Goal: Information Seeking & Learning: Learn about a topic

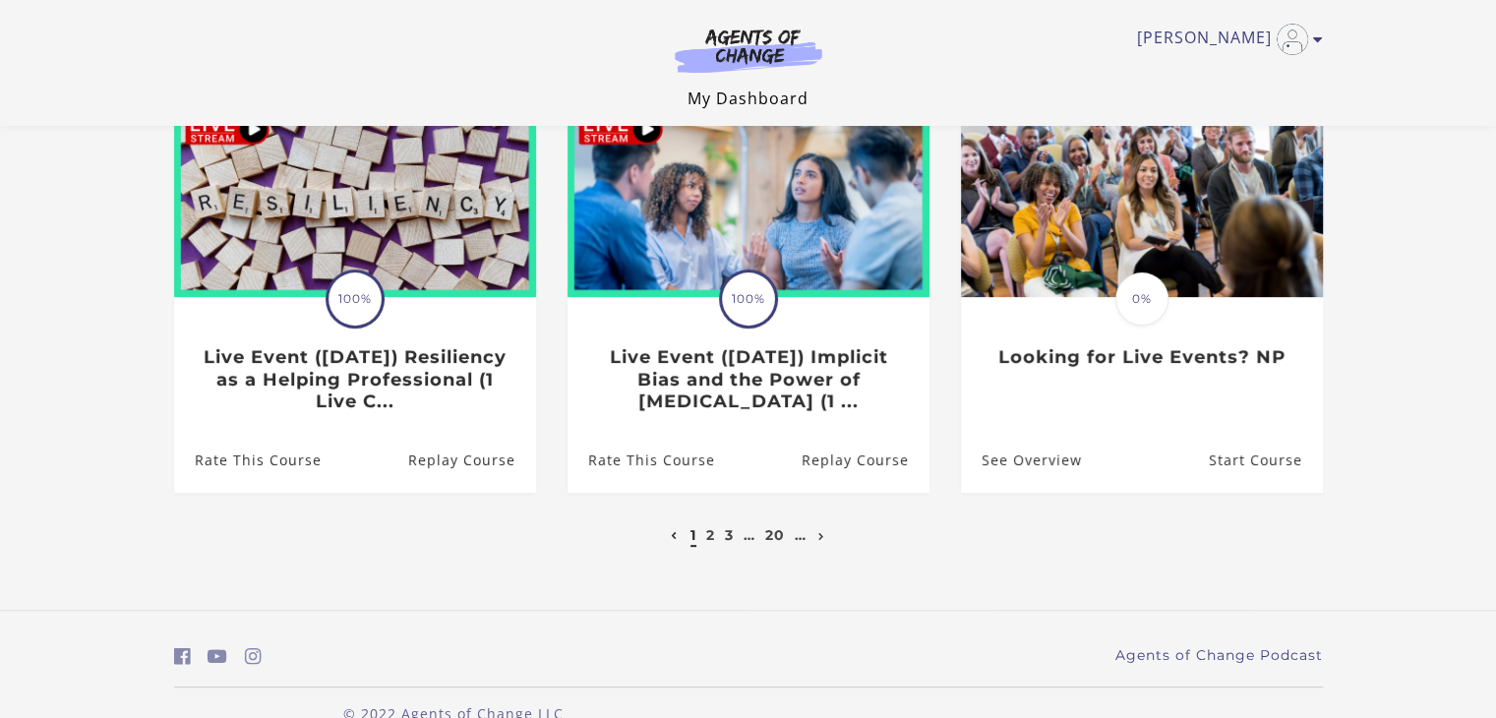
scroll to position [659, 0]
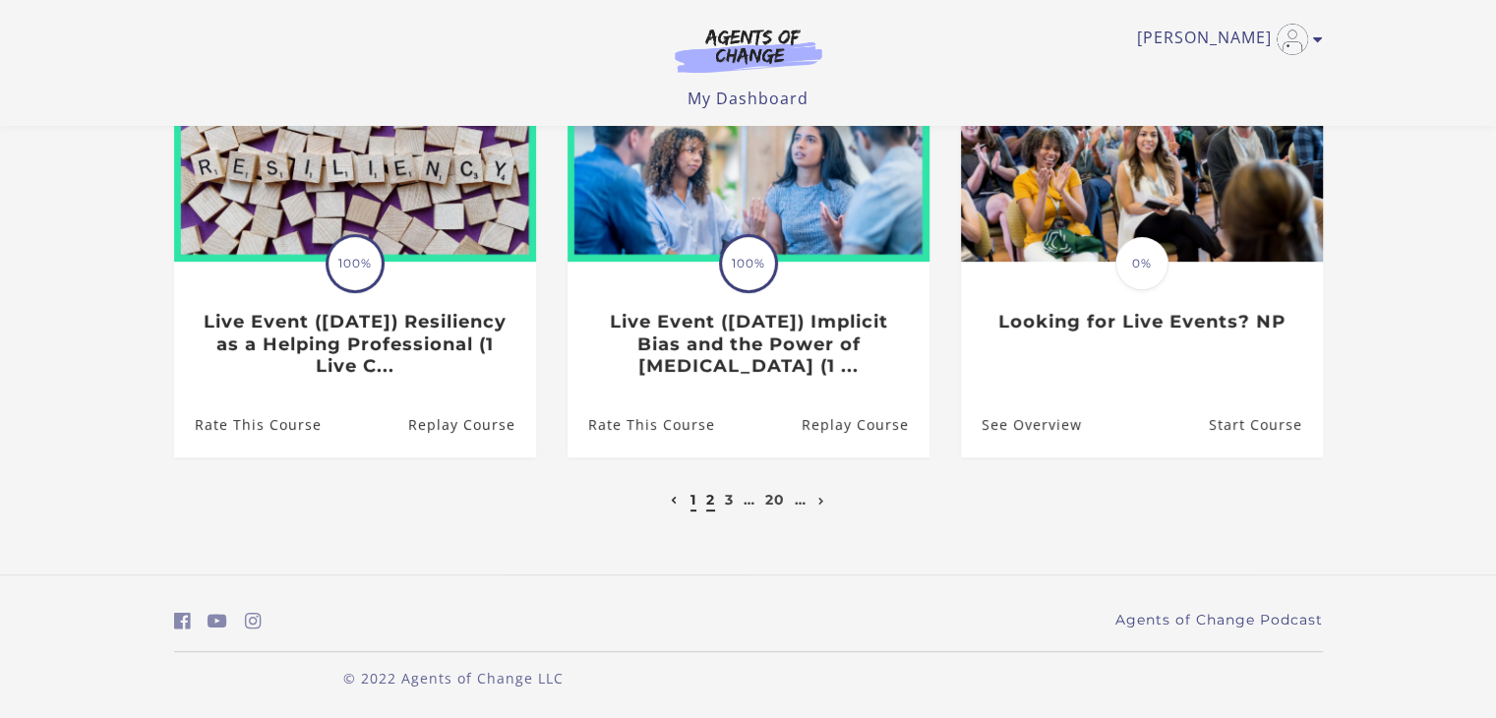
click at [708, 501] on link "2" at bounding box center [710, 500] width 9 height 18
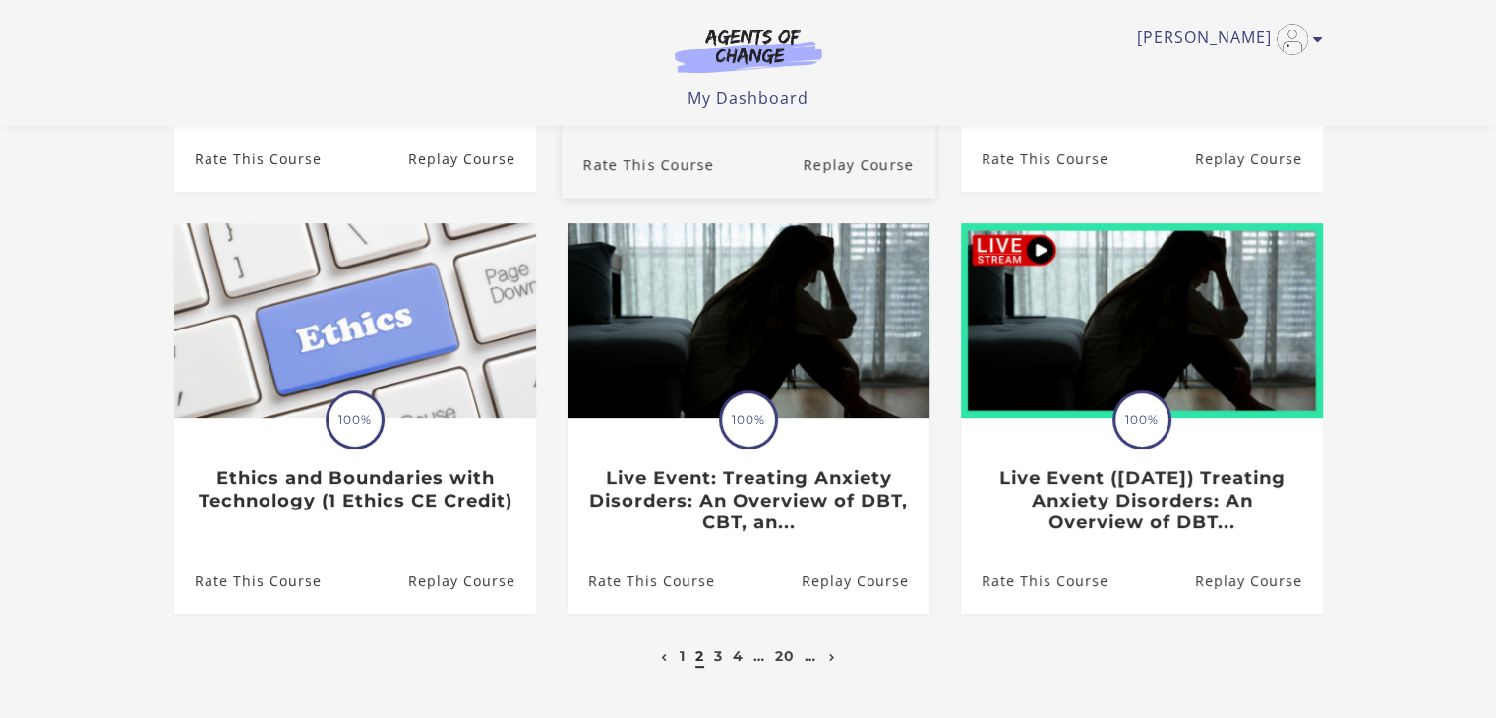
scroll to position [663, 0]
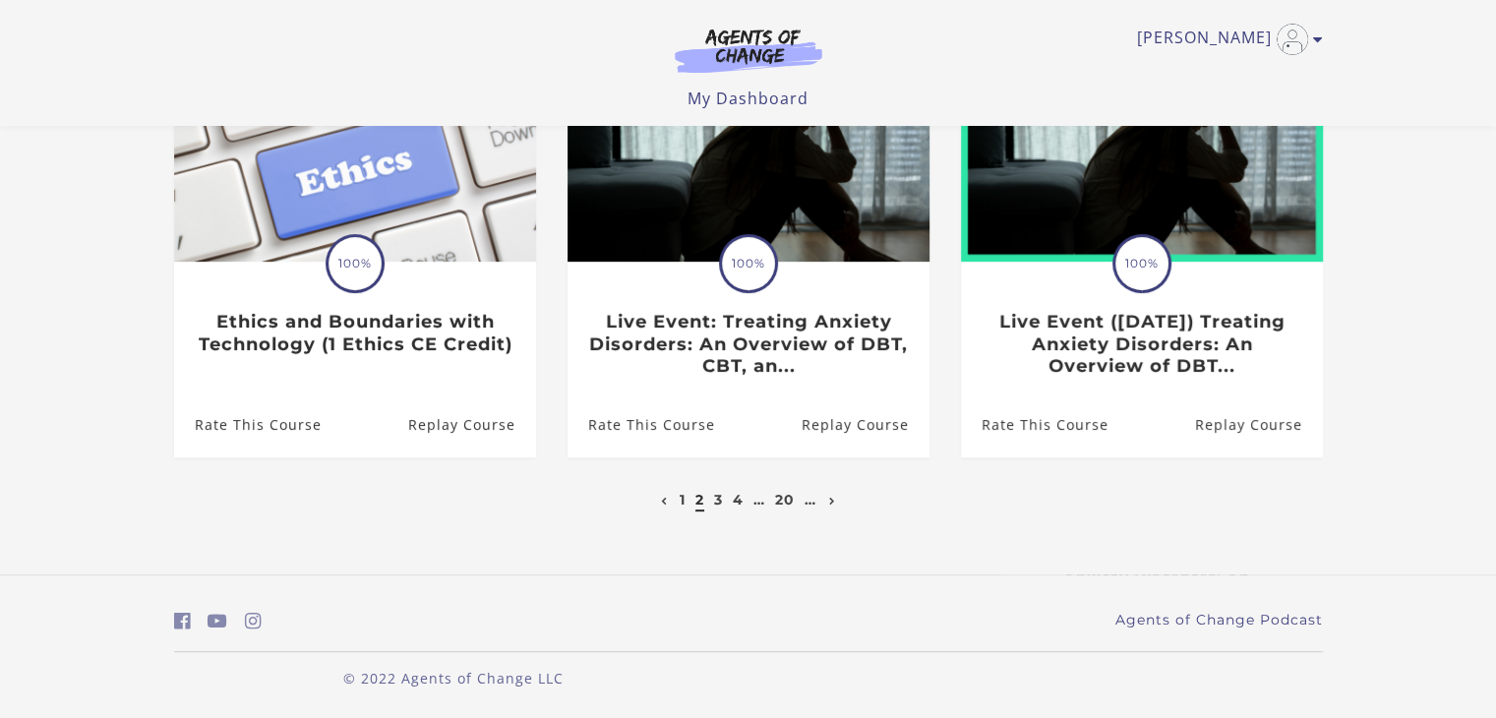
click at [712, 501] on li "3" at bounding box center [719, 500] width 14 height 24
click at [714, 501] on link "3" at bounding box center [718, 500] width 9 height 18
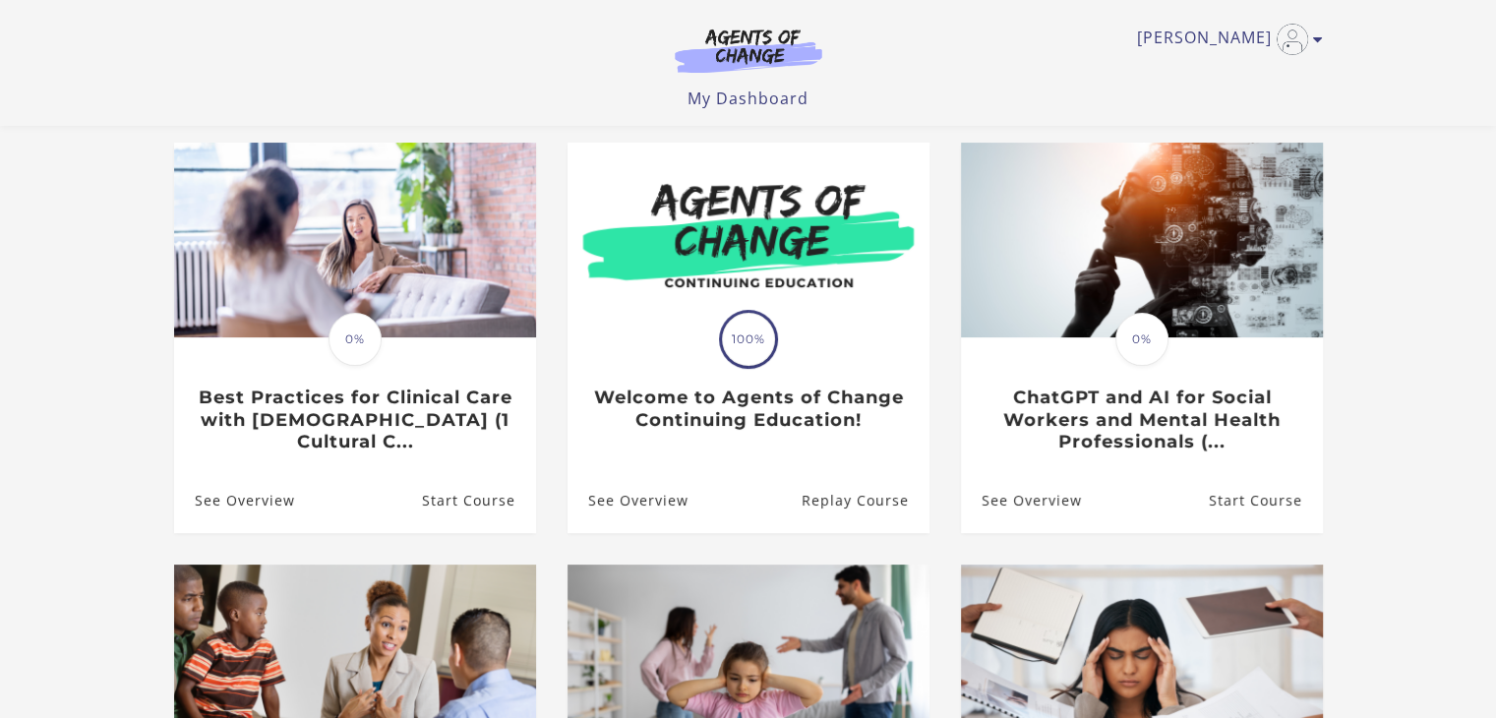
scroll to position [164, 0]
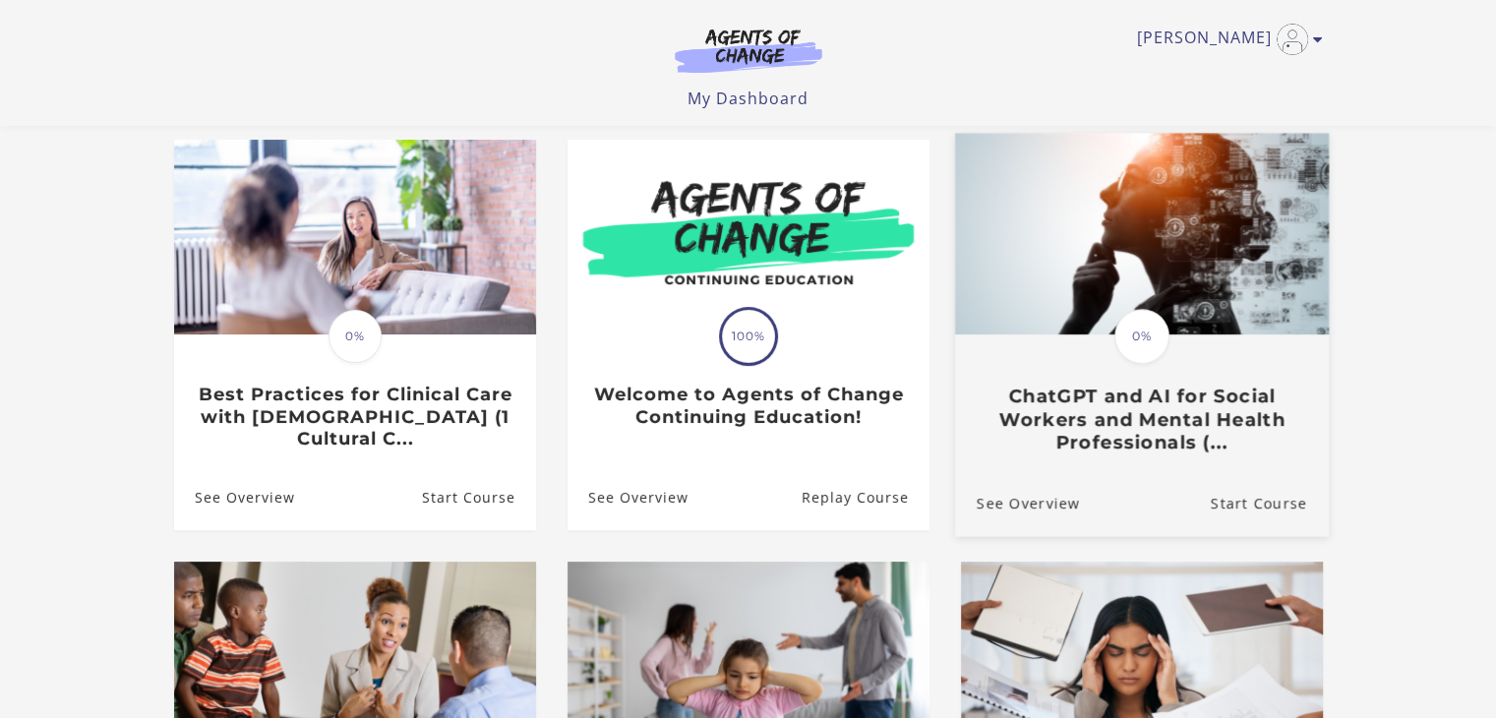
click at [1179, 391] on h3 "ChatGPT and AI for Social Workers and Mental Health Professionals (..." at bounding box center [1141, 420] width 331 height 69
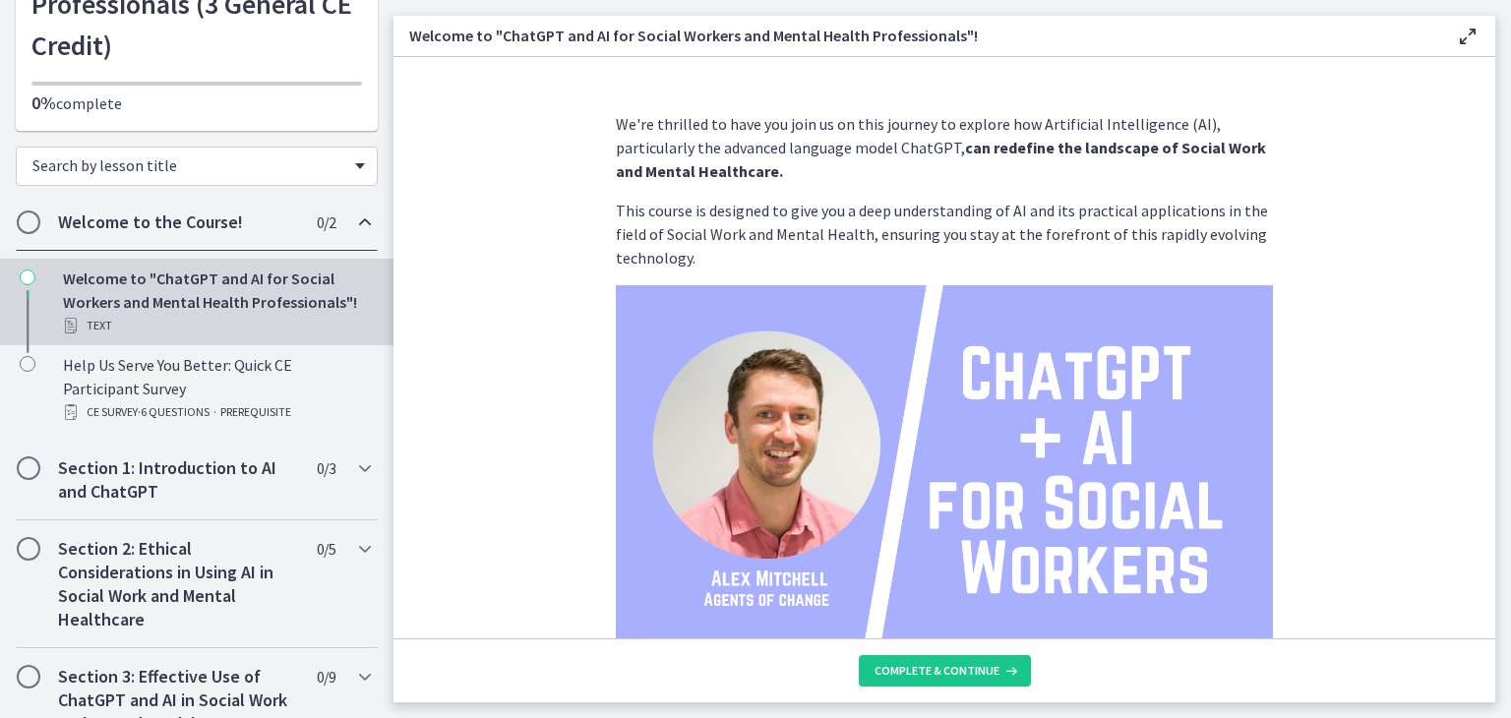
scroll to position [173, 0]
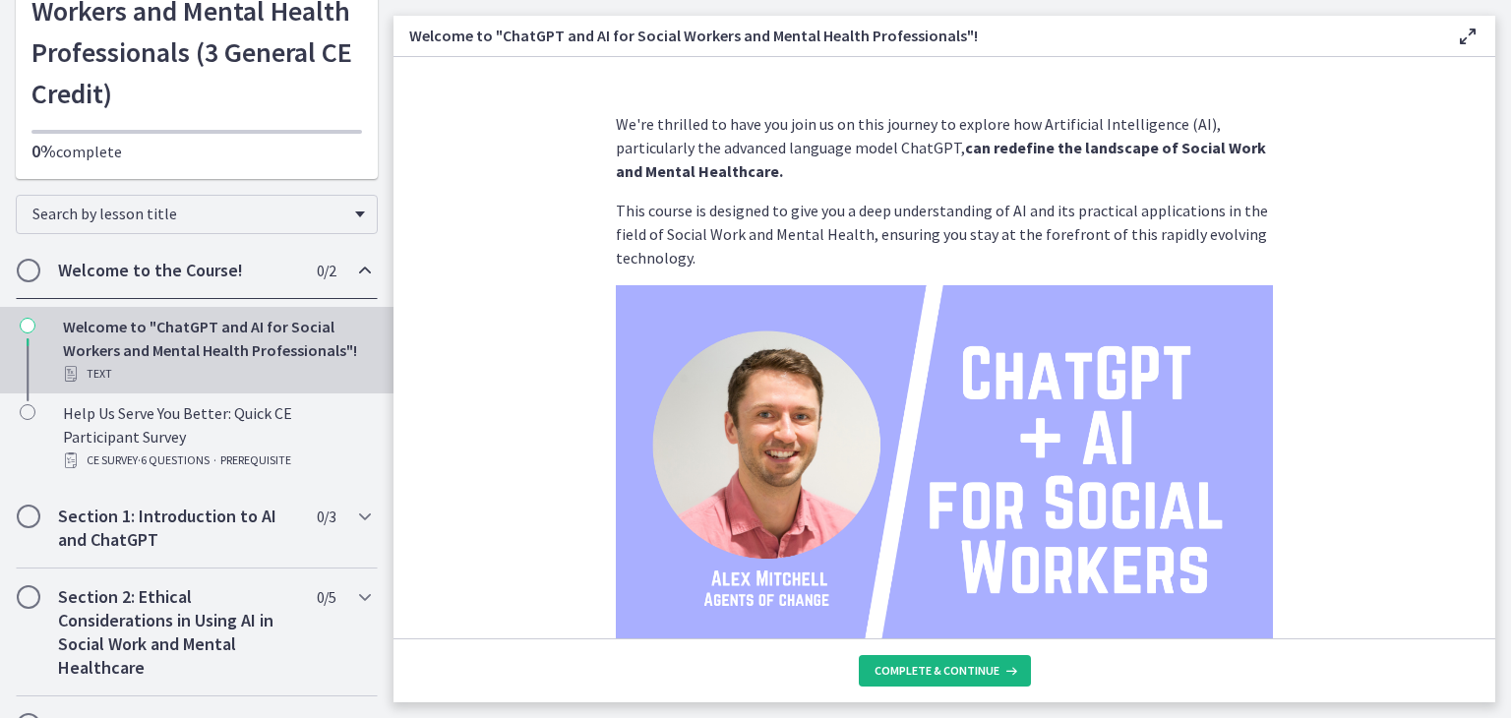
click at [973, 666] on span "Complete & continue" at bounding box center [937, 671] width 125 height 16
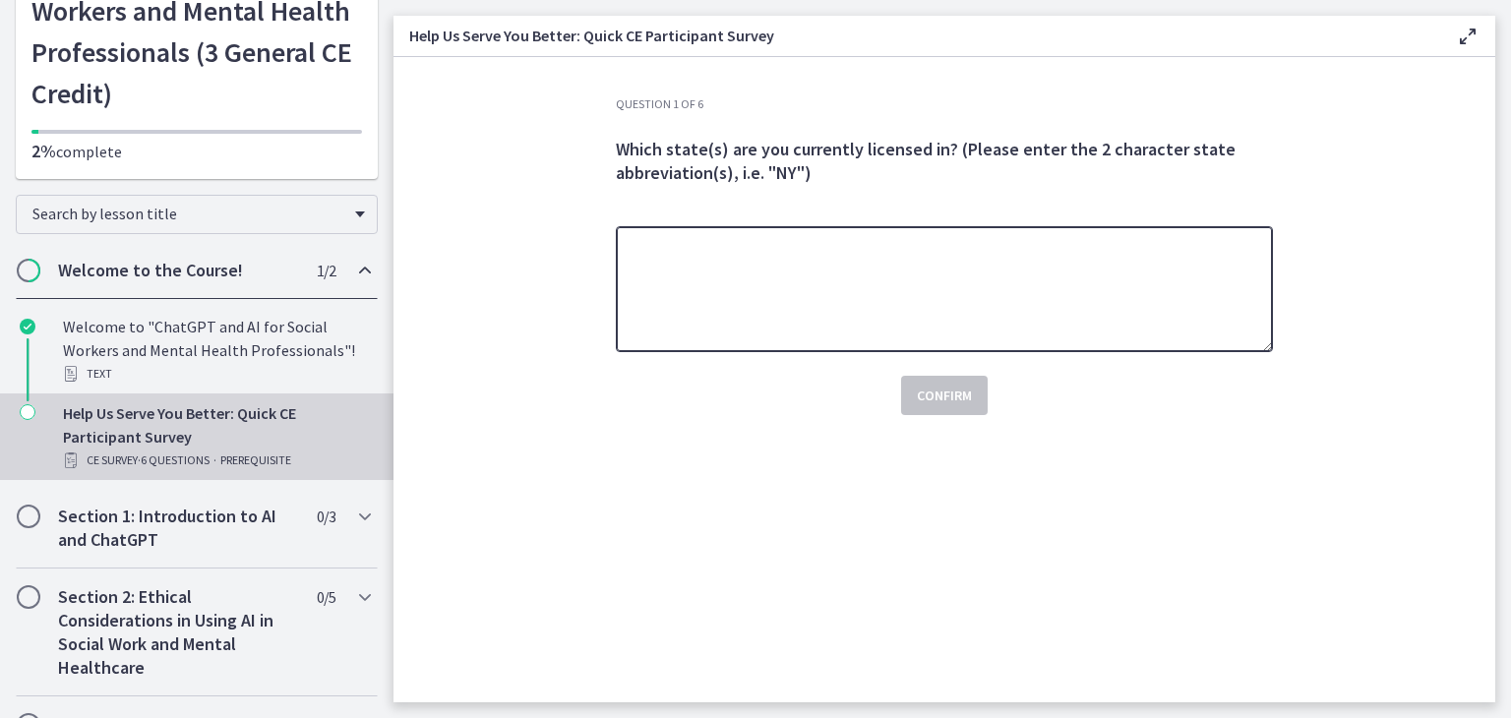
click at [885, 268] on textarea at bounding box center [944, 289] width 657 height 126
type textarea "**"
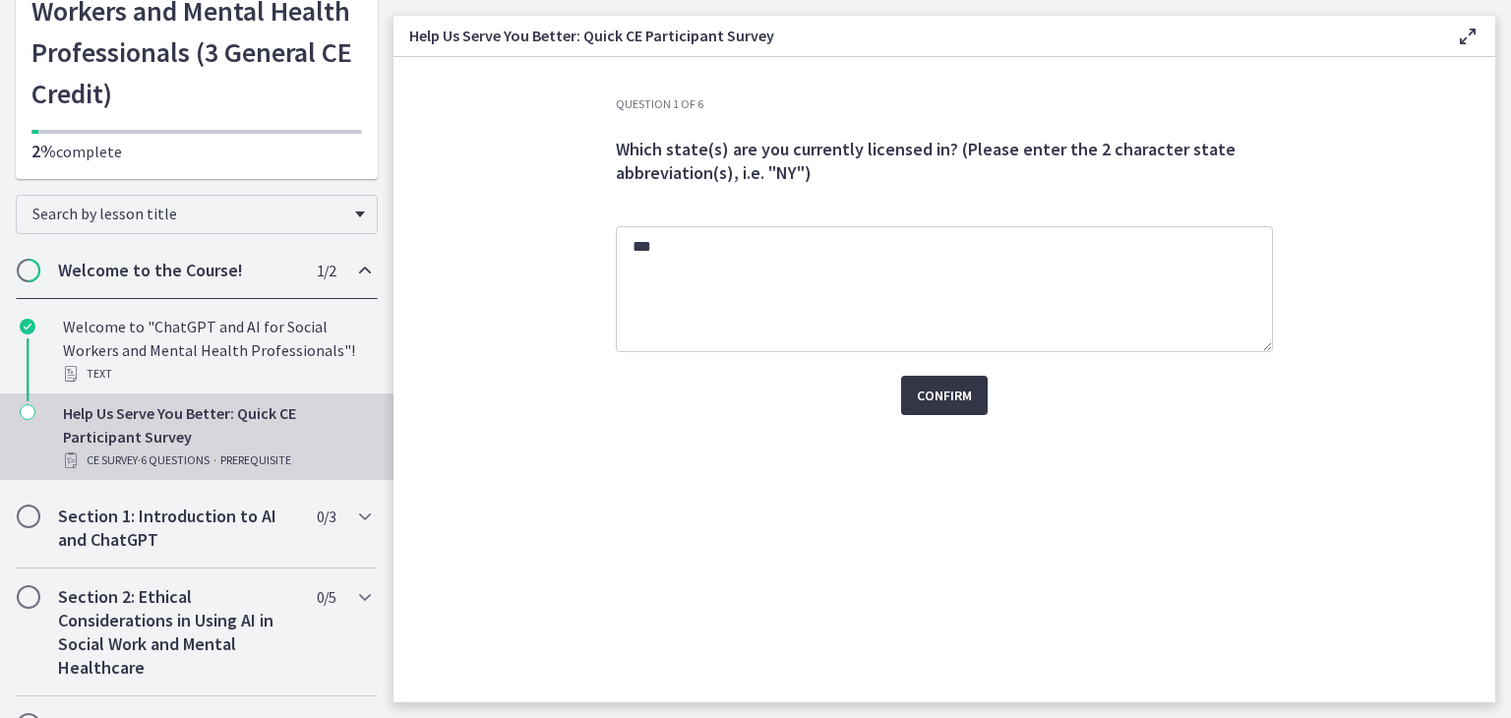
click at [977, 402] on button "Confirm" at bounding box center [944, 395] width 87 height 39
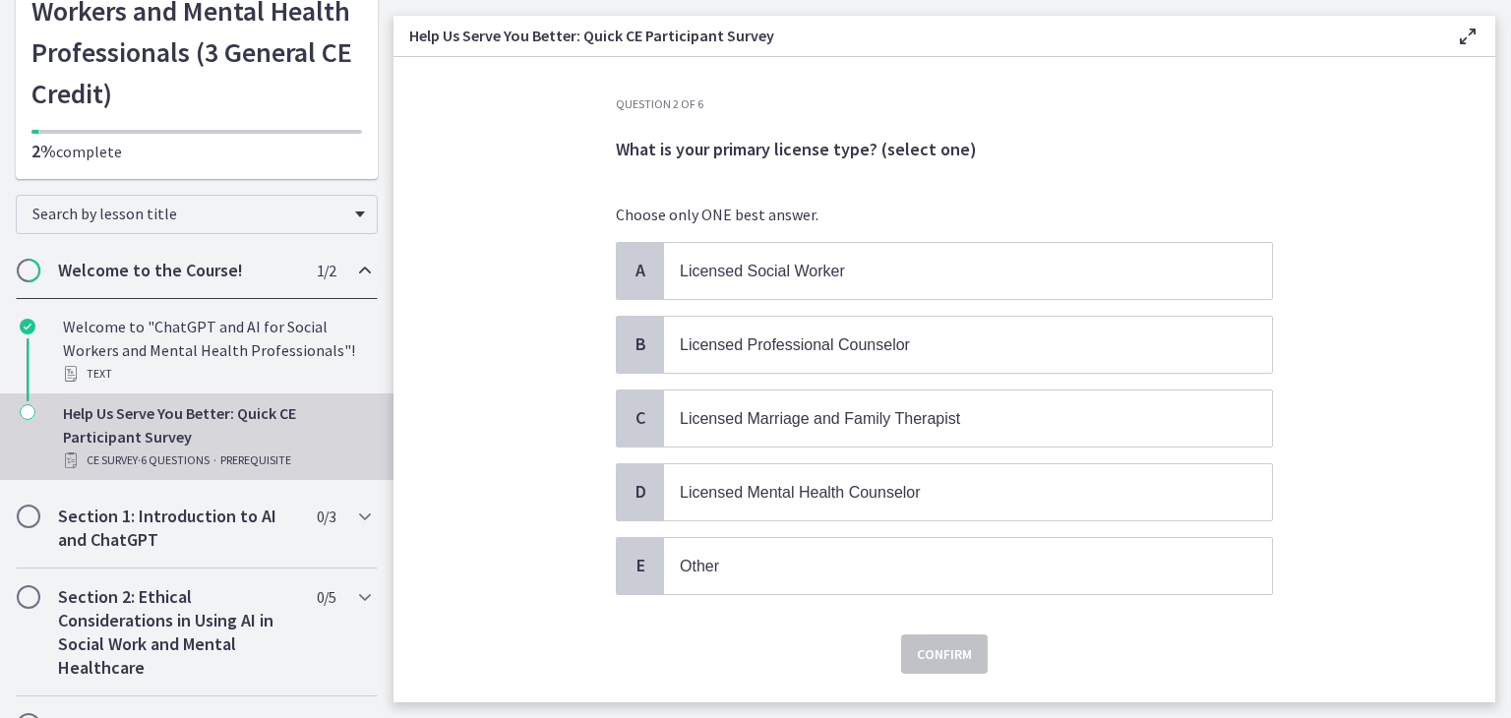
click at [942, 236] on div "Choose only ONE best answer. A Licensed Social Worker B Licensed Professional C…" at bounding box center [944, 407] width 657 height 408
click at [893, 264] on p "Licensed Social Worker" at bounding box center [948, 271] width 537 height 25
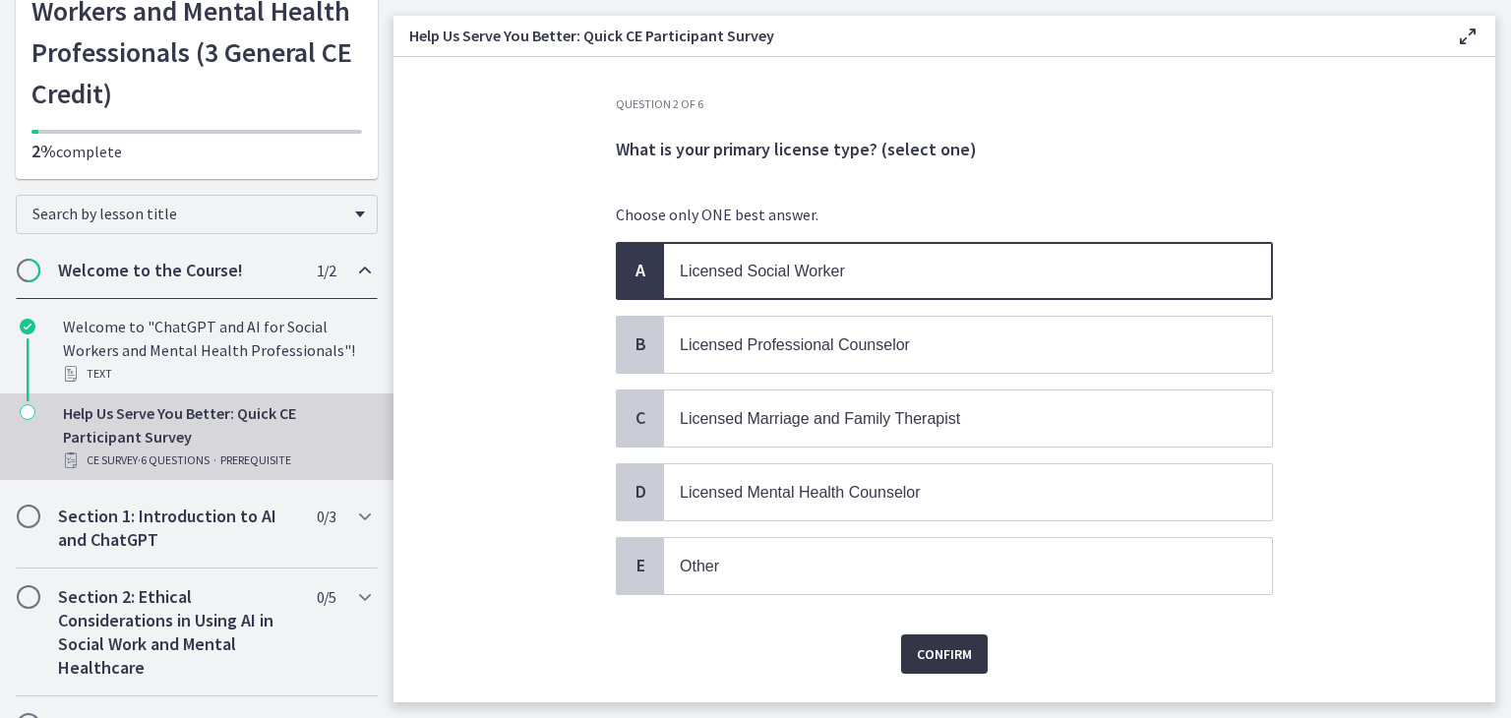
click at [932, 635] on button "Confirm" at bounding box center [944, 654] width 87 height 39
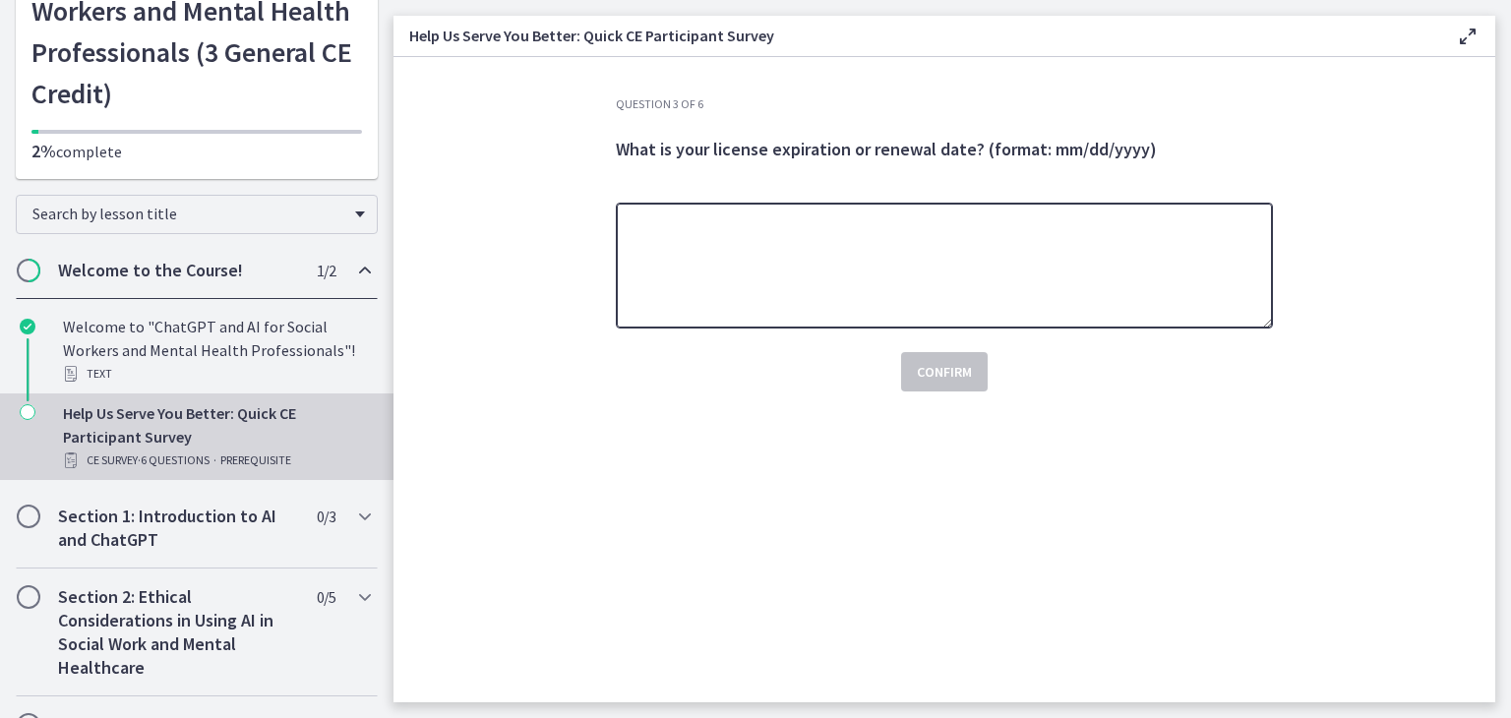
click at [784, 301] on textarea at bounding box center [944, 266] width 657 height 126
type textarea "*"
type textarea "**********"
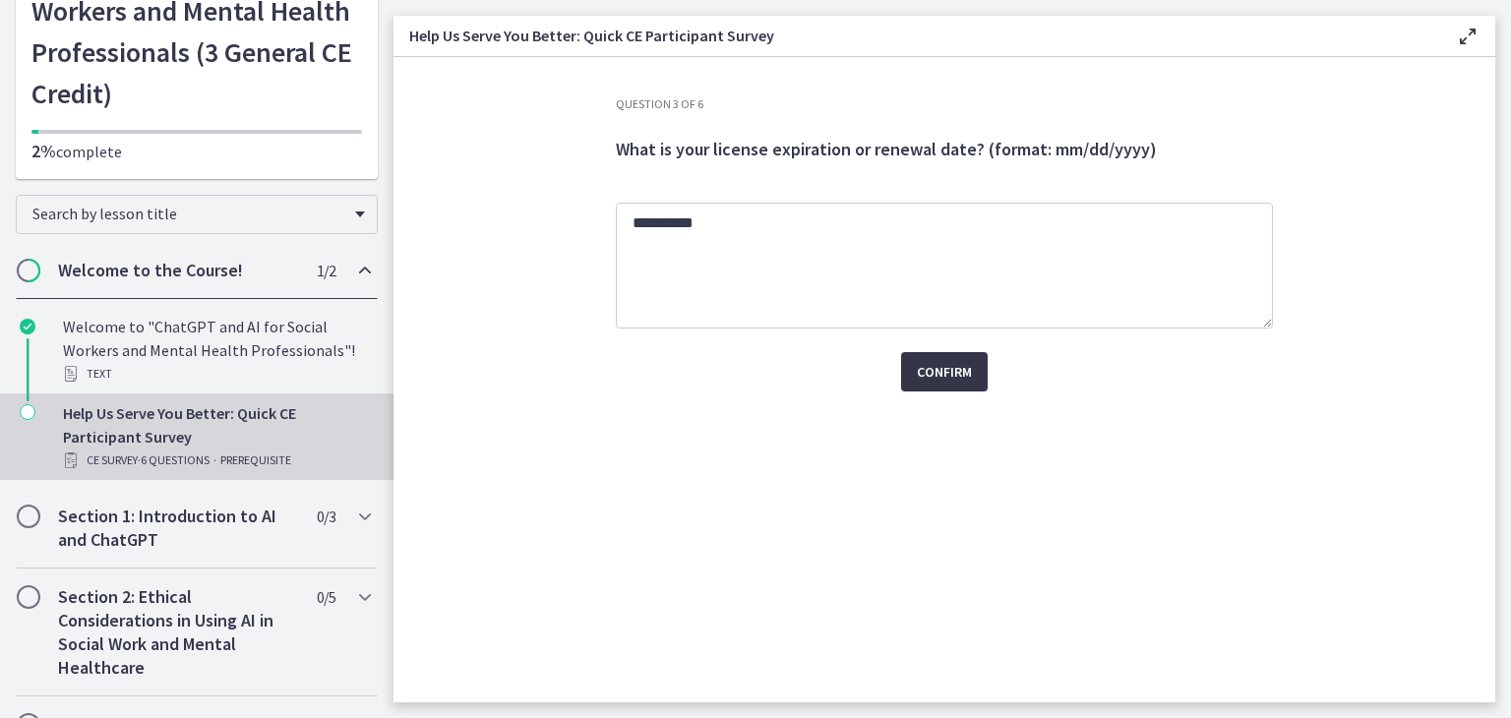
click at [933, 373] on span "Confirm" at bounding box center [944, 372] width 55 height 24
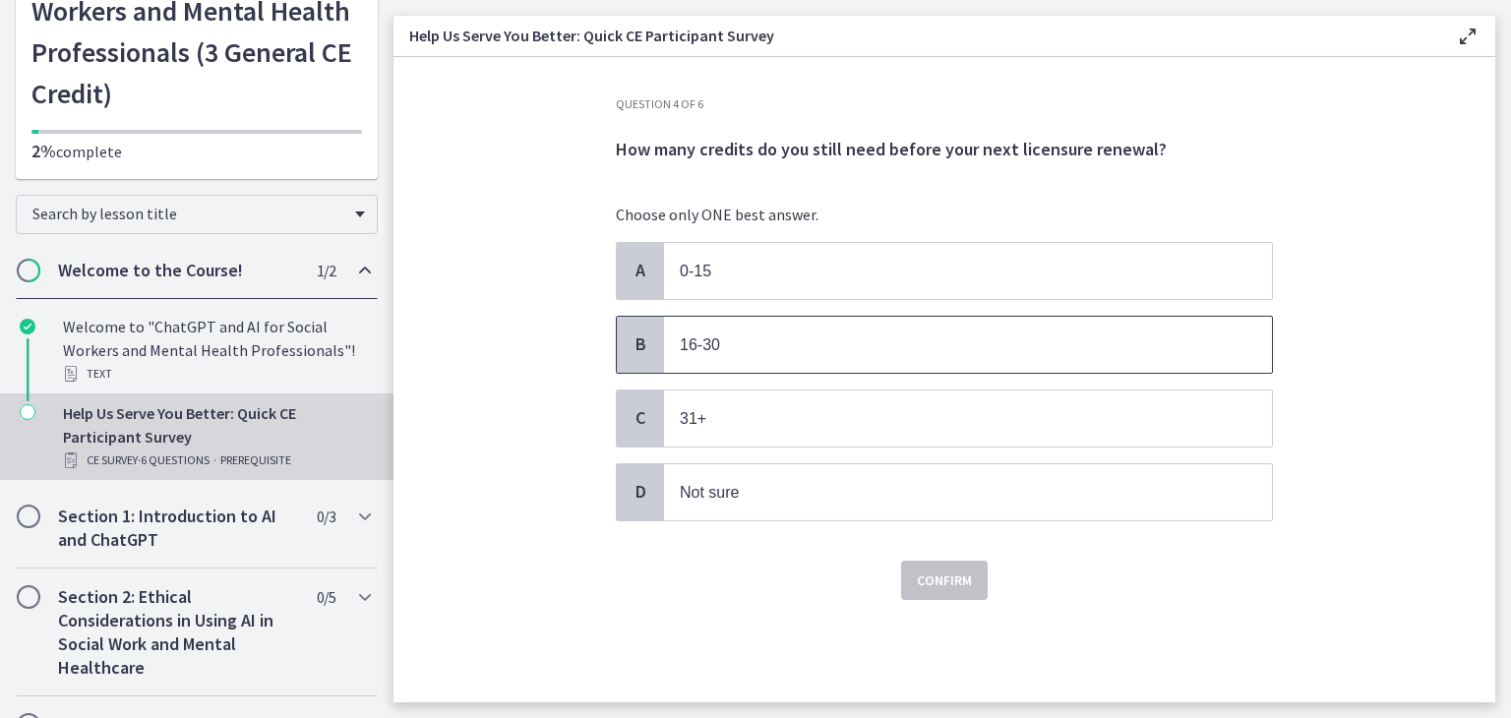
click at [895, 347] on p "16-30" at bounding box center [948, 345] width 537 height 25
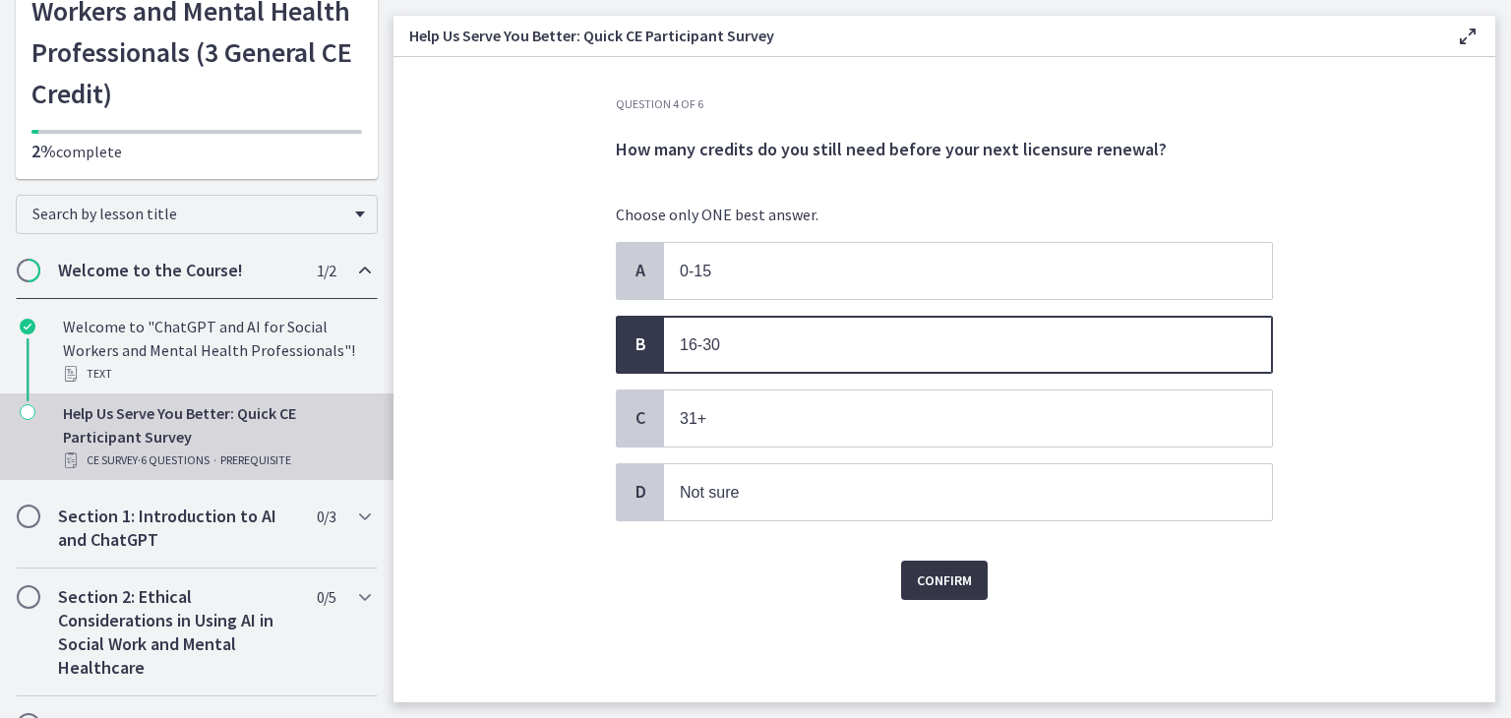
click at [934, 569] on span "Confirm" at bounding box center [944, 581] width 55 height 24
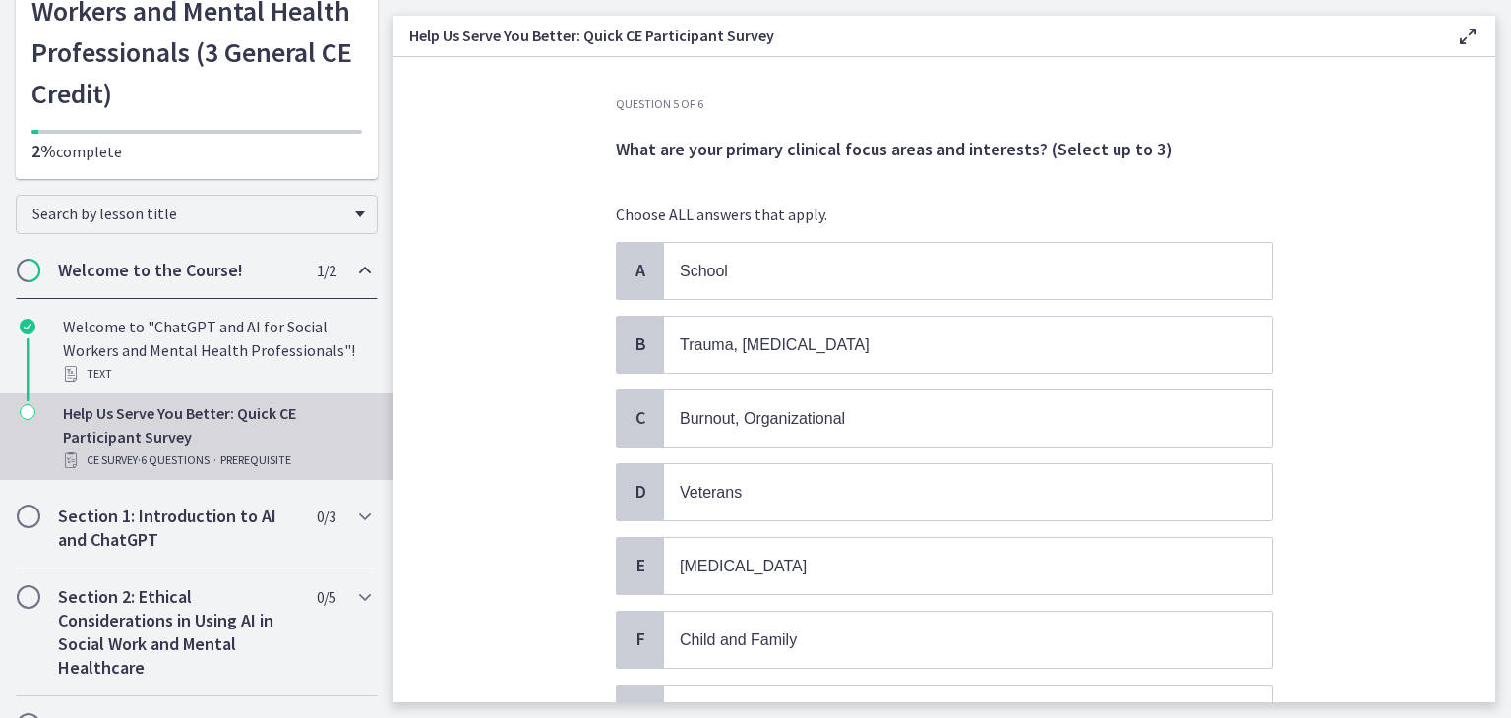
scroll to position [39, 0]
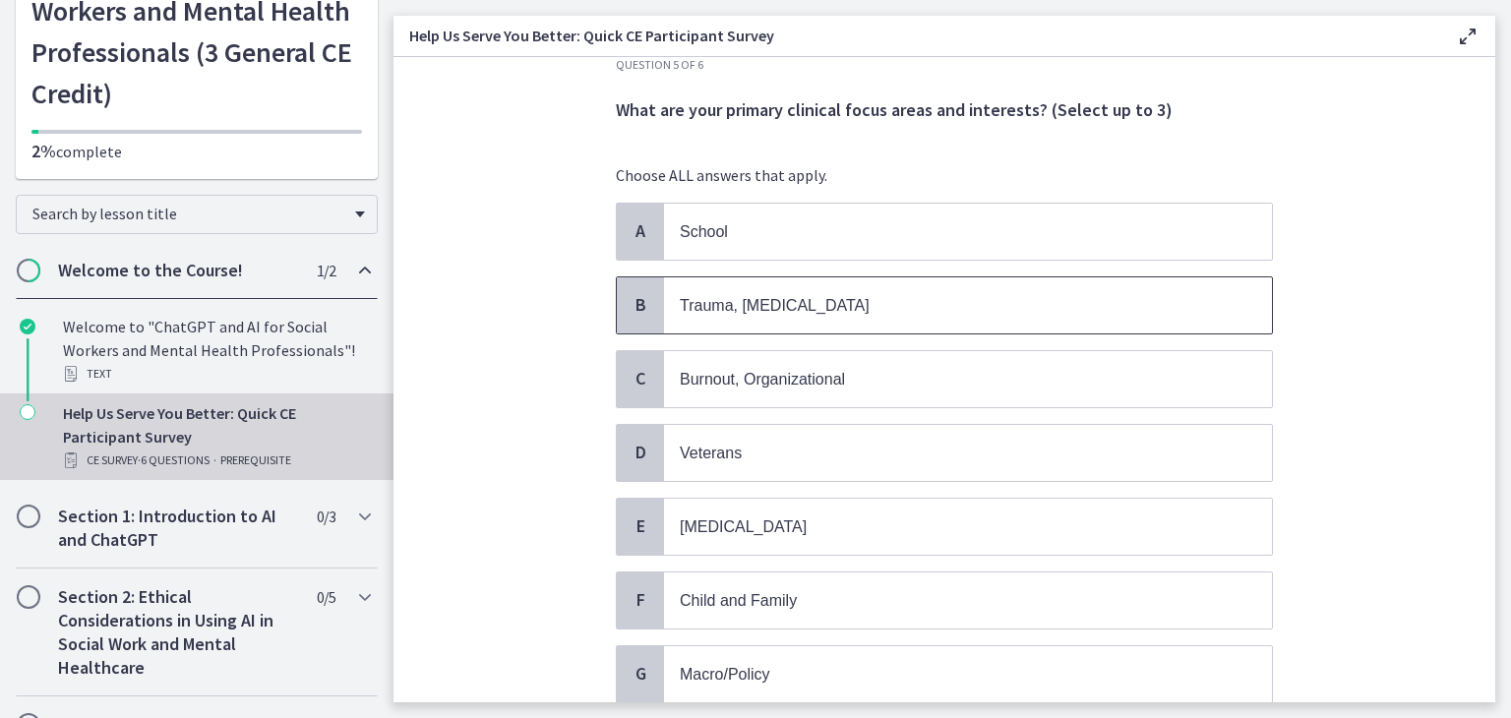
click at [861, 293] on p "Trauma, PTSD" at bounding box center [948, 305] width 537 height 25
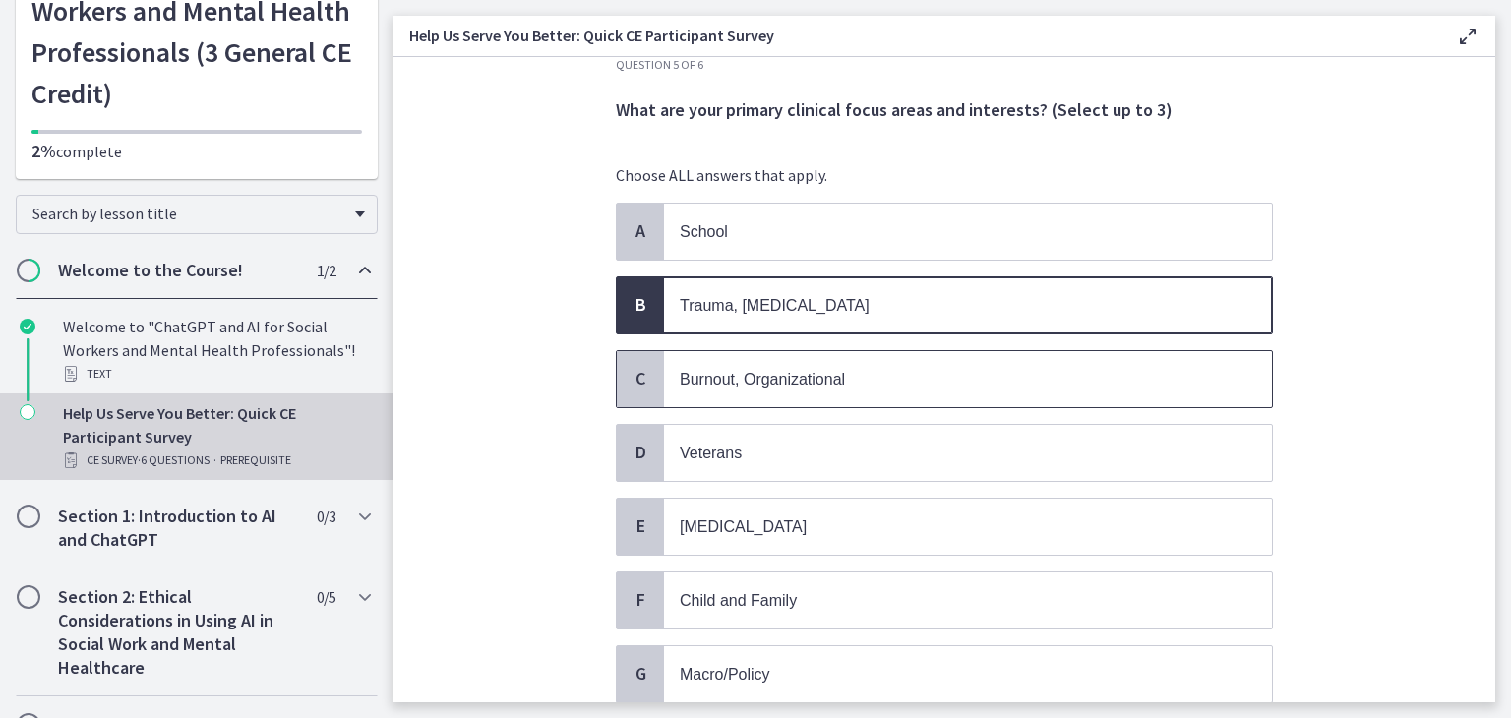
click at [828, 367] on p "Burnout, Organizational" at bounding box center [948, 379] width 537 height 25
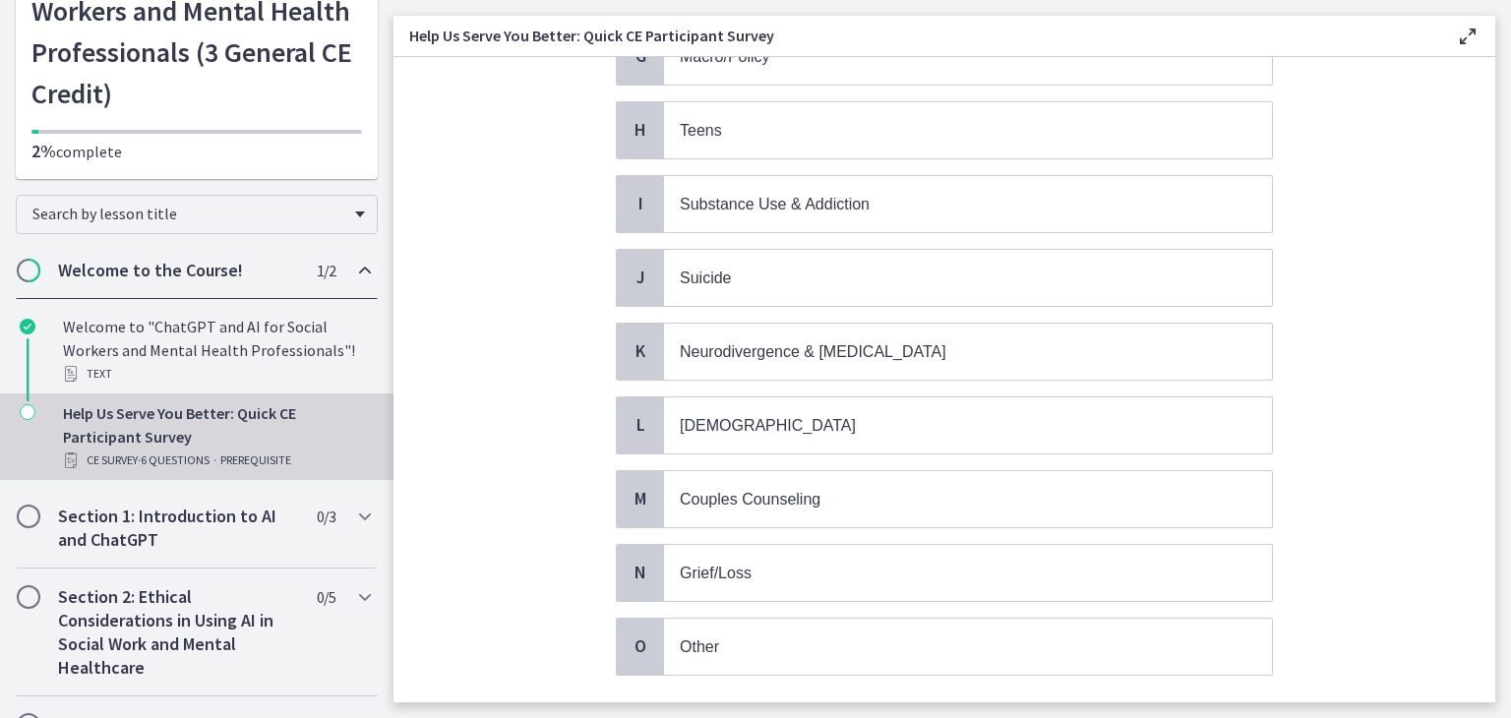
scroll to position [661, 0]
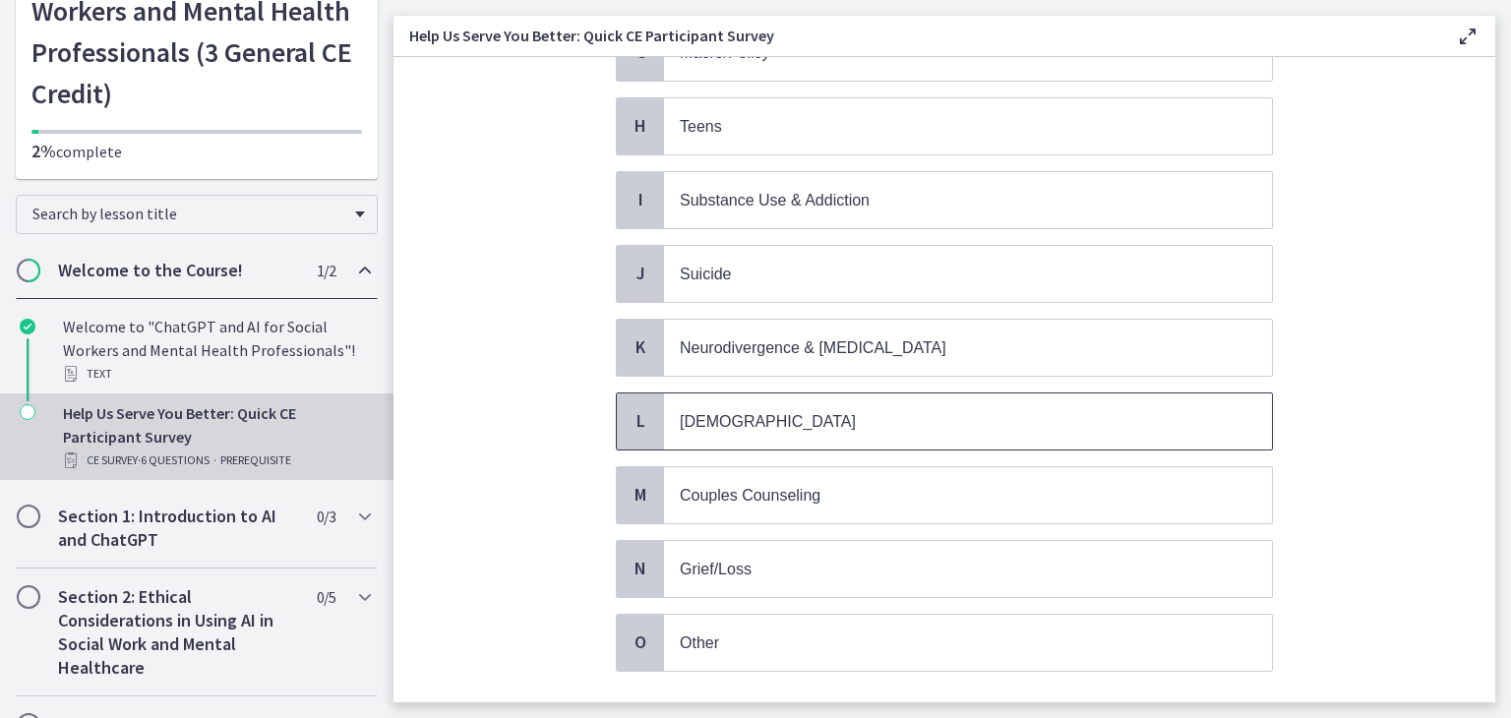
click at [840, 409] on p "LGBTQ+" at bounding box center [948, 421] width 537 height 25
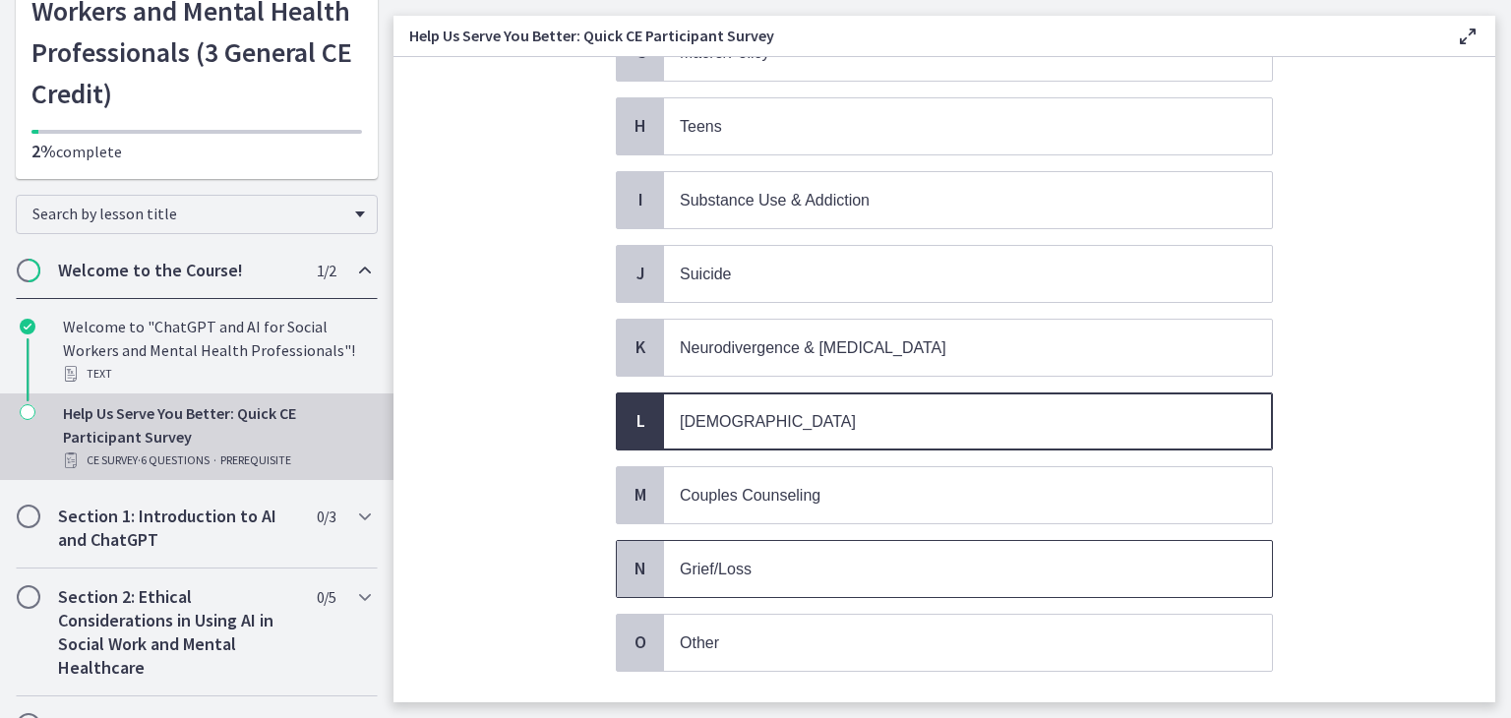
scroll to position [726, 0]
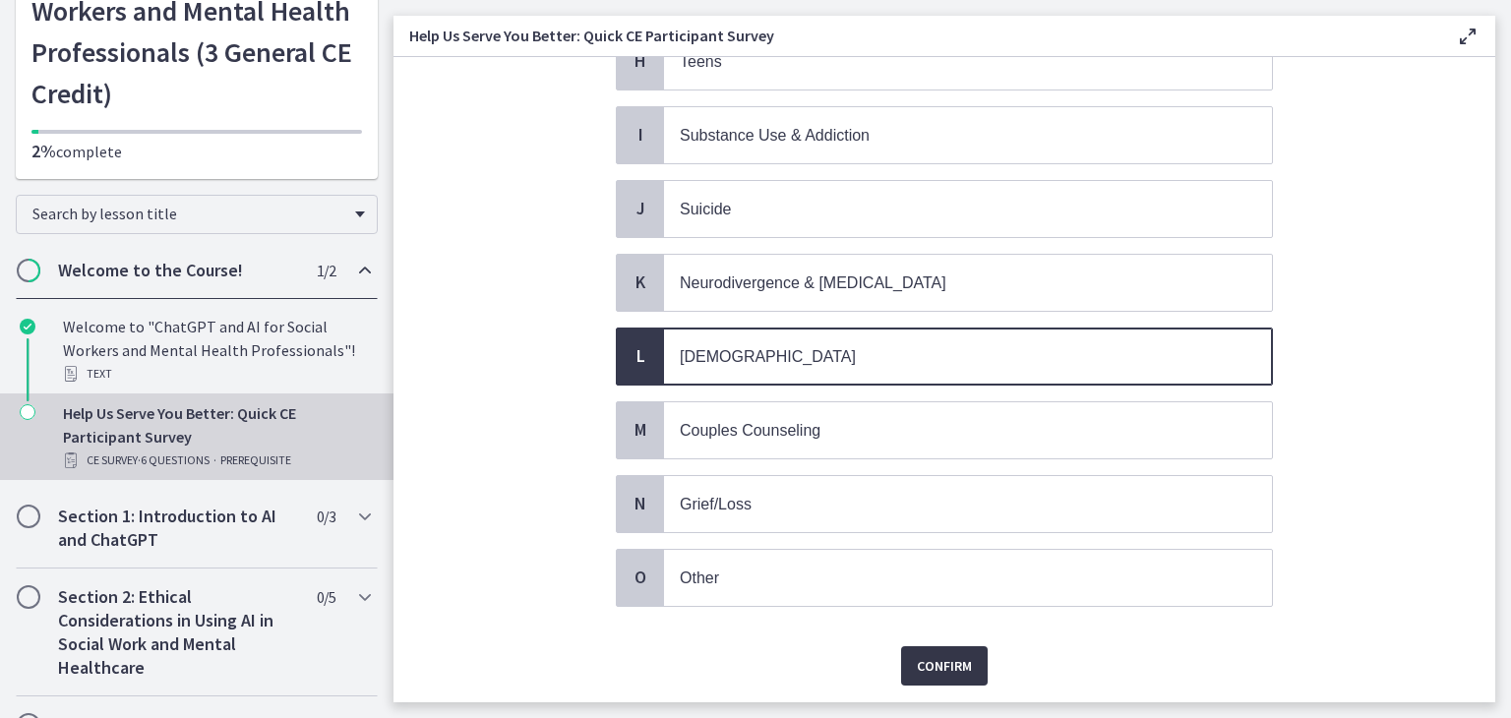
click at [929, 654] on span "Confirm" at bounding box center [944, 666] width 55 height 24
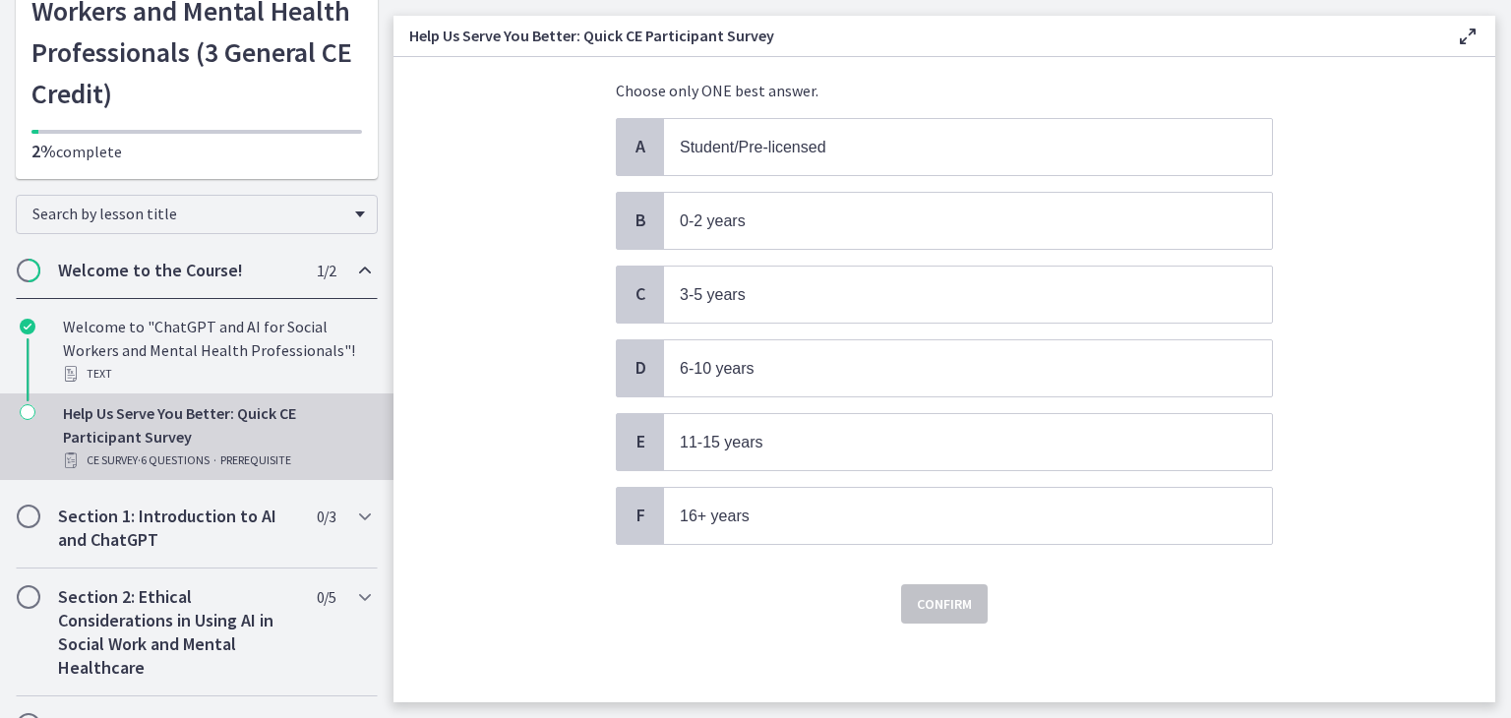
scroll to position [0, 0]
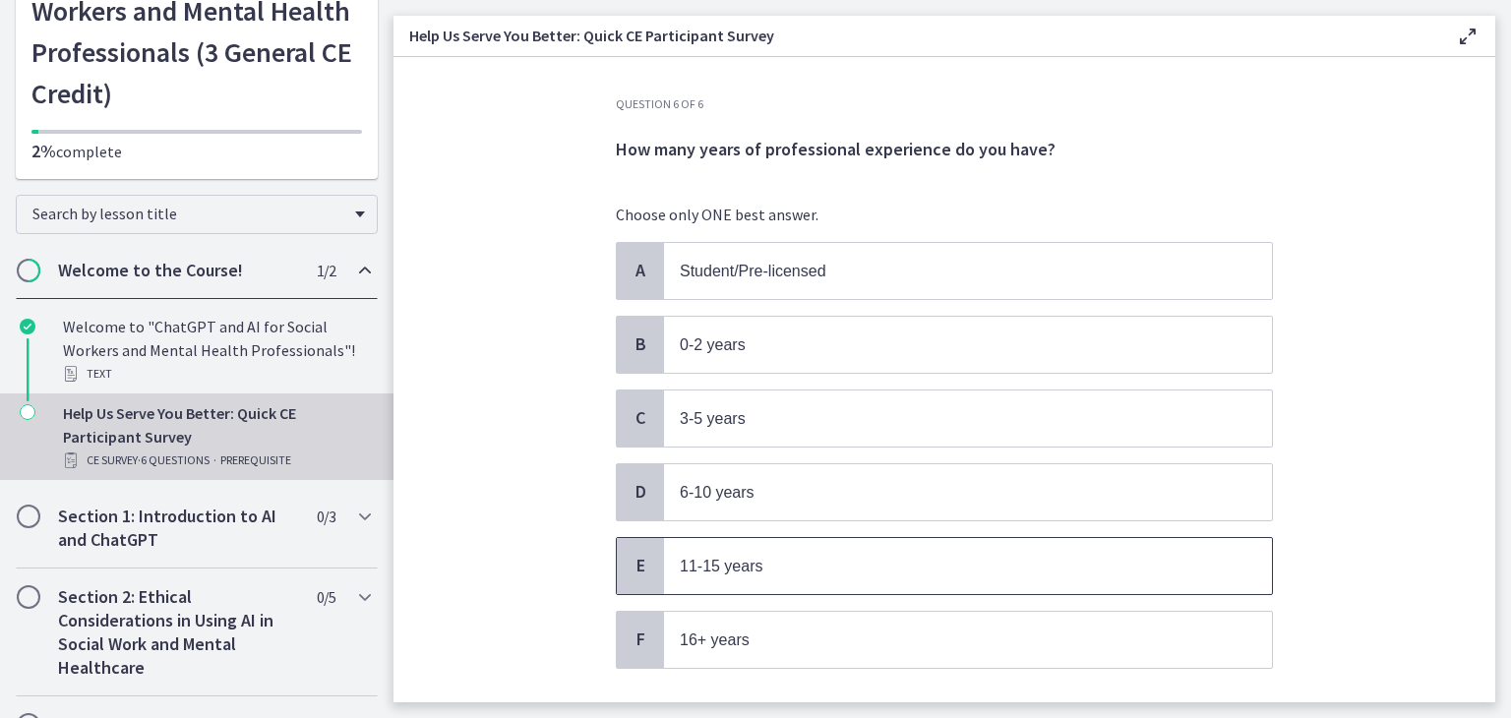
click at [787, 562] on p "11-15 years" at bounding box center [948, 566] width 537 height 25
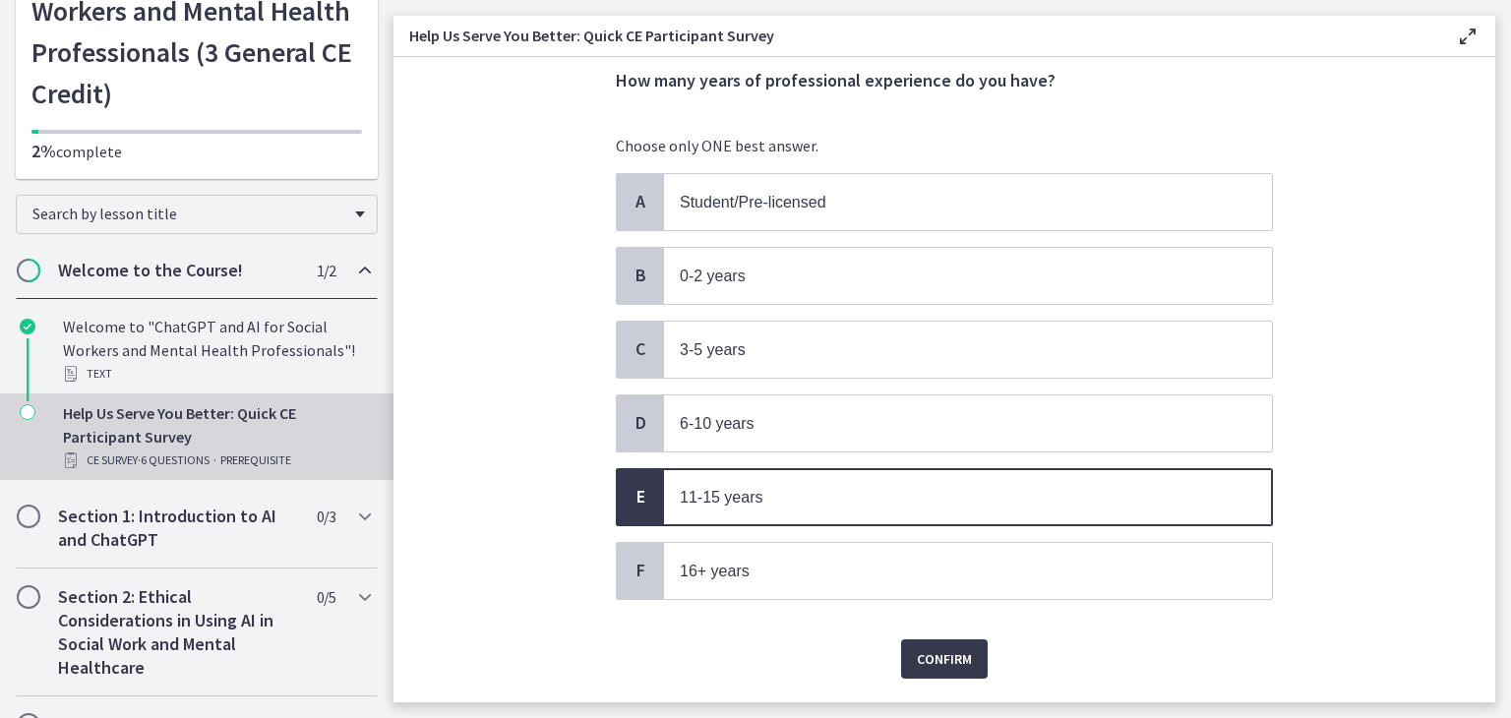
scroll to position [70, 0]
click at [923, 646] on span "Confirm" at bounding box center [944, 658] width 55 height 24
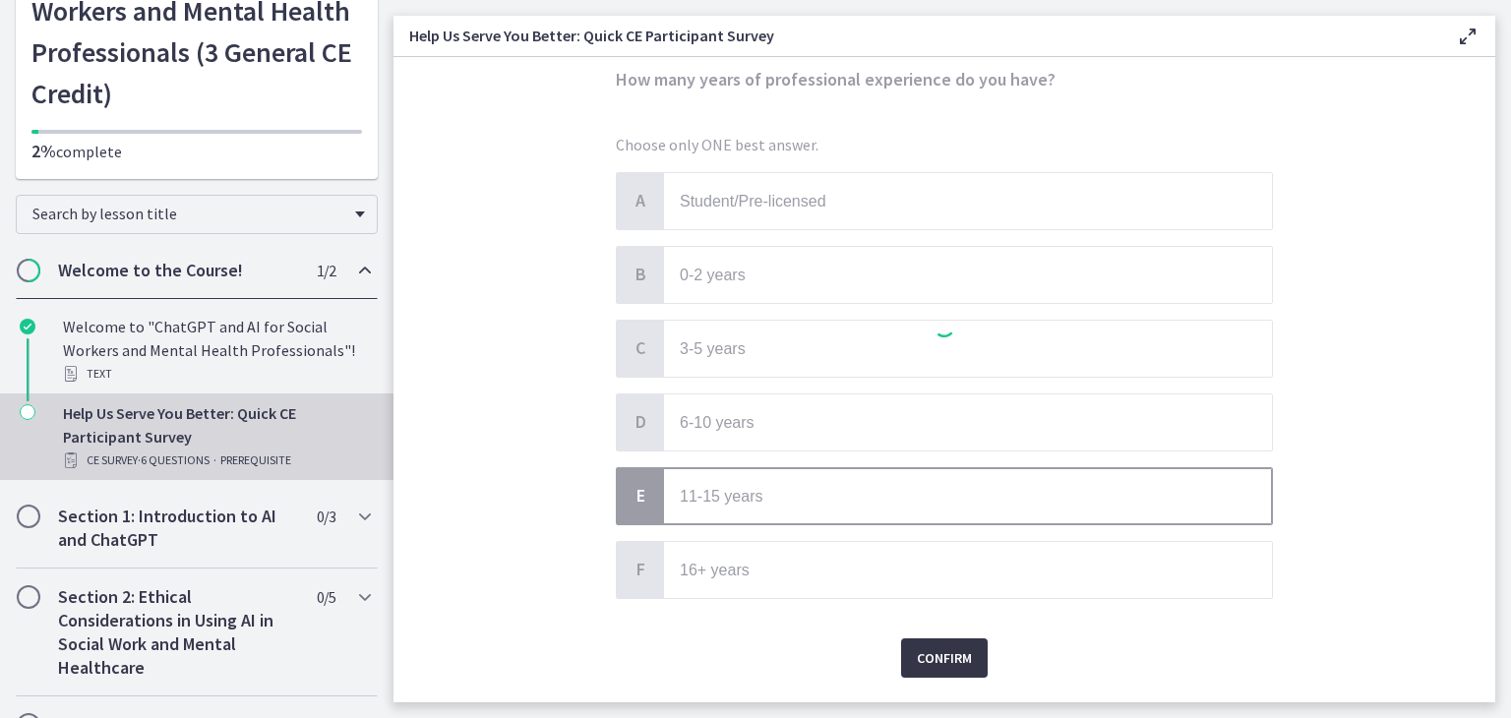
scroll to position [0, 0]
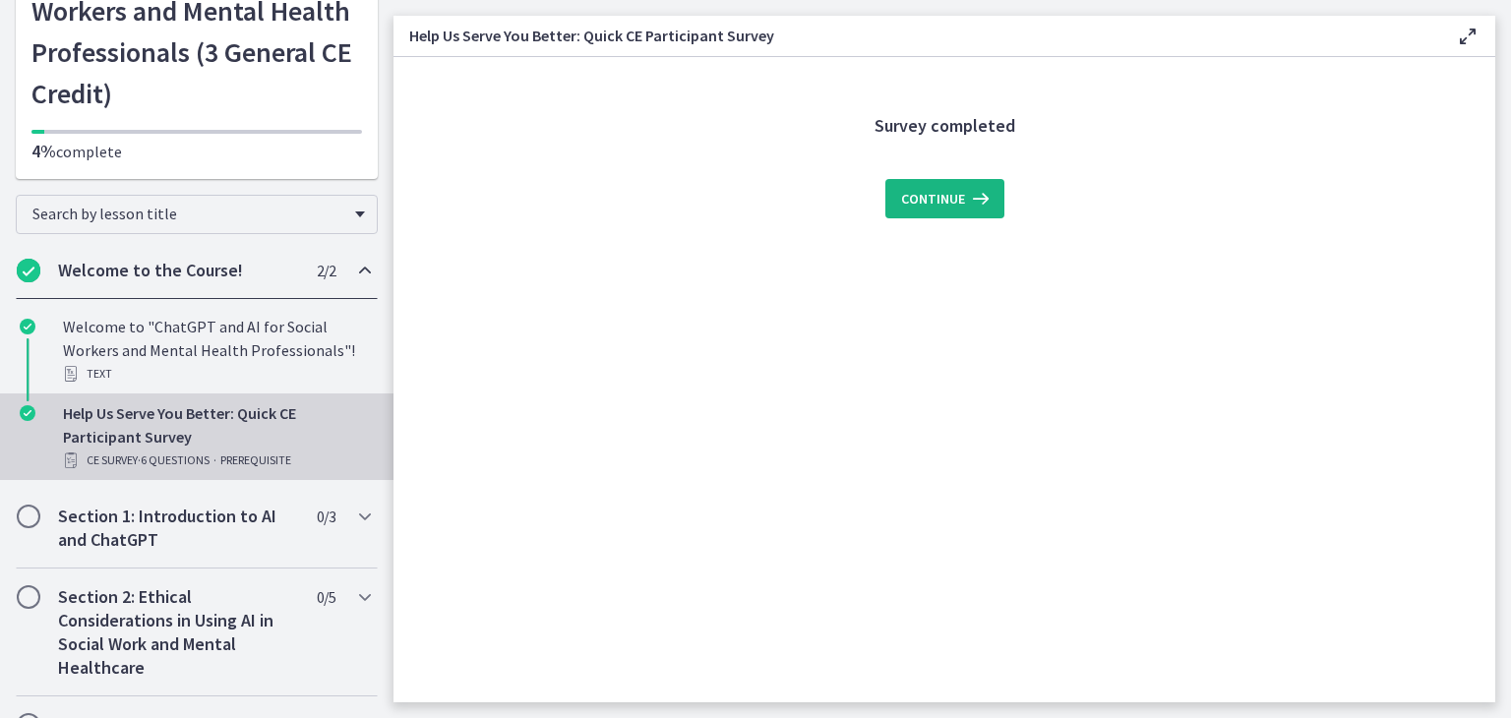
click at [937, 206] on span "Continue" at bounding box center [933, 199] width 64 height 24
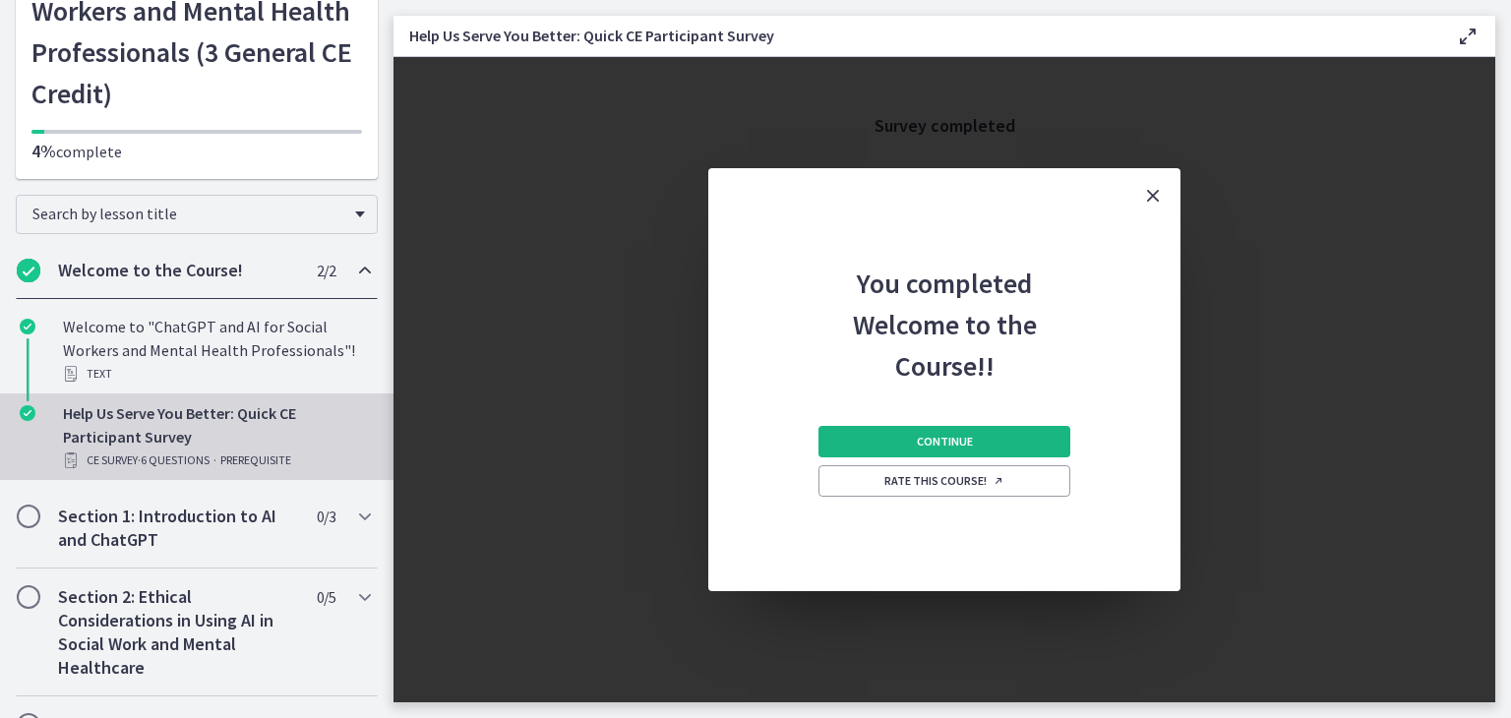
click at [944, 435] on span "Continue" at bounding box center [945, 442] width 56 height 16
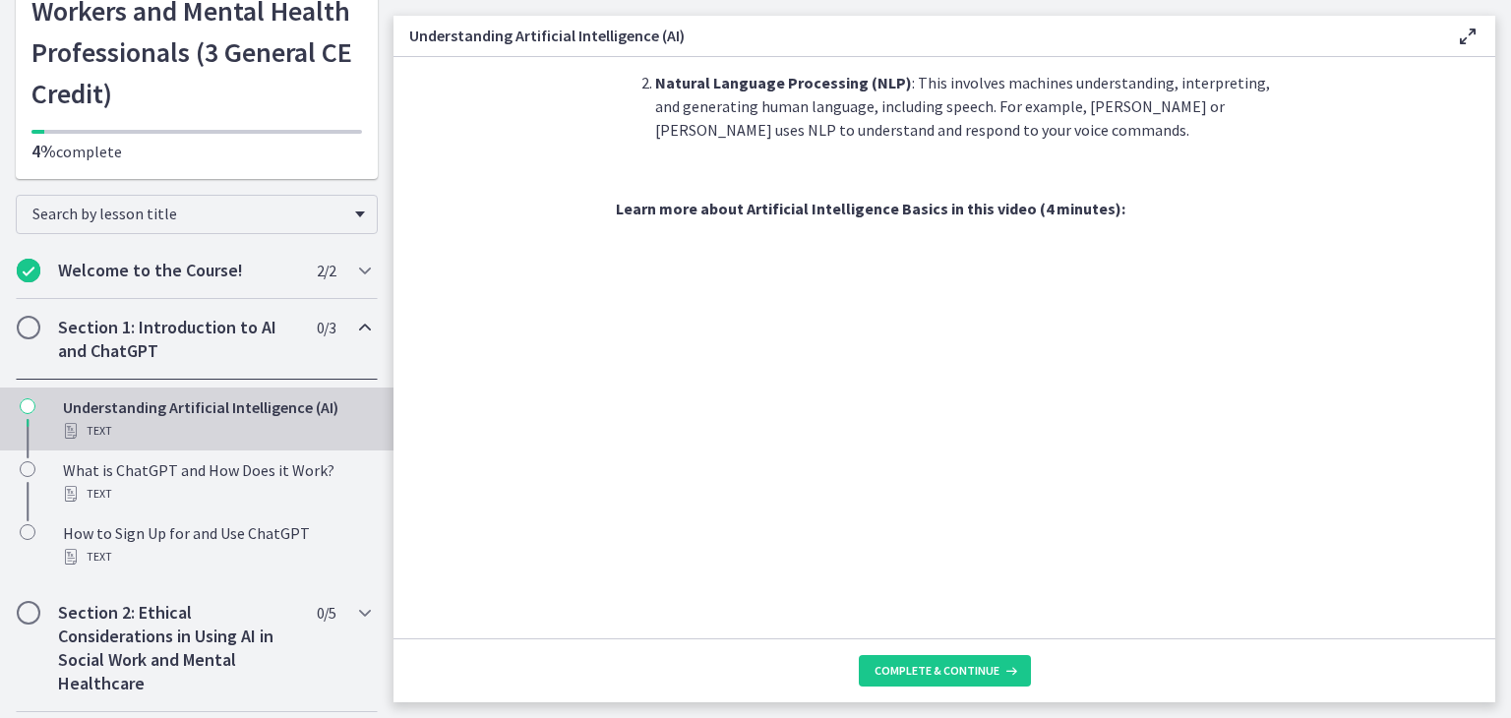
scroll to position [865, 0]
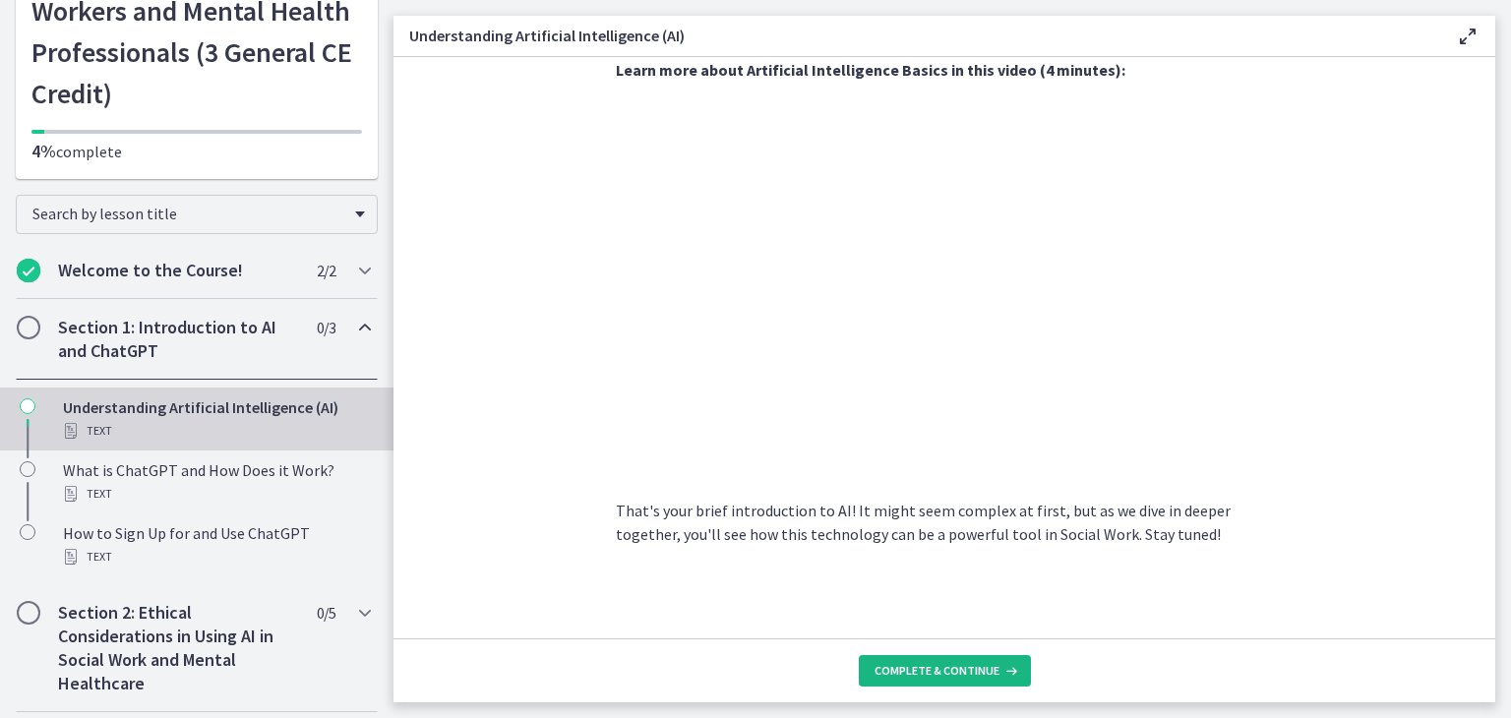
click at [949, 673] on span "Complete & continue" at bounding box center [937, 671] width 125 height 16
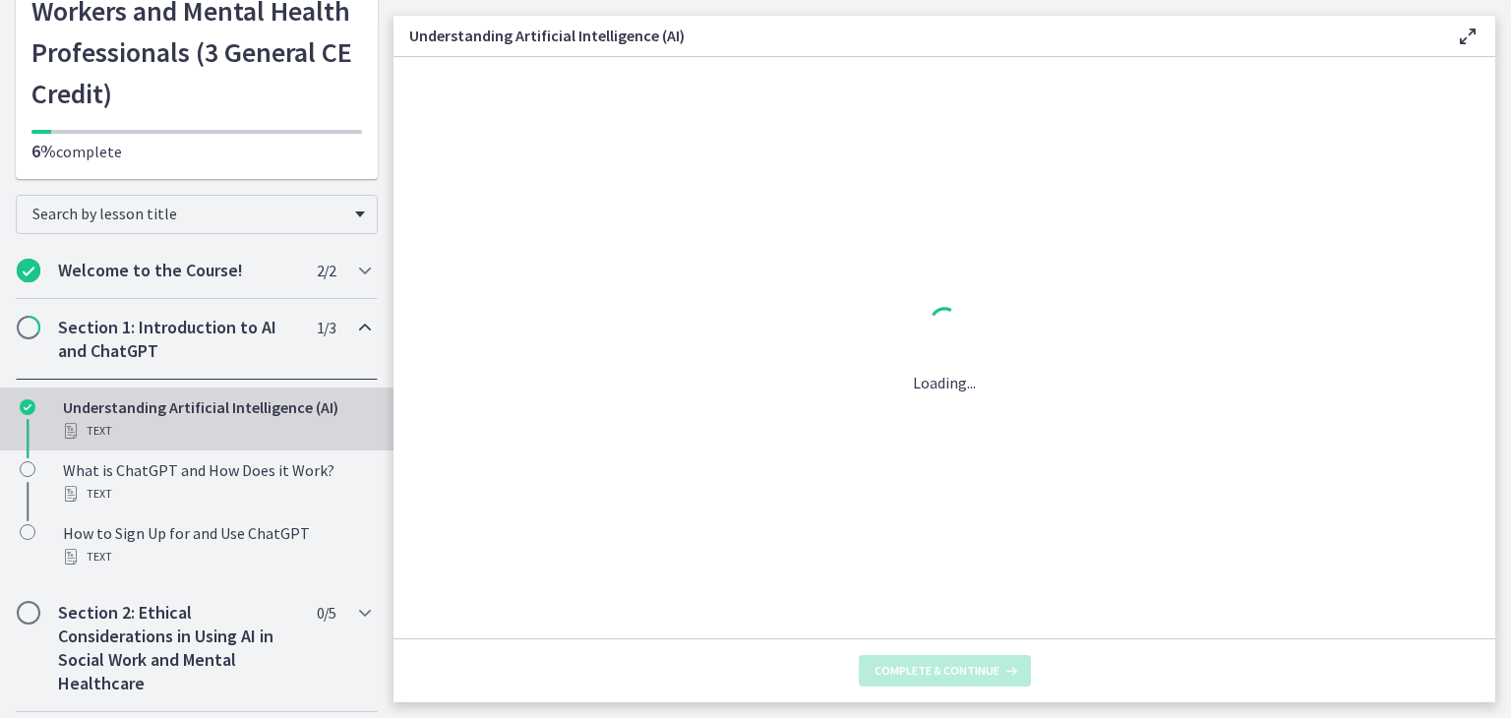
scroll to position [0, 0]
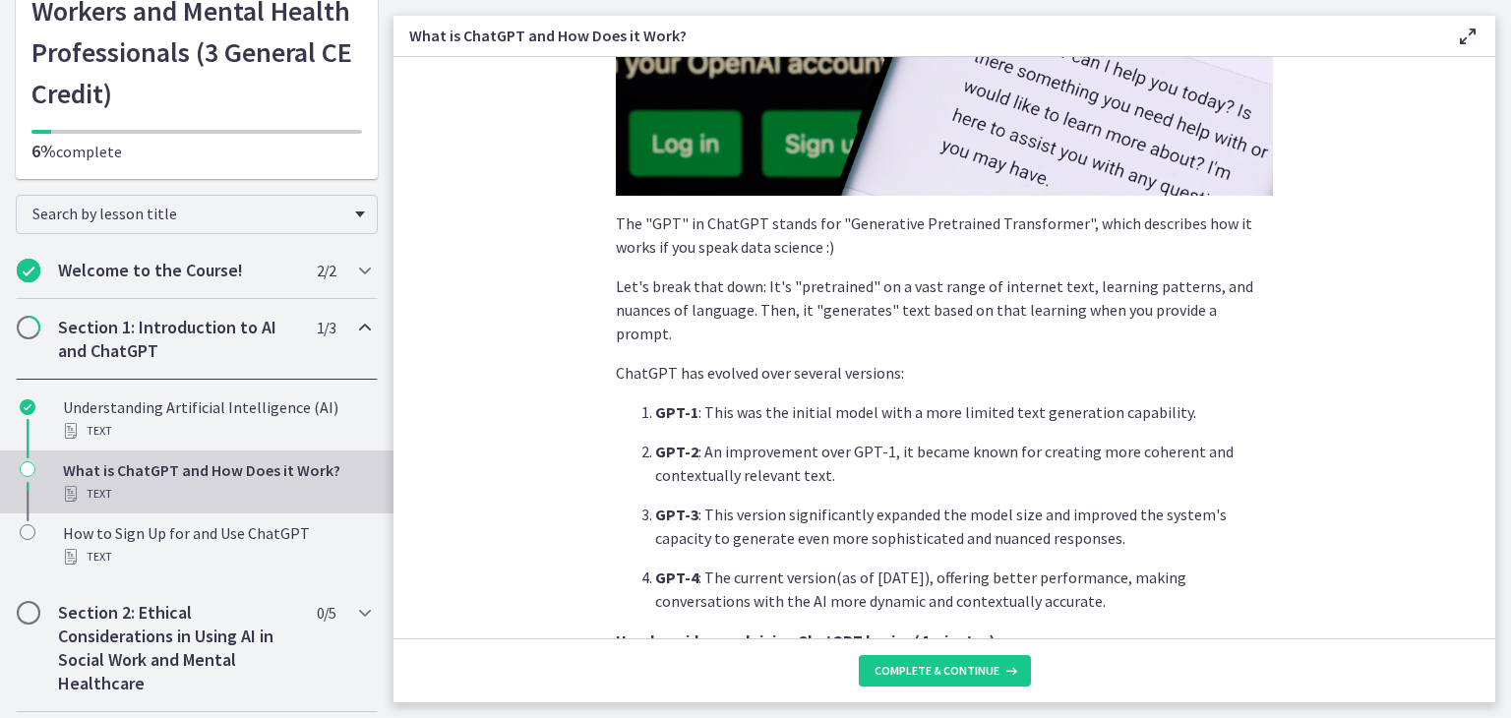
scroll to position [487, 0]
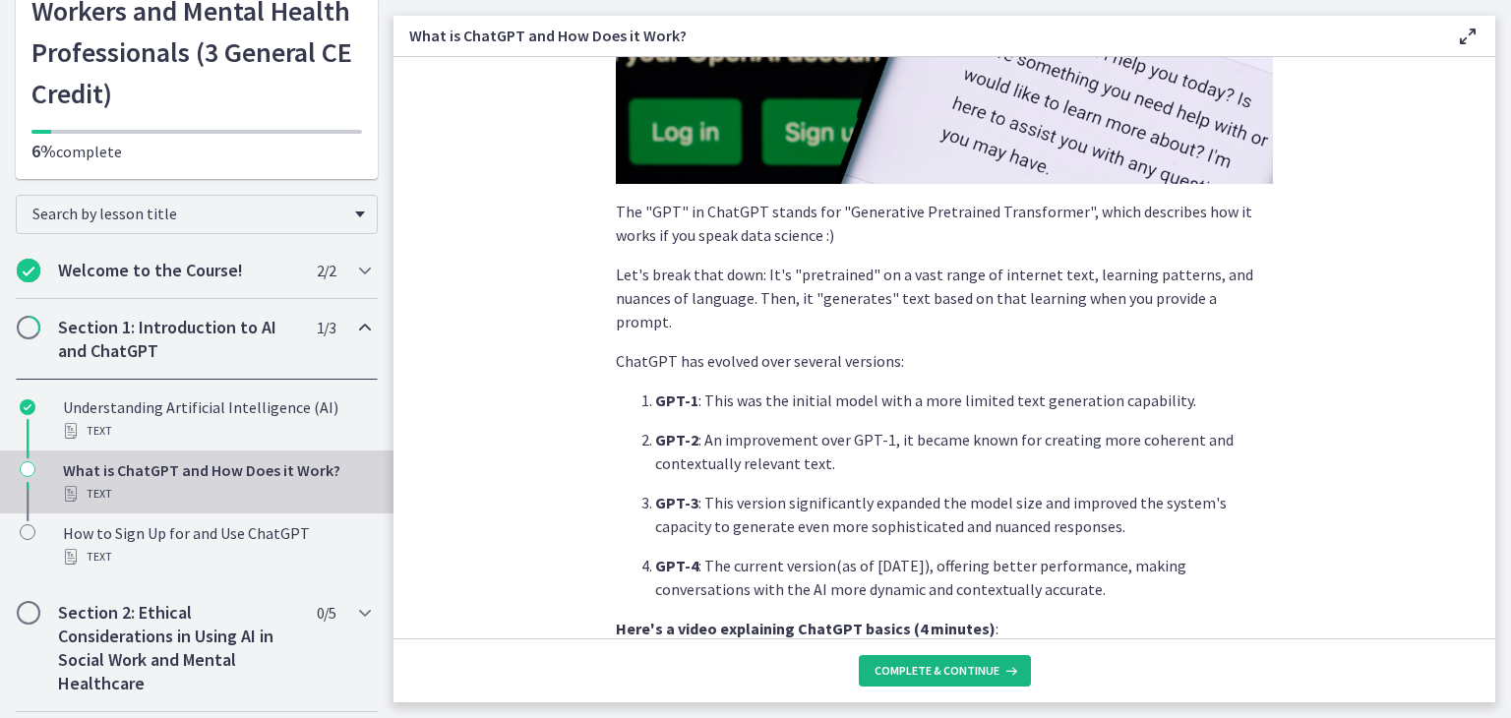
click at [943, 661] on button "Complete & continue" at bounding box center [945, 670] width 172 height 31
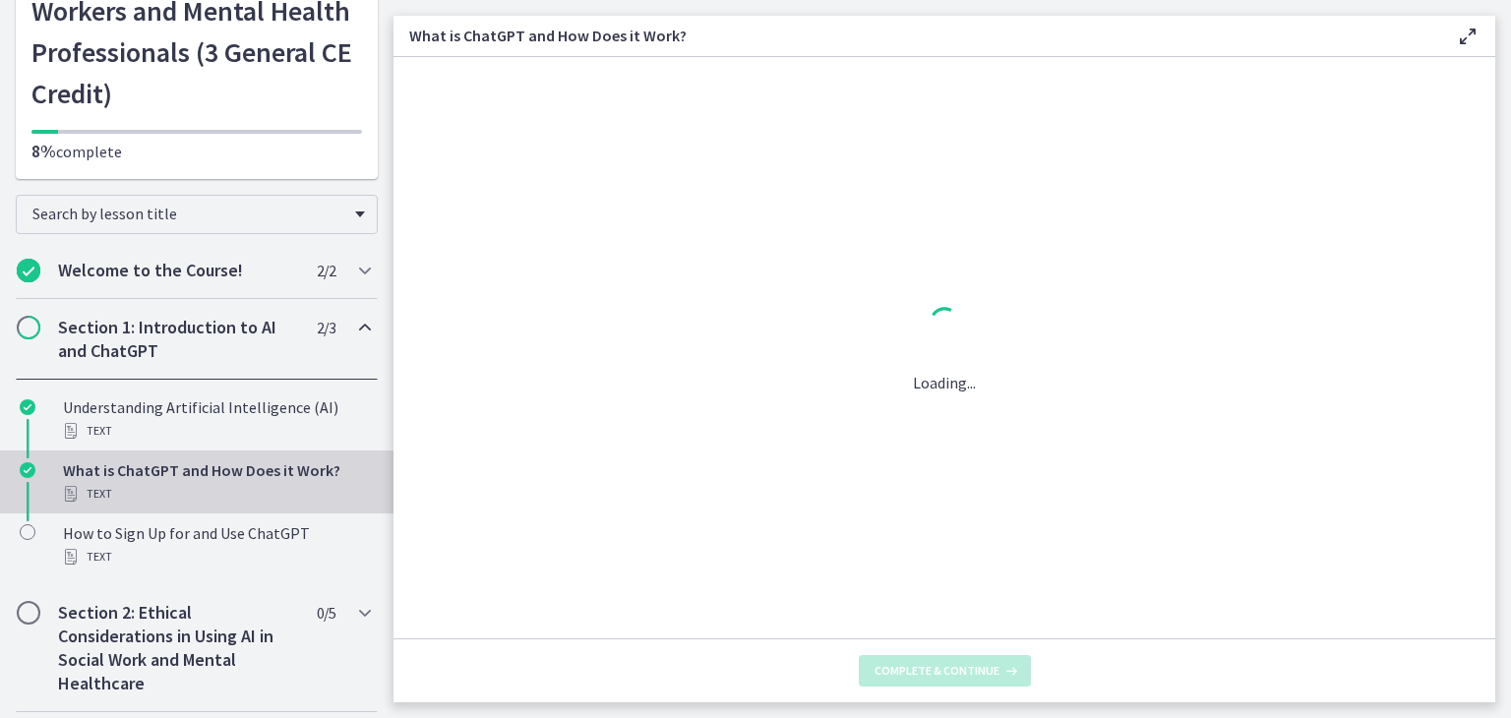
scroll to position [0, 0]
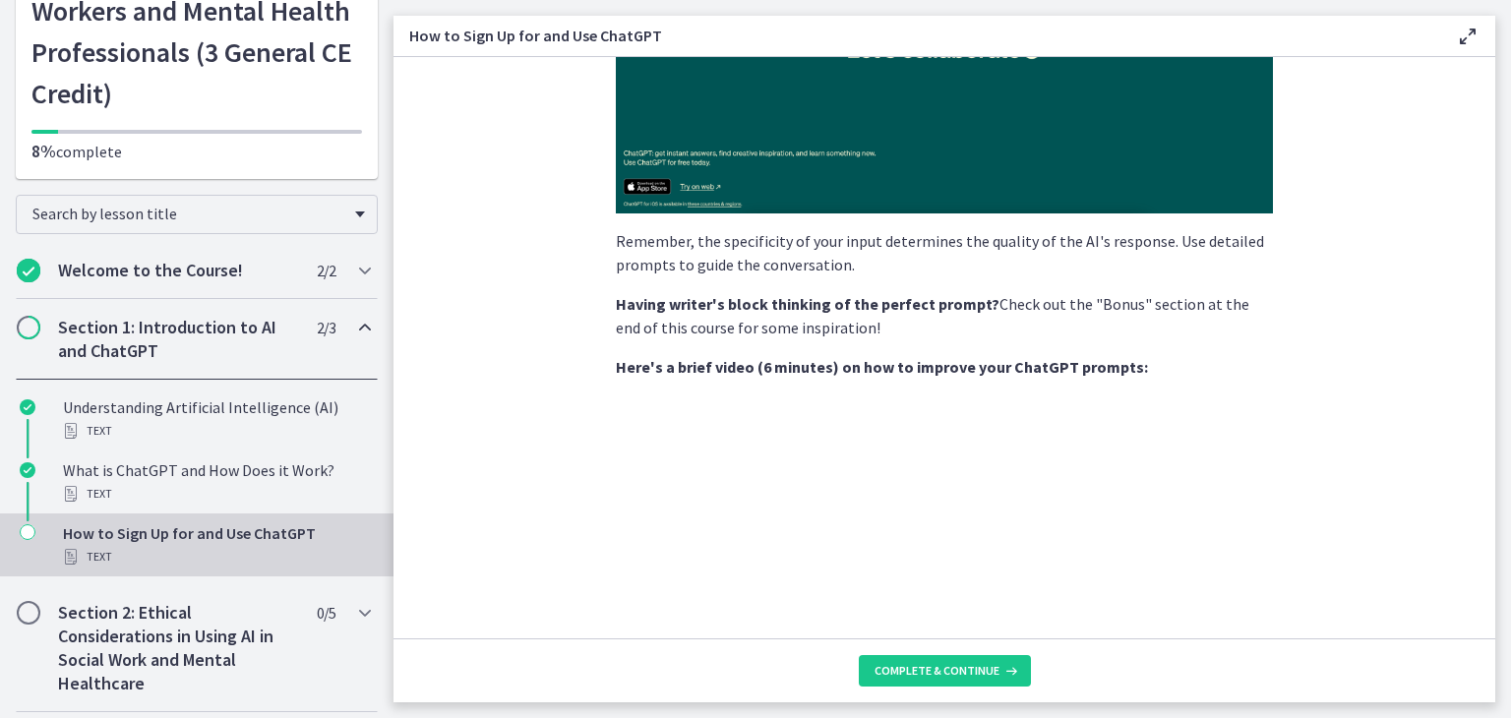
scroll to position [484, 0]
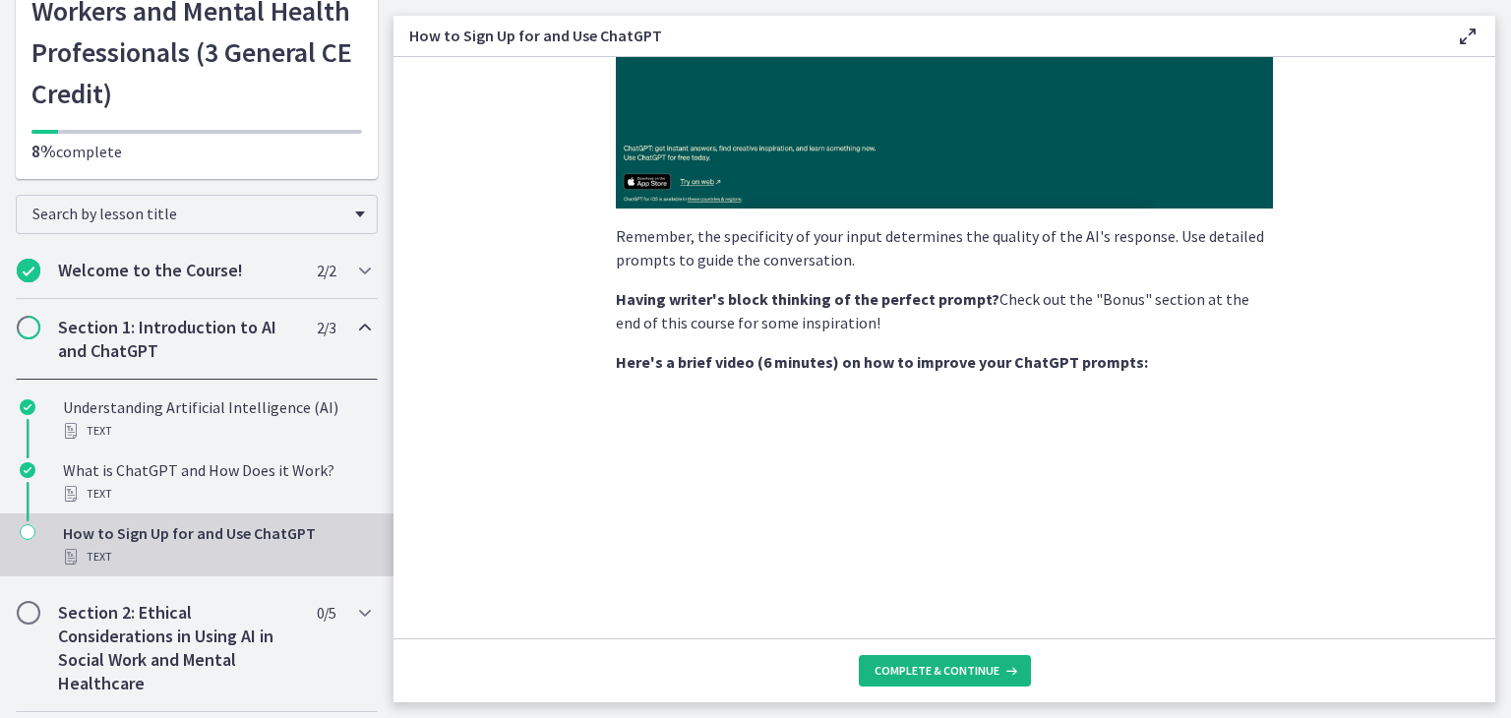
click at [921, 675] on span "Complete & continue" at bounding box center [937, 671] width 125 height 16
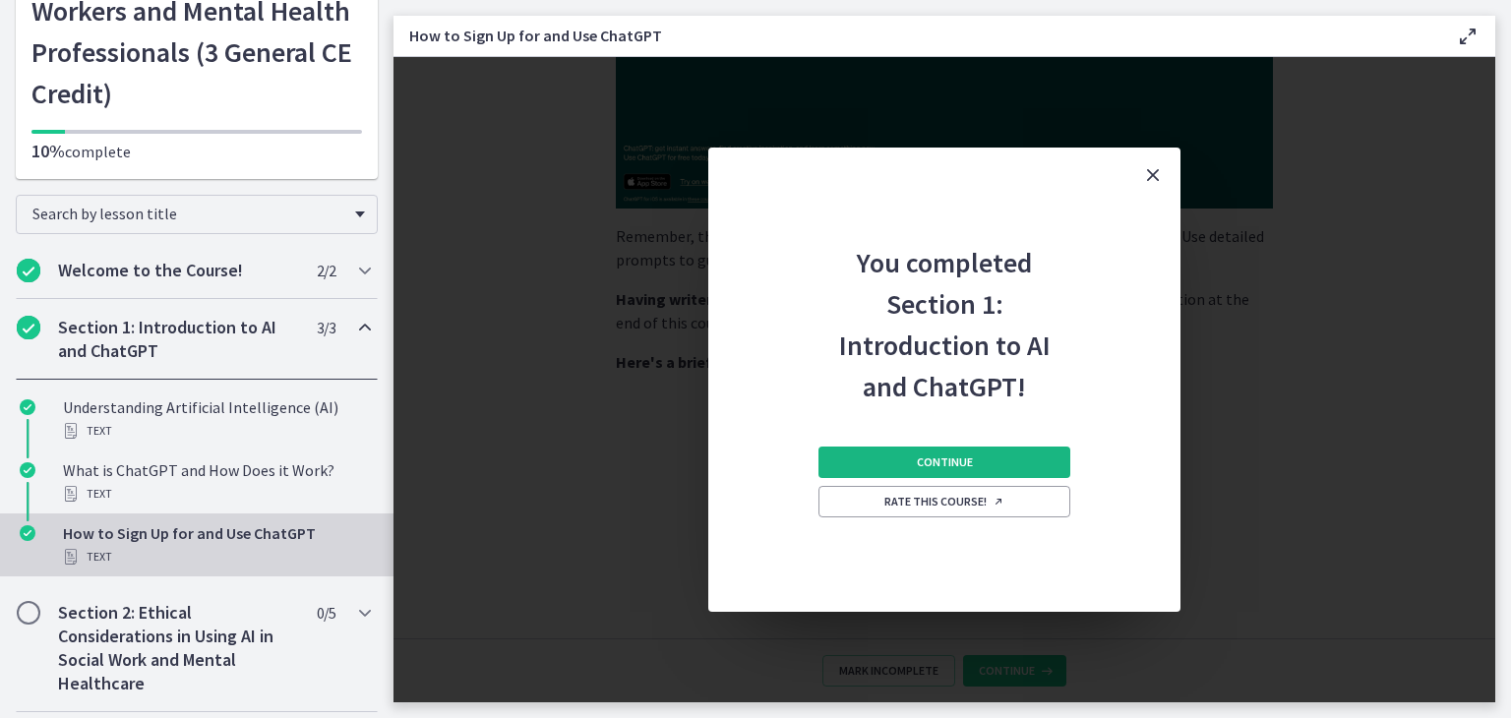
click at [934, 461] on span "Continue" at bounding box center [945, 462] width 56 height 16
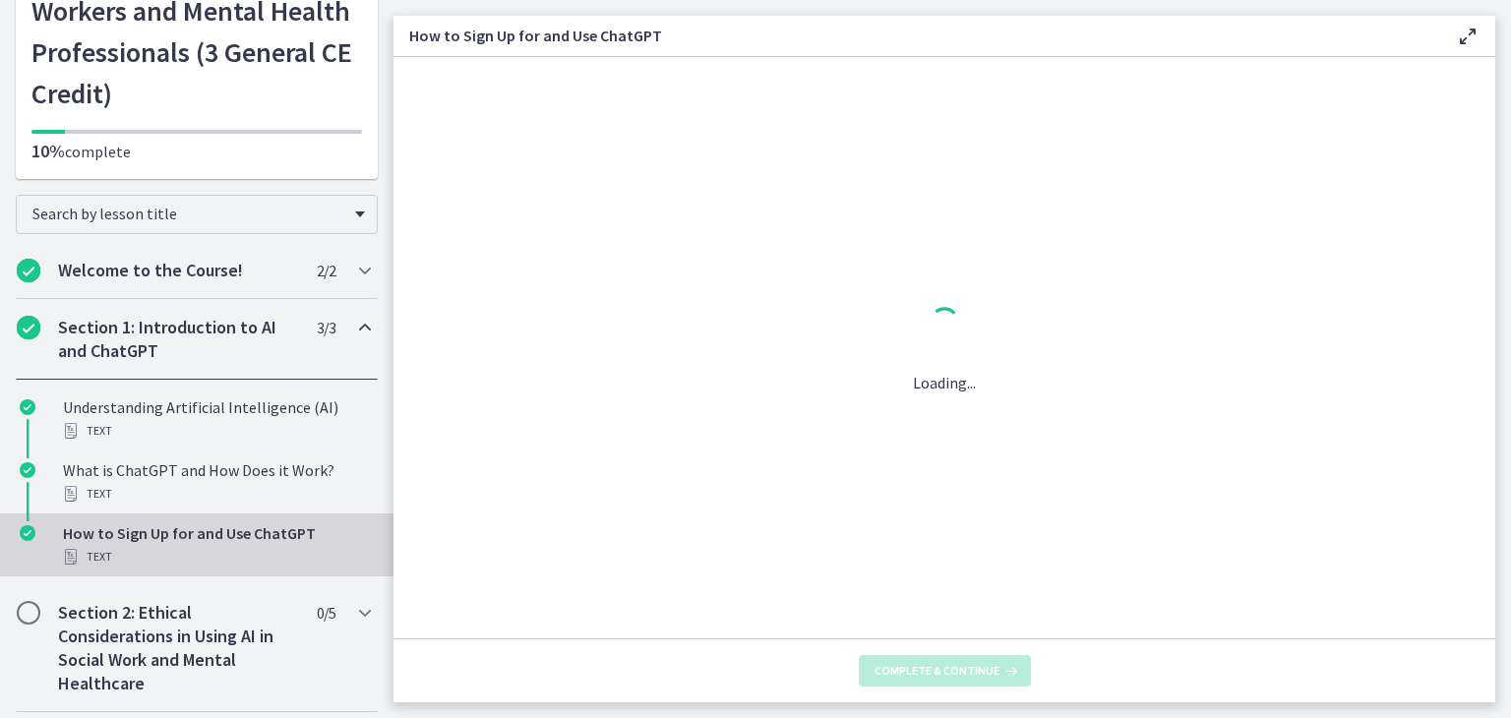
scroll to position [0, 0]
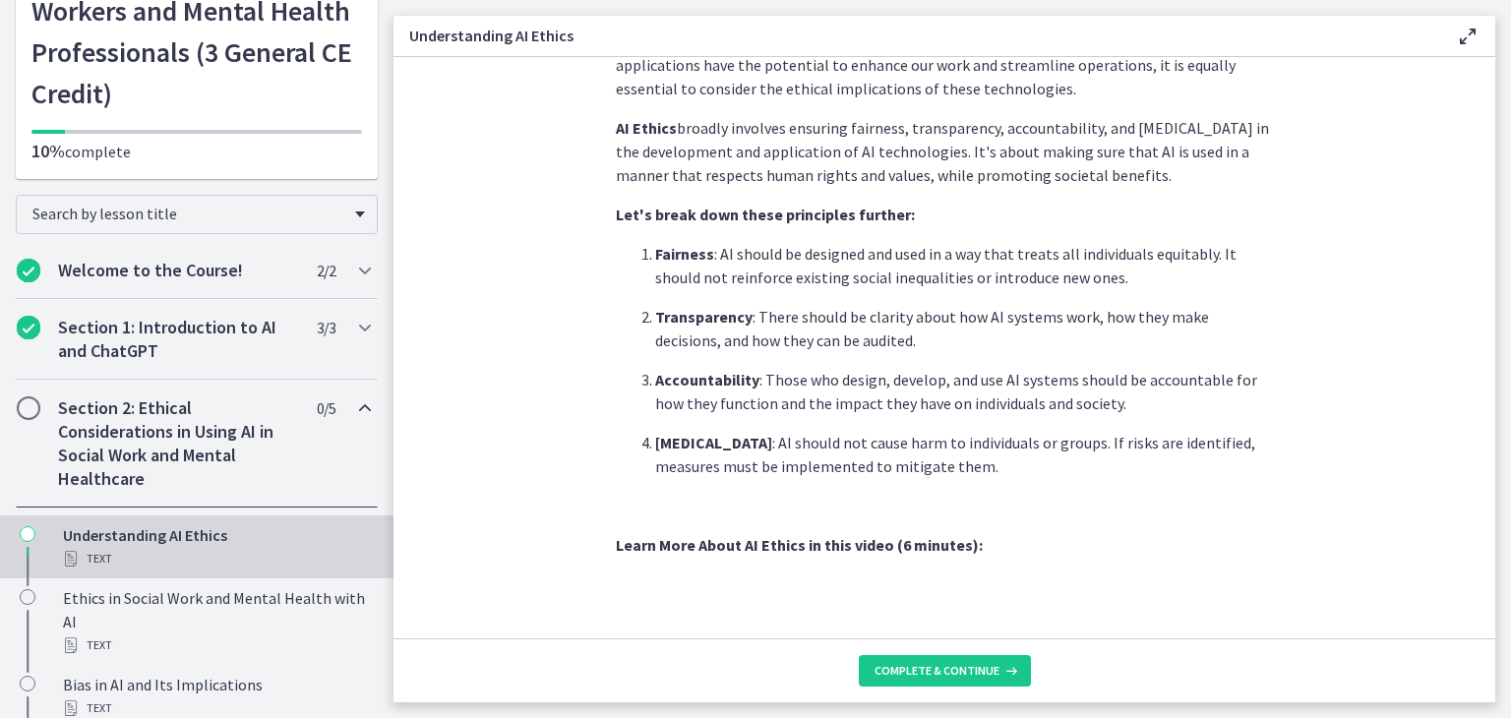
scroll to position [470, 0]
click at [944, 670] on span "Complete & continue" at bounding box center [937, 671] width 125 height 16
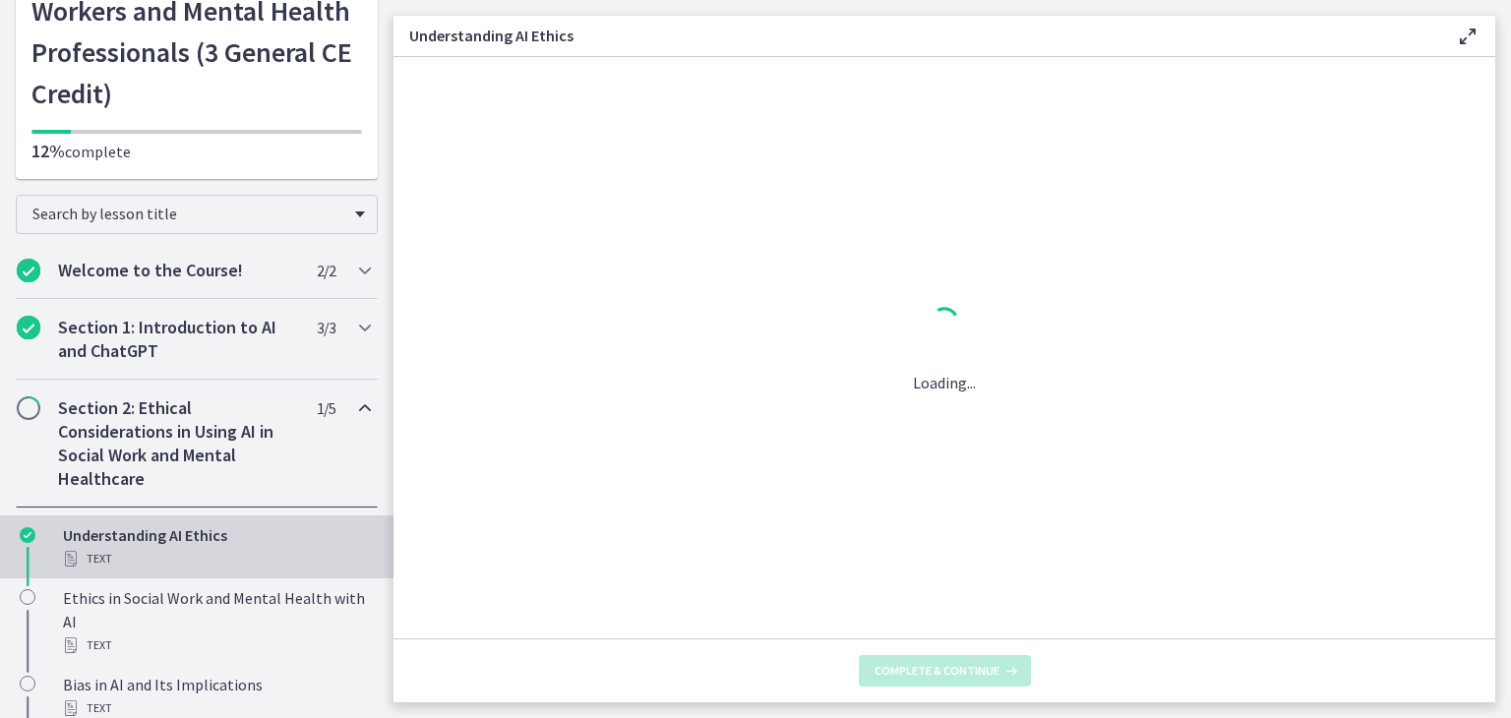
scroll to position [0, 0]
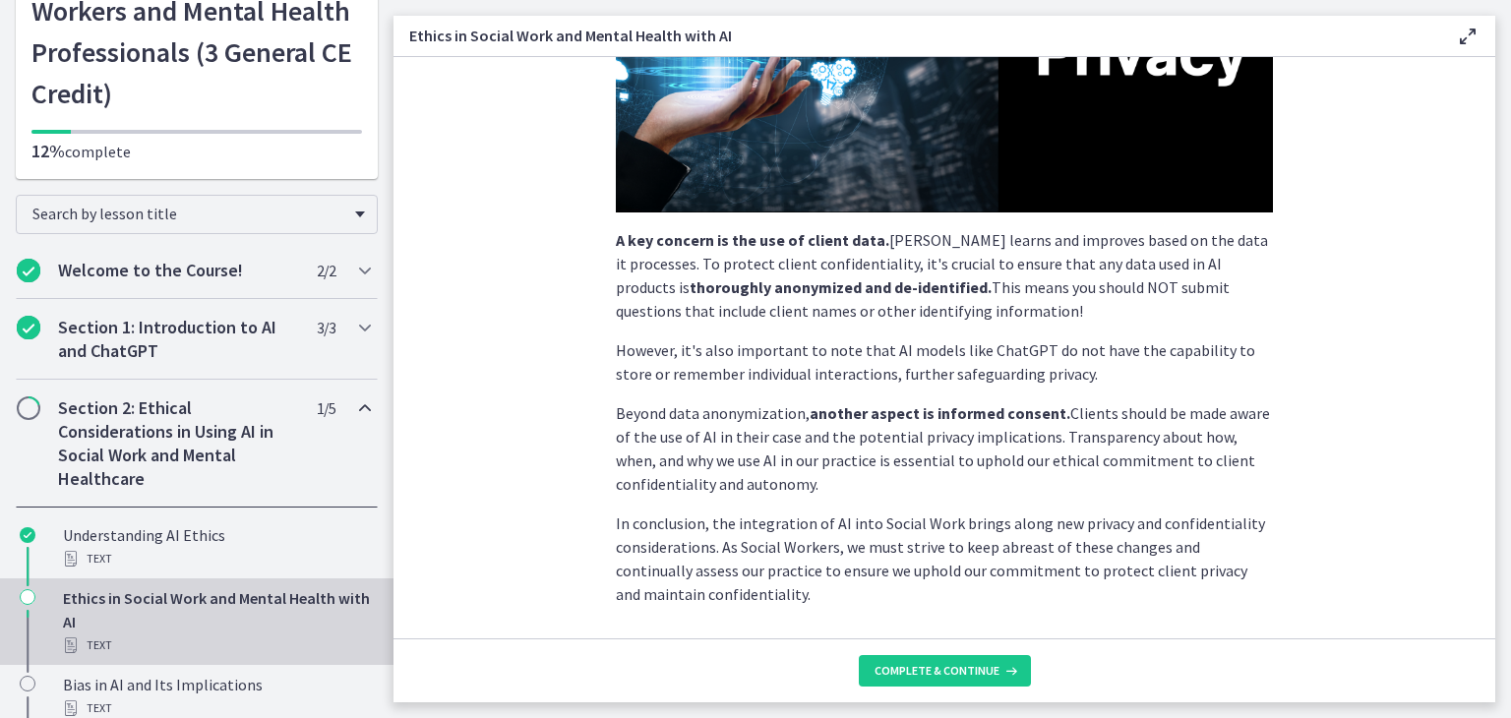
scroll to position [504, 0]
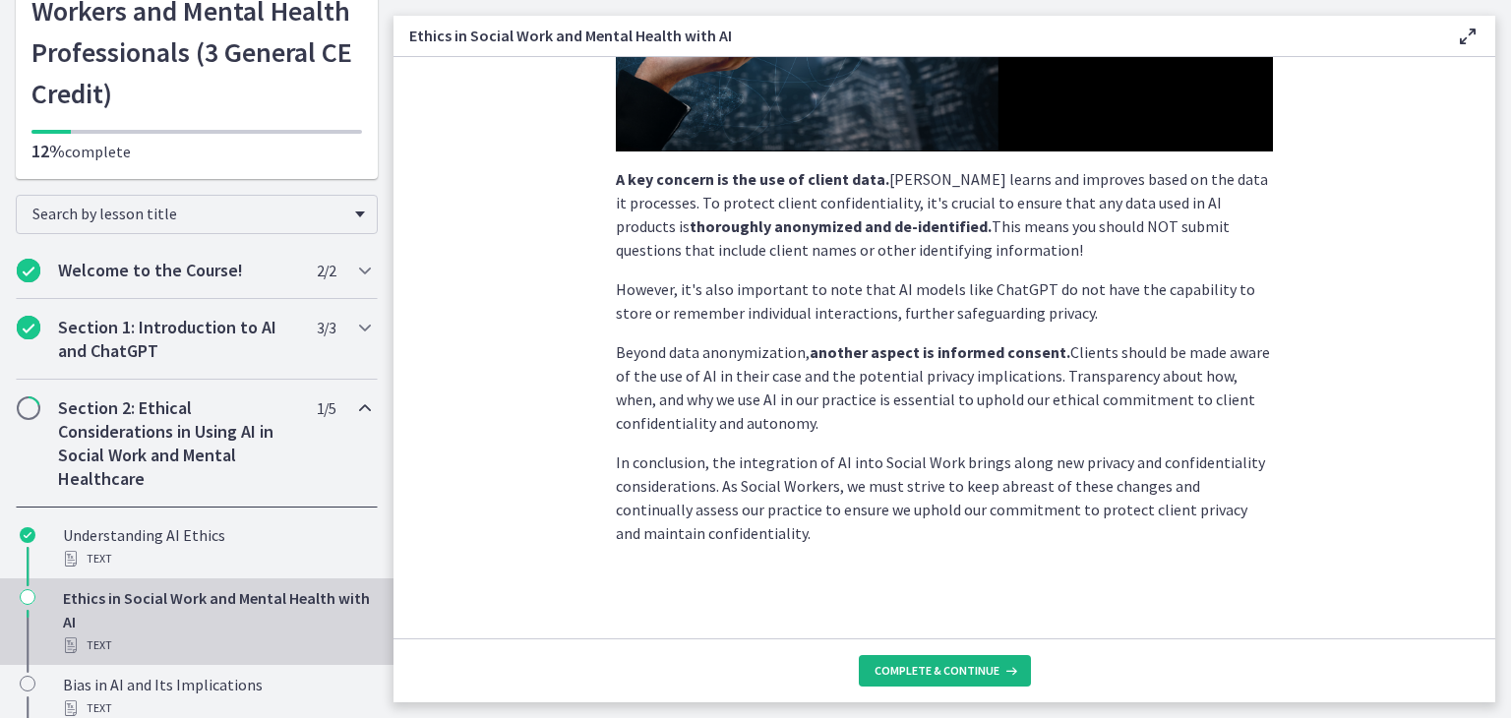
click at [926, 656] on button "Complete & continue" at bounding box center [945, 670] width 172 height 31
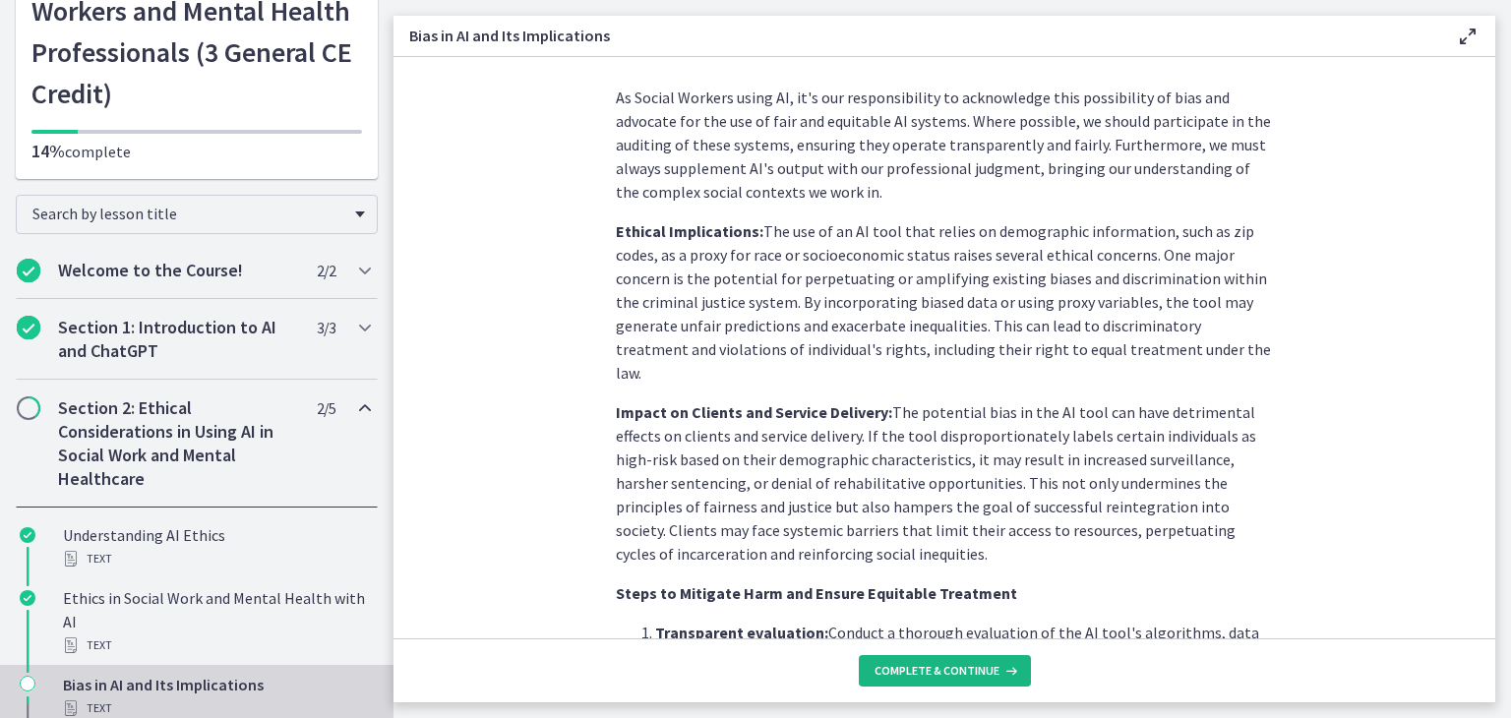
click at [904, 655] on button "Complete & continue" at bounding box center [945, 670] width 172 height 31
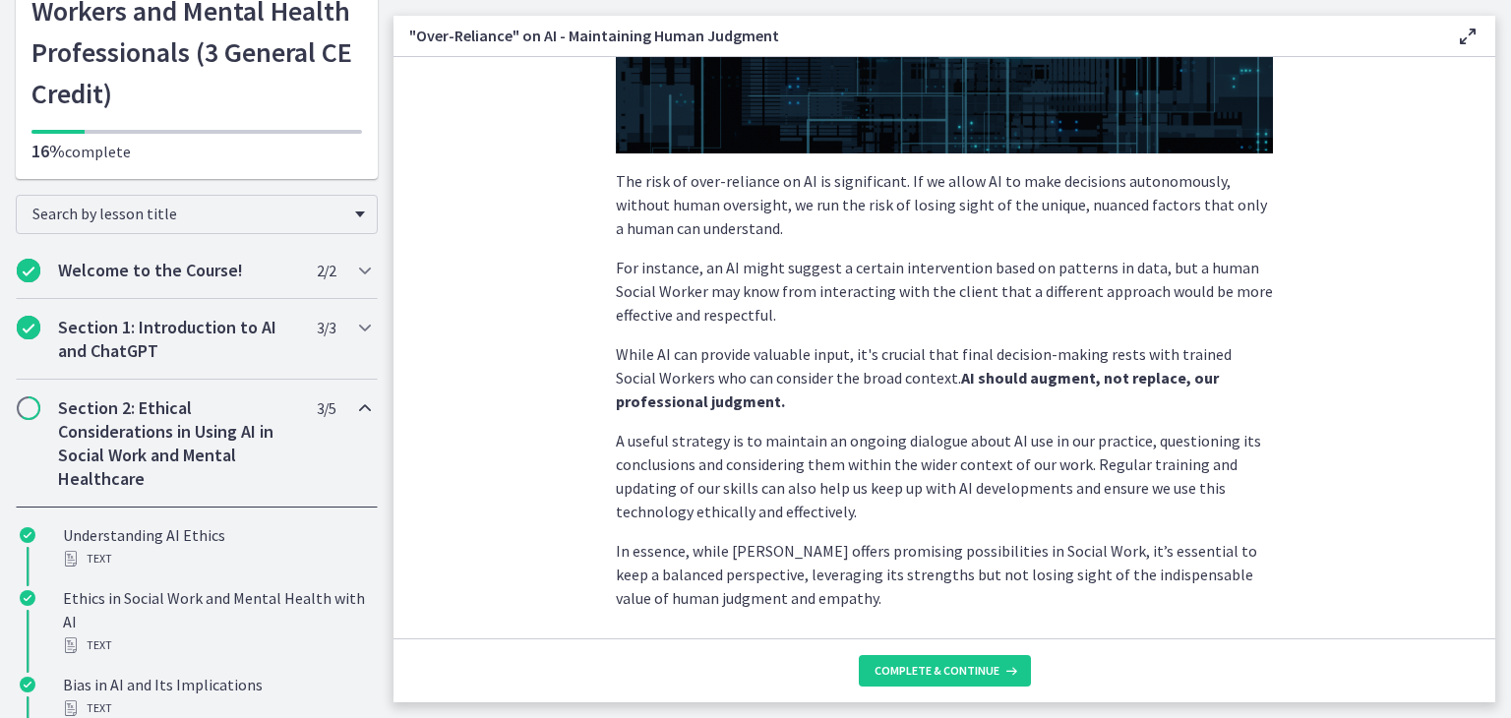
scroll to position [493, 0]
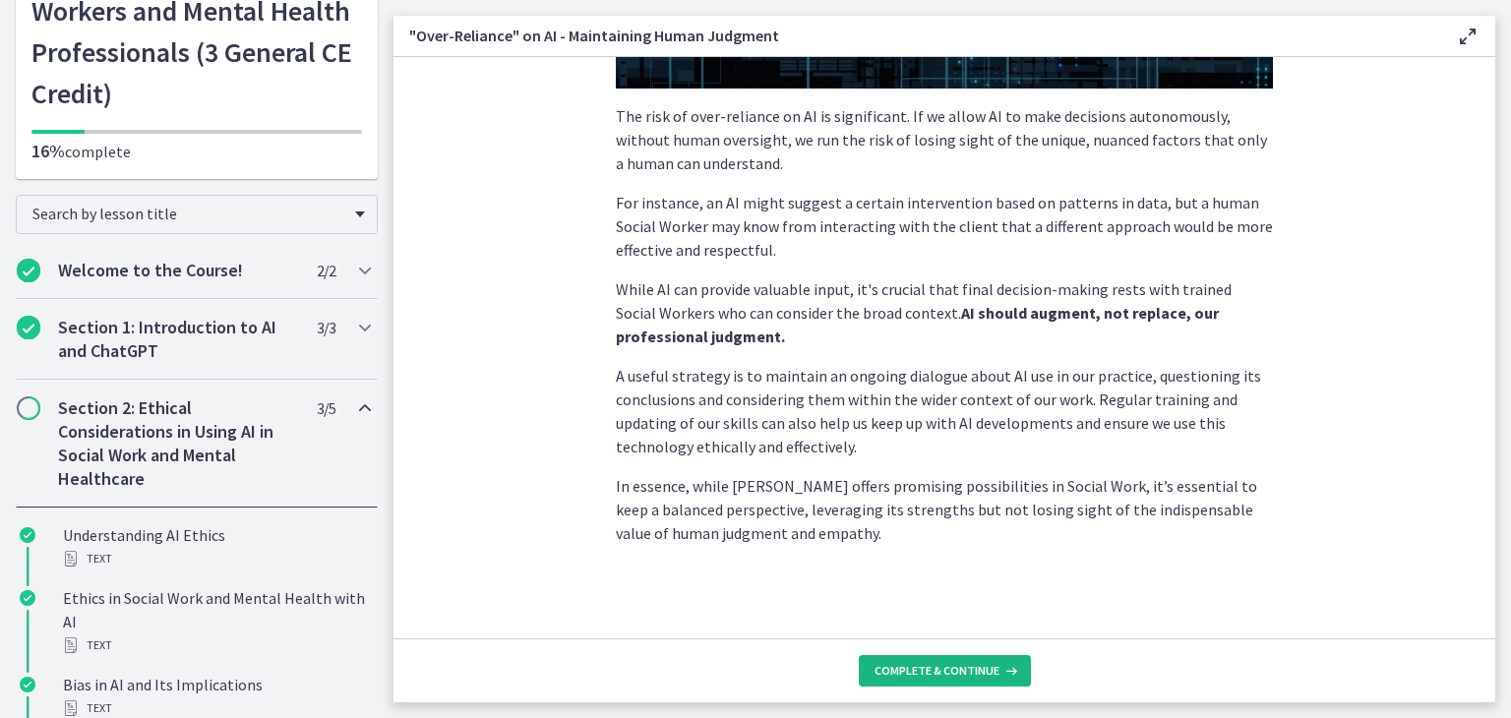
click at [929, 677] on span "Complete & continue" at bounding box center [937, 671] width 125 height 16
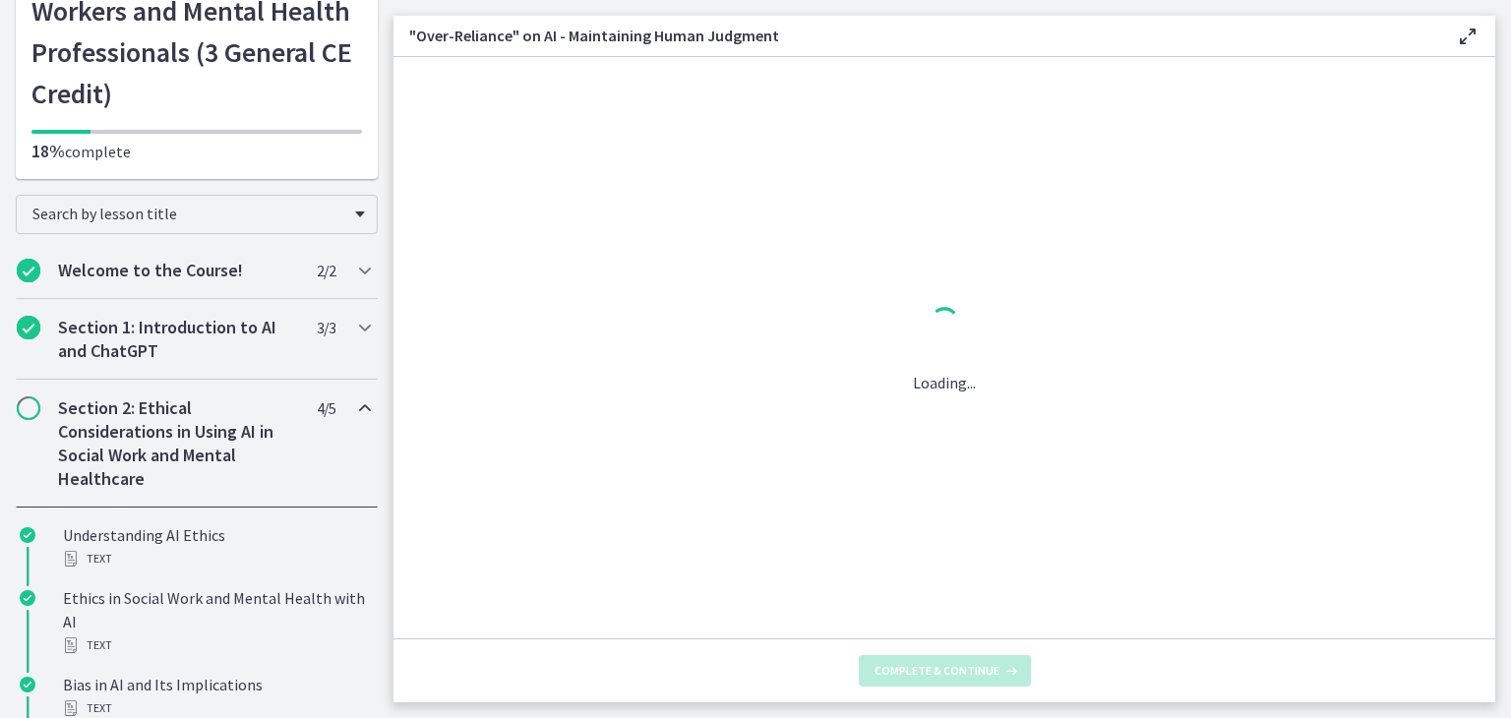
scroll to position [0, 0]
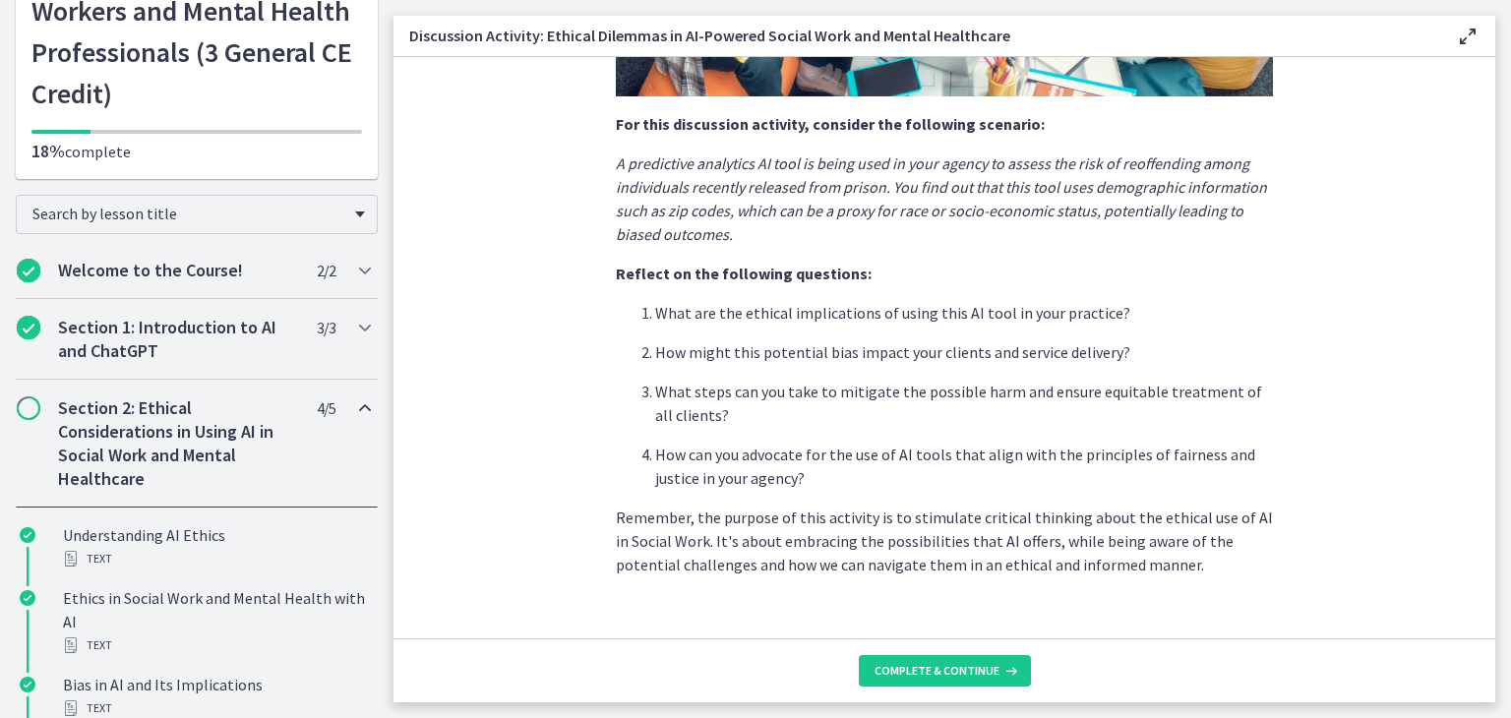
scroll to position [504, 0]
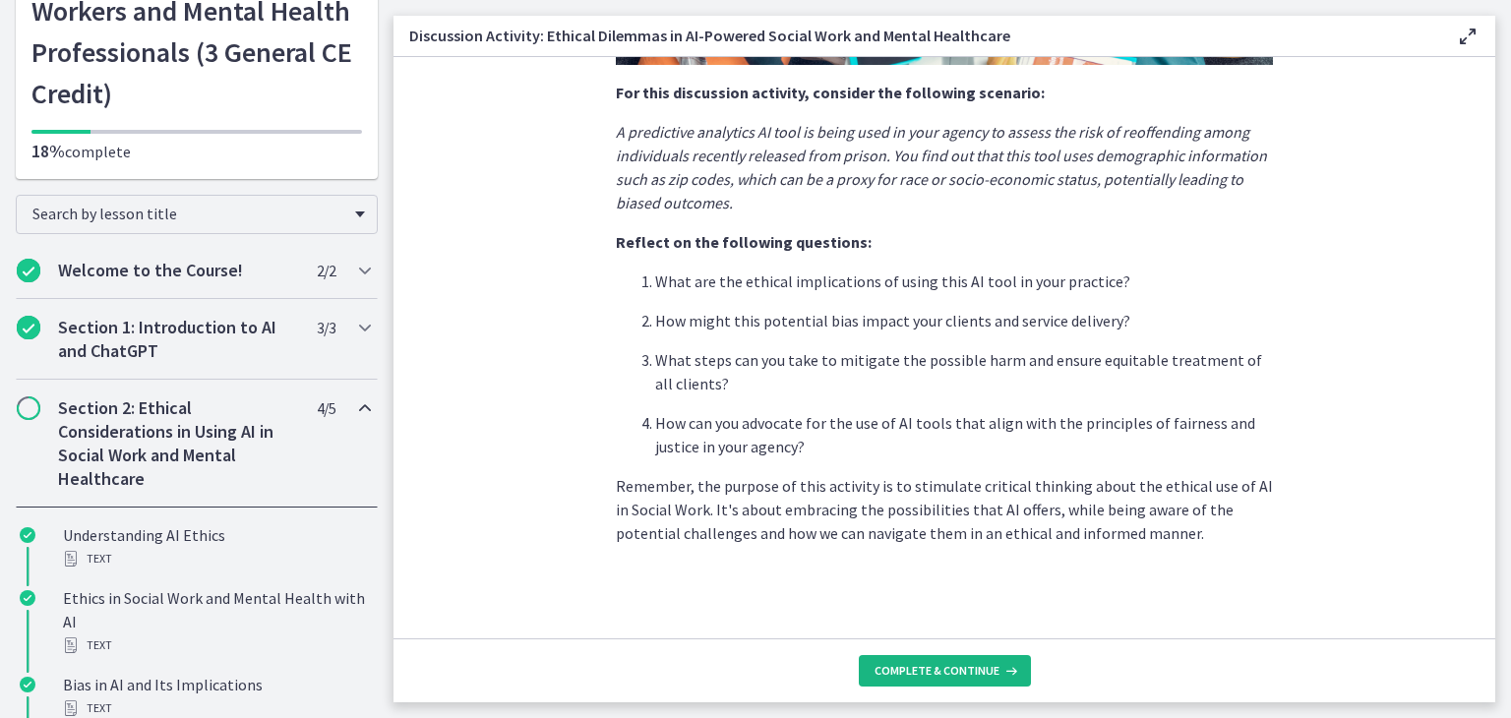
click at [938, 670] on span "Complete & continue" at bounding box center [937, 671] width 125 height 16
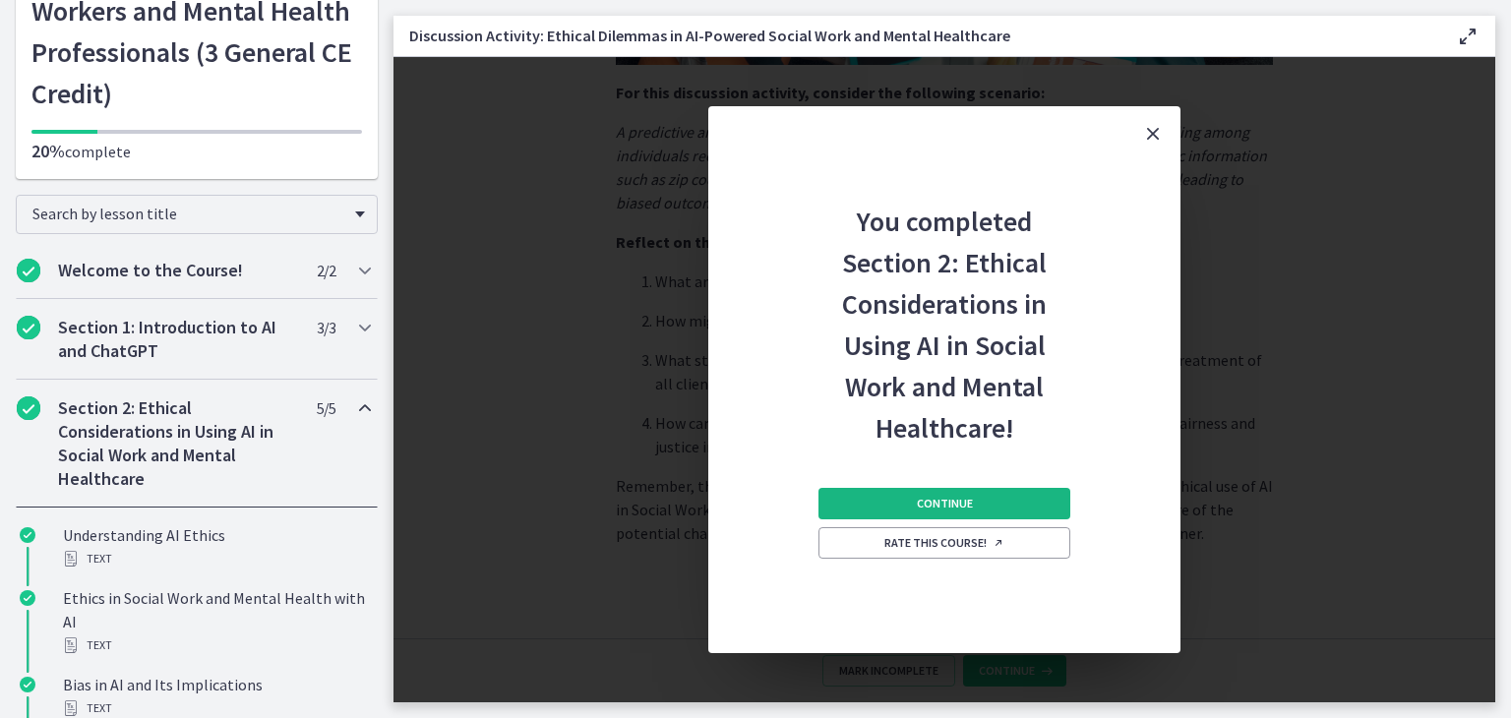
click at [954, 493] on button "Continue" at bounding box center [944, 503] width 252 height 31
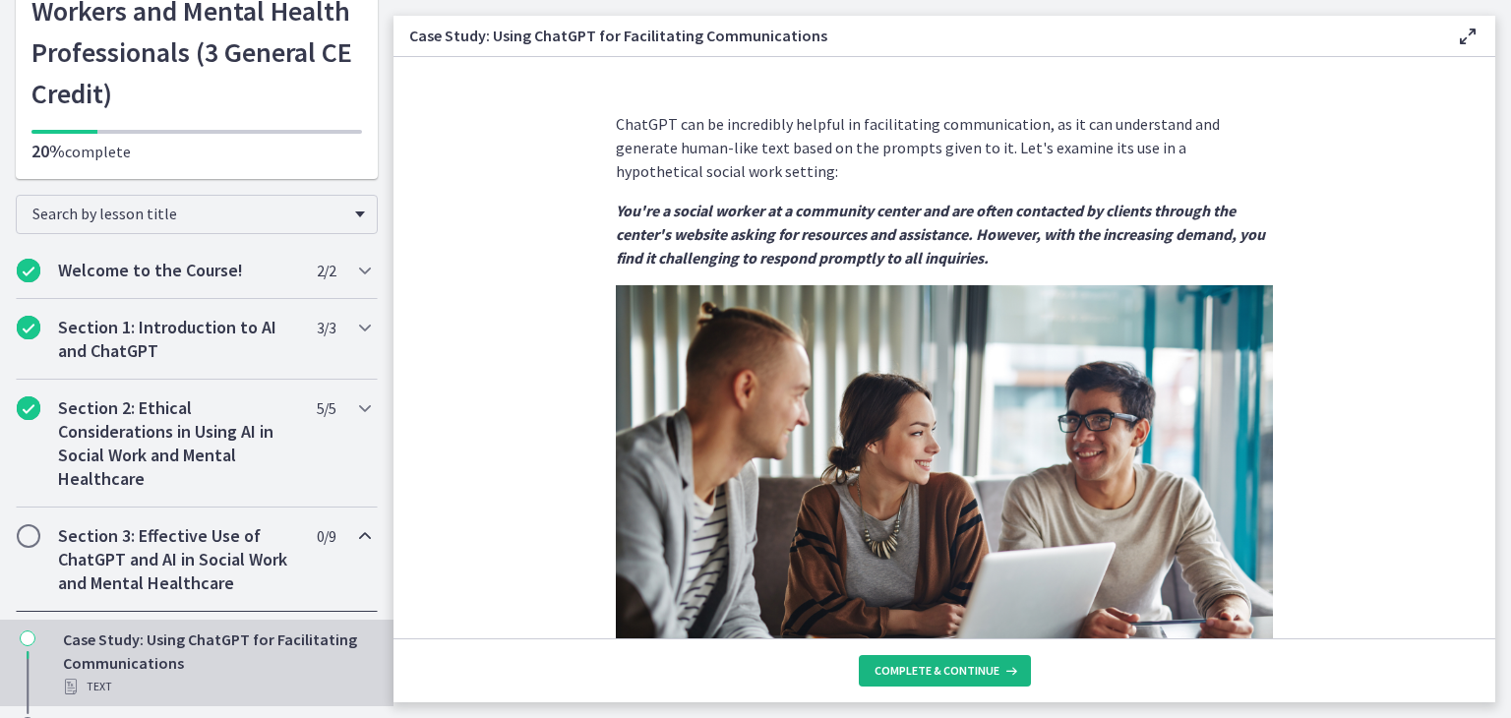
click at [945, 666] on span "Complete & continue" at bounding box center [937, 671] width 125 height 16
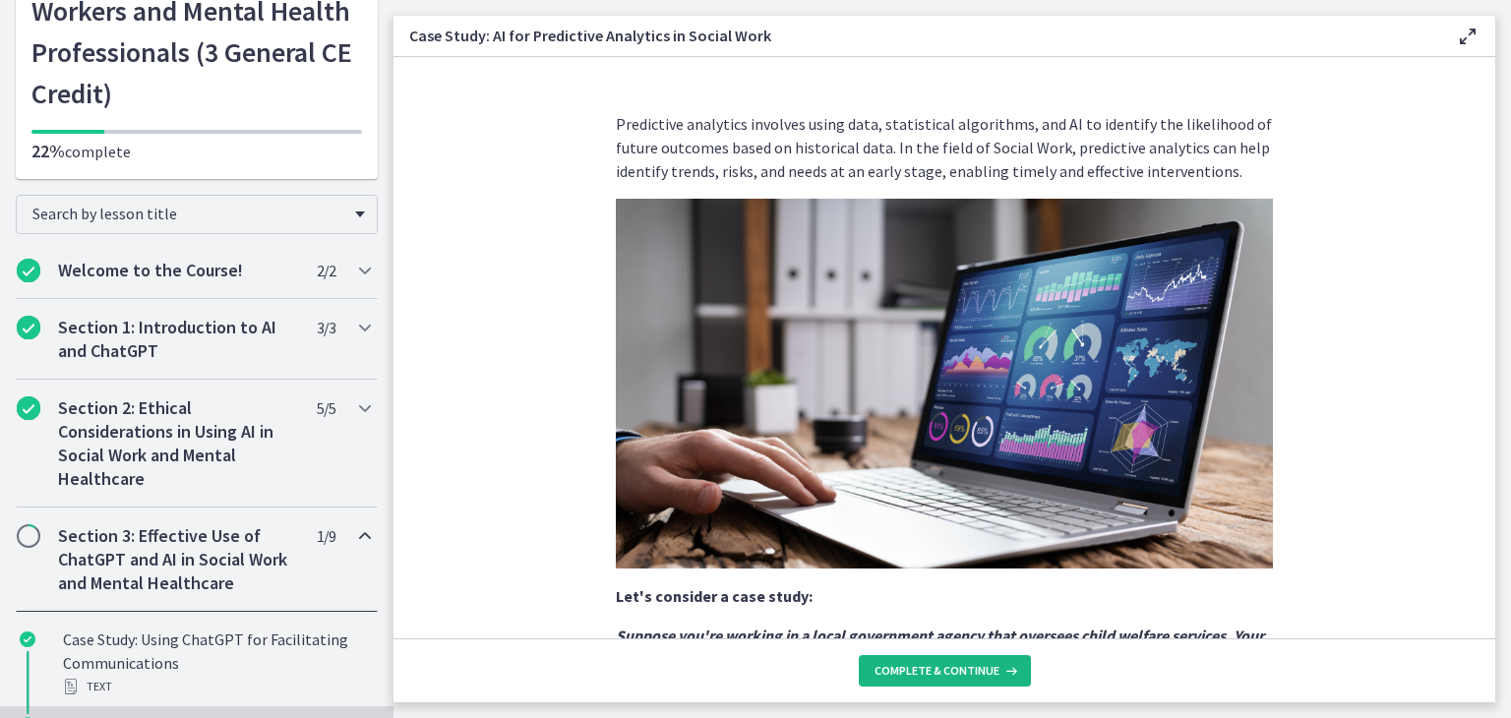
click at [945, 666] on span "Complete & continue" at bounding box center [937, 671] width 125 height 16
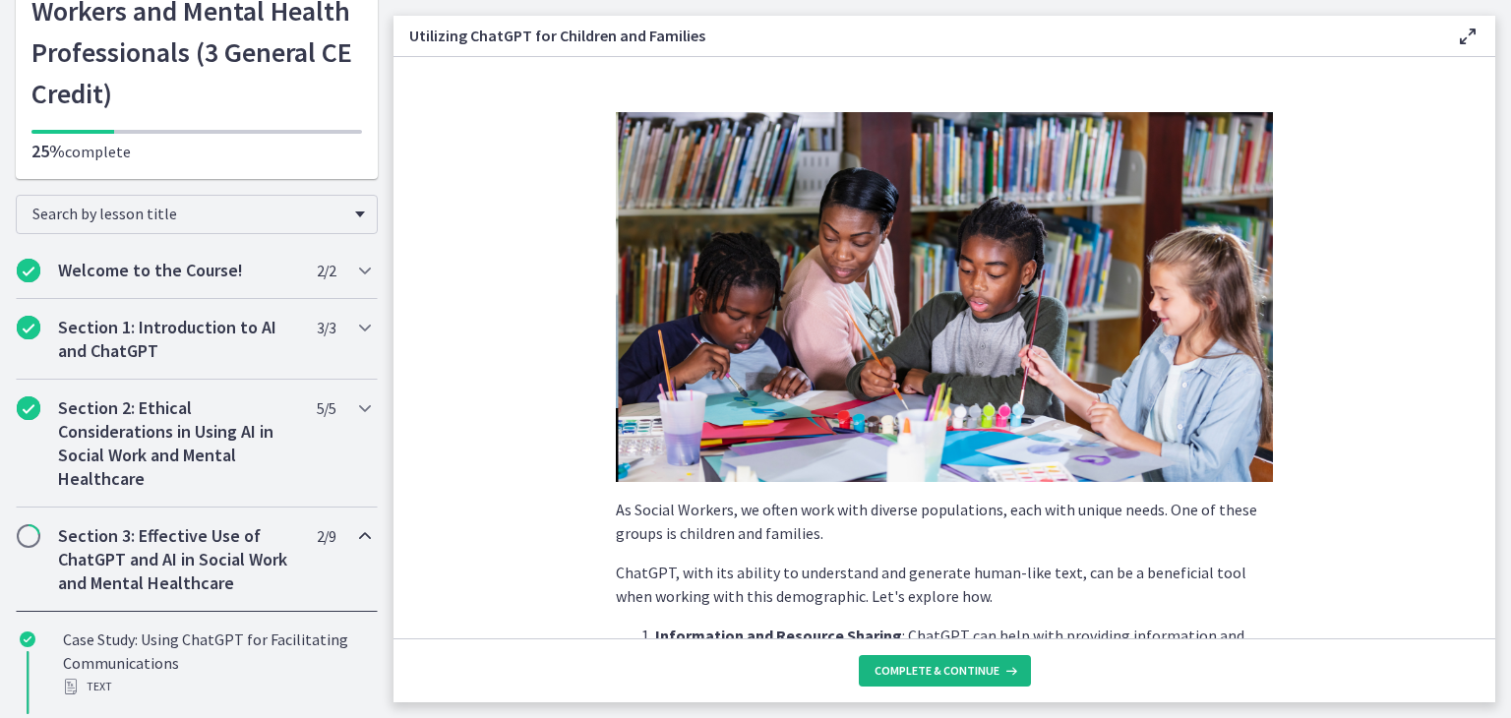
click at [945, 666] on span "Complete & continue" at bounding box center [937, 671] width 125 height 16
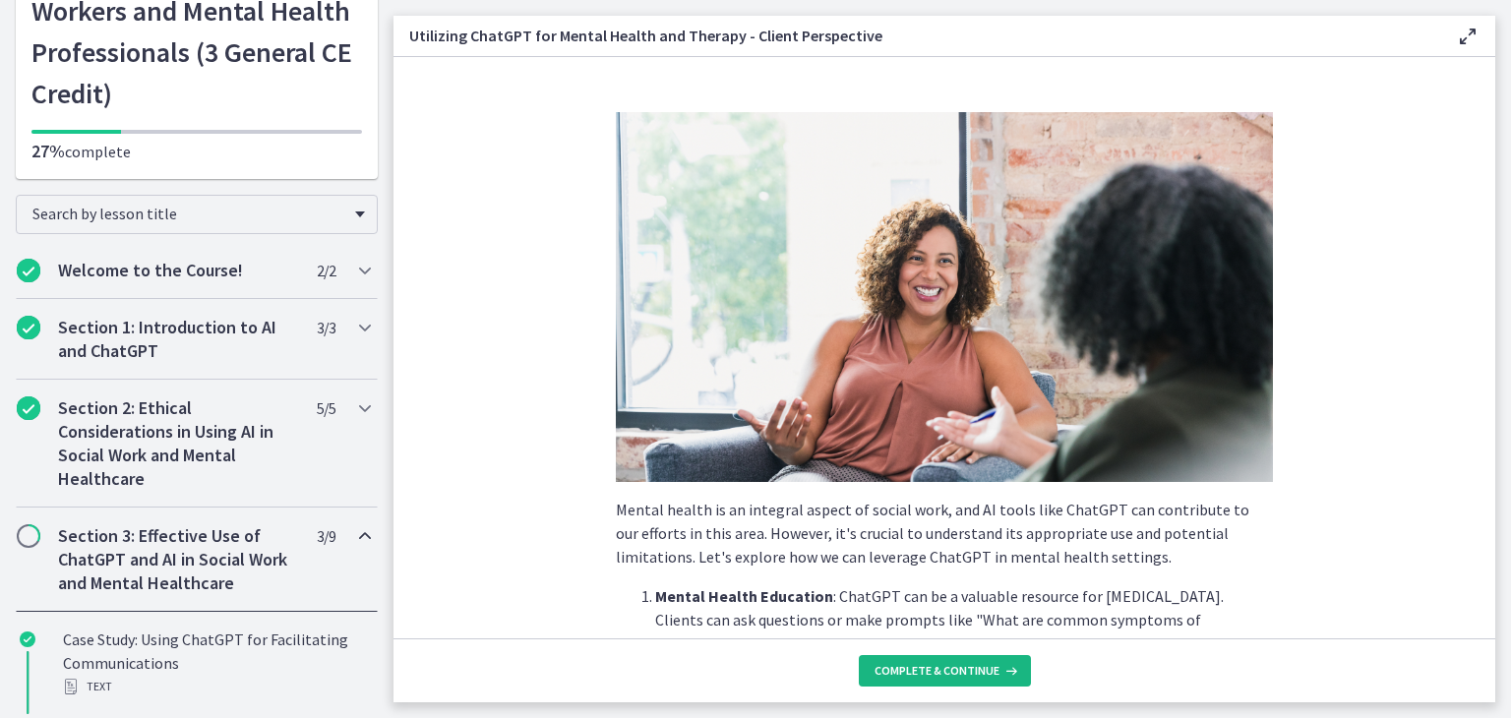
click at [945, 666] on span "Complete & continue" at bounding box center [937, 671] width 125 height 16
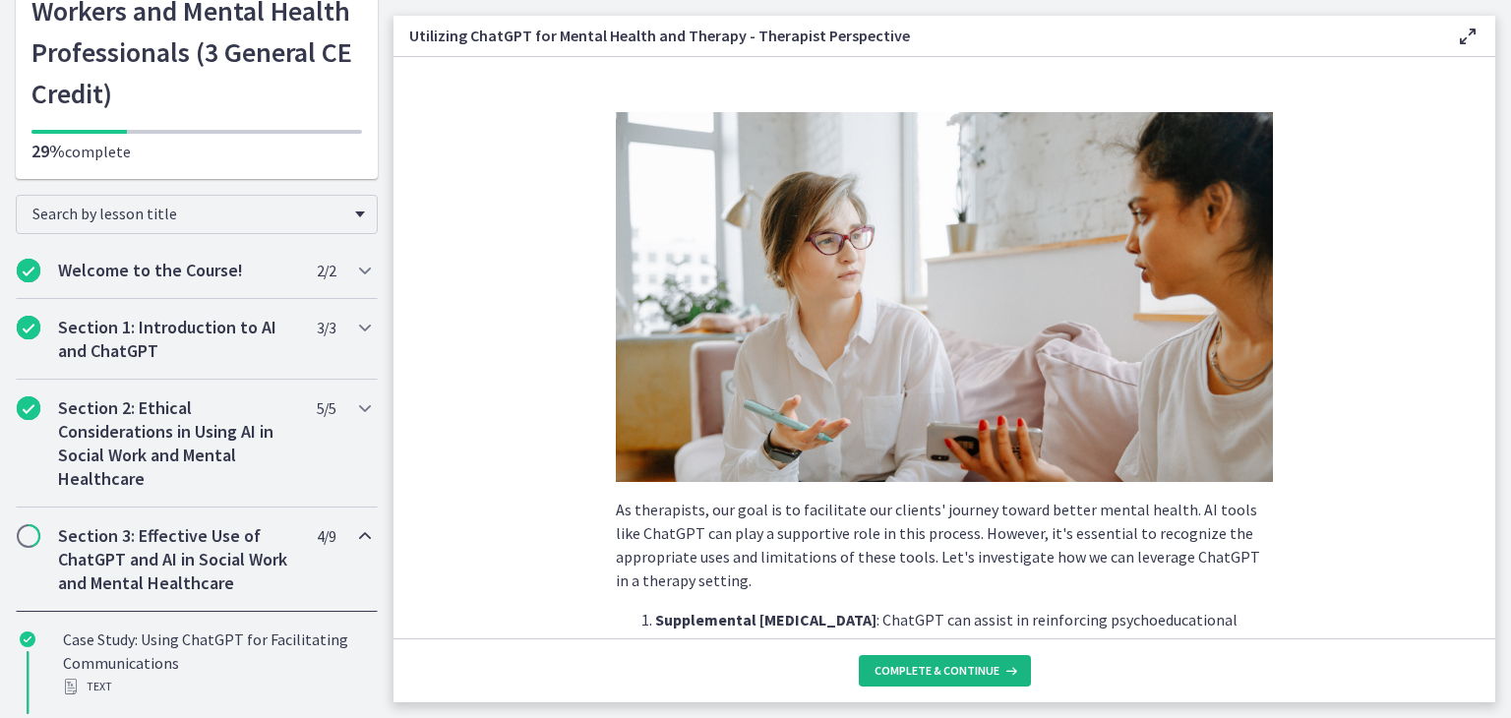
click at [945, 666] on span "Complete & continue" at bounding box center [937, 671] width 125 height 16
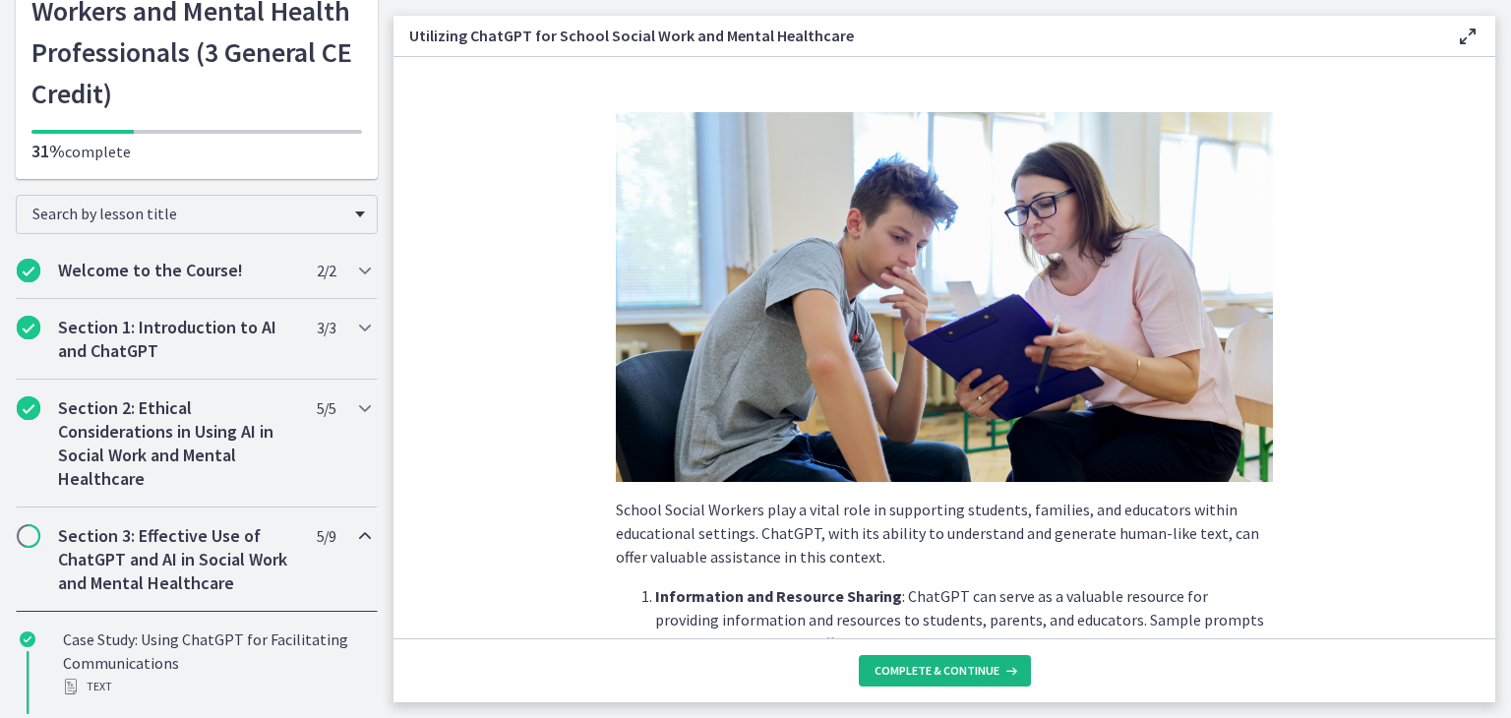
click at [945, 666] on span "Complete & continue" at bounding box center [937, 671] width 125 height 16
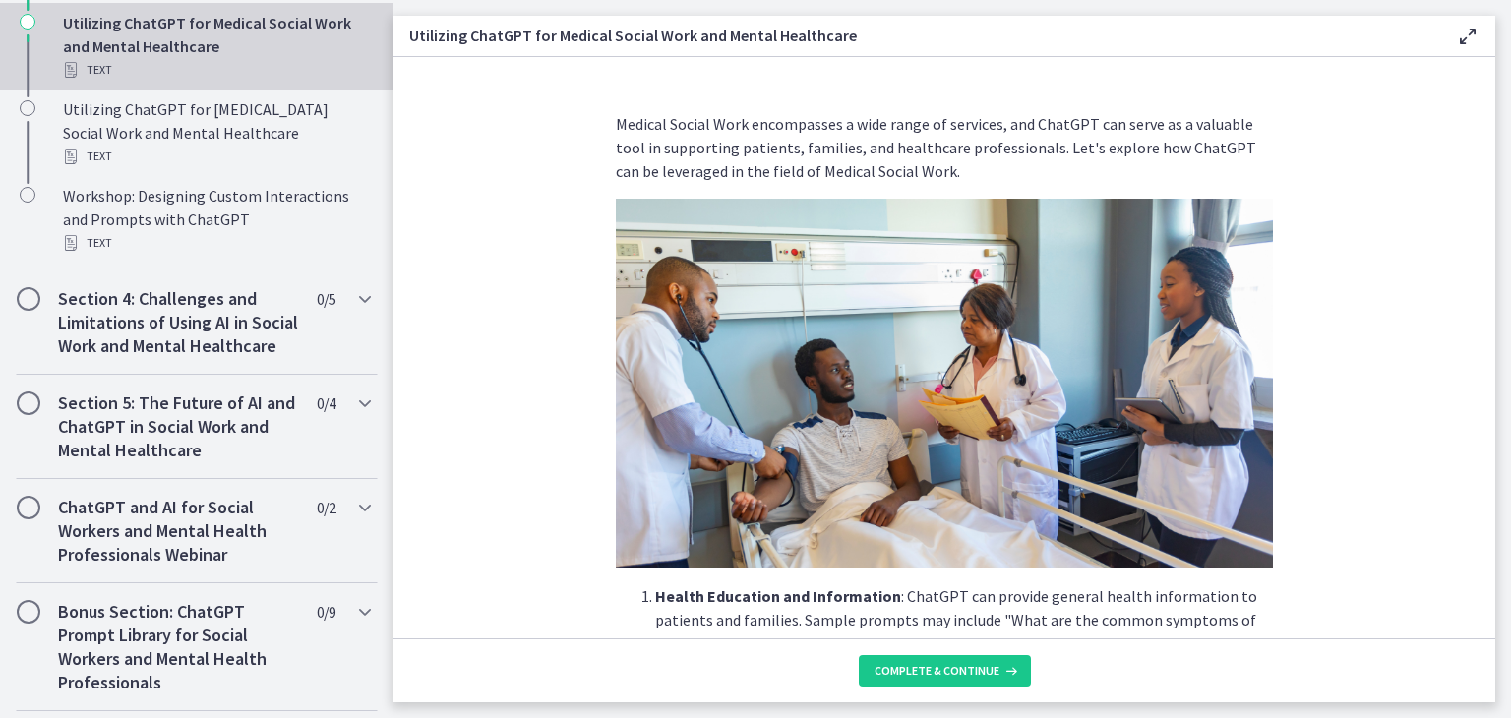
scroll to position [1289, 0]
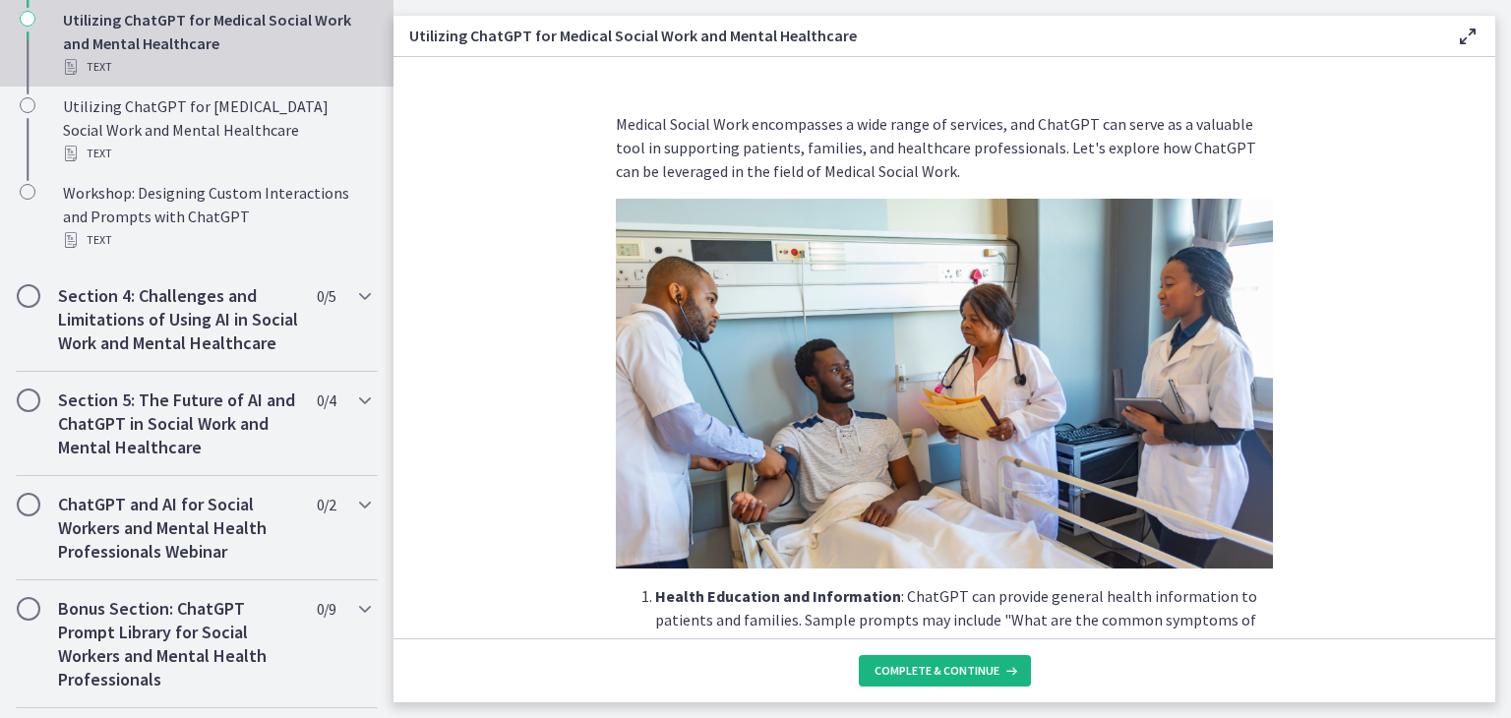
click at [929, 670] on span "Complete & continue" at bounding box center [937, 671] width 125 height 16
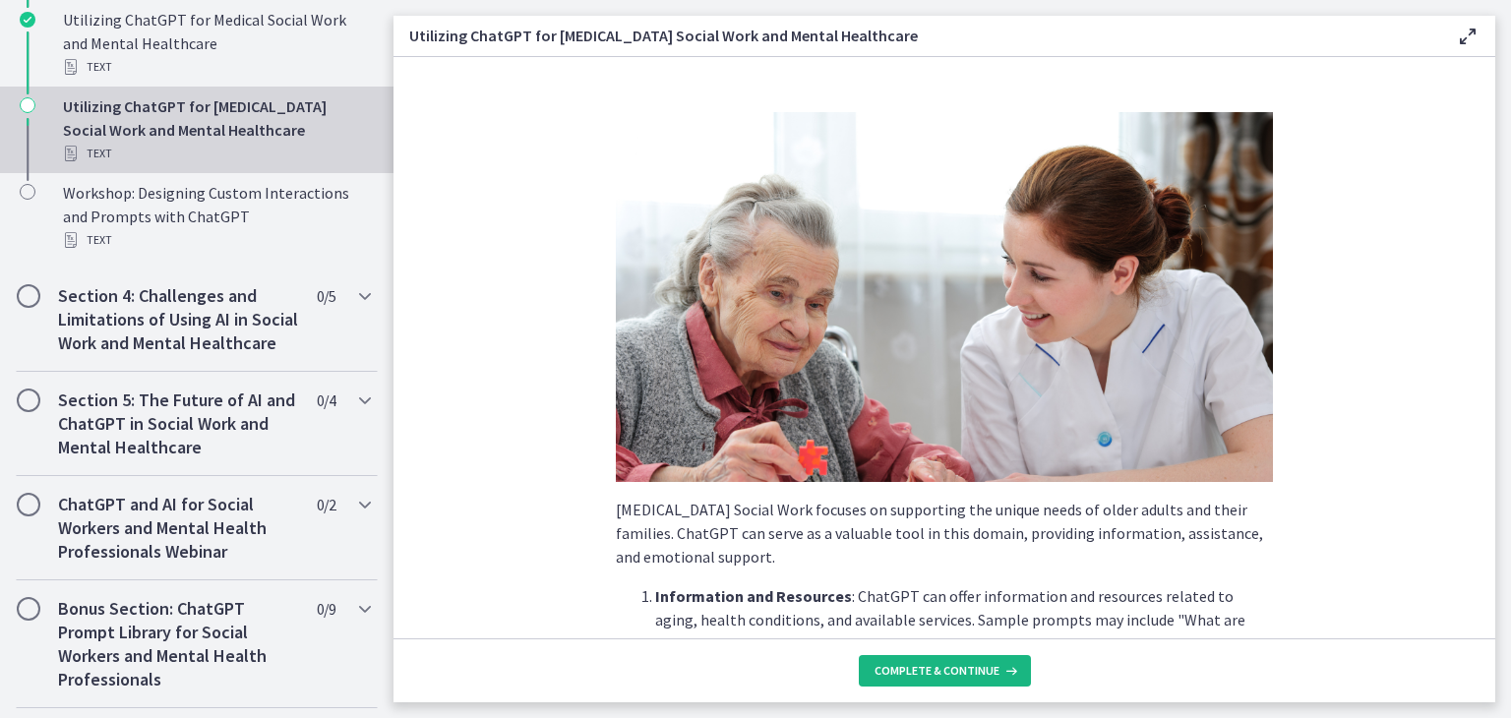
click at [929, 670] on span "Complete & continue" at bounding box center [937, 671] width 125 height 16
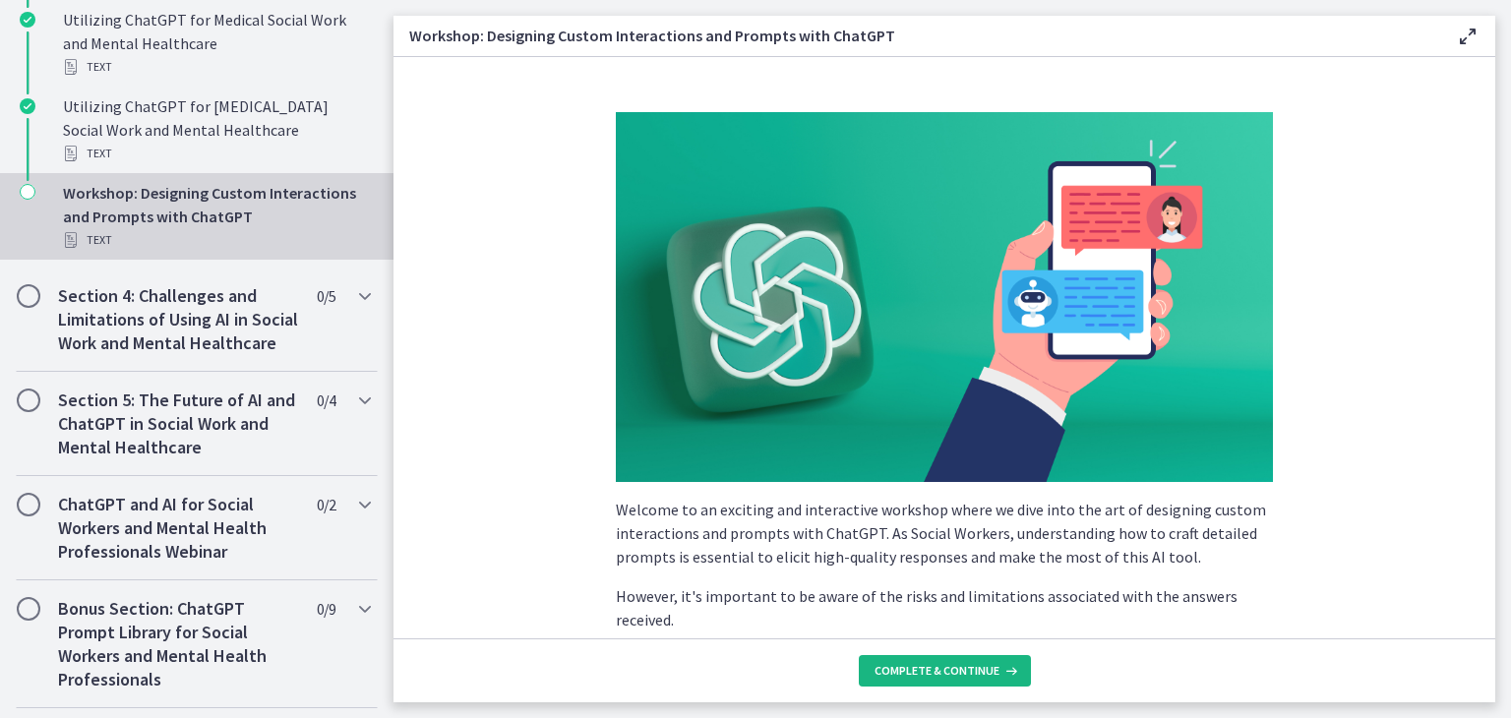
click at [929, 670] on span "Complete & continue" at bounding box center [937, 671] width 125 height 16
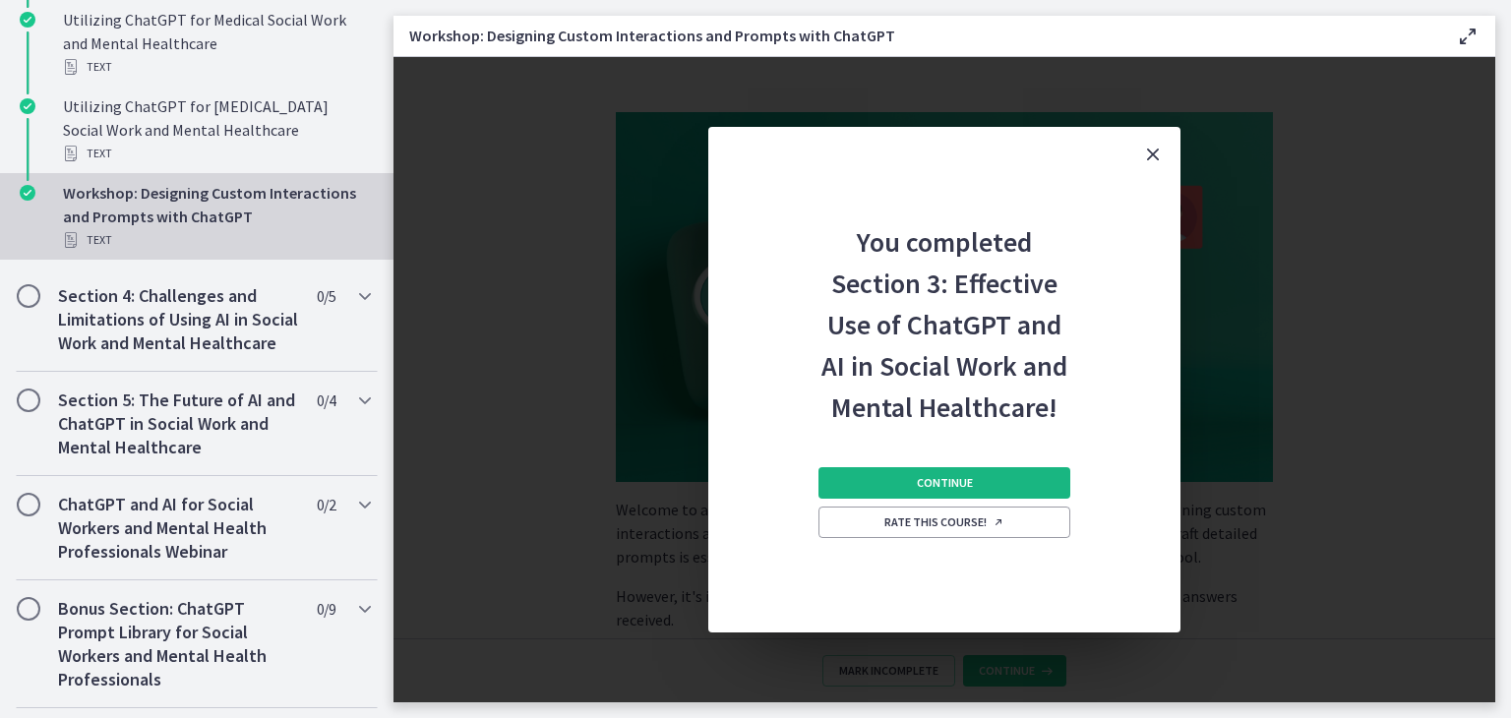
click at [948, 472] on button "Continue" at bounding box center [944, 482] width 252 height 31
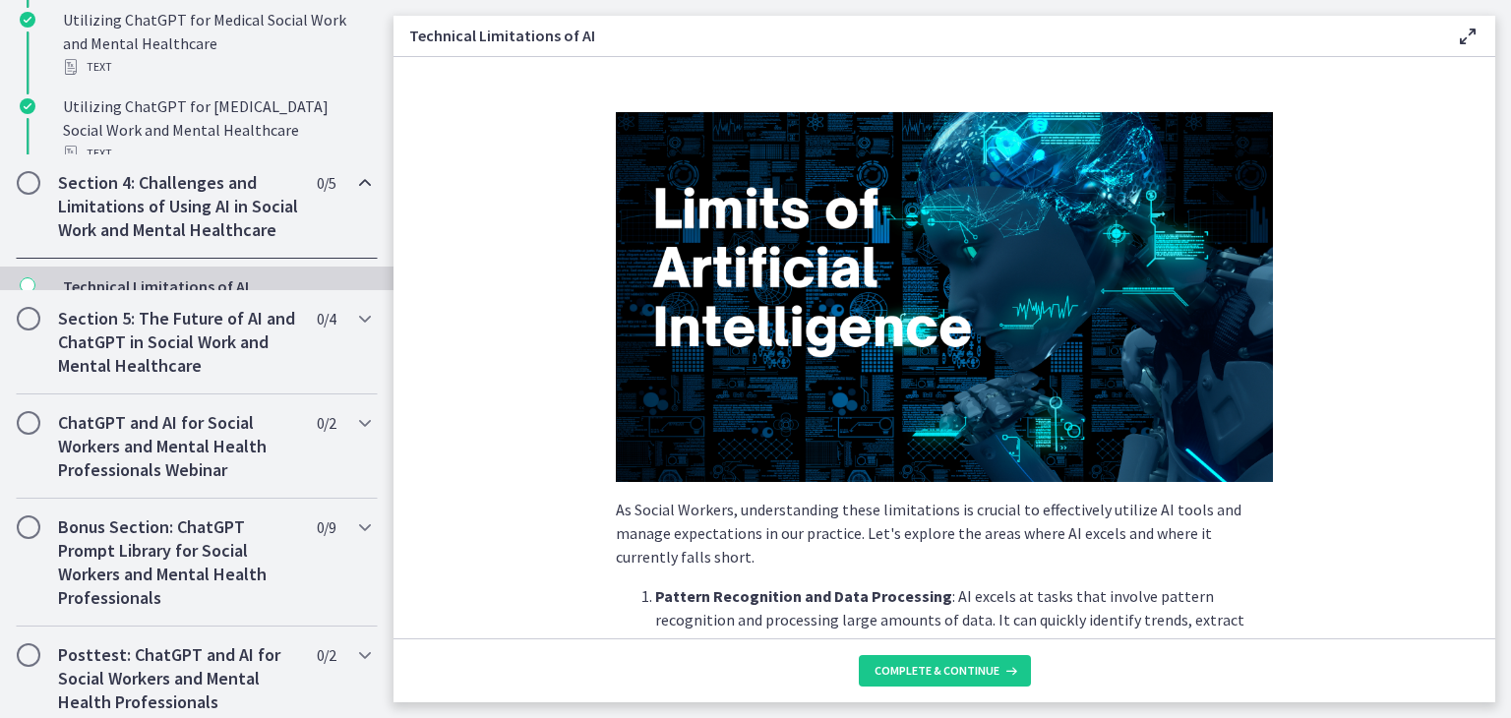
scroll to position [1207, 0]
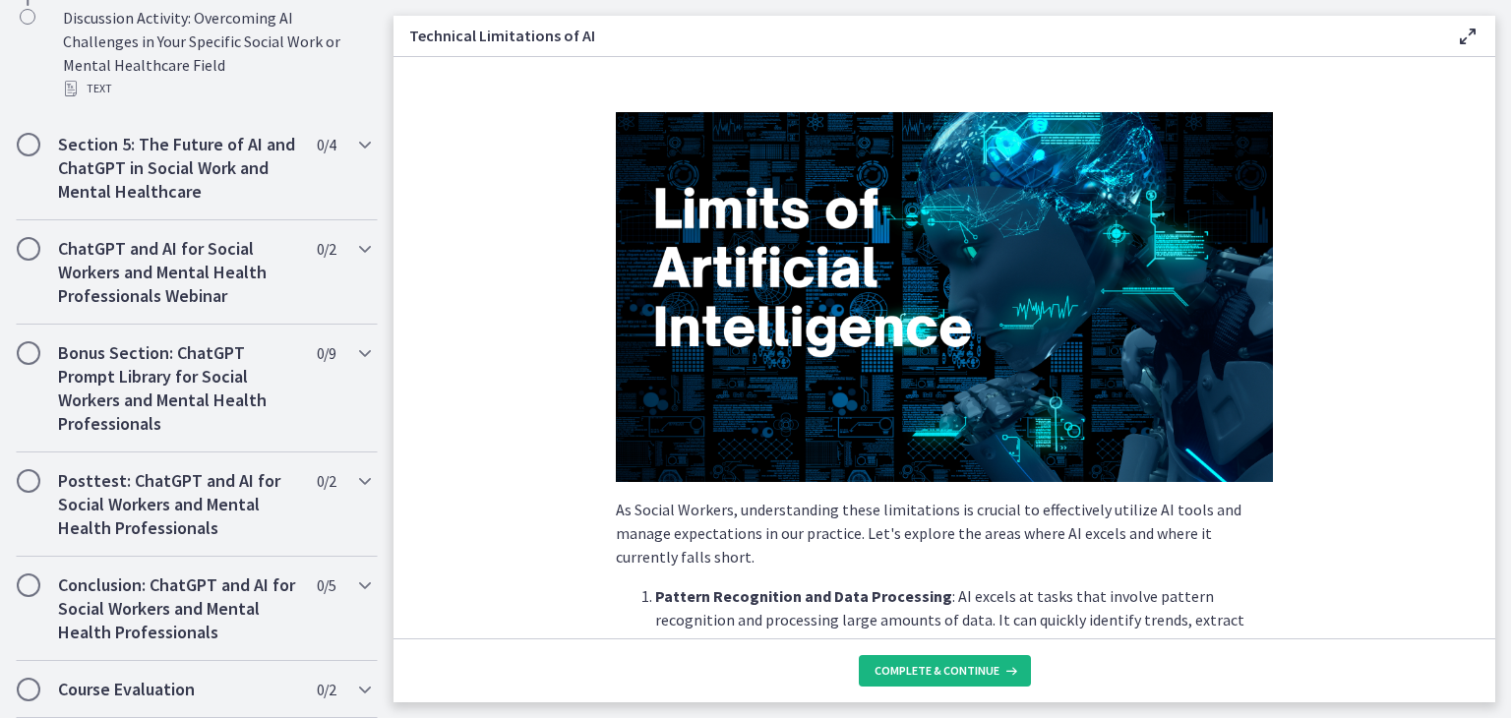
click at [940, 668] on span "Complete & continue" at bounding box center [937, 671] width 125 height 16
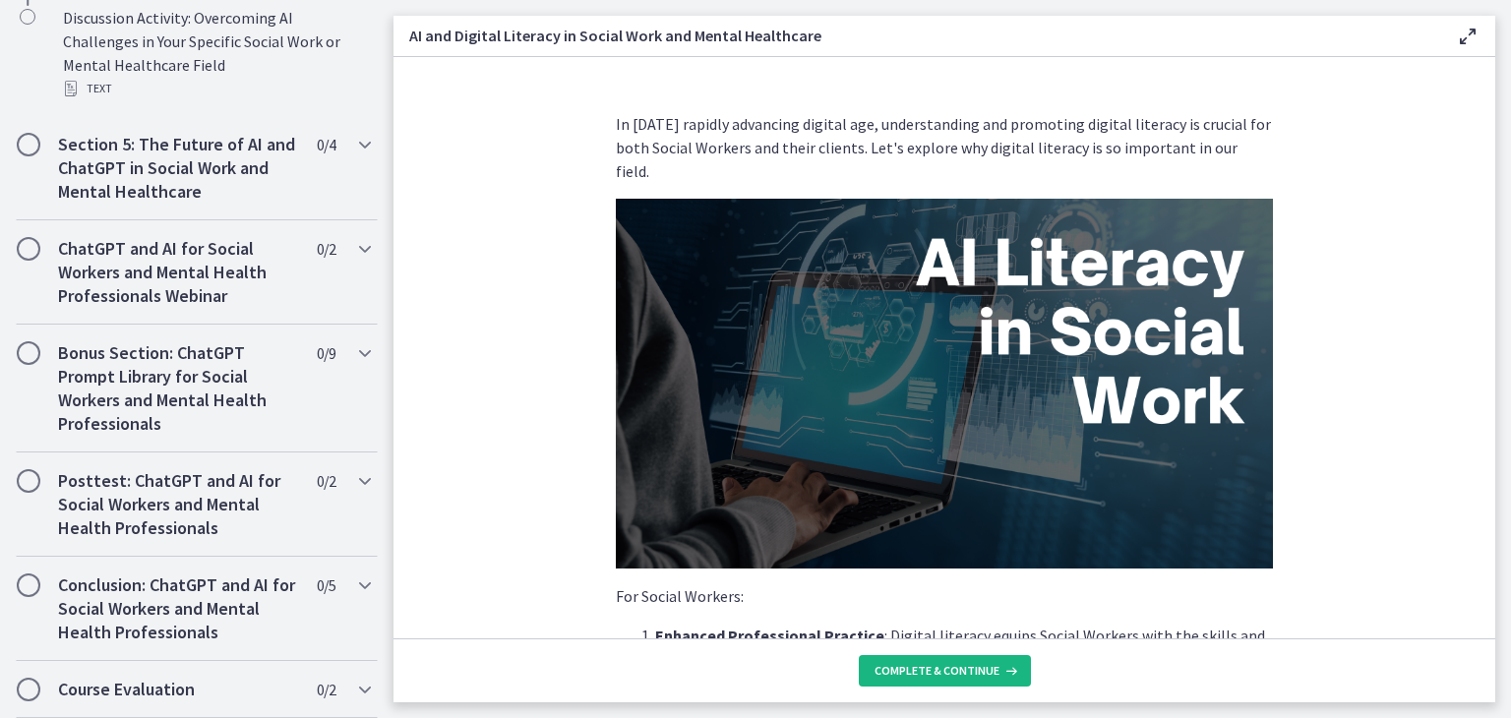
click at [940, 668] on span "Complete & continue" at bounding box center [937, 671] width 125 height 16
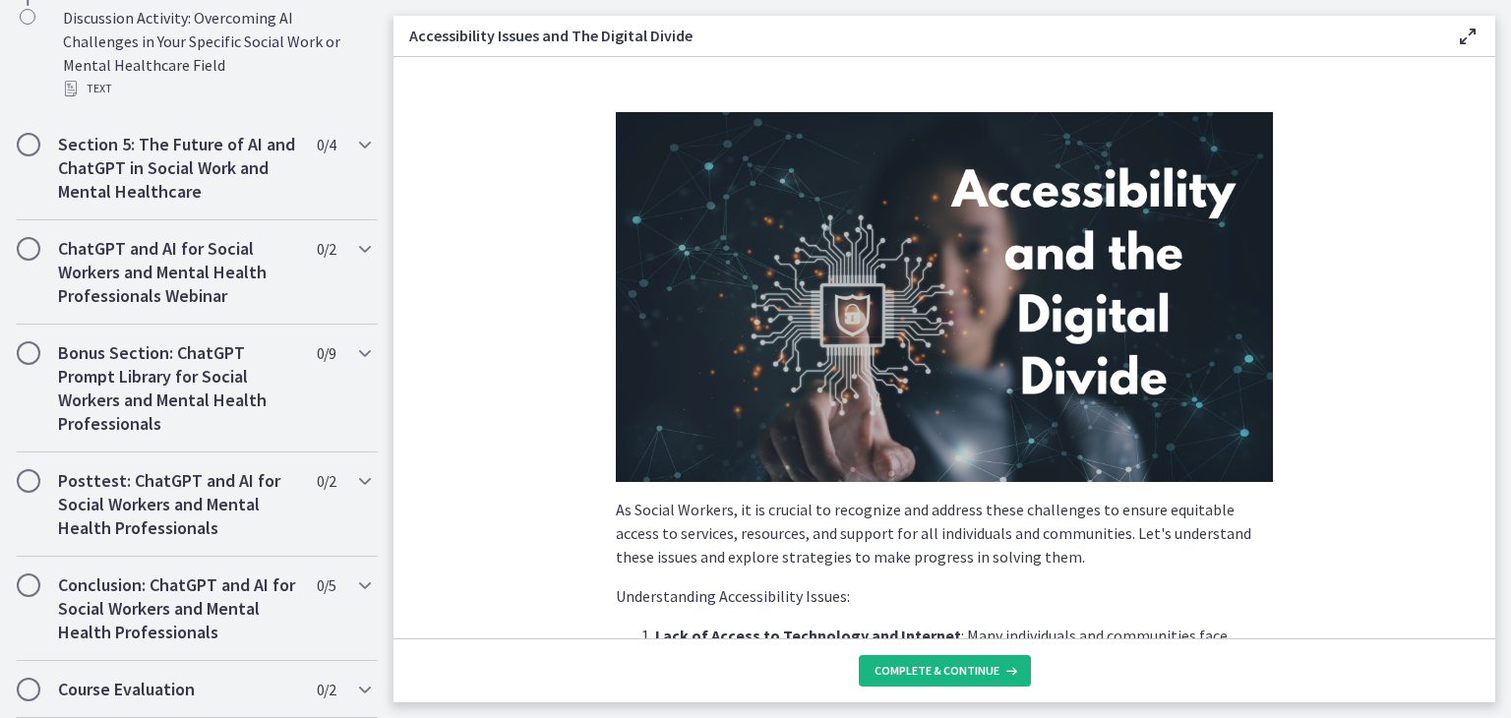
click at [940, 668] on span "Complete & continue" at bounding box center [937, 671] width 125 height 16
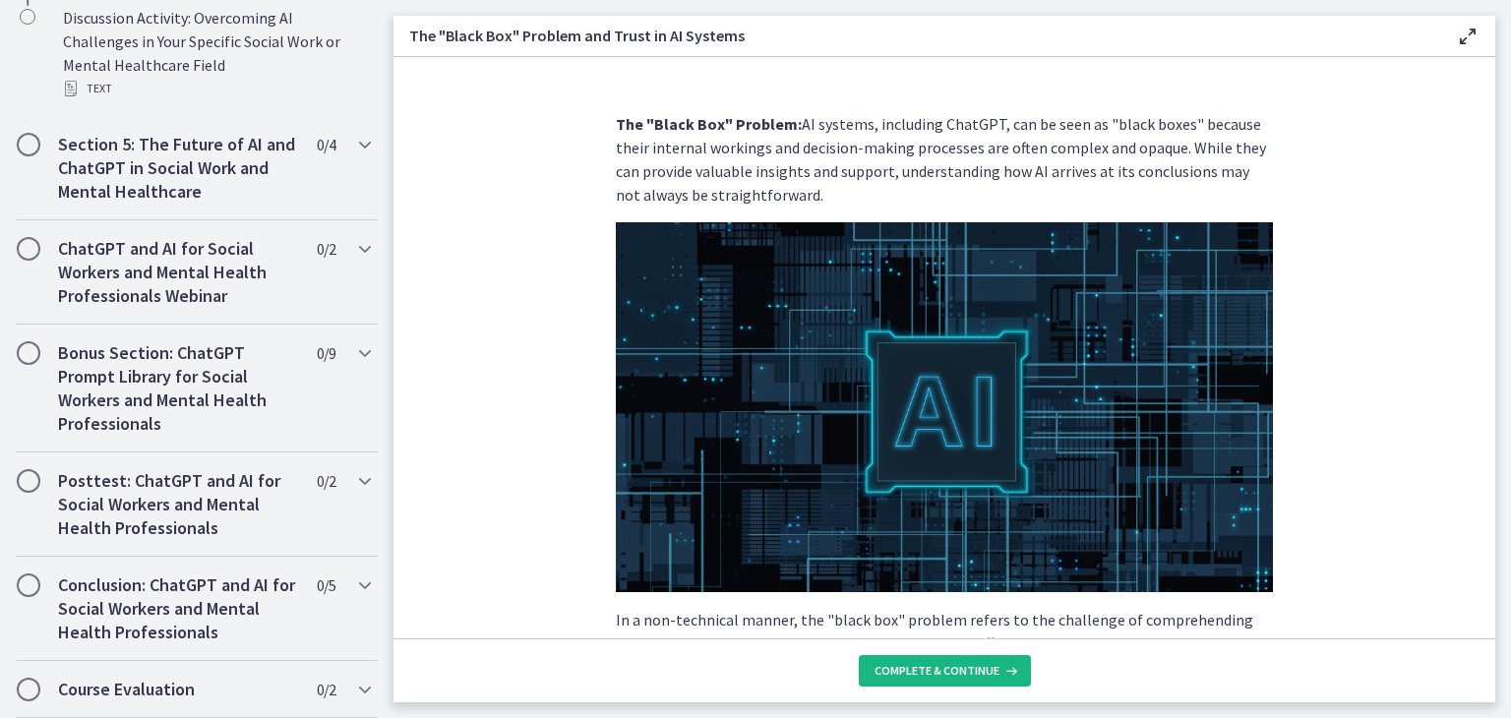
click at [940, 668] on span "Complete & continue" at bounding box center [937, 671] width 125 height 16
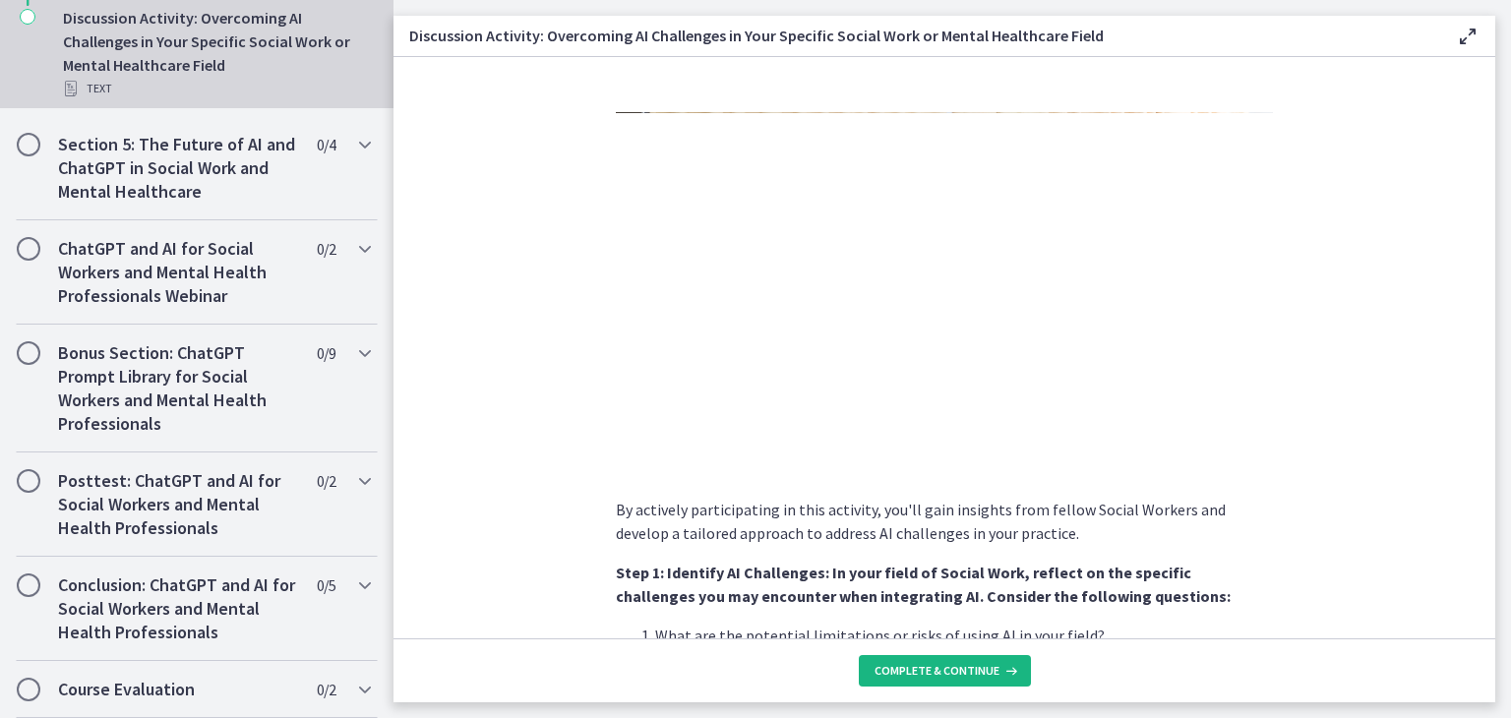
click at [940, 668] on span "Complete & continue" at bounding box center [937, 671] width 125 height 16
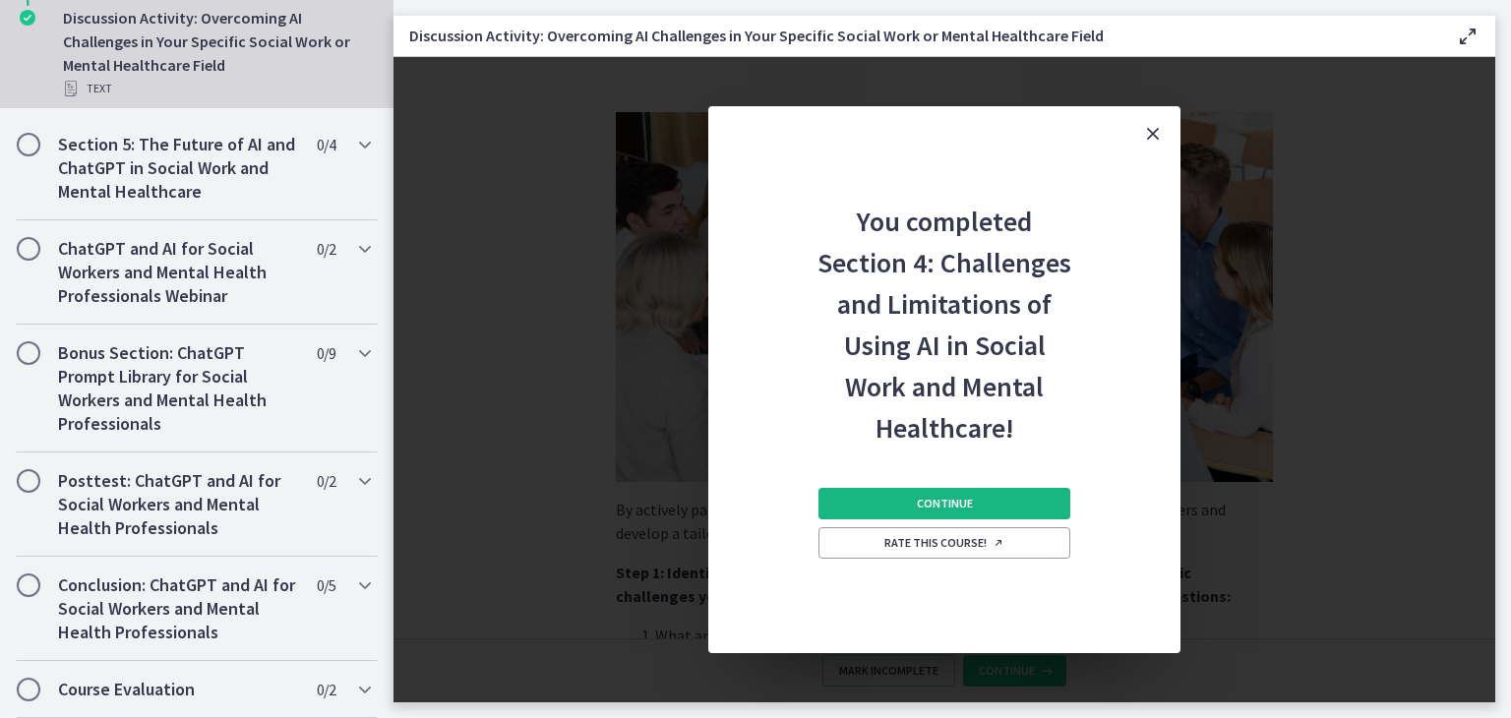
click at [933, 505] on span "Continue" at bounding box center [945, 504] width 56 height 16
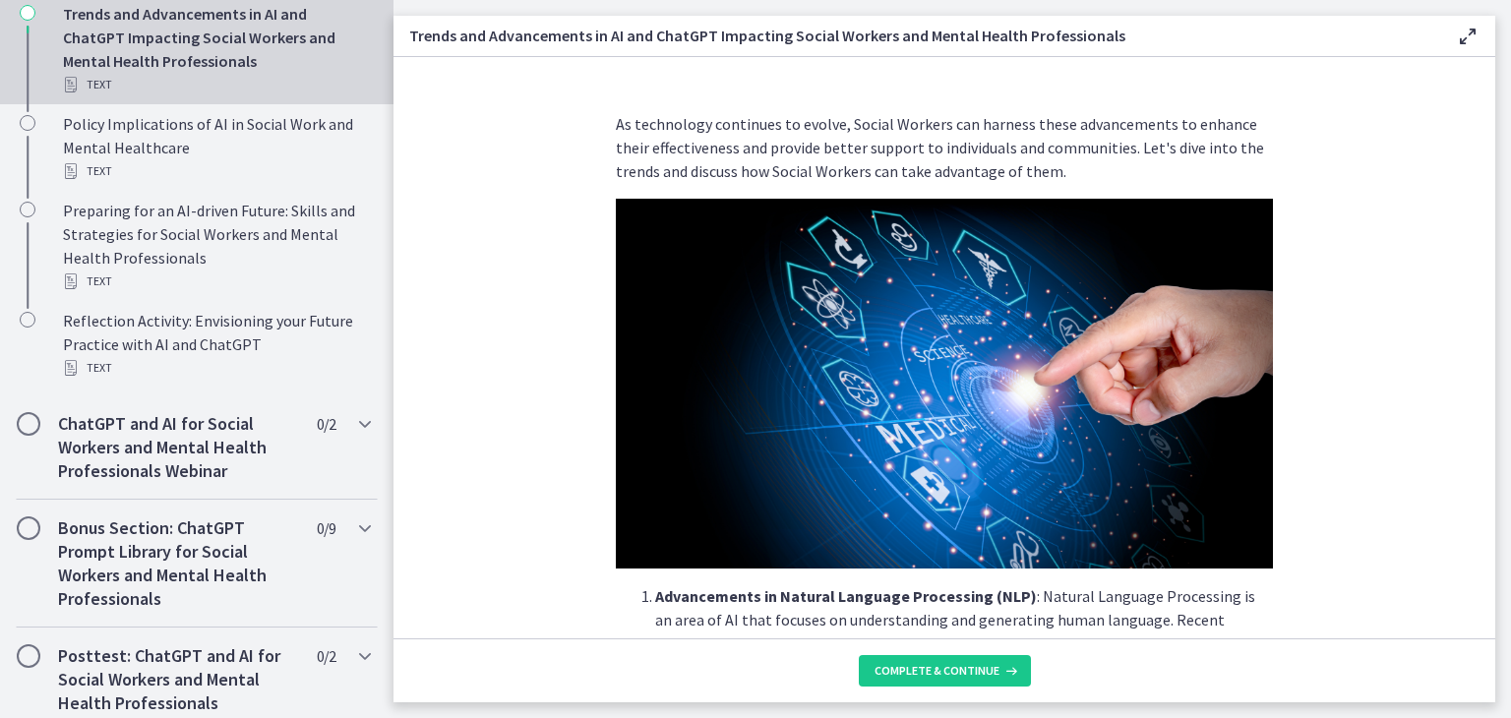
scroll to position [914, 0]
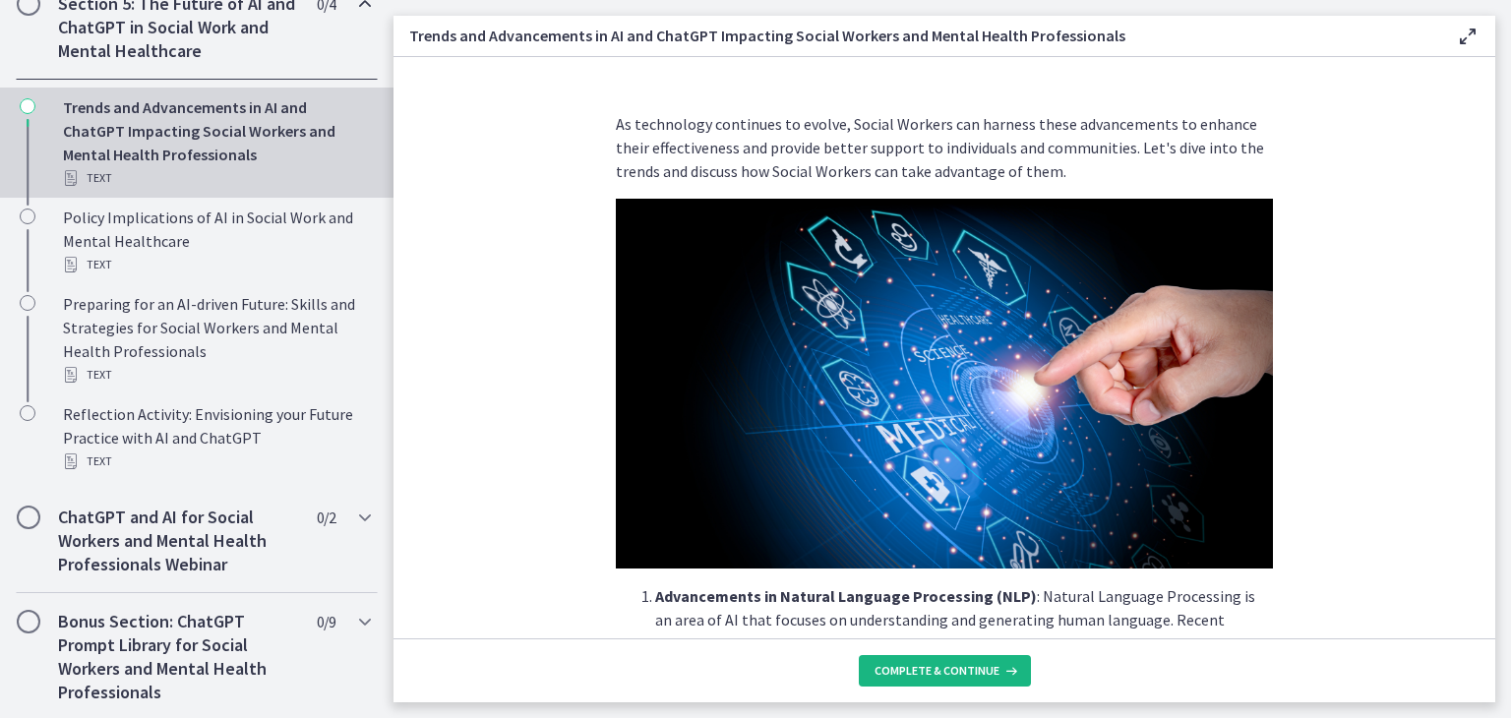
click at [943, 668] on span "Complete & continue" at bounding box center [937, 671] width 125 height 16
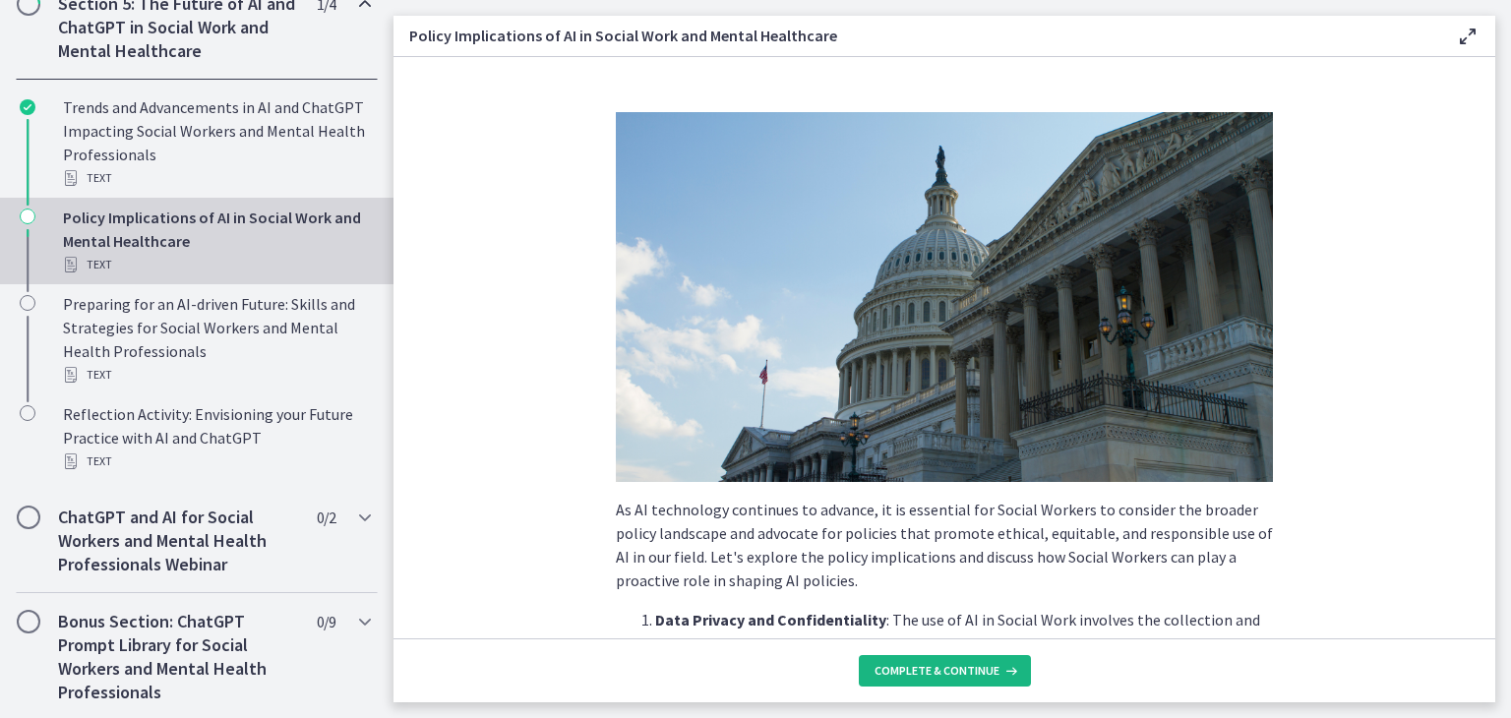
click at [943, 668] on span "Complete & continue" at bounding box center [937, 671] width 125 height 16
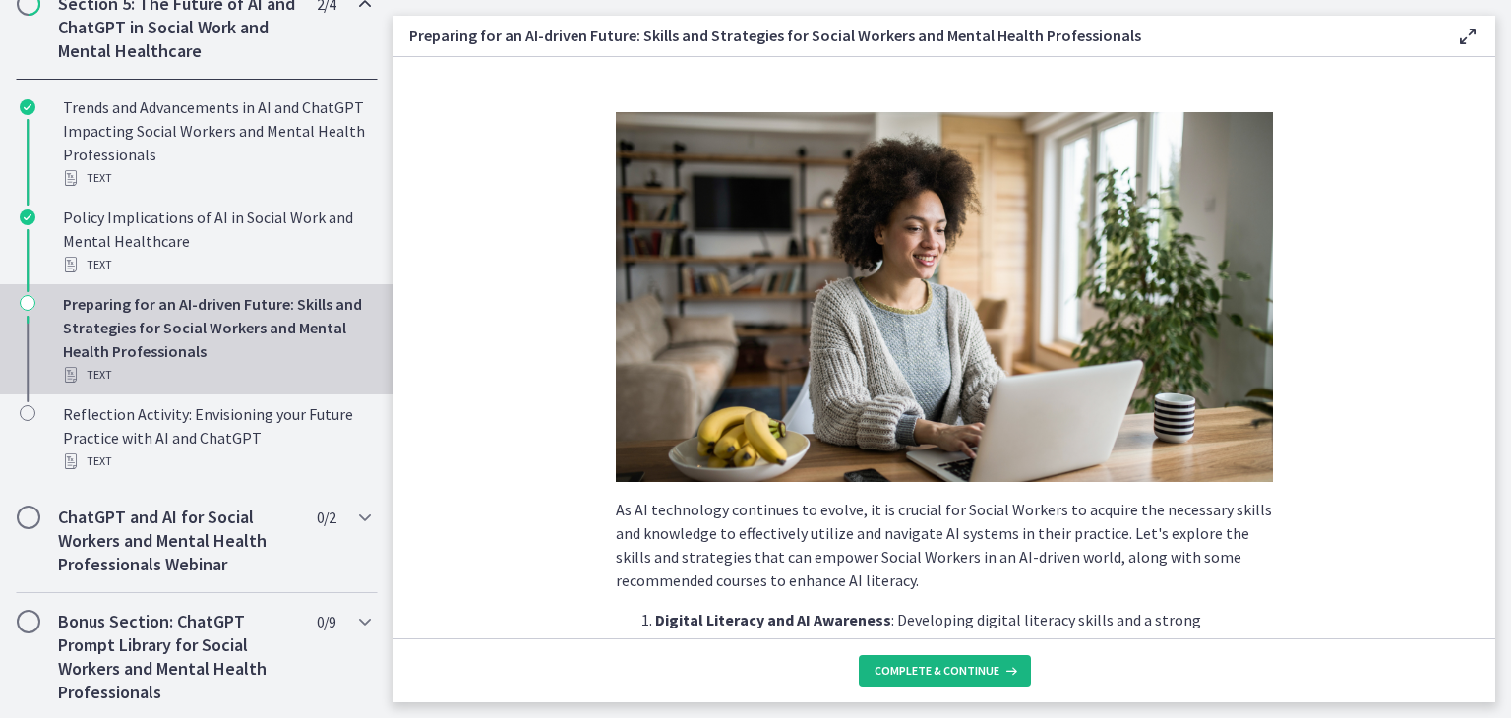
click at [943, 668] on span "Complete & continue" at bounding box center [937, 671] width 125 height 16
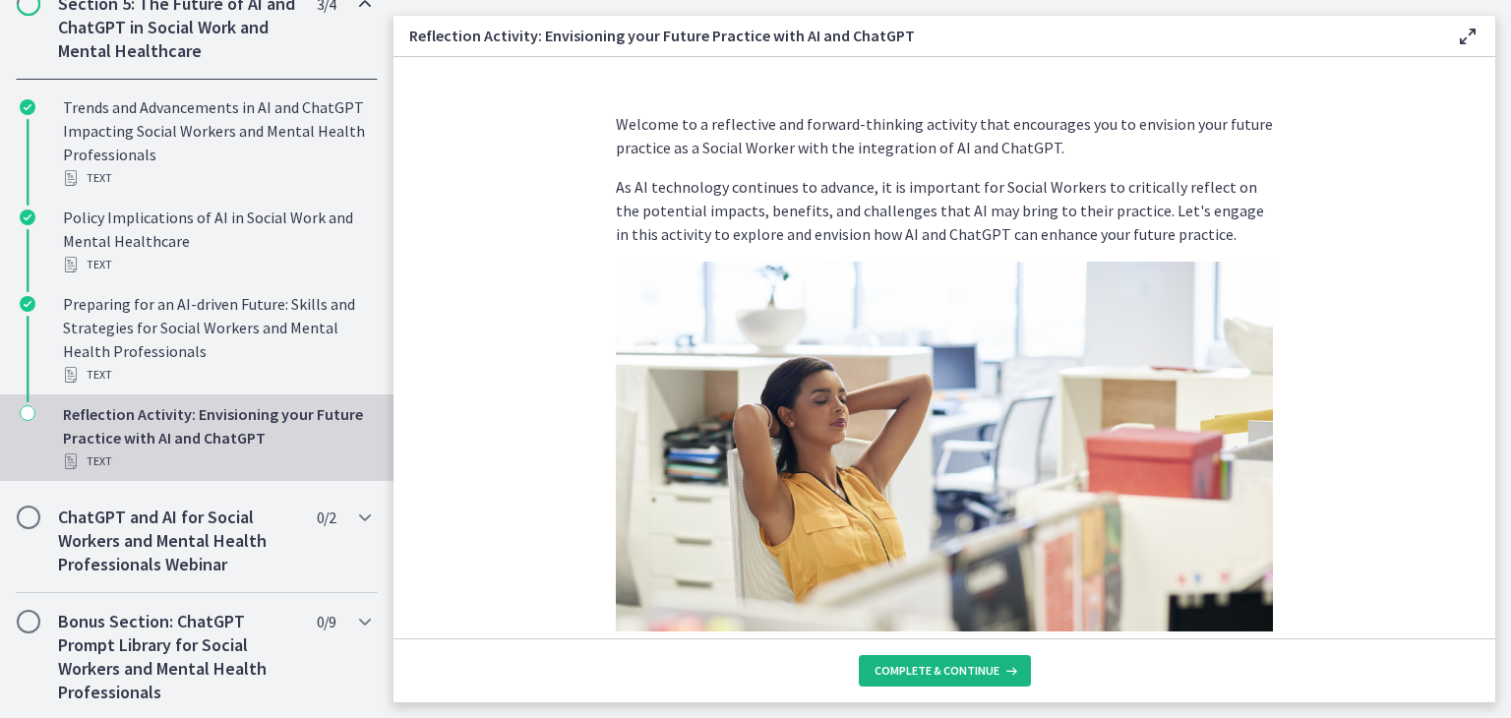
click at [943, 668] on span "Complete & continue" at bounding box center [937, 671] width 125 height 16
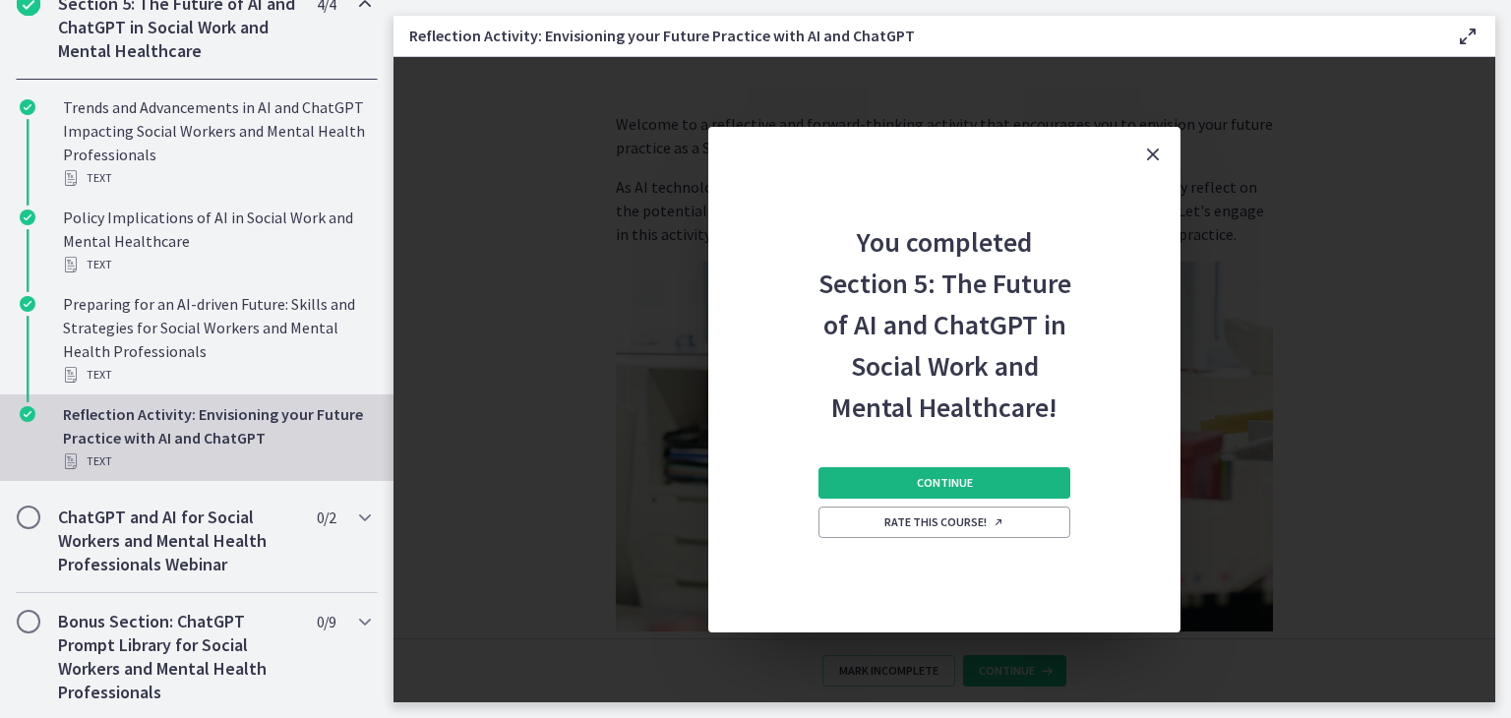
click at [902, 477] on button "Continue" at bounding box center [944, 482] width 252 height 31
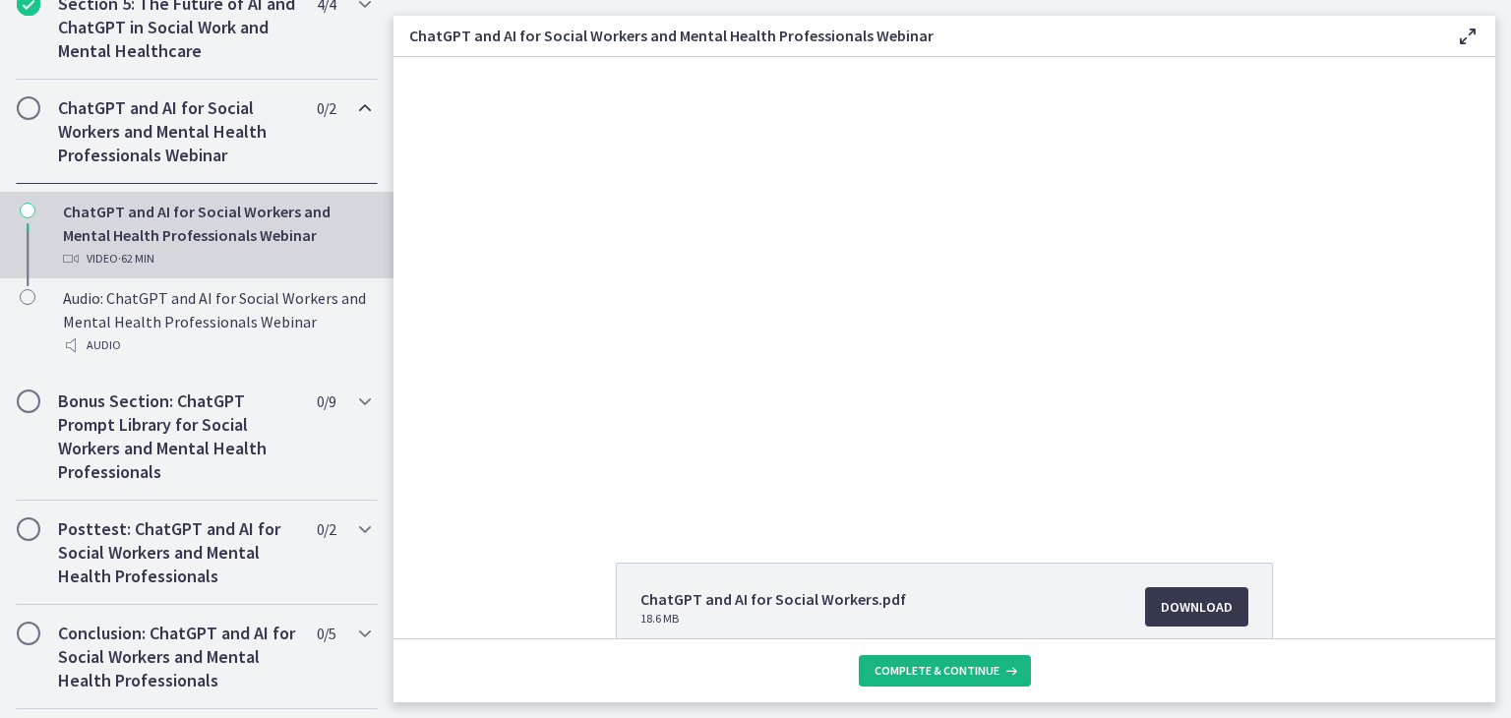
click at [936, 675] on span "Complete & continue" at bounding box center [937, 671] width 125 height 16
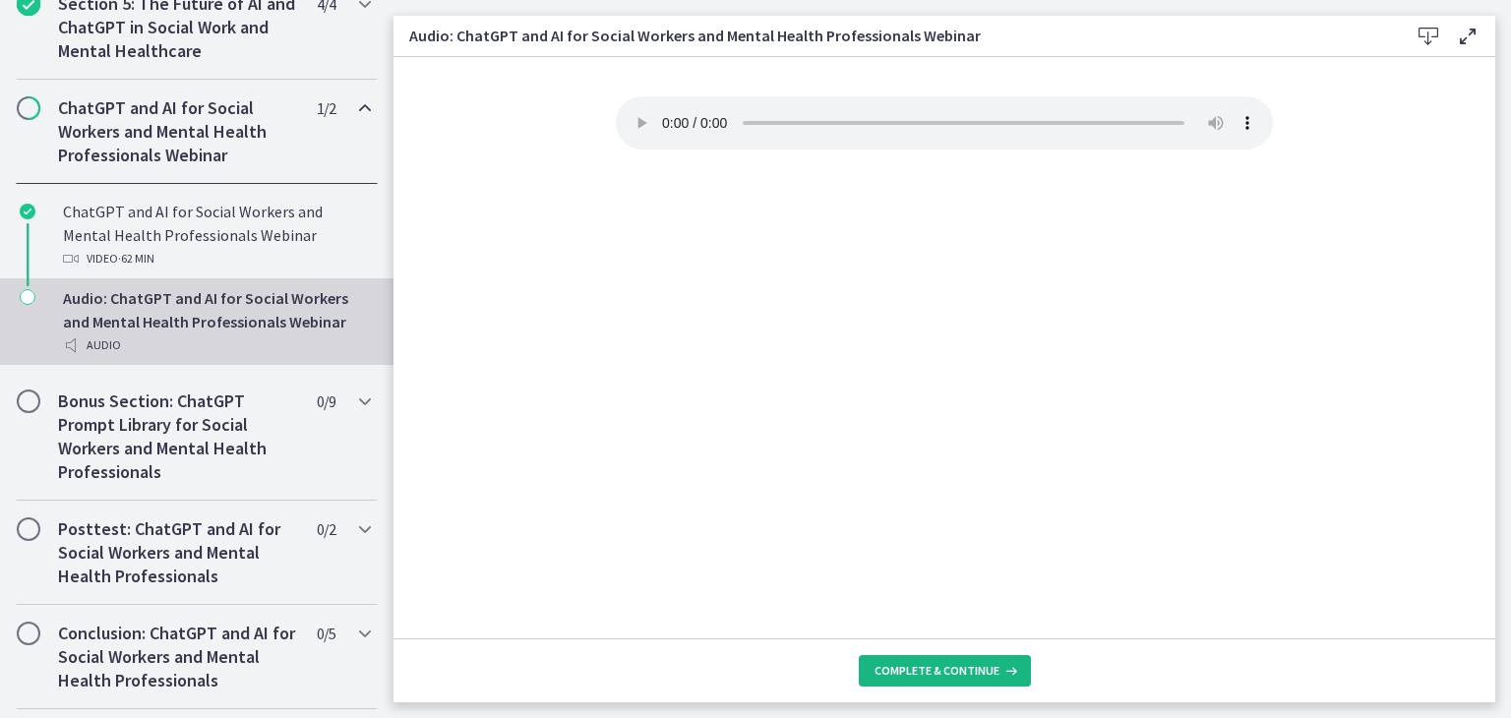
click at [936, 675] on span "Complete & continue" at bounding box center [937, 671] width 125 height 16
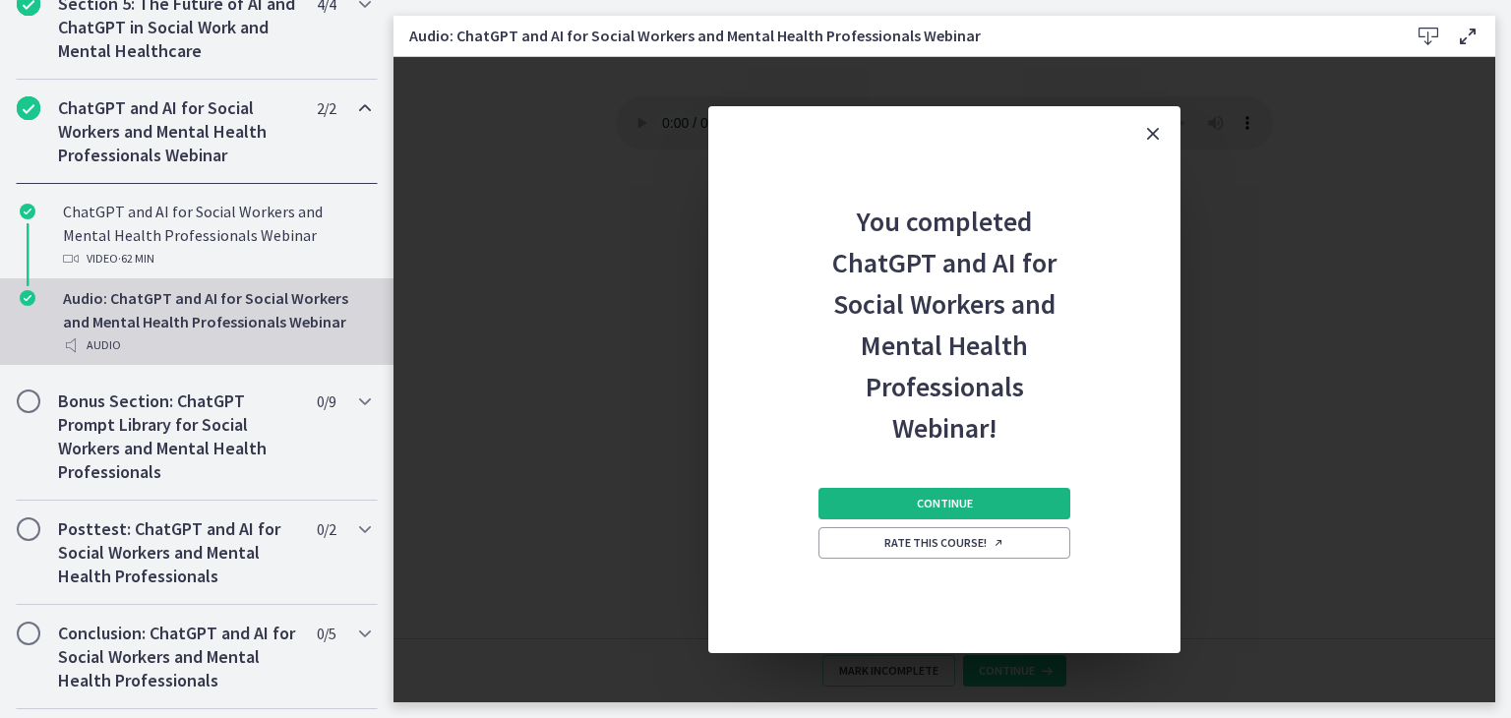
click at [944, 508] on span "Continue" at bounding box center [945, 504] width 56 height 16
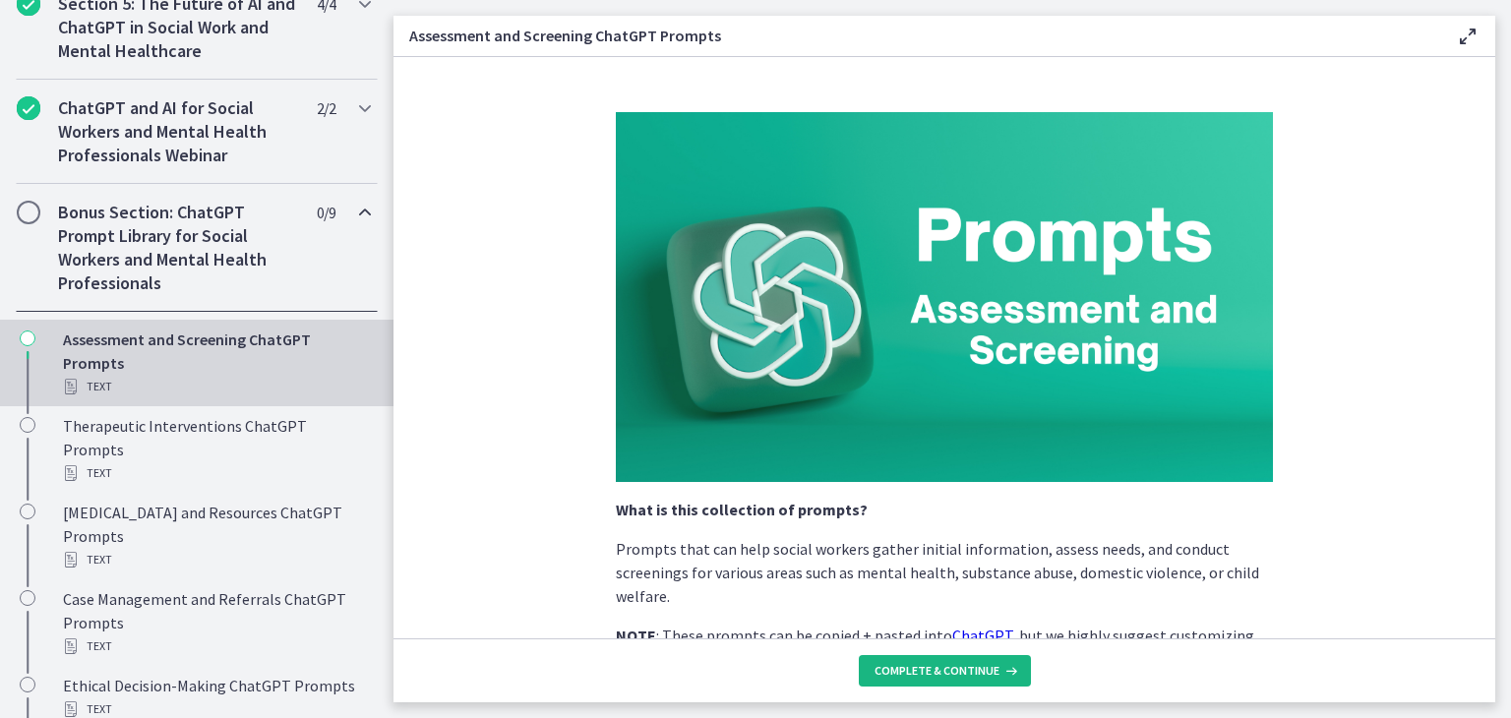
click at [916, 669] on span "Complete & continue" at bounding box center [937, 671] width 125 height 16
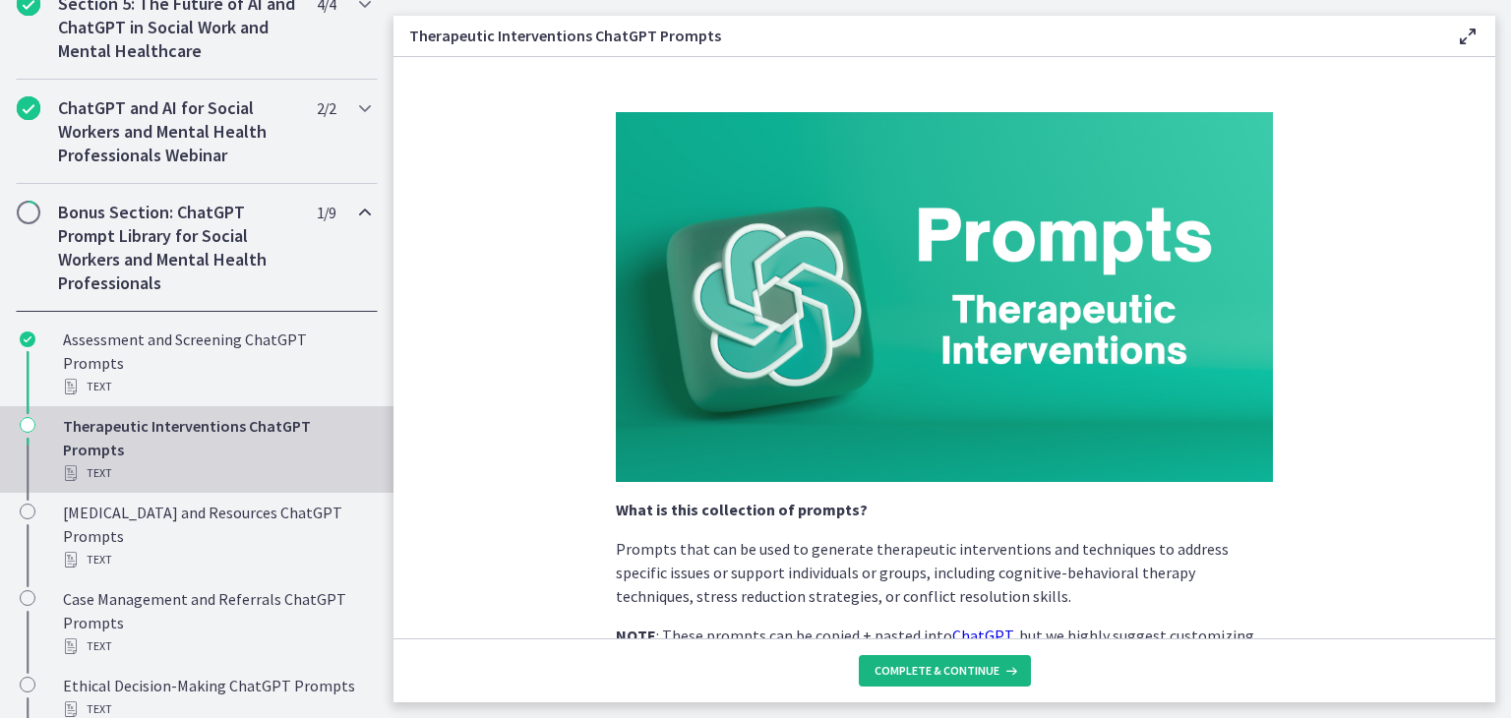
click at [916, 669] on span "Complete & continue" at bounding box center [937, 671] width 125 height 16
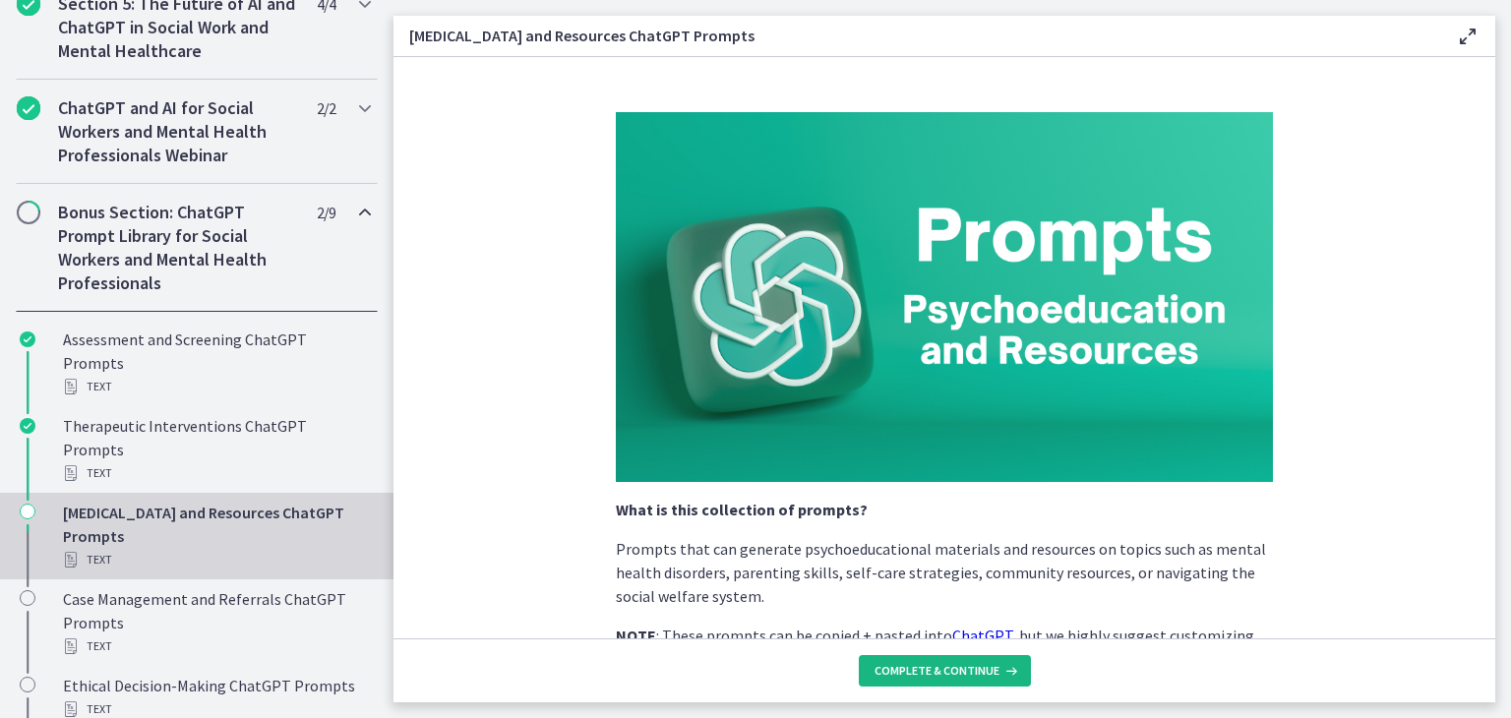
click at [916, 669] on span "Complete & continue" at bounding box center [937, 671] width 125 height 16
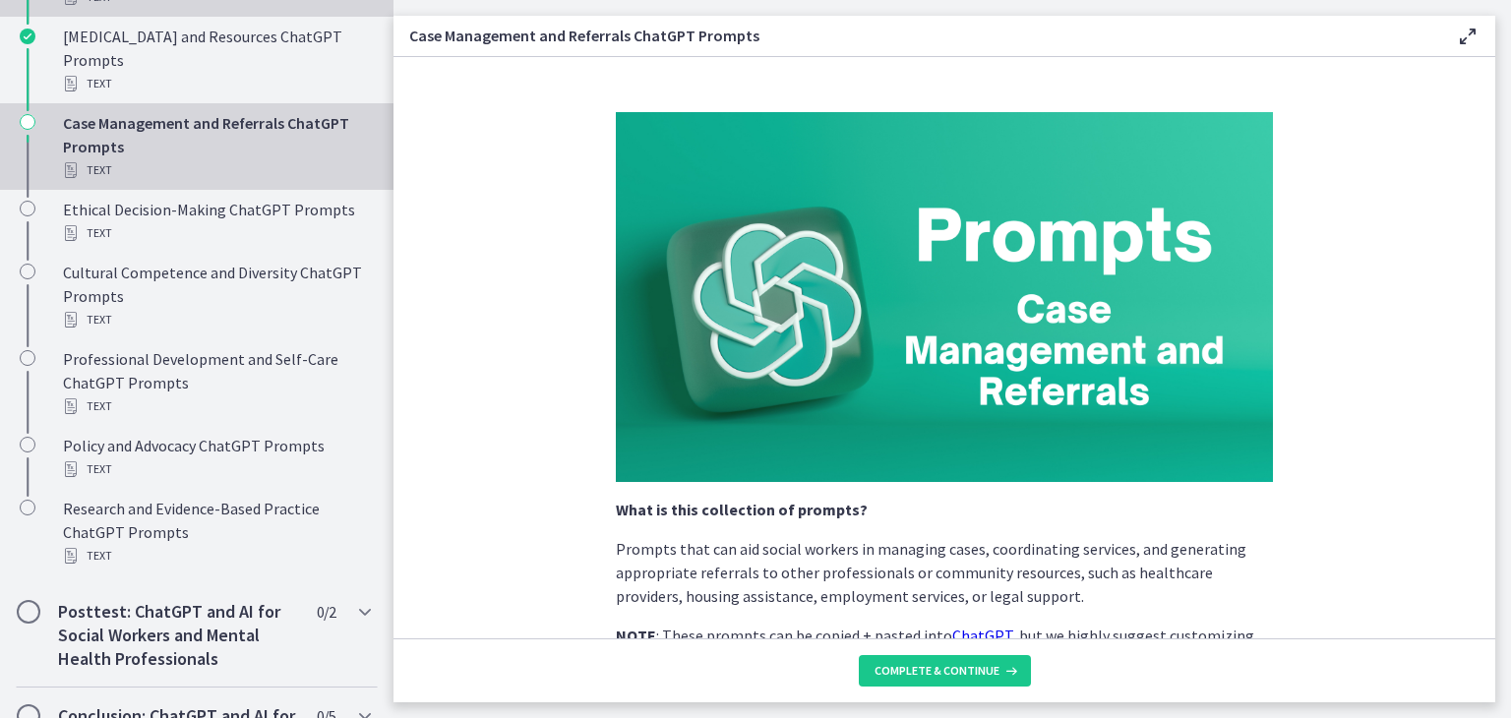
scroll to position [1391, 0]
click at [900, 666] on span "Complete & continue" at bounding box center [937, 671] width 125 height 16
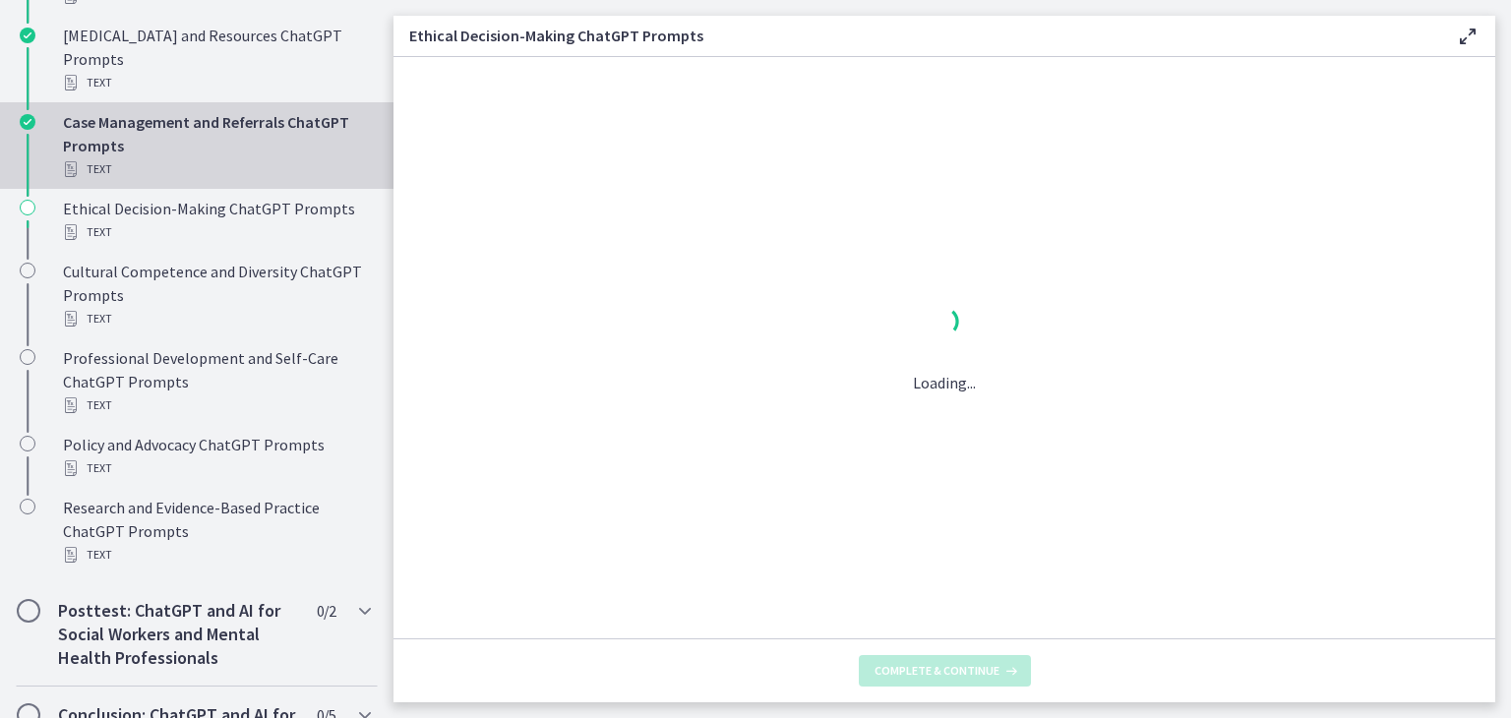
click at [900, 666] on span "Complete & continue" at bounding box center [937, 671] width 125 height 16
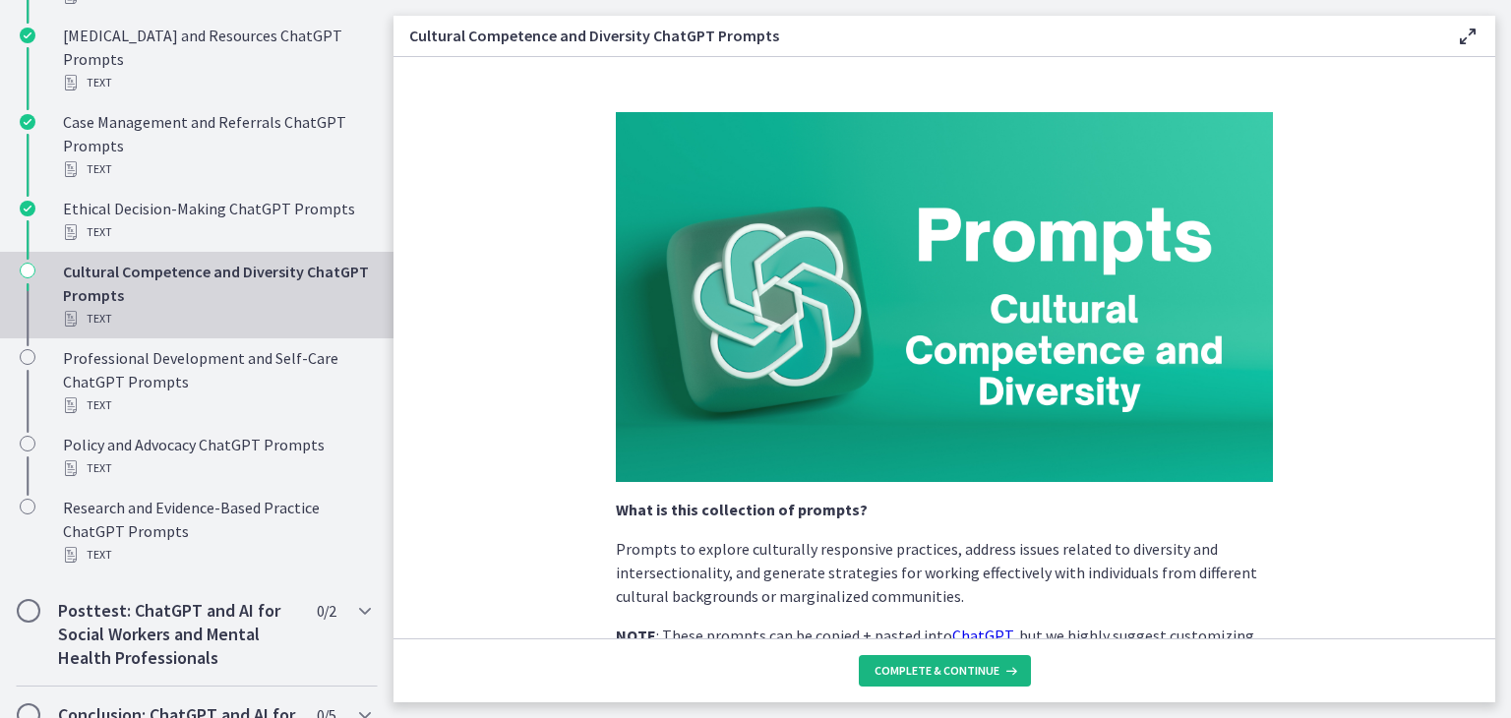
click at [900, 666] on span "Complete & continue" at bounding box center [937, 671] width 125 height 16
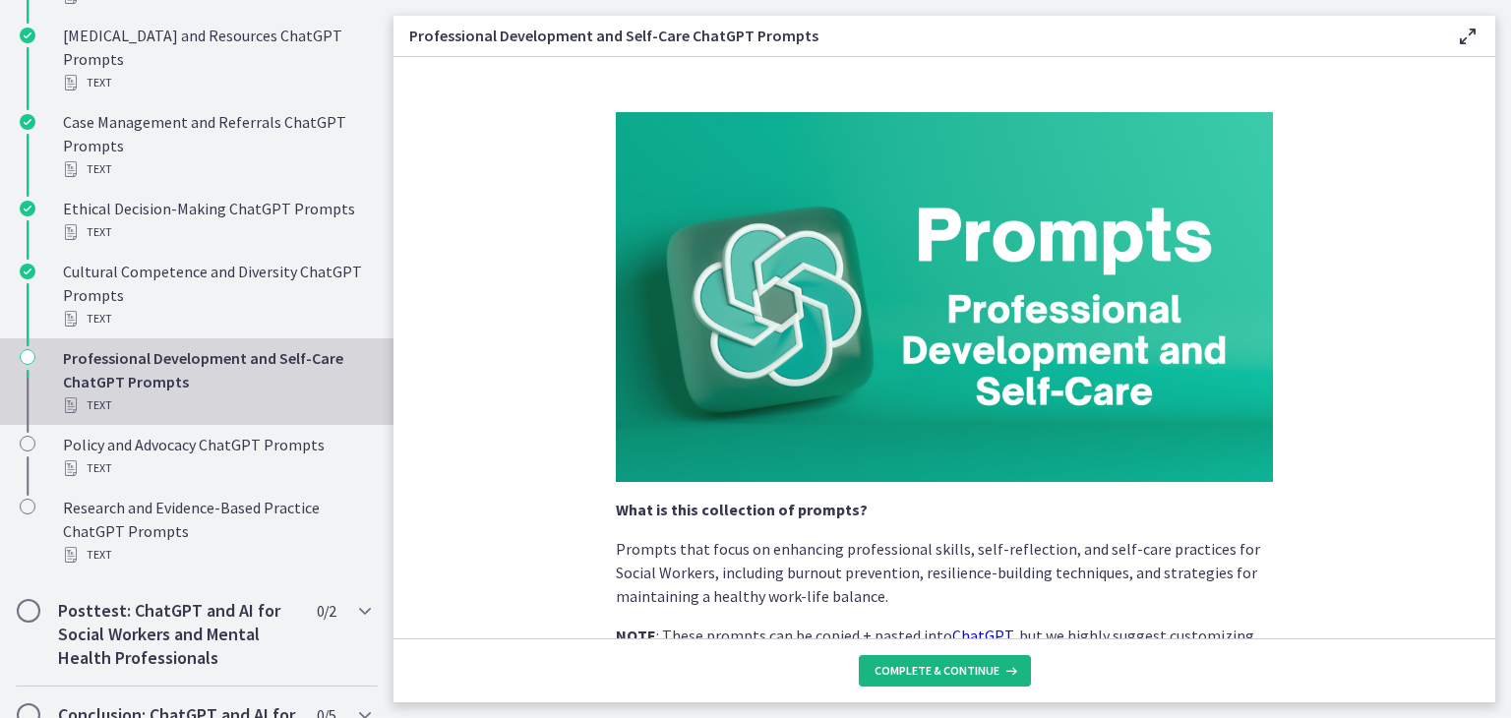
click at [900, 666] on span "Complete & continue" at bounding box center [937, 671] width 125 height 16
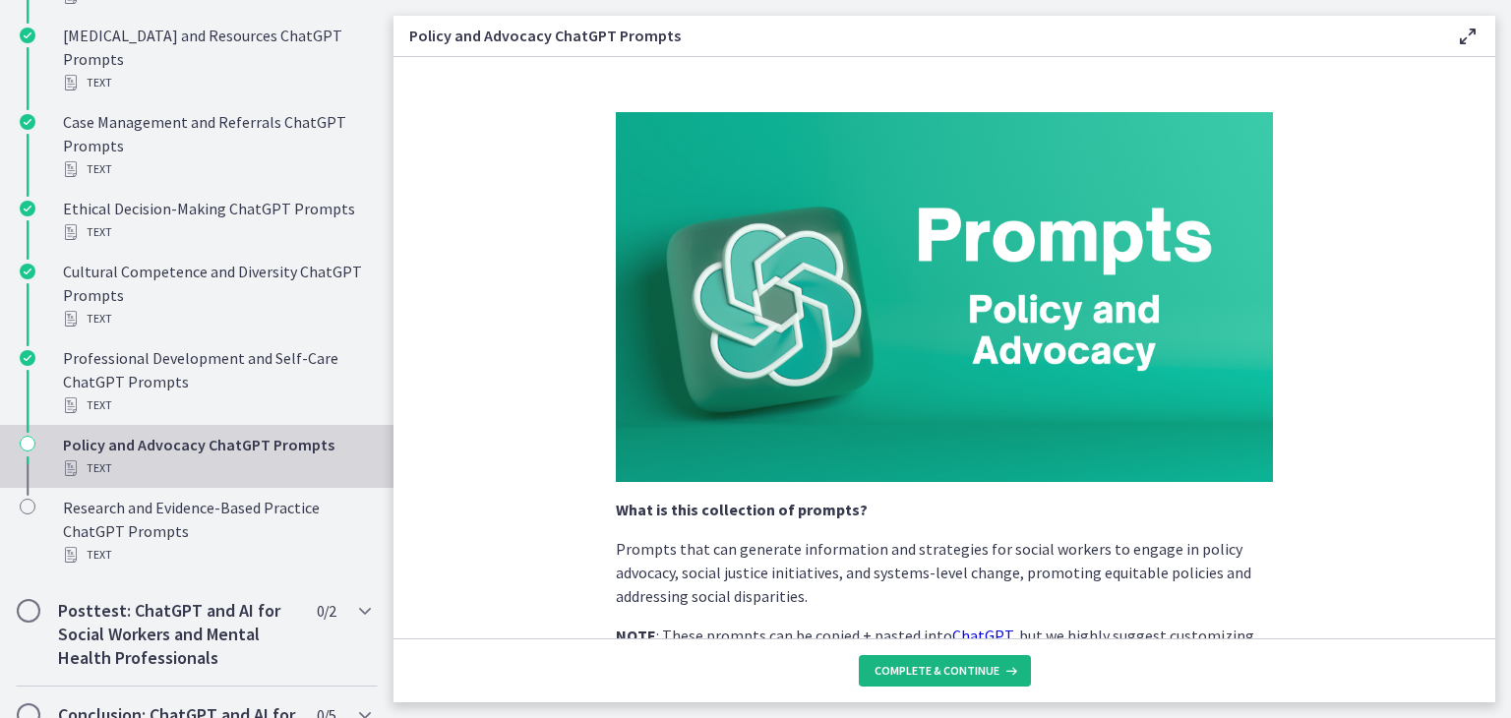
click at [900, 666] on span "Complete & continue" at bounding box center [937, 671] width 125 height 16
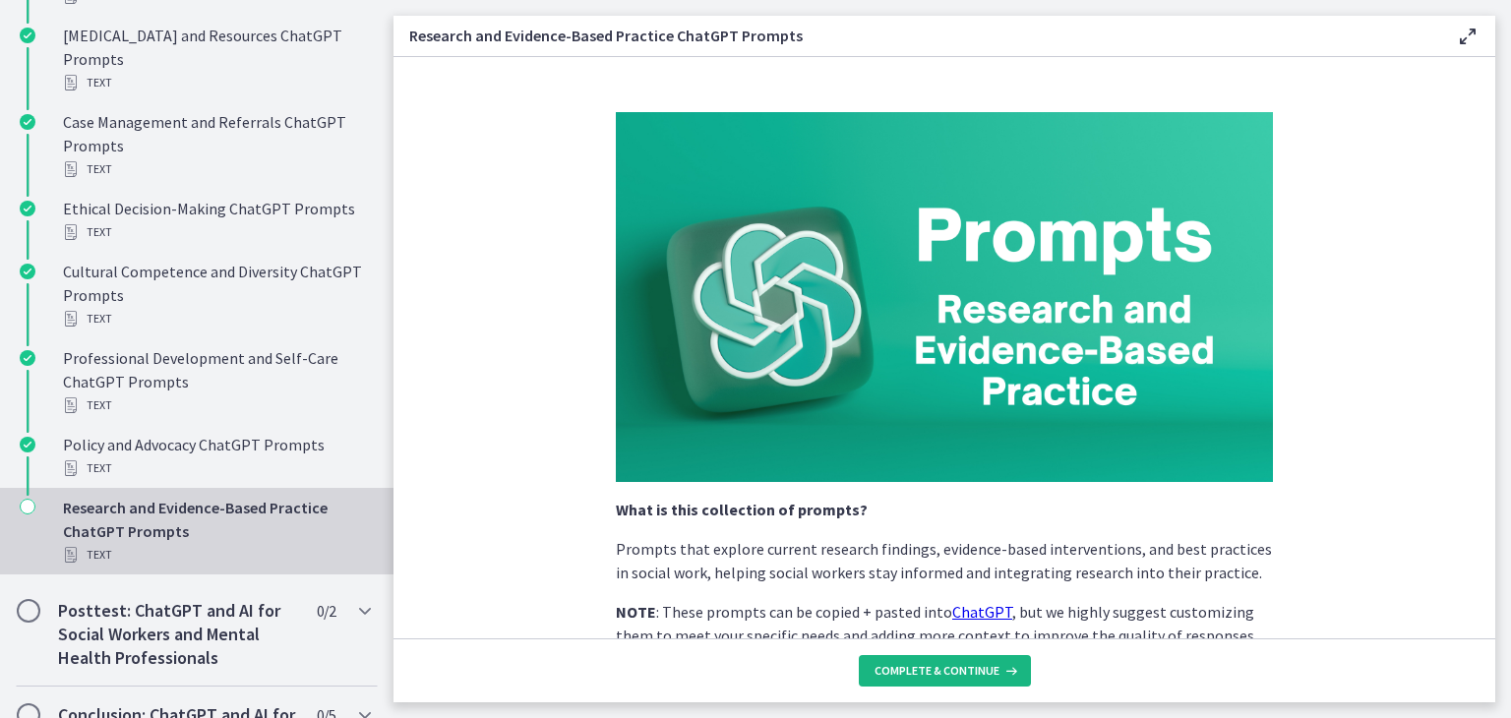
click at [900, 666] on span "Complete & continue" at bounding box center [937, 671] width 125 height 16
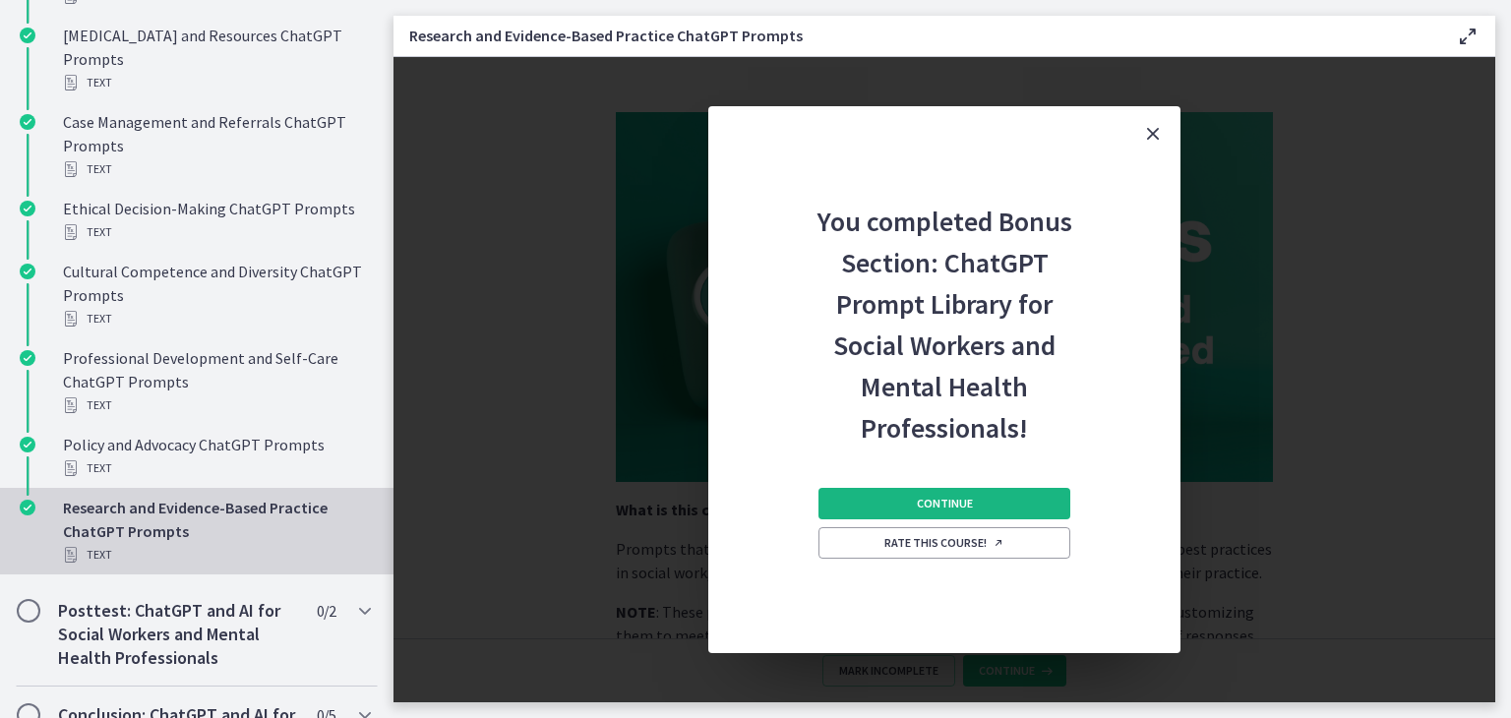
click at [877, 497] on button "Continue" at bounding box center [944, 503] width 252 height 31
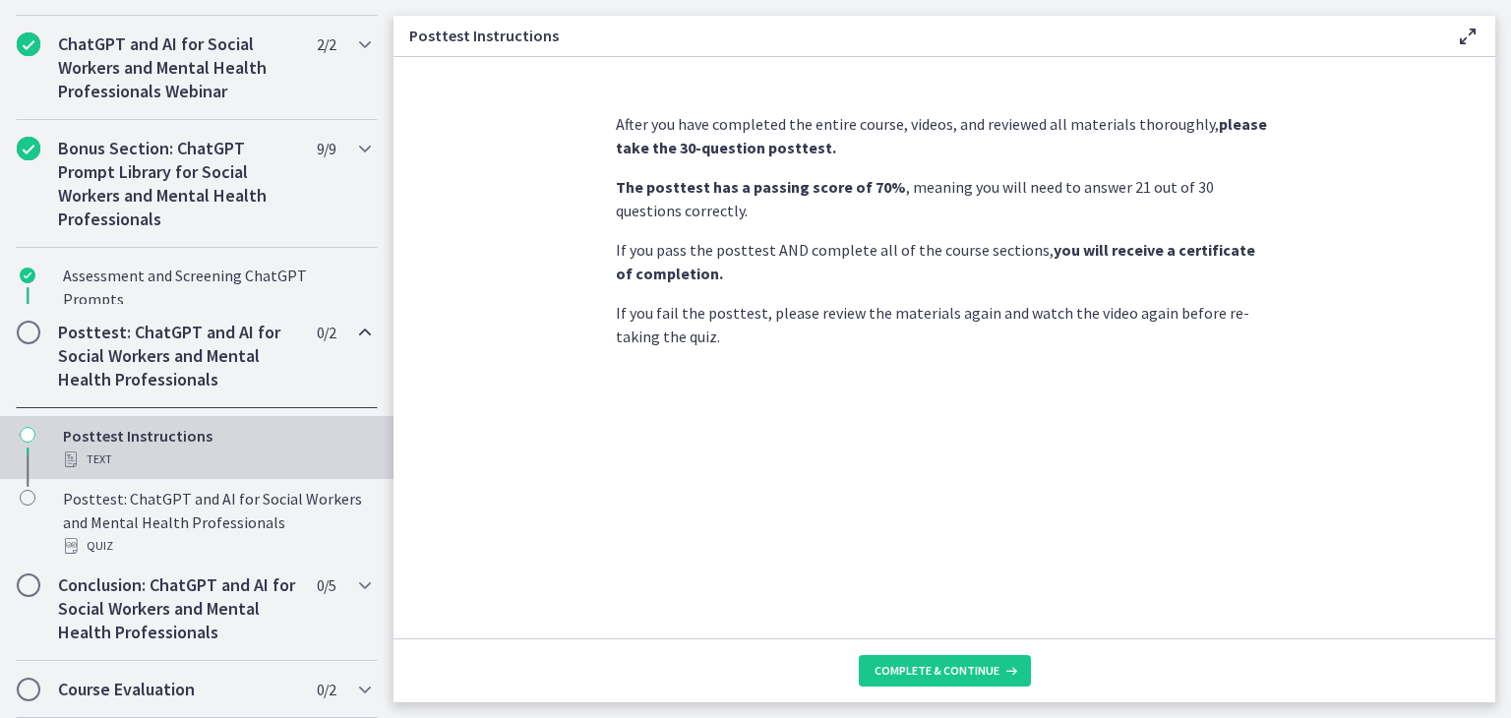
scroll to position [959, 0]
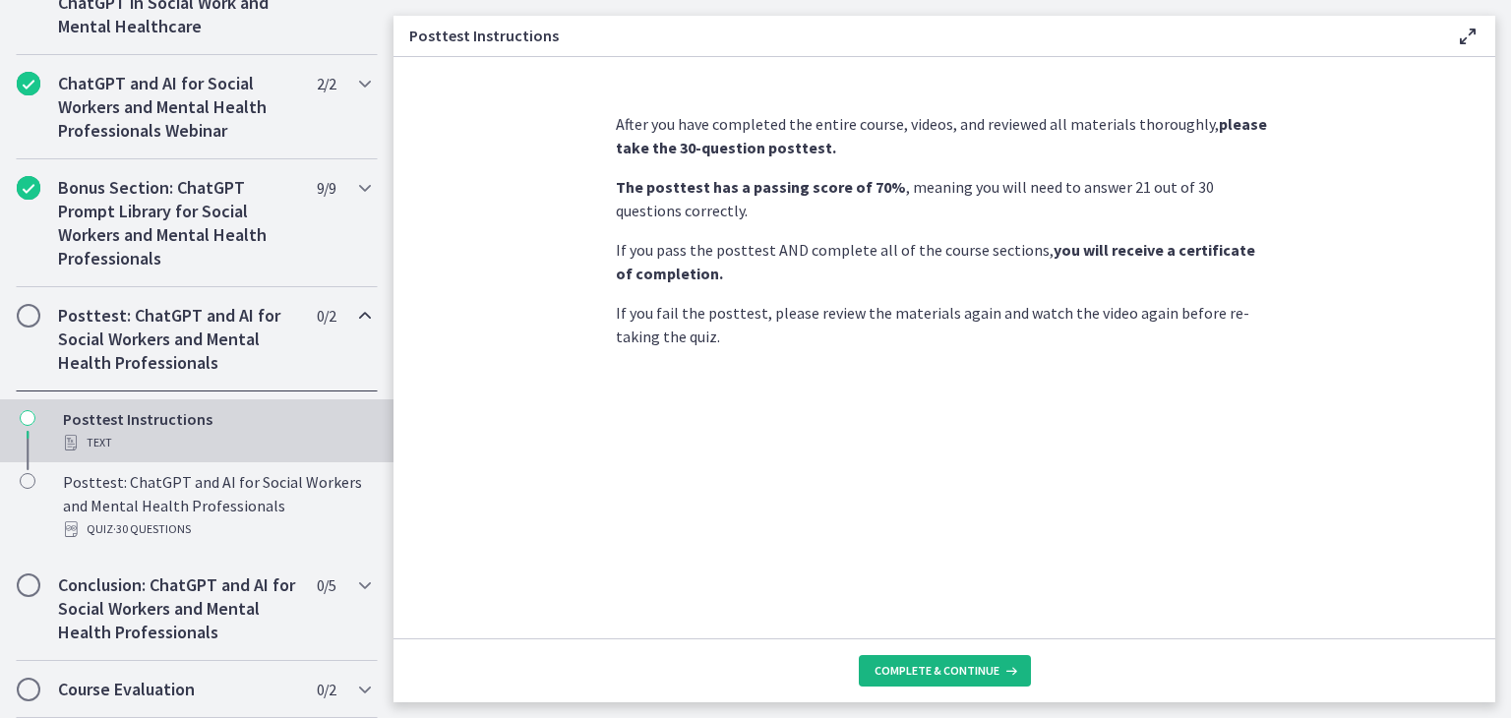
click at [893, 666] on span "Complete & continue" at bounding box center [937, 671] width 125 height 16
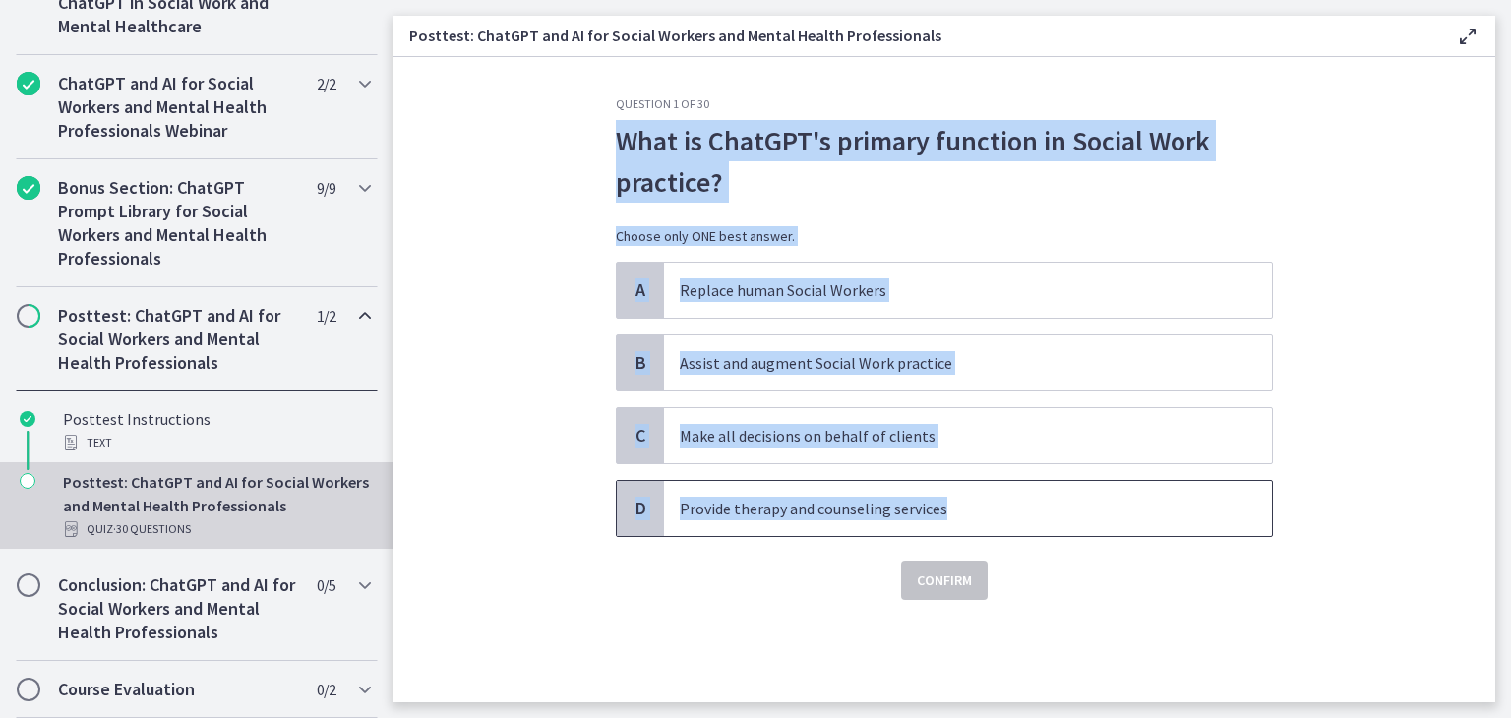
drag, startPoint x: 618, startPoint y: 133, endPoint x: 954, endPoint y: 502, distance: 499.3
click at [954, 502] on div "Question 1 of 30 What is ChatGPT's primary function in Social Work practice? Ch…" at bounding box center [944, 348] width 657 height 504
click at [653, 149] on p "What is ChatGPT's primary function in Social Work practice?" at bounding box center [944, 161] width 657 height 83
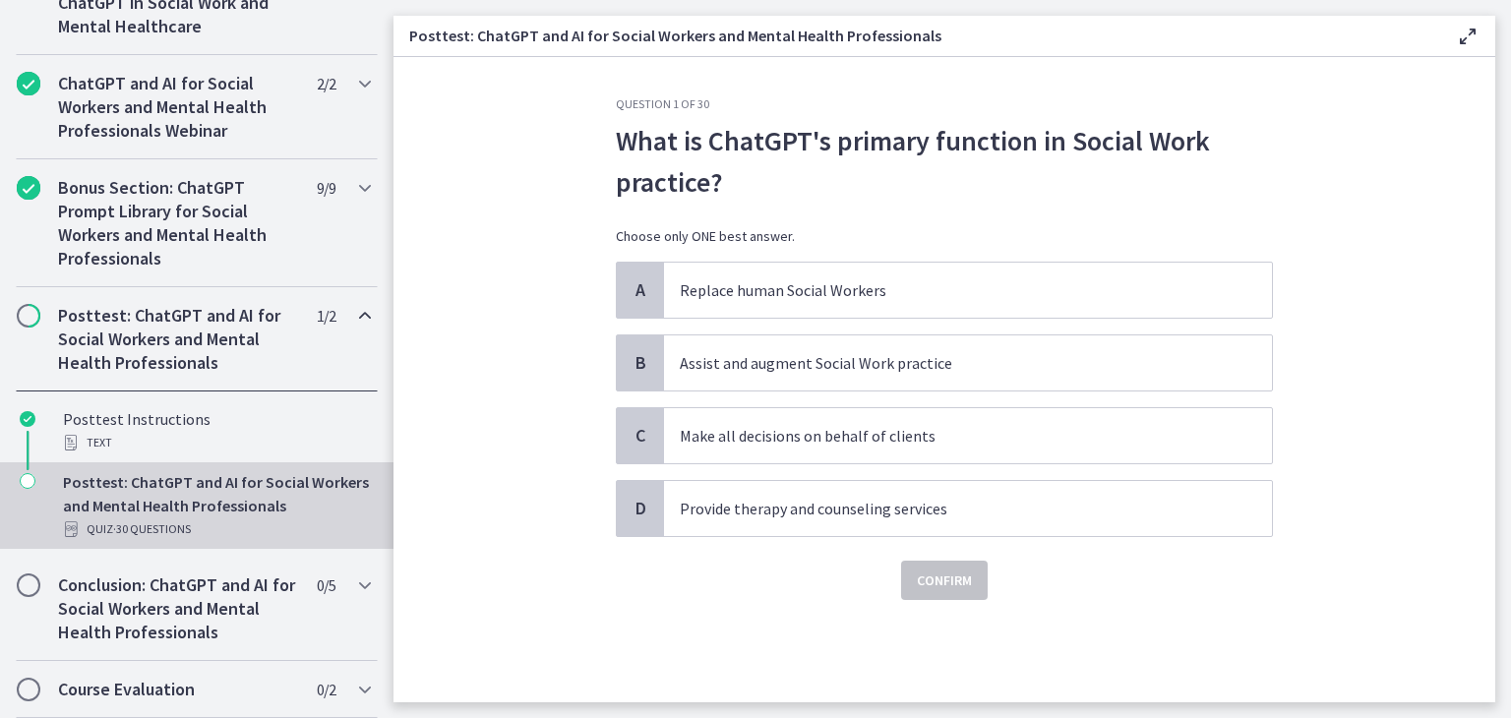
click at [619, 135] on p "What is ChatGPT's primary function in Social Work practice?" at bounding box center [944, 161] width 657 height 83
click at [616, 136] on p "What is ChatGPT's primary function in Social Work practice?" at bounding box center [944, 161] width 657 height 83
click at [621, 134] on p "What is ChatGPT's primary function in Social Work practice?" at bounding box center [944, 161] width 657 height 83
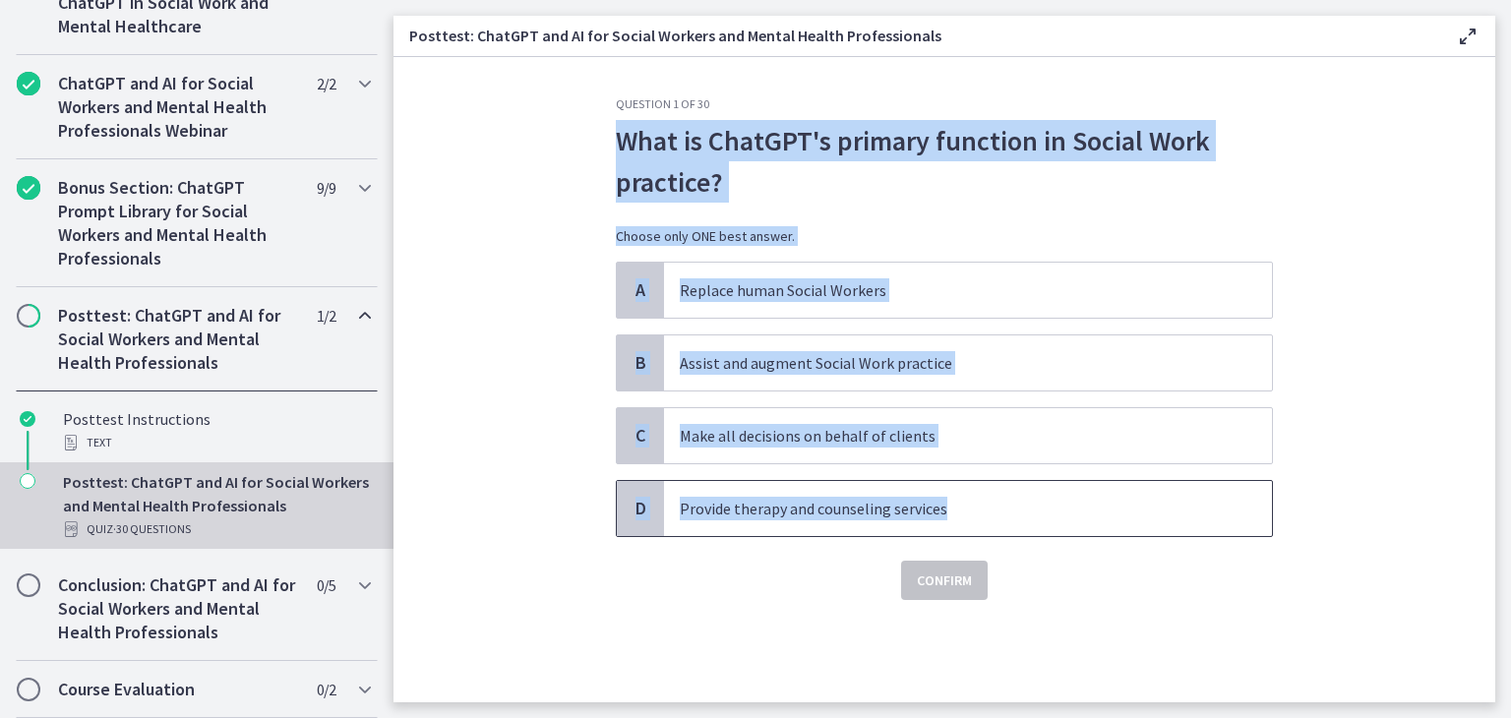
drag, startPoint x: 619, startPoint y: 132, endPoint x: 1035, endPoint y: 508, distance: 560.7
click at [1035, 508] on div "Question 1 of 30 What is ChatGPT's primary function in Social Work practice? Ch…" at bounding box center [944, 348] width 657 height 504
copy div "What is ChatGPT's primary function in Social Work practice? Choose only ONE bes…"
click at [514, 420] on section "Question 1 of 30 What is ChatGPT's primary function in Social Work practice? Ch…" at bounding box center [944, 379] width 1102 height 645
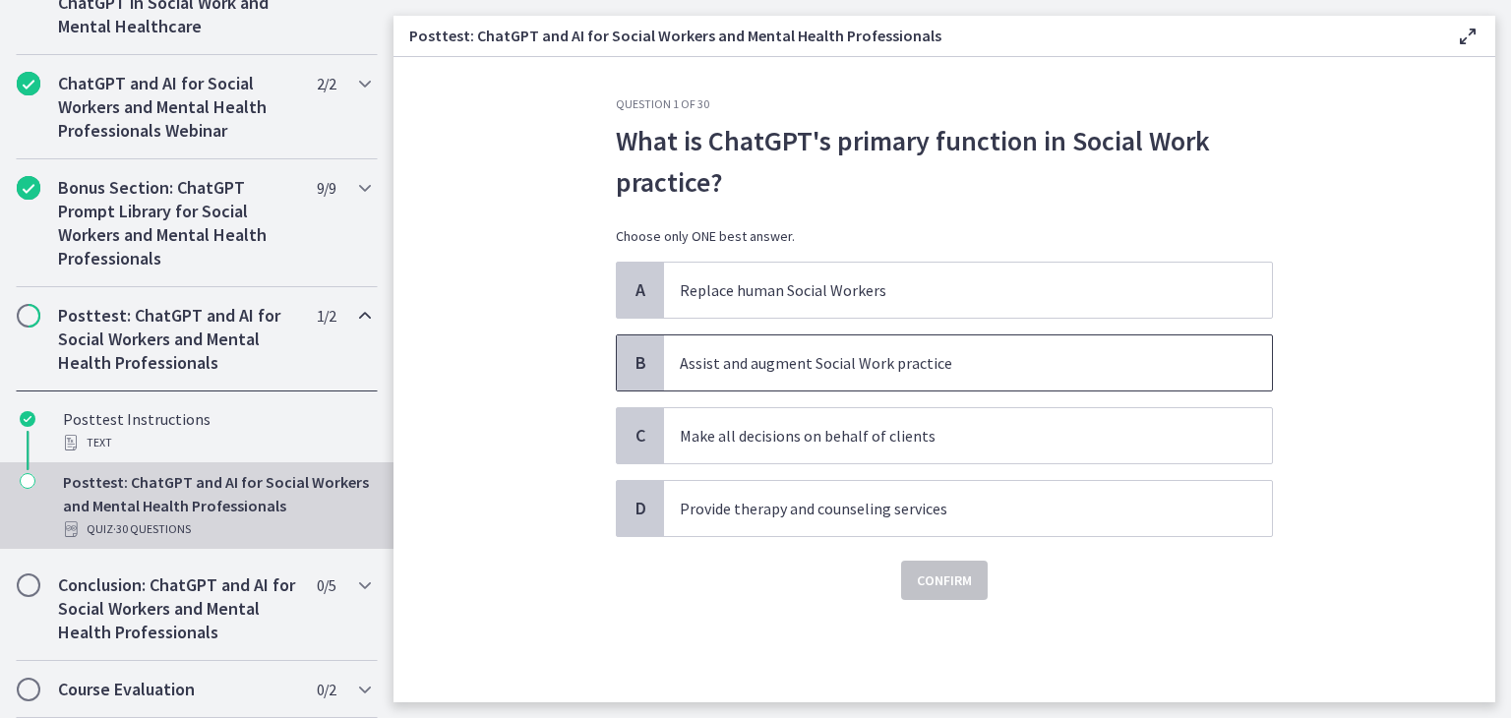
click at [775, 347] on span "Assist and augment Social Work practice" at bounding box center [968, 362] width 608 height 55
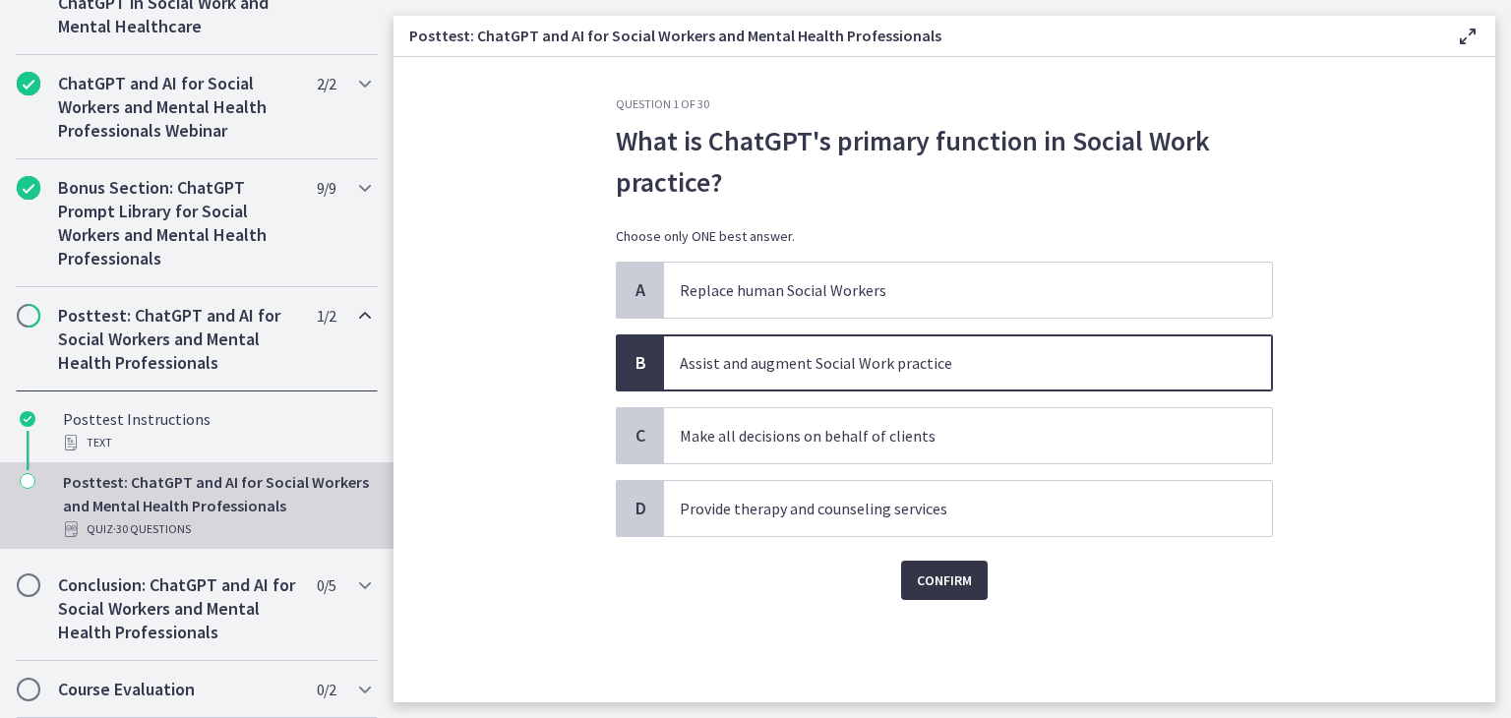
click at [925, 570] on span "Confirm" at bounding box center [944, 581] width 55 height 24
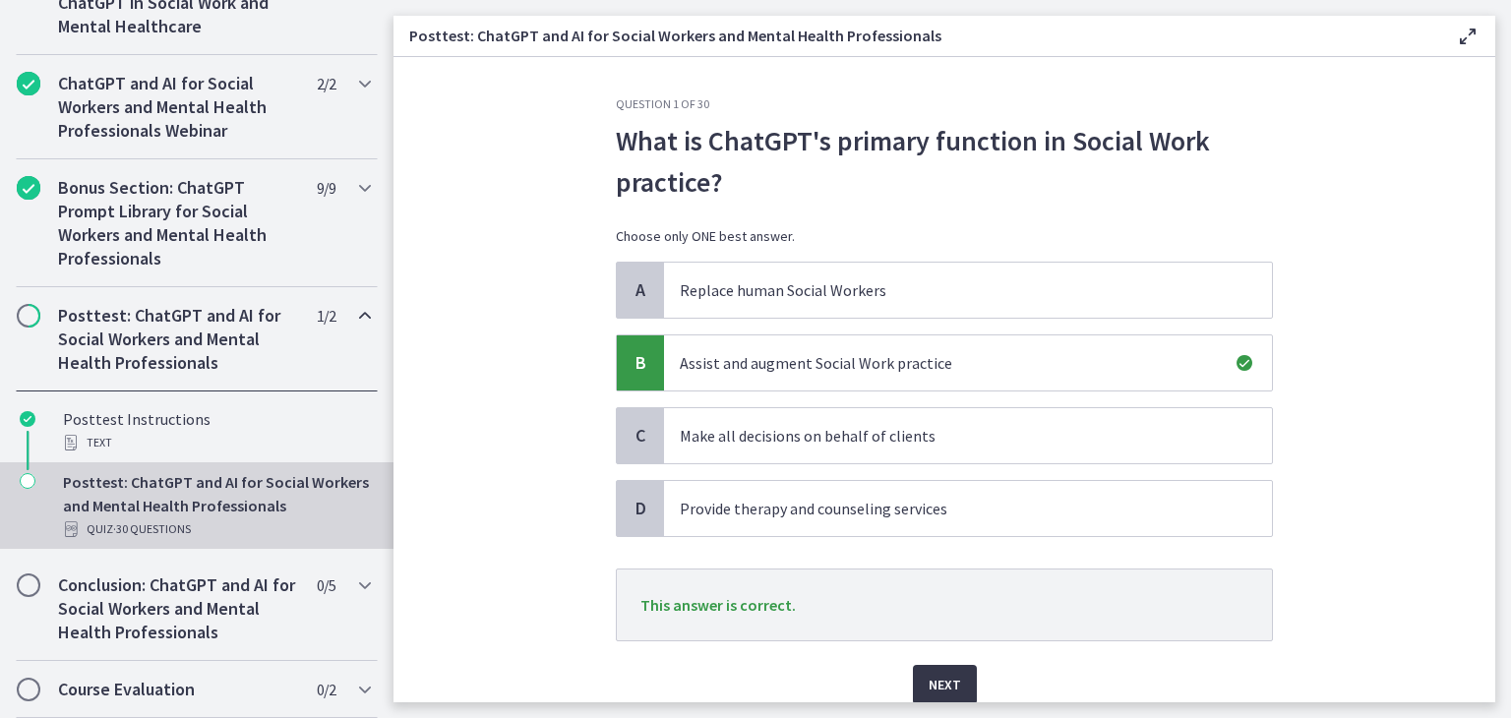
click at [937, 676] on span "Next" at bounding box center [945, 685] width 32 height 24
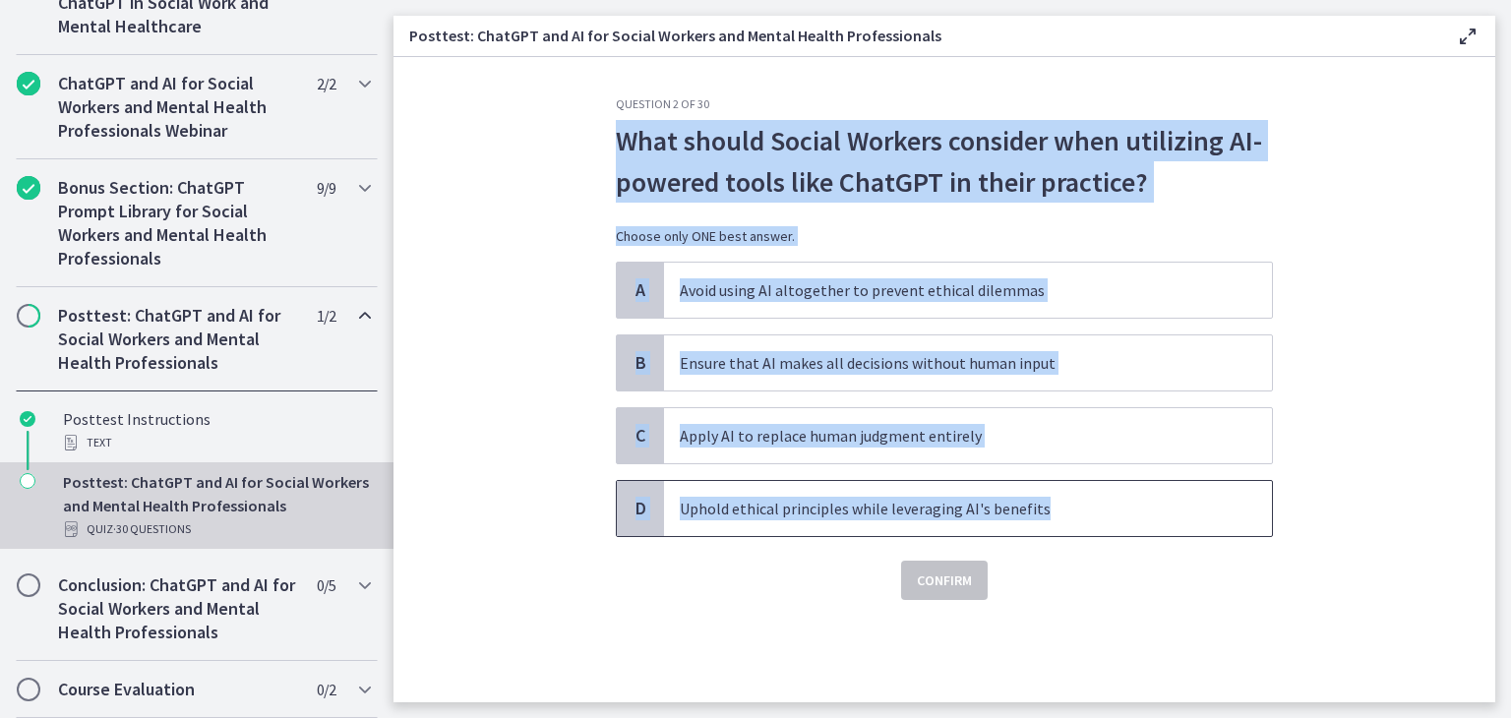
drag, startPoint x: 622, startPoint y: 131, endPoint x: 1051, endPoint y: 487, distance: 557.5
click at [1051, 487] on div "Question 2 of 30 What should Social Workers consider when utilizing AI-powered …" at bounding box center [944, 348] width 657 height 504
copy div "What should Social Workers consider when utilizing AI-powered tools like ChatGP…"
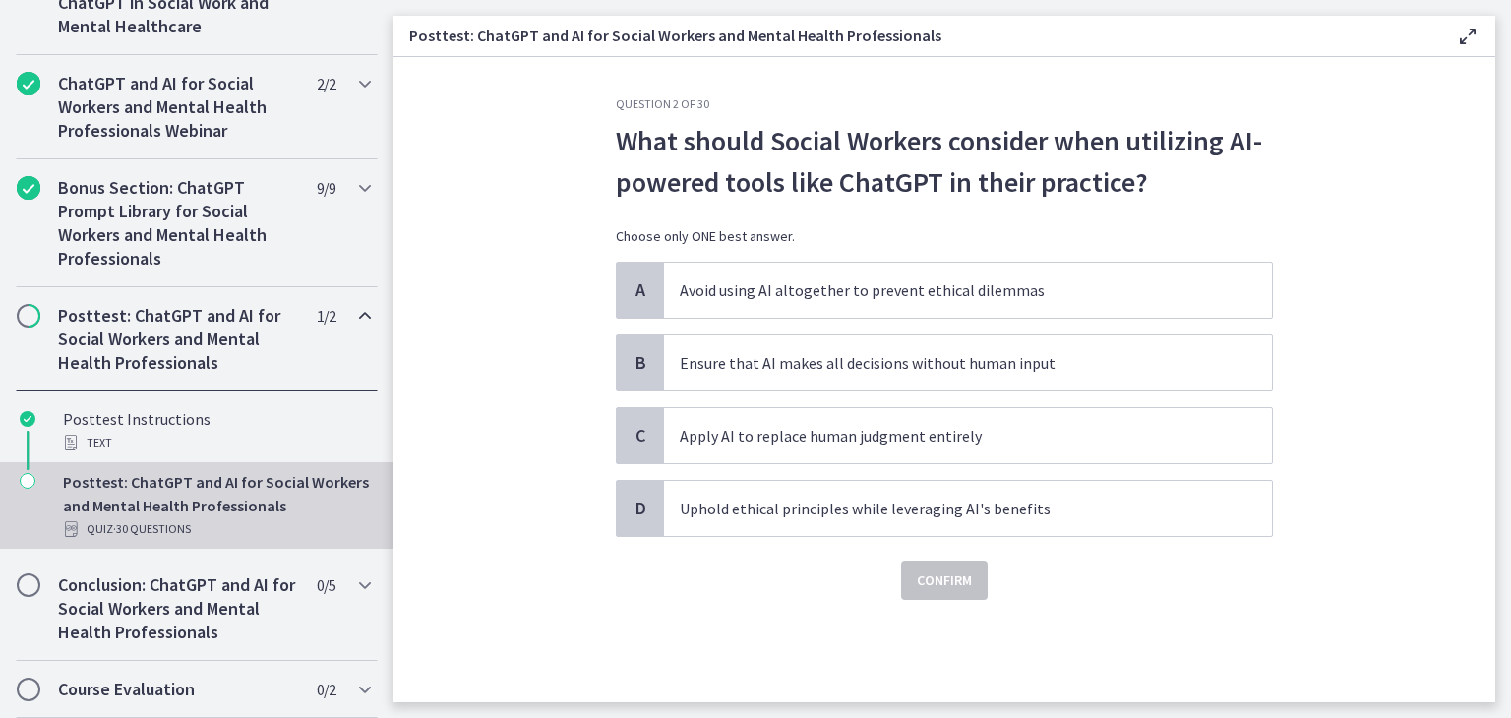
click at [566, 560] on section "Question 2 of 30 What should Social Workers consider when utilizing AI-powered …" at bounding box center [944, 379] width 1102 height 645
click at [731, 513] on p "Uphold ethical principles while leveraging AI's benefits" at bounding box center [948, 509] width 537 height 24
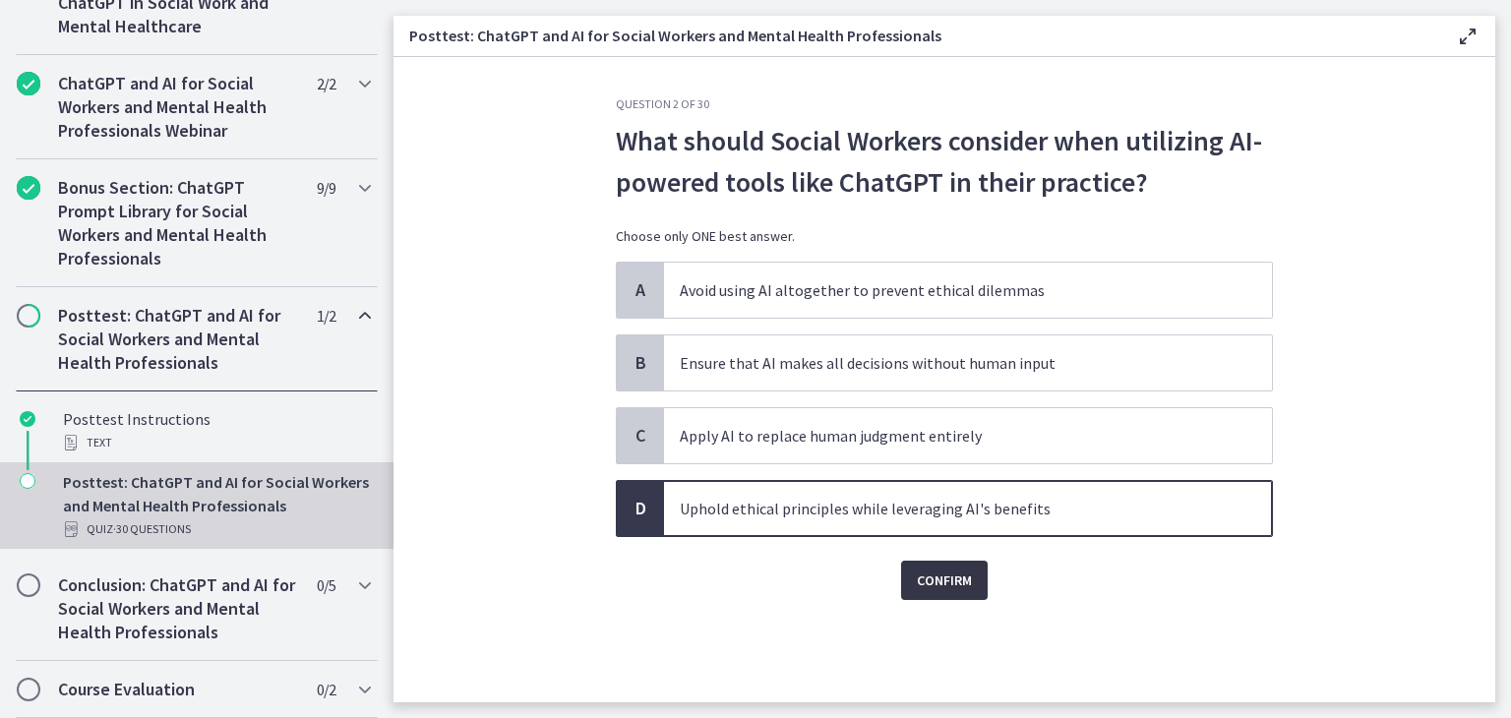
click at [939, 569] on span "Confirm" at bounding box center [944, 581] width 55 height 24
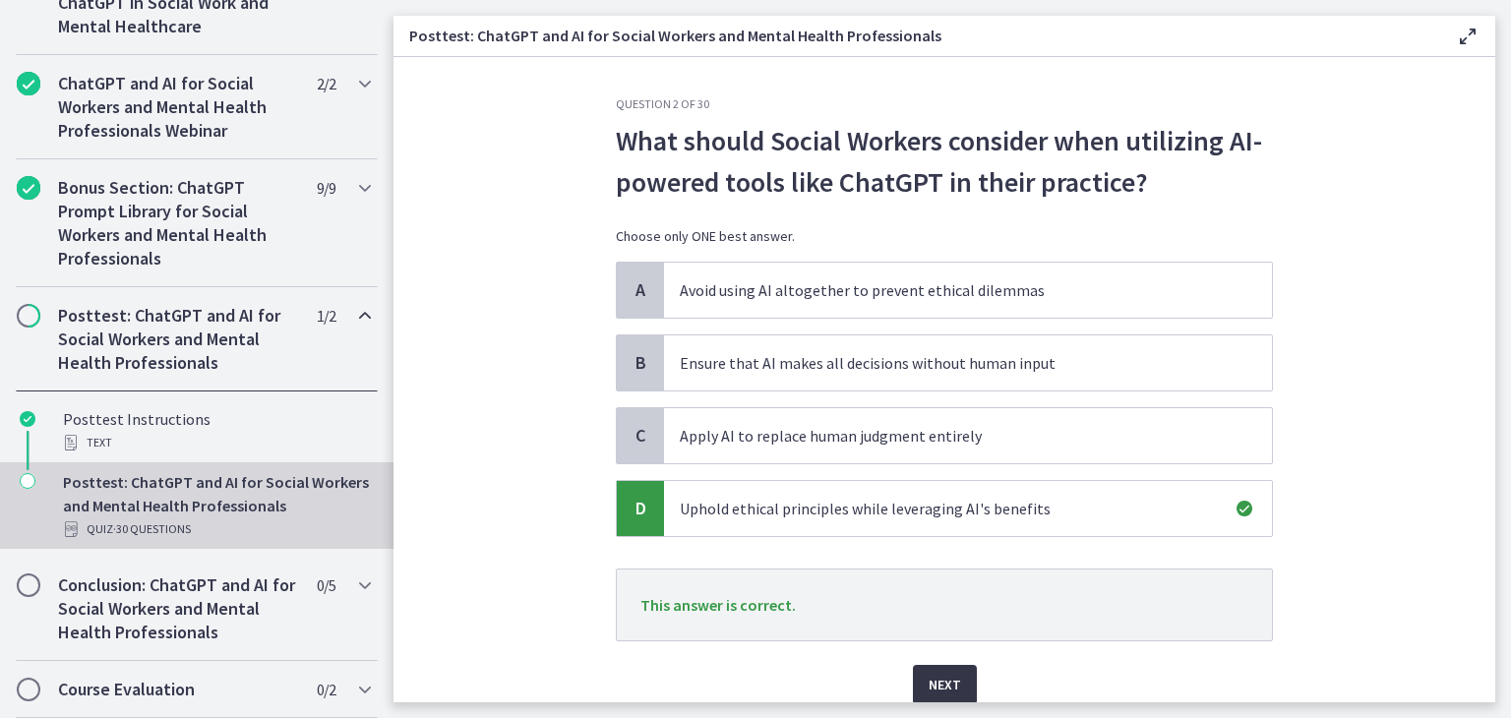
click at [932, 670] on button "Next" at bounding box center [945, 684] width 64 height 39
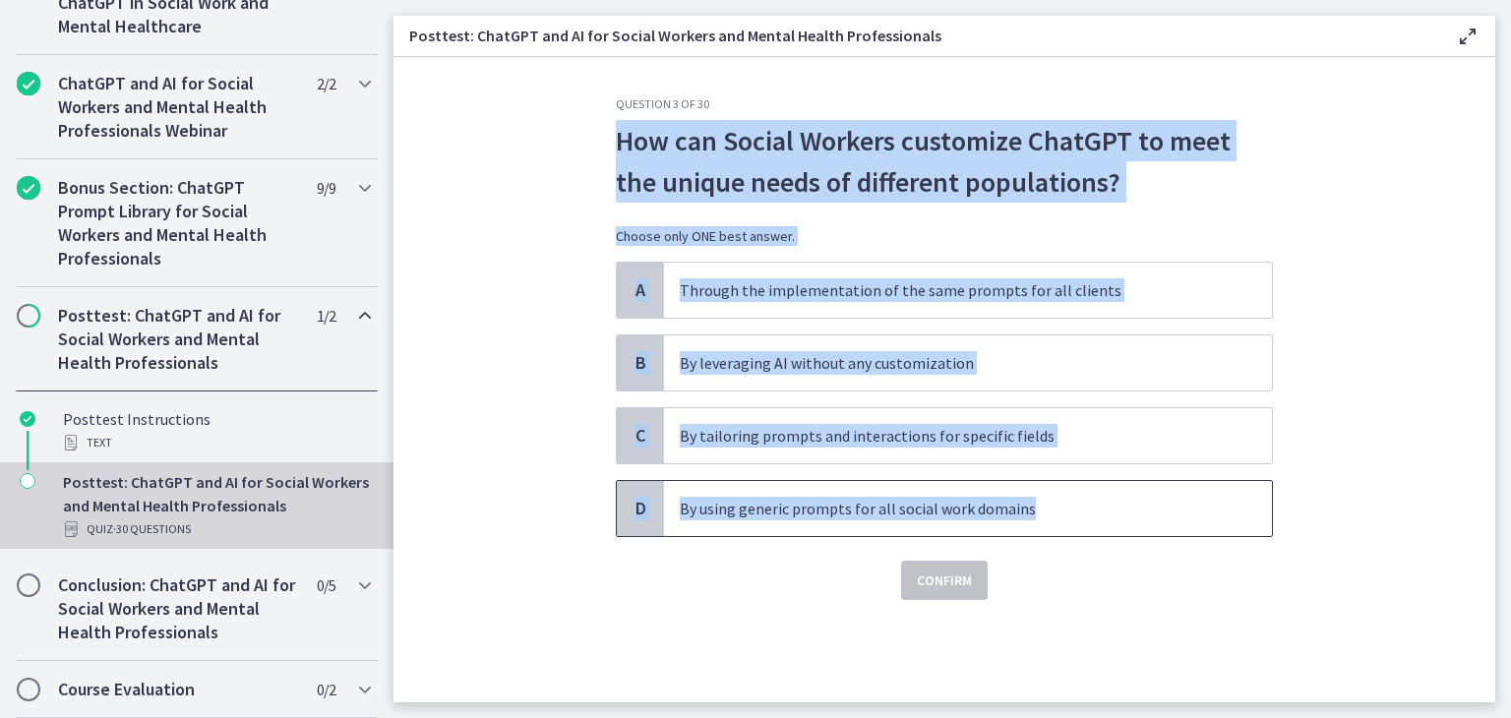
drag, startPoint x: 617, startPoint y: 125, endPoint x: 1035, endPoint y: 505, distance: 564.8
click at [1035, 505] on div "Question 3 of 30 How can Social Workers customize ChatGPT to meet the unique ne…" at bounding box center [944, 348] width 657 height 504
copy div "How can Social Workers customize ChatGPT to meet the unique needs of different …"
click at [525, 465] on section "Question 3 of 30 How can Social Workers customize ChatGPT to meet the unique ne…" at bounding box center [944, 379] width 1102 height 645
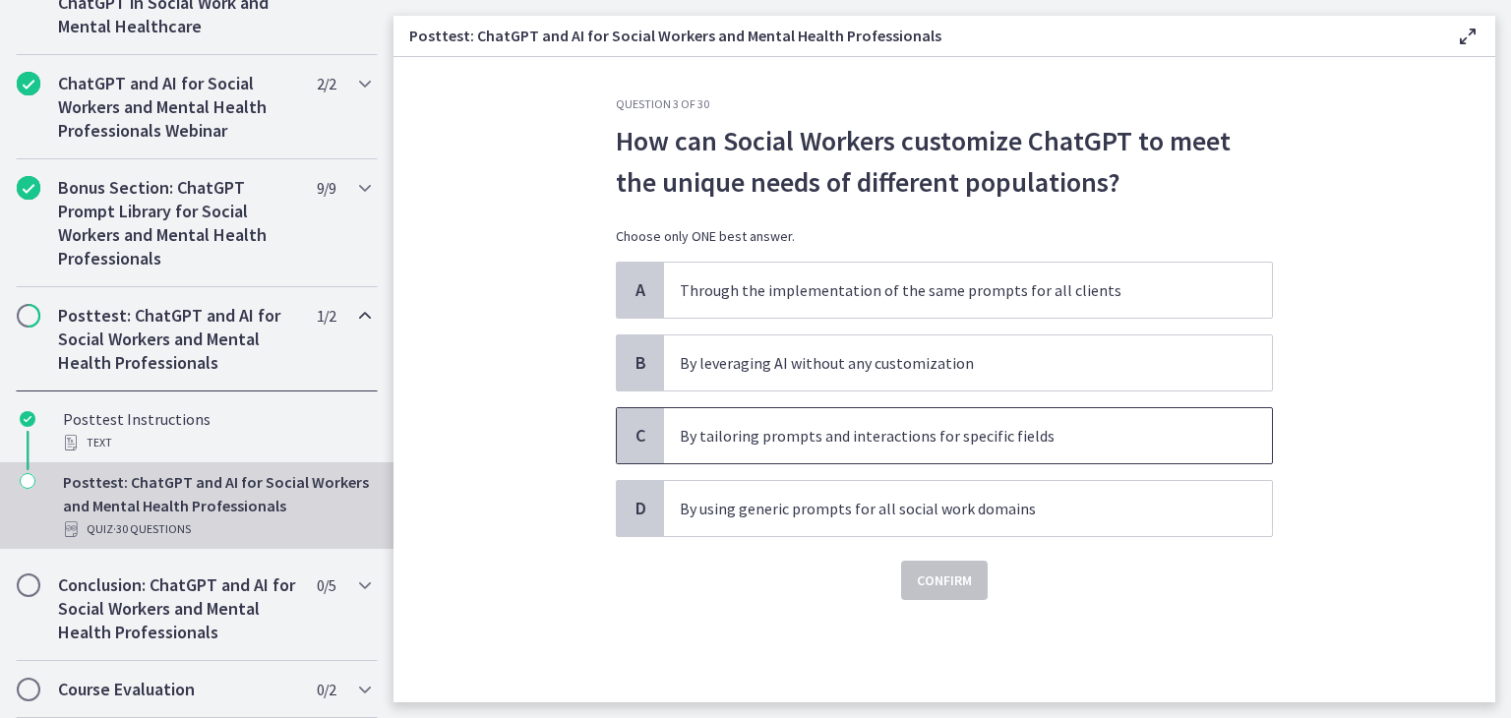
click at [740, 448] on span "By tailoring prompts and interactions for specific fields" at bounding box center [968, 435] width 608 height 55
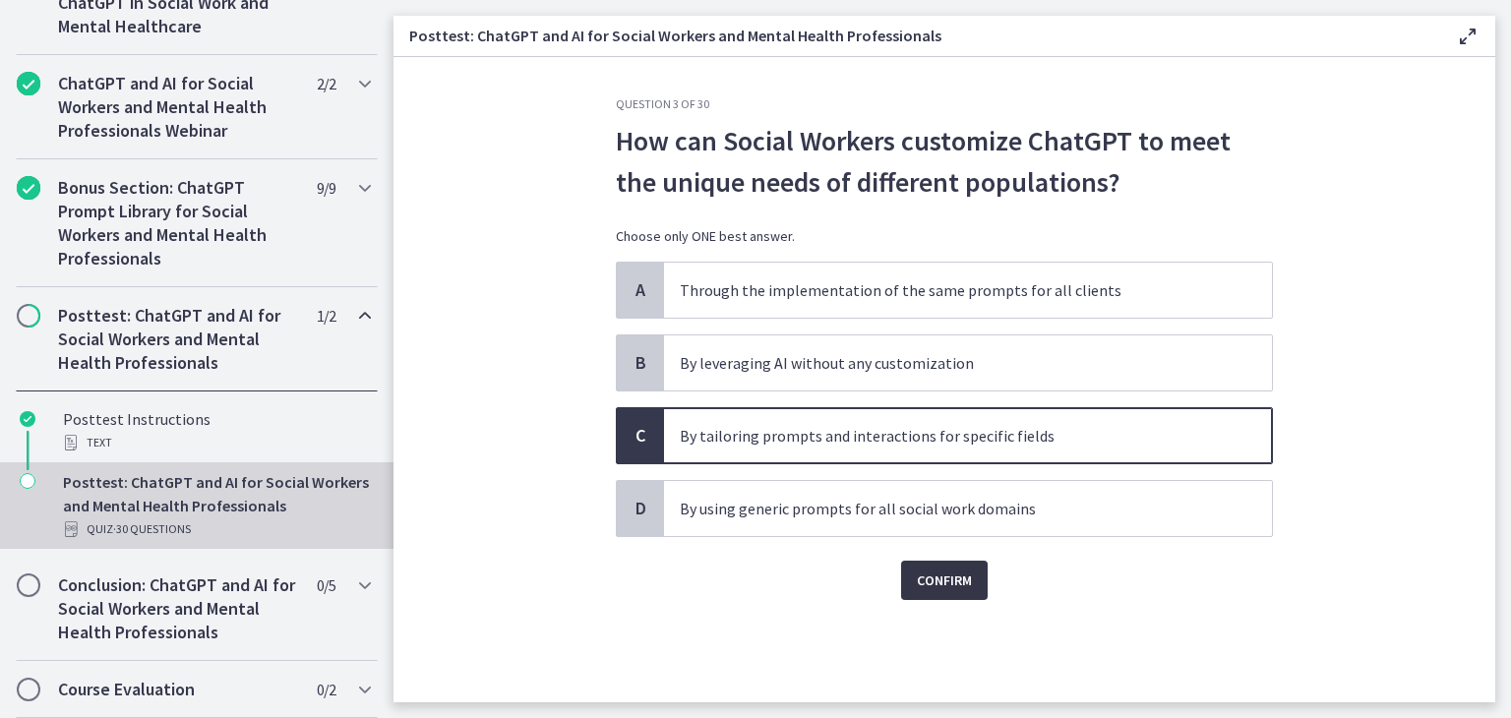
click at [942, 595] on button "Confirm" at bounding box center [944, 580] width 87 height 39
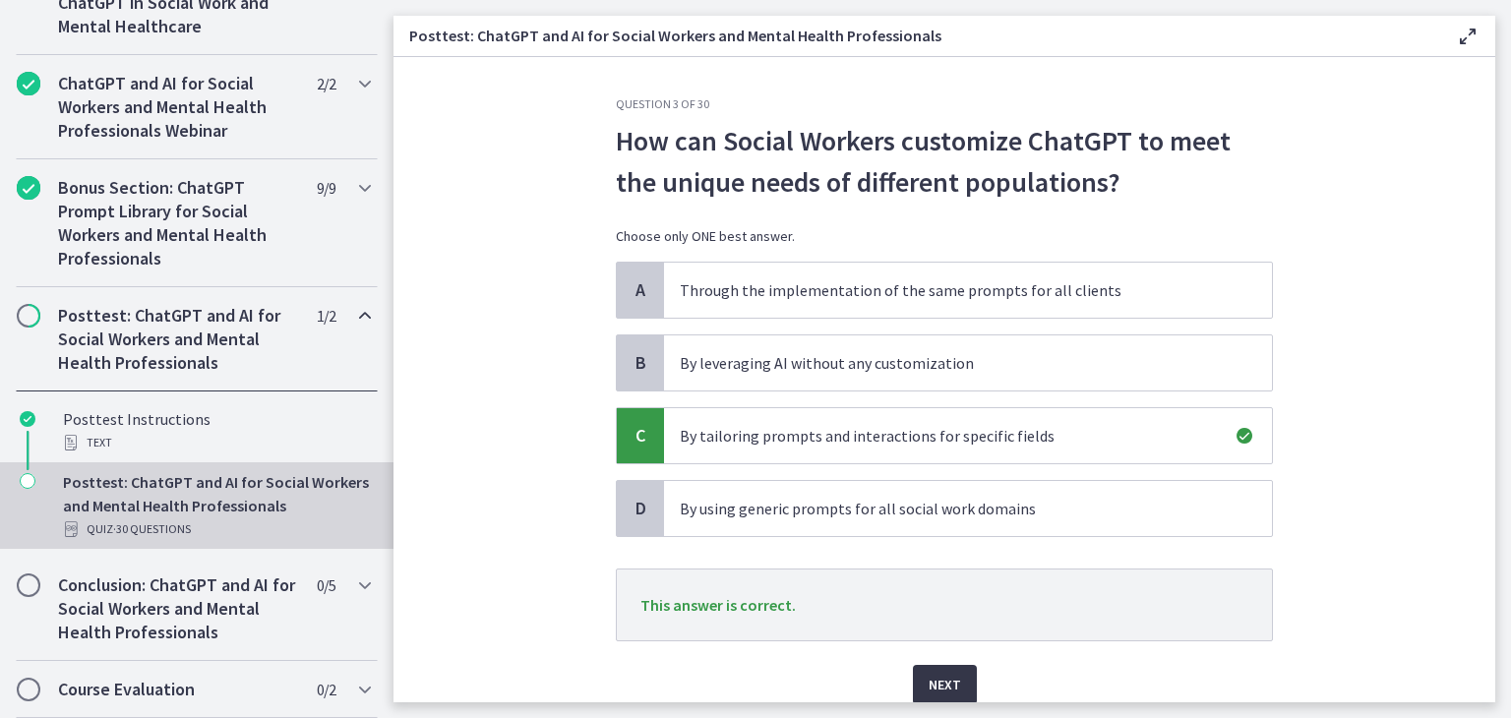
click at [948, 678] on span "Next" at bounding box center [945, 685] width 32 height 24
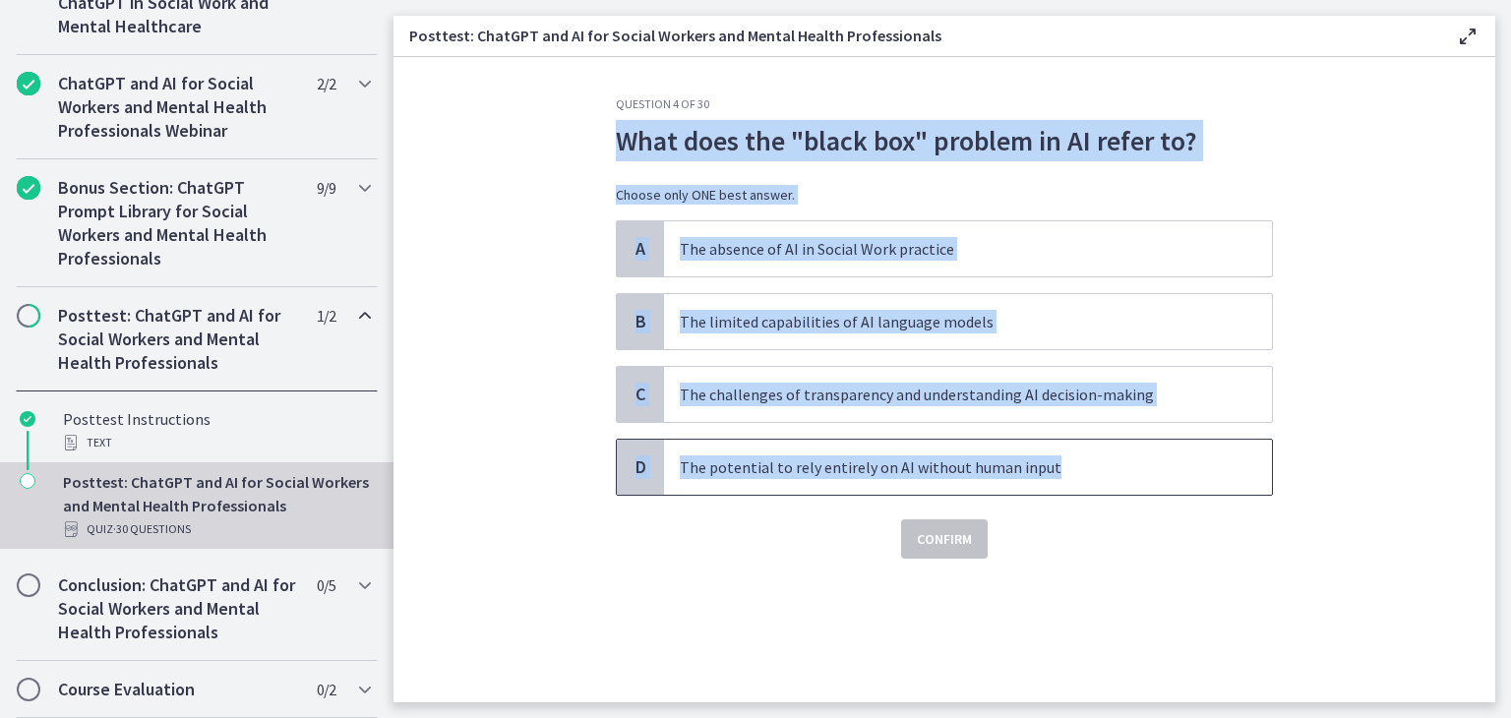
drag, startPoint x: 614, startPoint y: 131, endPoint x: 1052, endPoint y: 471, distance: 554.5
click at [1052, 471] on div "Question 4 of 30 What does the "black box" problem in AI refer to? Choose only …" at bounding box center [944, 399] width 689 height 606
copy div "What does the "black box" problem in AI refer to? Choose only ONE best answer. …"
click at [474, 391] on section "Question 4 of 30 What does the "black box" problem in AI refer to? Choose only …" at bounding box center [944, 379] width 1102 height 645
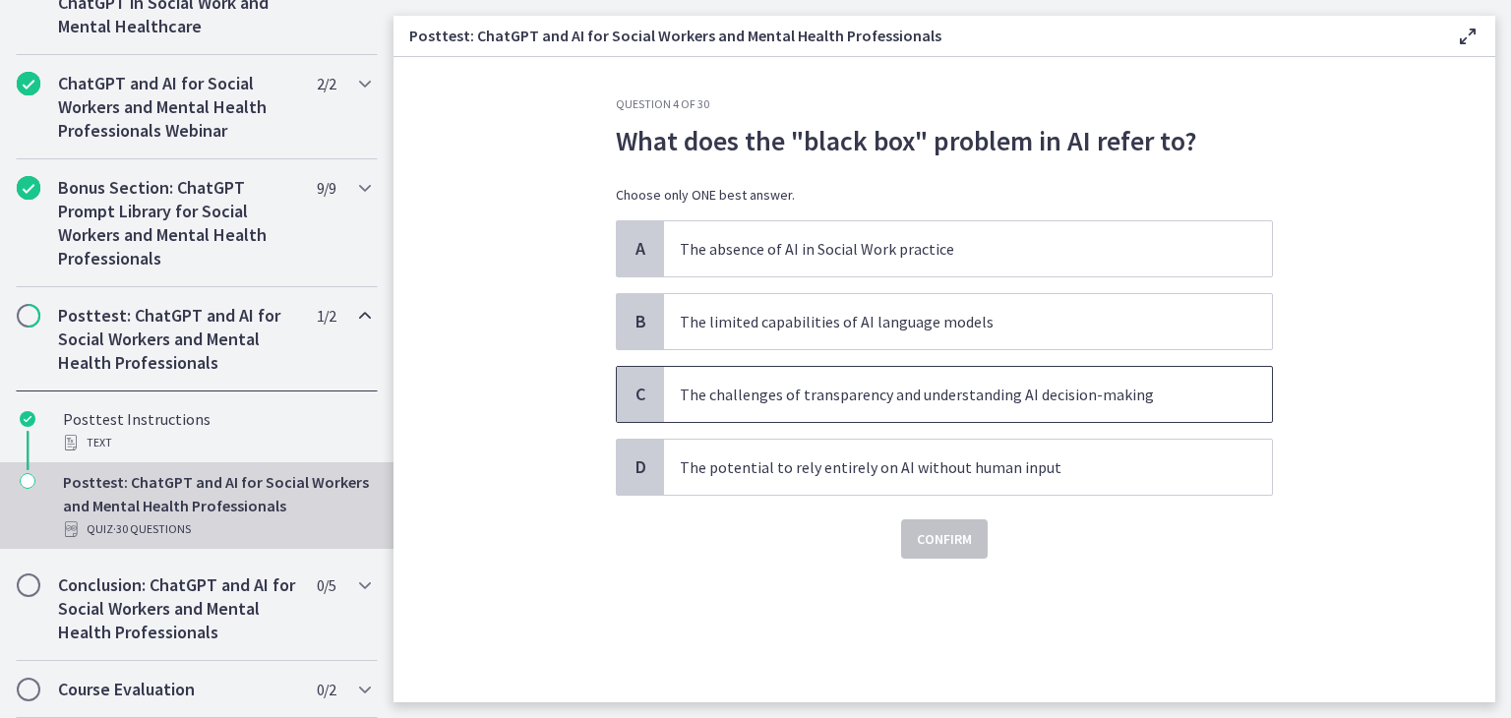
click at [725, 393] on p "The challenges of transparency and understanding AI decision-making" at bounding box center [948, 395] width 537 height 24
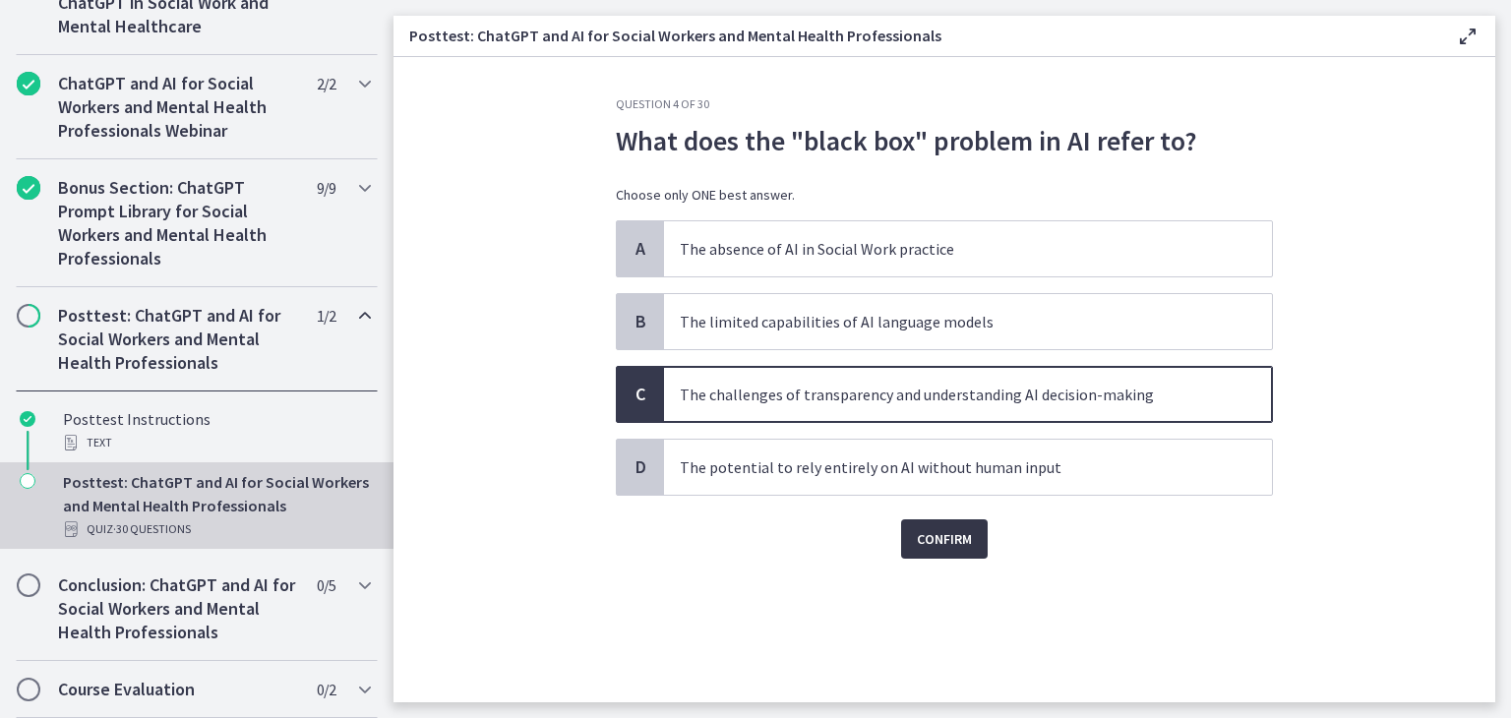
click at [936, 548] on span "Confirm" at bounding box center [944, 539] width 55 height 24
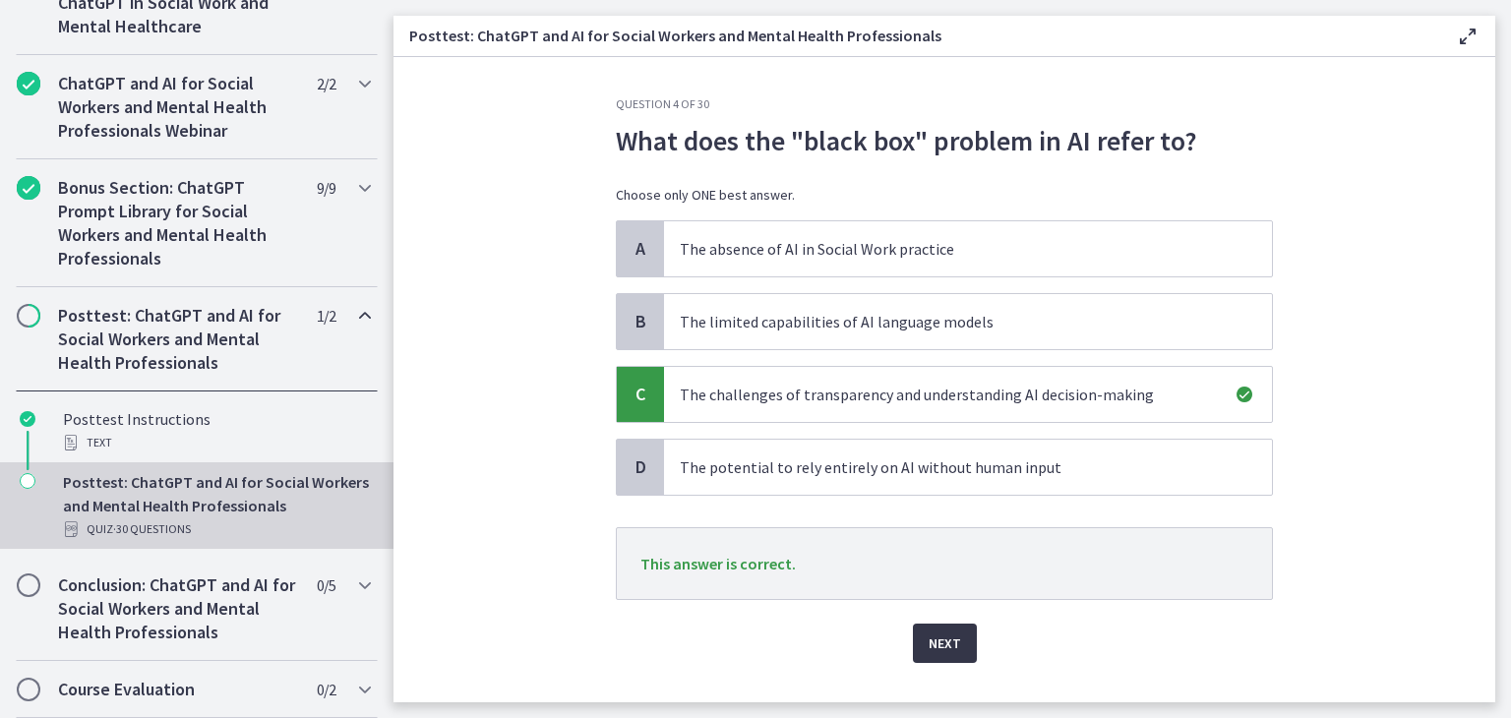
click at [931, 648] on span "Next" at bounding box center [945, 644] width 32 height 24
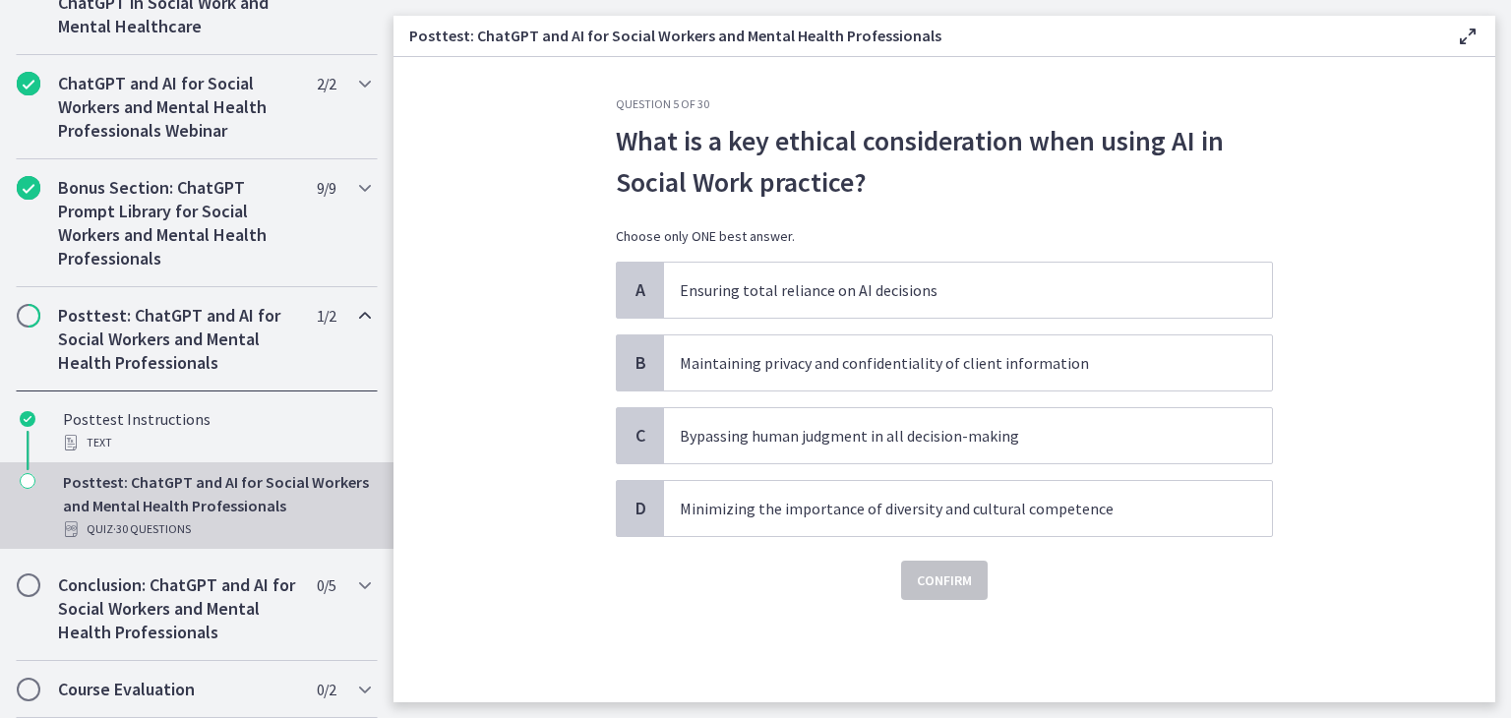
click at [614, 137] on div "Question 5 of 30 What is a key ethical consideration when using AI in Social Wo…" at bounding box center [944, 399] width 689 height 606
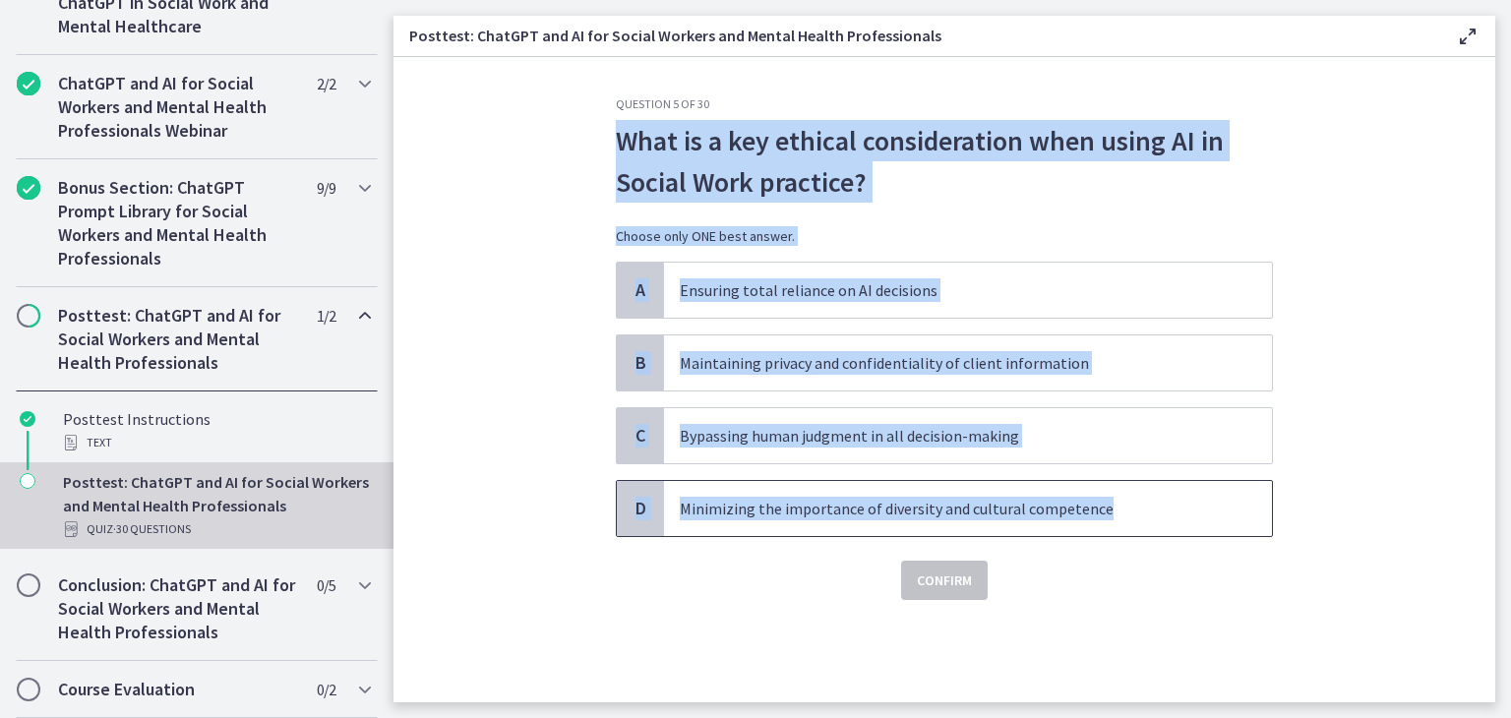
drag, startPoint x: 617, startPoint y: 135, endPoint x: 1133, endPoint y: 515, distance: 641.6
click at [1133, 515] on div "Question 5 of 30 What is a key ethical consideration when using AI in Social Wo…" at bounding box center [944, 348] width 657 height 504
click at [759, 134] on p "What is a key ethical consideration when using AI in Social Work practice?" at bounding box center [944, 161] width 657 height 83
drag, startPoint x: 621, startPoint y: 138, endPoint x: 1102, endPoint y: 490, distance: 596.2
click at [1102, 490] on div "Question 5 of 30 What is a key ethical consideration when using AI in Social Wo…" at bounding box center [944, 348] width 657 height 504
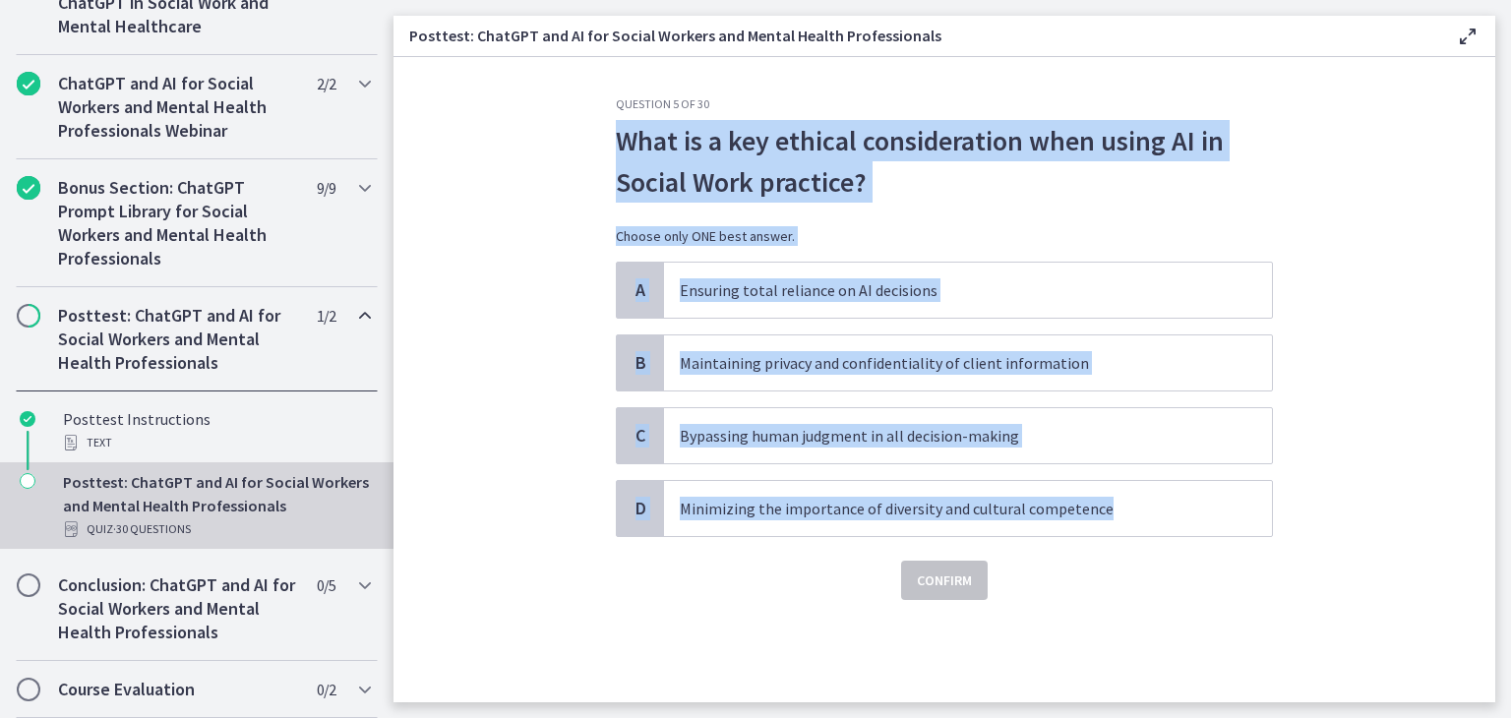
copy div "What is a key ethical consideration when using AI in Social Work practice? Choo…"
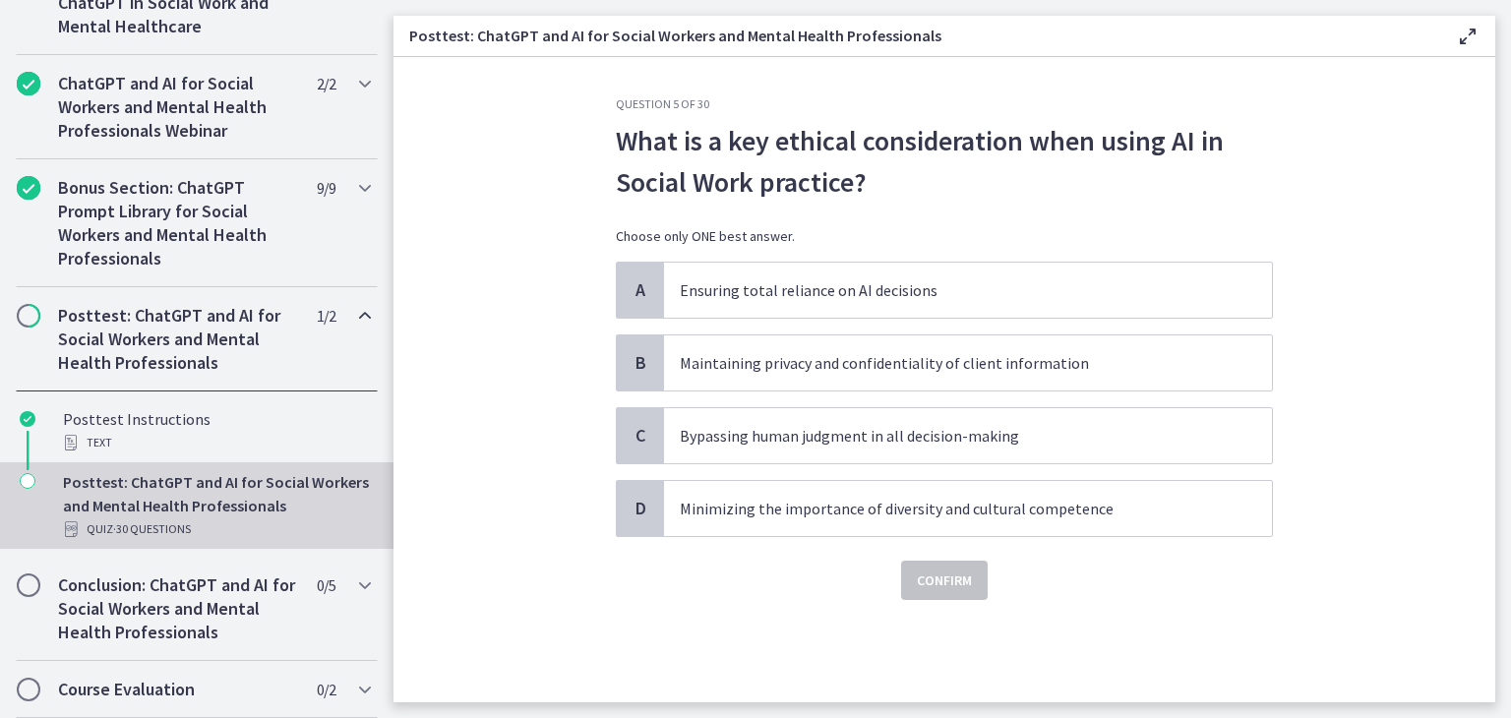
click at [523, 546] on section "Question 5 of 30 What is a key ethical consideration when using AI in Social Wo…" at bounding box center [944, 379] width 1102 height 645
click at [763, 371] on p "Maintaining privacy and confidentiality of client information" at bounding box center [948, 363] width 537 height 24
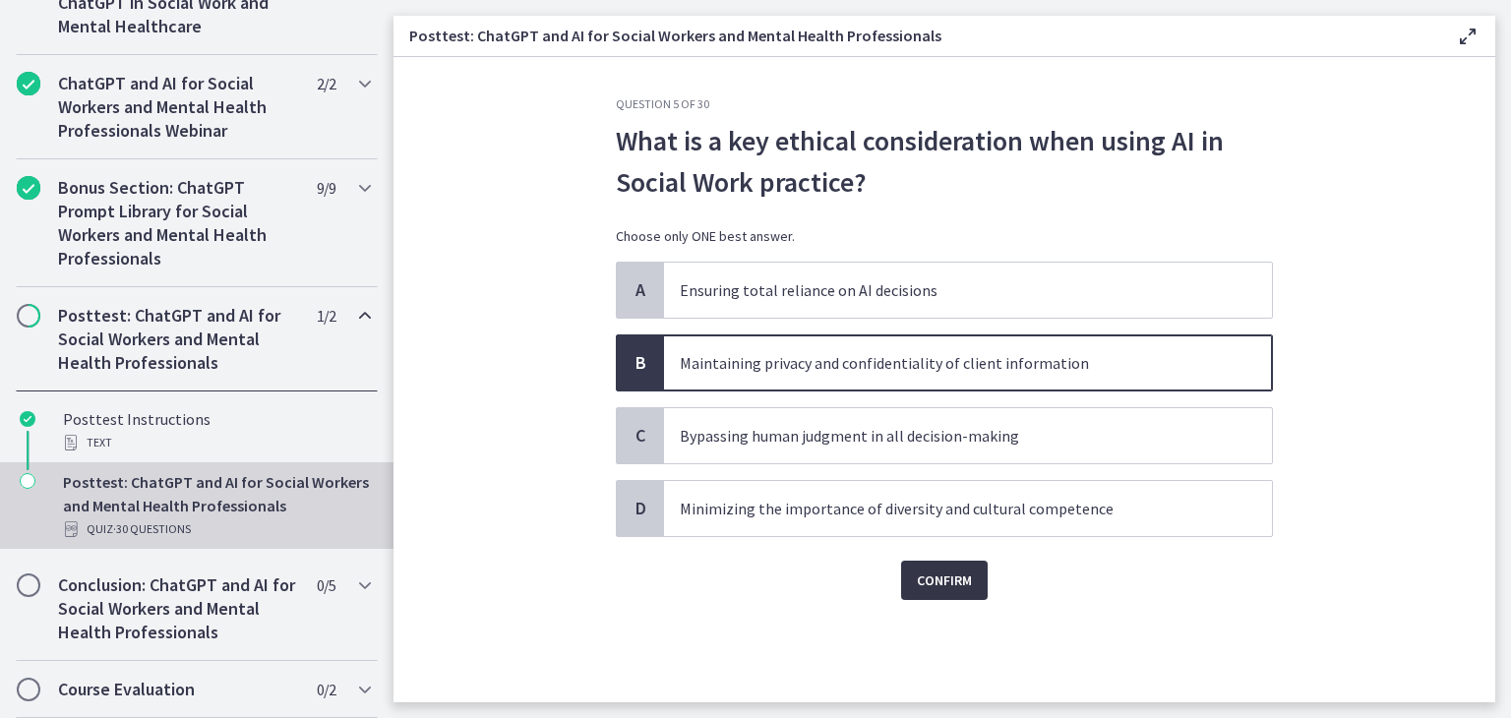
click at [950, 579] on span "Confirm" at bounding box center [944, 581] width 55 height 24
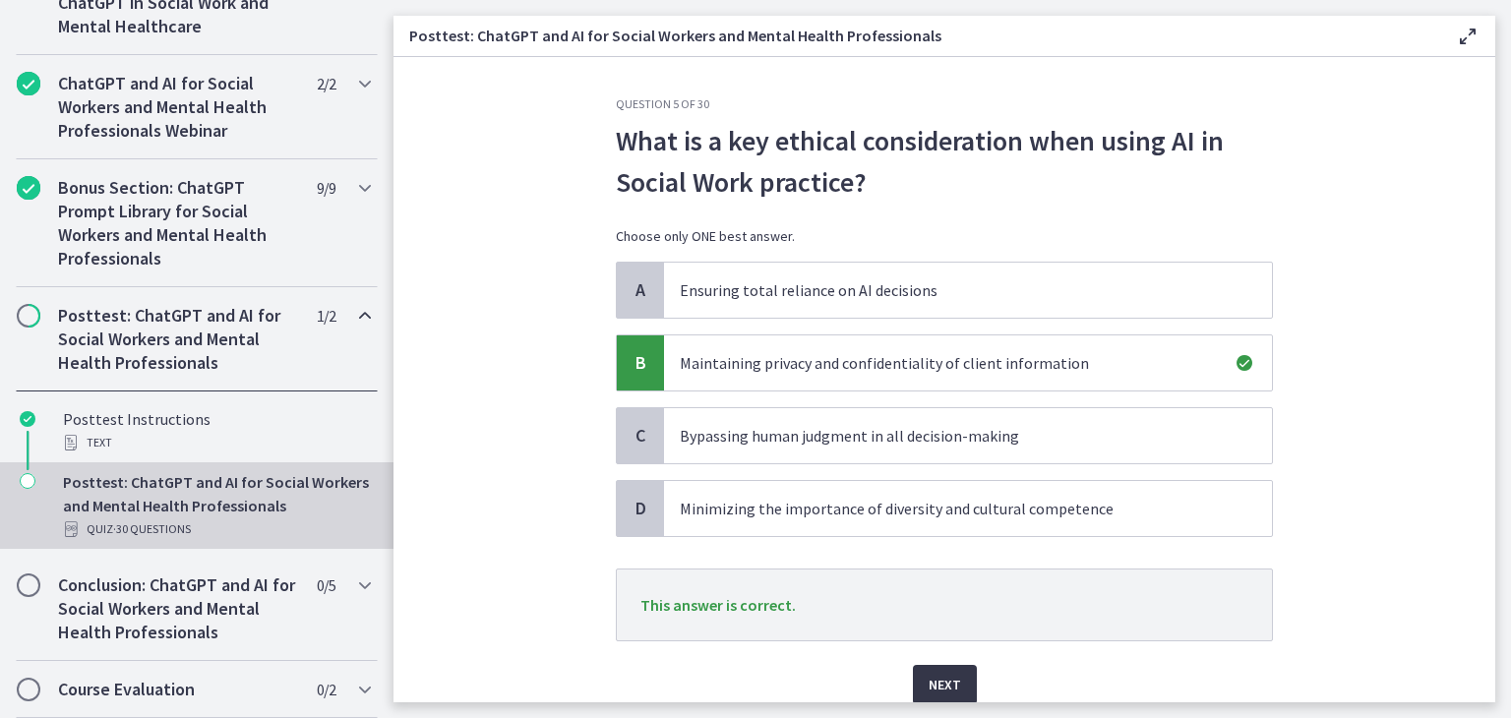
click at [936, 668] on button "Next" at bounding box center [945, 684] width 64 height 39
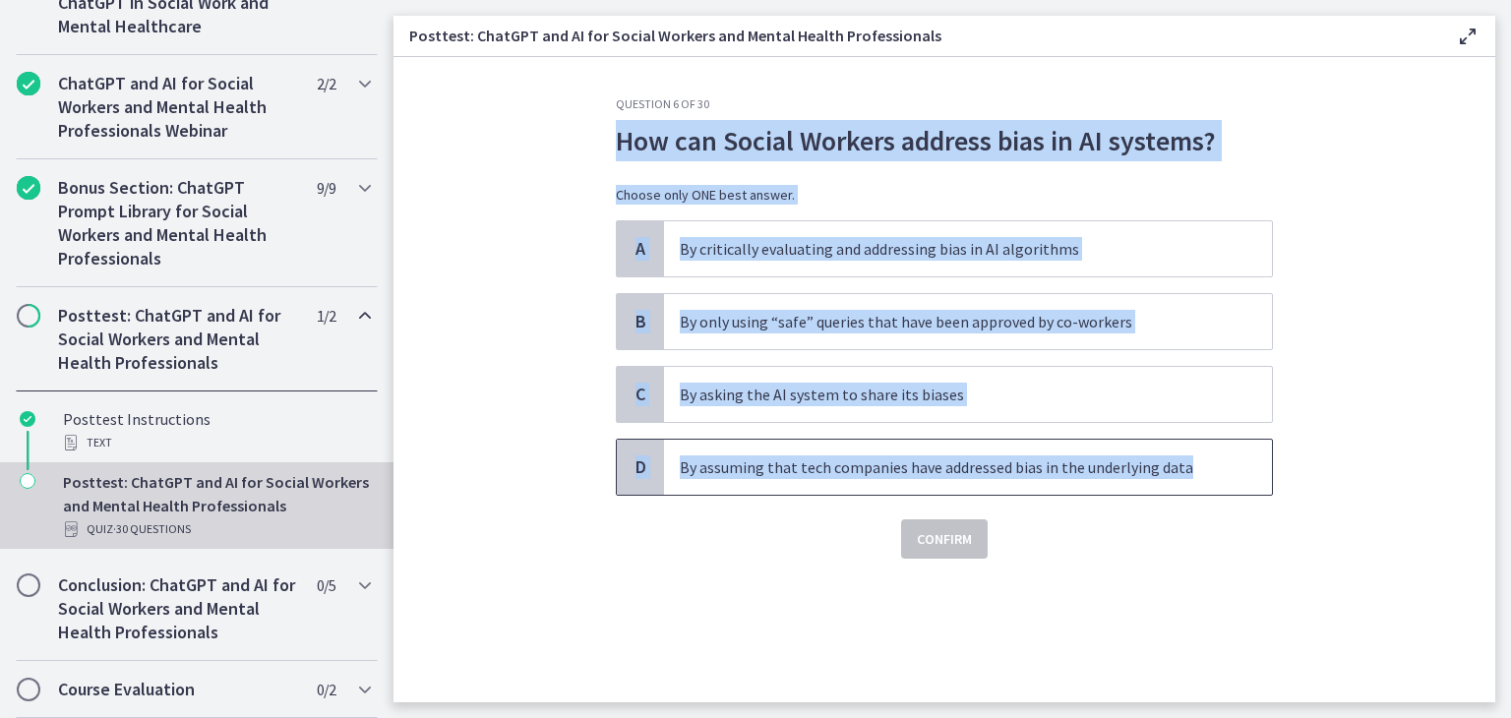
drag, startPoint x: 618, startPoint y: 137, endPoint x: 1192, endPoint y: 460, distance: 659.4
click at [1192, 460] on div "Question 6 of 30 How can Social Workers address bias in AI systems? Choose only…" at bounding box center [944, 327] width 657 height 462
copy div "How can Social Workers address bias in AI systems? Choose only ONE best answer.…"
click at [573, 282] on section "Question 6 of 30 How can Social Workers address bias in AI systems? Choose only…" at bounding box center [944, 379] width 1102 height 645
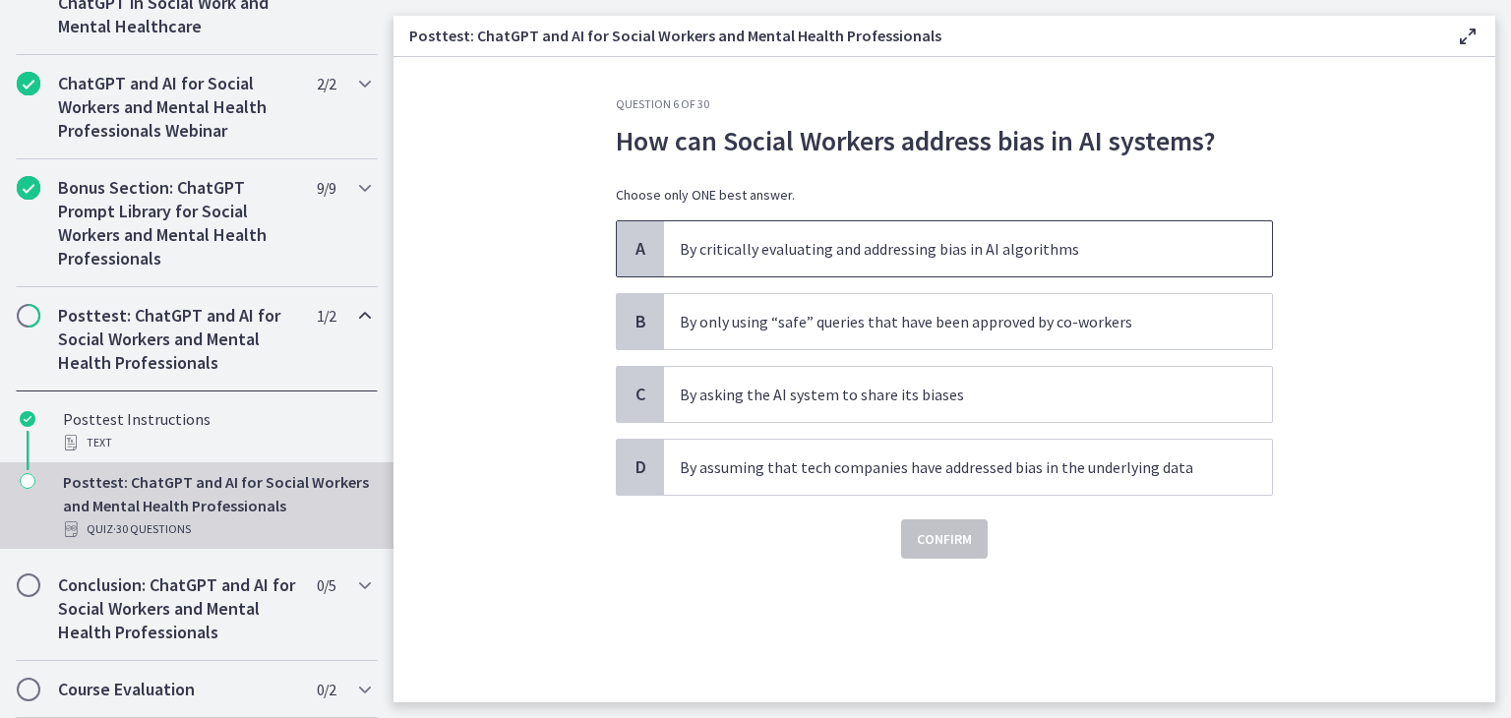
click at [775, 256] on p "By critically evaluating and addressing bias in AI algorithms" at bounding box center [948, 249] width 537 height 24
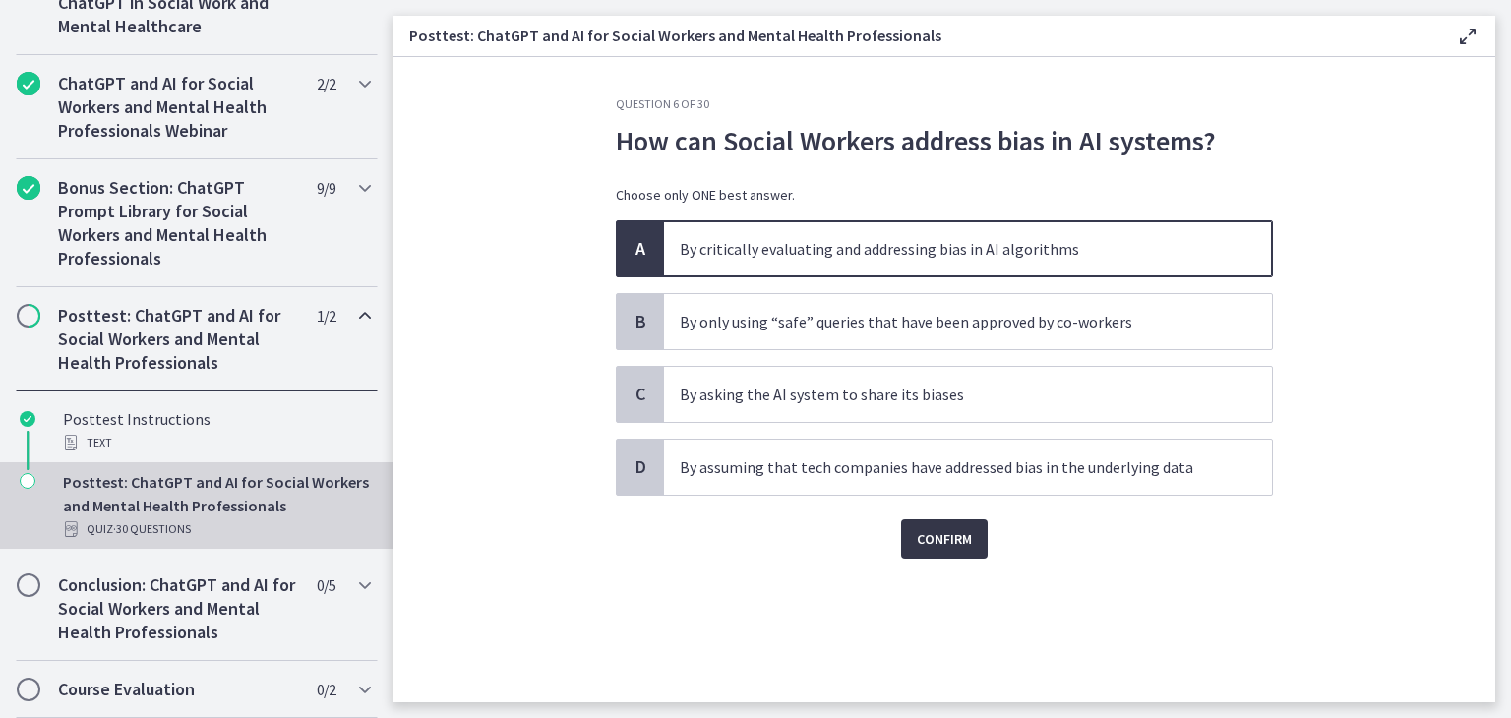
click at [948, 532] on span "Confirm" at bounding box center [944, 539] width 55 height 24
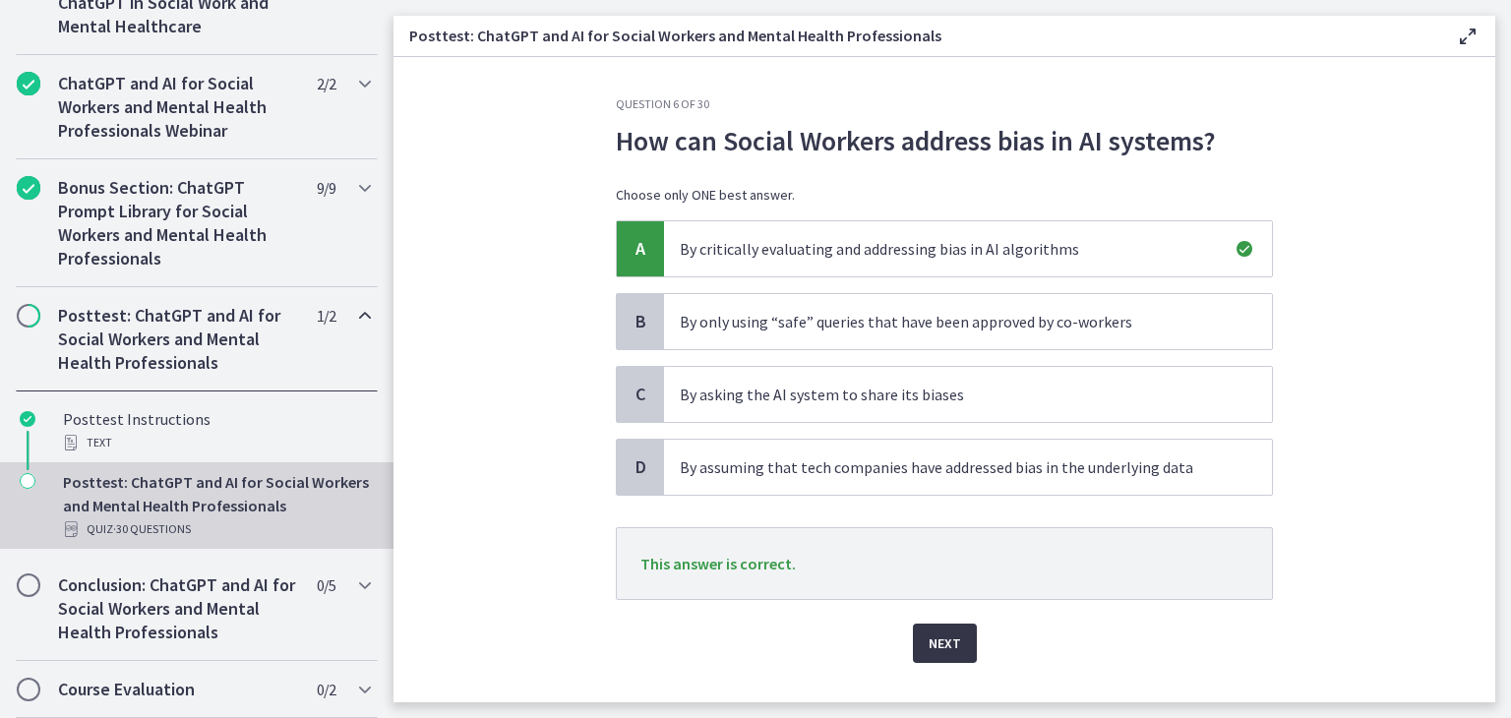
click at [929, 652] on span "Next" at bounding box center [945, 644] width 32 height 24
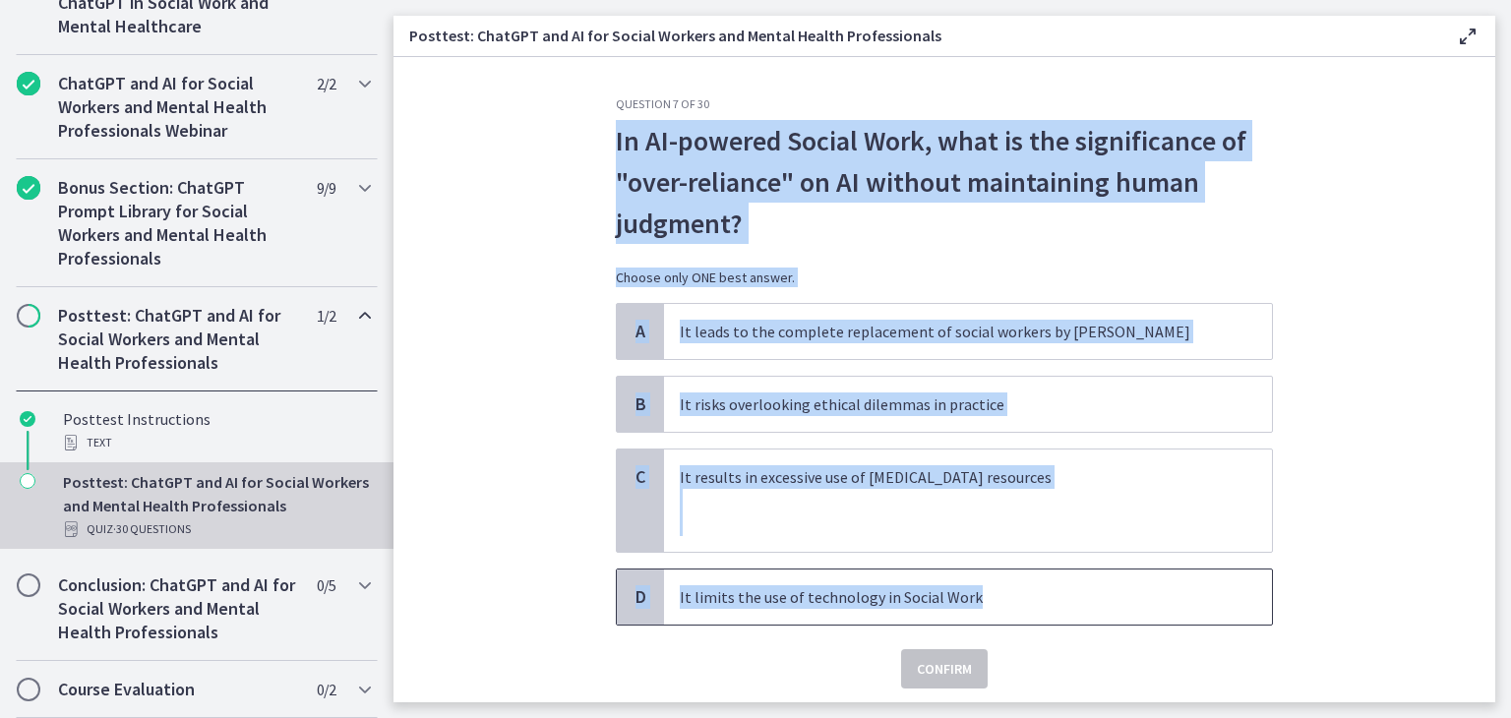
drag, startPoint x: 610, startPoint y: 139, endPoint x: 968, endPoint y: 579, distance: 567.9
click at [968, 579] on div "Question 7 of 30 In AI-powered Social Work, what is the significance of "over-r…" at bounding box center [944, 392] width 657 height 592
copy div "In AI-powered Social Work, what is the significance of "over-reliance" on AI wi…"
click at [479, 370] on section "Question 7 of 30 In AI-powered Social Work, what is the significance of "over-r…" at bounding box center [944, 379] width 1102 height 645
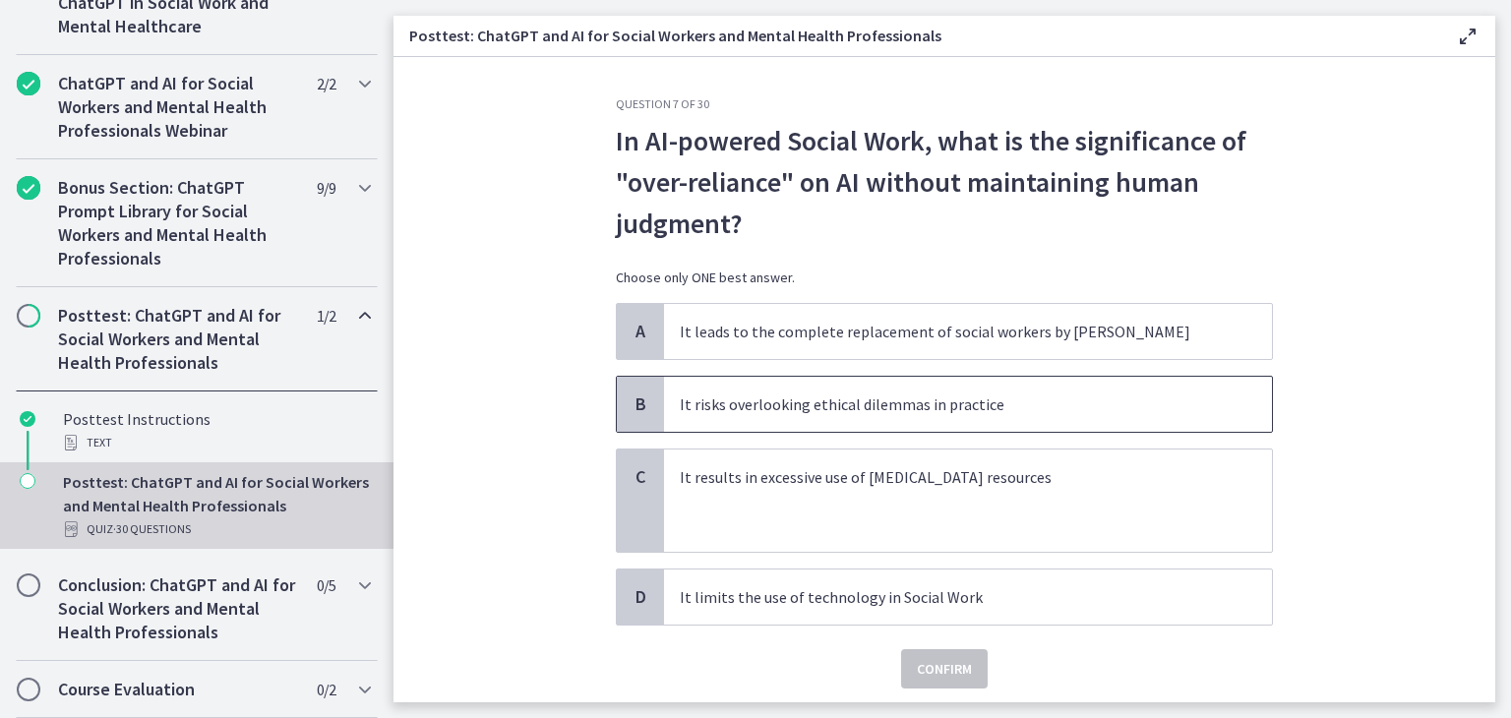
click at [702, 409] on p "It risks overlooking ethical dilemmas in practice" at bounding box center [948, 405] width 537 height 24
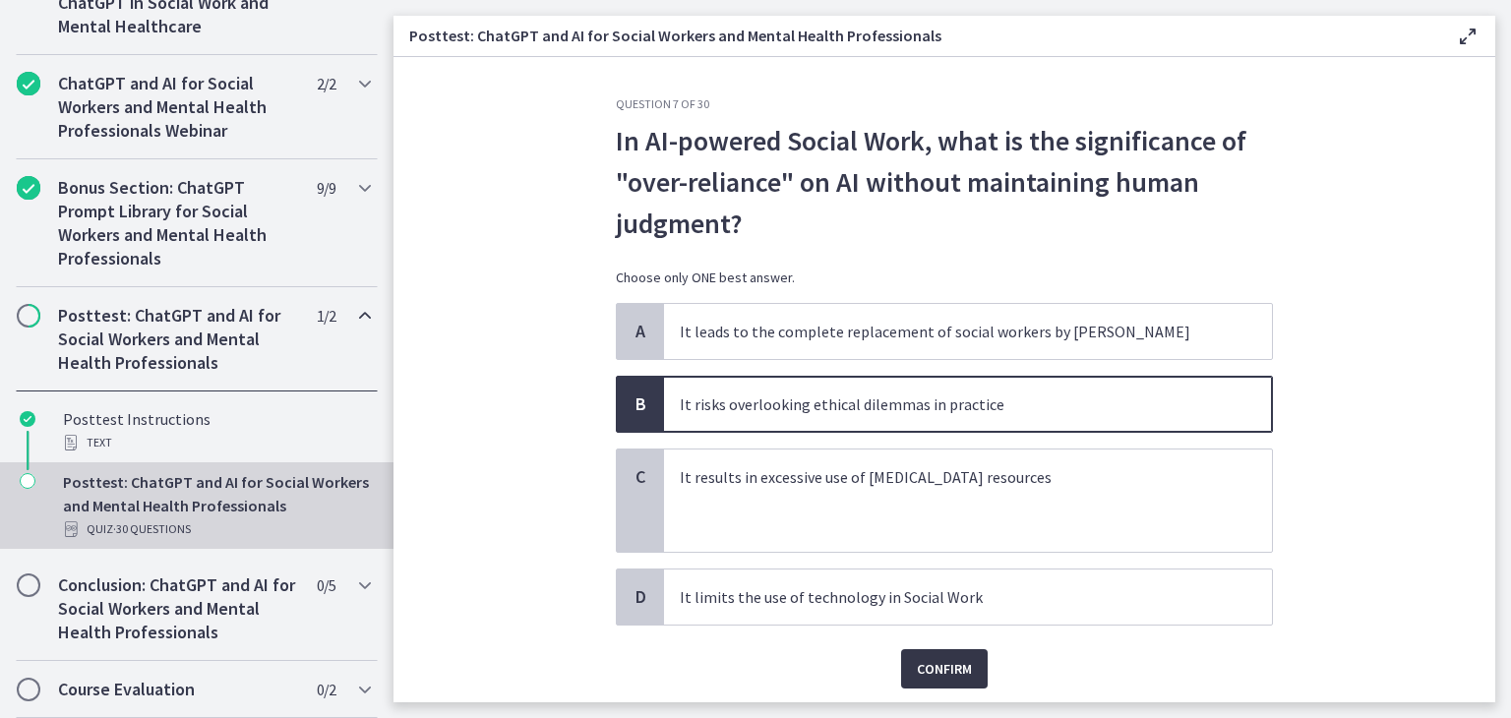
click at [947, 665] on span "Confirm" at bounding box center [944, 669] width 55 height 24
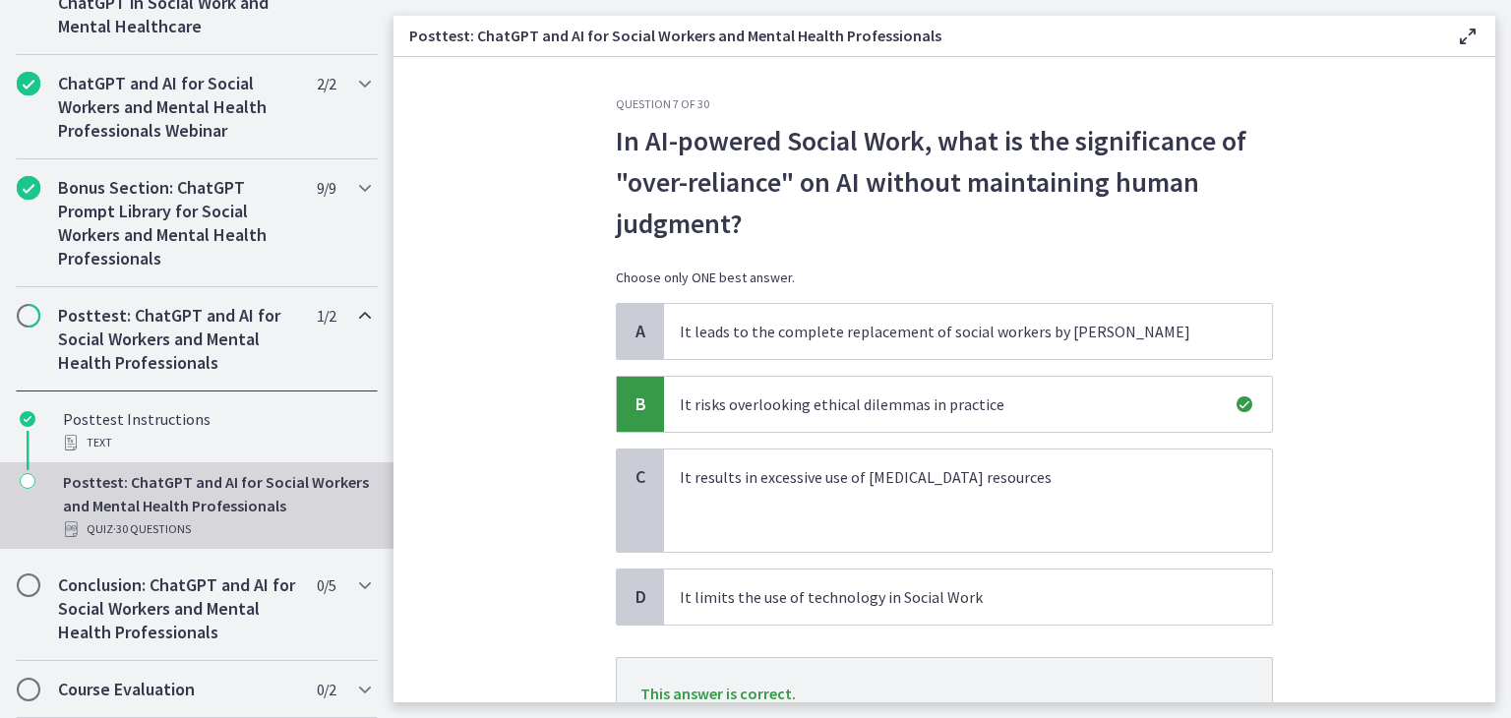
scroll to position [83, 0]
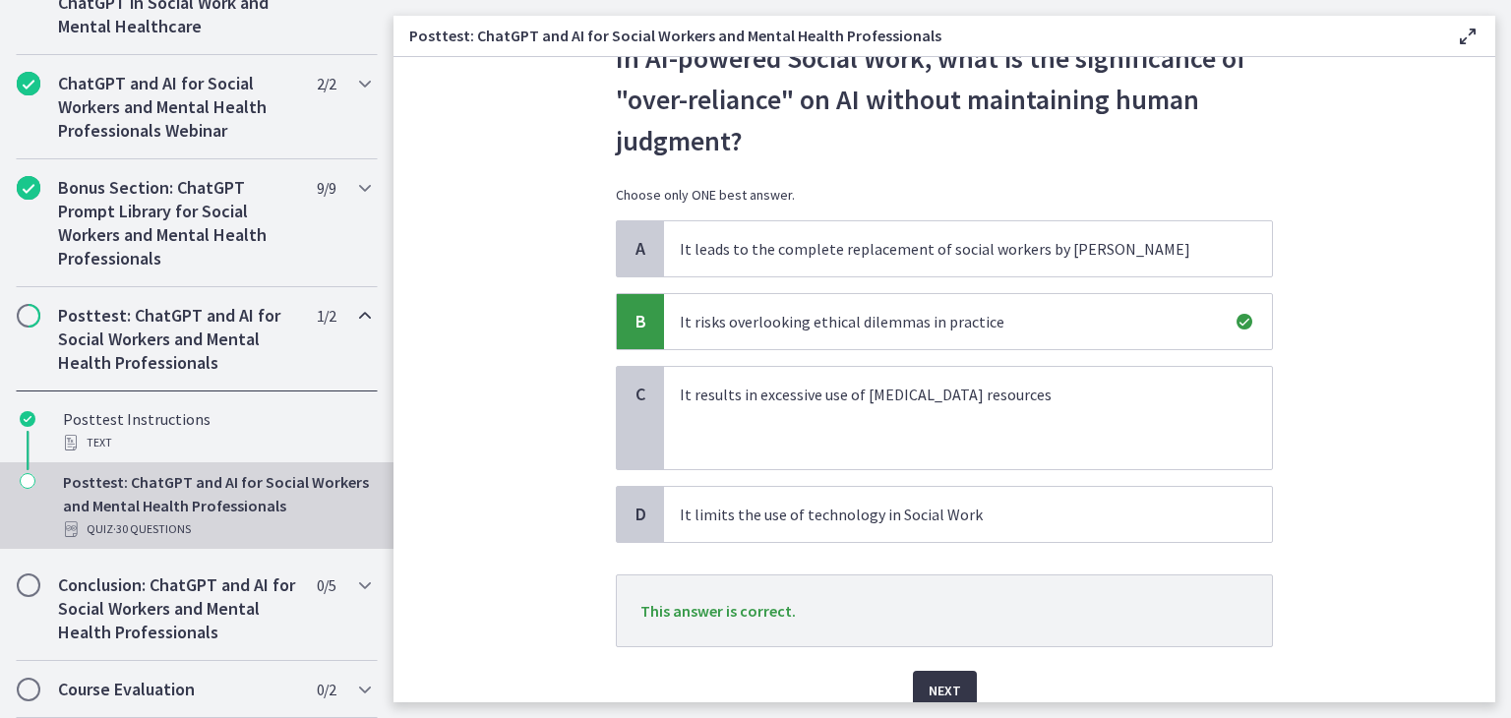
click at [913, 693] on button "Next" at bounding box center [945, 690] width 64 height 39
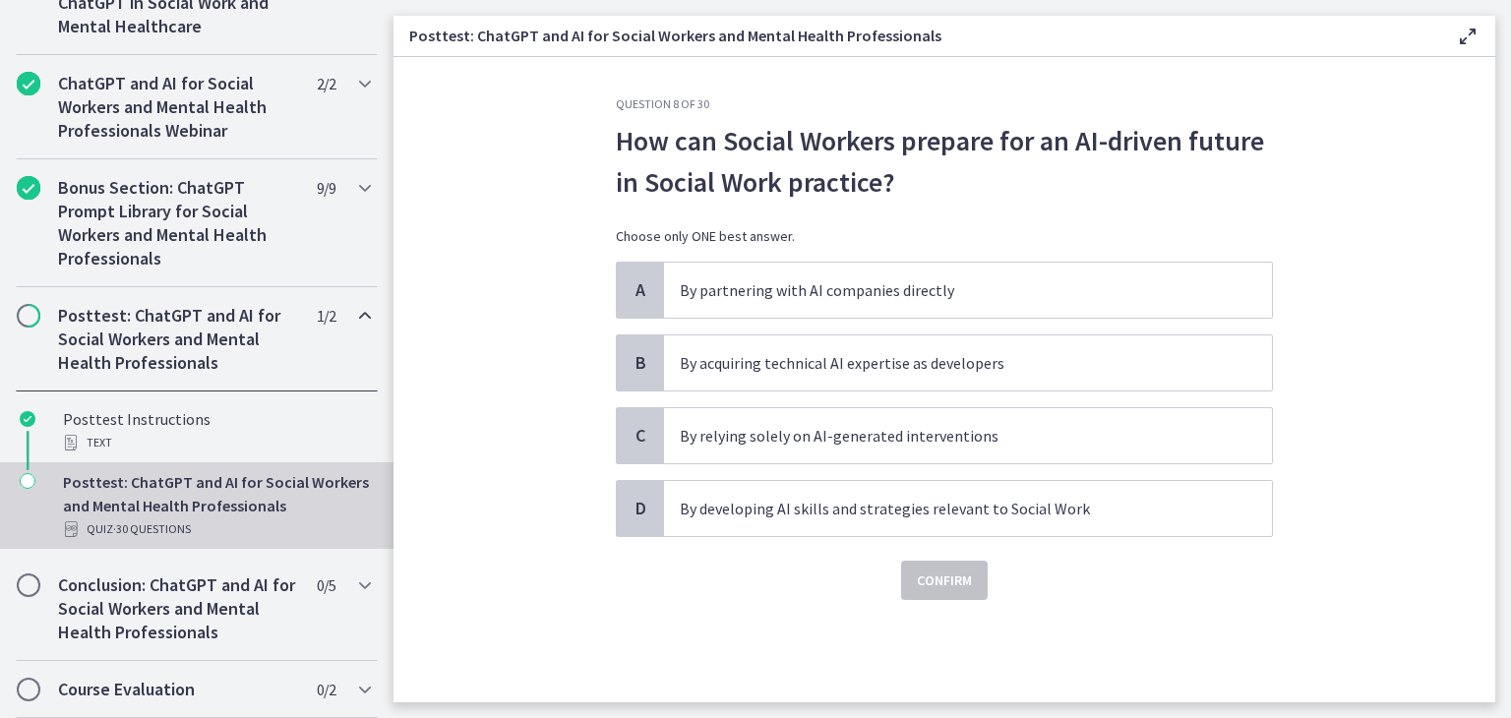
scroll to position [0, 0]
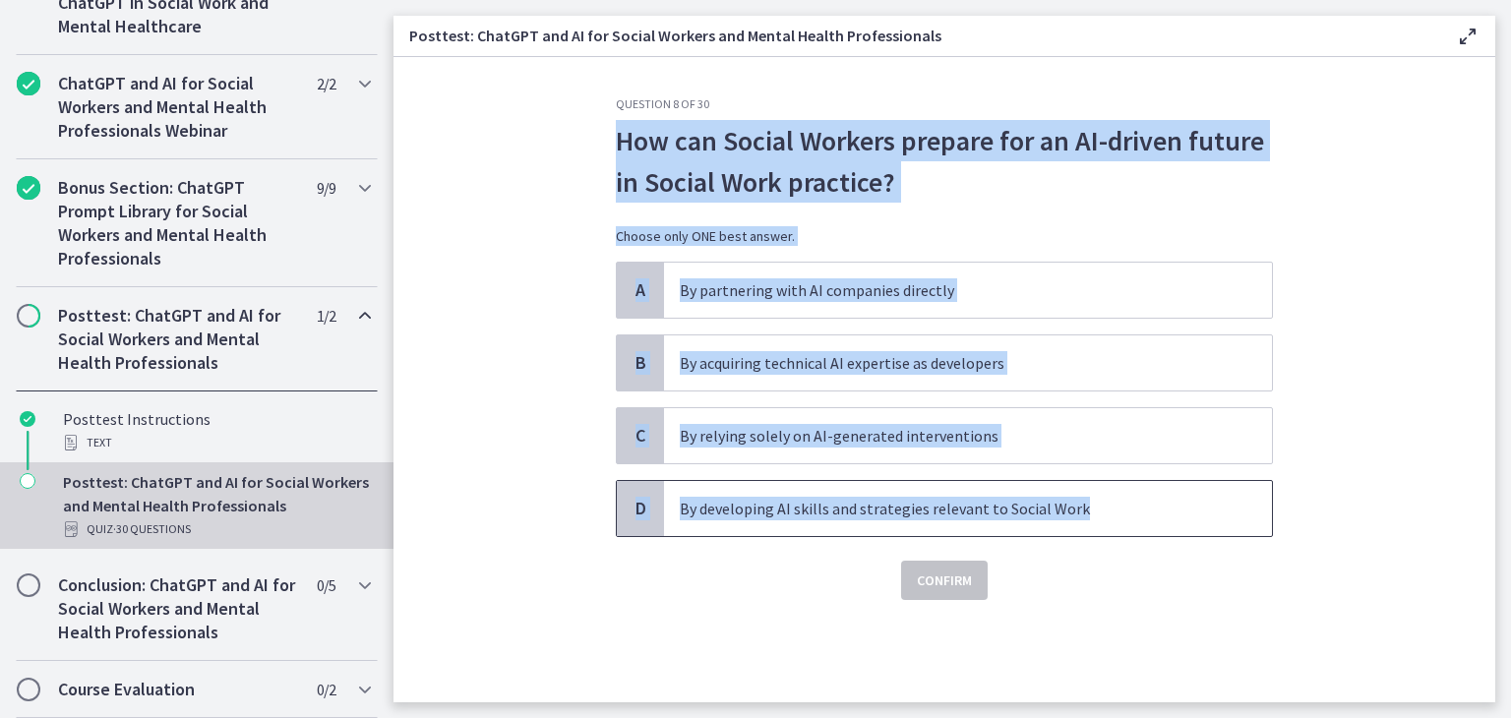
drag, startPoint x: 610, startPoint y: 128, endPoint x: 1075, endPoint y: 496, distance: 593.2
click at [1075, 496] on div "Question 8 of 30 How can Social Workers prepare for an AI-driven future in Soci…" at bounding box center [944, 399] width 689 height 606
copy div "How can Social Workers prepare for an AI-driven future in Social Work practice?…"
click at [548, 434] on section "Question 8 of 30 How can Social Workers prepare for an AI-driven future in Soci…" at bounding box center [944, 379] width 1102 height 645
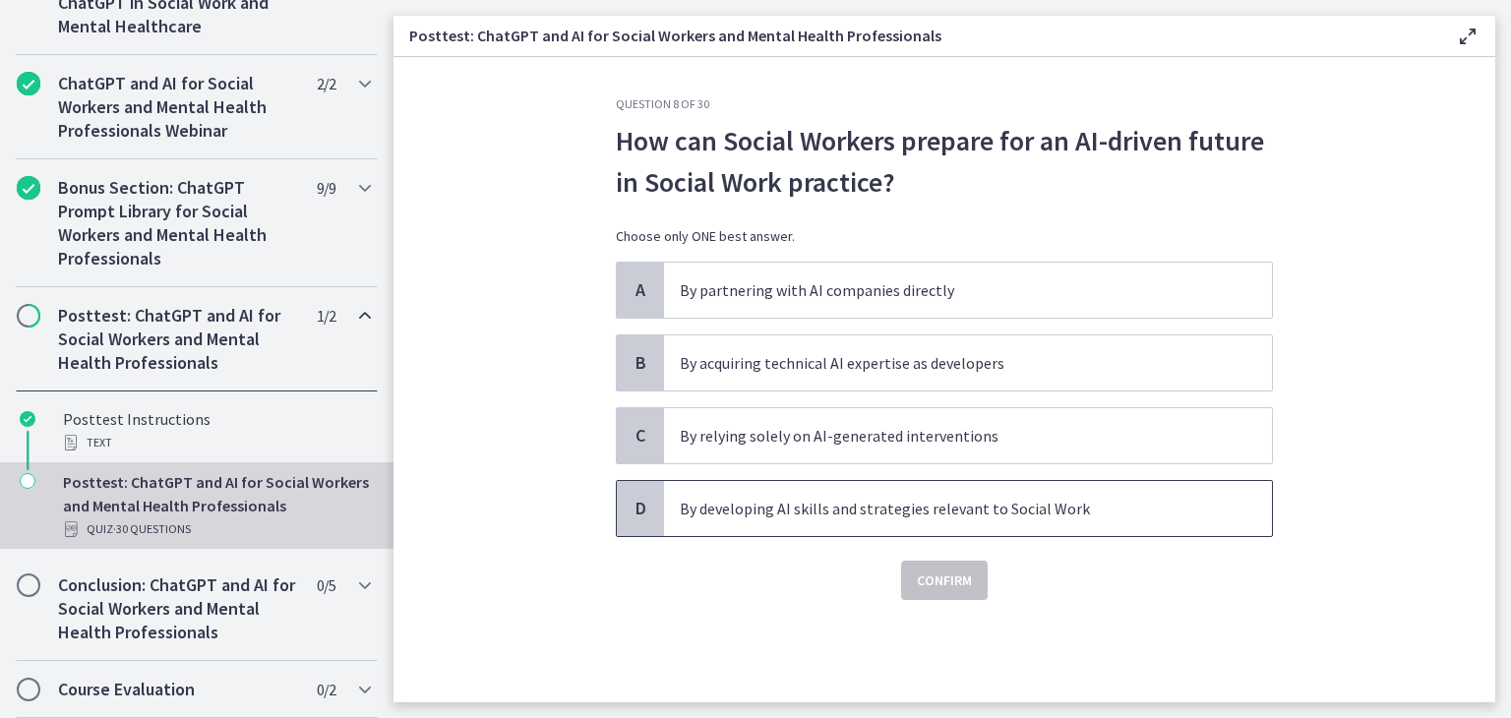
click at [743, 528] on span "By developing AI skills and strategies relevant to Social Work" at bounding box center [968, 508] width 608 height 55
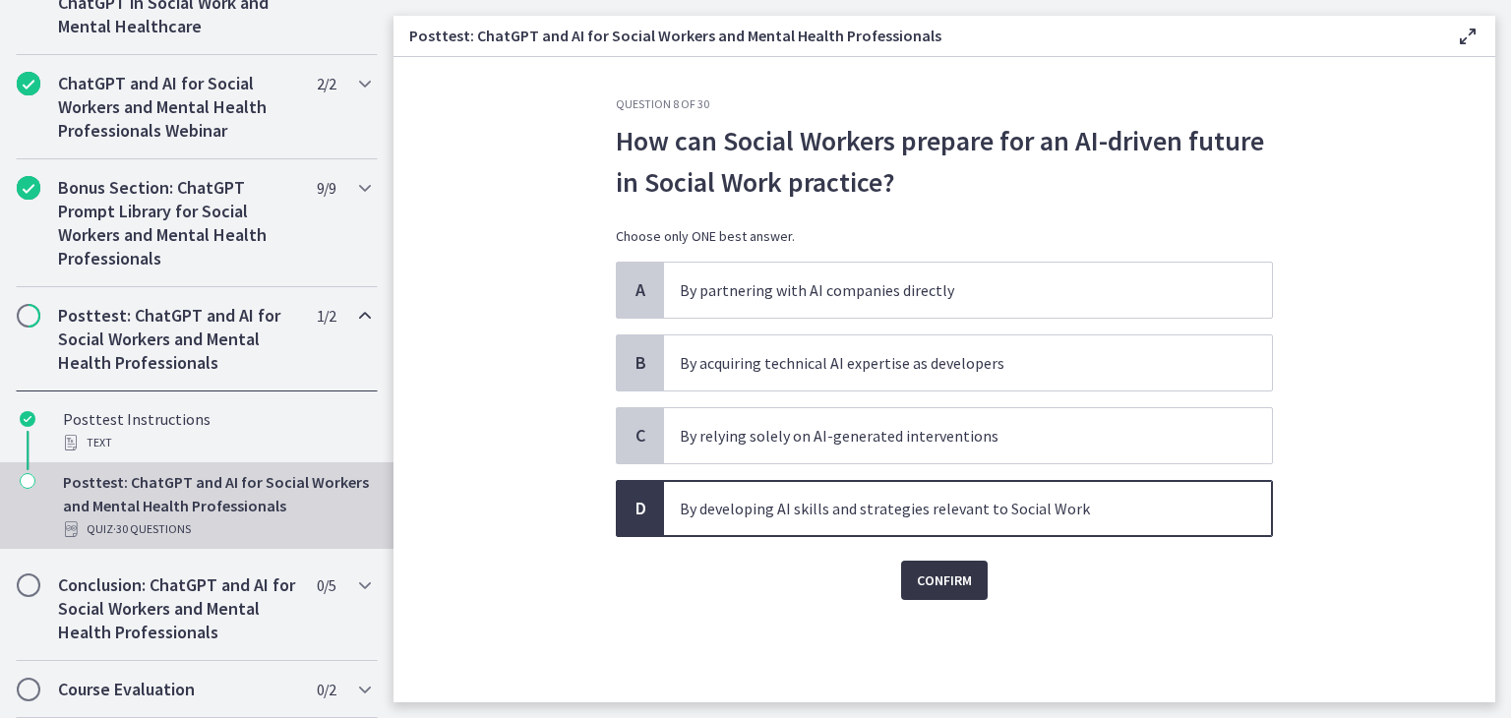
click at [907, 591] on button "Confirm" at bounding box center [944, 580] width 87 height 39
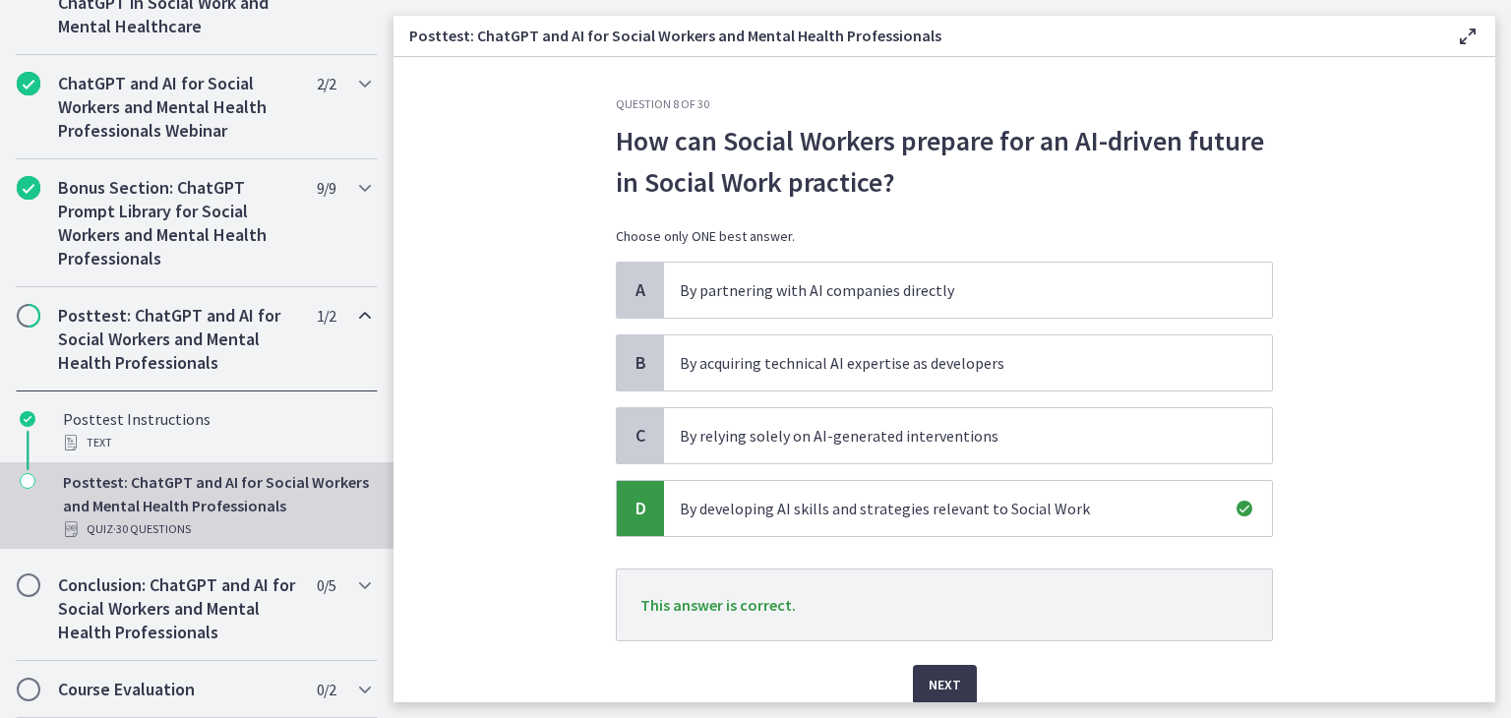
scroll to position [73, 0]
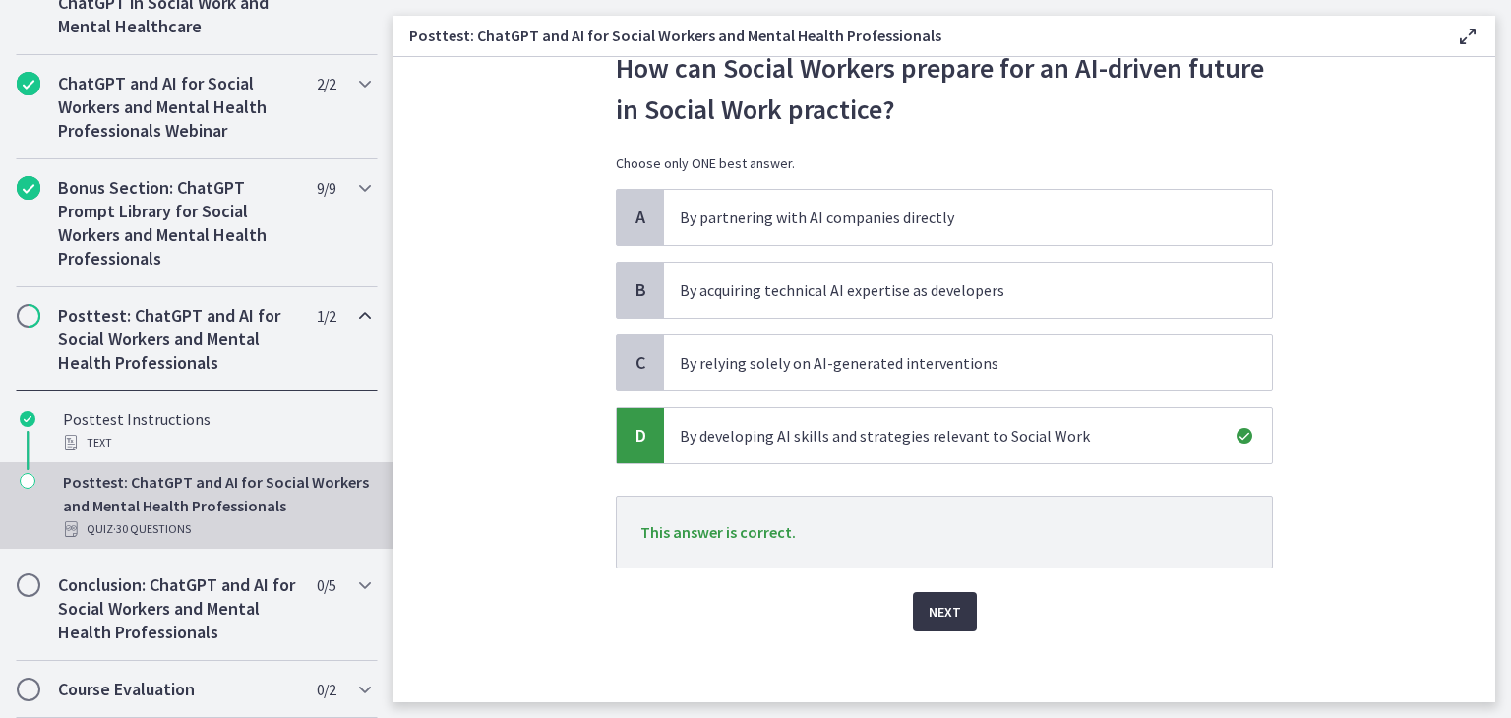
click at [941, 614] on span "Next" at bounding box center [945, 612] width 32 height 24
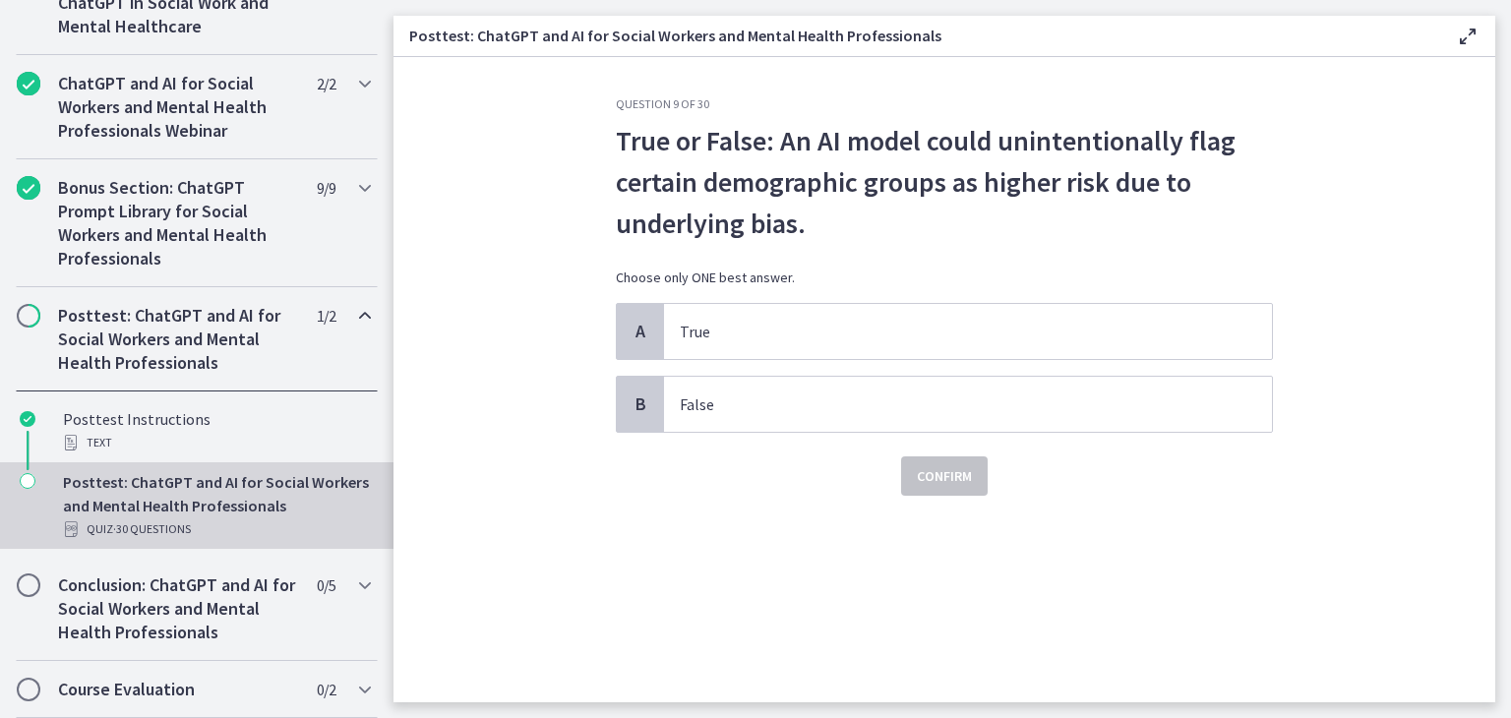
scroll to position [0, 0]
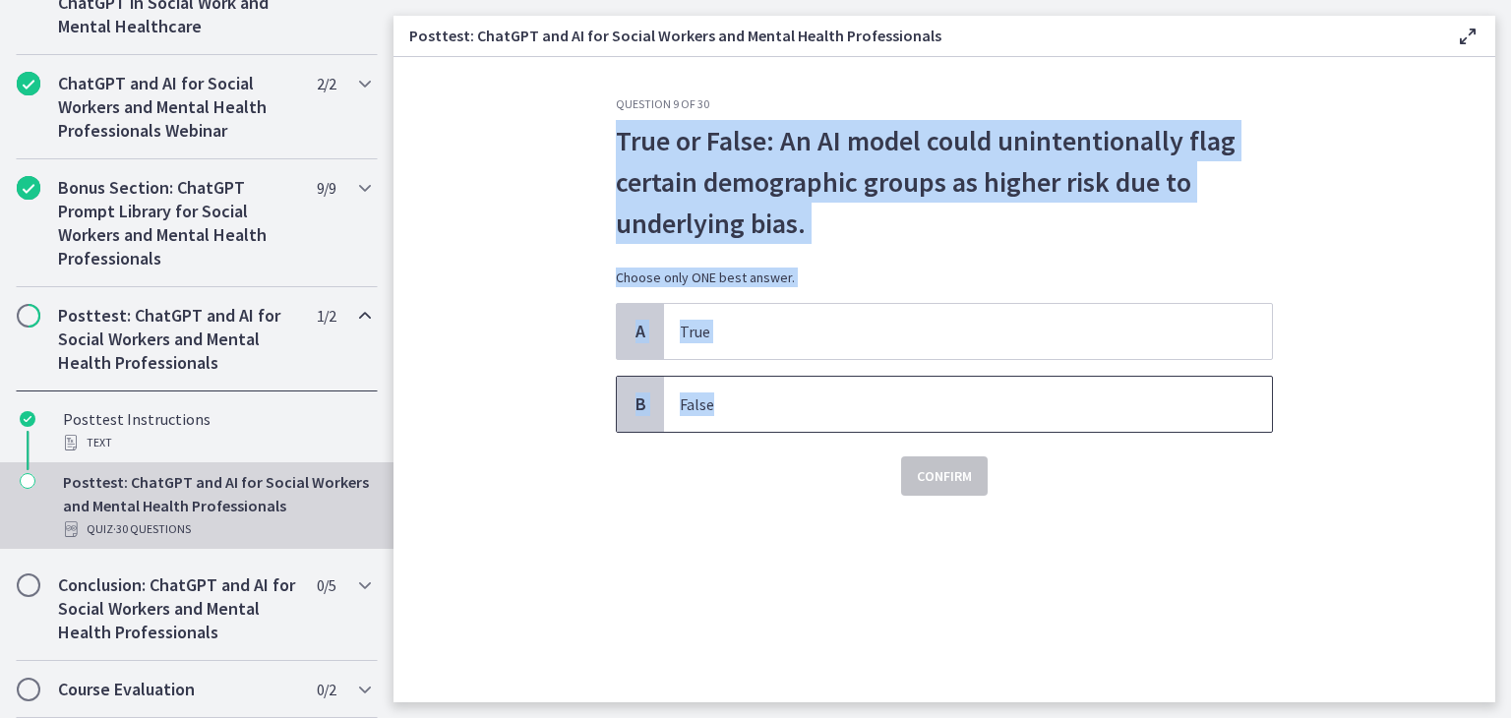
drag, startPoint x: 618, startPoint y: 135, endPoint x: 816, endPoint y: 393, distance: 324.9
click at [816, 393] on div "Question 9 of 30 True or False: An AI model could unintentionally flag certain …" at bounding box center [944, 295] width 657 height 399
click at [674, 178] on p "True or False: An AI model could unintentionally flag certain demographic group…" at bounding box center [944, 182] width 657 height 124
drag, startPoint x: 617, startPoint y: 135, endPoint x: 744, endPoint y: 372, distance: 268.9
click at [744, 372] on div "Question 9 of 30 True or False: An AI model could unintentionally flag certain …" at bounding box center [944, 295] width 657 height 399
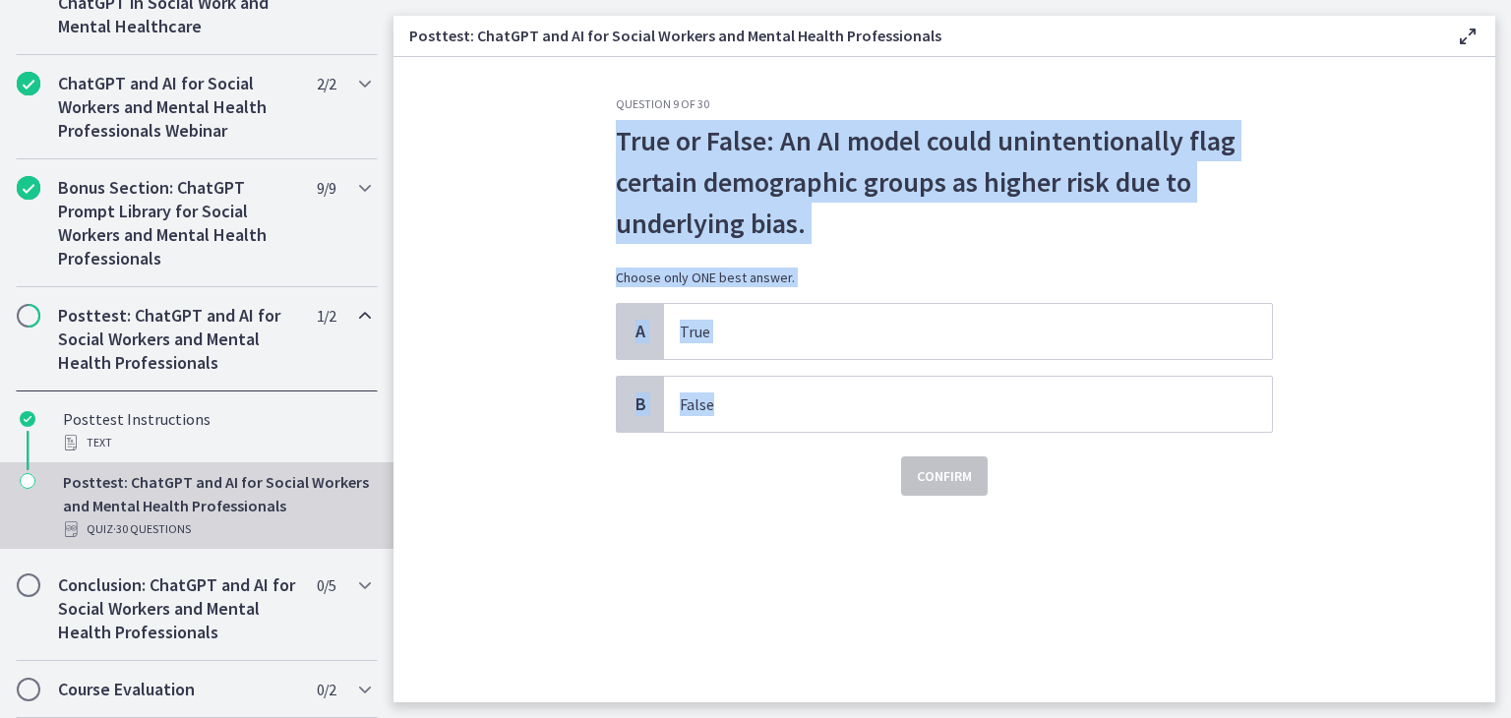
copy div "True or False: An AI model could unintentionally flag certain demographic group…"
click at [635, 333] on span "A" at bounding box center [641, 332] width 24 height 24
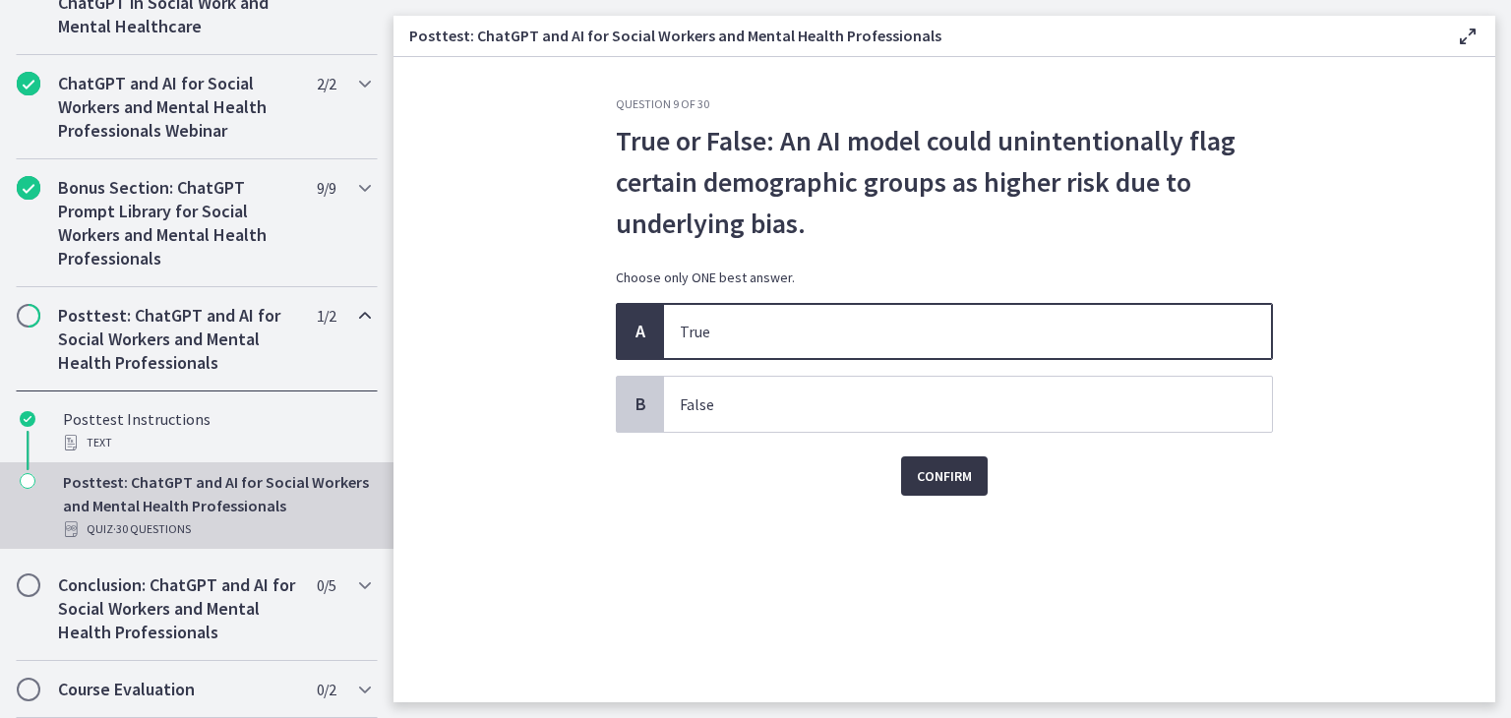
click at [943, 475] on span "Confirm" at bounding box center [944, 476] width 55 height 24
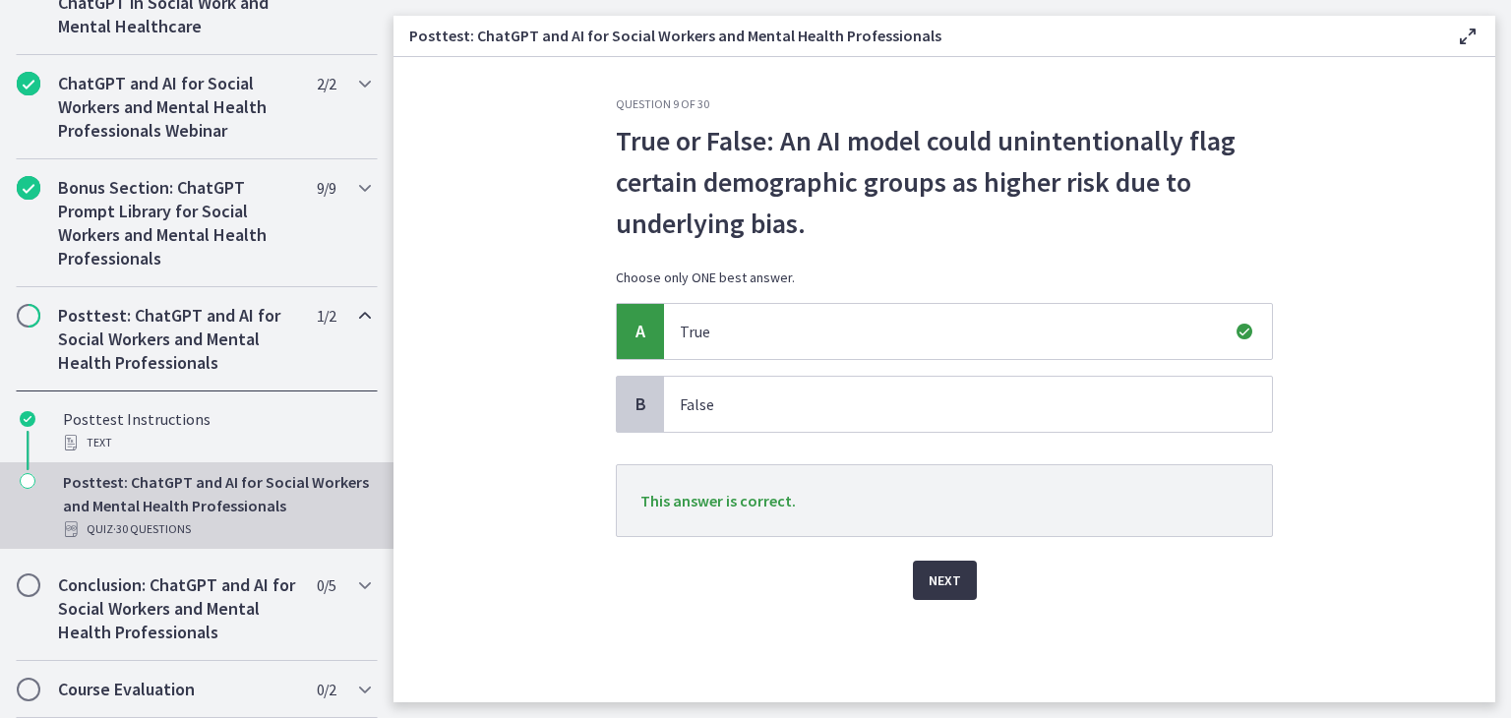
click at [938, 571] on span "Next" at bounding box center [945, 581] width 32 height 24
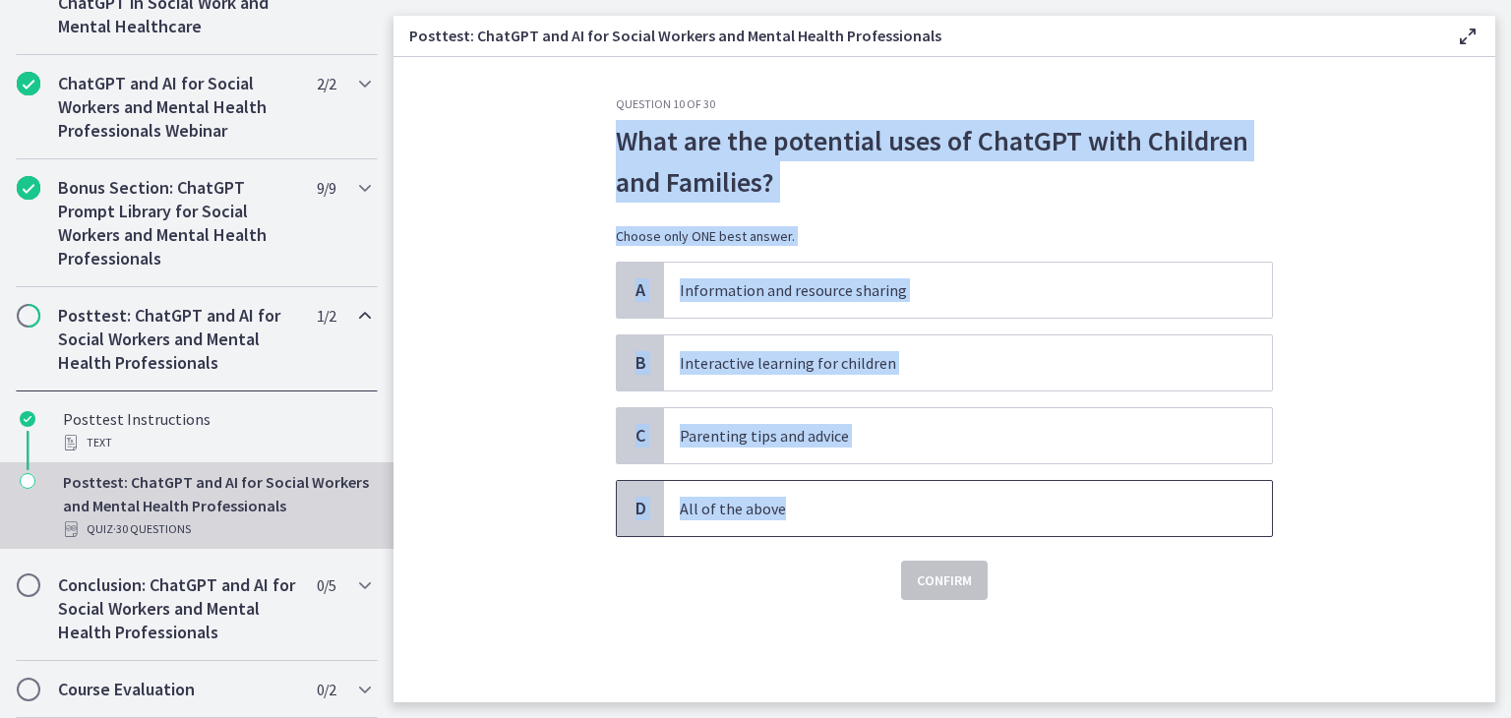
drag, startPoint x: 616, startPoint y: 127, endPoint x: 789, endPoint y: 488, distance: 400.4
click at [789, 488] on div "Question 10 of 30 What are the potential uses of ChatGPT with Children and Fami…" at bounding box center [944, 348] width 657 height 504
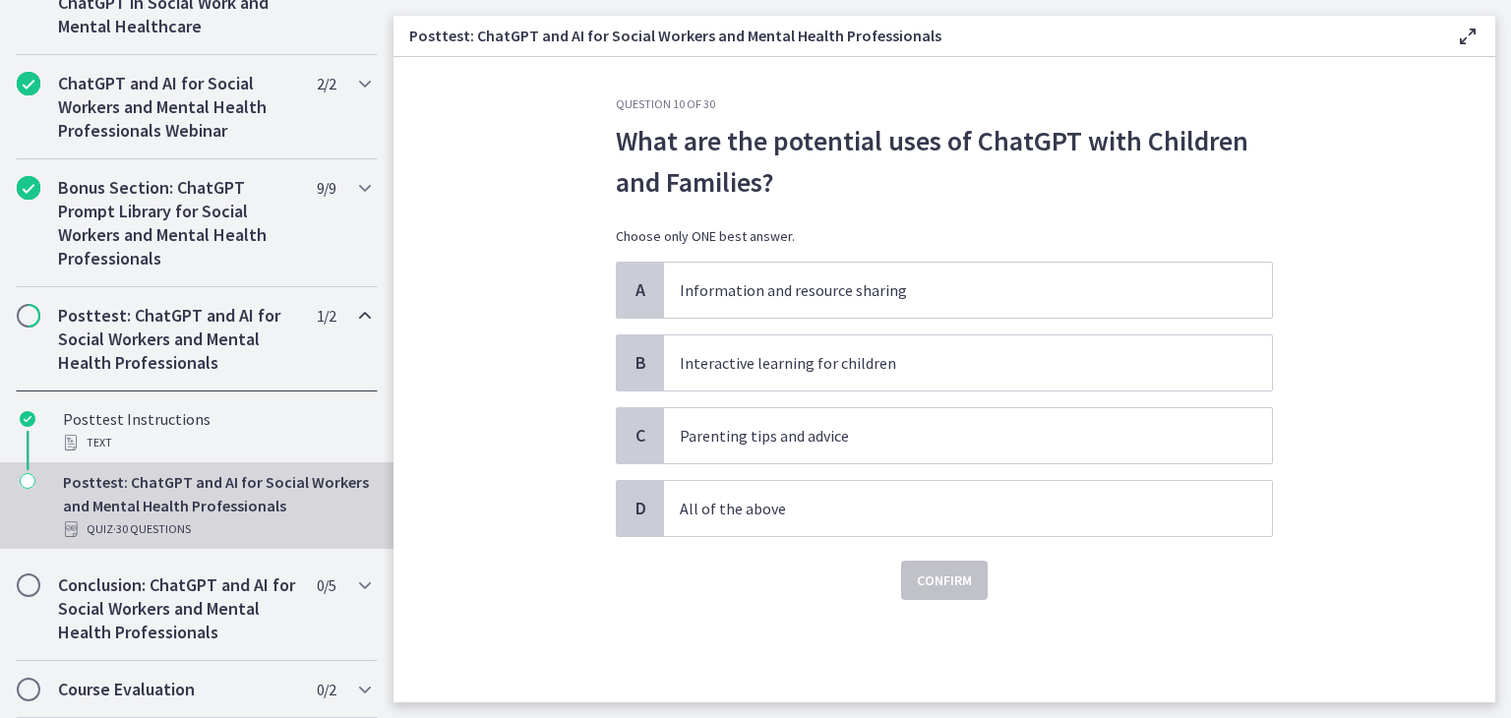
click at [535, 536] on section "Question 10 of 30 What are the potential uses of ChatGPT with Children and Fami…" at bounding box center [944, 379] width 1102 height 645
click at [773, 497] on p "All of the above" at bounding box center [948, 509] width 537 height 24
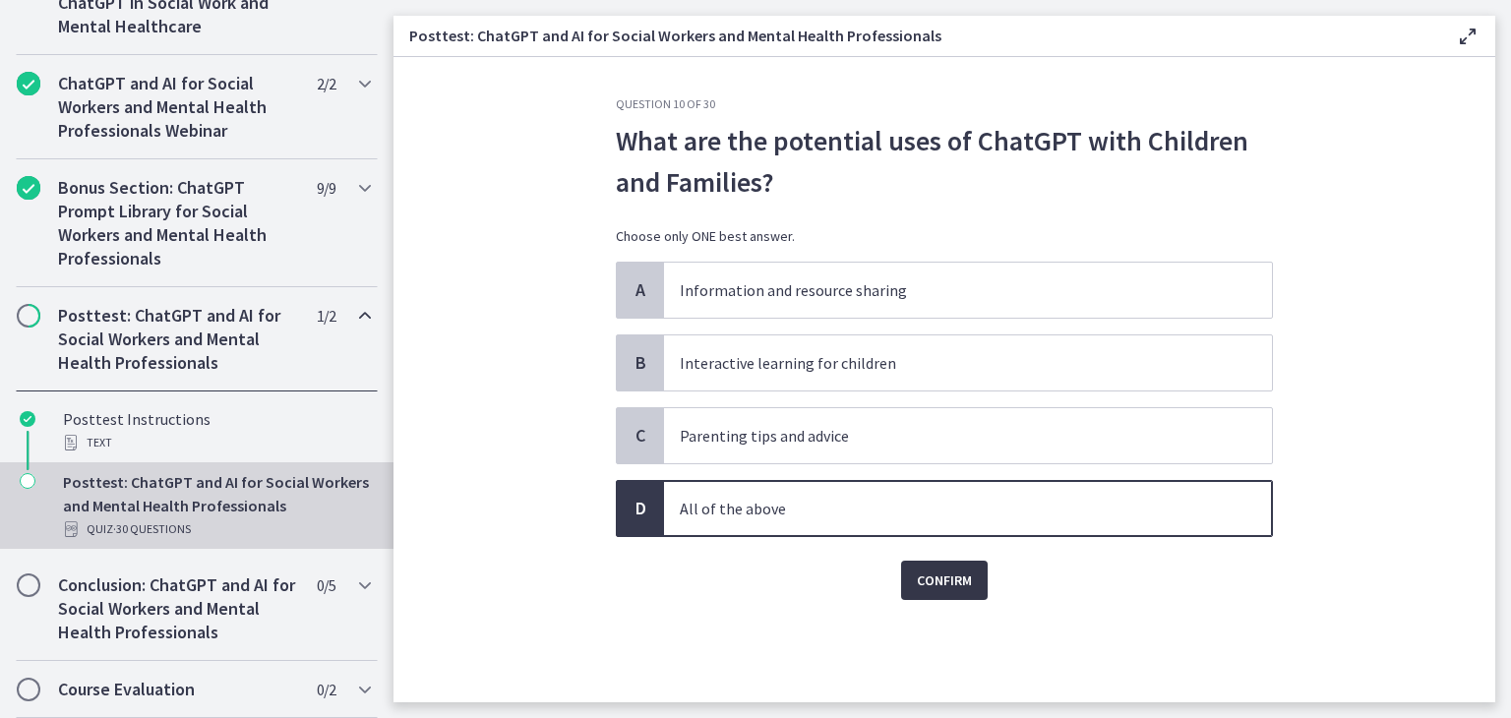
click at [940, 575] on span "Confirm" at bounding box center [944, 581] width 55 height 24
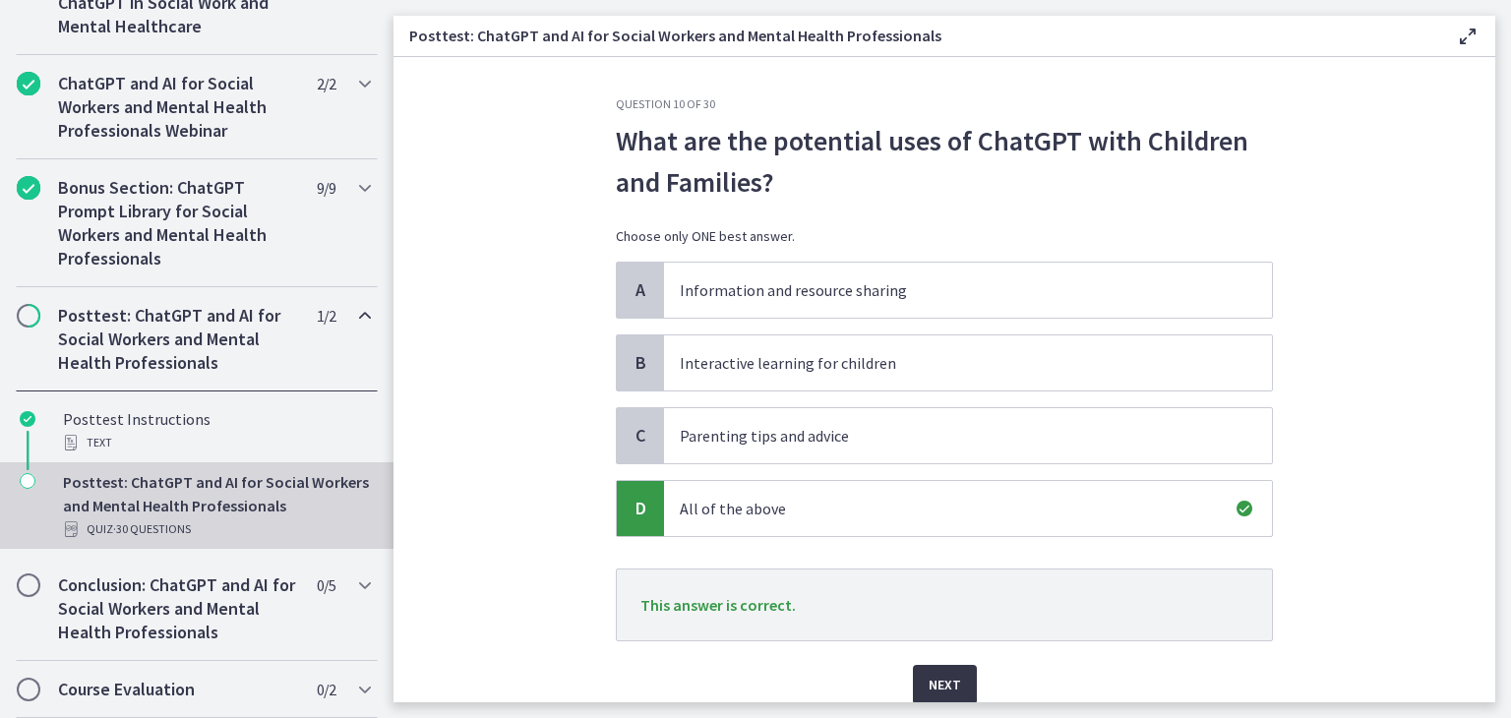
click at [933, 677] on span "Next" at bounding box center [945, 685] width 32 height 24
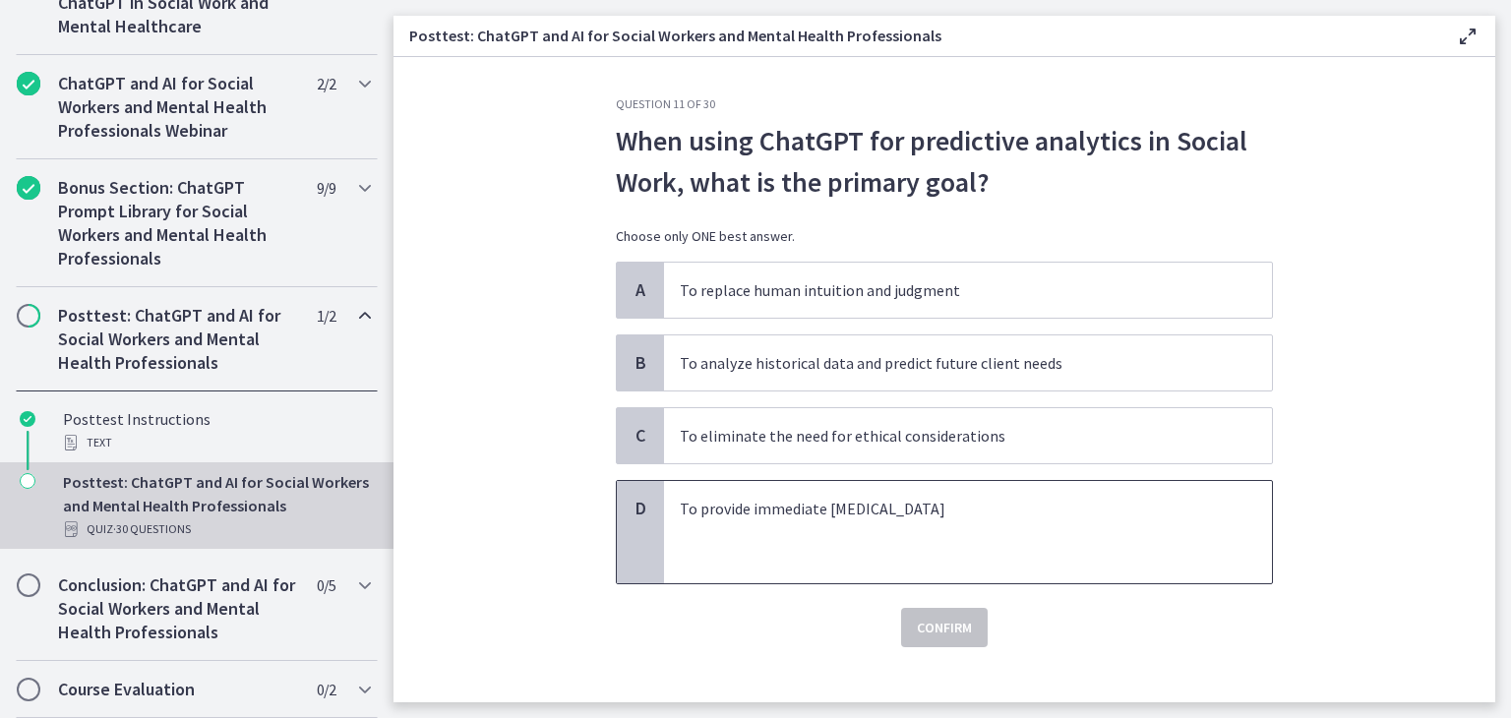
drag, startPoint x: 608, startPoint y: 138, endPoint x: 938, endPoint y: 510, distance: 497.5
click at [938, 510] on div "Question 11 of 30 When using ChatGPT for predictive analytics in Social Work, w…" at bounding box center [944, 371] width 657 height 551
copy div "When using ChatGPT for predictive analytics in Social Work, what is the primary…"
click at [744, 348] on span "To analyze historical data and predict future client needs" at bounding box center [968, 362] width 608 height 55
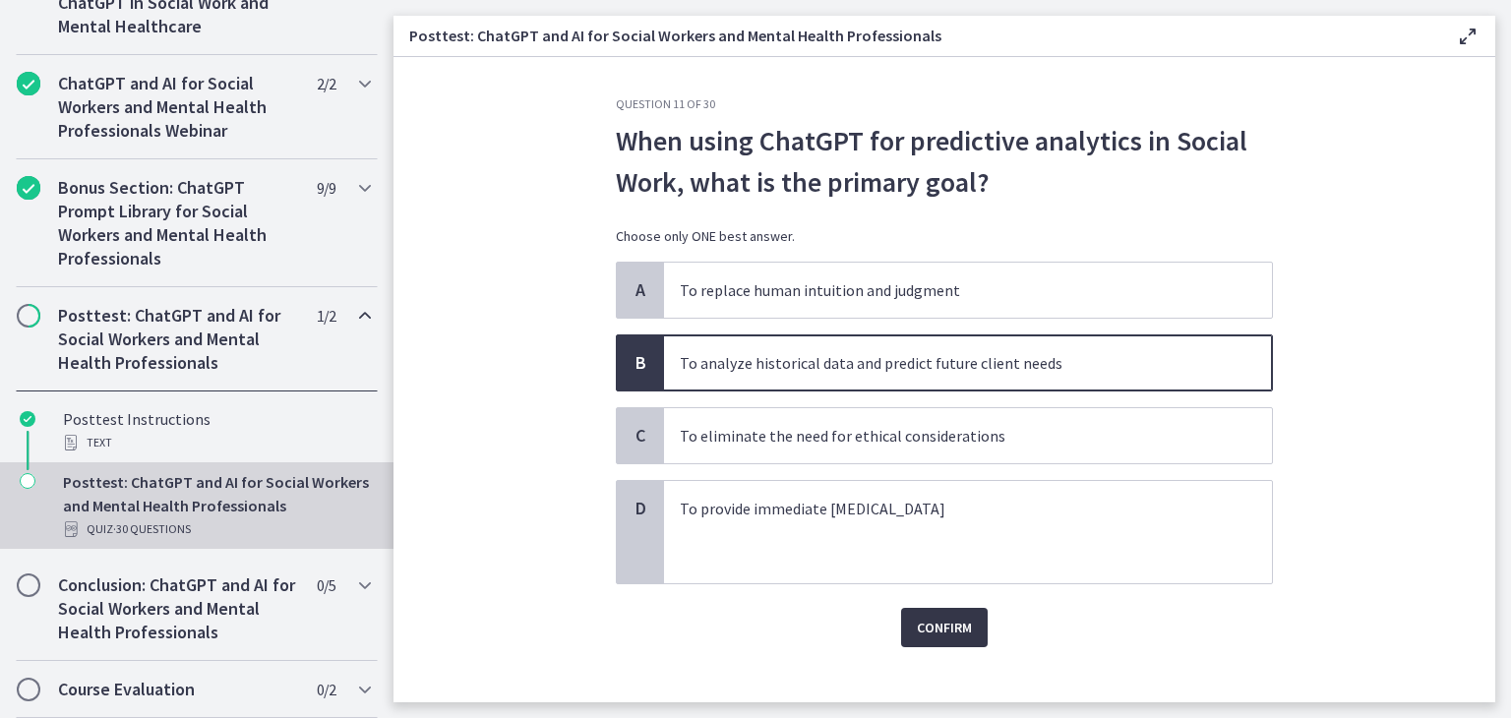
click at [931, 641] on button "Confirm" at bounding box center [944, 627] width 87 height 39
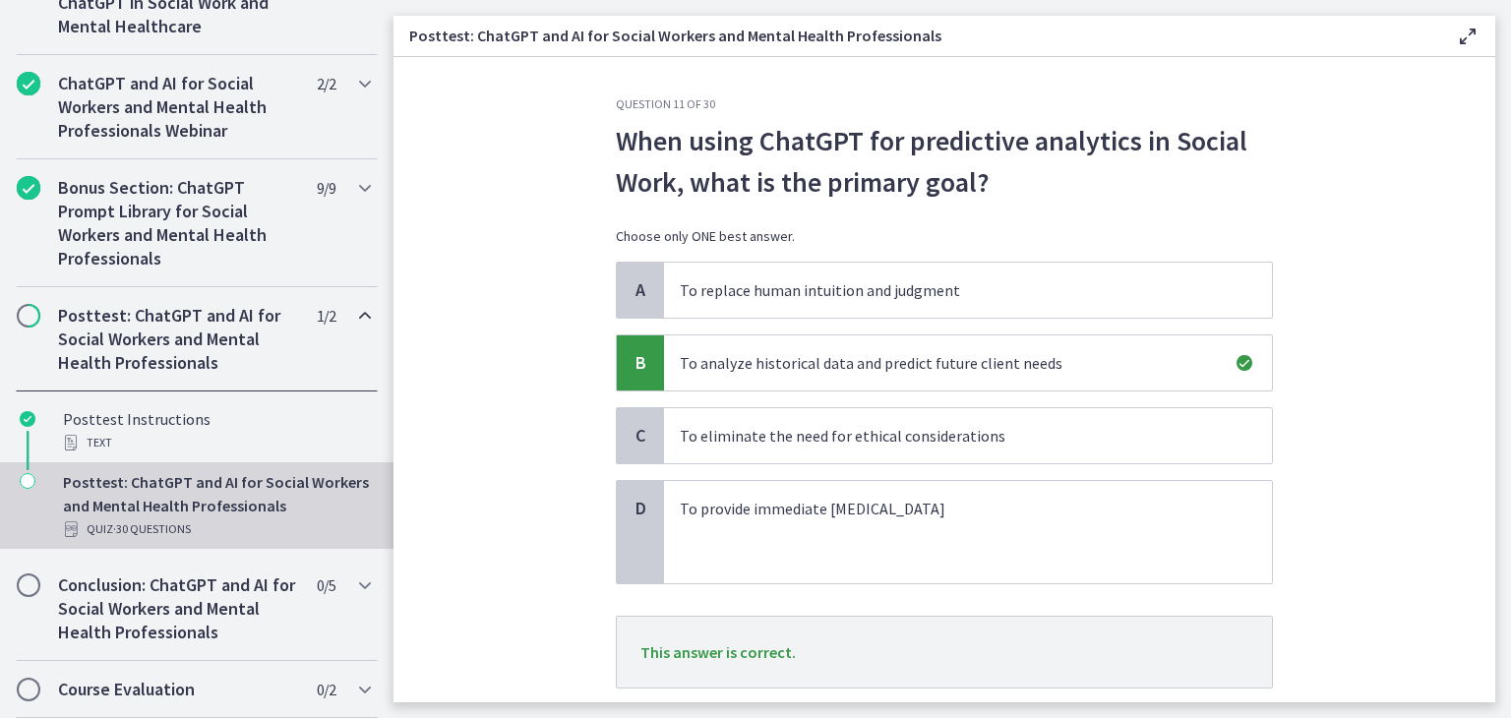
scroll to position [106, 0]
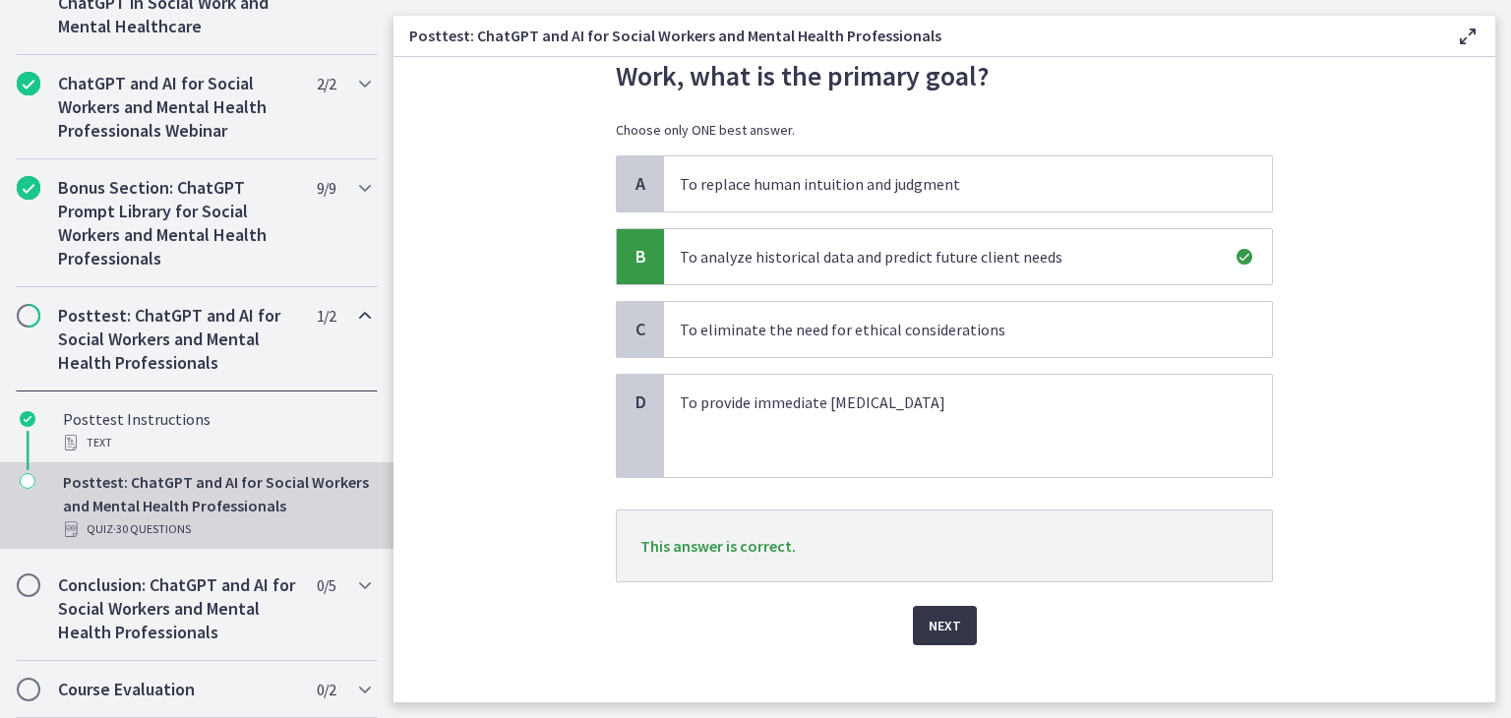
click at [945, 632] on span "Next" at bounding box center [945, 626] width 32 height 24
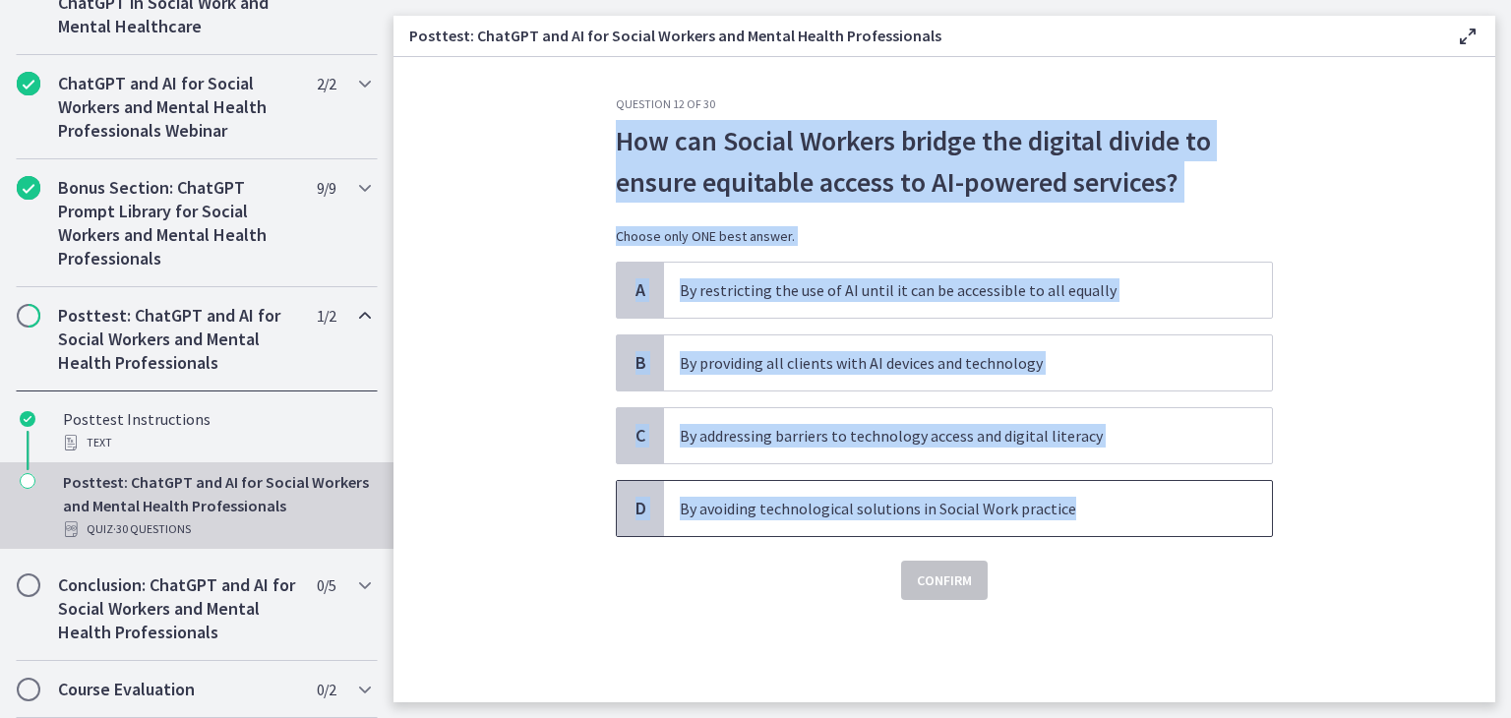
drag, startPoint x: 619, startPoint y: 134, endPoint x: 1090, endPoint y: 482, distance: 585.9
click at [1090, 482] on div "Question 12 of 30 How can Social Workers bridge the digital divide to ensure eq…" at bounding box center [944, 348] width 657 height 504
click at [489, 348] on section "Question 12 of 30 How can Social Workers bridge the digital divide to ensure eq…" at bounding box center [944, 379] width 1102 height 645
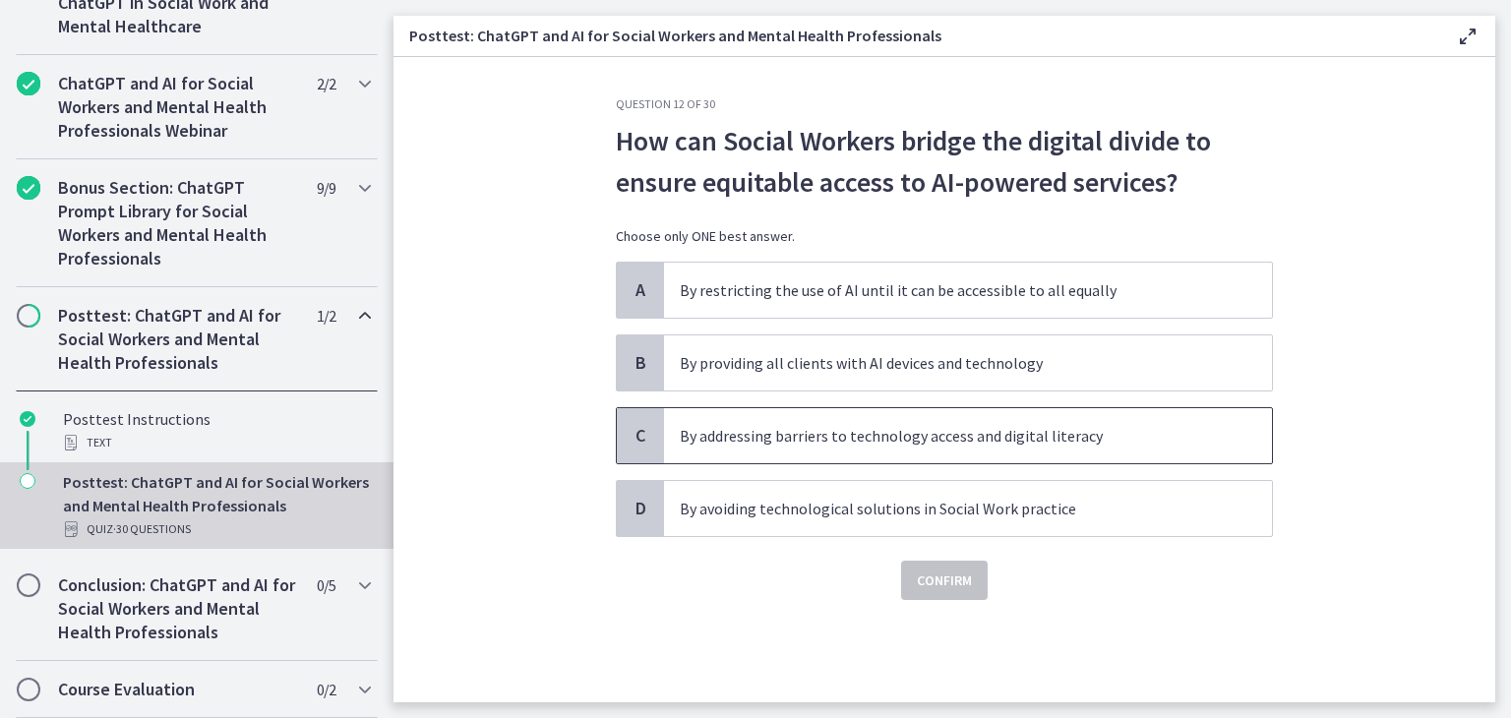
click at [697, 418] on span "By addressing barriers to technology access and digital literacy" at bounding box center [968, 435] width 608 height 55
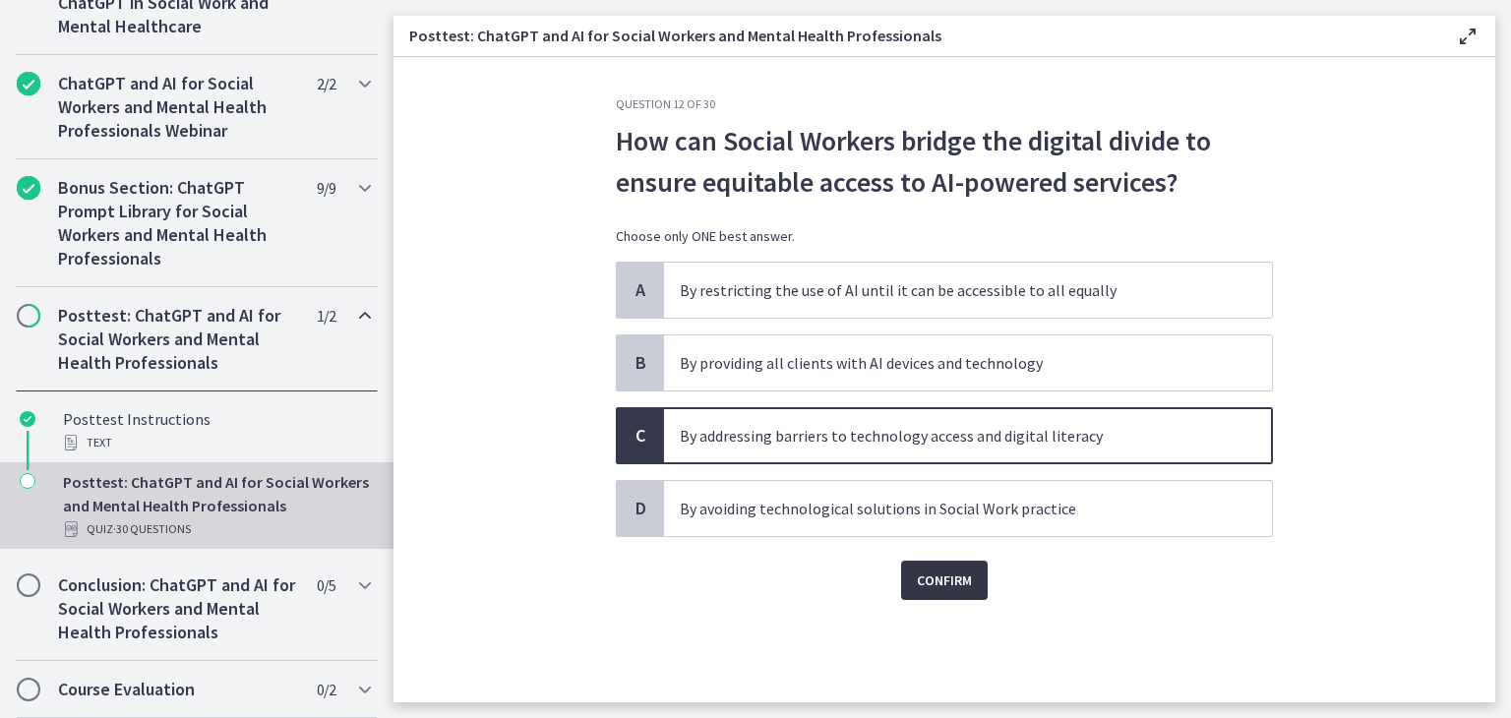
click at [919, 572] on span "Confirm" at bounding box center [944, 581] width 55 height 24
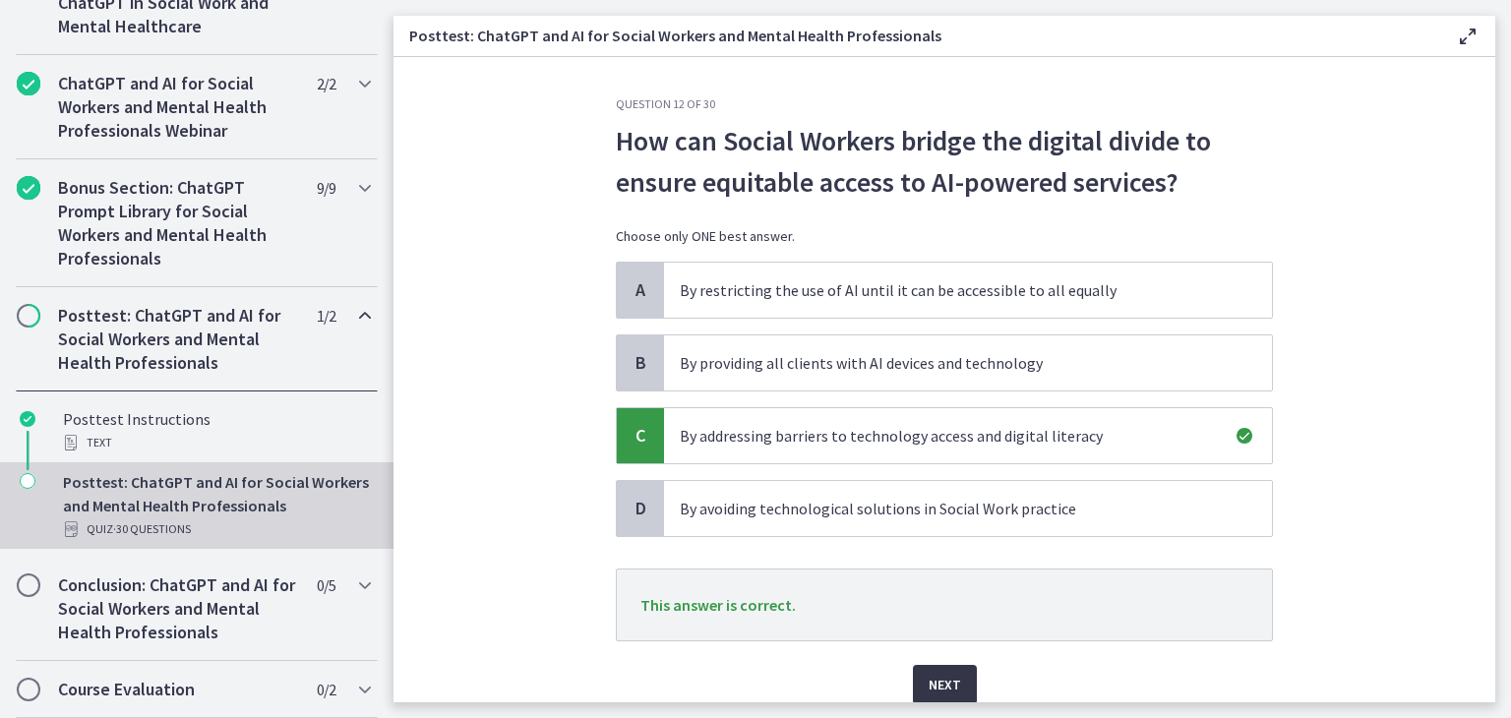
click at [938, 675] on span "Next" at bounding box center [945, 685] width 32 height 24
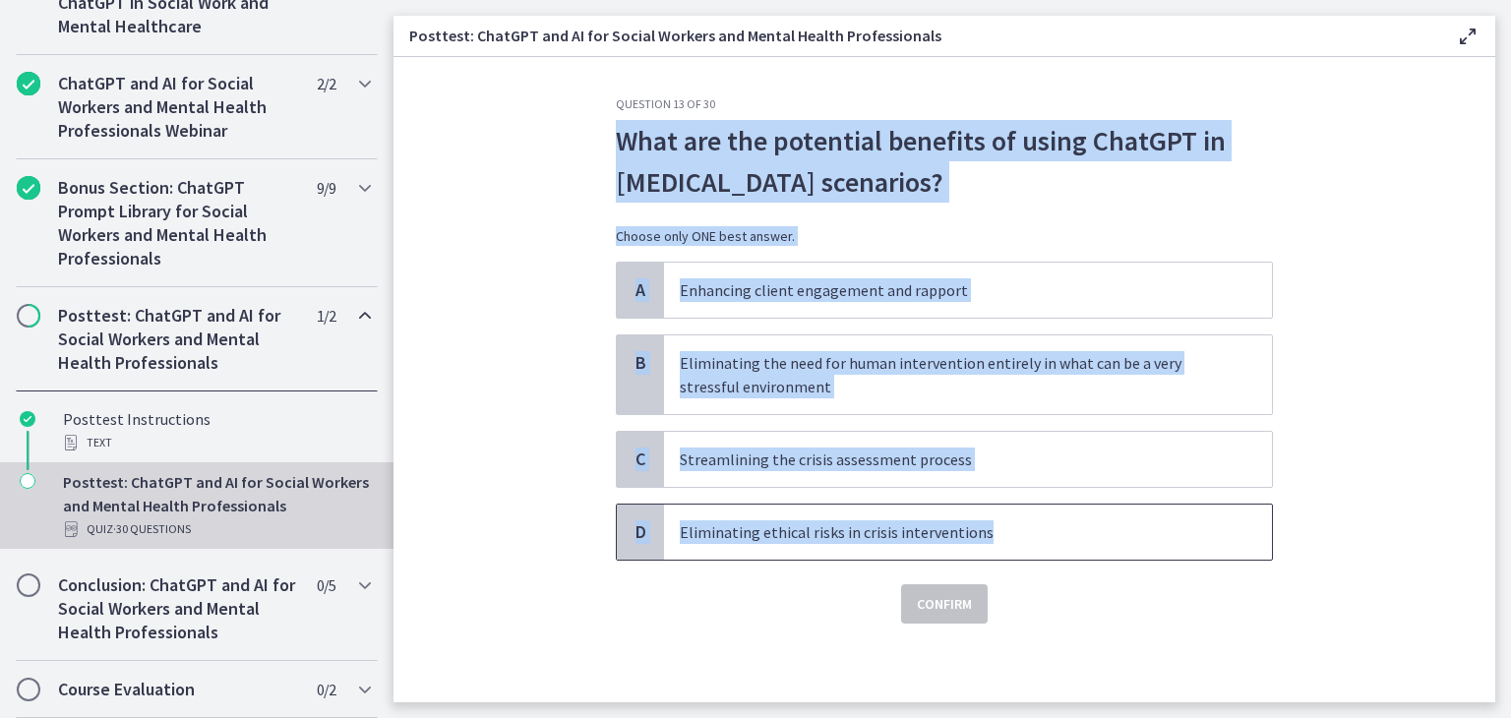
drag, startPoint x: 616, startPoint y: 131, endPoint x: 990, endPoint y: 516, distance: 537.1
click at [990, 516] on div "Question 13 of 30 What are the potential benefits of using ChatGPT in crisis in…" at bounding box center [944, 359] width 657 height 527
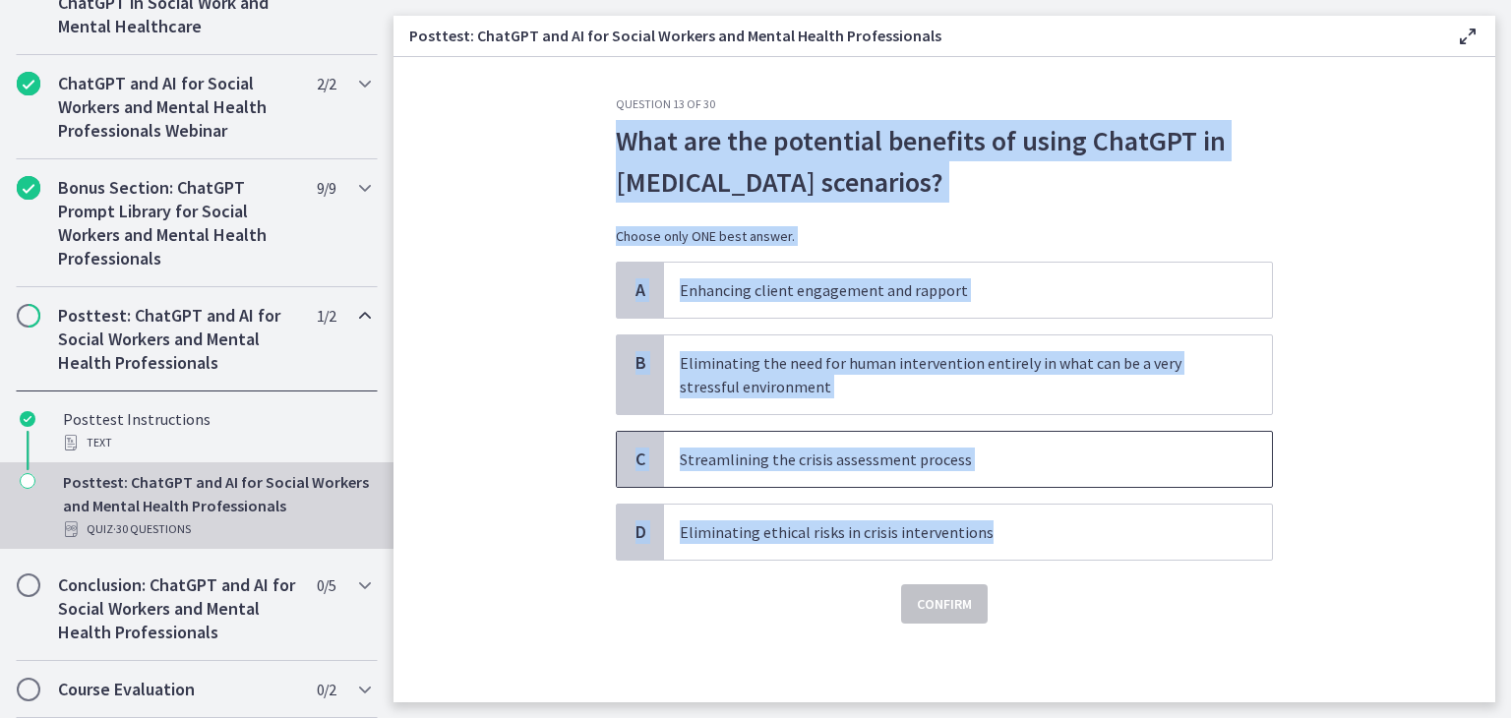
click at [723, 454] on p "Streamlining the crisis assessment process" at bounding box center [948, 460] width 537 height 24
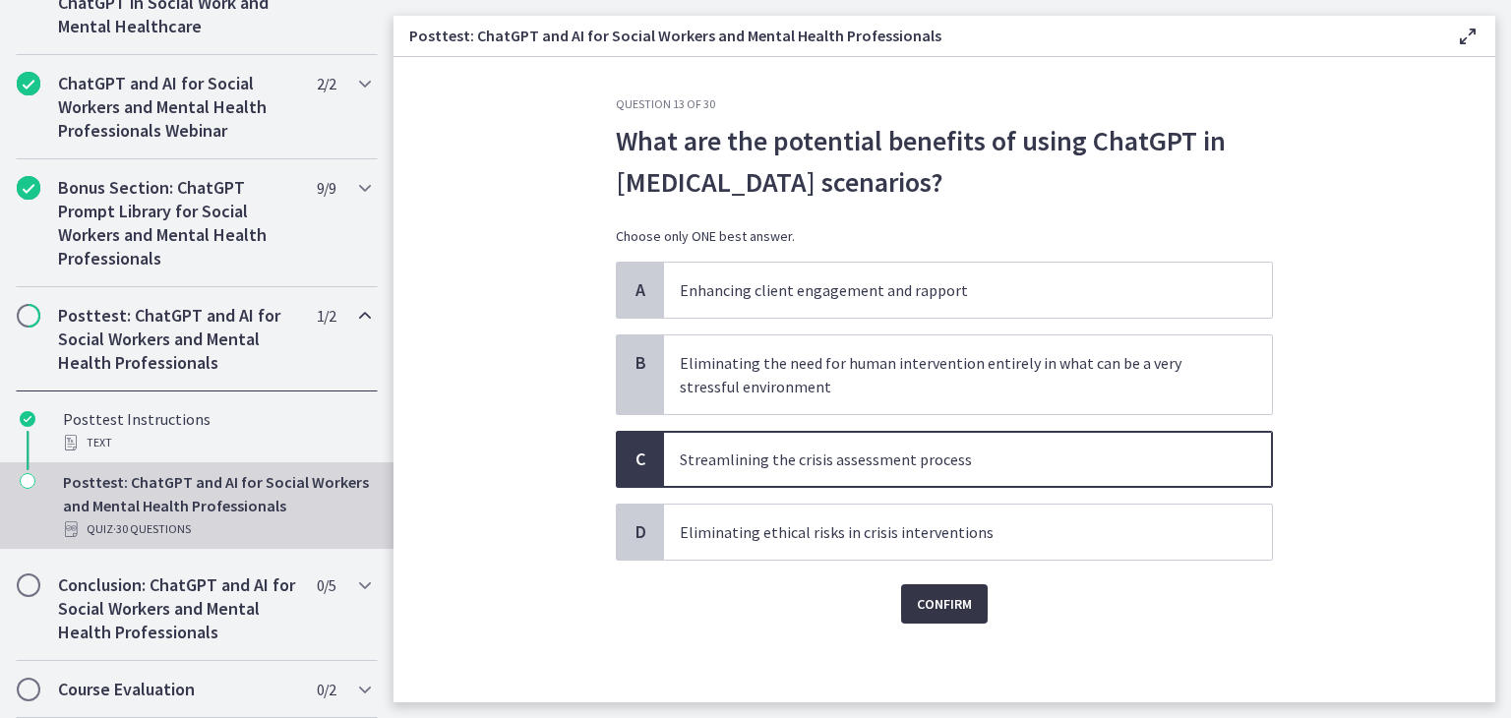
click at [944, 592] on span "Confirm" at bounding box center [944, 604] width 55 height 24
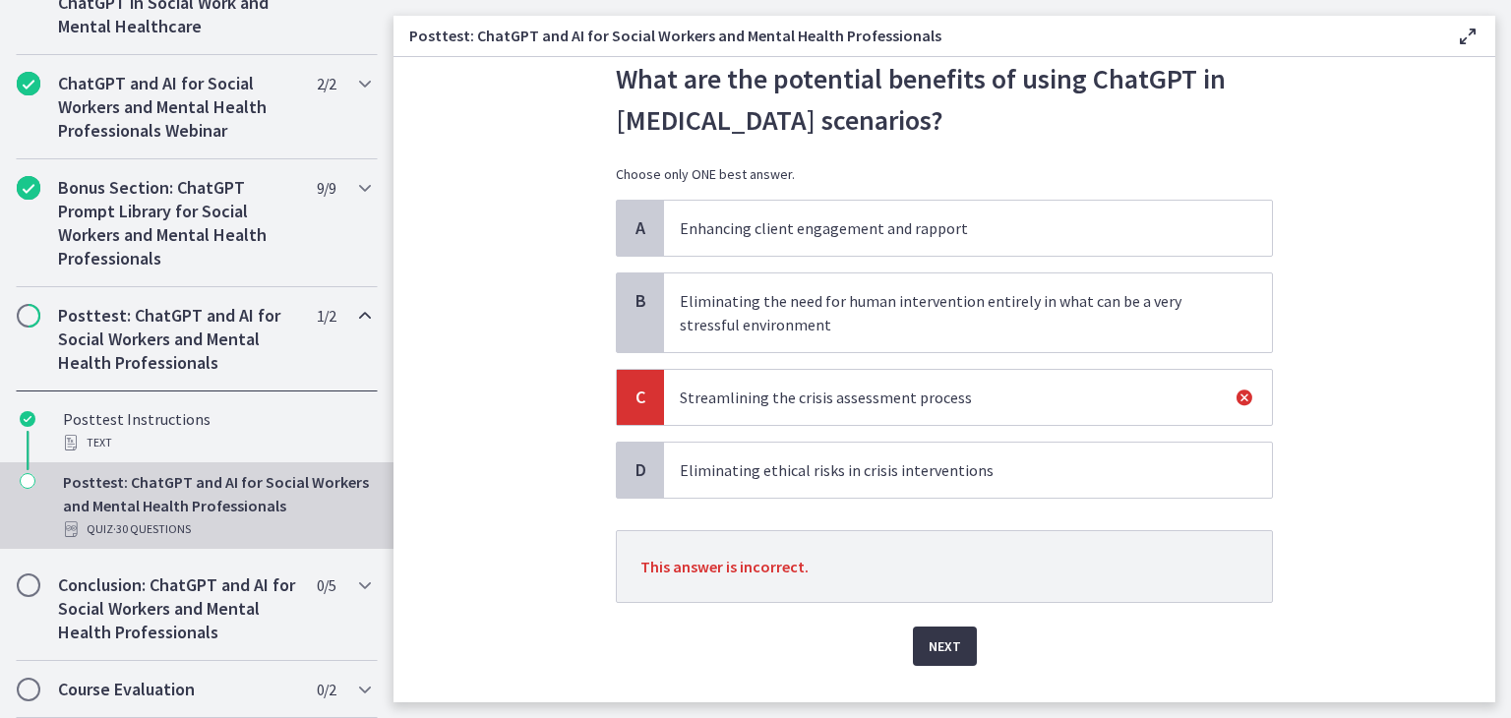
scroll to position [71, 0]
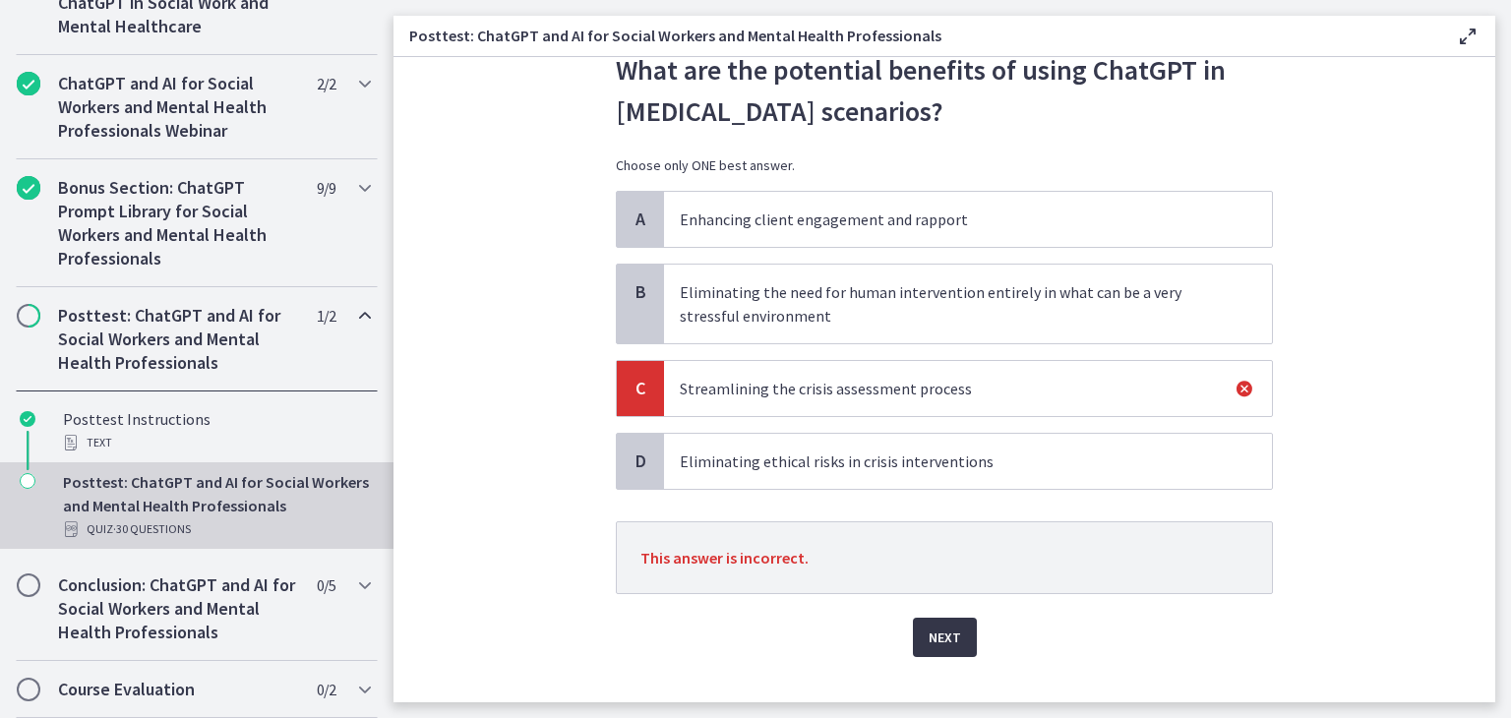
click at [929, 622] on button "Next" at bounding box center [945, 637] width 64 height 39
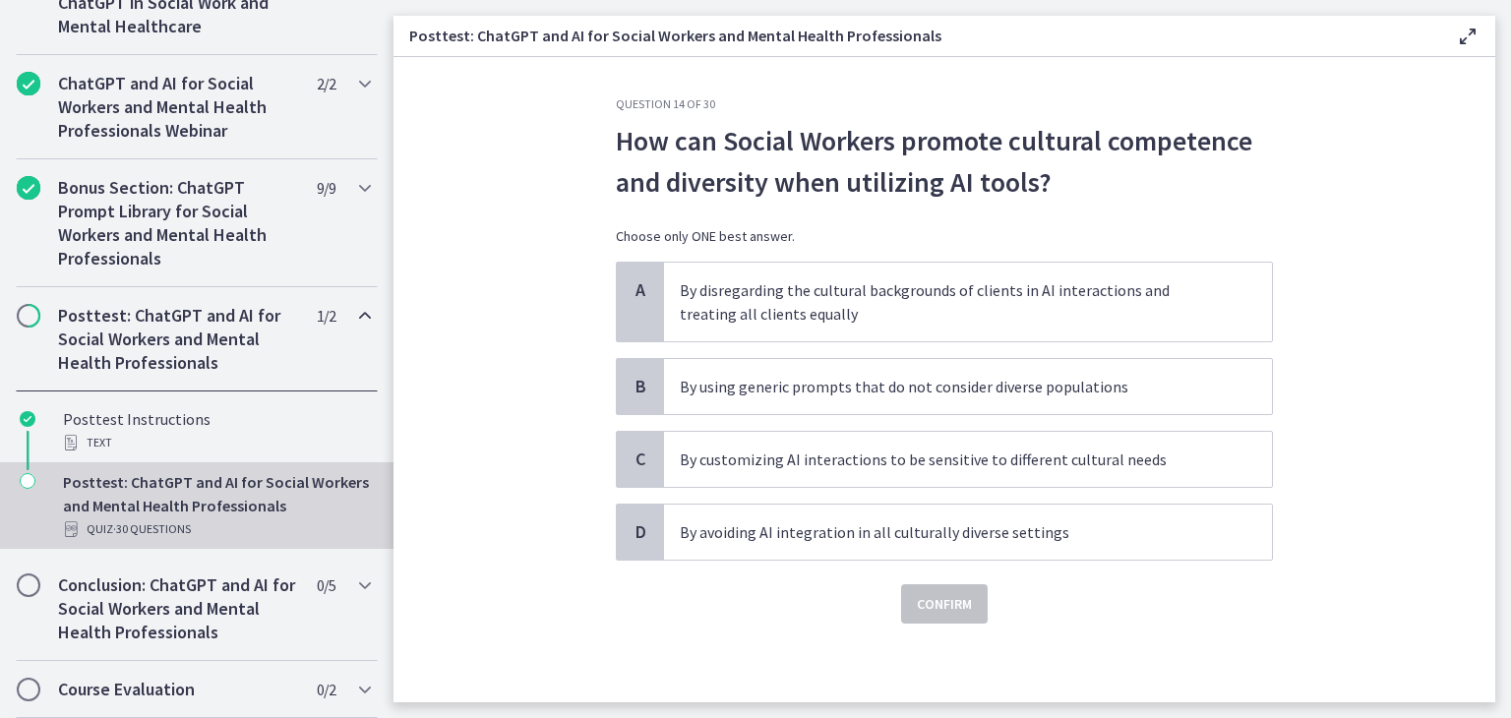
scroll to position [0, 0]
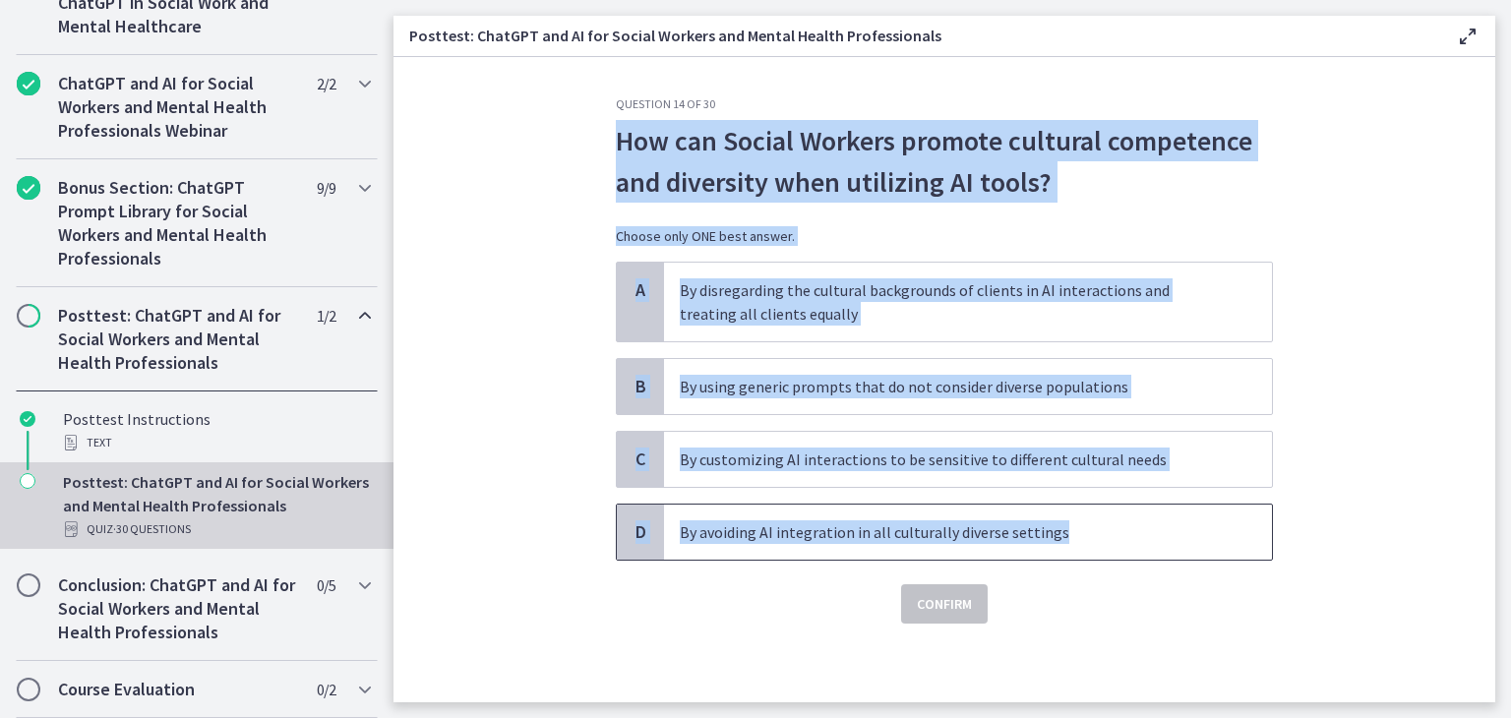
drag, startPoint x: 618, startPoint y: 135, endPoint x: 1074, endPoint y: 522, distance: 598.8
click at [1074, 522] on div "Question 14 of 30 How can Social Workers promote cultural competence and divers…" at bounding box center [944, 359] width 657 height 527
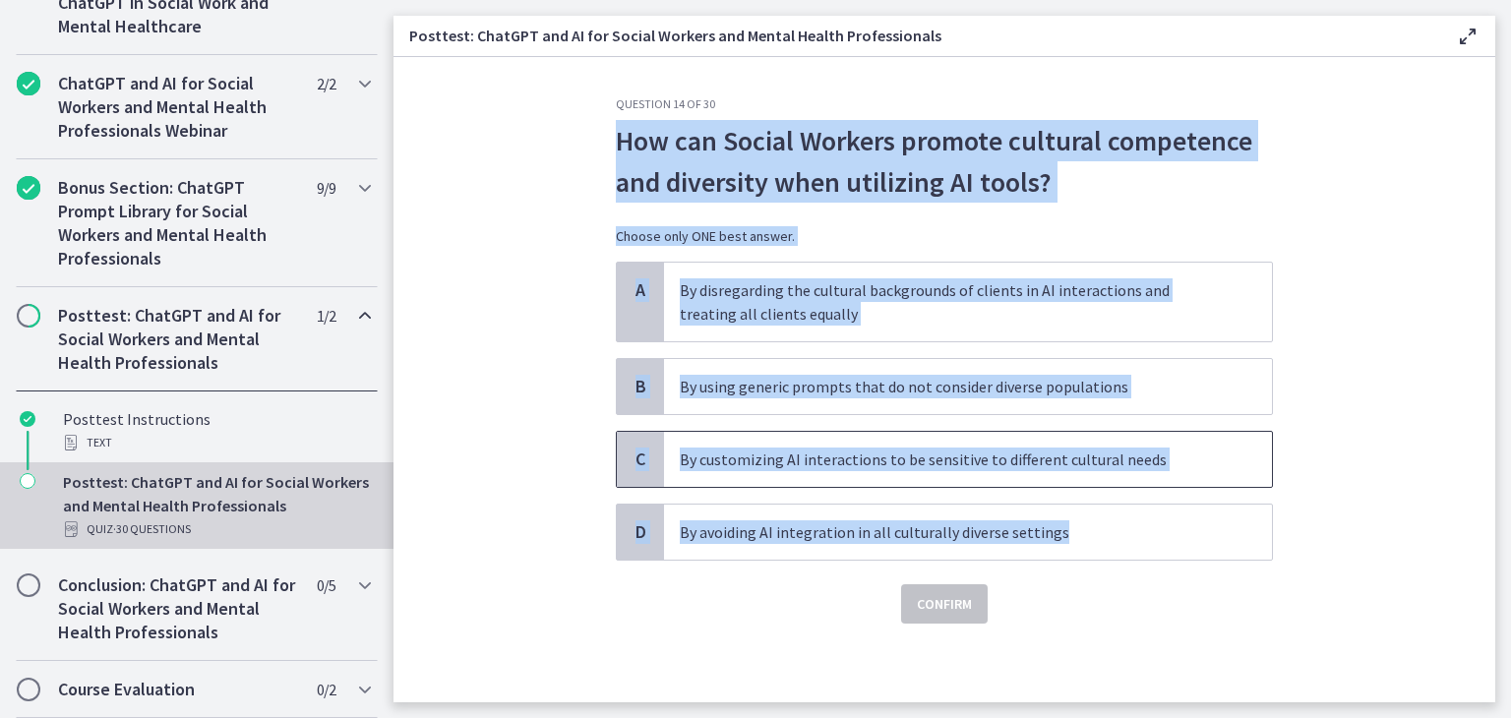
click at [764, 455] on p "By customizing AI interactions to be sensitive to different cultural needs" at bounding box center [948, 460] width 537 height 24
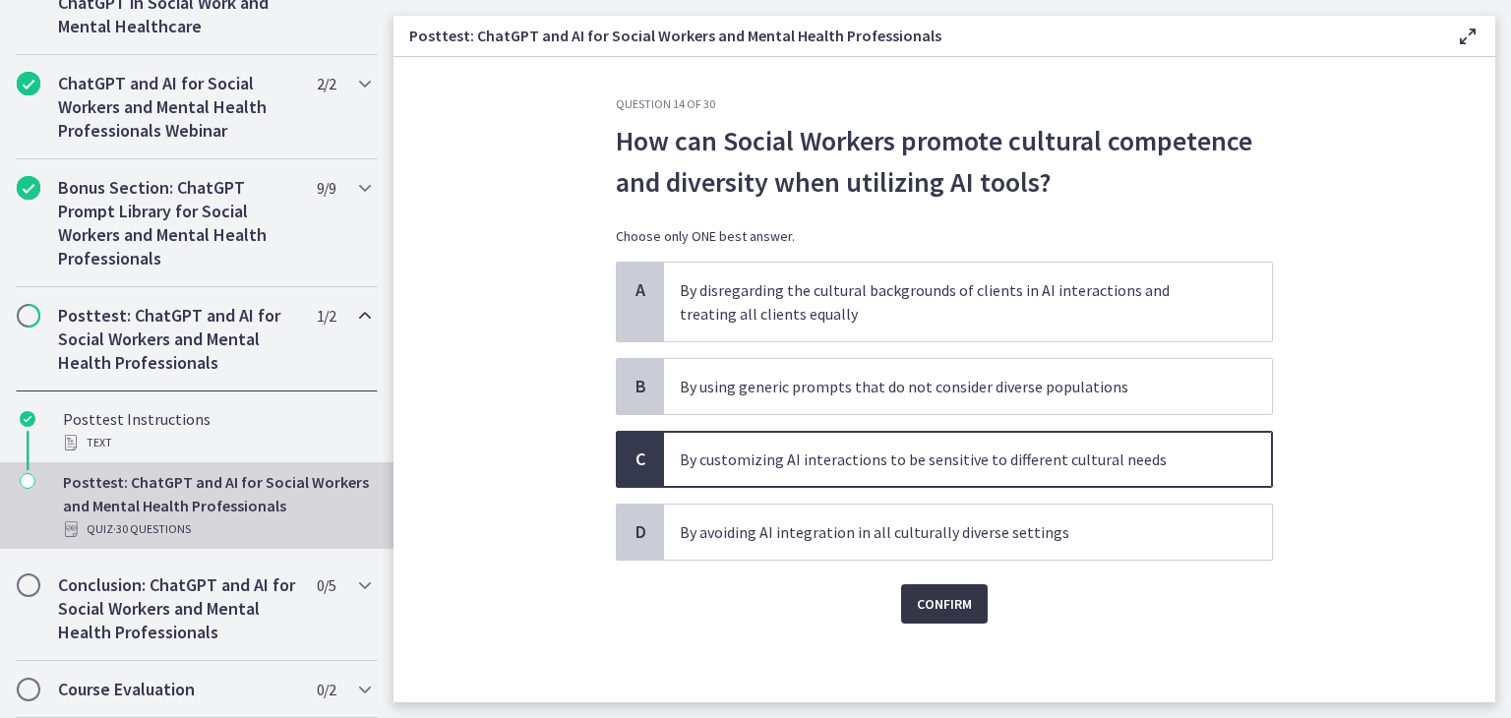
click at [937, 604] on span "Confirm" at bounding box center [944, 604] width 55 height 24
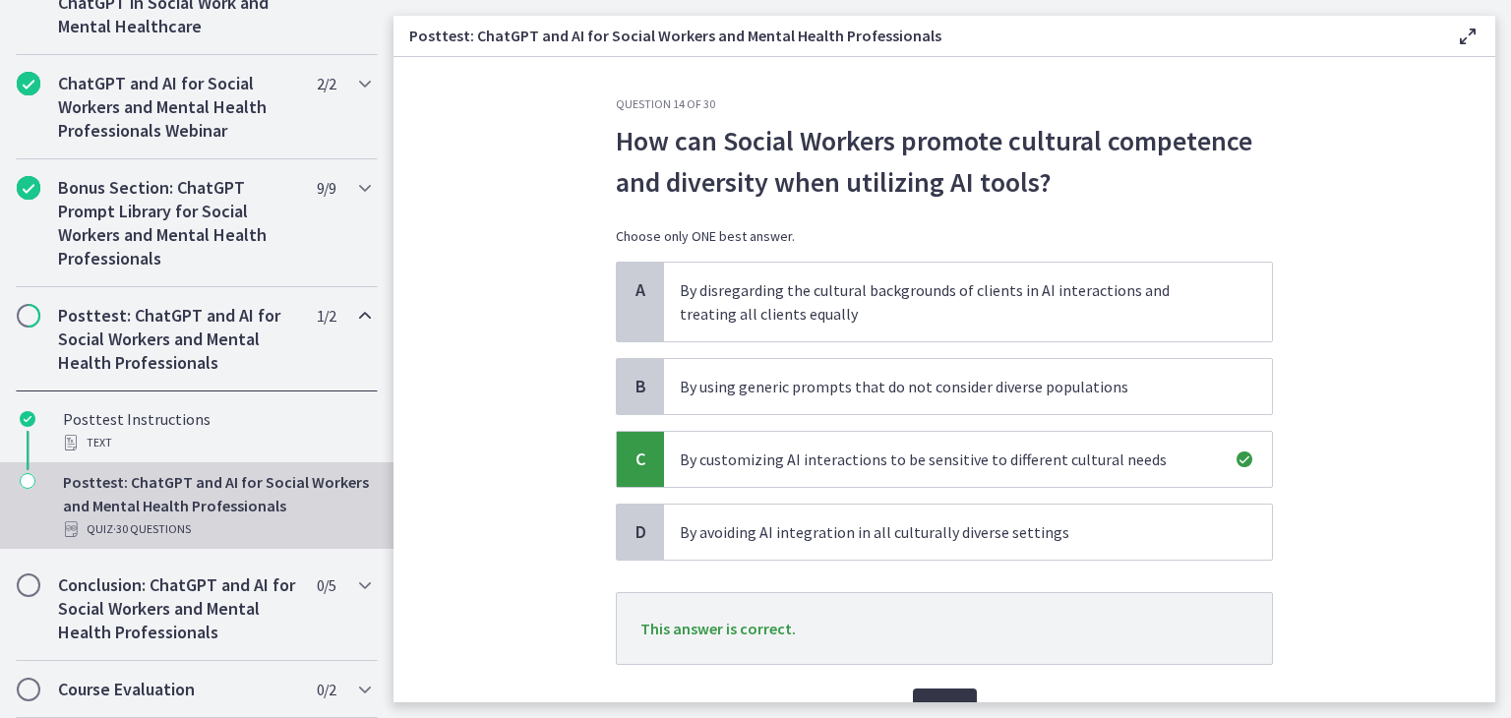
scroll to position [59, 0]
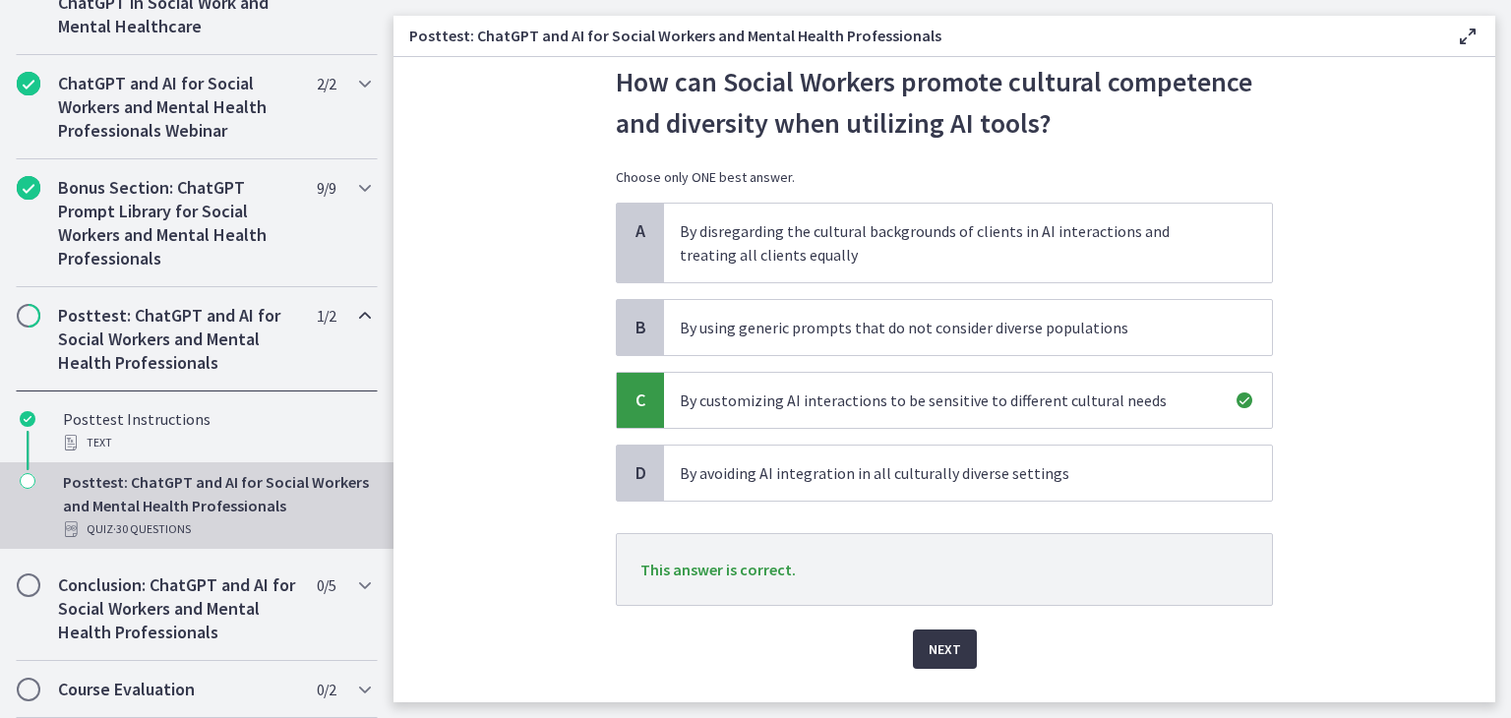
click at [923, 664] on button "Next" at bounding box center [945, 649] width 64 height 39
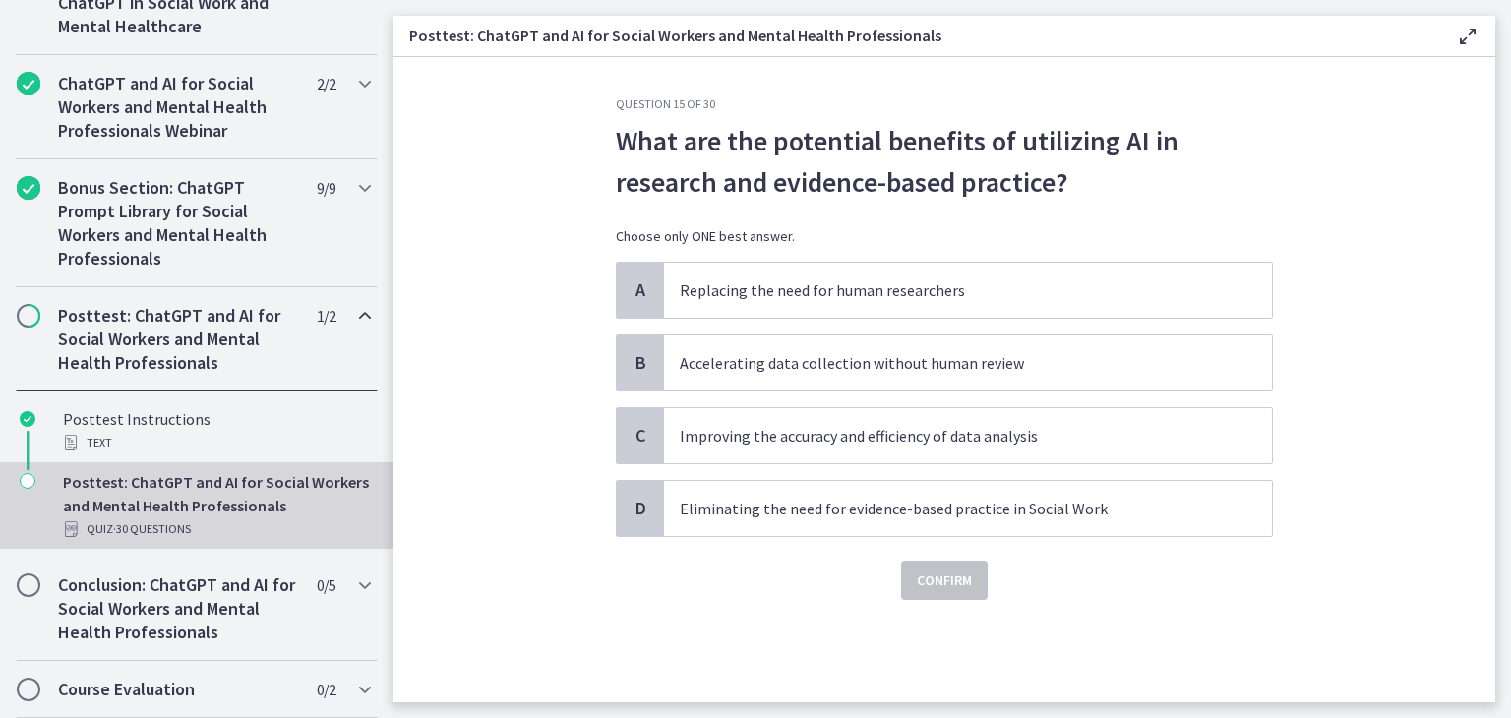
scroll to position [0, 0]
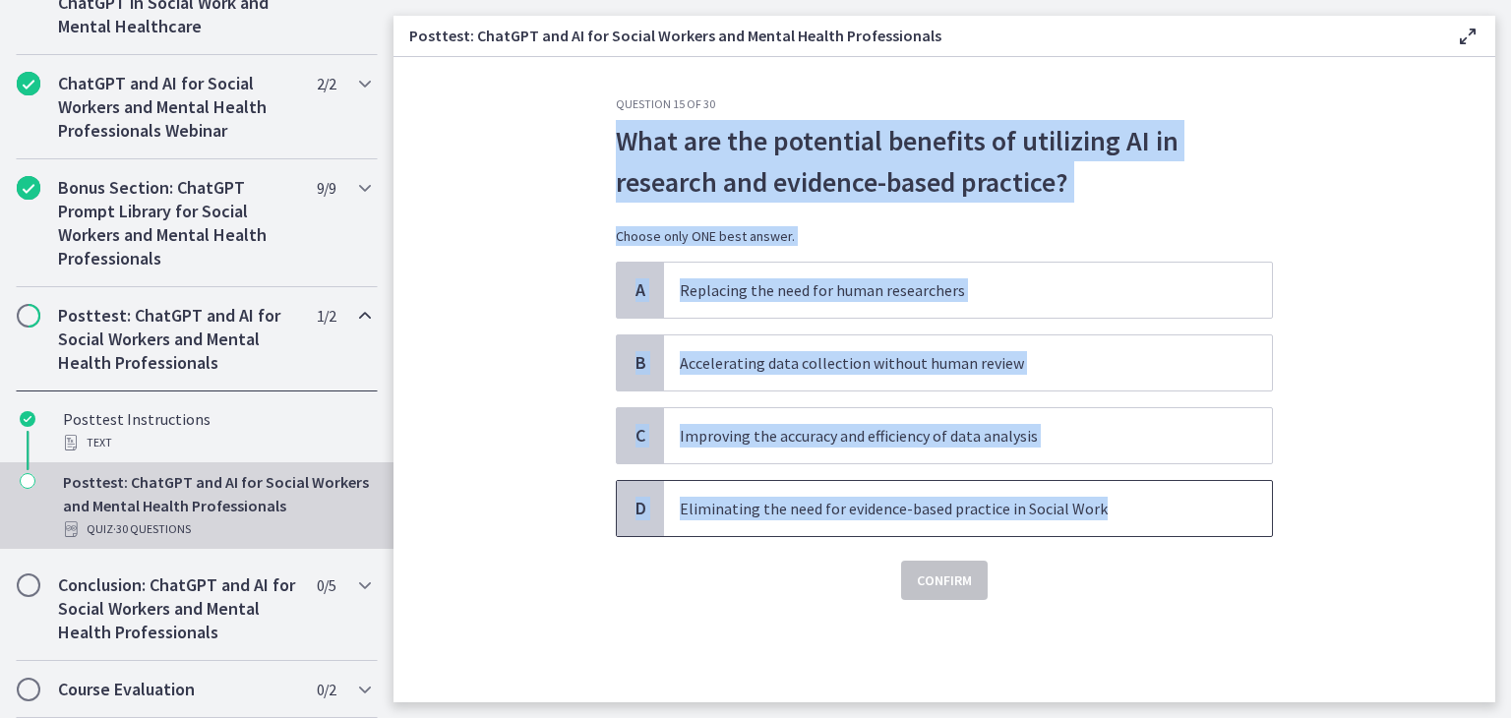
drag, startPoint x: 619, startPoint y: 135, endPoint x: 1098, endPoint y: 531, distance: 621.8
click at [1098, 531] on div "Question 15 of 30 What are the potential benefits of utilizing AI in research a…" at bounding box center [944, 348] width 657 height 504
click at [769, 426] on p "Improving the accuracy and efficiency of data analysis" at bounding box center [948, 436] width 537 height 24
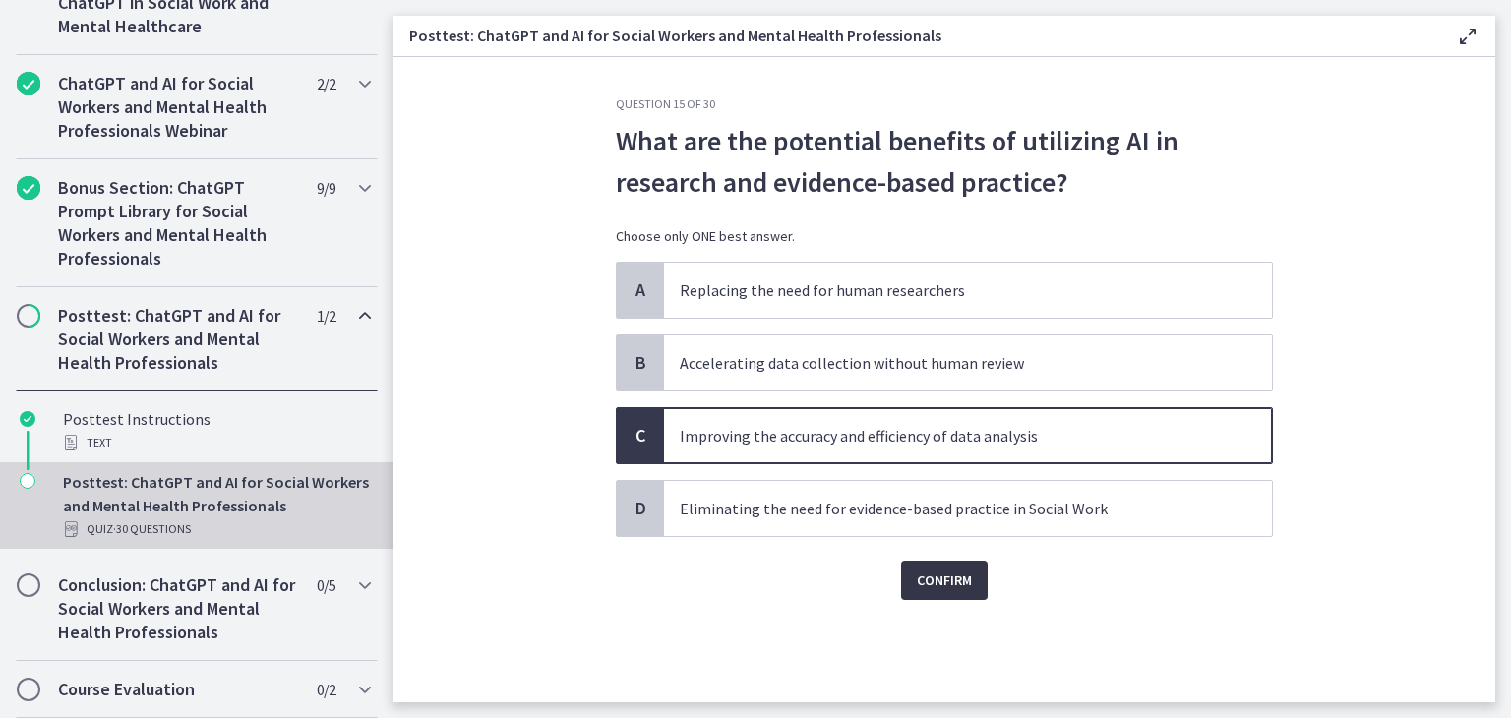
click at [948, 575] on span "Confirm" at bounding box center [944, 581] width 55 height 24
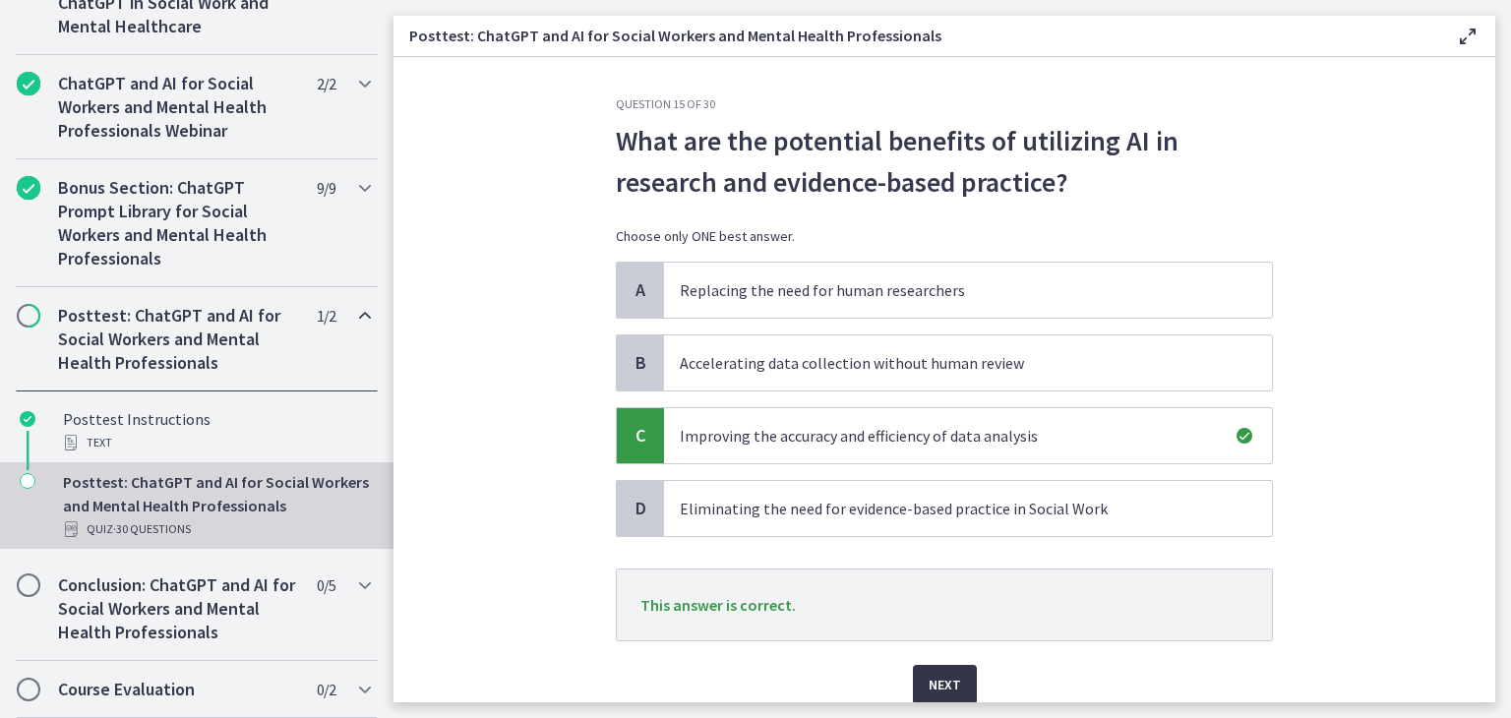
click at [944, 687] on span "Next" at bounding box center [945, 685] width 32 height 24
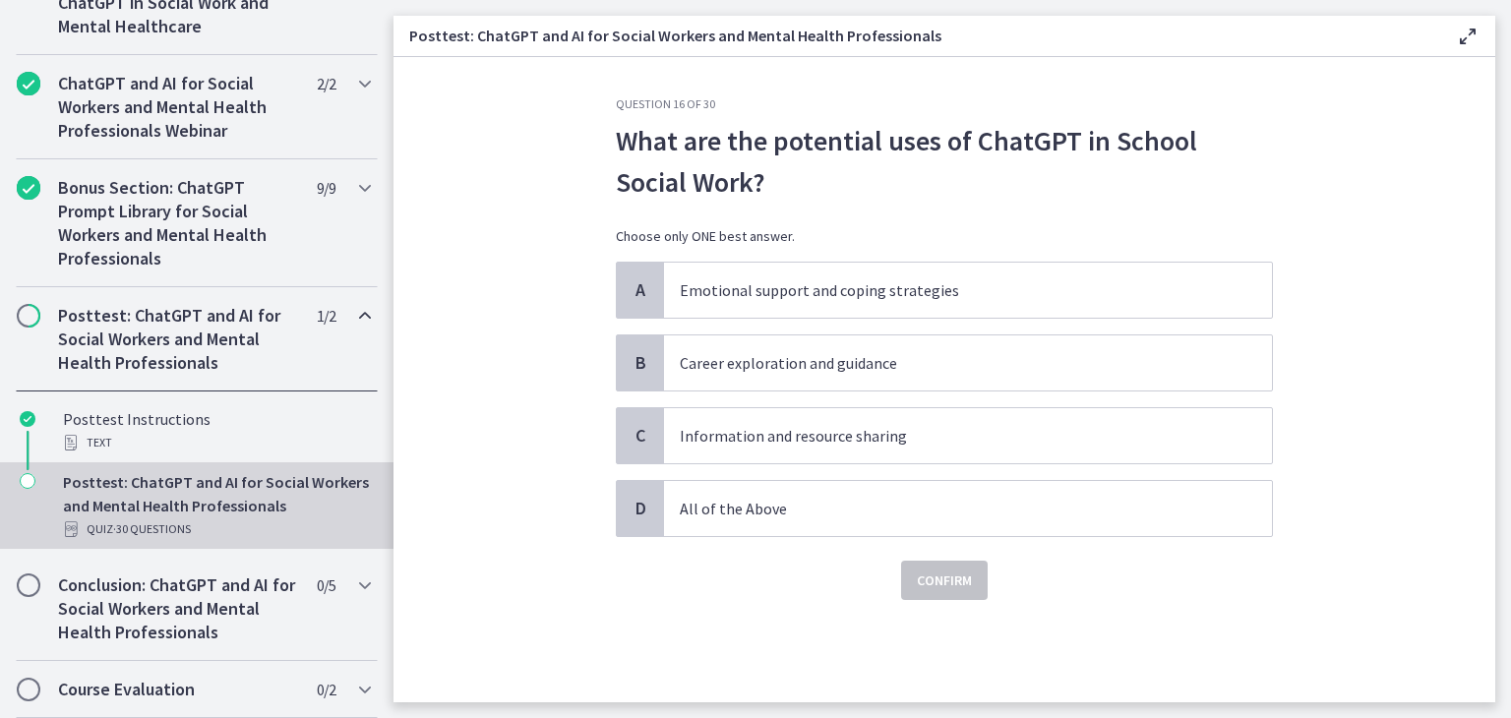
click at [610, 135] on div "Question 16 of 30 What are the potential uses of ChatGPT in School Social Work?…" at bounding box center [944, 399] width 689 height 606
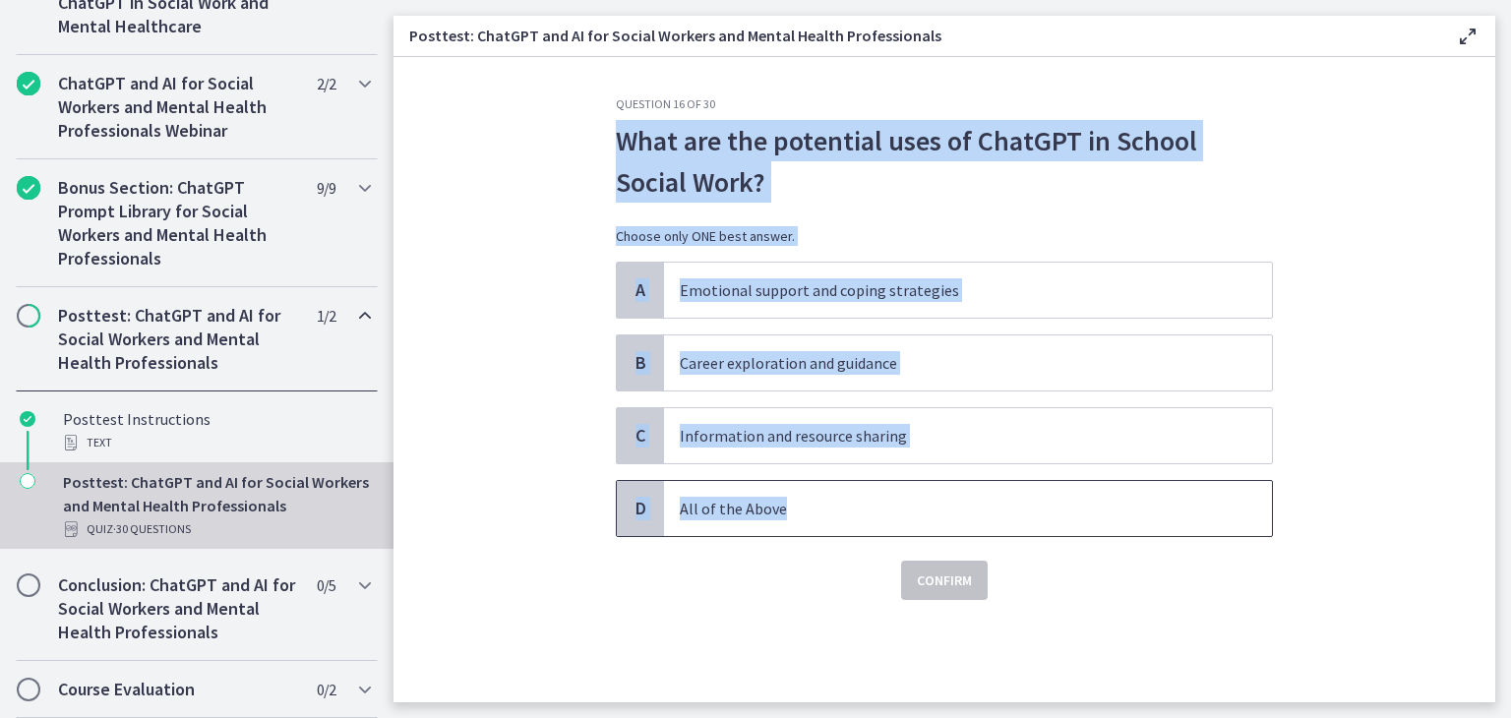
drag, startPoint x: 621, startPoint y: 135, endPoint x: 791, endPoint y: 487, distance: 391.1
click at [791, 487] on div "Question 16 of 30 What are the potential uses of ChatGPT in School Social Work?…" at bounding box center [944, 348] width 657 height 504
click at [754, 516] on p "All of the Above" at bounding box center [948, 509] width 537 height 24
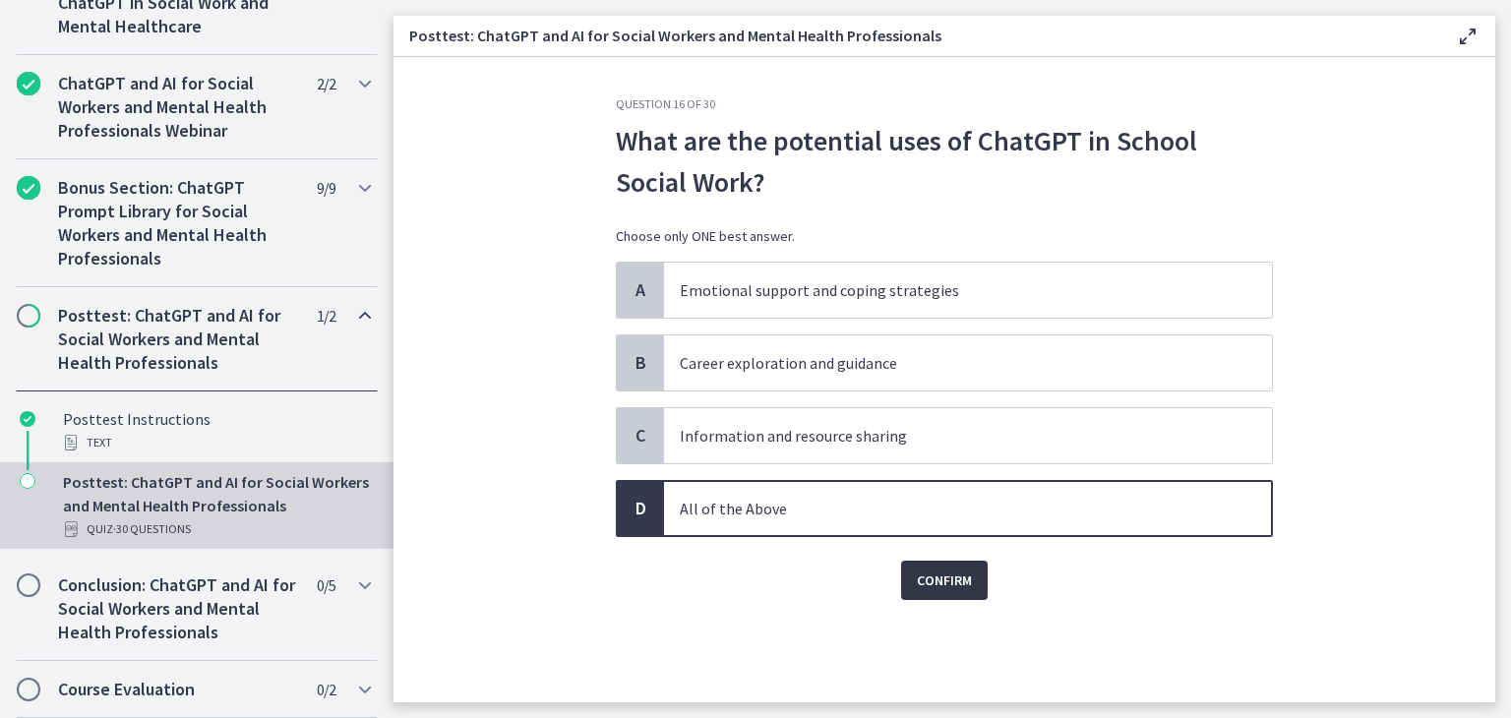
click at [956, 590] on span "Confirm" at bounding box center [944, 581] width 55 height 24
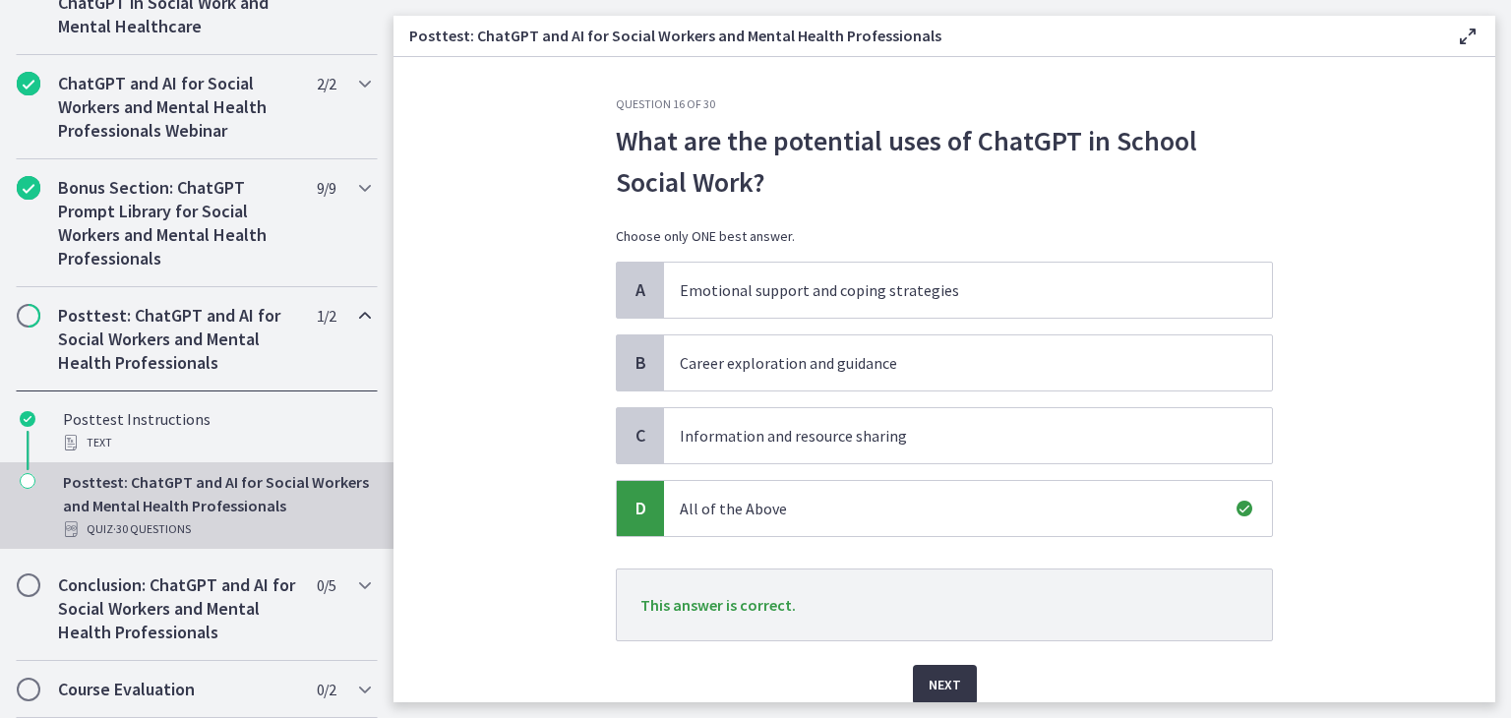
click at [936, 691] on span "Next" at bounding box center [945, 685] width 32 height 24
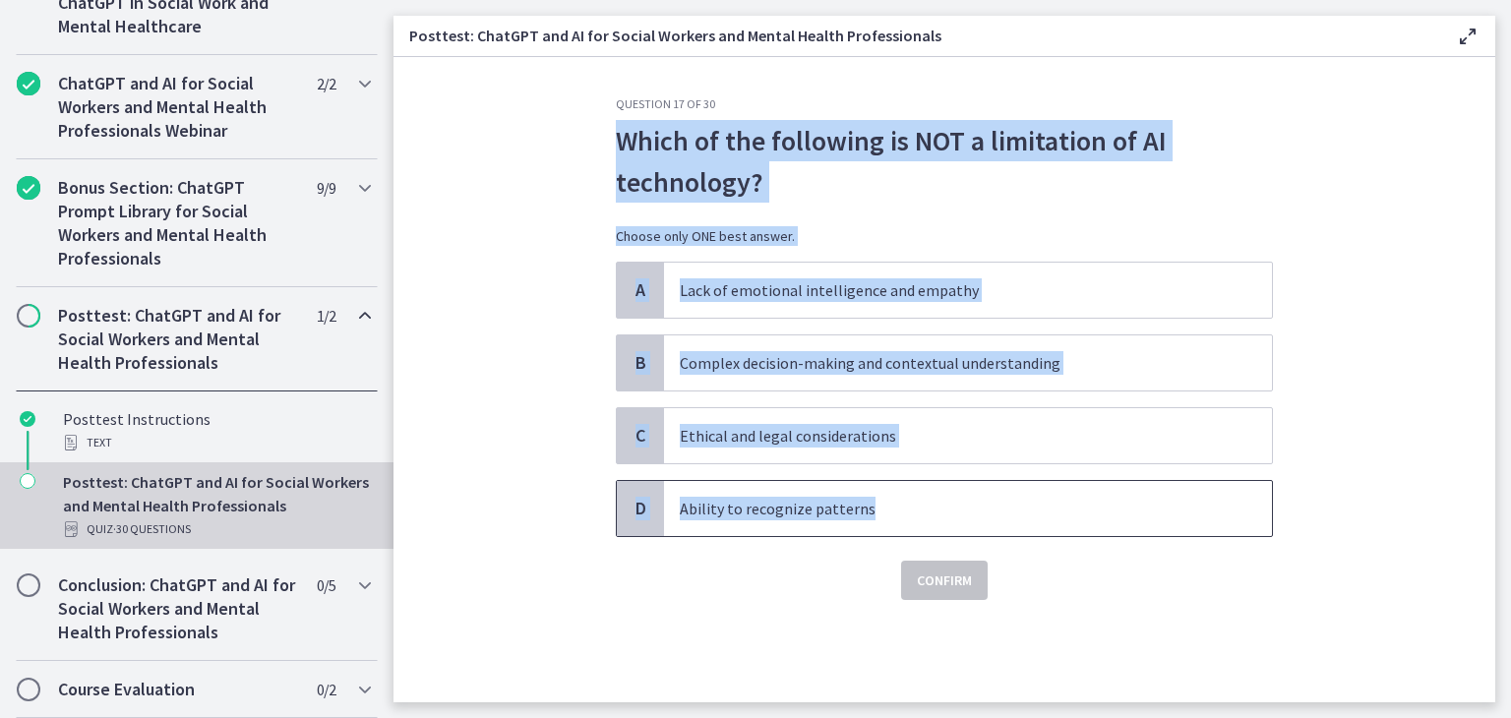
drag, startPoint x: 618, startPoint y: 132, endPoint x: 877, endPoint y: 490, distance: 442.3
click at [877, 490] on div "Question 17 of 30 Which of the following is NOT a limitation of AI technology? …" at bounding box center [944, 348] width 657 height 504
click at [750, 497] on p "Ability to recognize patterns" at bounding box center [948, 509] width 537 height 24
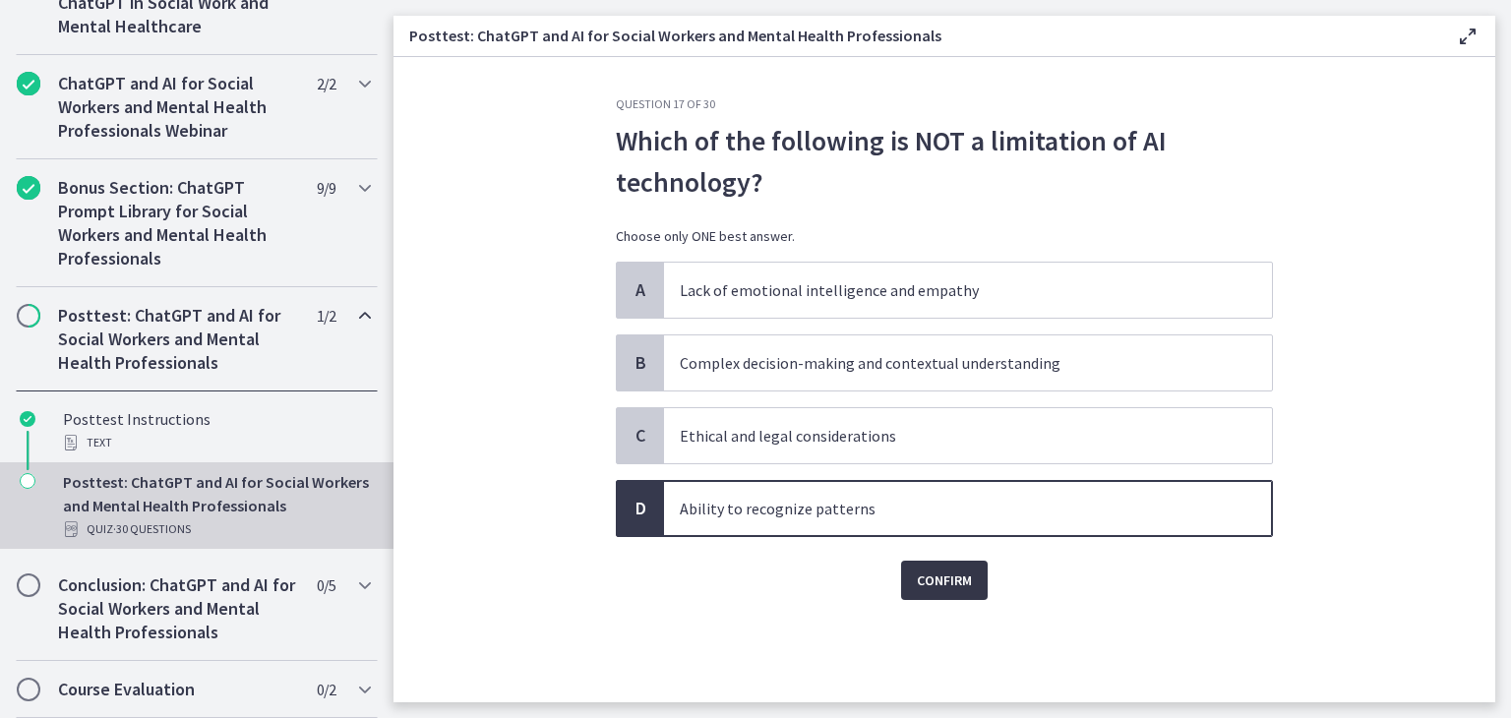
click at [960, 575] on span "Confirm" at bounding box center [944, 581] width 55 height 24
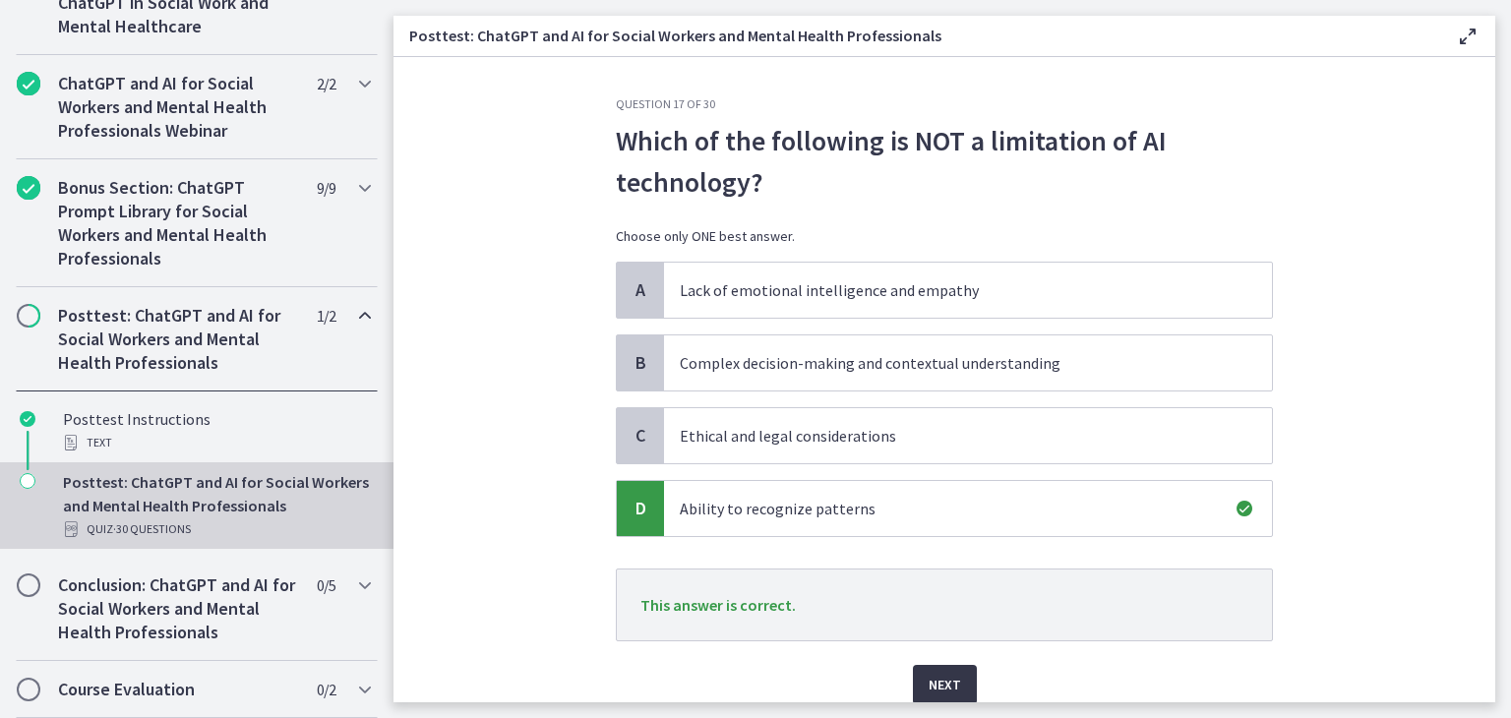
click at [927, 668] on button "Next" at bounding box center [945, 684] width 64 height 39
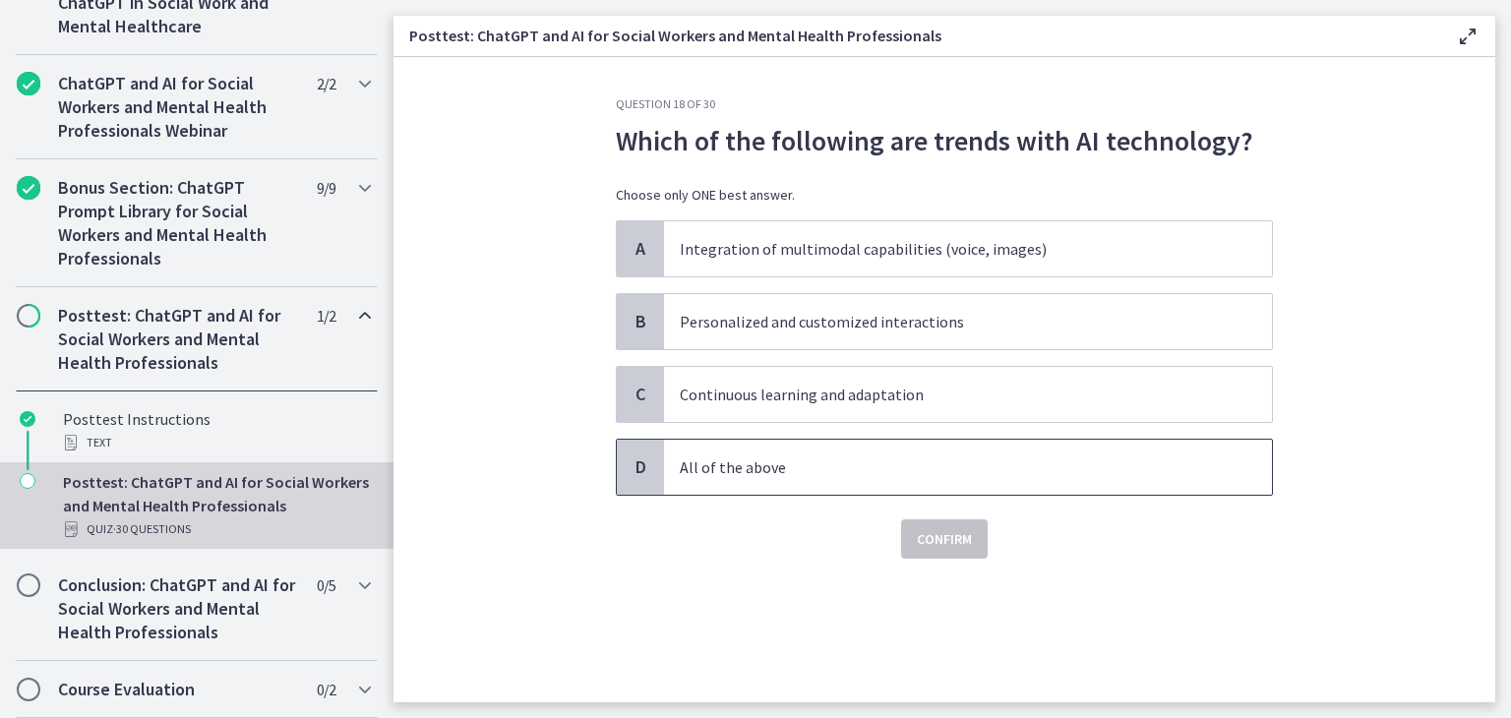
click at [816, 480] on span "All of the above" at bounding box center [968, 467] width 608 height 55
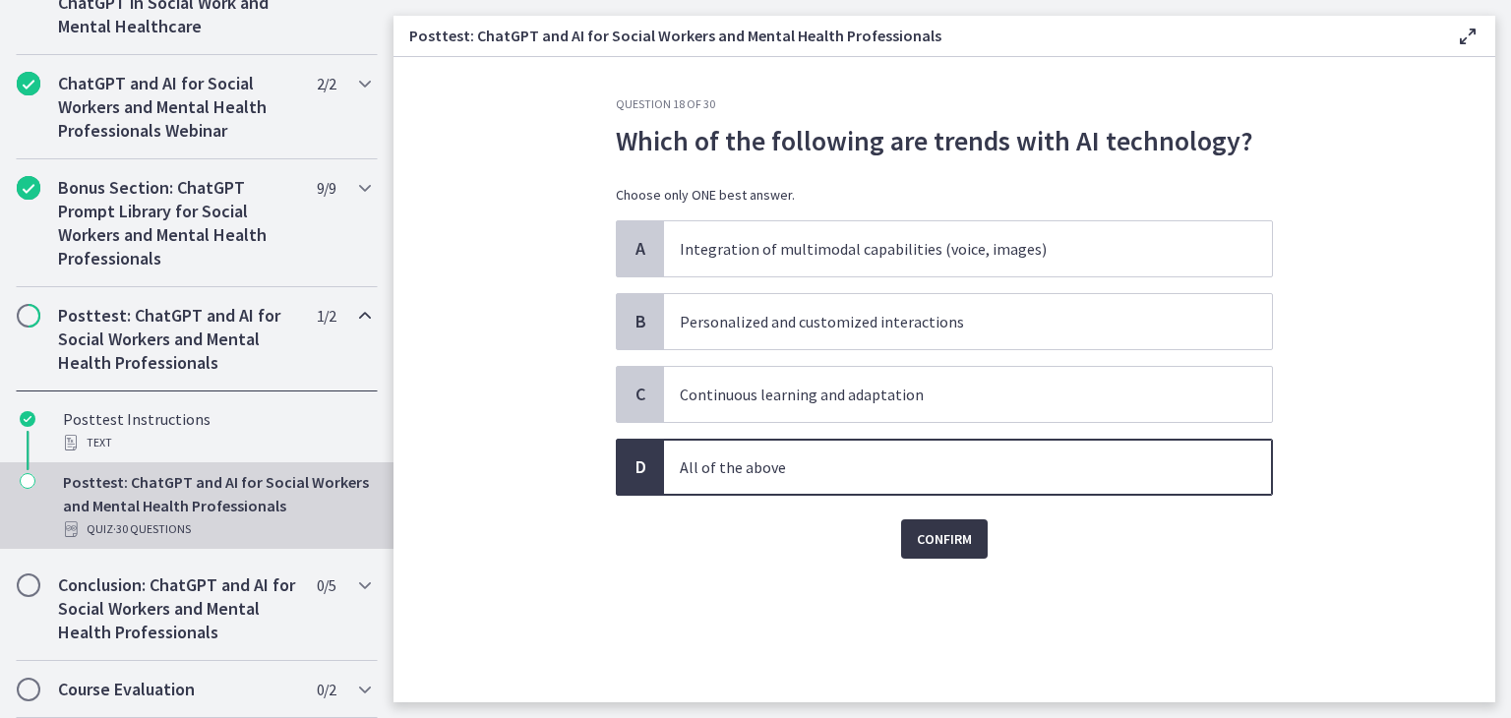
click at [928, 530] on span "Confirm" at bounding box center [944, 539] width 55 height 24
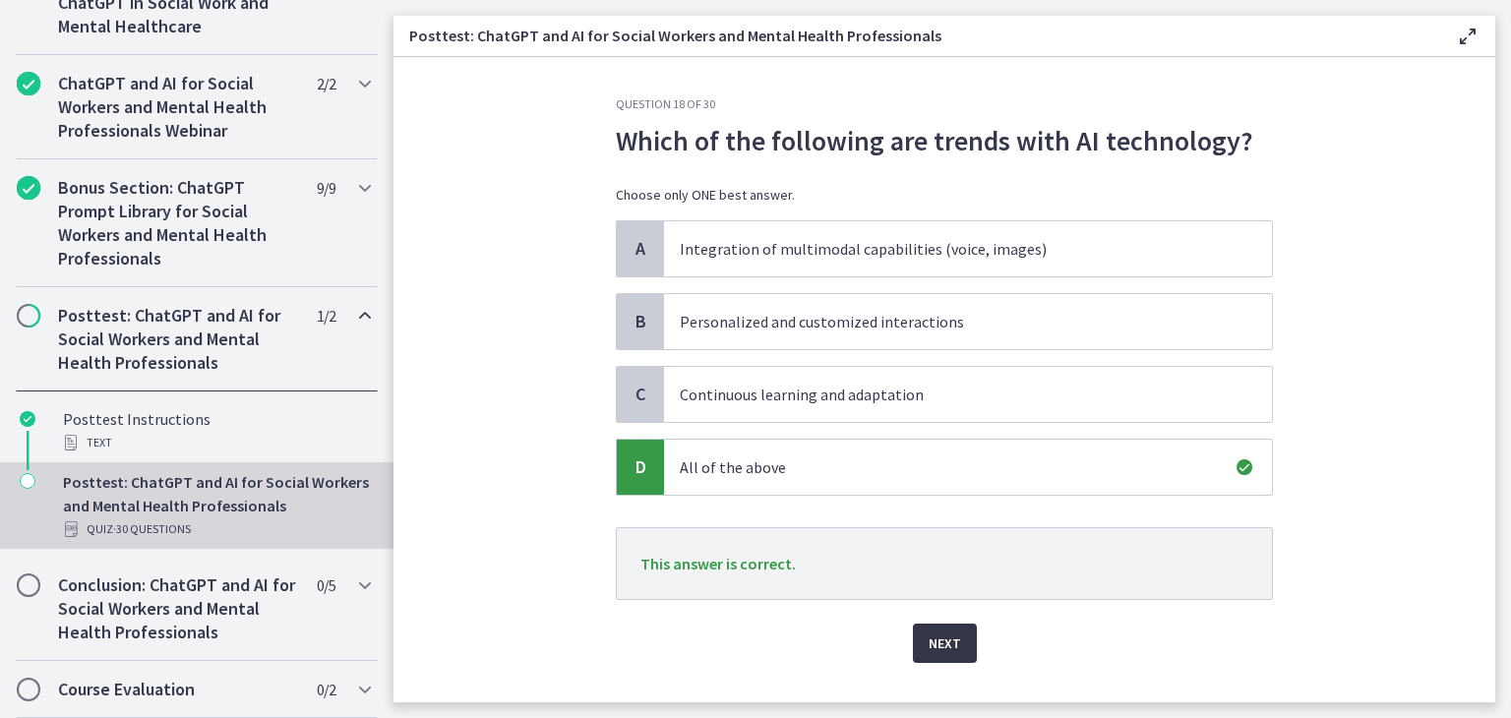
click at [950, 642] on span "Next" at bounding box center [945, 644] width 32 height 24
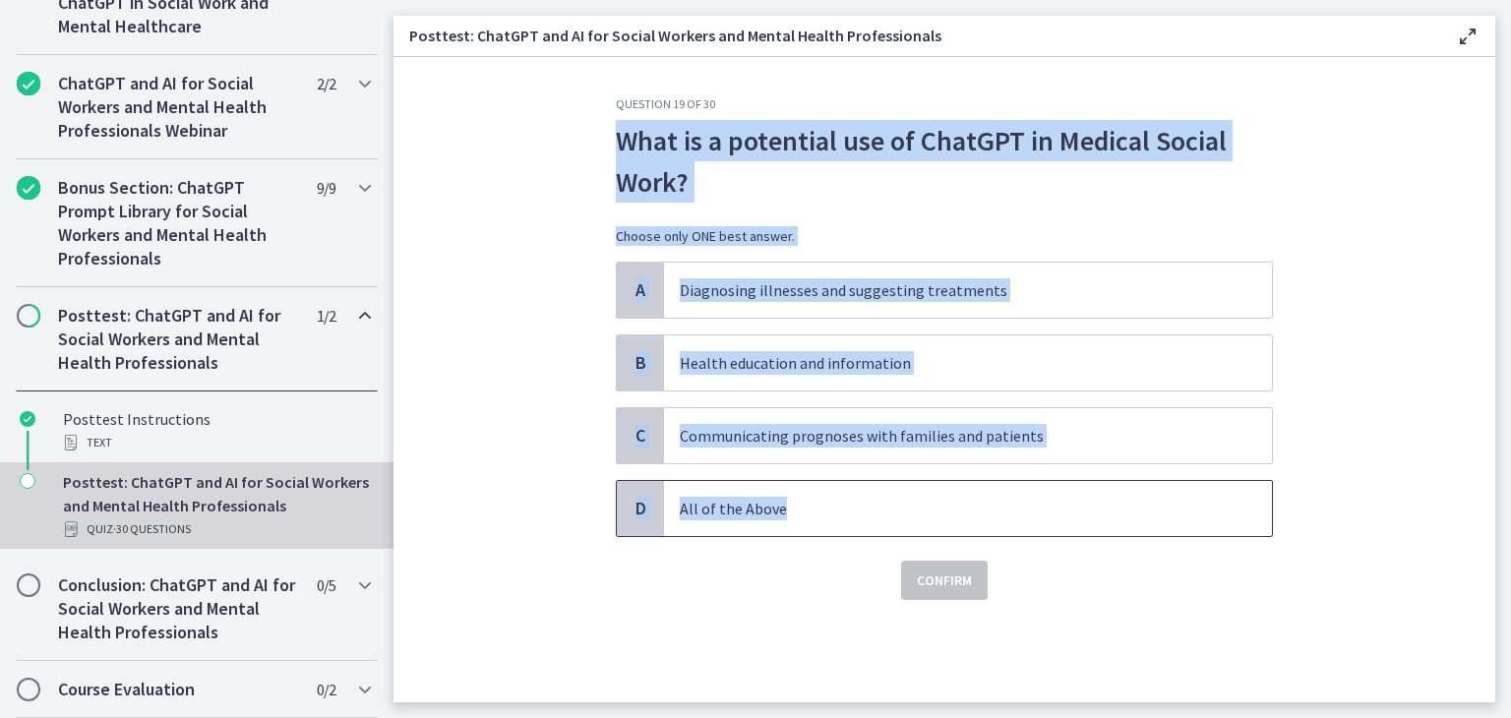
drag, startPoint x: 618, startPoint y: 139, endPoint x: 784, endPoint y: 483, distance: 382.3
click at [784, 483] on div "Question 19 of 30 What is a potential use of ChatGPT in Medical Social Work? Ch…" at bounding box center [944, 348] width 657 height 504
click at [771, 371] on p "Health education and information" at bounding box center [948, 363] width 537 height 24
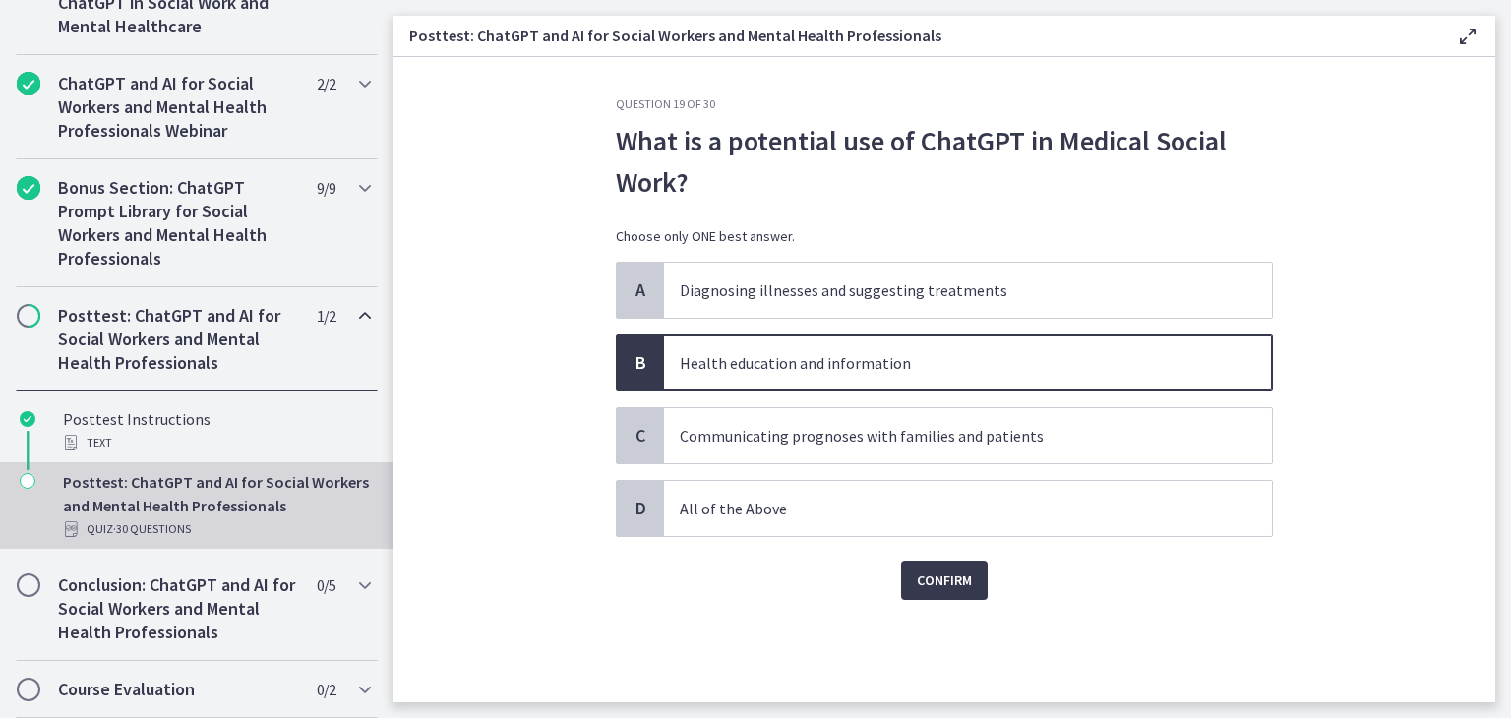
click at [948, 599] on div "Question 19 of 30 What is a potential use of ChatGPT in Medical Social Work? Ch…" at bounding box center [944, 399] width 689 height 606
click at [940, 583] on span "Confirm" at bounding box center [944, 581] width 55 height 24
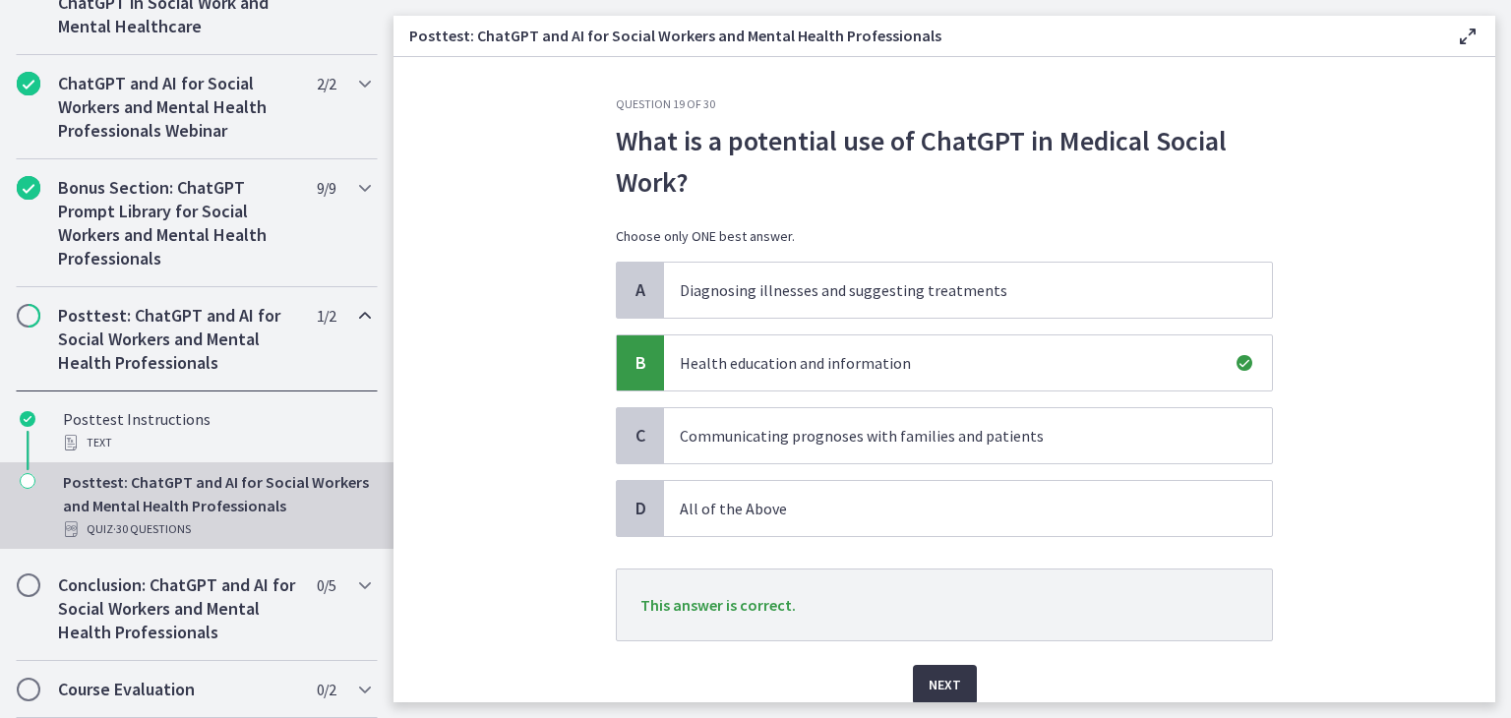
click at [955, 689] on button "Next" at bounding box center [945, 684] width 64 height 39
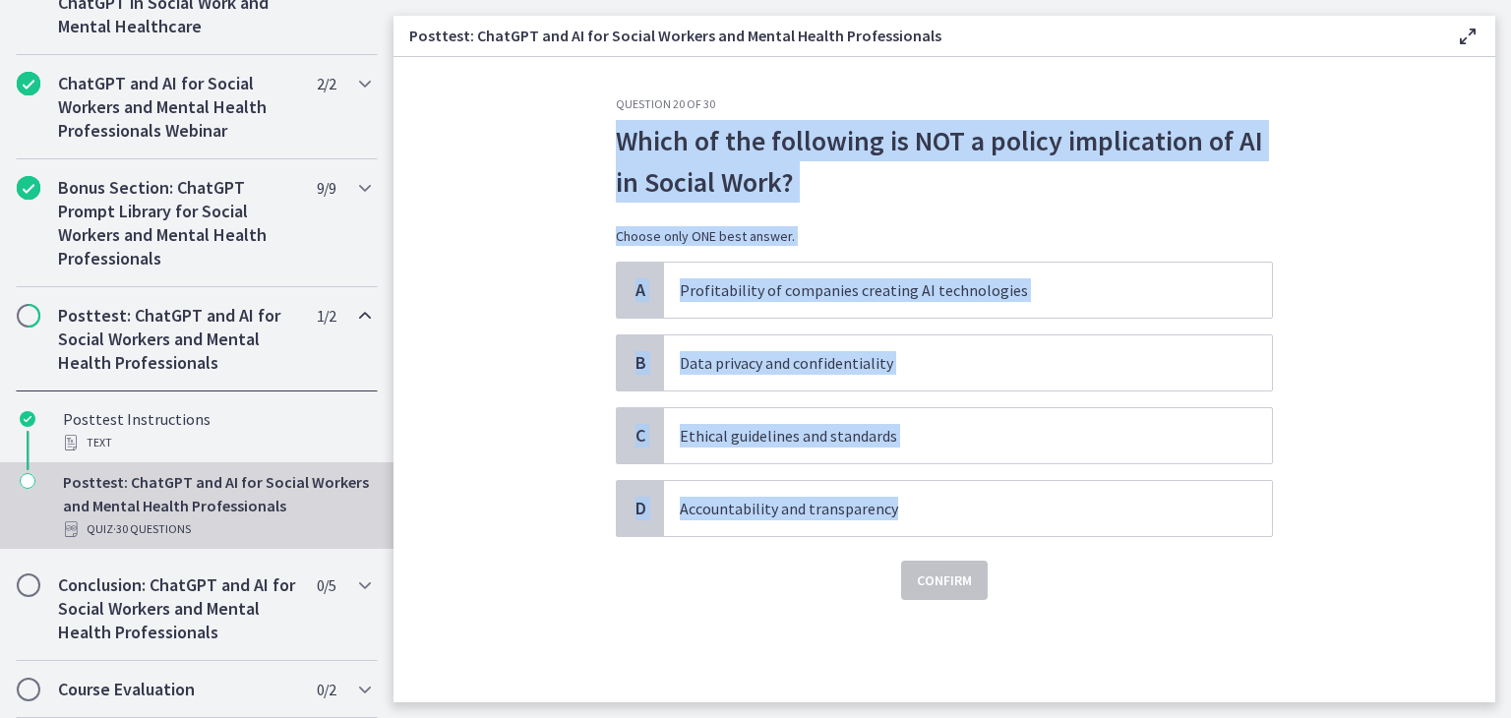
drag, startPoint x: 618, startPoint y: 133, endPoint x: 919, endPoint y: 477, distance: 457.3
click at [919, 477] on div "Question 20 of 30 Which of the following is NOT a policy implication of AI in S…" at bounding box center [944, 348] width 657 height 504
click at [742, 268] on span "Profitability of companies creating AI technologies" at bounding box center [968, 290] width 608 height 55
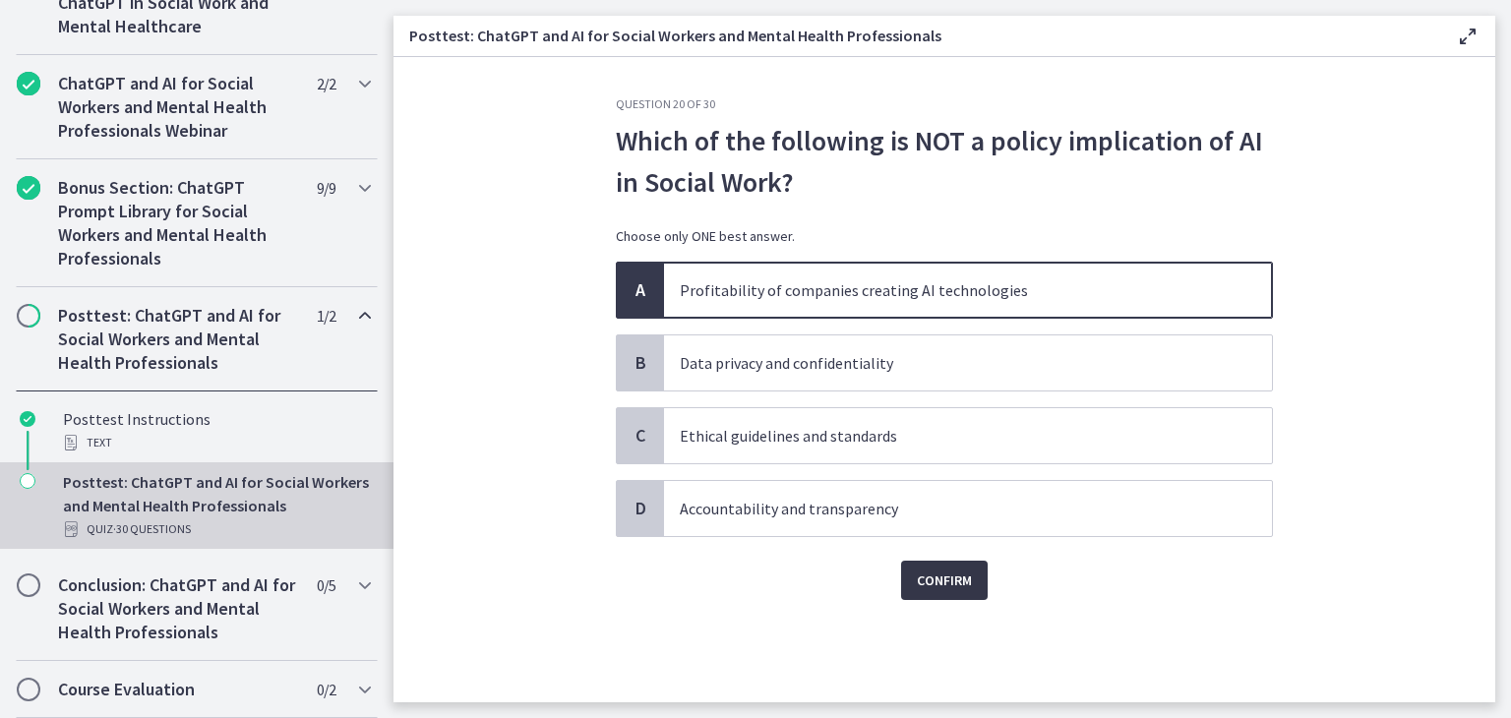
click at [951, 589] on span "Confirm" at bounding box center [944, 581] width 55 height 24
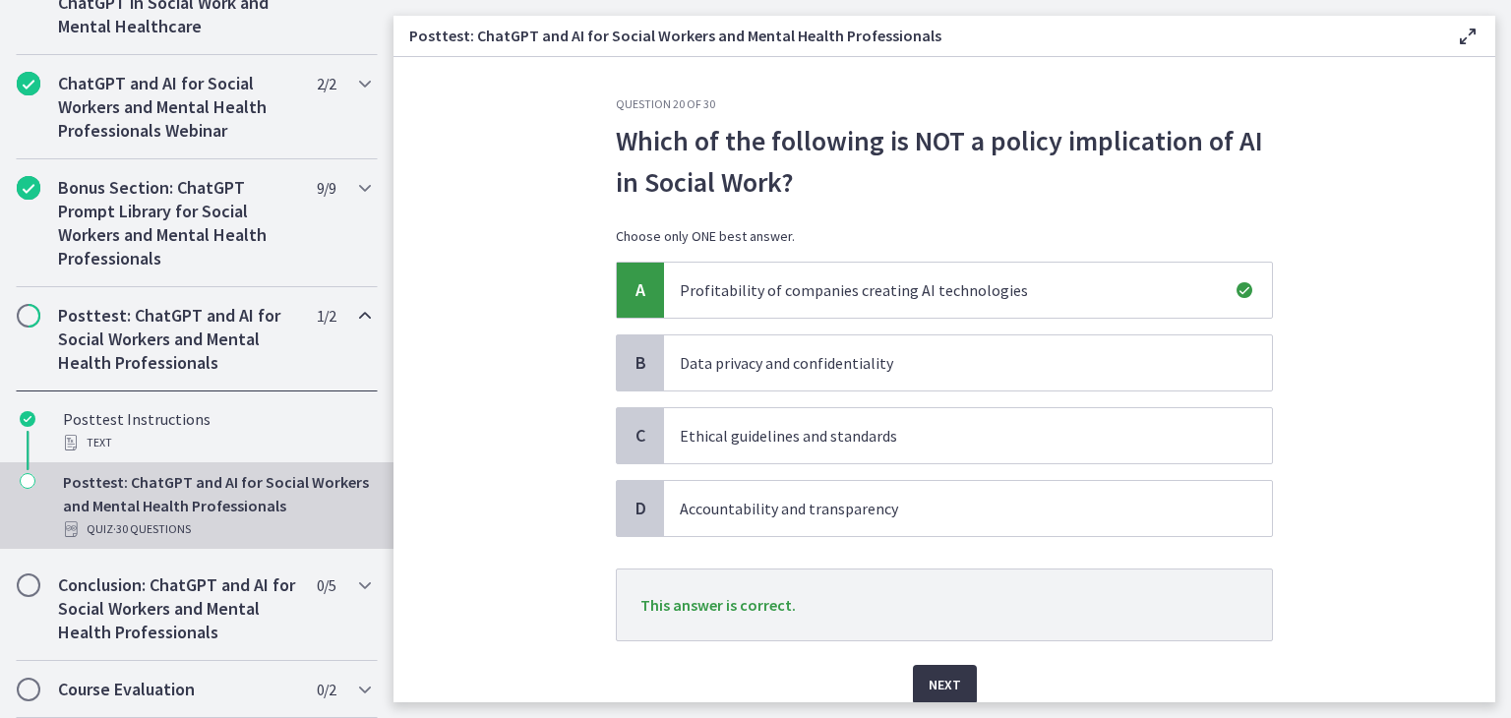
click at [938, 689] on span "Next" at bounding box center [945, 685] width 32 height 24
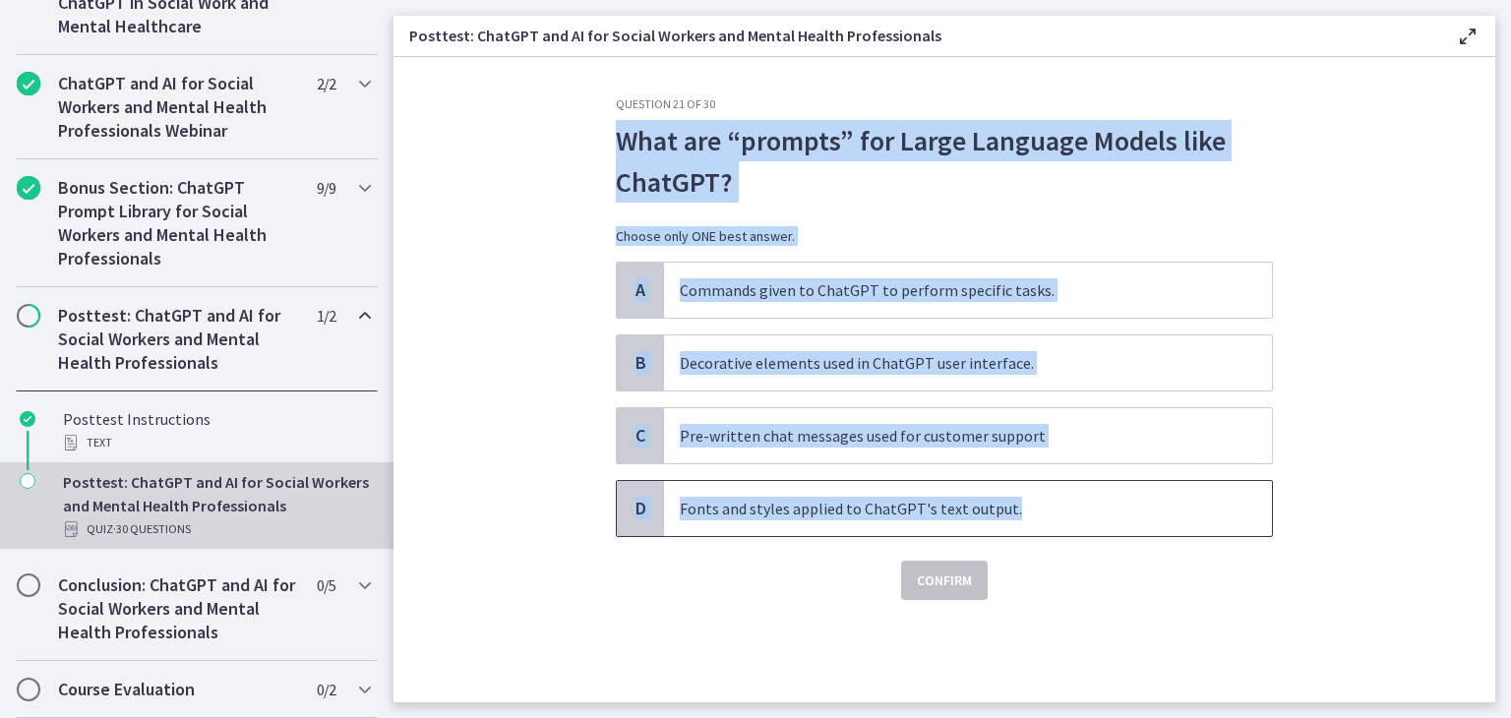
drag, startPoint x: 617, startPoint y: 132, endPoint x: 1019, endPoint y: 487, distance: 536.7
click at [1019, 487] on div "Question 21 of 30 What are “prompts” for Large Language Models like ChatGPT? Ch…" at bounding box center [944, 348] width 657 height 504
click at [811, 303] on span "Commands given to ChatGPT to perform specific tasks." at bounding box center [968, 290] width 608 height 55
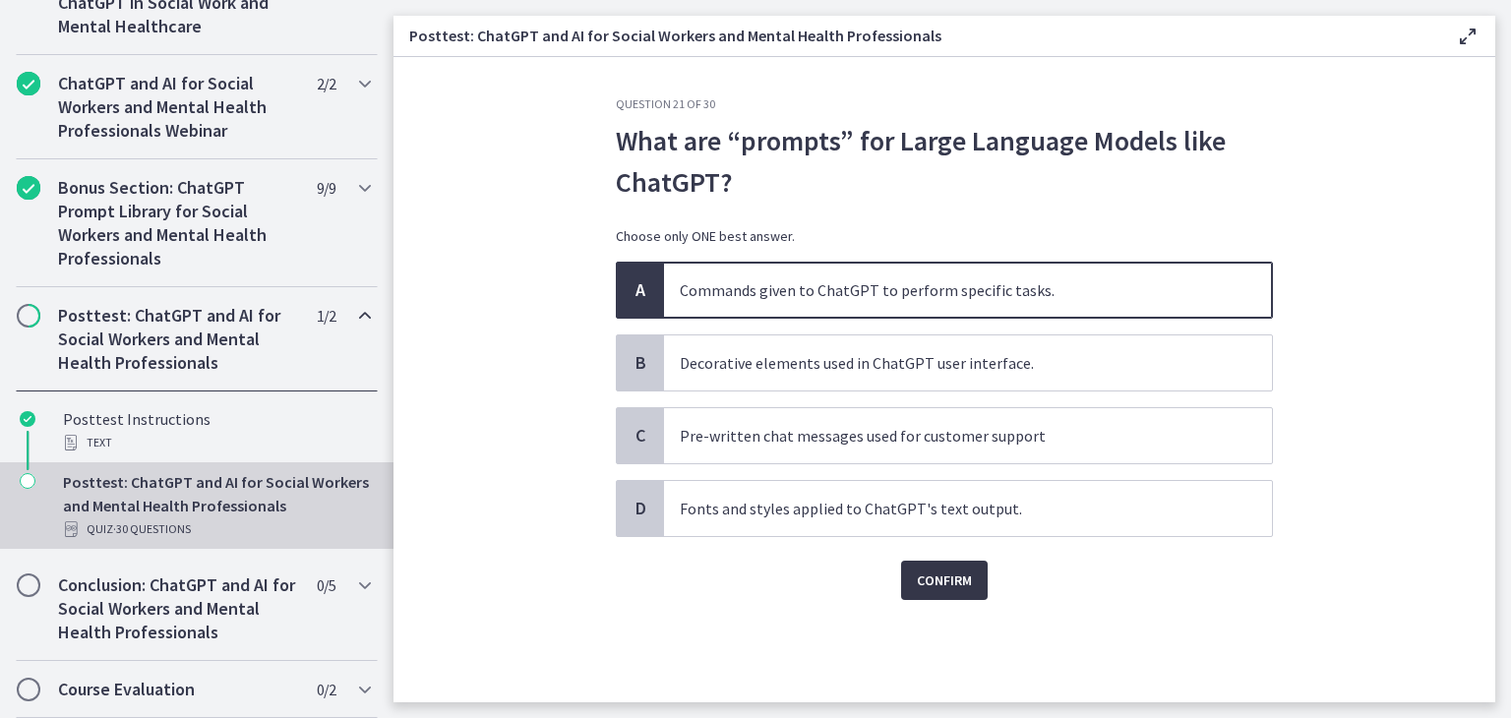
click at [948, 595] on button "Confirm" at bounding box center [944, 580] width 87 height 39
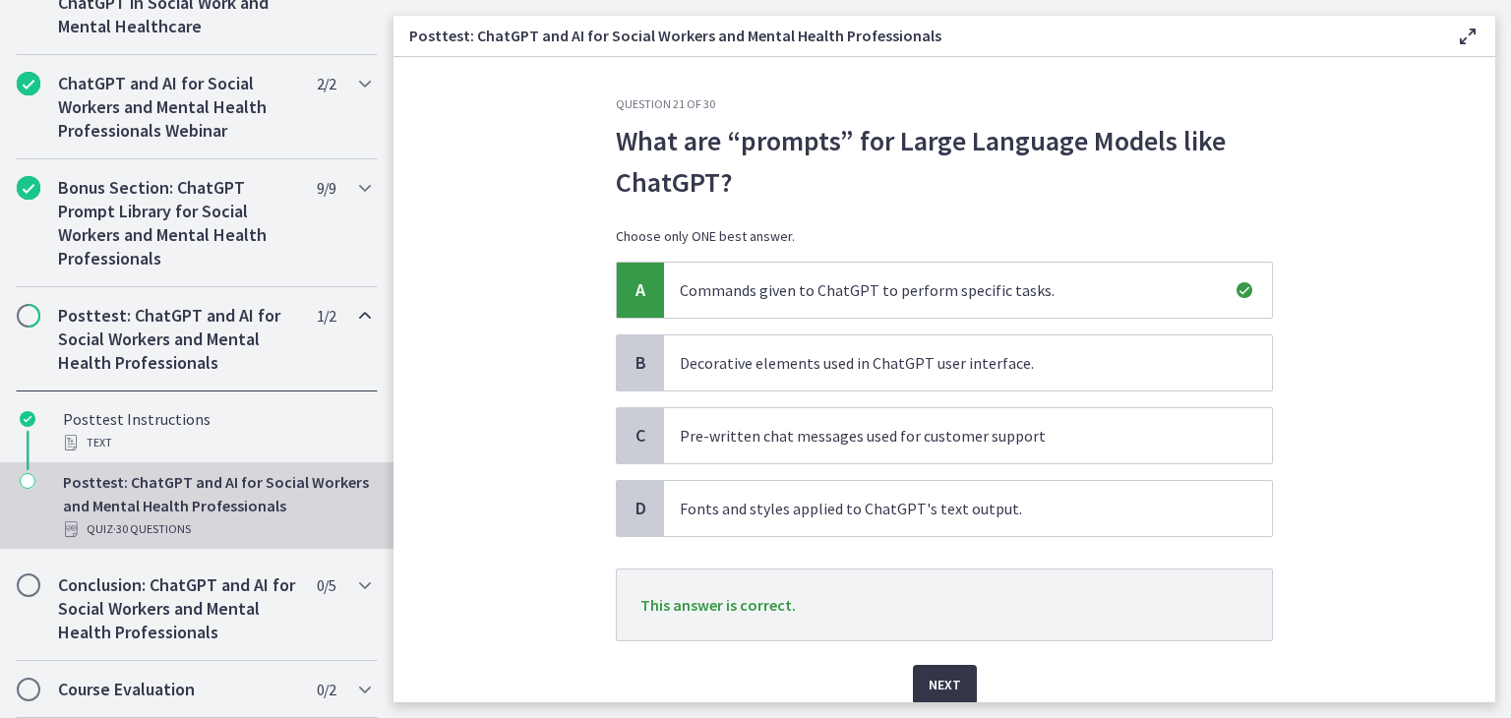
click at [929, 679] on span "Next" at bounding box center [945, 685] width 32 height 24
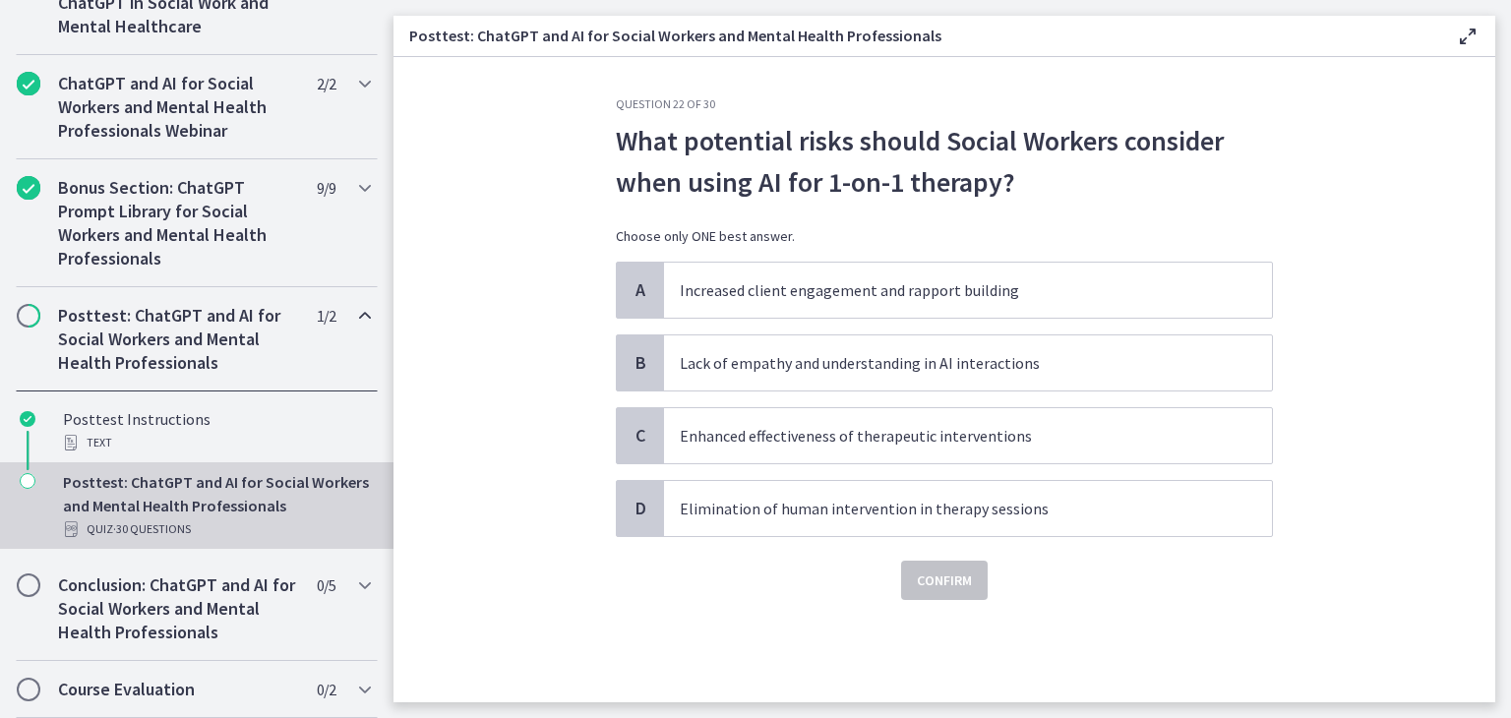
click at [522, 206] on section "Question 22 of 30 What potential risks should Social Workers consider when usin…" at bounding box center [944, 379] width 1102 height 645
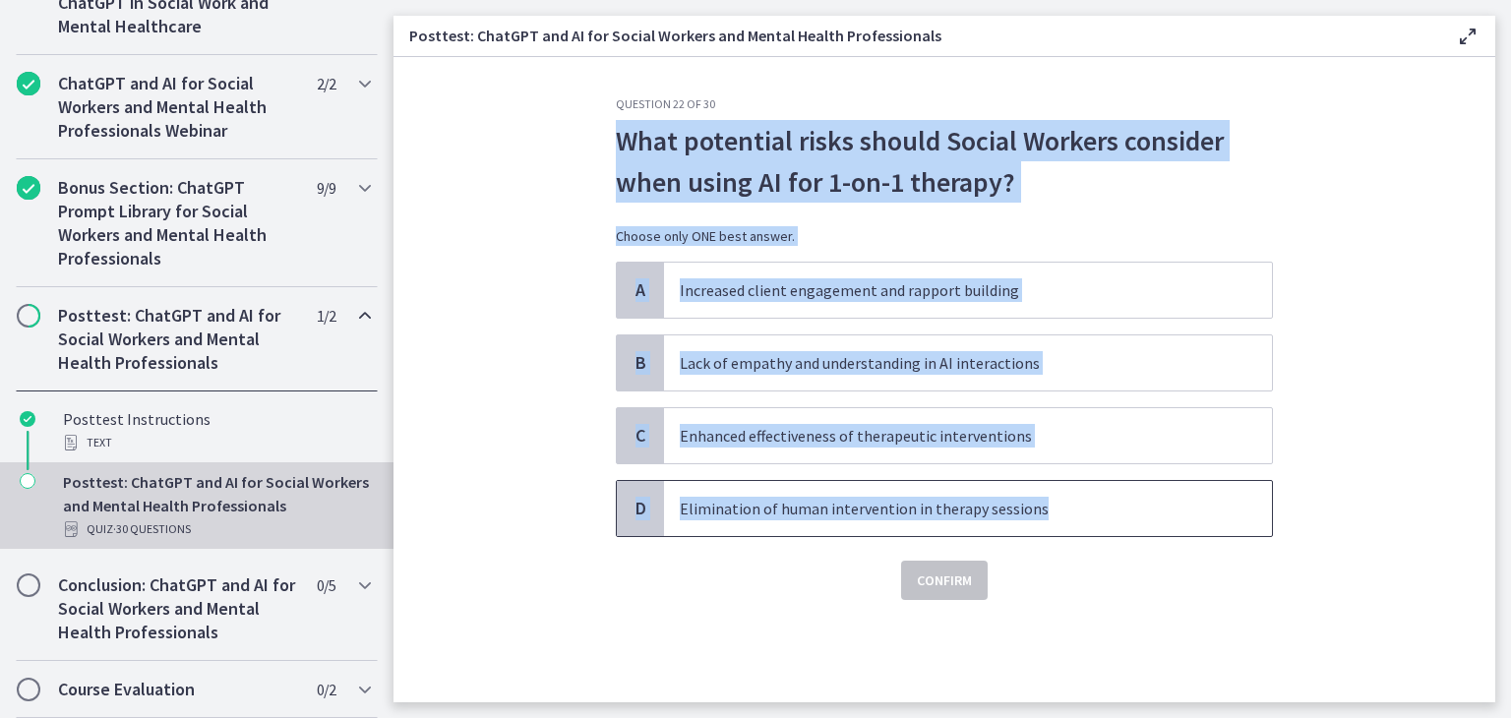
drag, startPoint x: 618, startPoint y: 133, endPoint x: 1060, endPoint y: 485, distance: 565.7
click at [1060, 485] on div "Question 22 of 30 What potential risks should Social Workers consider when usin…" at bounding box center [944, 348] width 657 height 504
click at [750, 366] on p "Lack of empathy and understanding in AI interactions" at bounding box center [948, 363] width 537 height 24
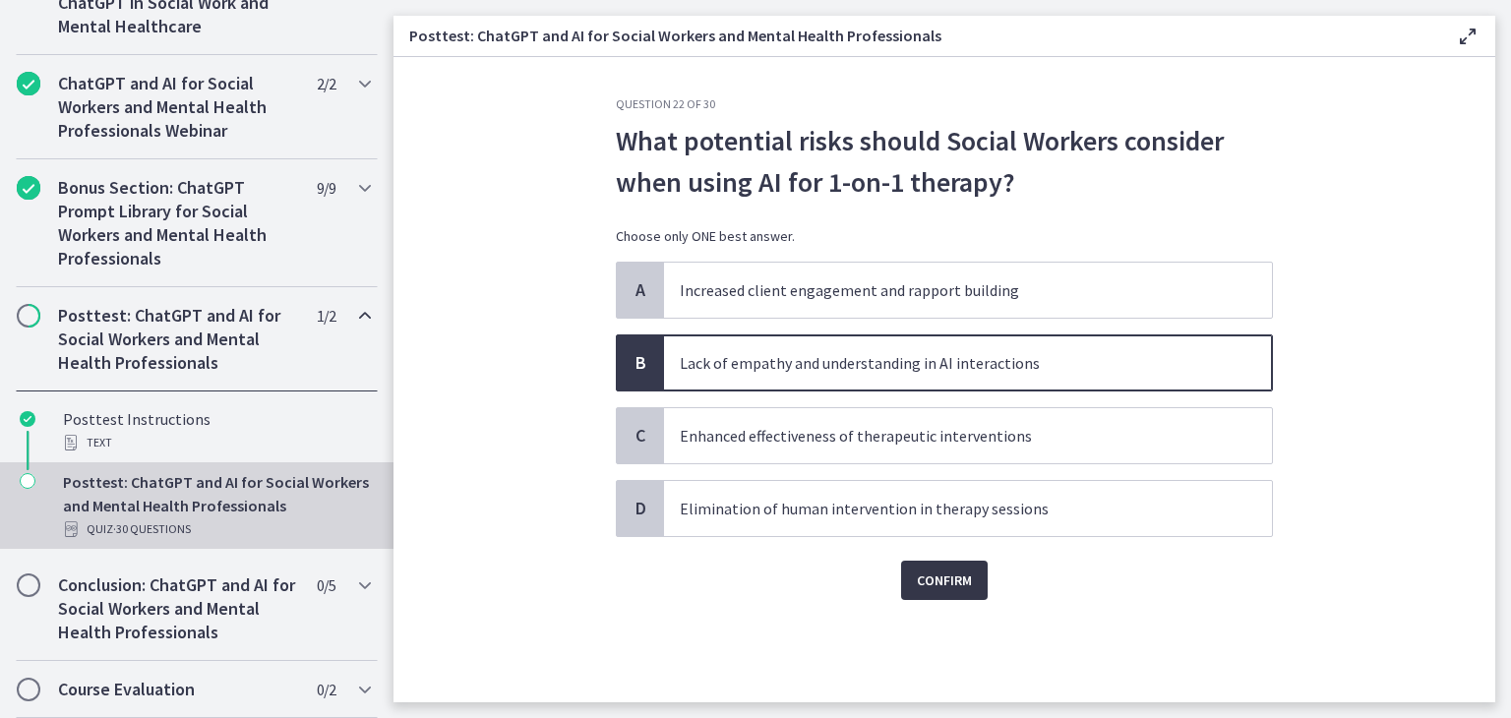
click at [938, 575] on span "Confirm" at bounding box center [944, 581] width 55 height 24
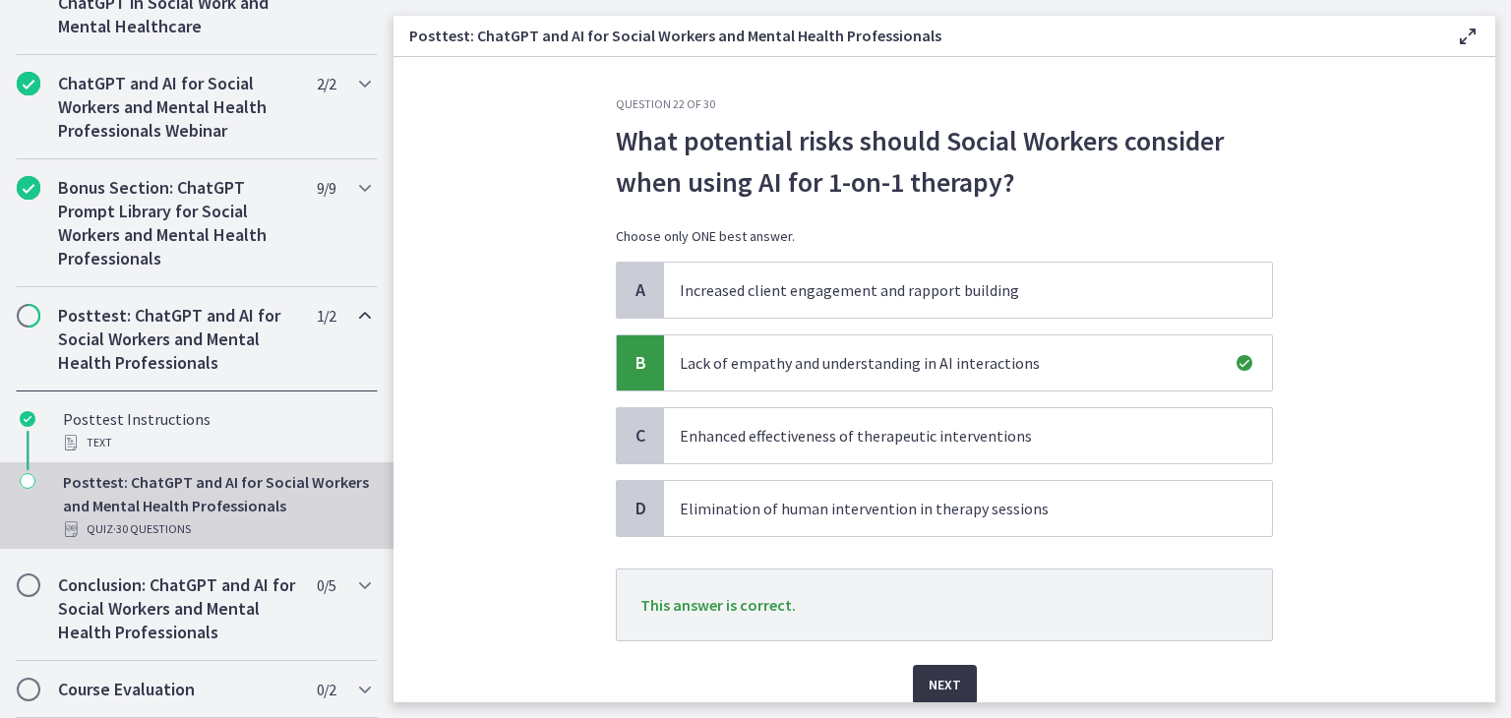
click at [929, 673] on span "Next" at bounding box center [945, 685] width 32 height 24
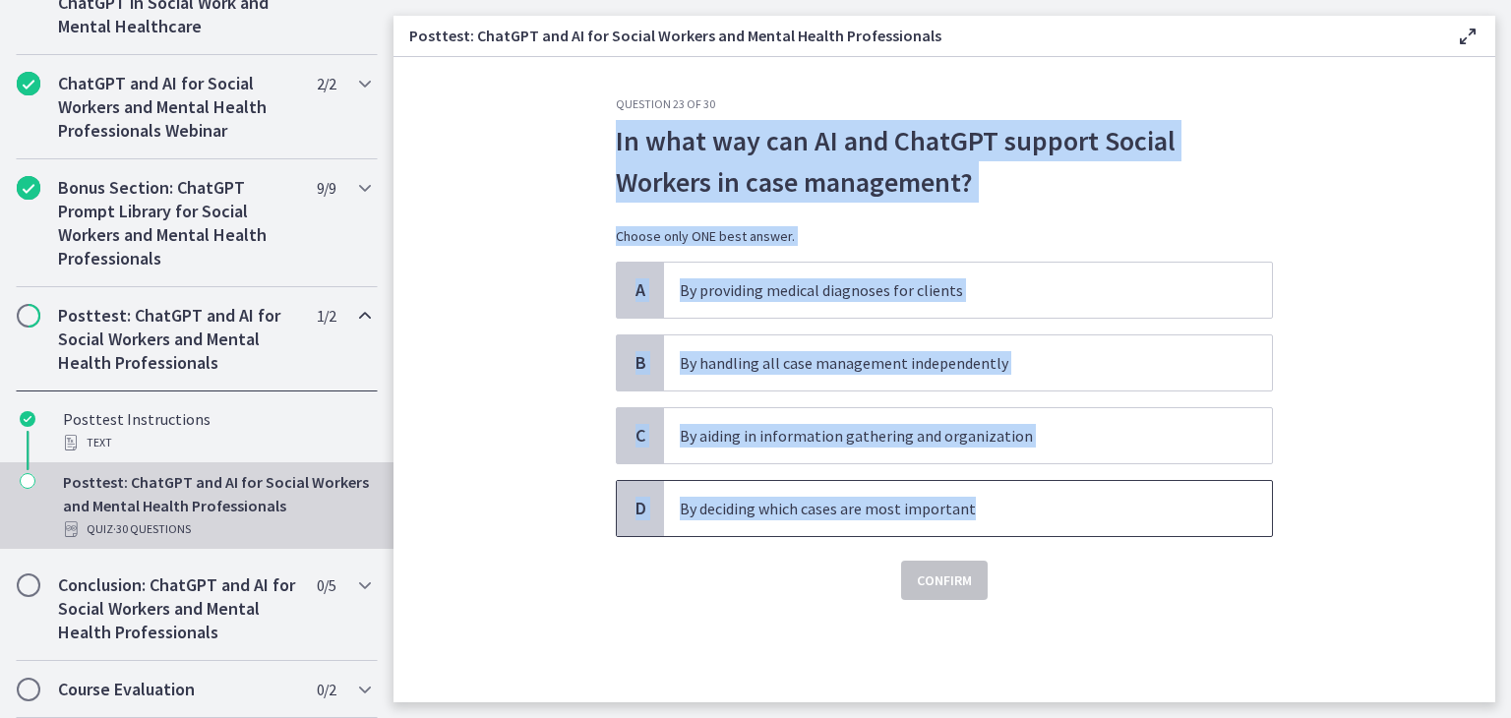
drag, startPoint x: 619, startPoint y: 135, endPoint x: 972, endPoint y: 479, distance: 493.2
click at [972, 479] on div "Question 23 of 30 In what way can AI and ChatGPT support Social Workers in case…" at bounding box center [944, 348] width 657 height 504
click at [858, 420] on span "By aiding in information gathering and organization" at bounding box center [968, 435] width 608 height 55
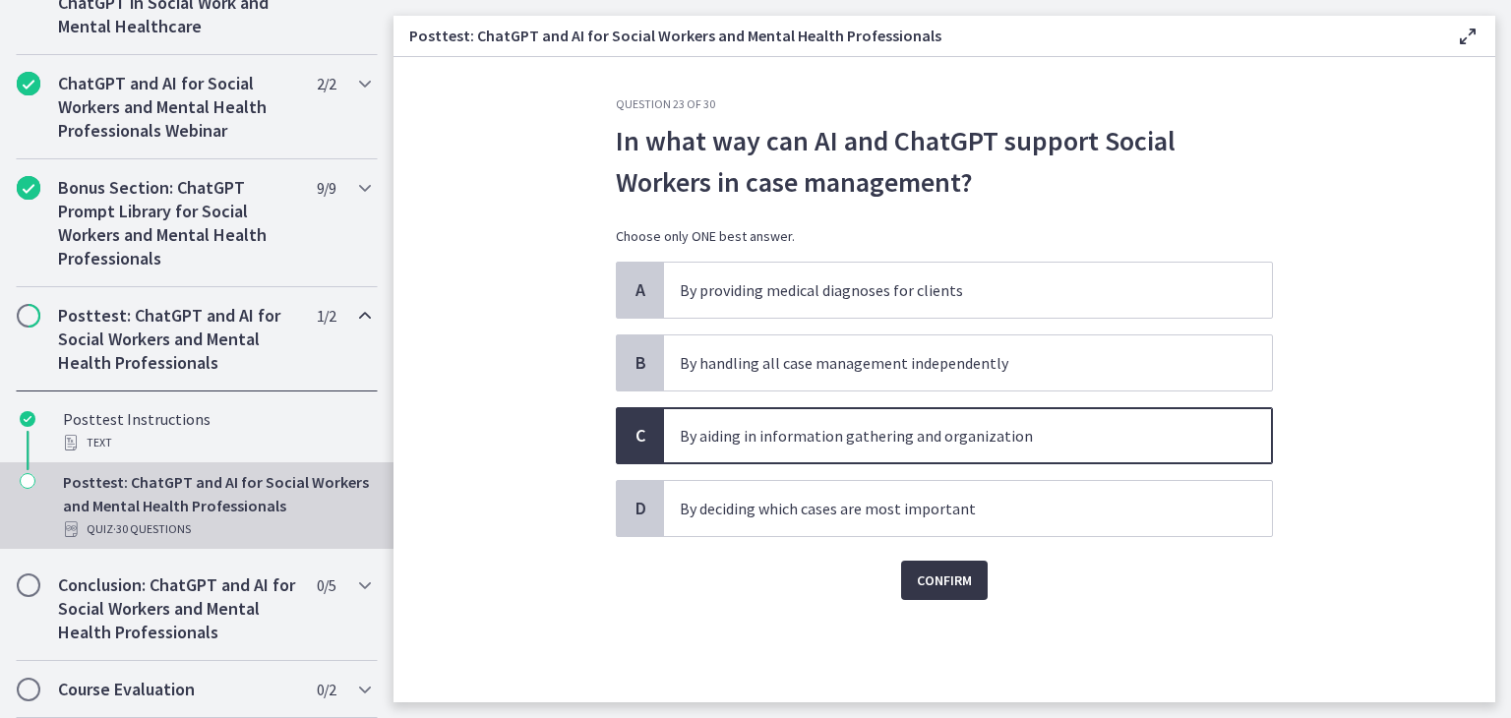
click at [945, 561] on button "Confirm" at bounding box center [944, 580] width 87 height 39
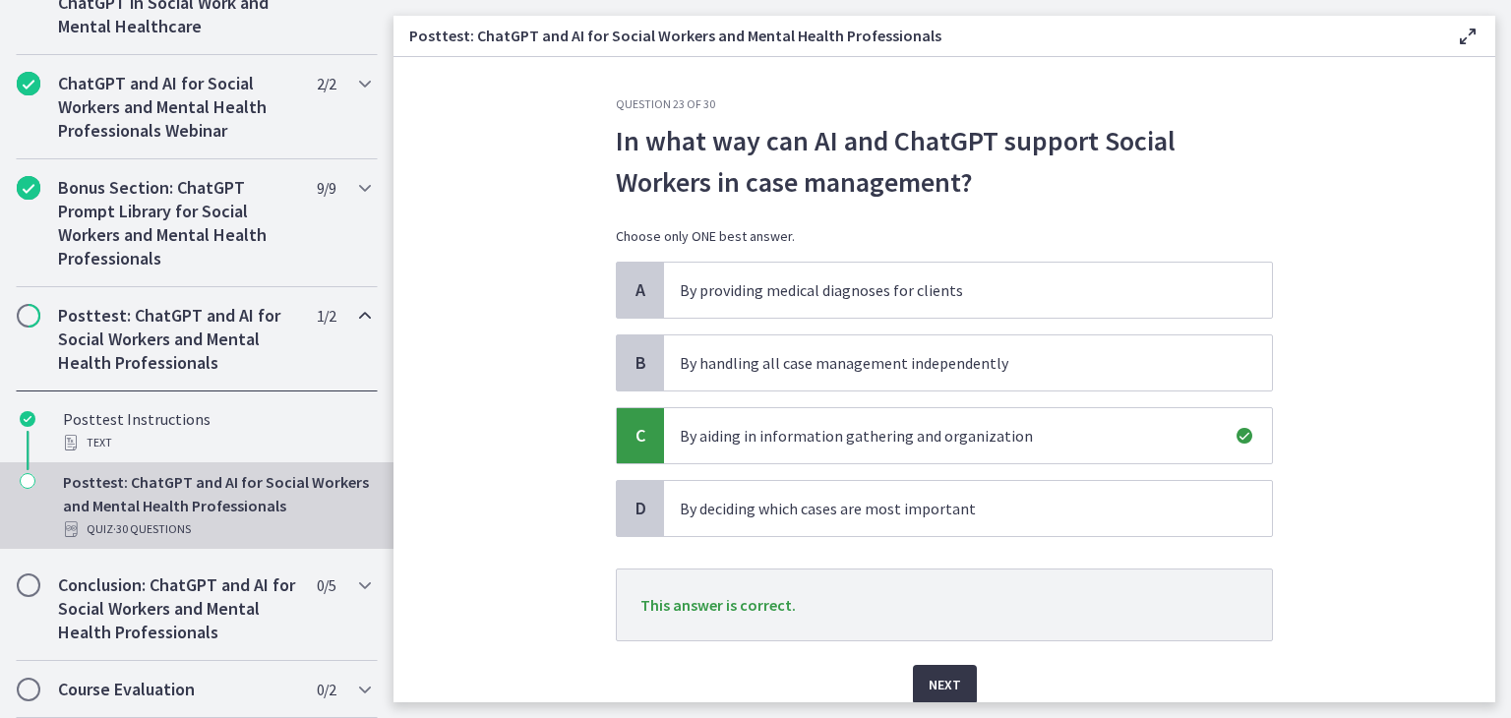
click at [928, 665] on button "Next" at bounding box center [945, 684] width 64 height 39
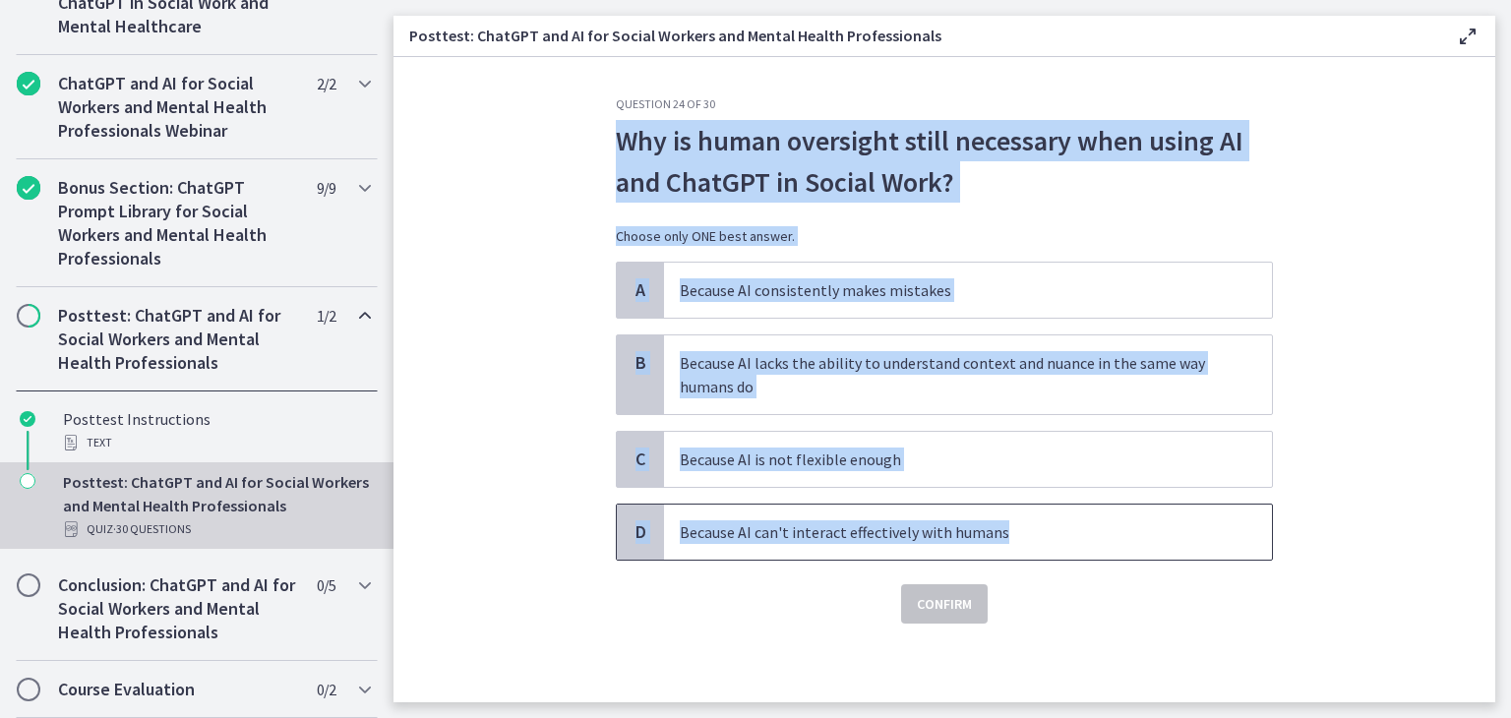
drag, startPoint x: 616, startPoint y: 130, endPoint x: 1011, endPoint y: 519, distance: 555.1
click at [1011, 519] on div "Question 24 of 30 Why is human oversight still necessary when using AI and Chat…" at bounding box center [944, 359] width 657 height 527
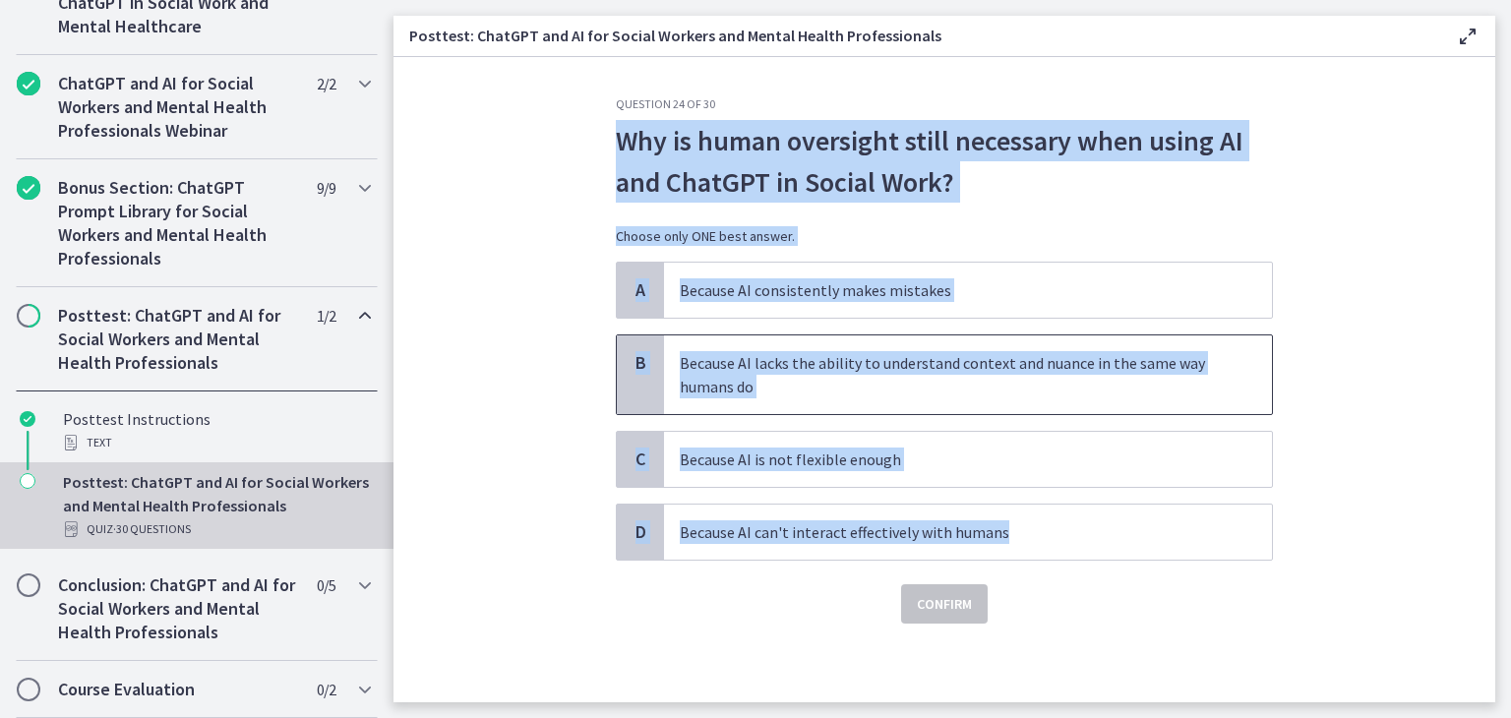
click at [783, 353] on p "Because AI lacks the ability to understand context and nuance in the same way h…" at bounding box center [948, 374] width 537 height 47
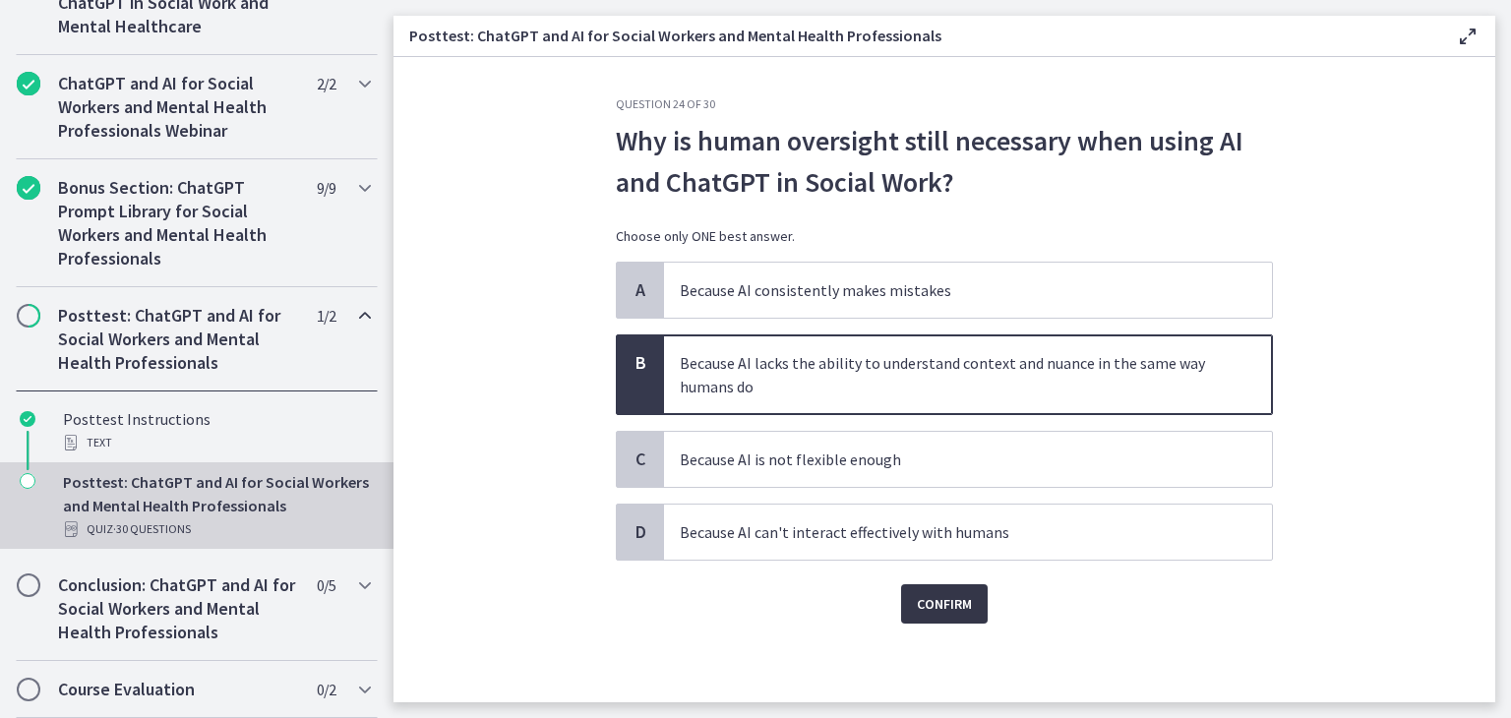
click at [947, 603] on span "Confirm" at bounding box center [944, 604] width 55 height 24
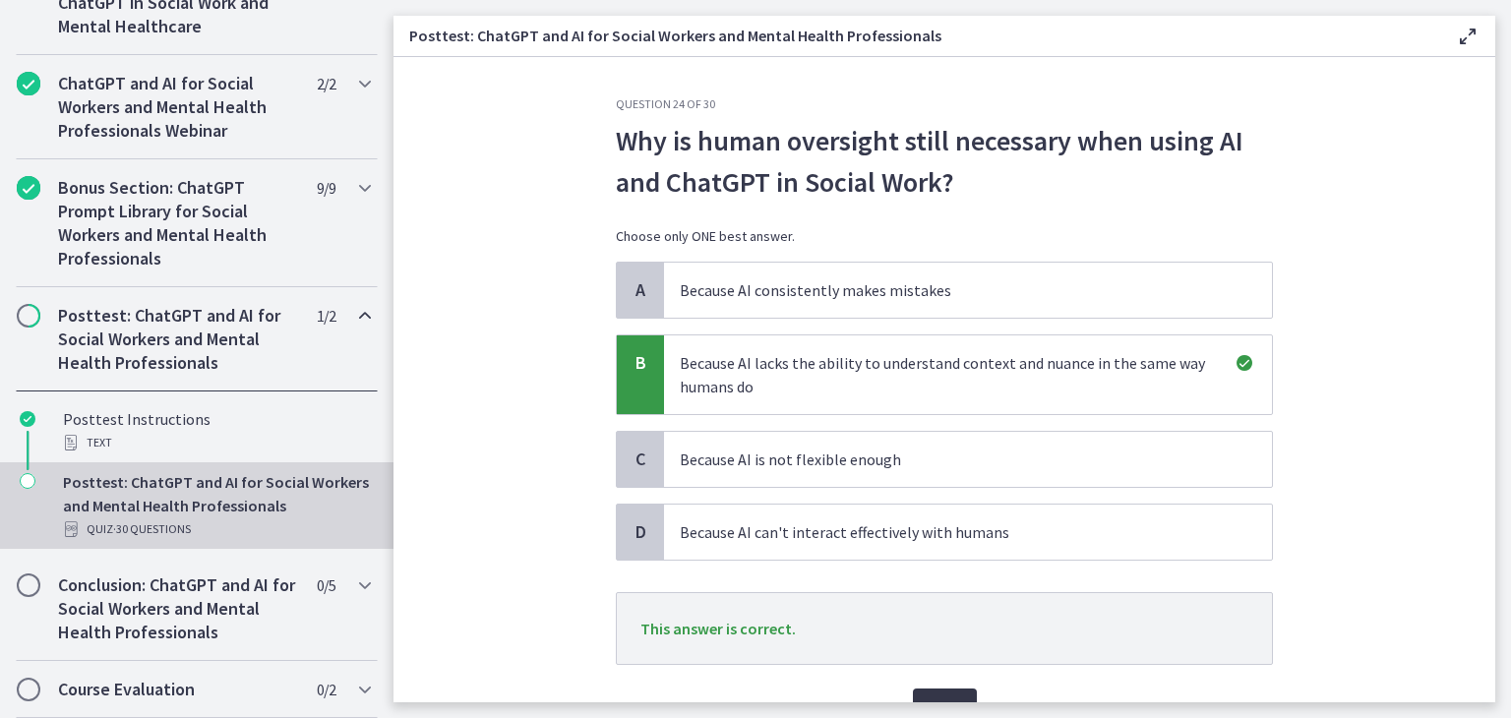
click at [929, 689] on button "Next" at bounding box center [945, 708] width 64 height 39
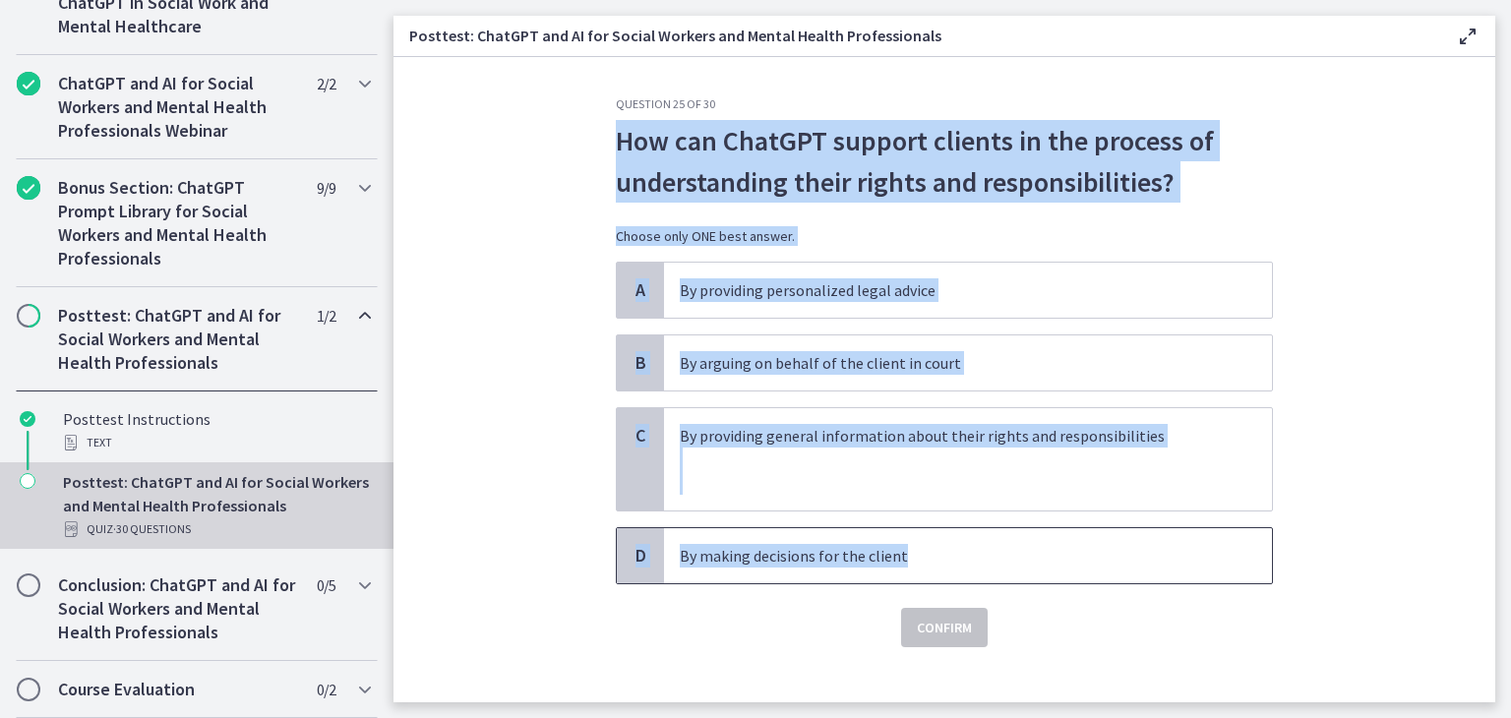
drag, startPoint x: 611, startPoint y: 132, endPoint x: 930, endPoint y: 528, distance: 508.7
click at [930, 528] on div "Question 25 of 30 How can ChatGPT support clients in the process of understandi…" at bounding box center [944, 371] width 657 height 551
click at [721, 431] on p "By providing general information about their rights and responsibilities" at bounding box center [948, 436] width 537 height 24
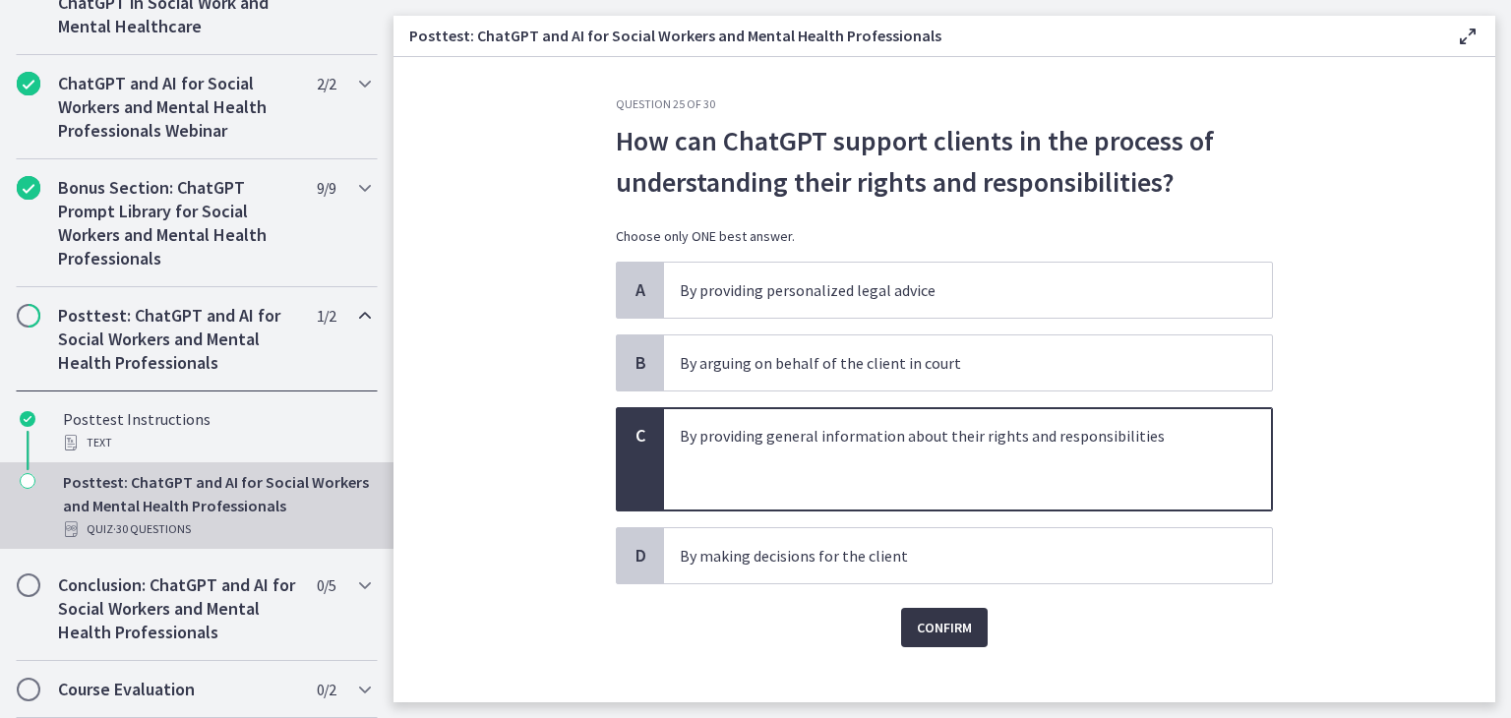
click at [935, 623] on span "Confirm" at bounding box center [944, 628] width 55 height 24
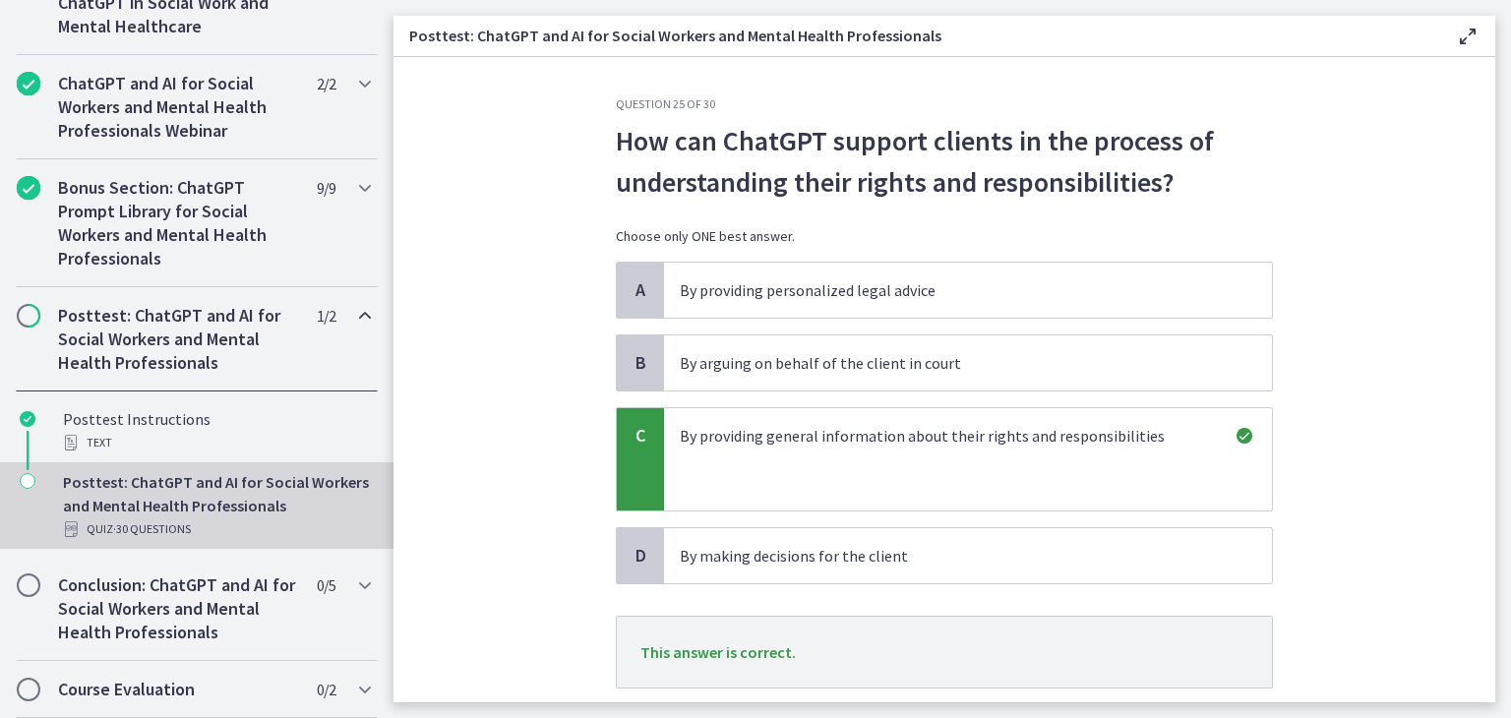
scroll to position [46, 0]
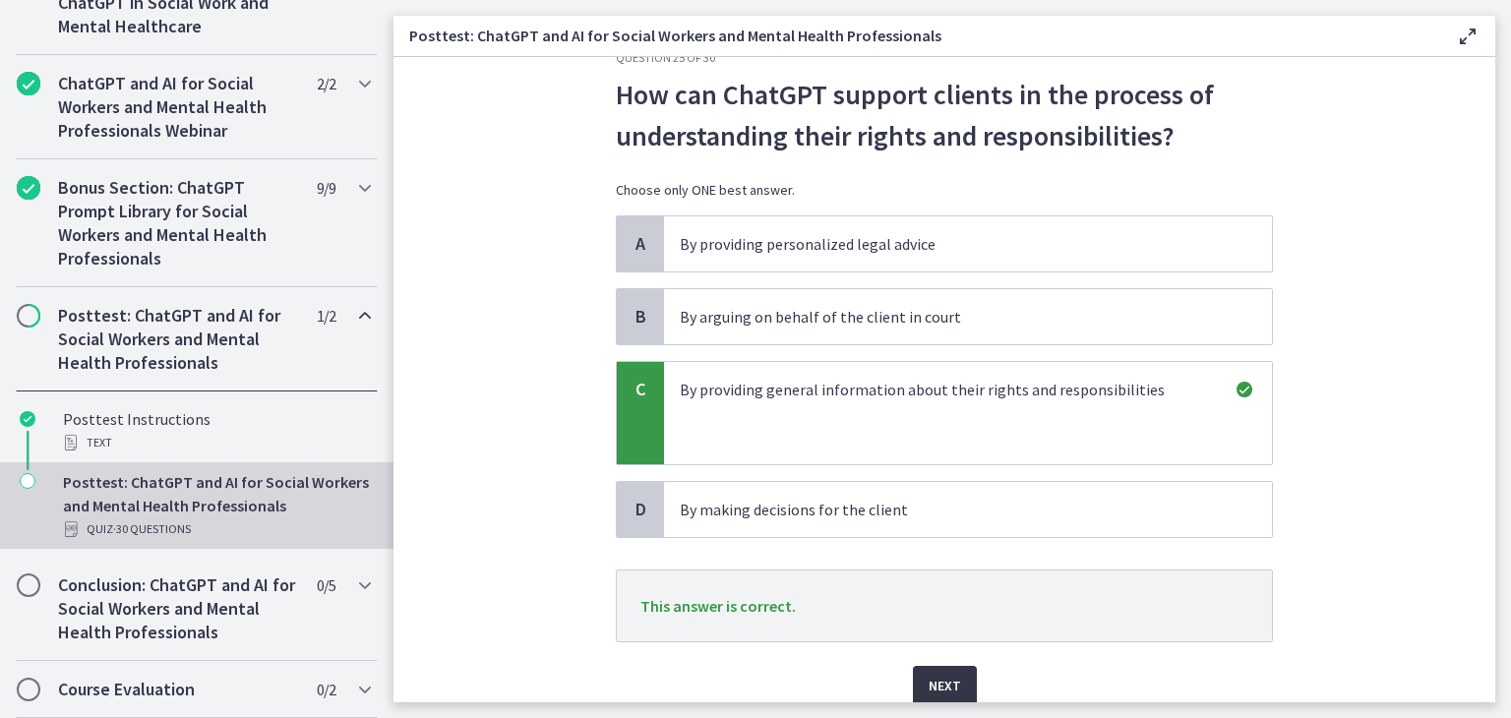
click at [932, 682] on span "Next" at bounding box center [945, 686] width 32 height 24
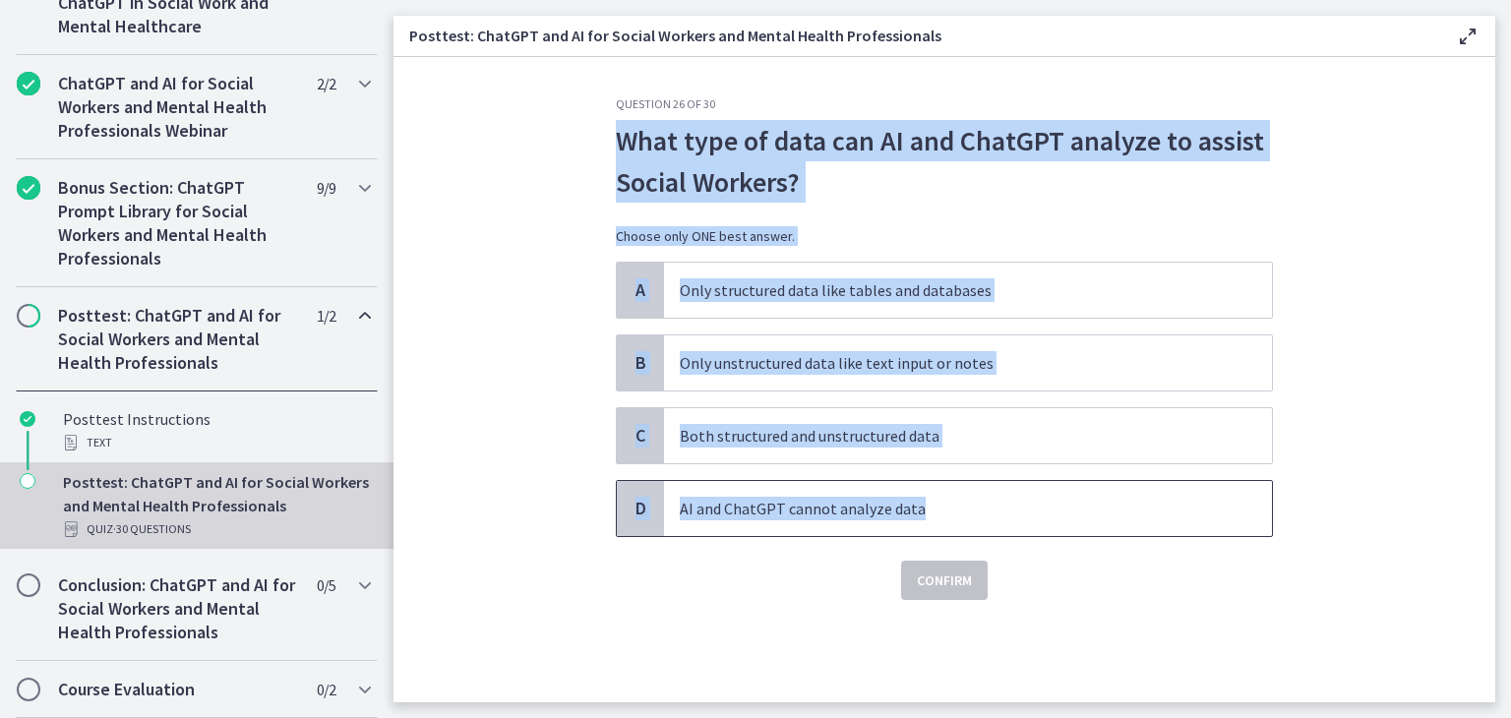
drag, startPoint x: 617, startPoint y: 134, endPoint x: 937, endPoint y: 485, distance: 474.9
click at [937, 485] on div "Question 26 of 30 What type of data can AI and ChatGPT analyze to assist Social…" at bounding box center [944, 348] width 657 height 504
click at [726, 430] on p "Both structured and unstructured data" at bounding box center [948, 436] width 537 height 24
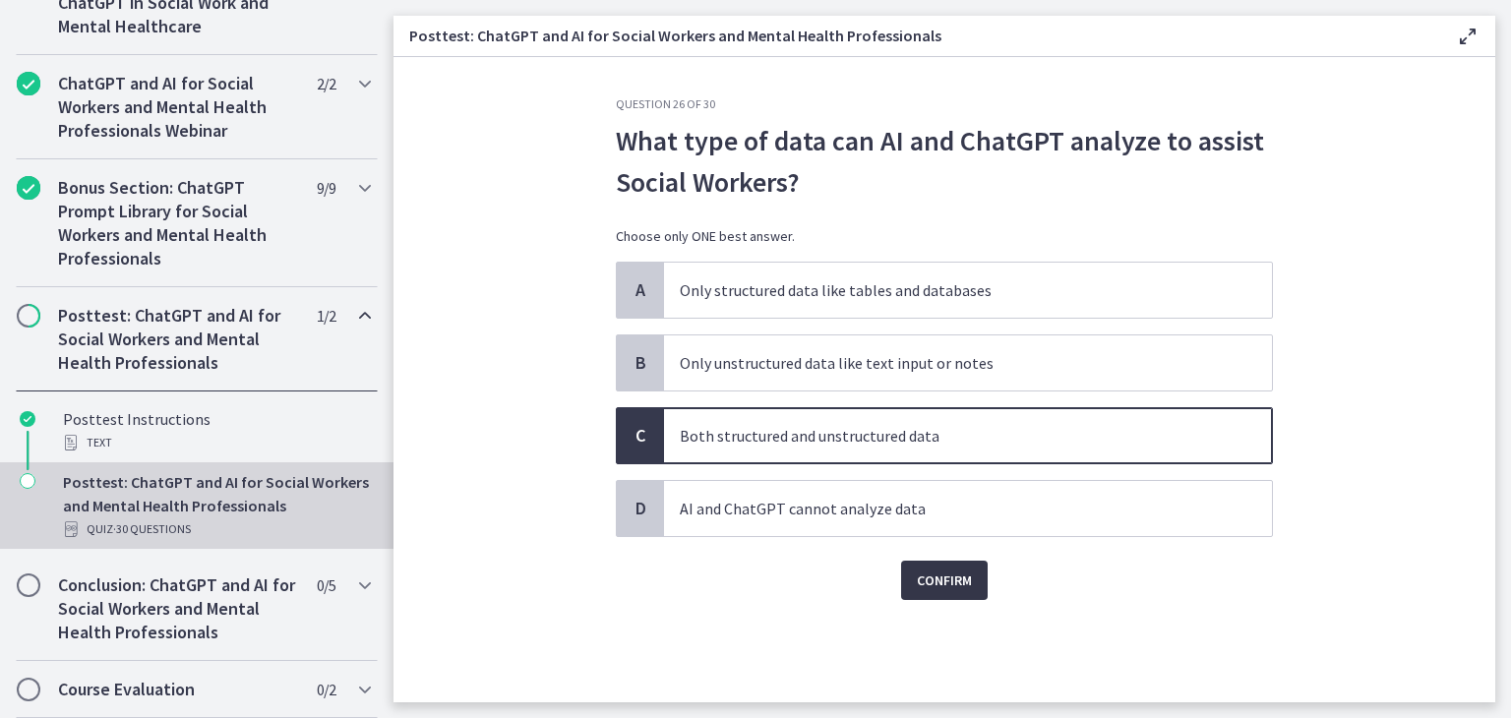
click at [955, 575] on span "Confirm" at bounding box center [944, 581] width 55 height 24
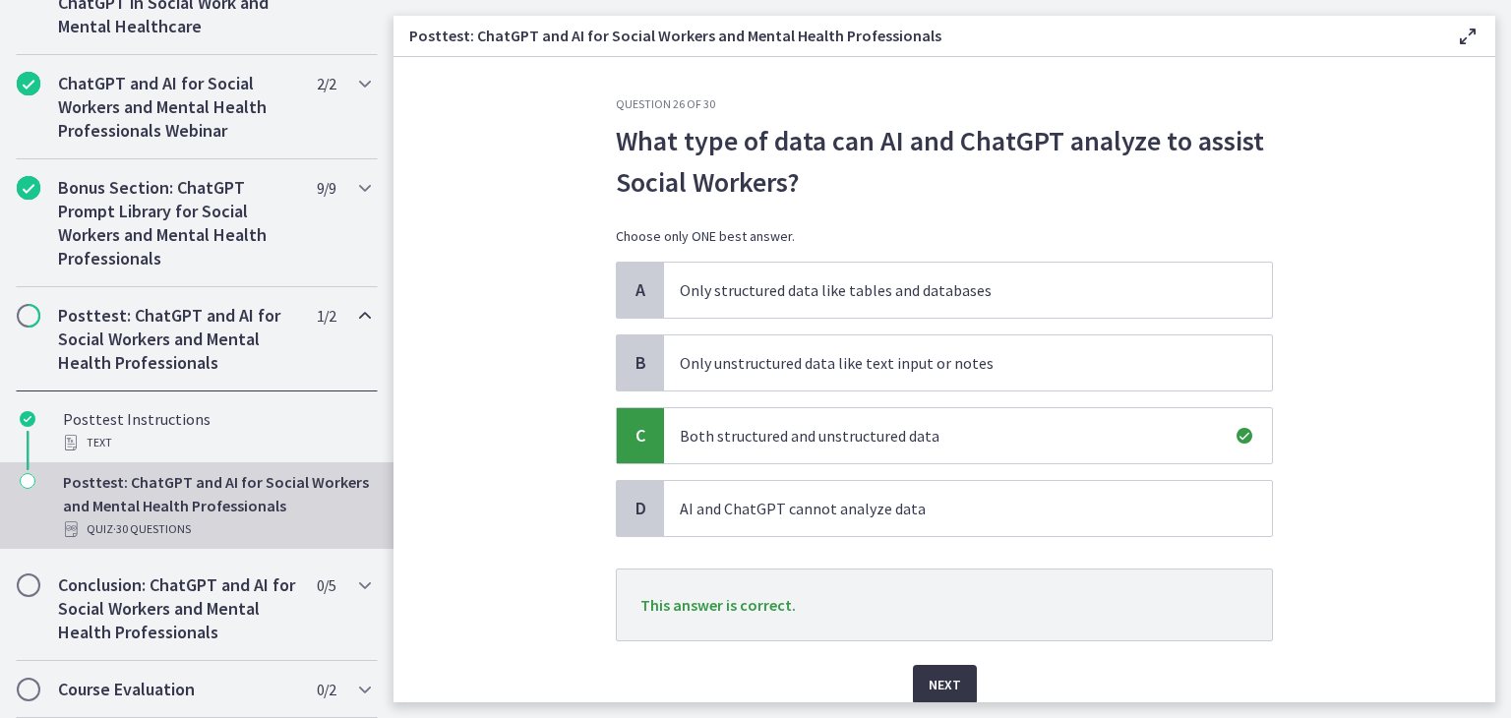
click at [934, 674] on span "Next" at bounding box center [945, 685] width 32 height 24
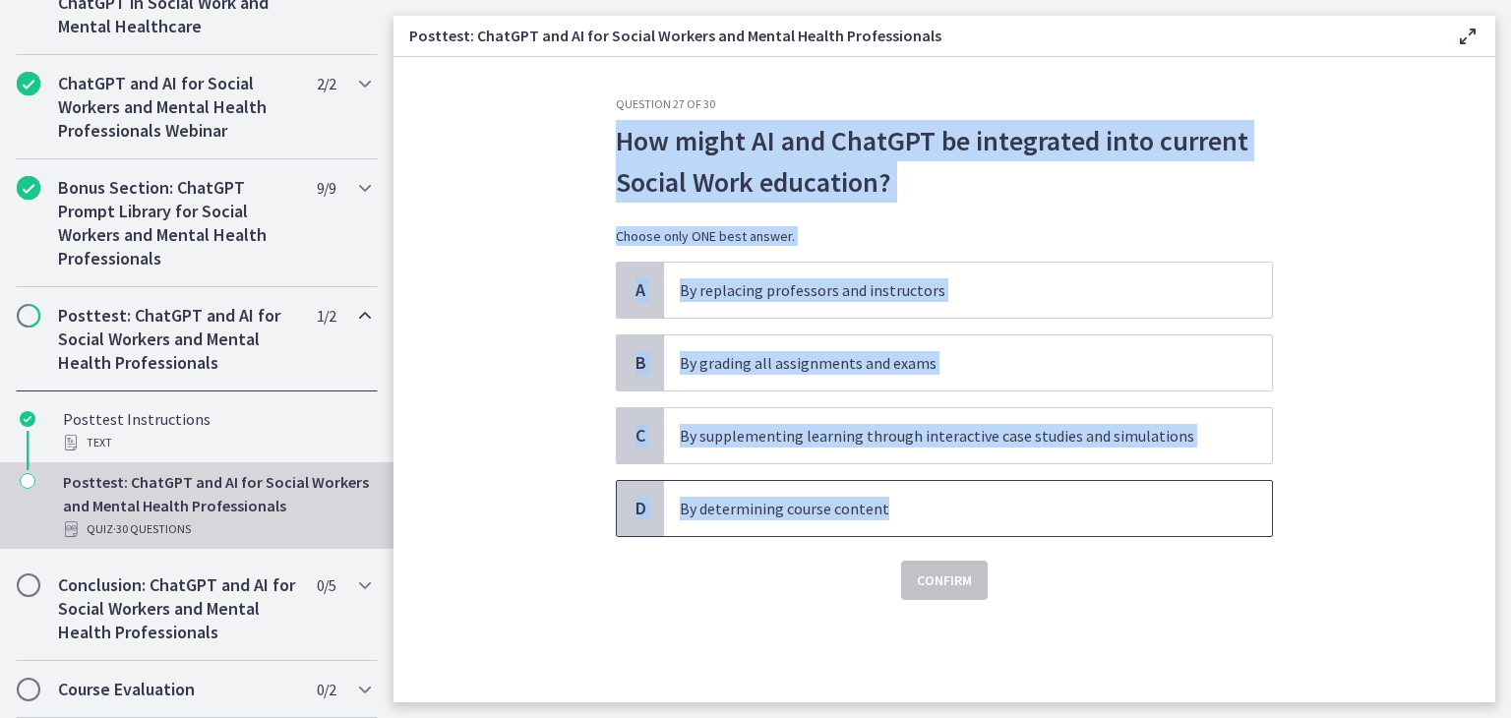
drag, startPoint x: 615, startPoint y: 137, endPoint x: 956, endPoint y: 489, distance: 490.5
click at [956, 489] on div "Question 27 of 30 How might AI and ChatGPT be integrated into current Social Wo…" at bounding box center [944, 348] width 657 height 504
click at [720, 456] on span "By supplementing learning through interactive case studies and simulations" at bounding box center [968, 435] width 608 height 55
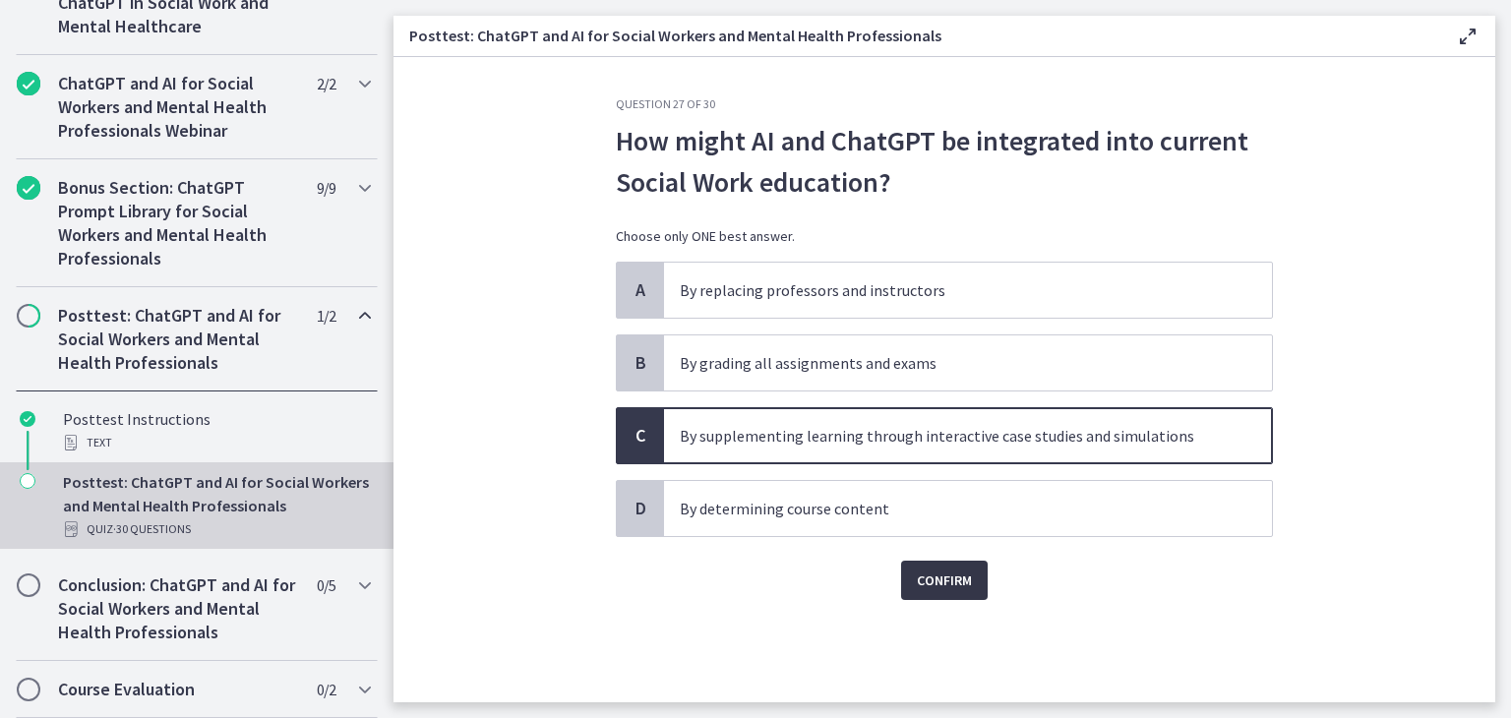
click at [931, 579] on span "Confirm" at bounding box center [944, 581] width 55 height 24
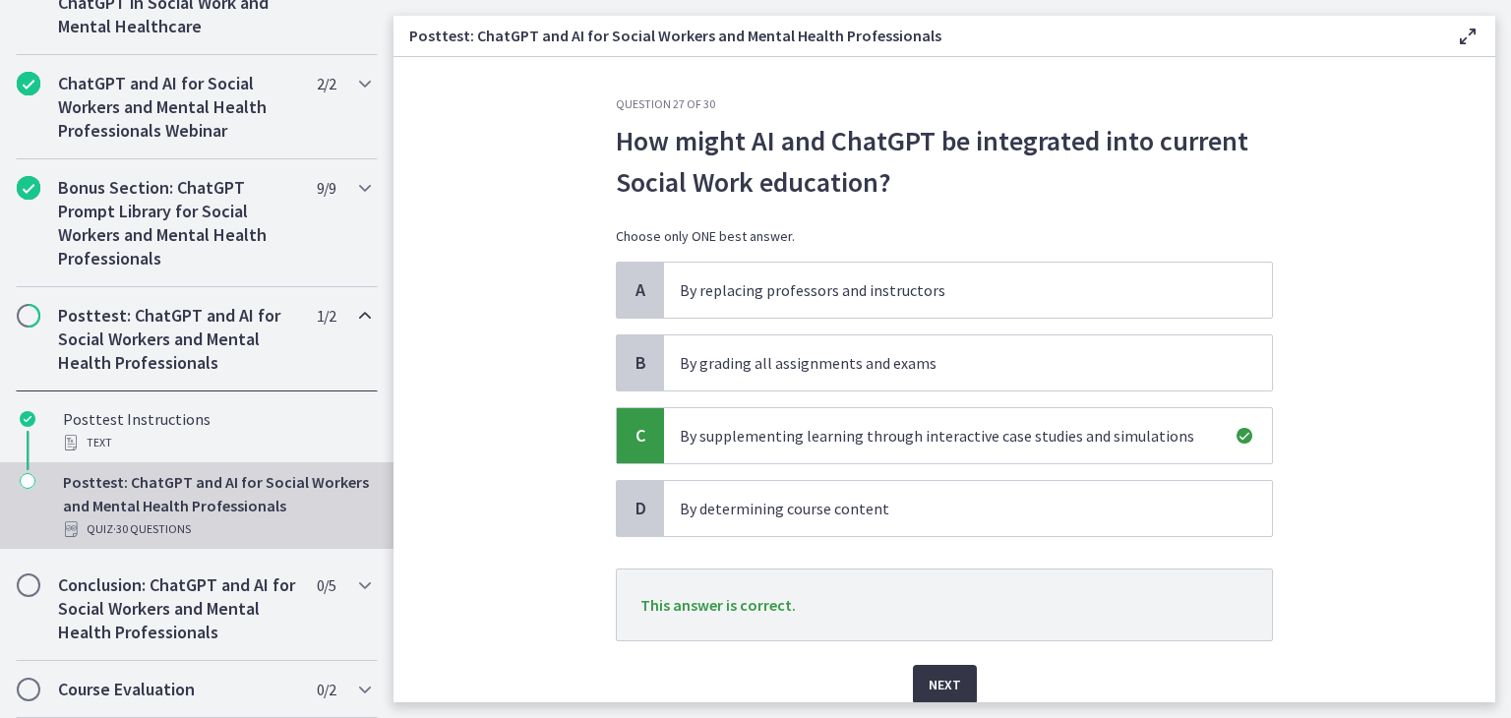
click at [940, 673] on span "Next" at bounding box center [945, 685] width 32 height 24
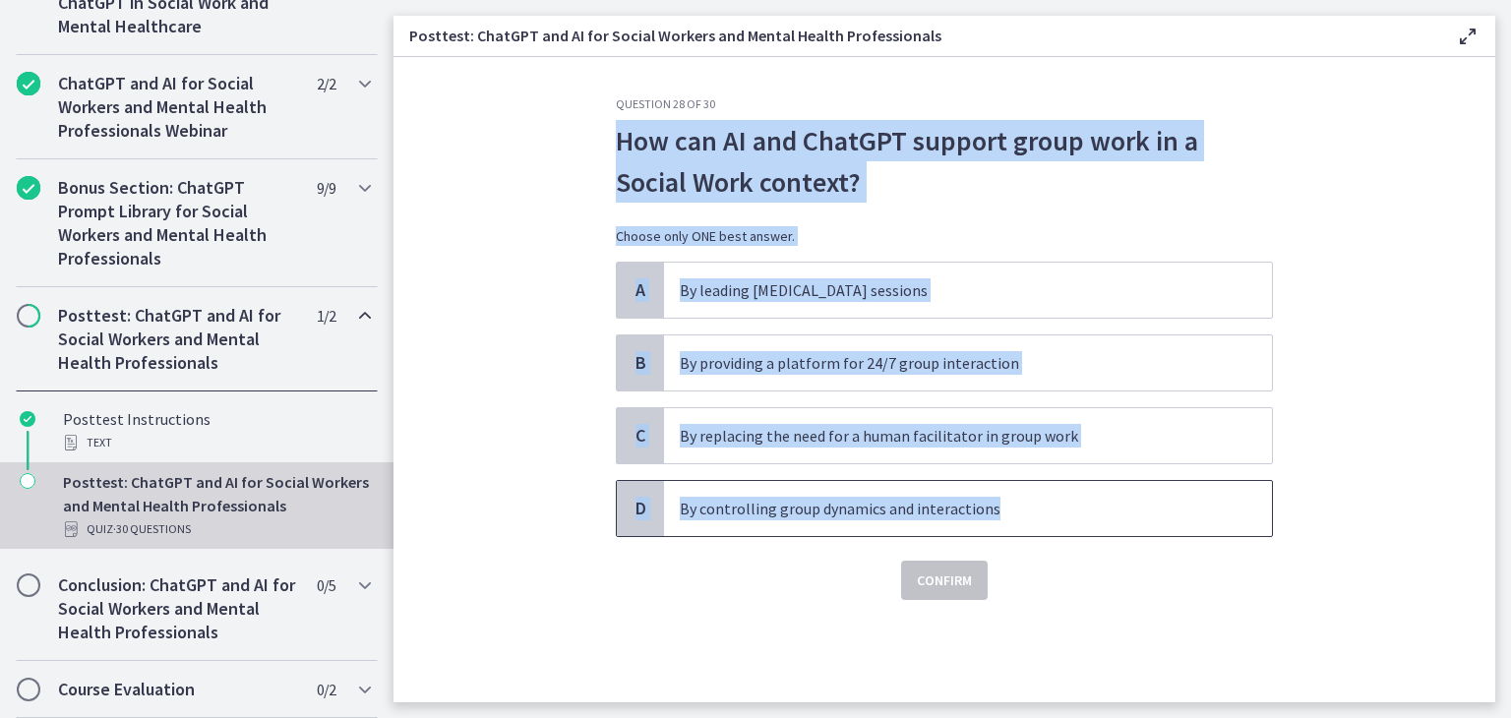
drag, startPoint x: 614, startPoint y: 128, endPoint x: 1003, endPoint y: 491, distance: 532.5
click at [1003, 491] on div "Question 28 of 30 How can AI and ChatGPT support group work in a Social Work co…" at bounding box center [944, 399] width 689 height 606
click at [740, 360] on p "By providing a platform for 24/7 group interaction" at bounding box center [948, 363] width 537 height 24
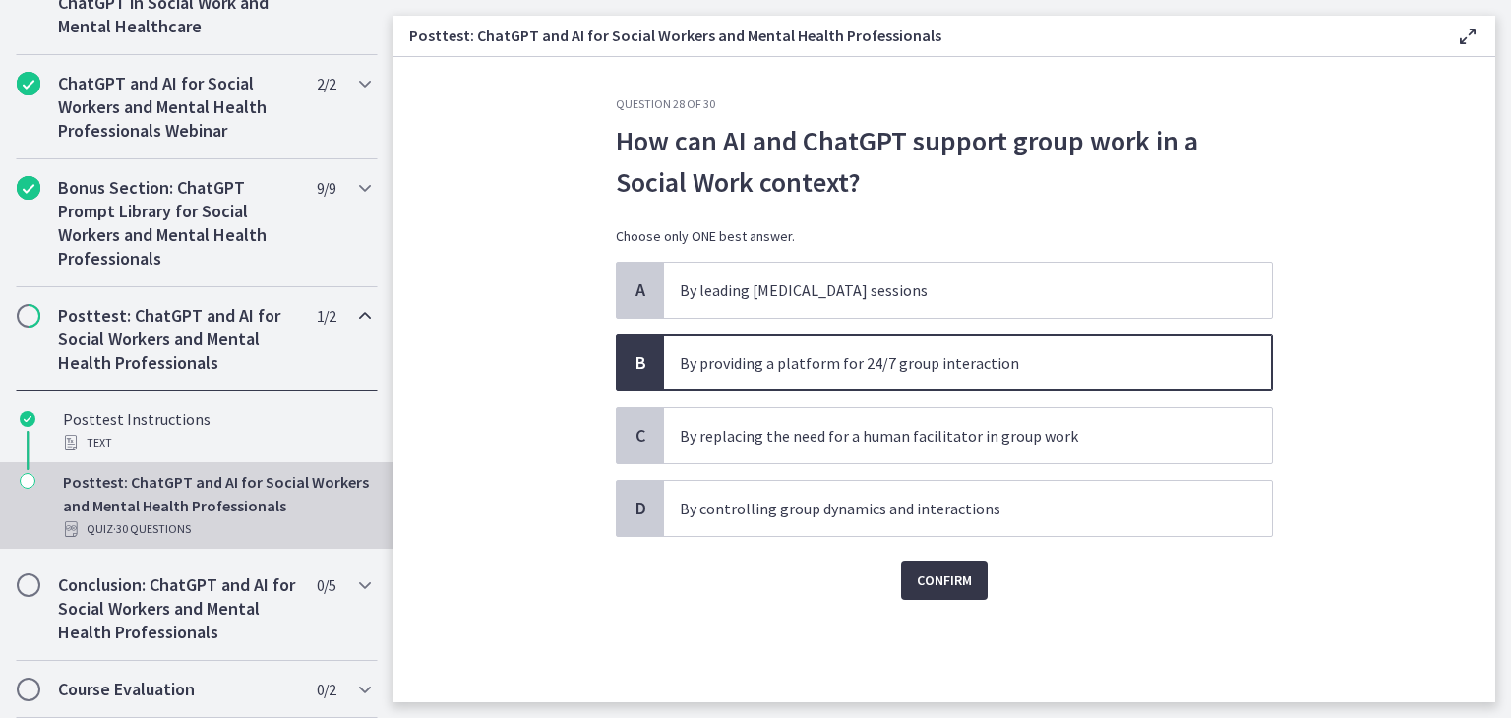
click at [940, 575] on span "Confirm" at bounding box center [944, 581] width 55 height 24
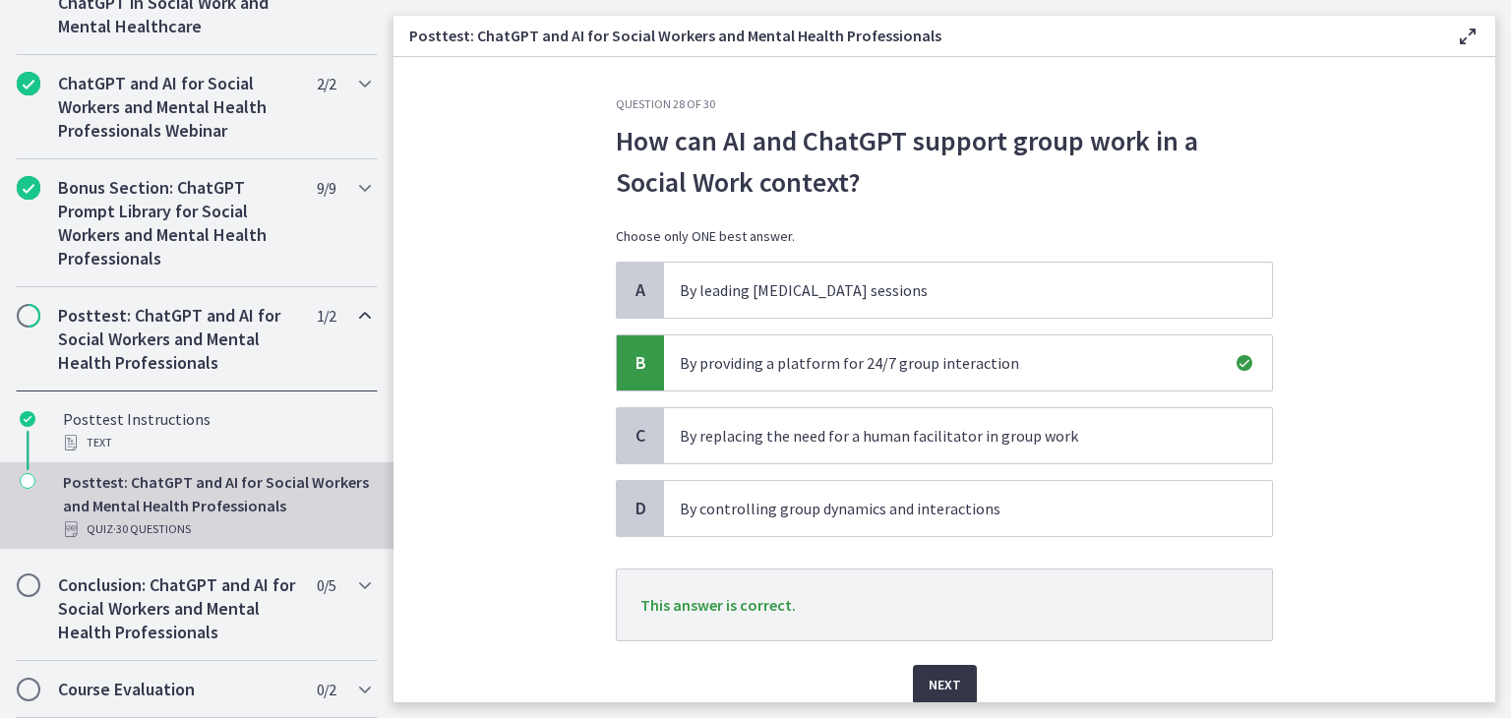
click at [944, 687] on span "Next" at bounding box center [945, 685] width 32 height 24
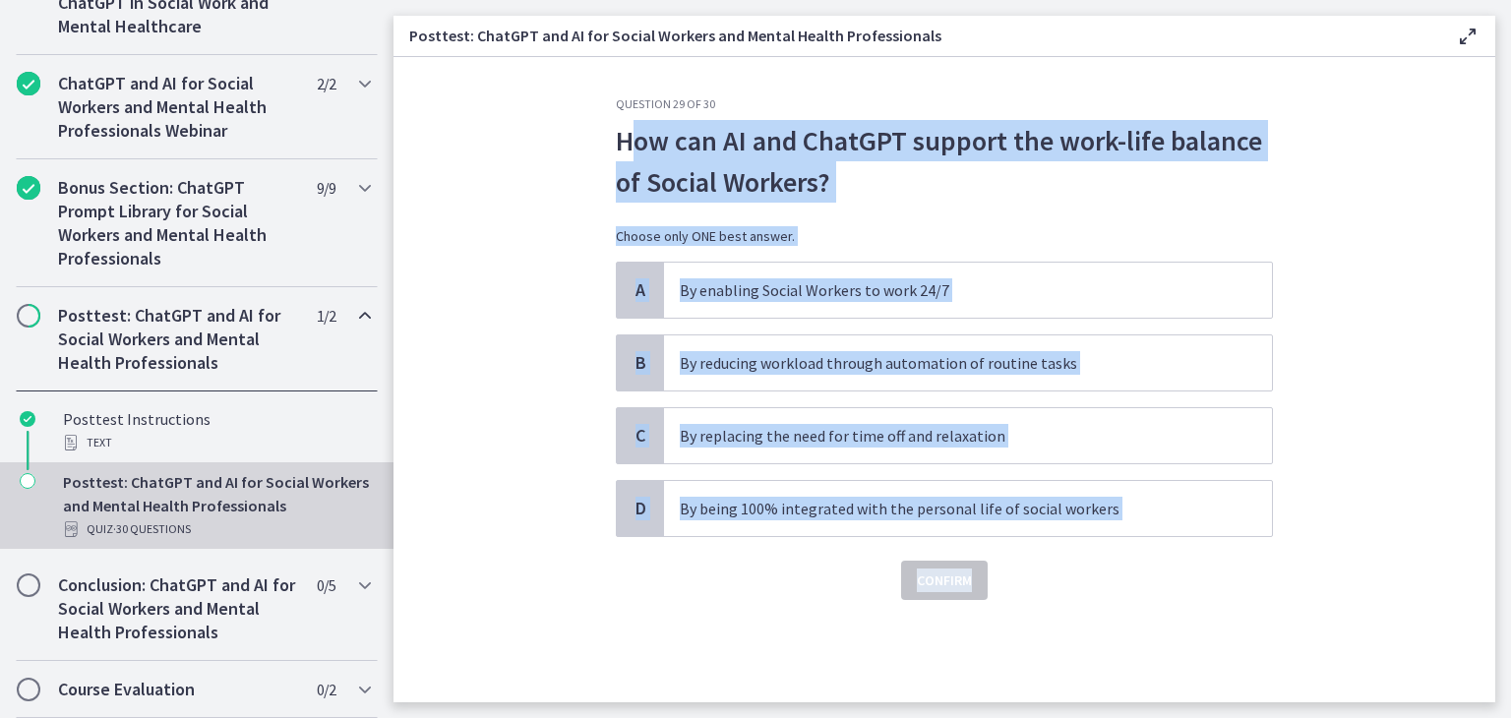
drag, startPoint x: 624, startPoint y: 134, endPoint x: 1024, endPoint y: 549, distance: 576.8
click at [1024, 549] on div "Question 29 of 30 How can AI and ChatGPT support the work-life balance of Socia…" at bounding box center [944, 348] width 657 height 504
click at [754, 362] on p "By reducing workload through automation of routine tasks" at bounding box center [948, 363] width 537 height 24
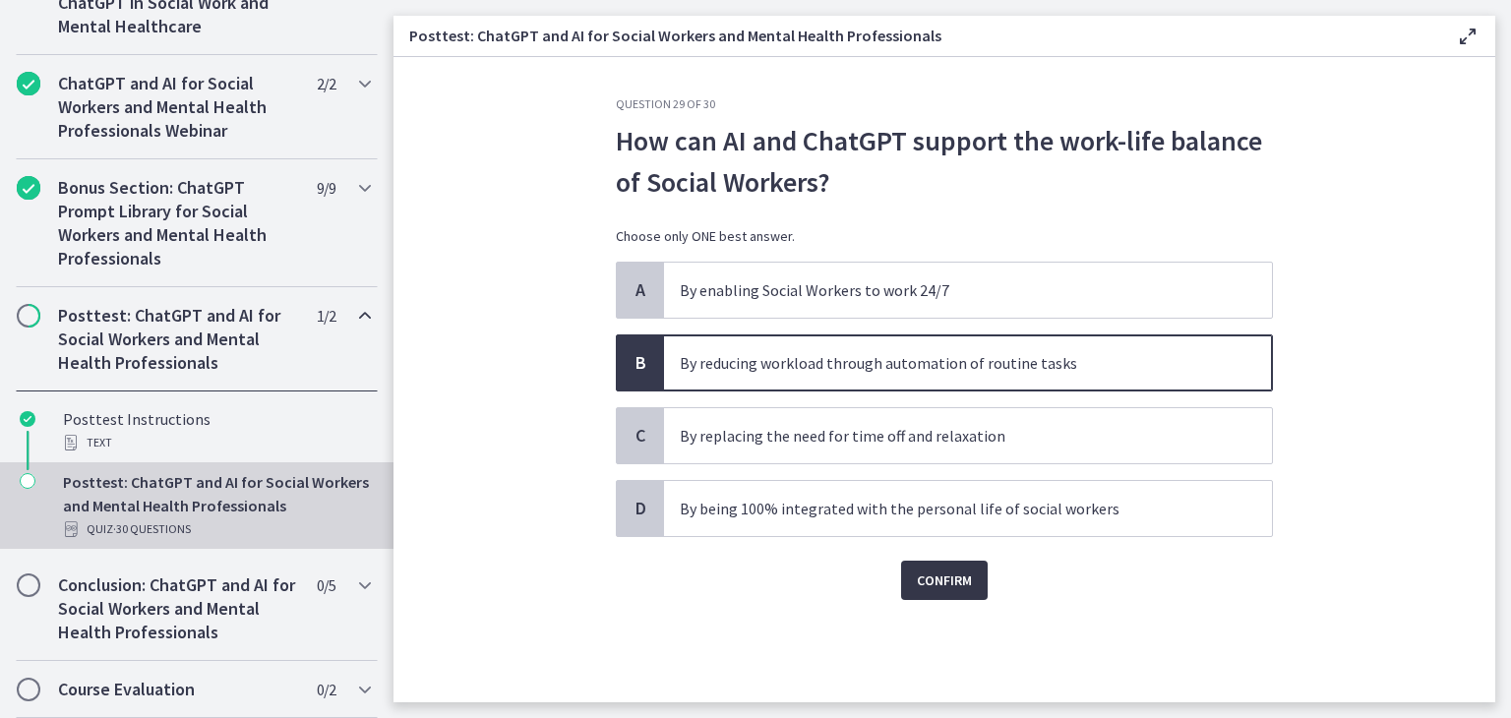
click at [941, 584] on span "Confirm" at bounding box center [944, 581] width 55 height 24
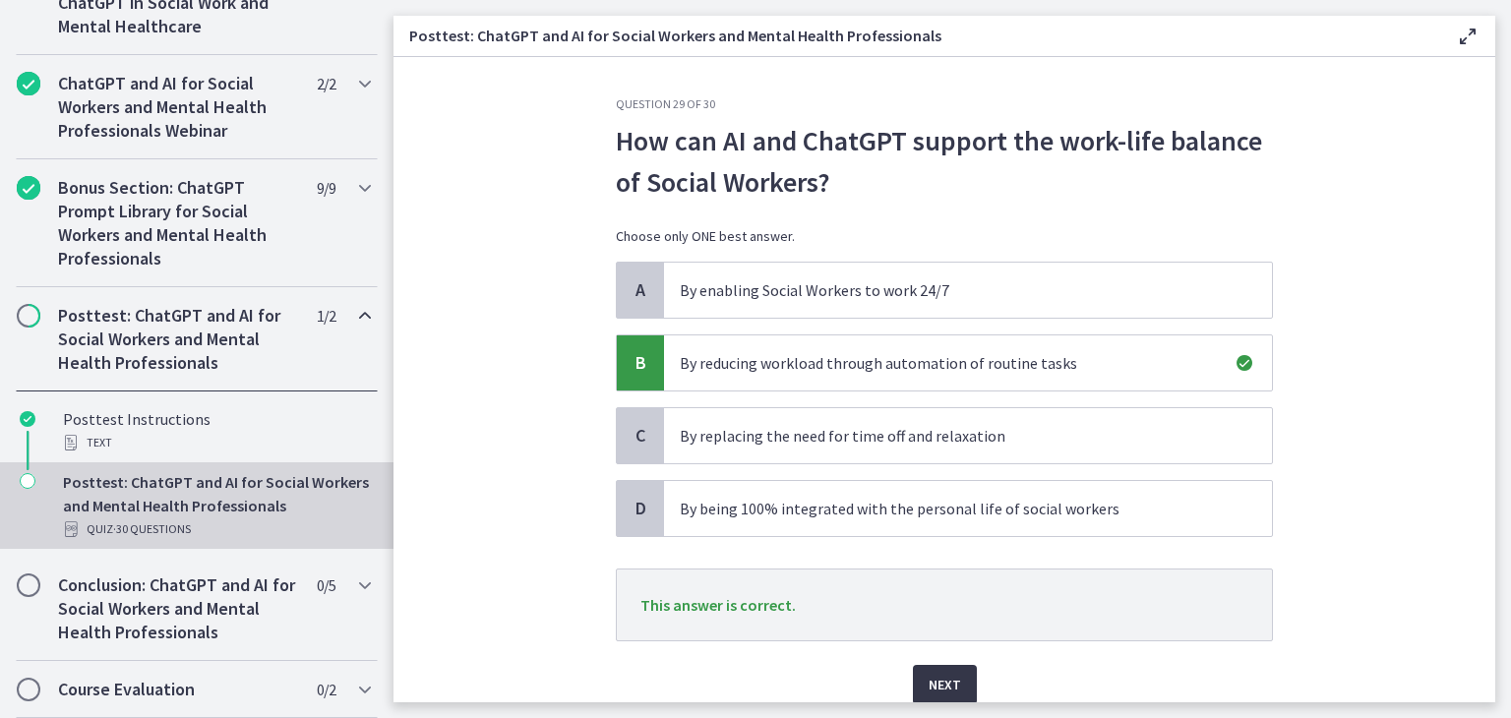
click at [917, 671] on button "Next" at bounding box center [945, 684] width 64 height 39
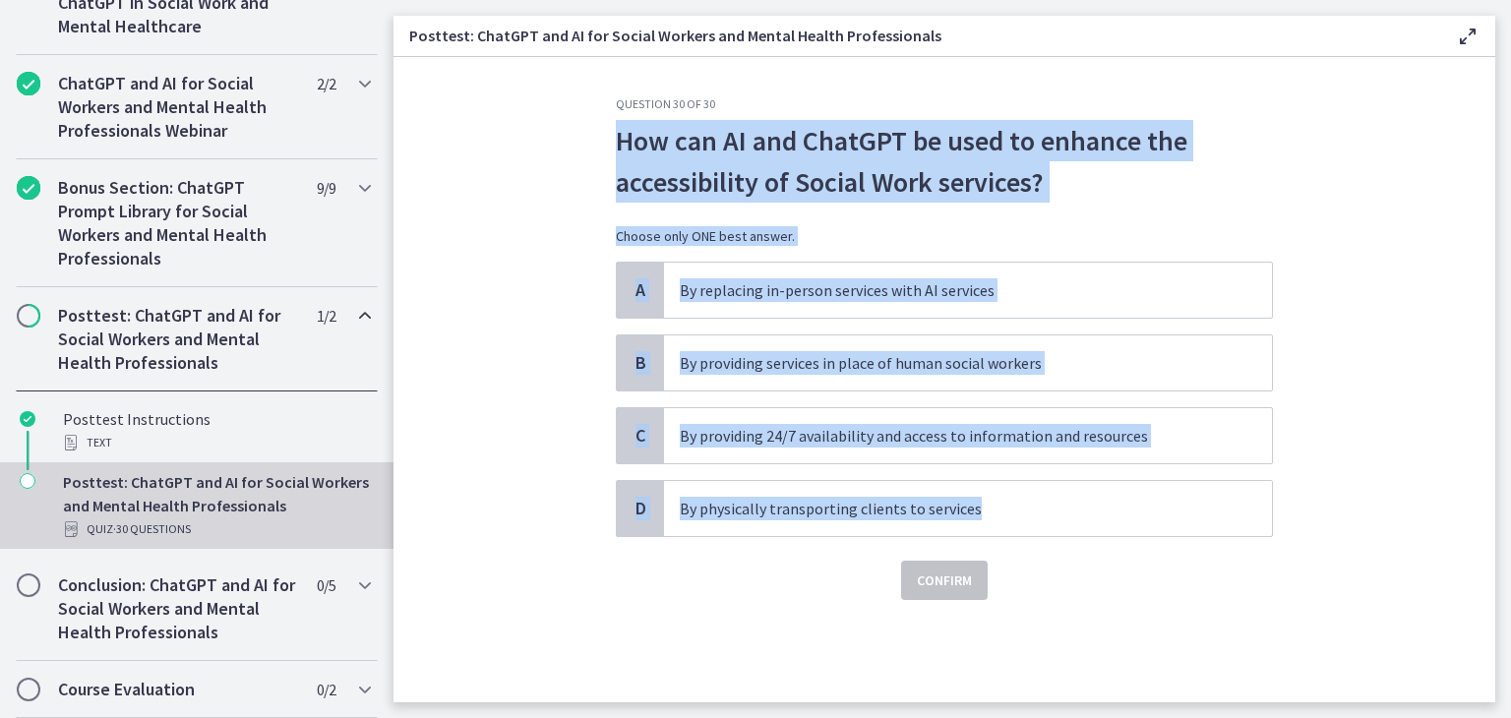
drag, startPoint x: 615, startPoint y: 137, endPoint x: 1039, endPoint y: 473, distance: 541.3
click at [1039, 473] on div "Question 30 of 30 How can AI and ChatGPT be used to enhance the accessibility o…" at bounding box center [944, 348] width 657 height 504
click at [733, 142] on p "How can AI and ChatGPT be used to enhance the accessibility of Social Work serv…" at bounding box center [944, 161] width 657 height 83
click at [951, 563] on div "Question 30 of 30 How can AI and ChatGPT be used to enhance the accessibility o…" at bounding box center [944, 399] width 689 height 606
click at [773, 473] on div "A By replacing in-person services with AI services B By providing services in p…" at bounding box center [944, 399] width 657 height 275
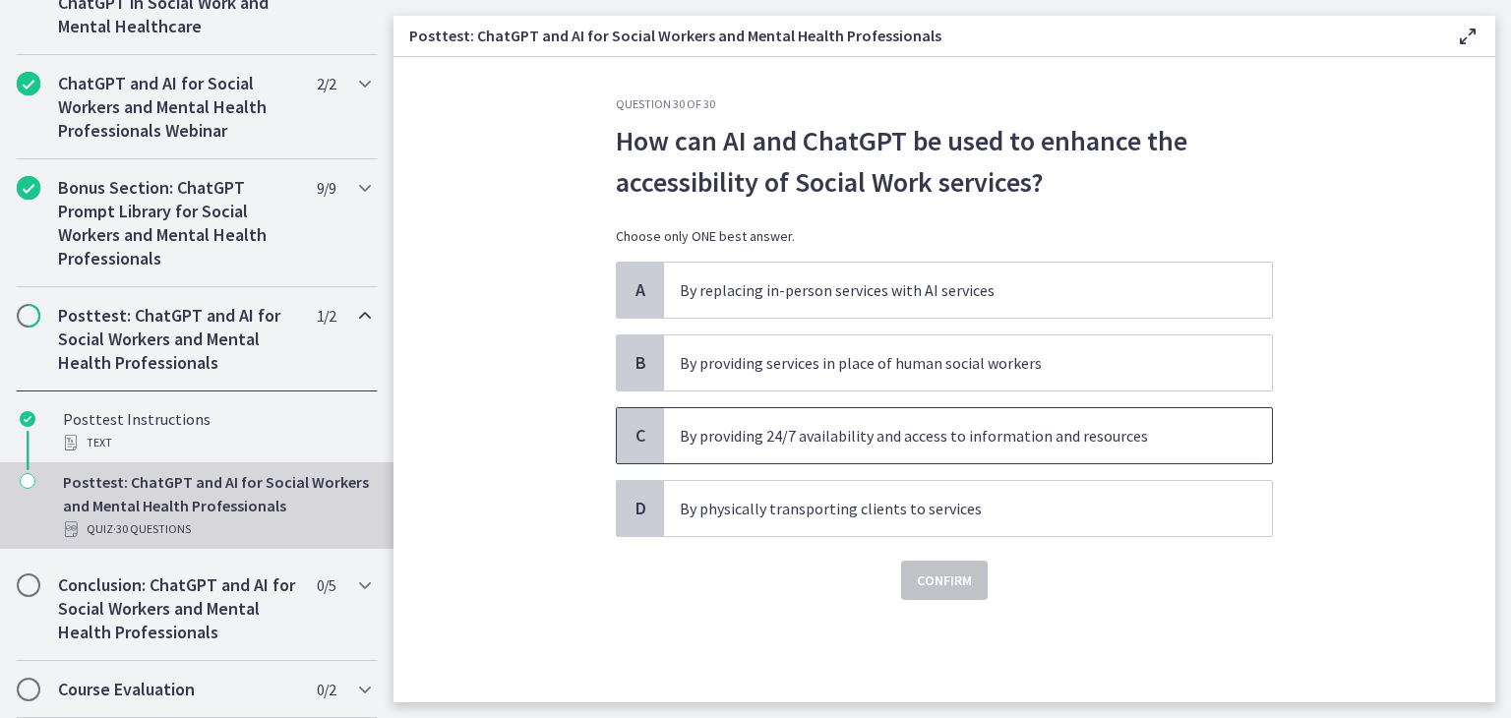
click at [815, 459] on span "By providing 24/7 availability and access to information and resources" at bounding box center [968, 435] width 608 height 55
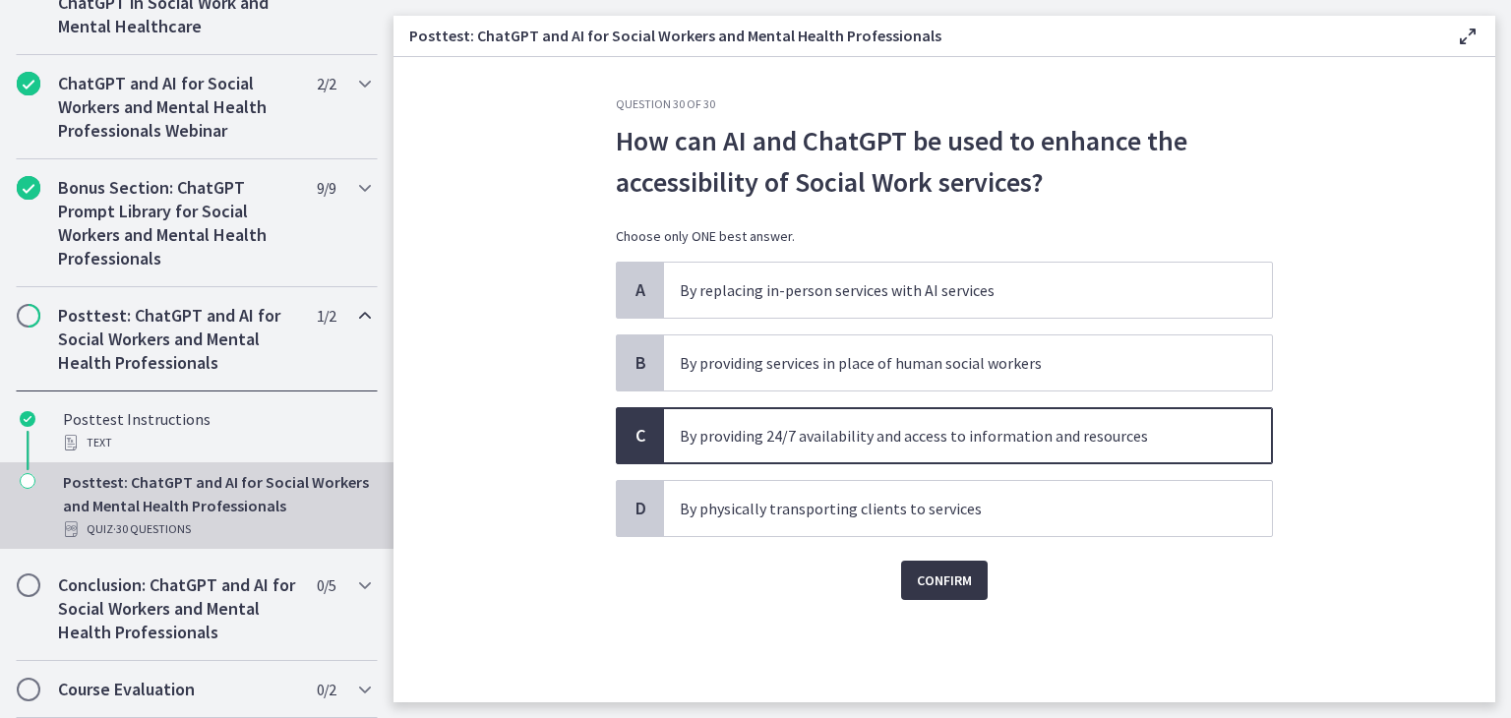
click at [940, 581] on span "Confirm" at bounding box center [944, 581] width 55 height 24
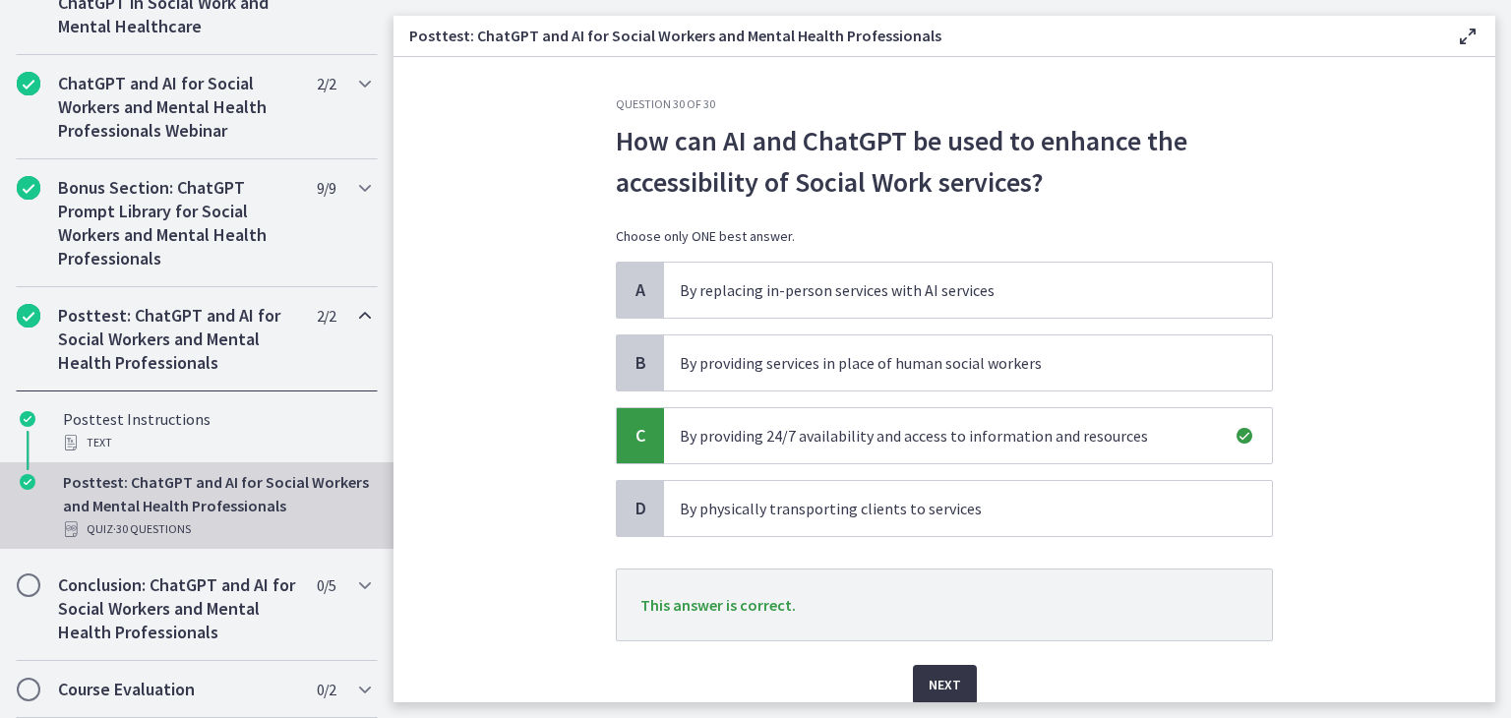
click at [945, 678] on span "Next" at bounding box center [945, 685] width 32 height 24
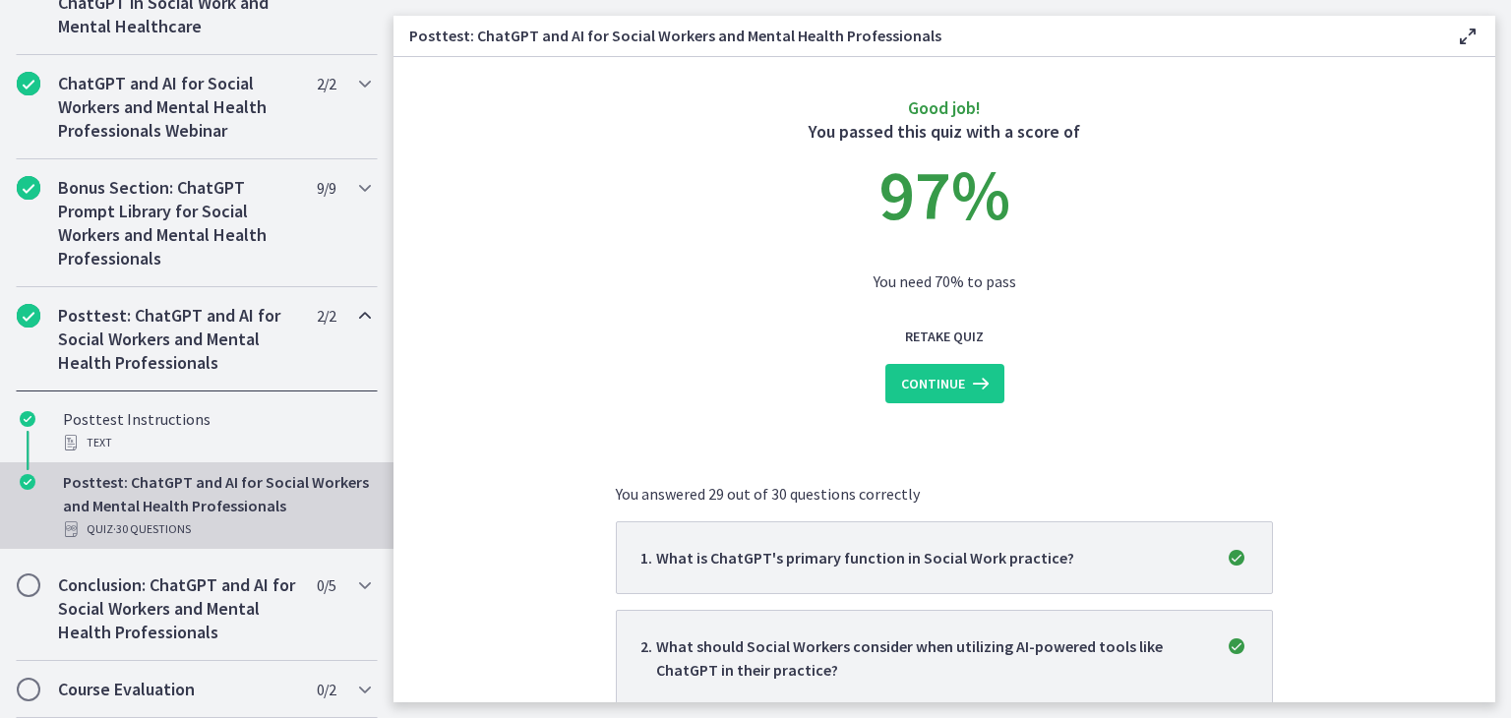
scroll to position [82, 0]
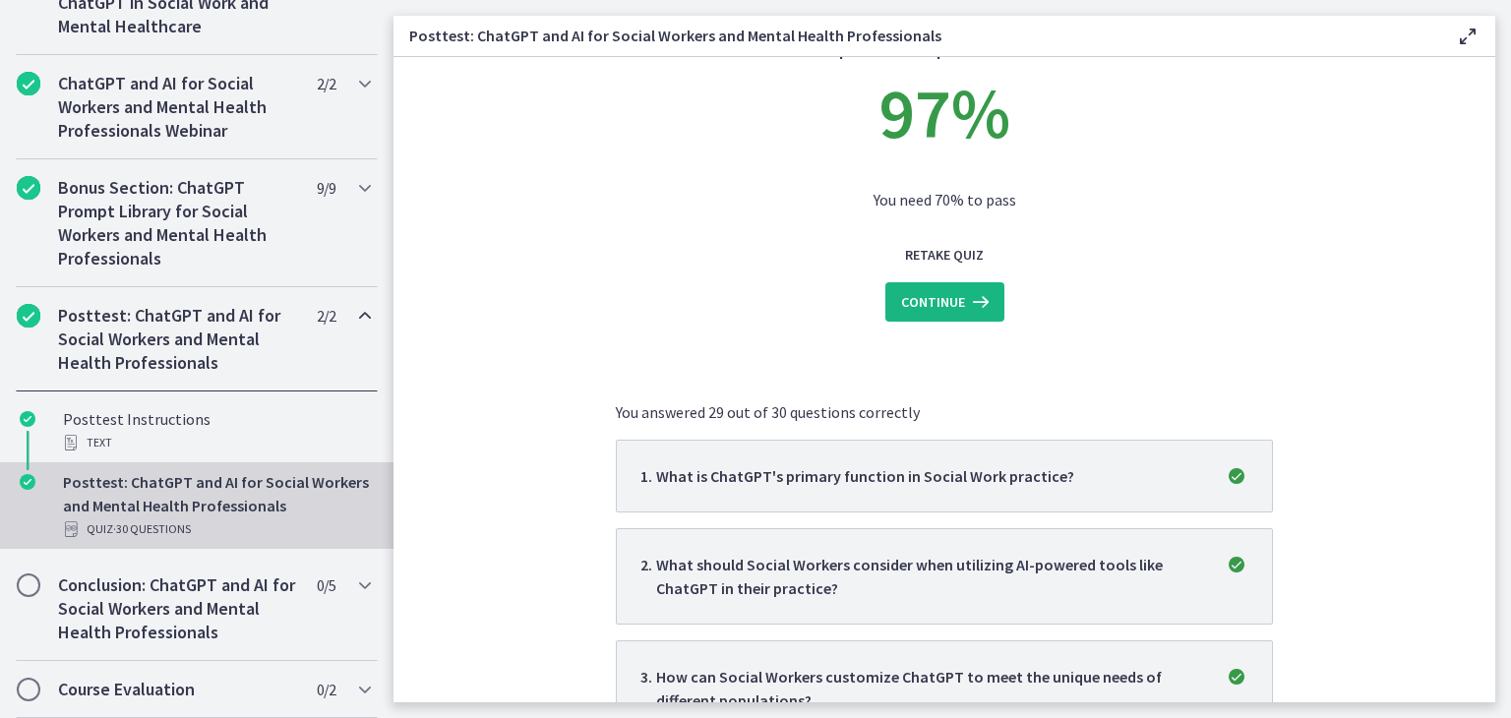
click at [965, 300] on icon at bounding box center [979, 302] width 28 height 24
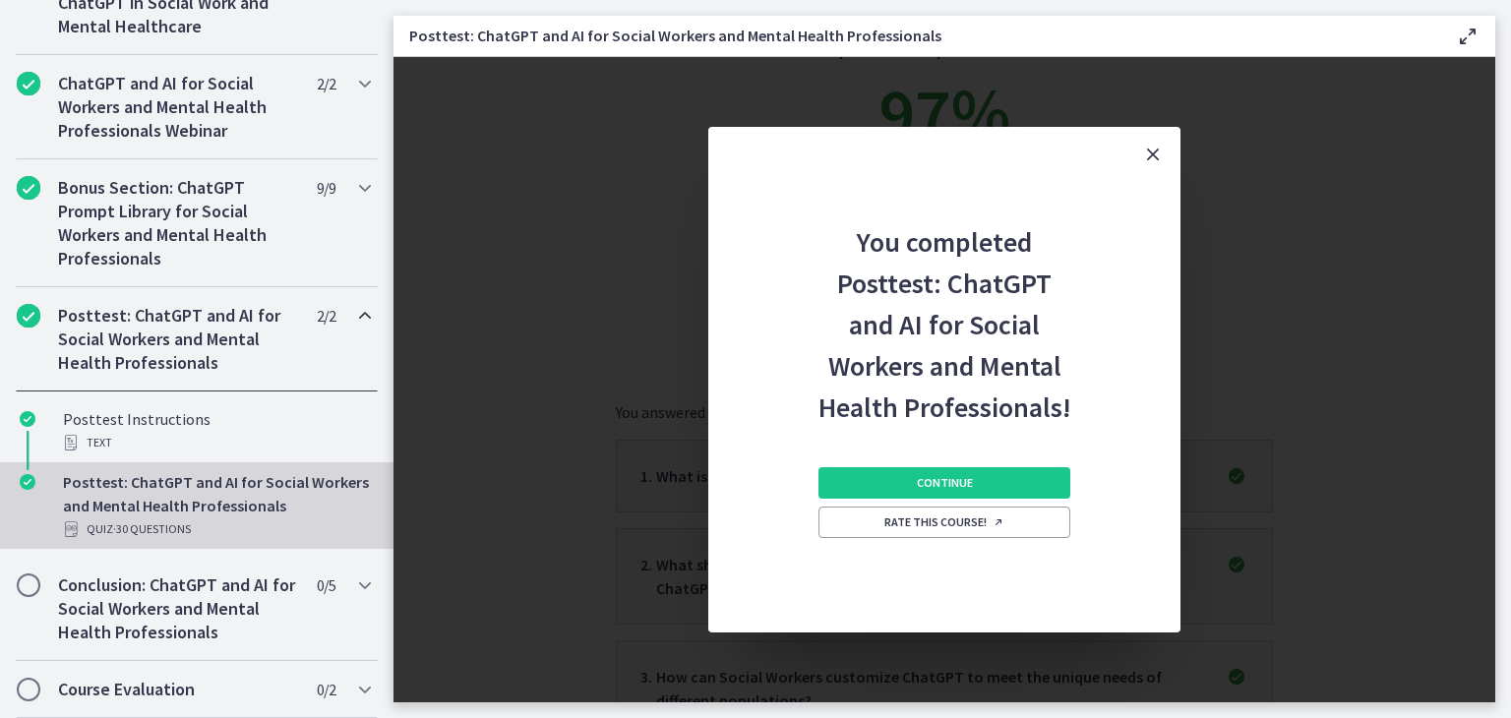
scroll to position [0, 0]
click at [948, 468] on button "Continue" at bounding box center [944, 482] width 252 height 31
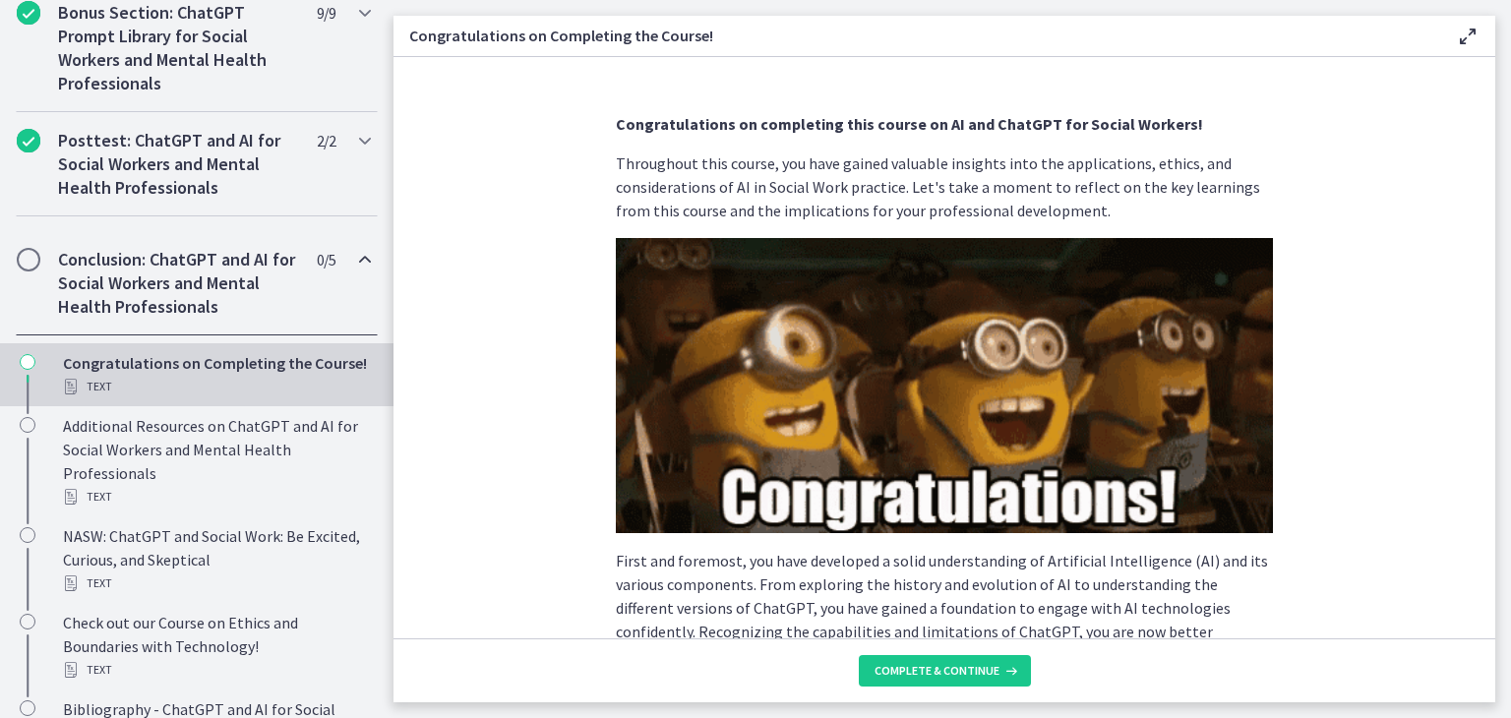
scroll to position [1236, 0]
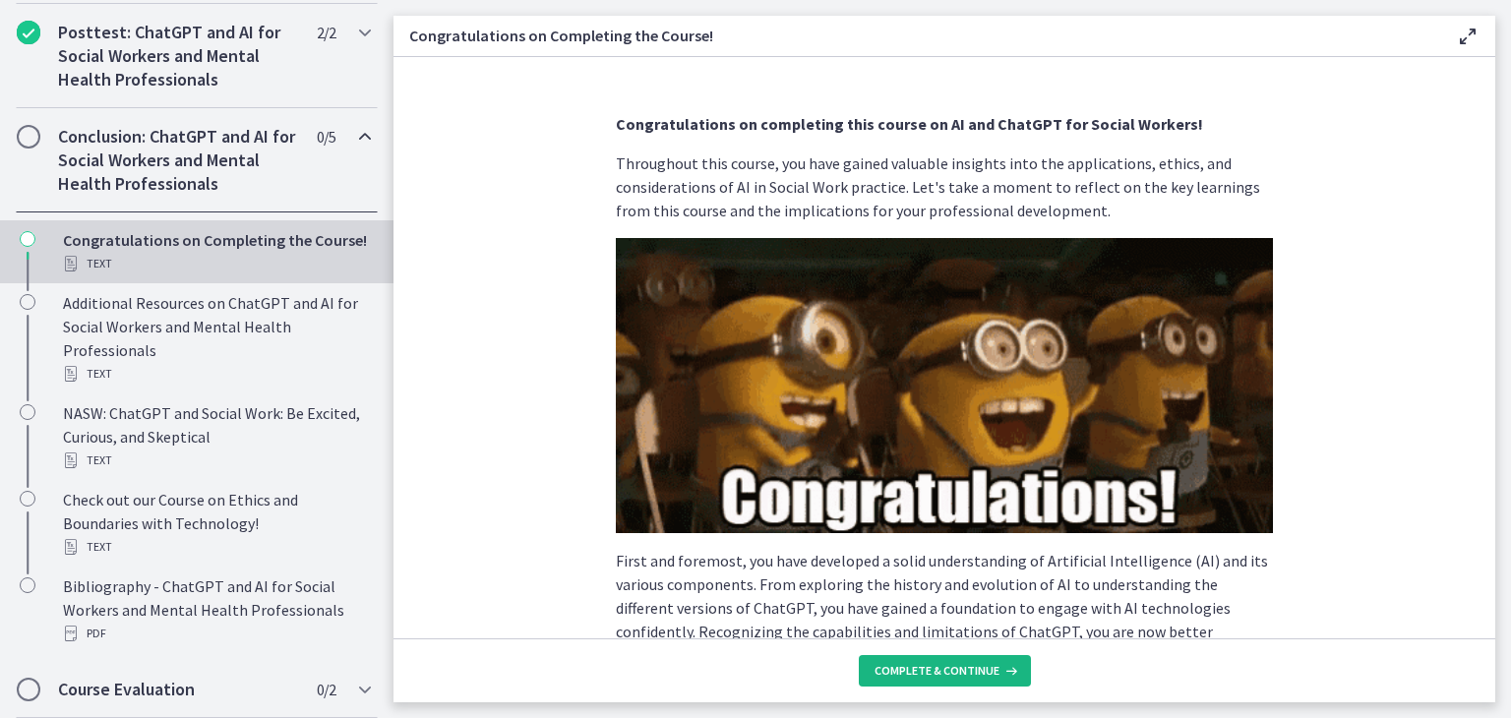
click at [959, 670] on span "Complete & continue" at bounding box center [937, 671] width 125 height 16
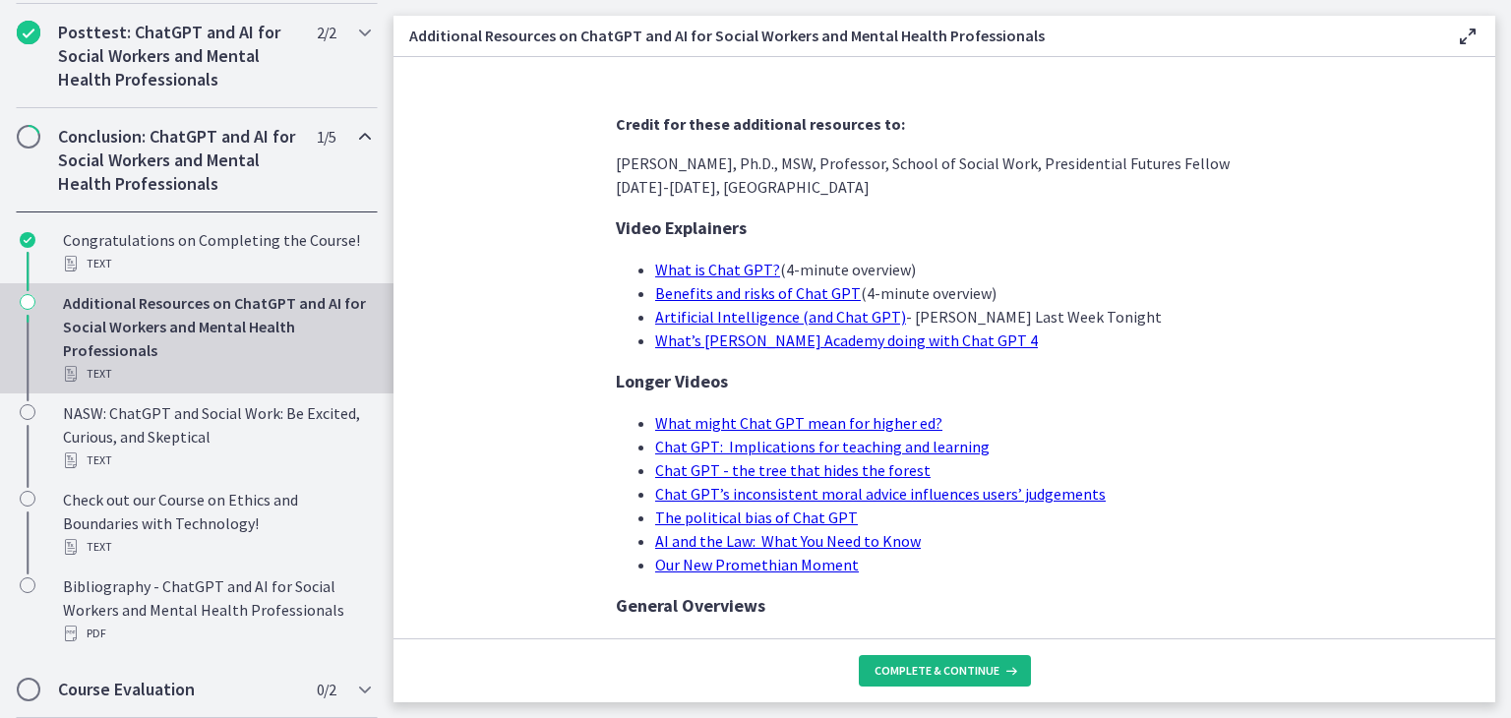
click at [959, 670] on span "Complete & continue" at bounding box center [937, 671] width 125 height 16
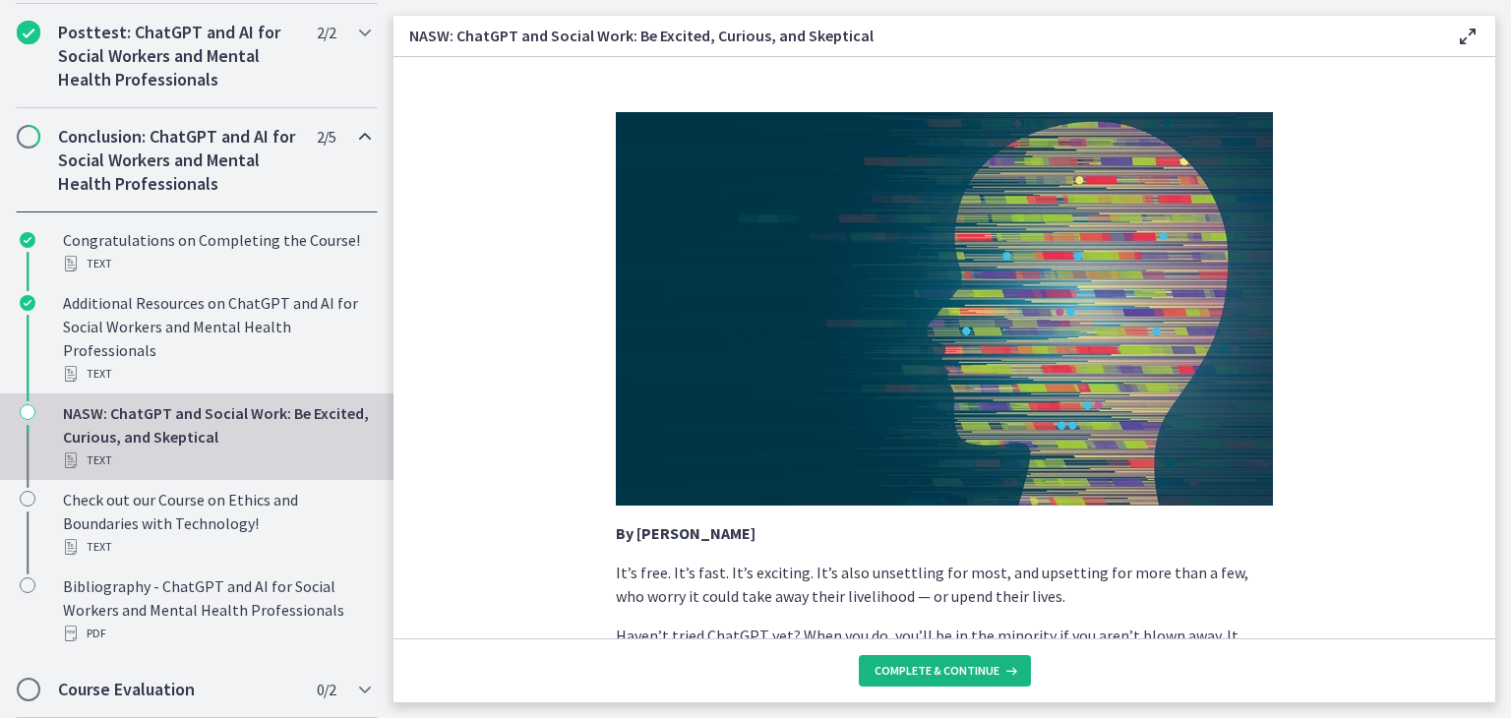
click at [959, 670] on span "Complete & continue" at bounding box center [937, 671] width 125 height 16
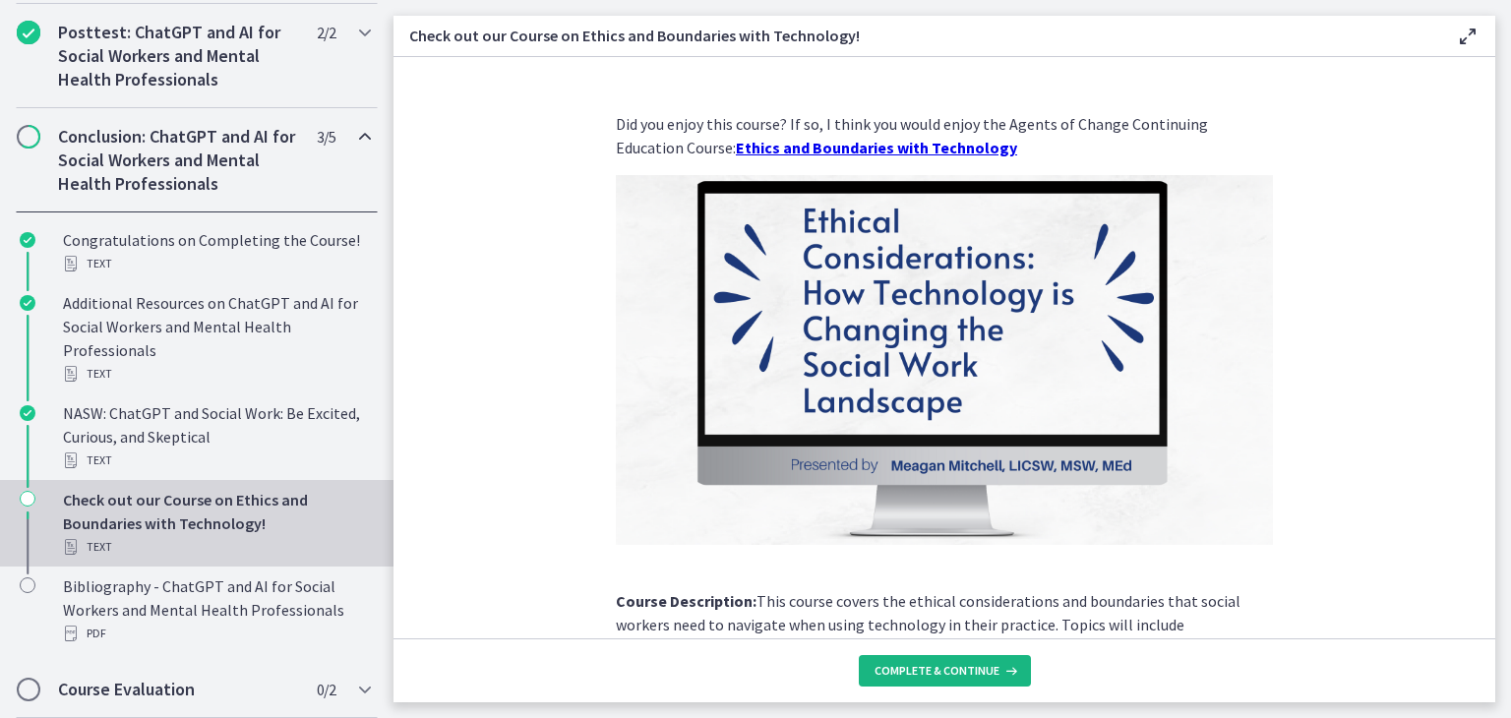
click at [959, 670] on span "Complete & continue" at bounding box center [937, 671] width 125 height 16
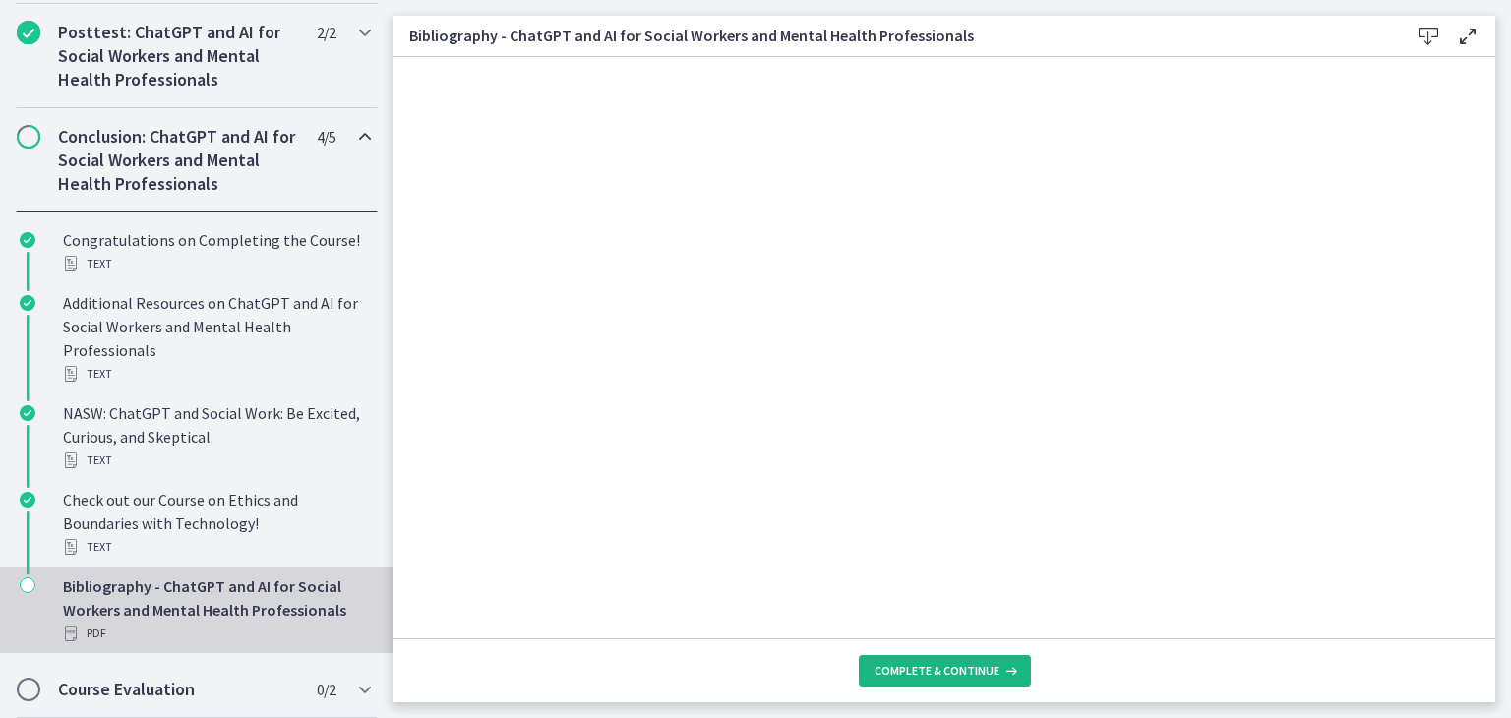
click at [959, 670] on span "Complete & continue" at bounding box center [937, 671] width 125 height 16
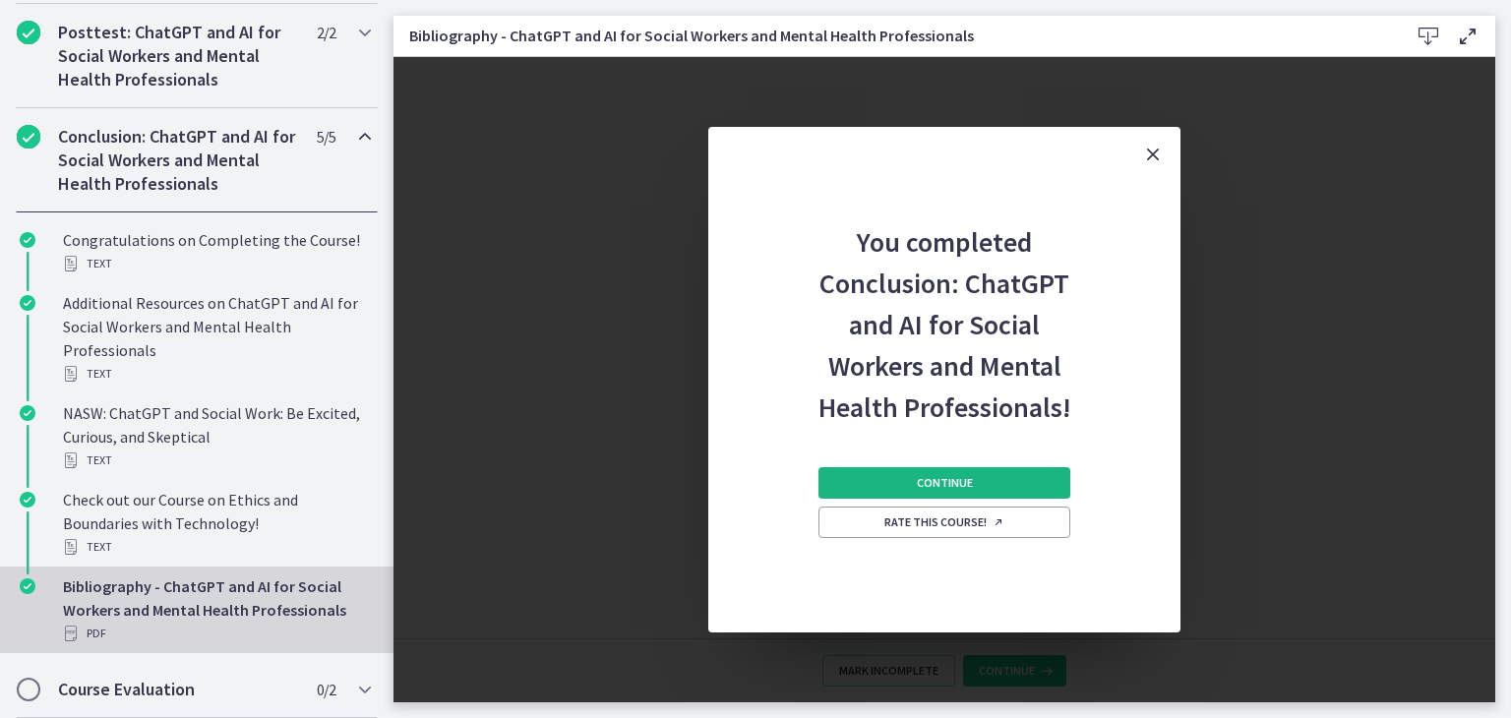
click at [924, 482] on span "Continue" at bounding box center [945, 483] width 56 height 16
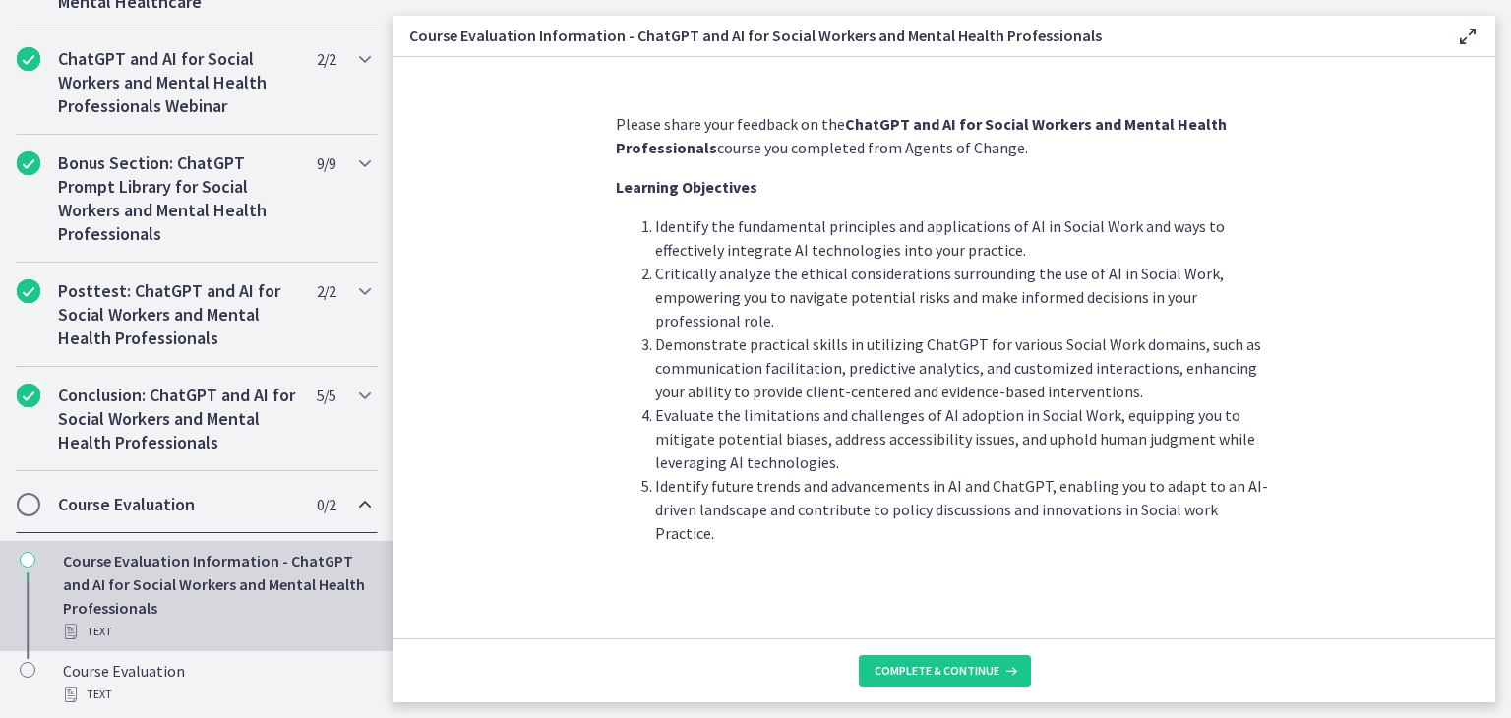
scroll to position [983, 0]
click at [944, 684] on button "Complete & continue" at bounding box center [945, 670] width 172 height 31
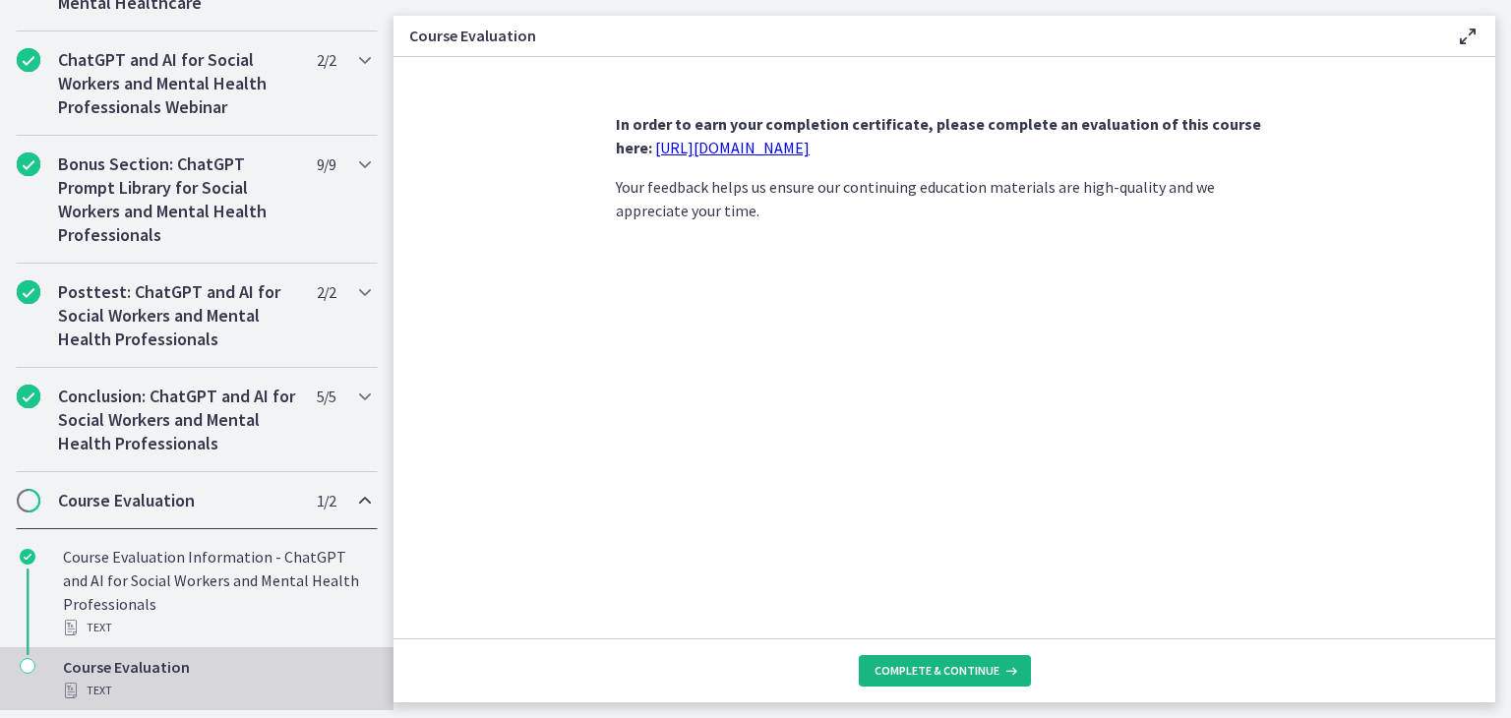
click at [944, 684] on button "Complete & continue" at bounding box center [945, 670] width 172 height 31
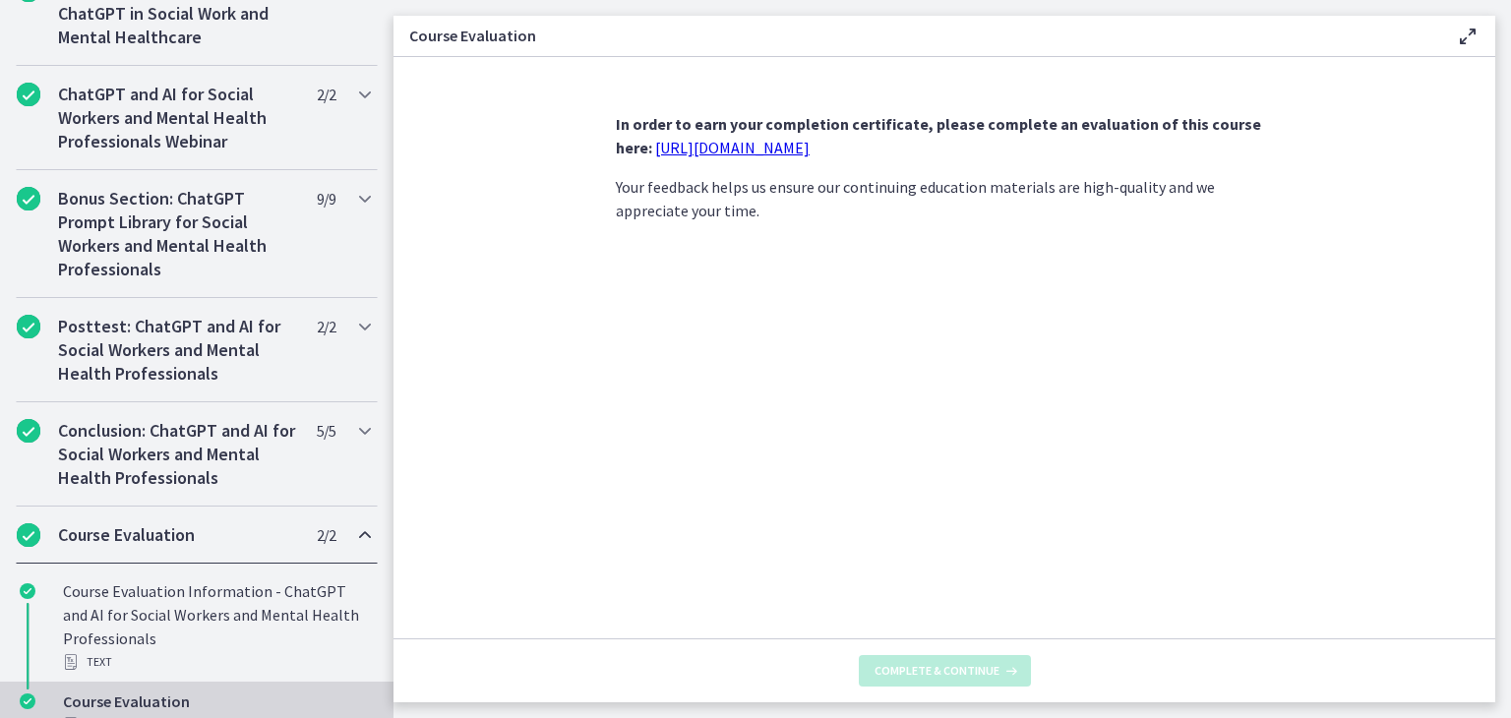
scroll to position [1089, 0]
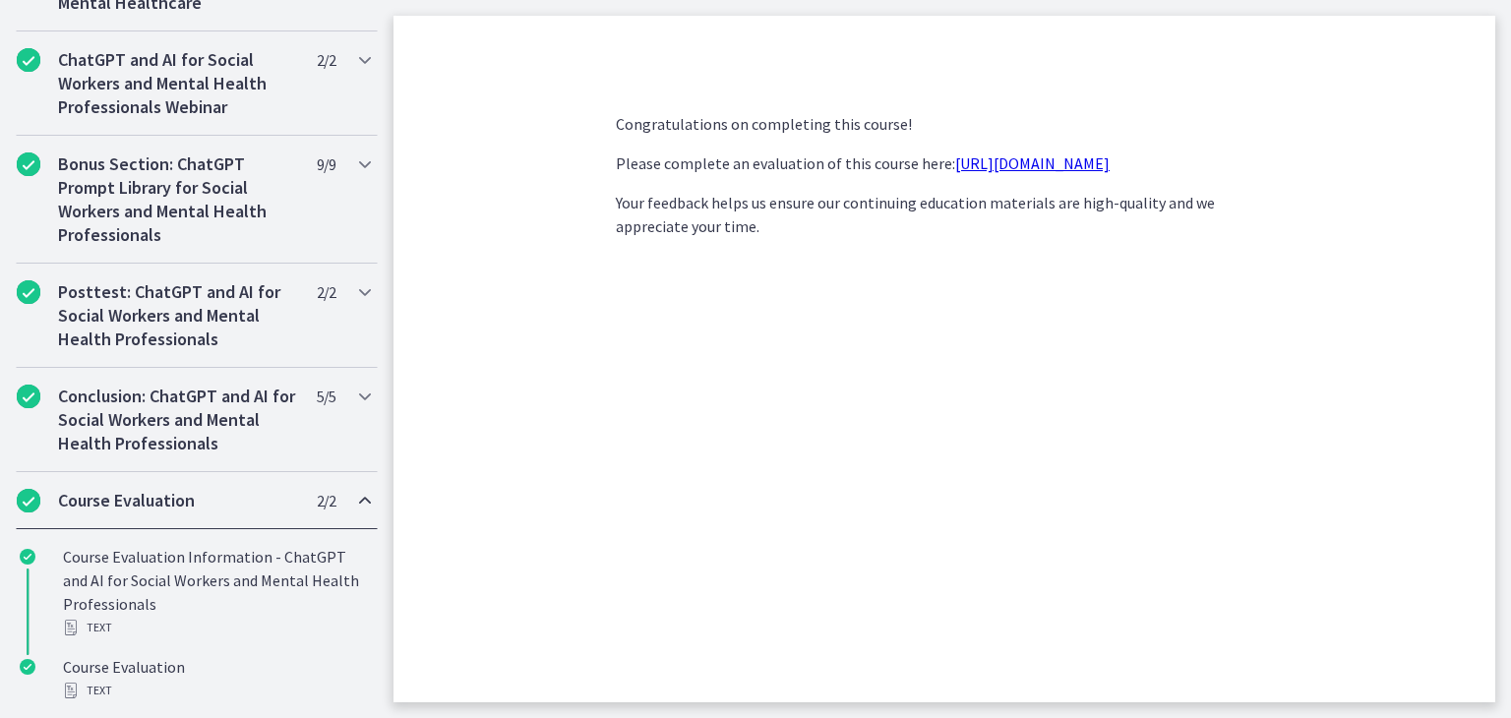
click at [1070, 167] on link "https://forms.gle/jm1zbfhChZ2exBv78" at bounding box center [1032, 163] width 154 height 20
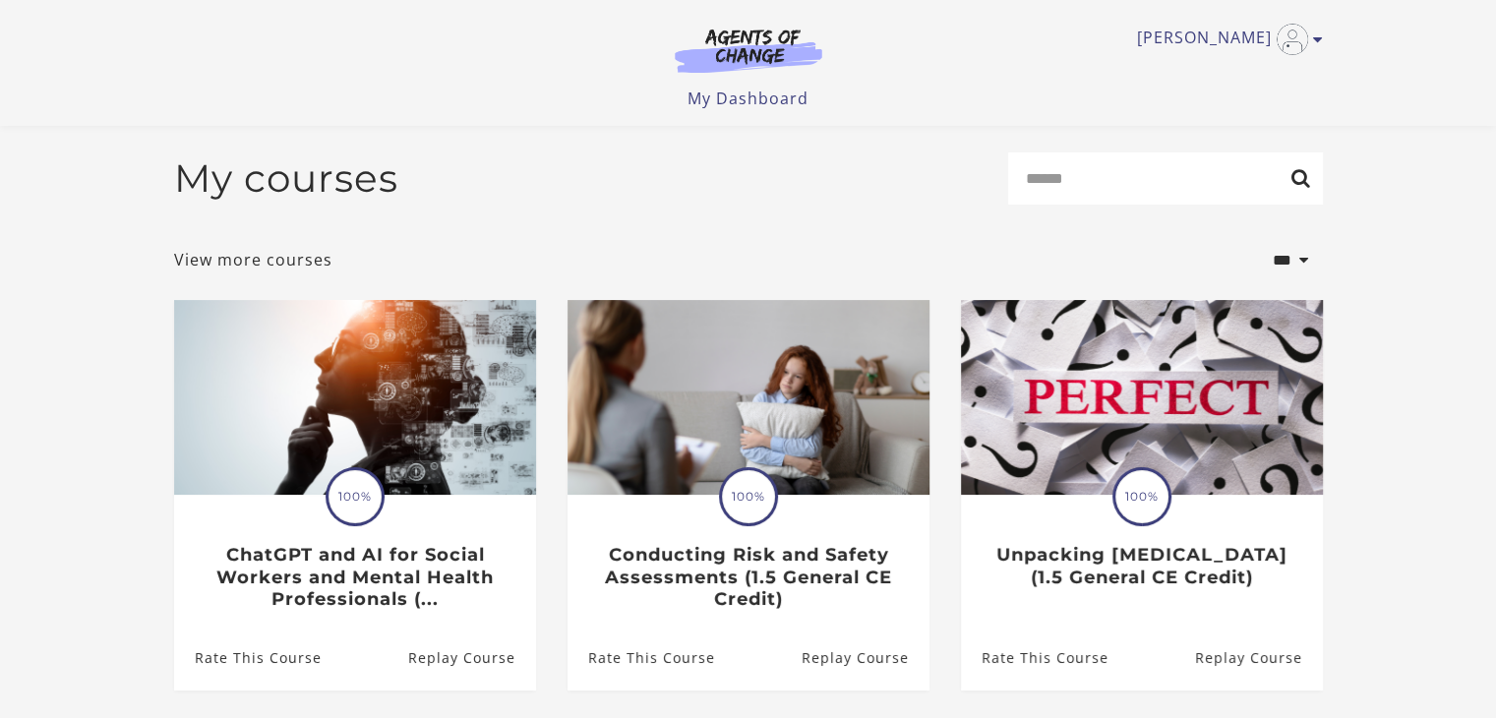
scroll to position [92, 0]
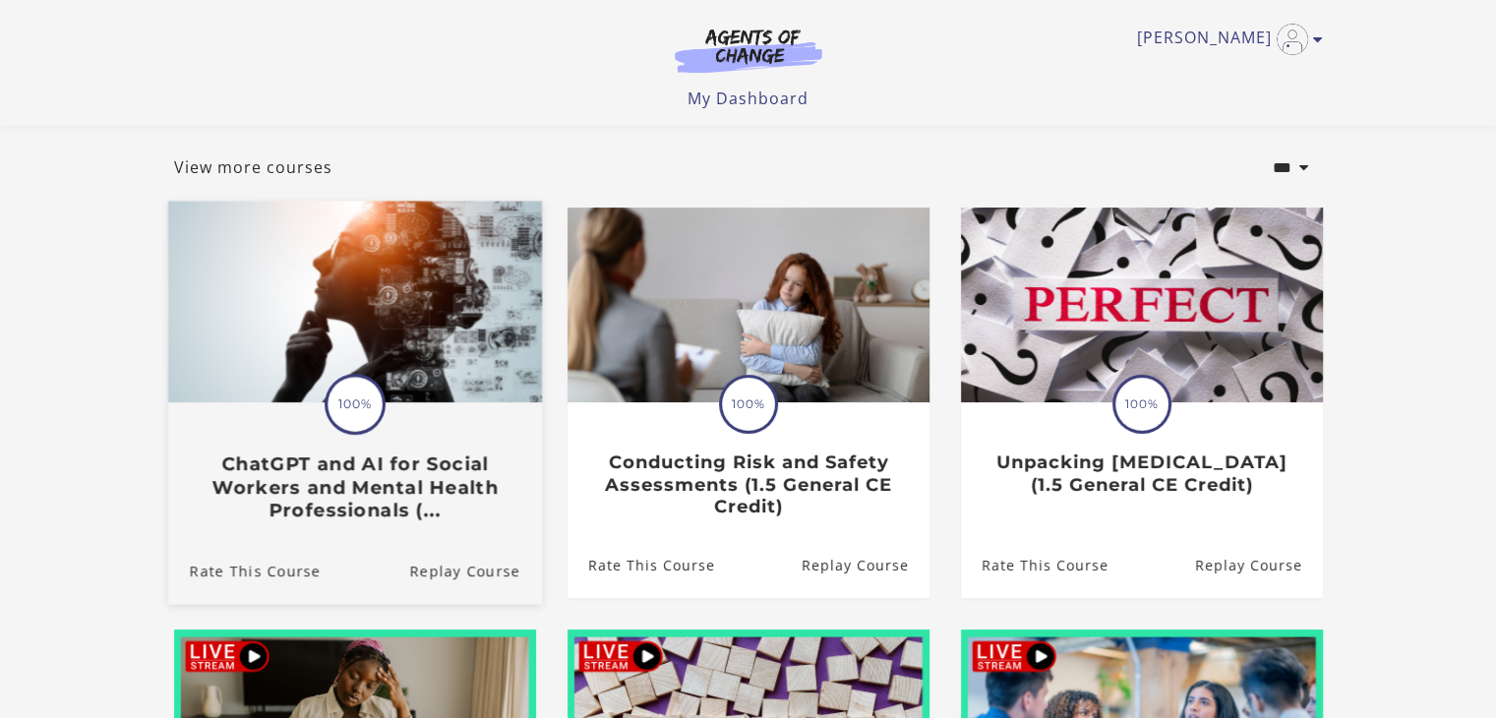
click at [421, 353] on img at bounding box center [354, 303] width 374 height 202
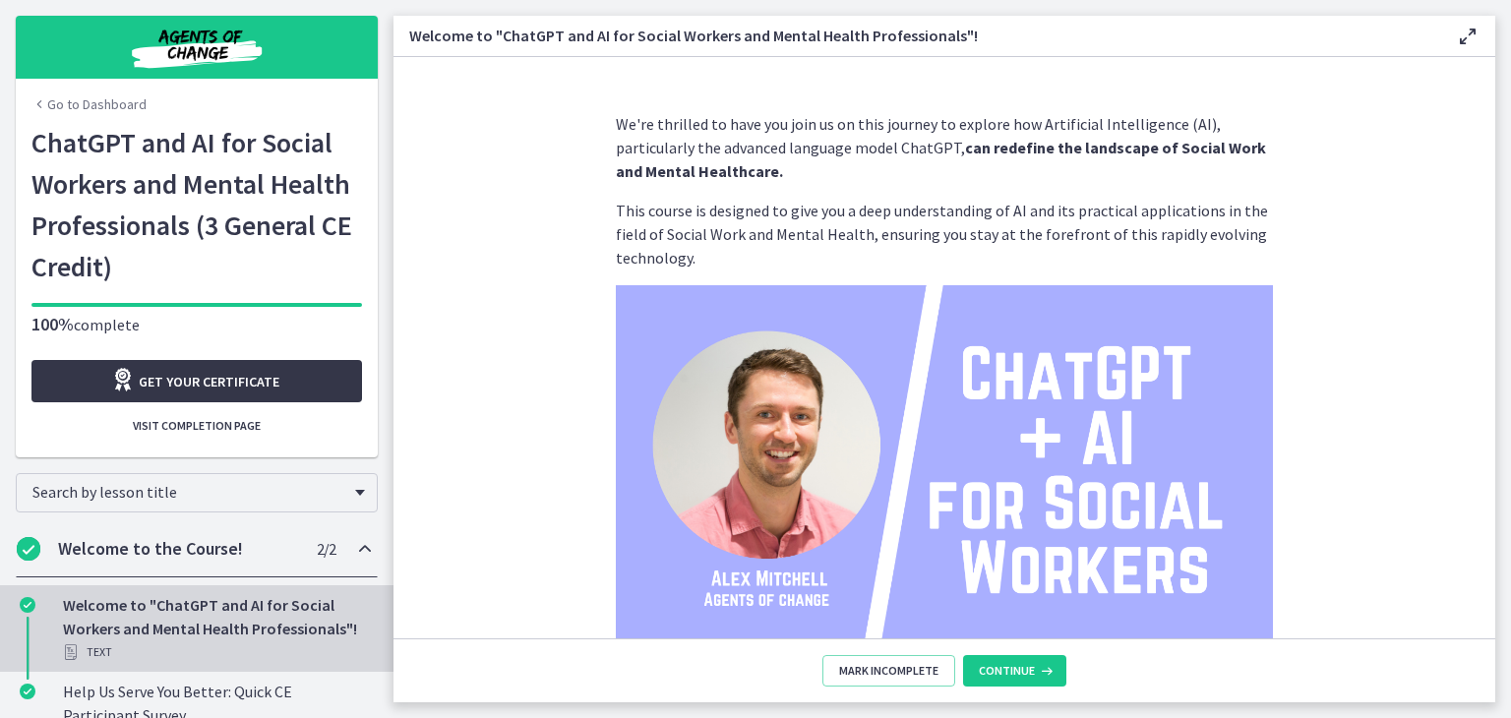
click at [287, 380] on link "Get your certificate" at bounding box center [196, 381] width 331 height 42
click at [102, 111] on link "Go to Dashboard" at bounding box center [88, 104] width 115 height 20
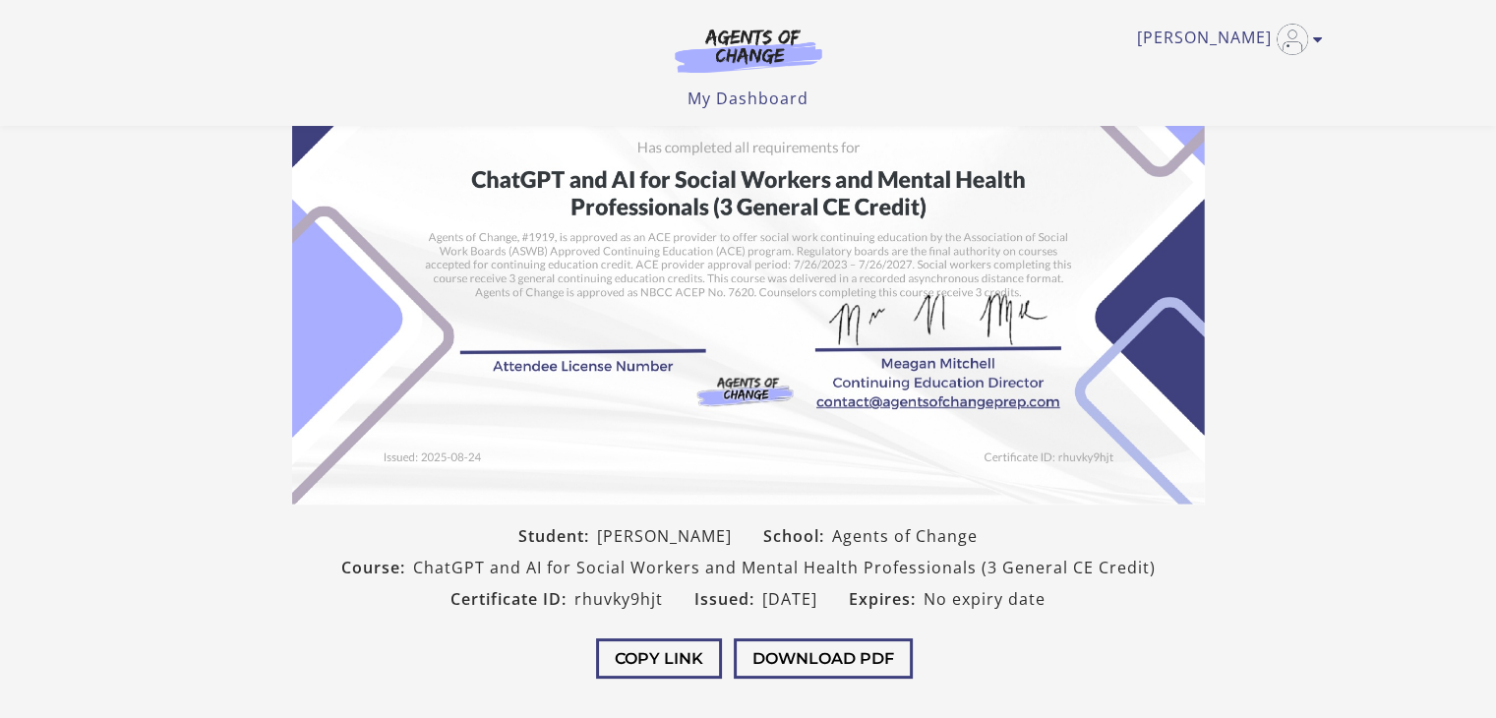
scroll to position [188, 0]
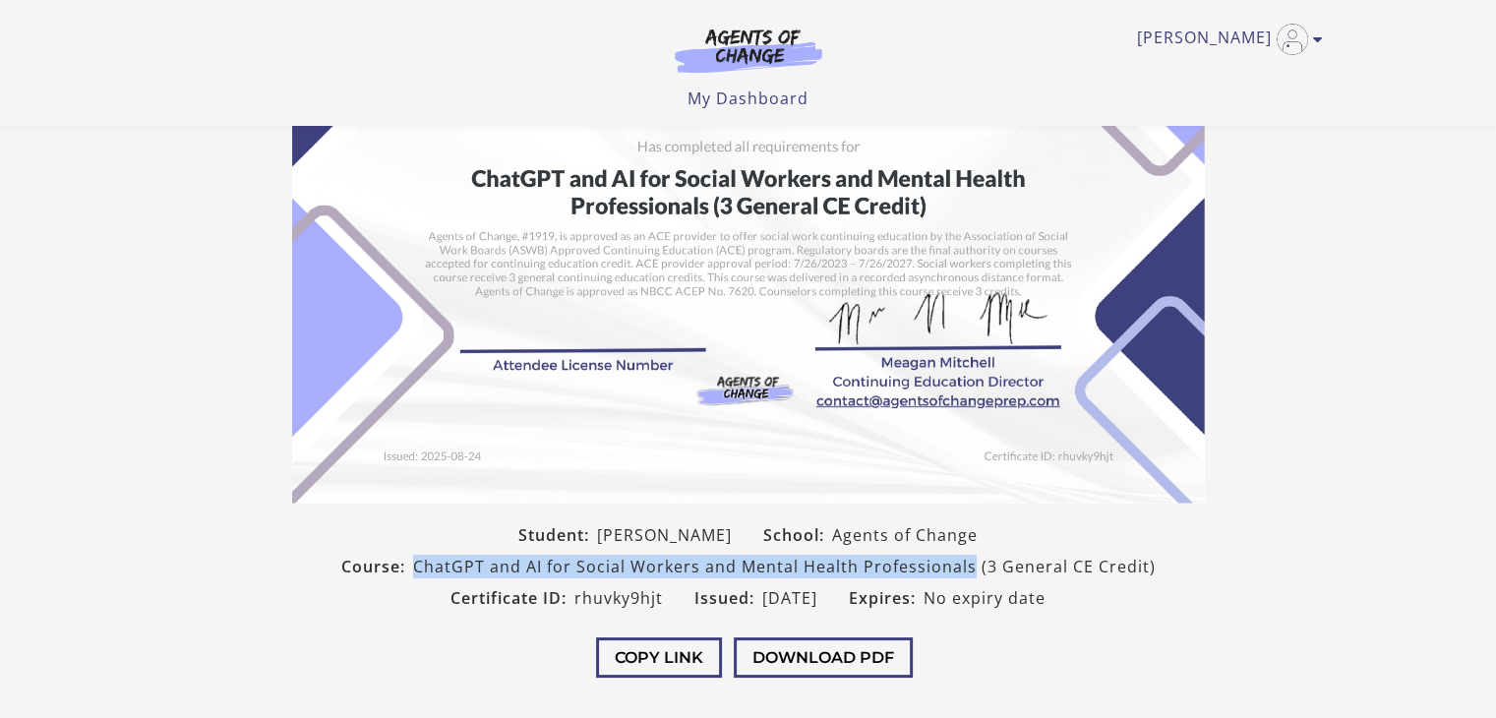
drag, startPoint x: 418, startPoint y: 560, endPoint x: 974, endPoint y: 560, distance: 555.8
click at [974, 560] on span "ChatGPT and AI for Social Workers and Mental Health Professionals (3 General CE…" at bounding box center [784, 567] width 743 height 24
copy span "ChatGPT and AI for Social Workers and Mental Health Professionals"
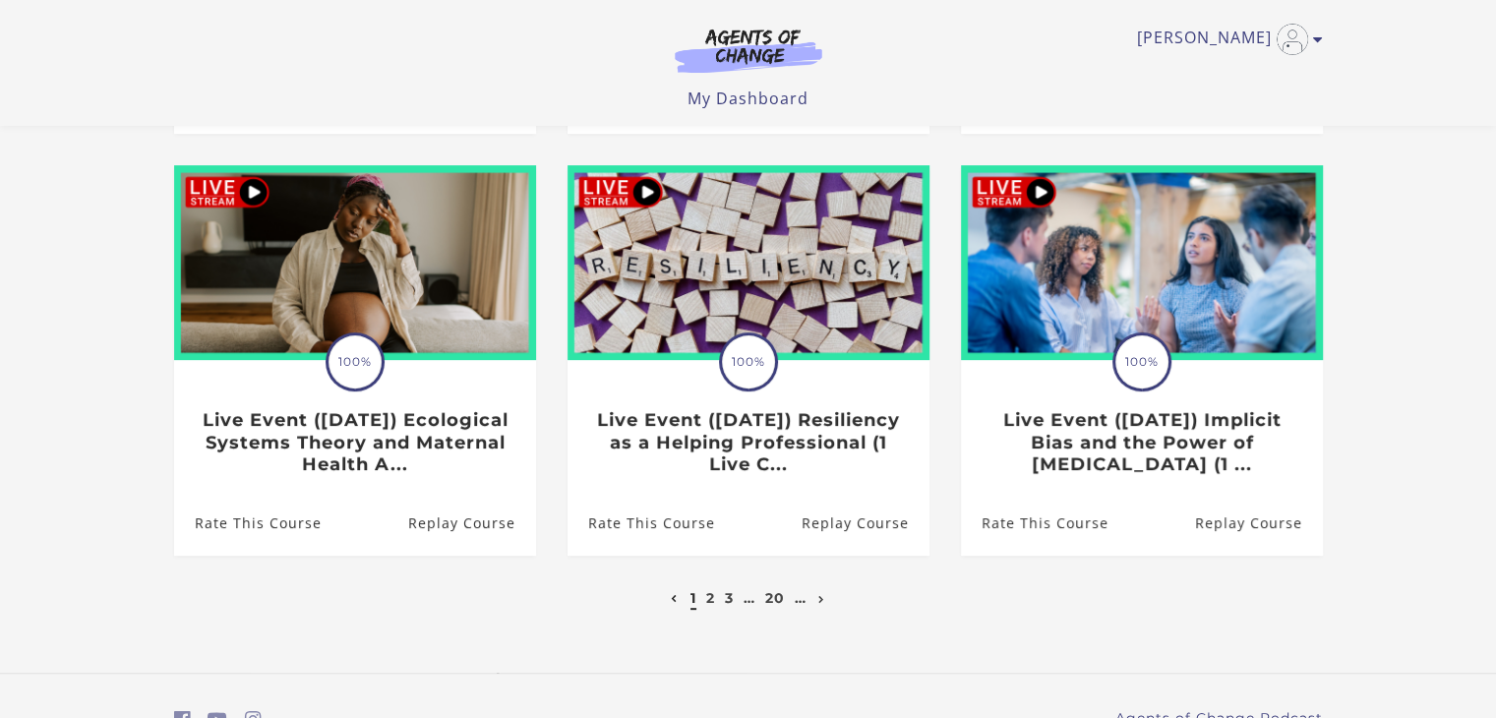
scroll to position [562, 0]
click at [709, 602] on link "2" at bounding box center [710, 597] width 9 height 18
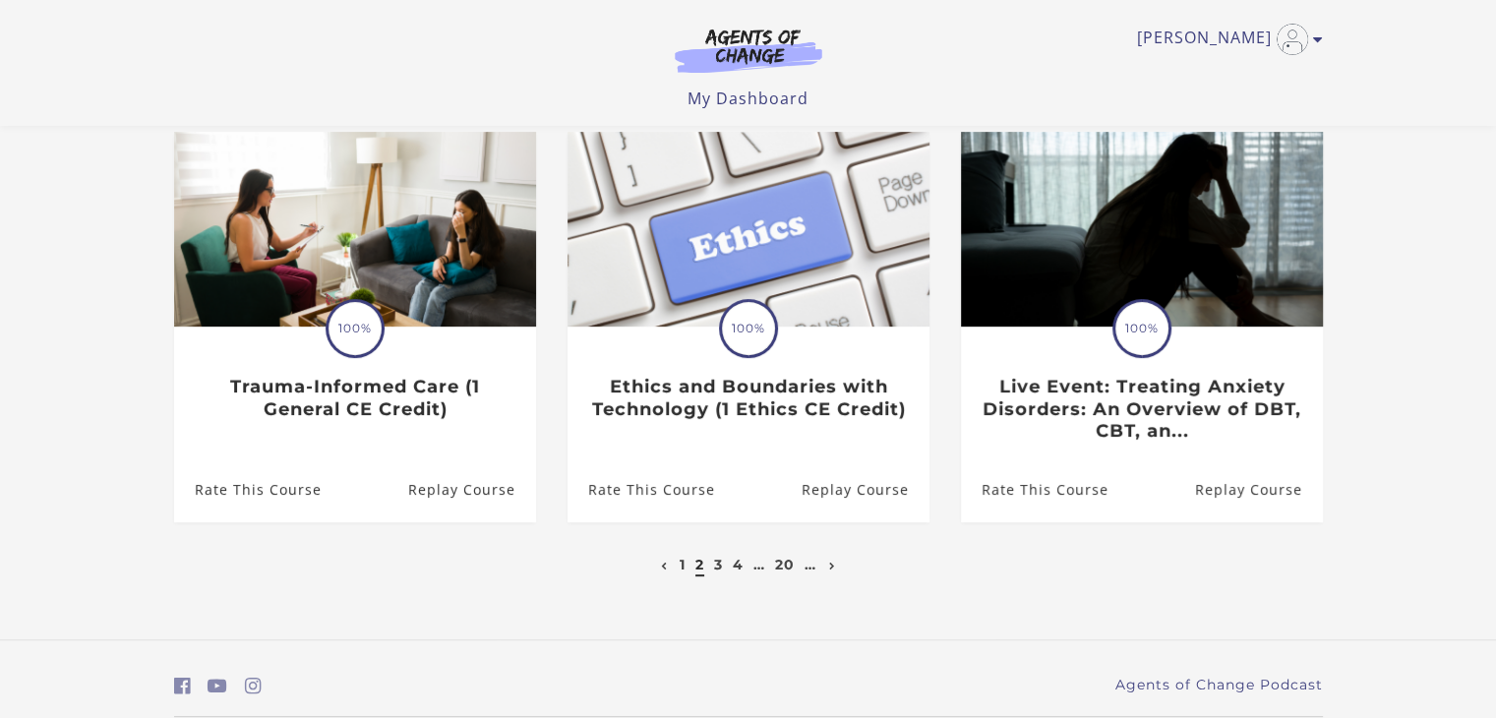
scroll to position [598, 0]
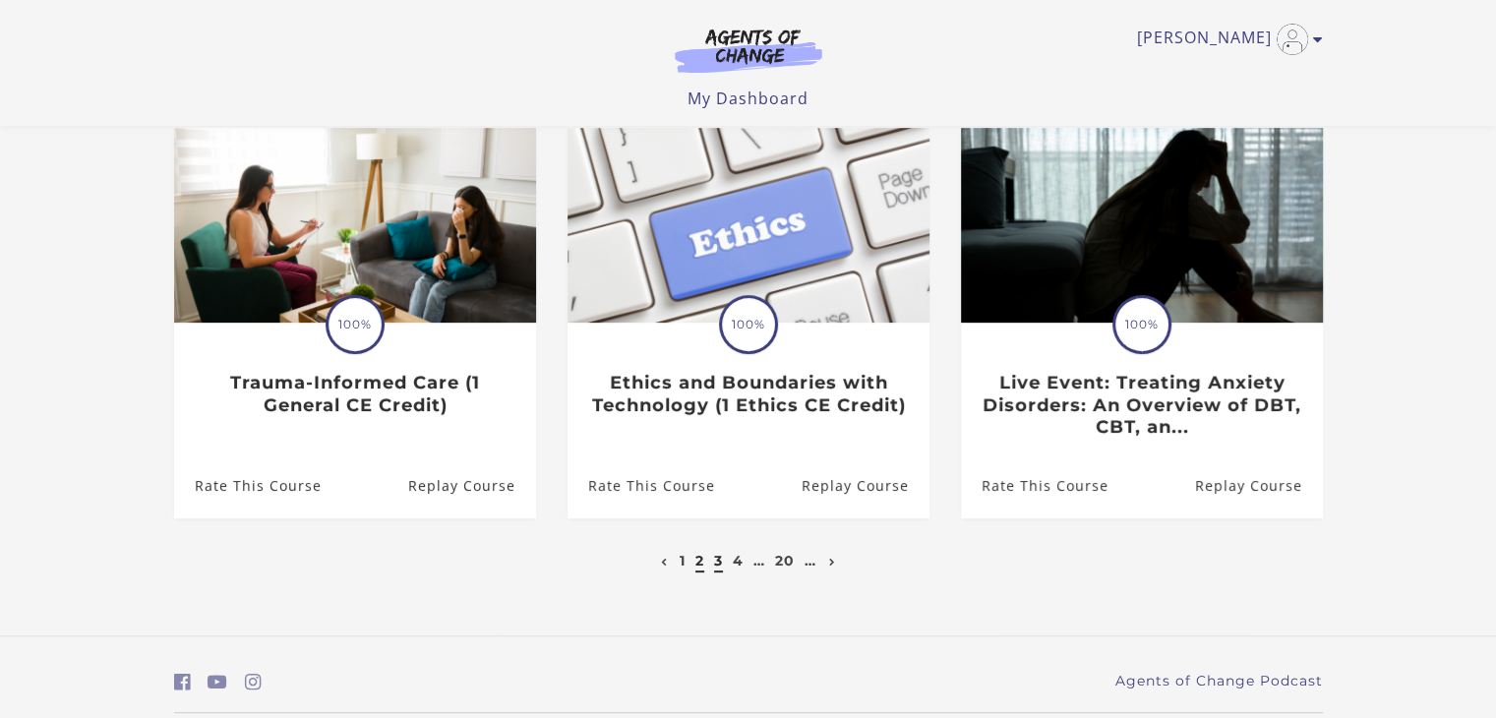
click at [715, 568] on link "3" at bounding box center [718, 561] width 9 height 18
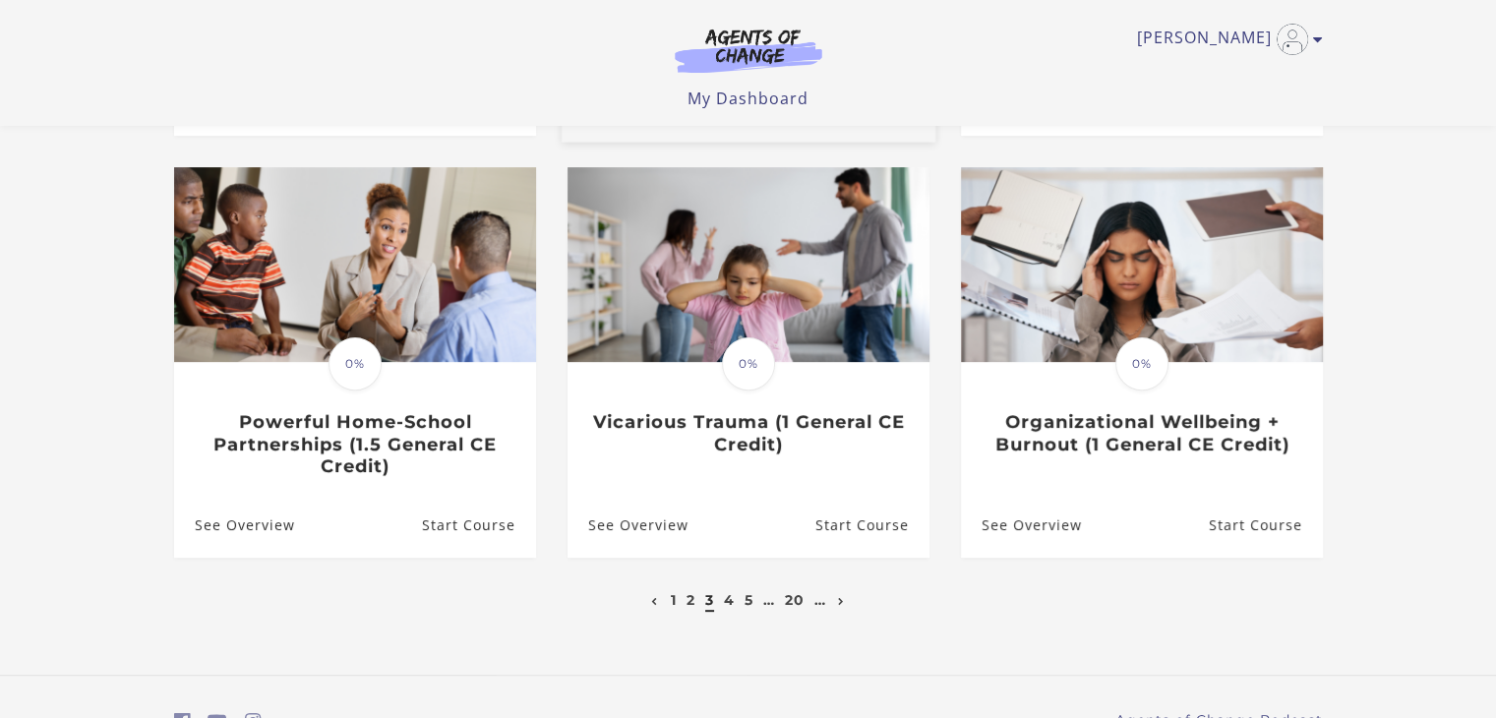
scroll to position [561, 0]
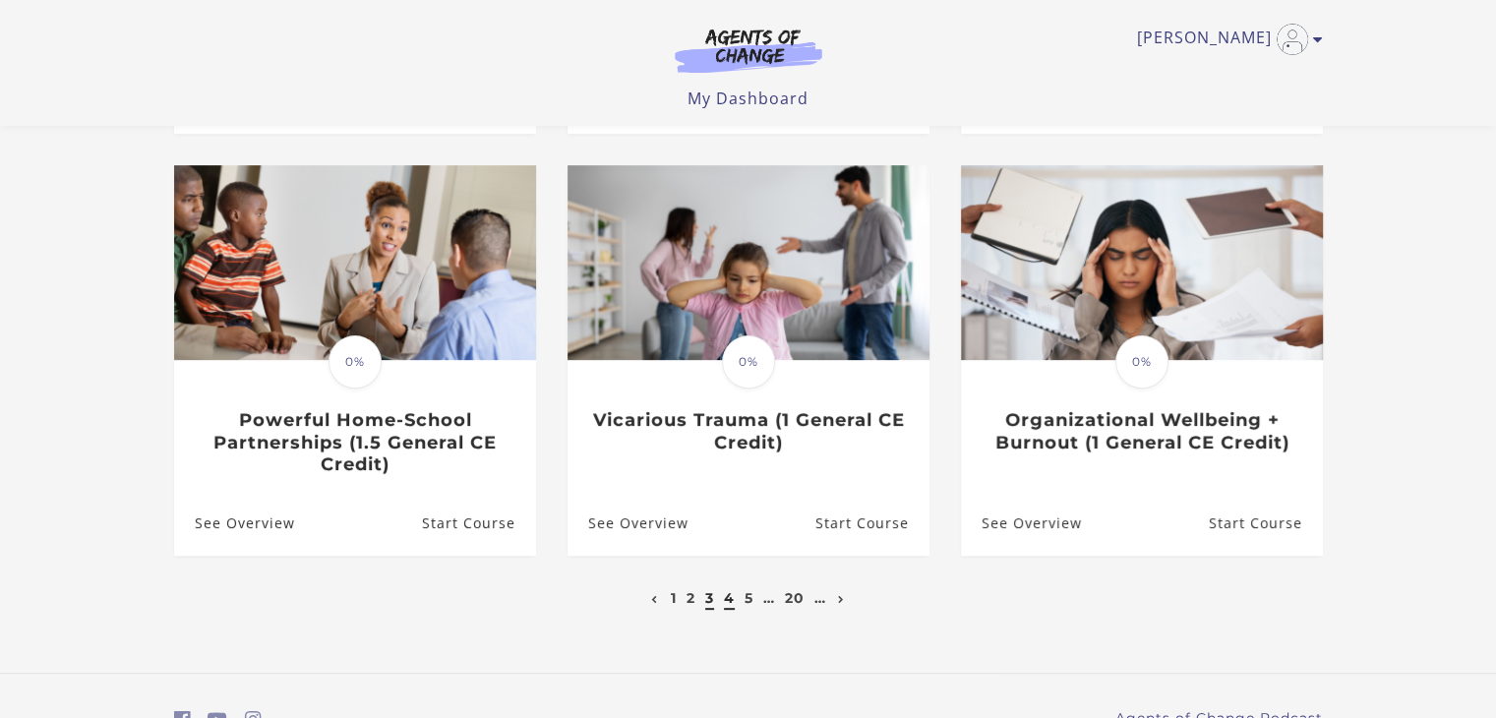
click at [728, 603] on link "4" at bounding box center [729, 598] width 11 height 18
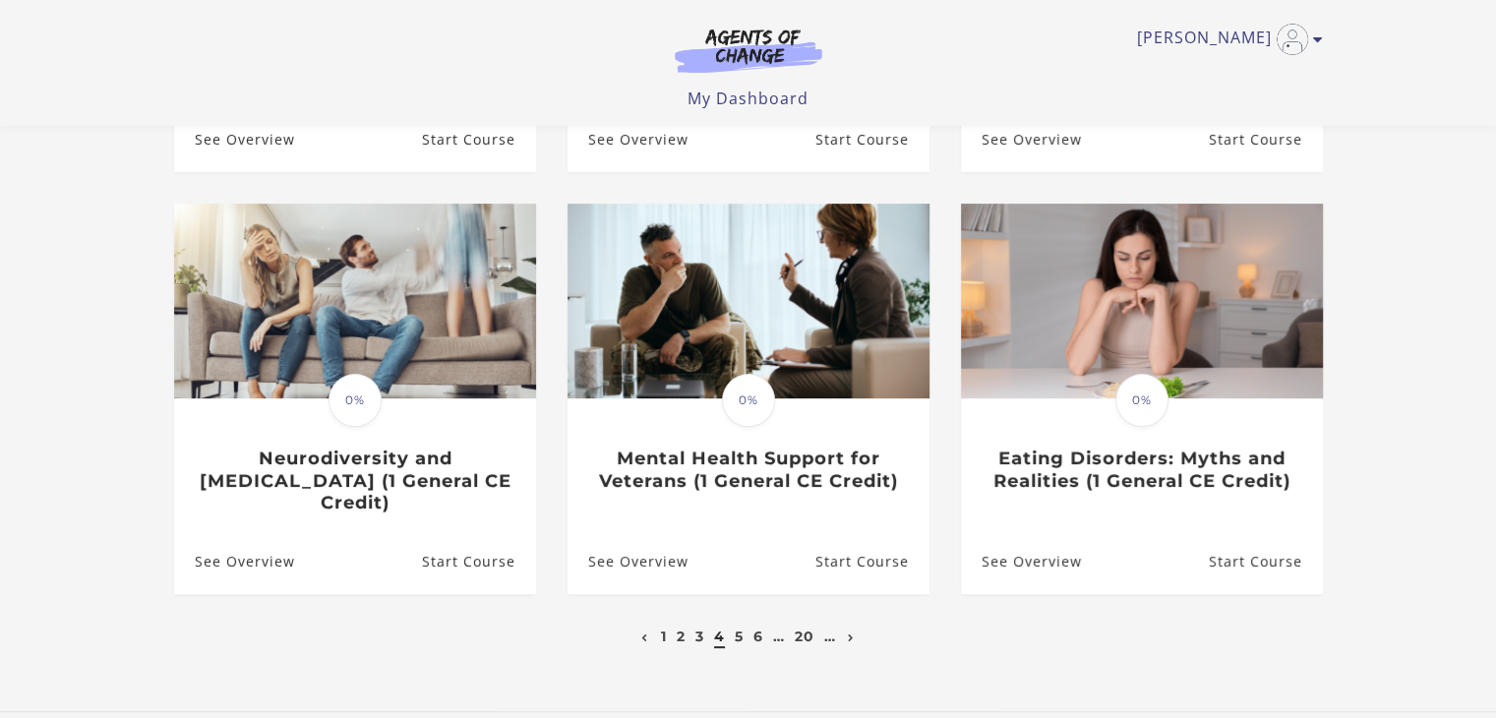
scroll to position [575, 0]
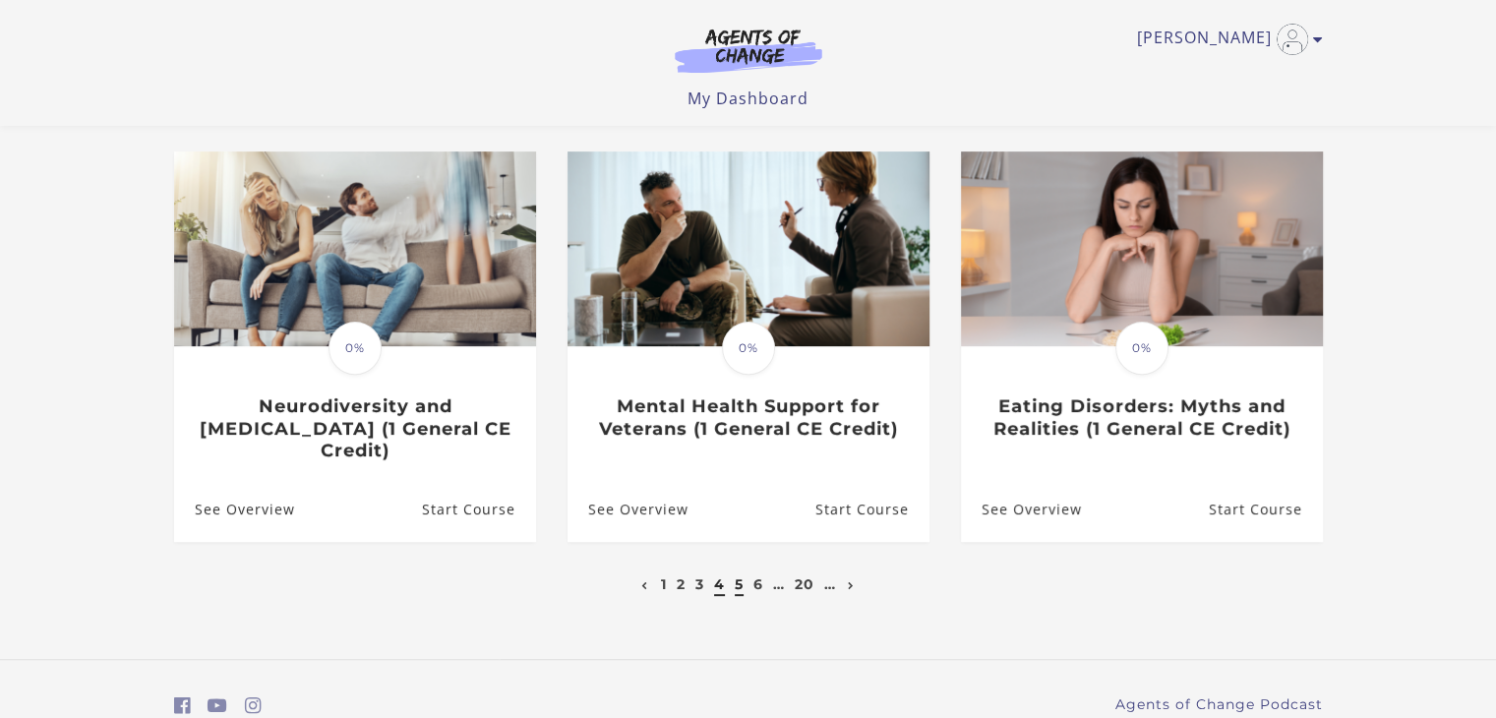
click at [737, 575] on link "5" at bounding box center [739, 584] width 9 height 18
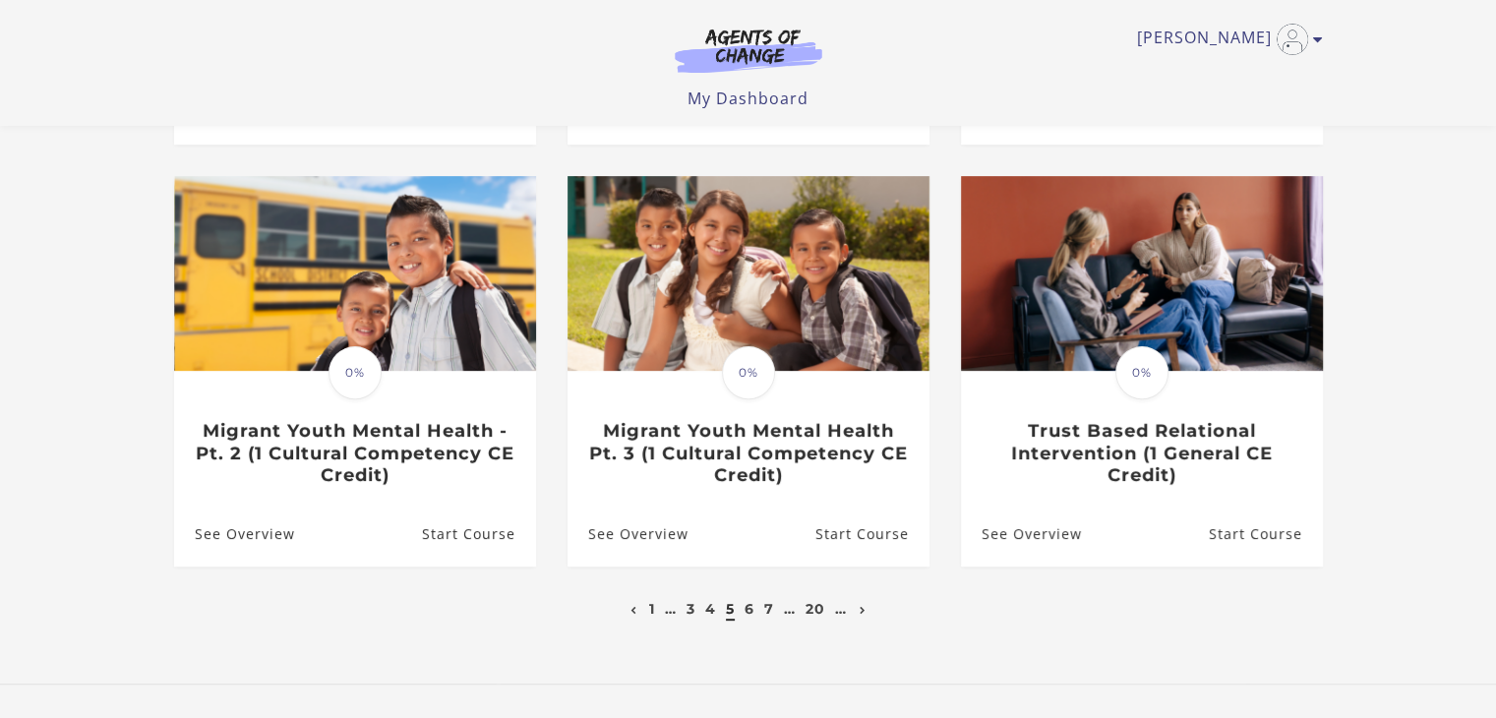
scroll to position [573, 0]
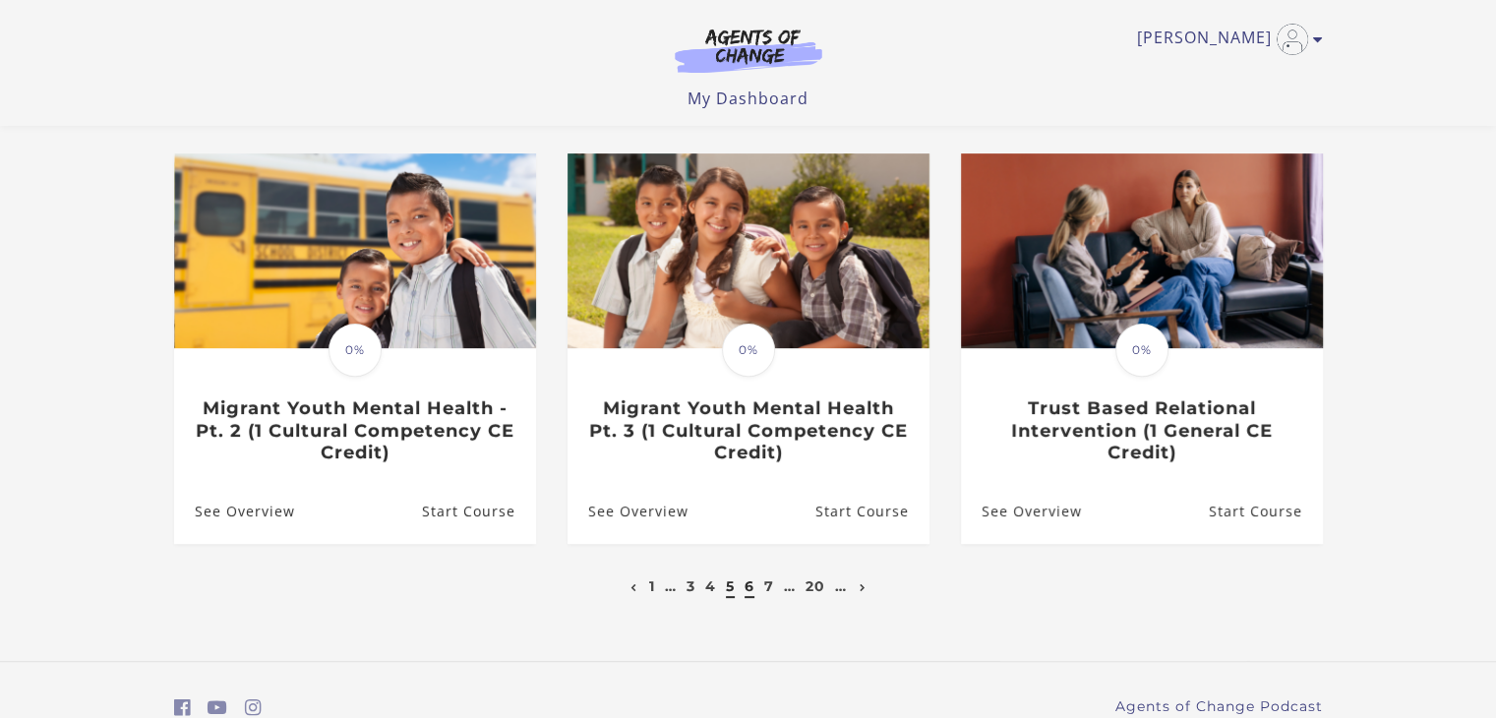
click at [750, 588] on link "6" at bounding box center [750, 586] width 10 height 18
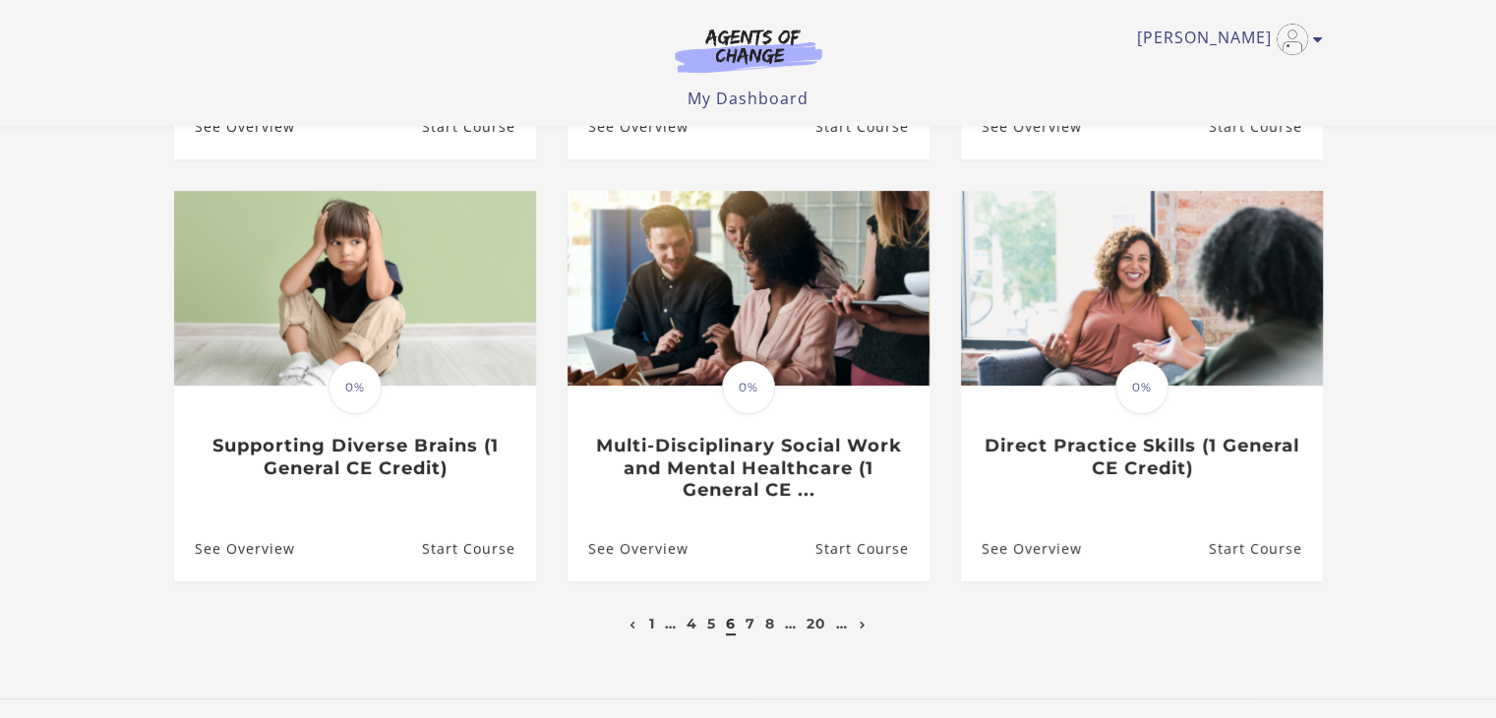
scroll to position [539, 0]
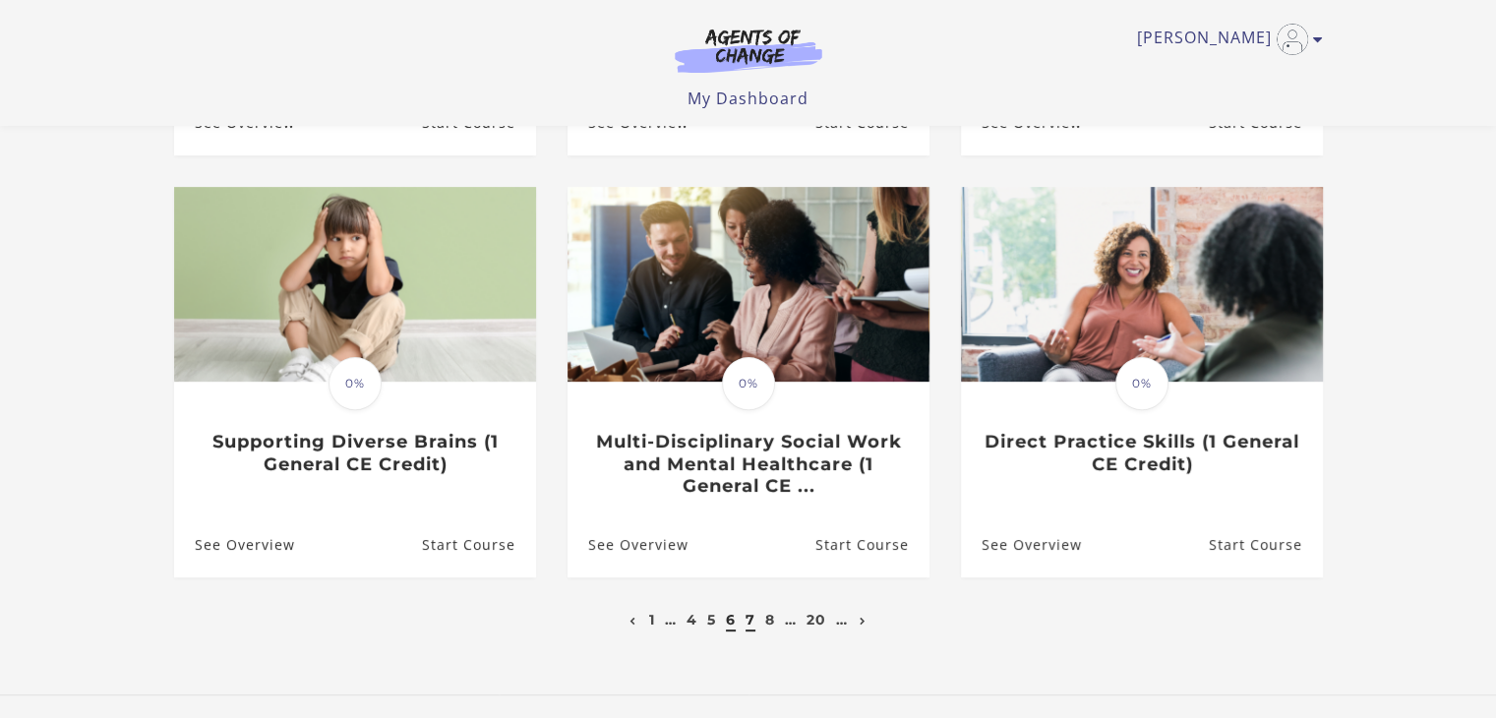
click at [748, 626] on link "7" at bounding box center [751, 620] width 10 height 18
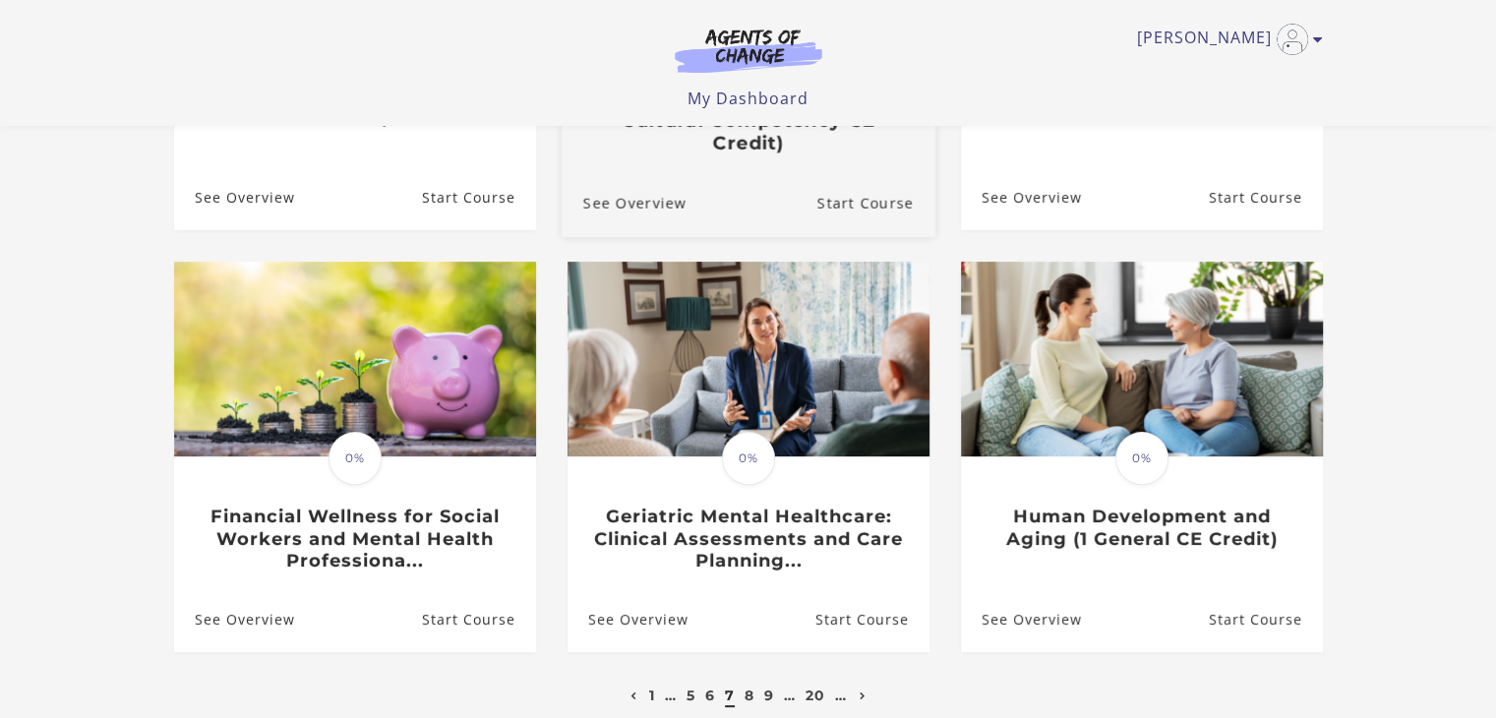
scroll to position [663, 0]
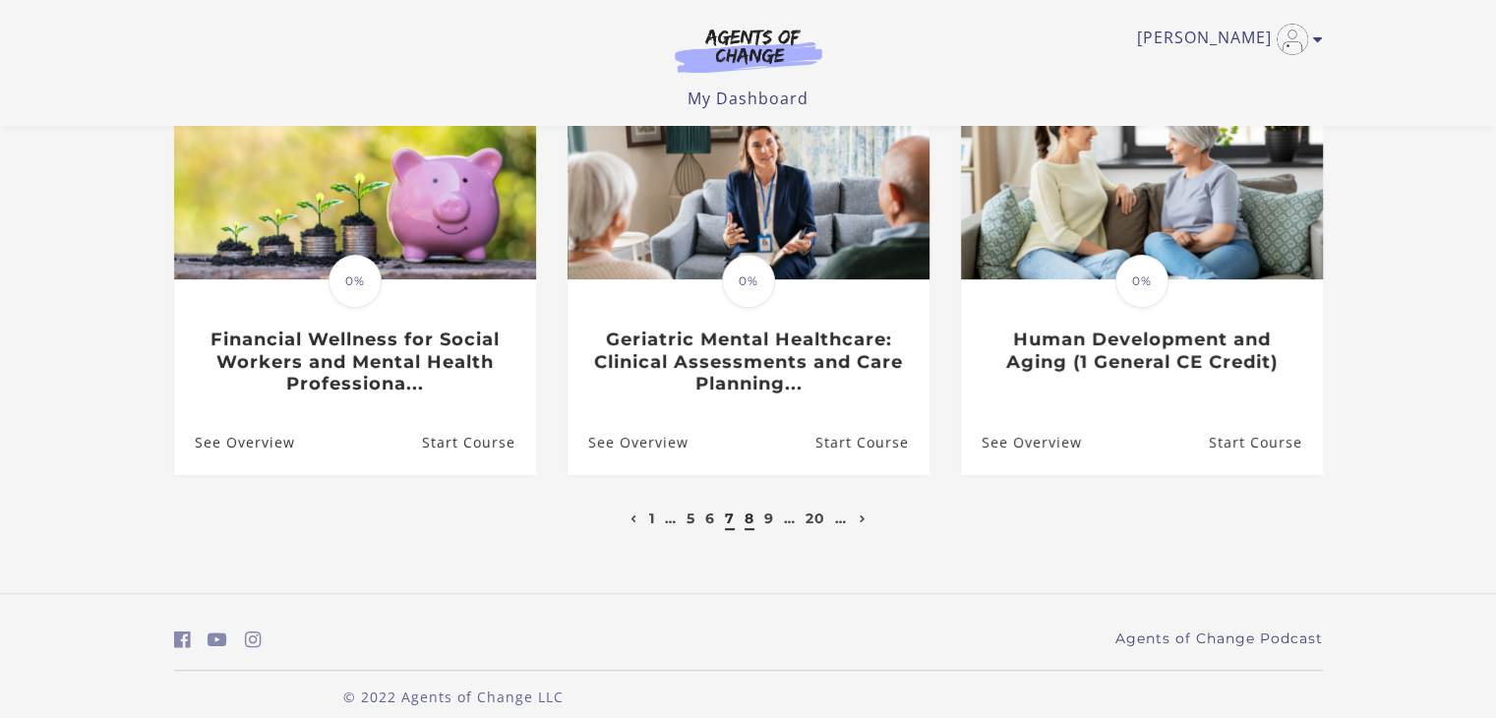
click at [748, 510] on link "8" at bounding box center [750, 519] width 10 height 18
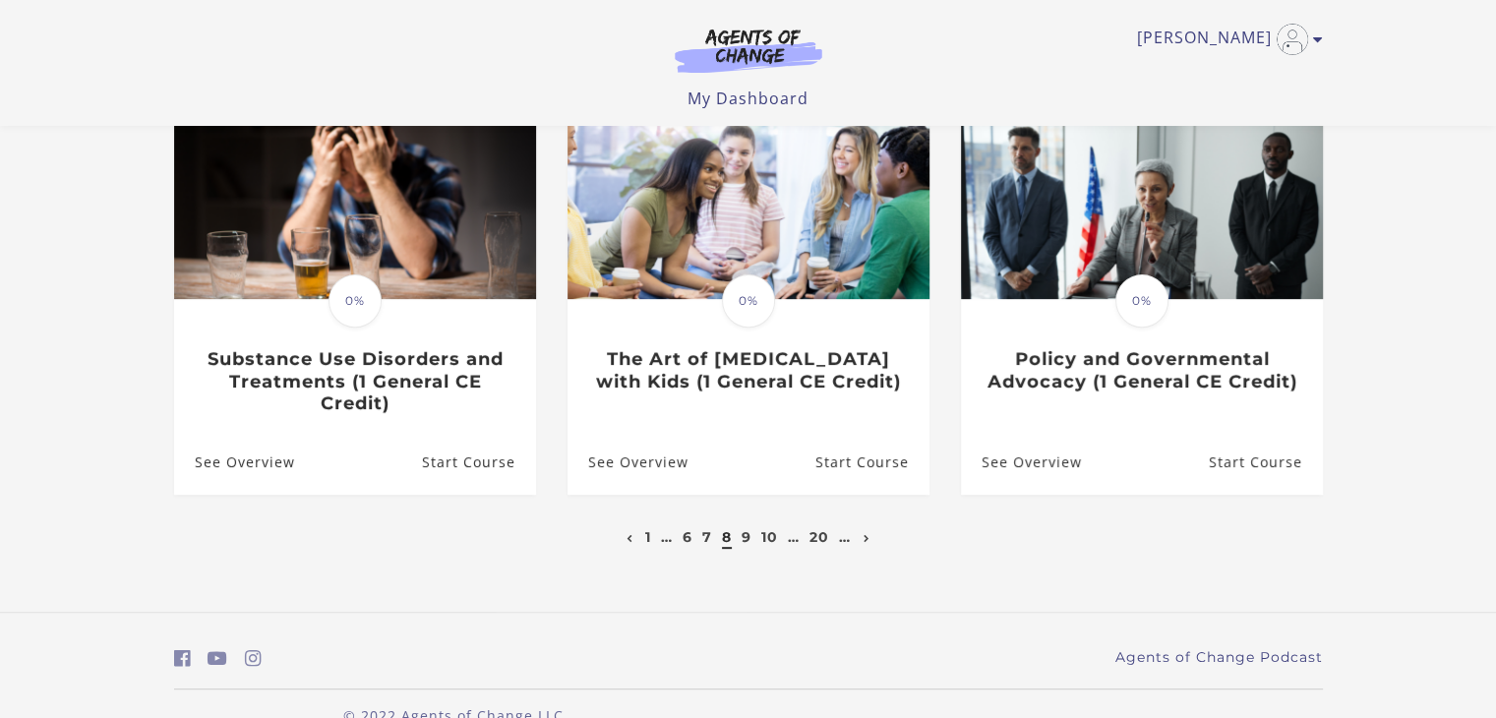
scroll to position [661, 0]
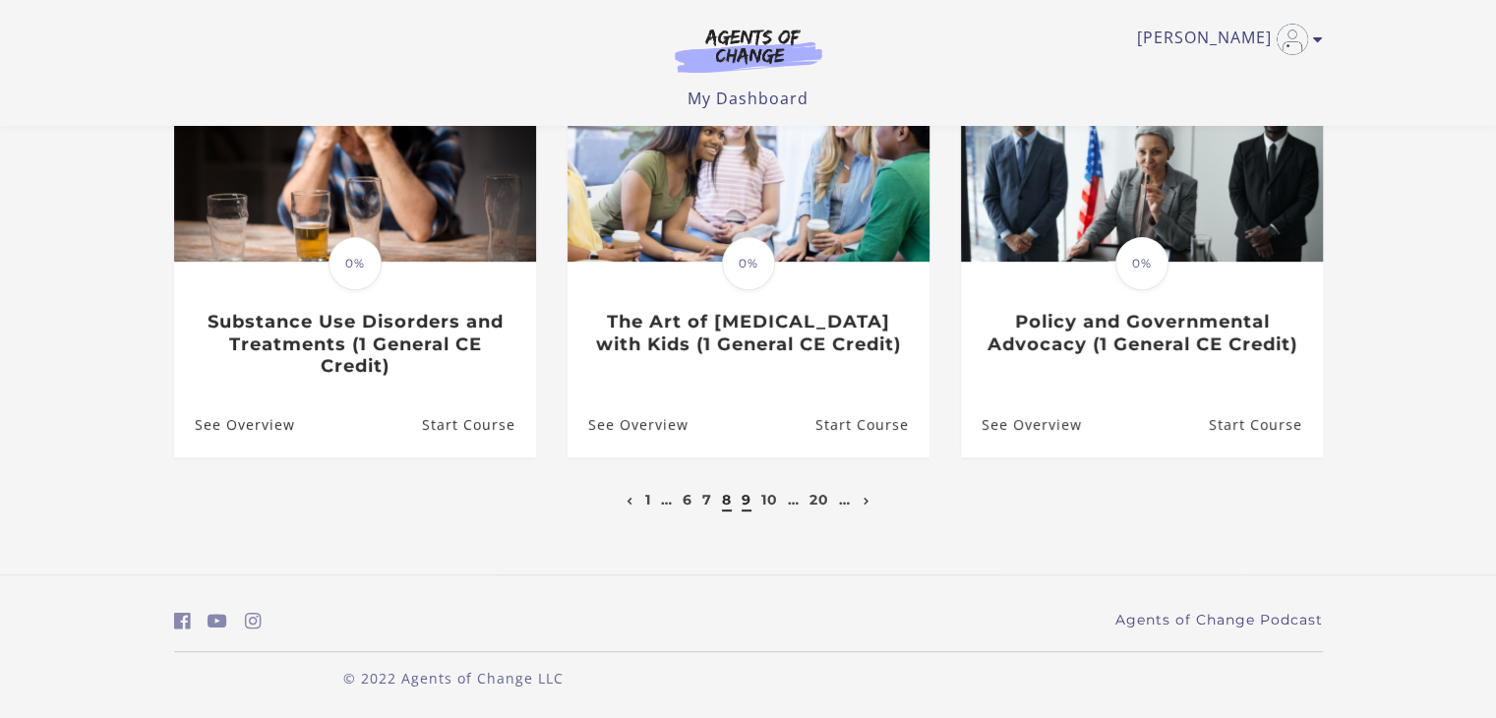
click at [748, 505] on link "9" at bounding box center [747, 500] width 10 height 18
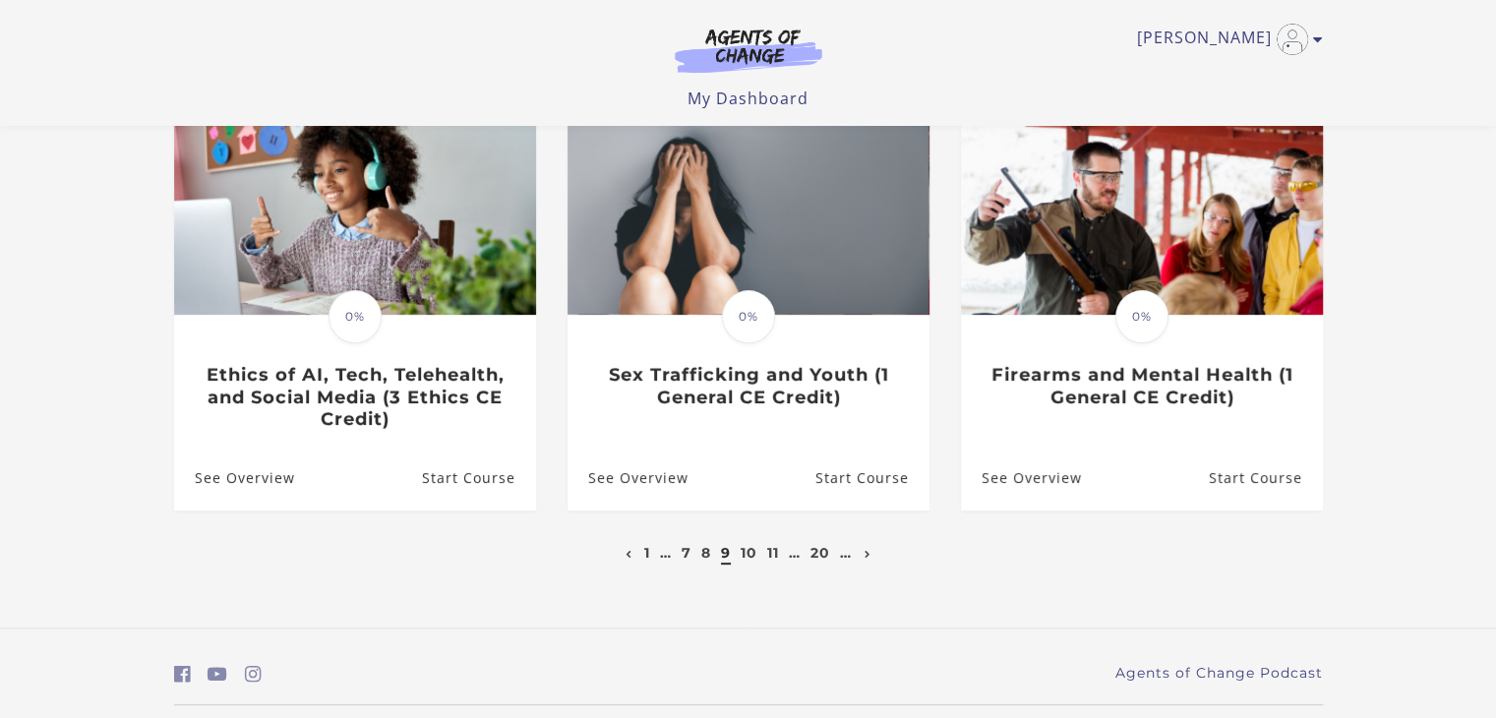
scroll to position [608, 0]
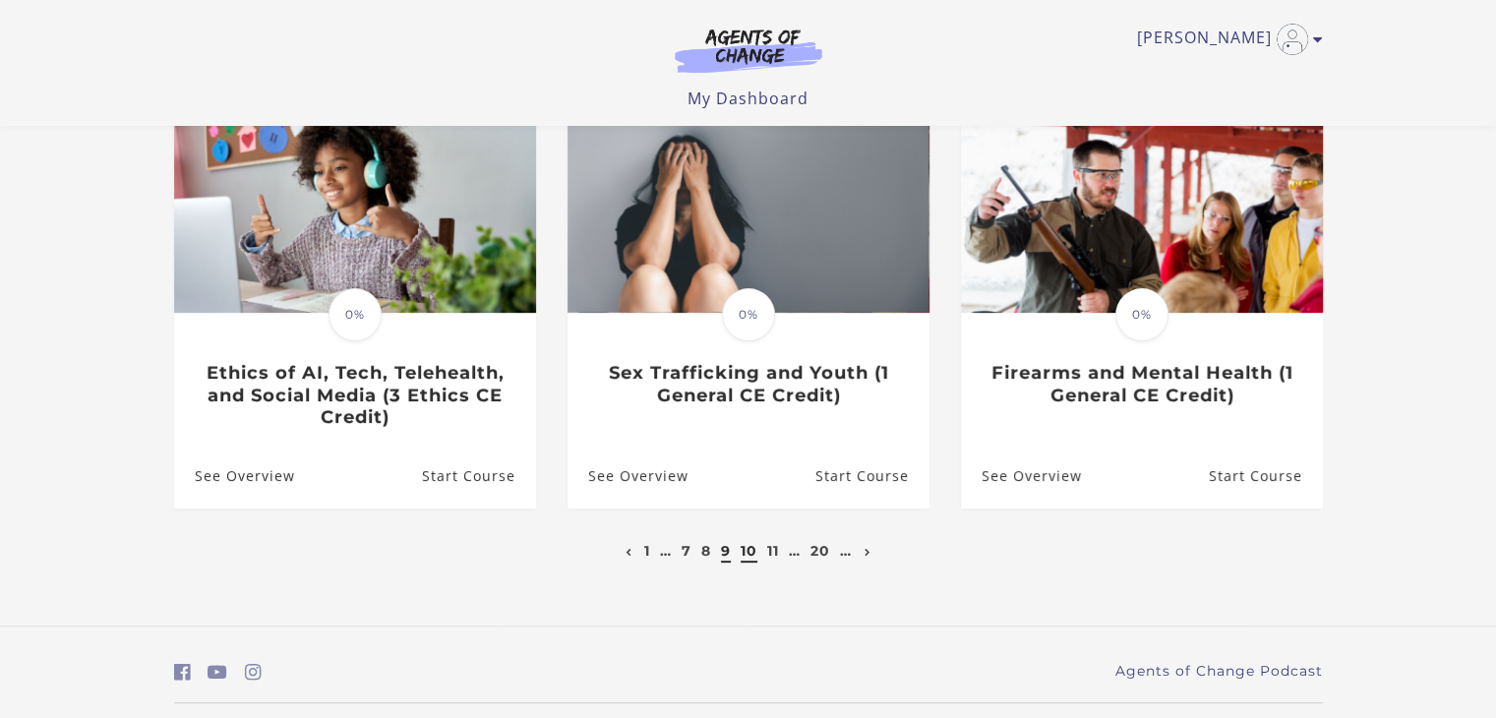
click at [750, 554] on link "10" at bounding box center [749, 551] width 17 height 18
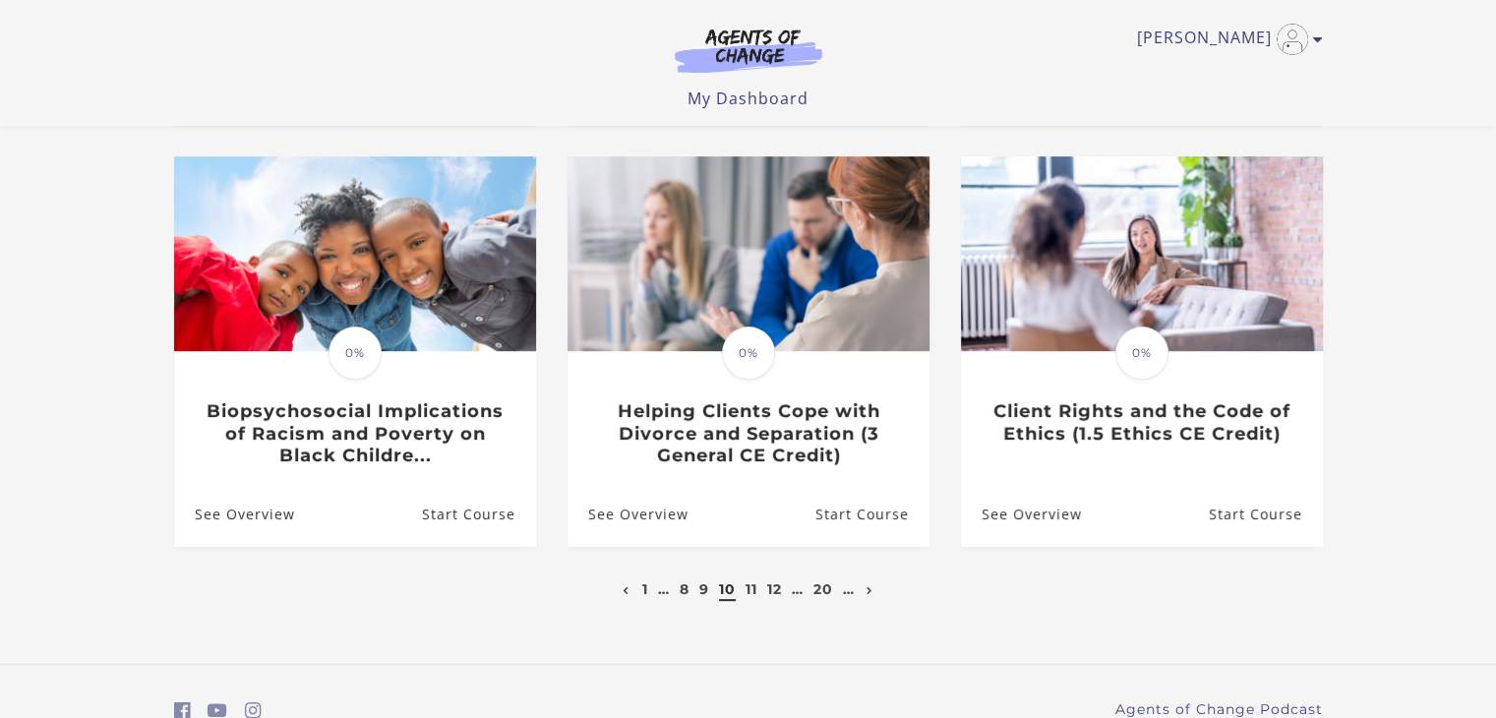
scroll to position [571, 0]
click at [753, 594] on link "11" at bounding box center [752, 588] width 12 height 18
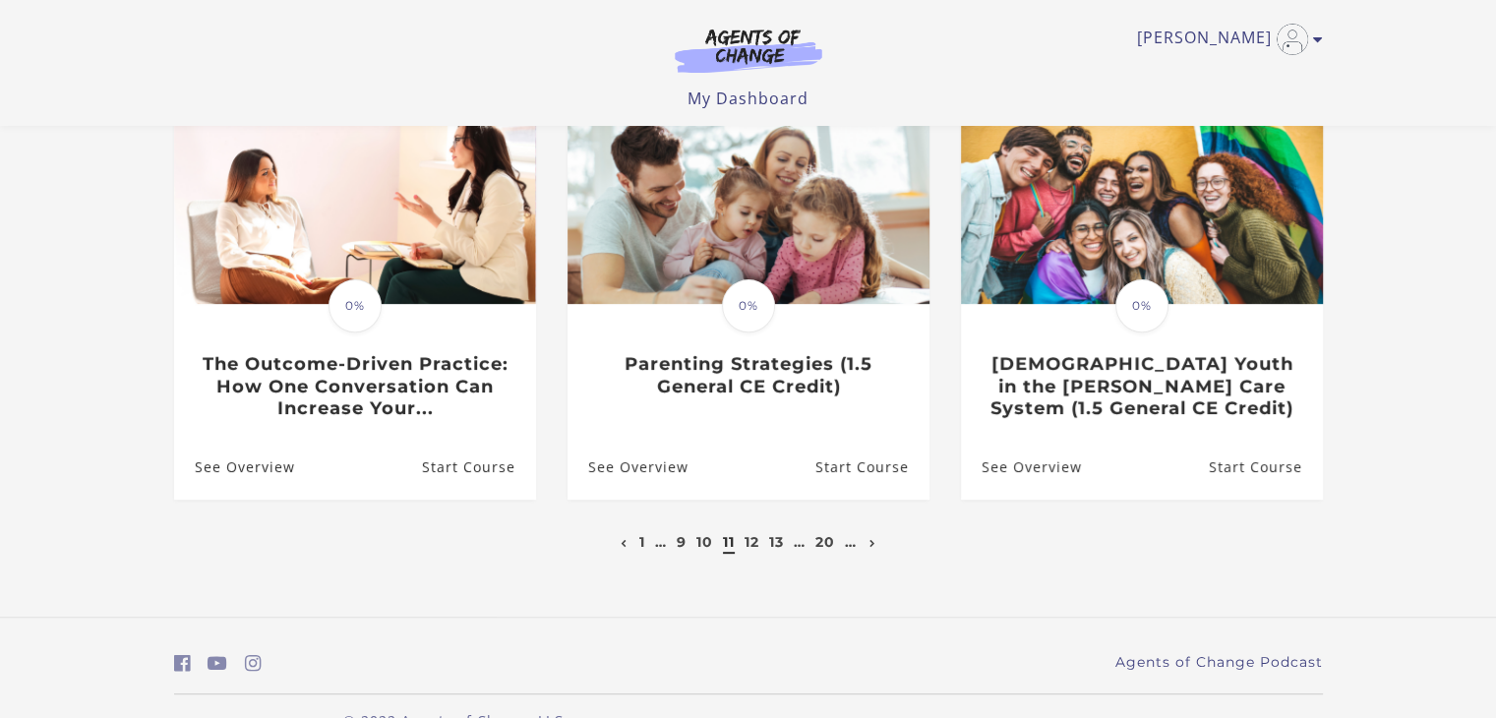
scroll to position [649, 0]
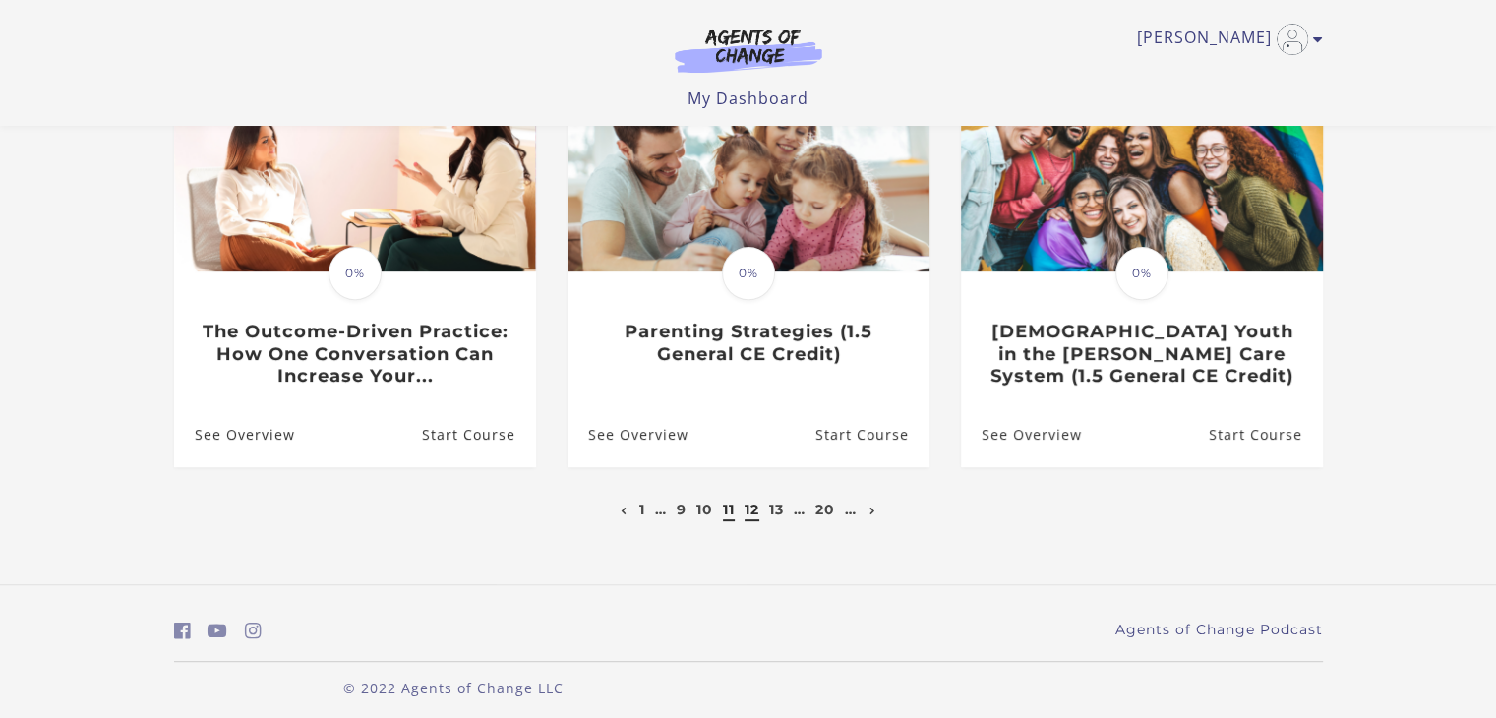
click at [749, 518] on link "12" at bounding box center [752, 510] width 15 height 18
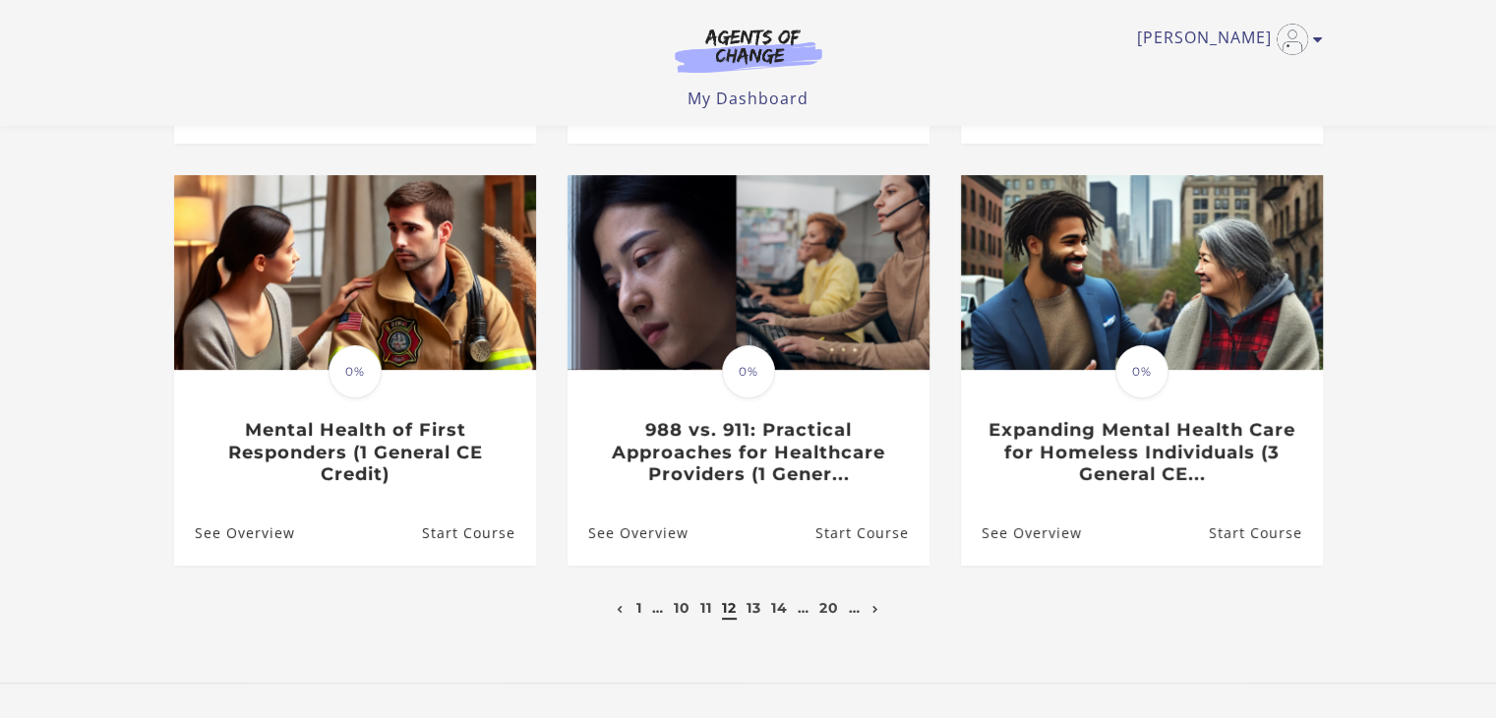
scroll to position [551, 0]
click at [759, 610] on link "13" at bounding box center [754, 608] width 15 height 18
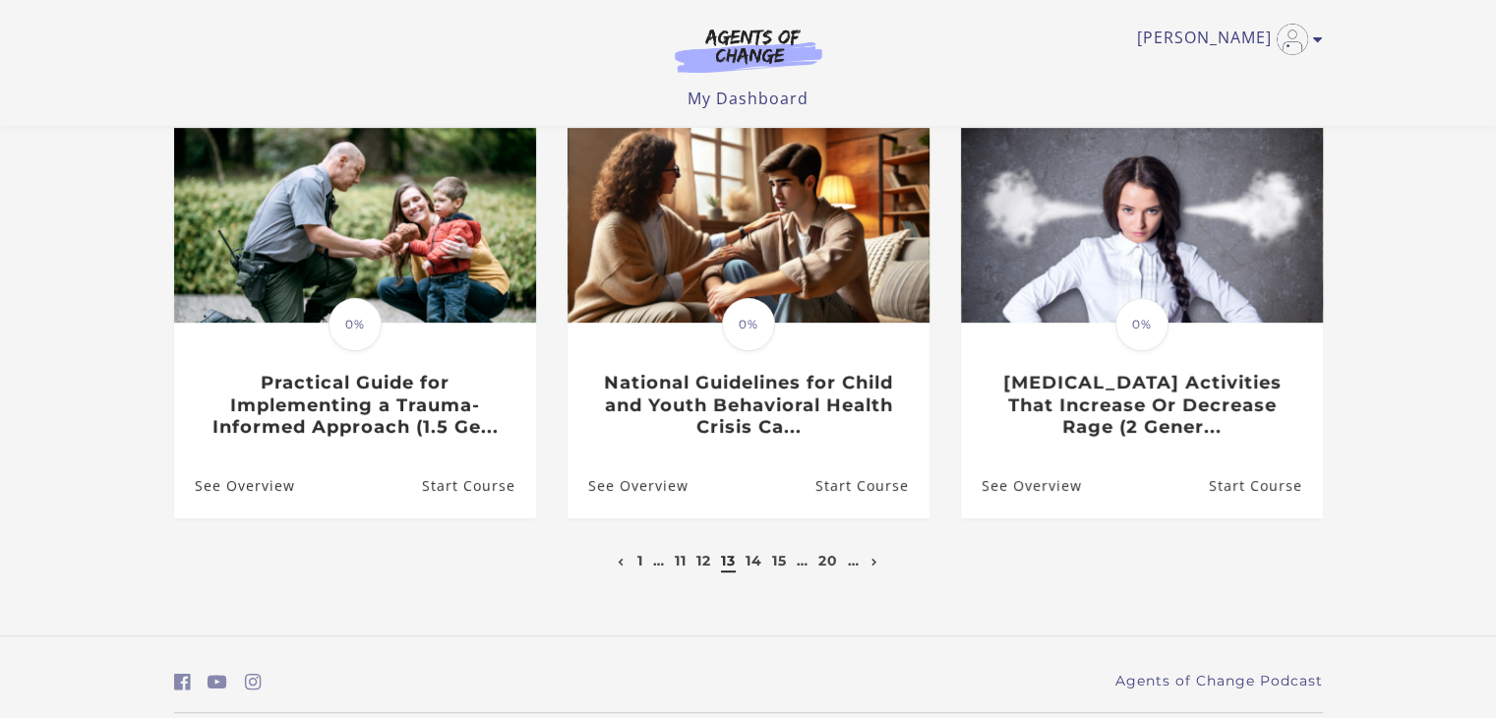
scroll to position [609, 0]
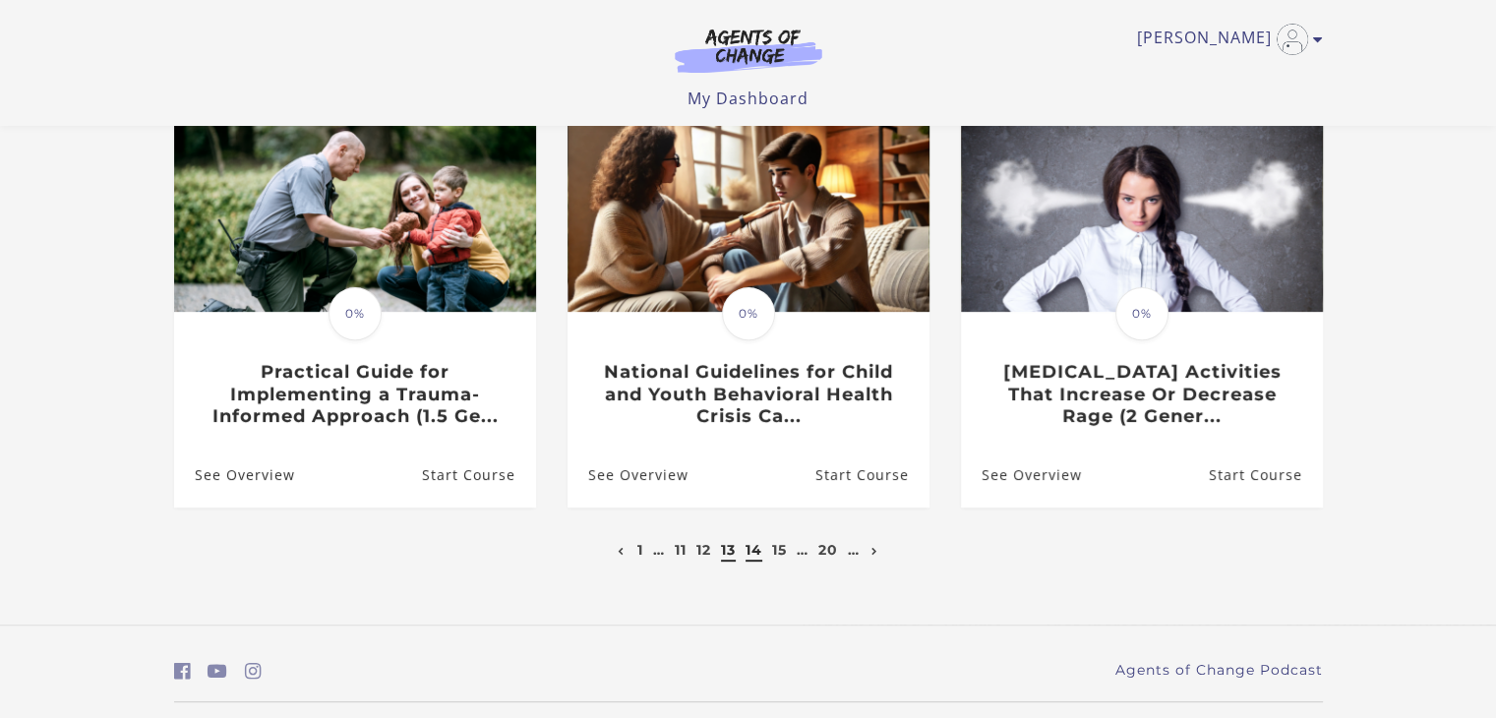
click at [757, 556] on link "14" at bounding box center [754, 550] width 17 height 18
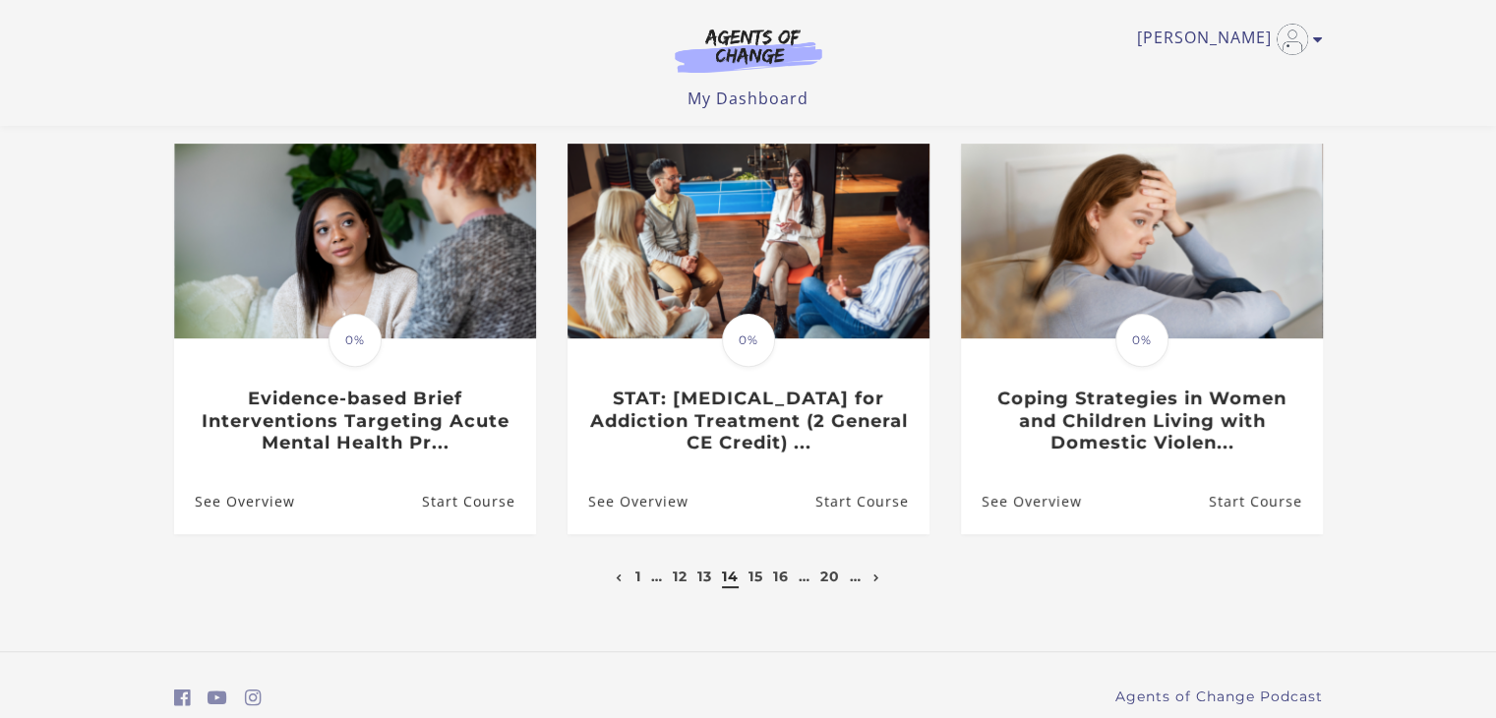
scroll to position [601, 0]
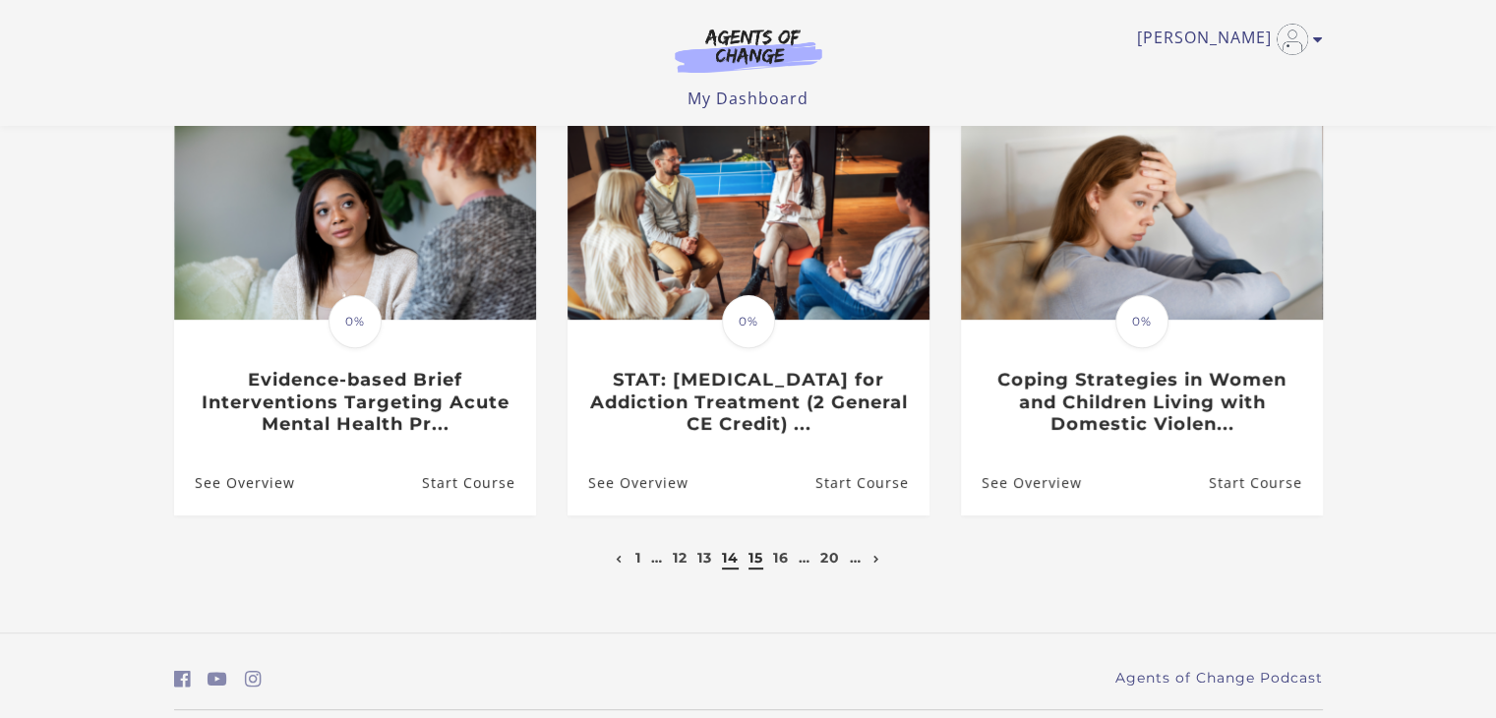
click at [758, 566] on link "15" at bounding box center [756, 558] width 15 height 18
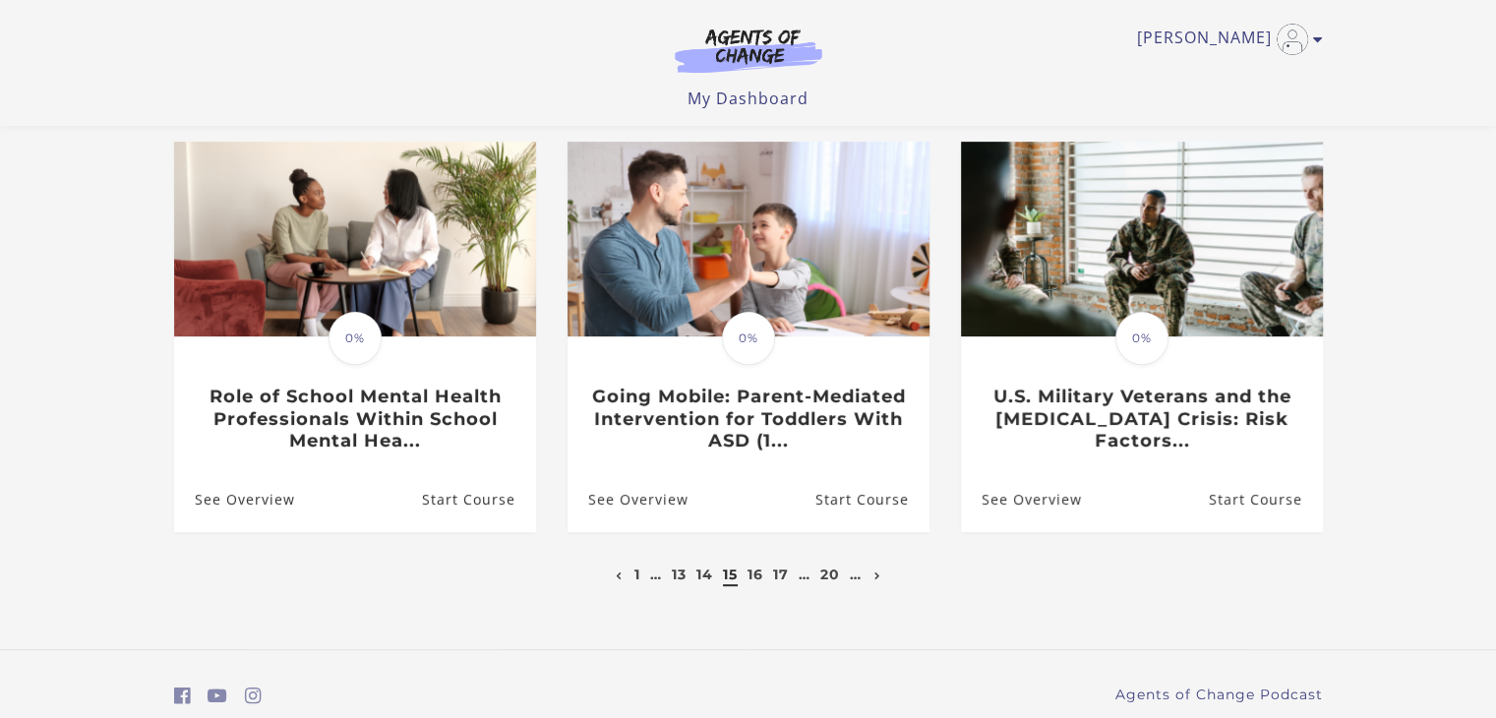
scroll to position [597, 0]
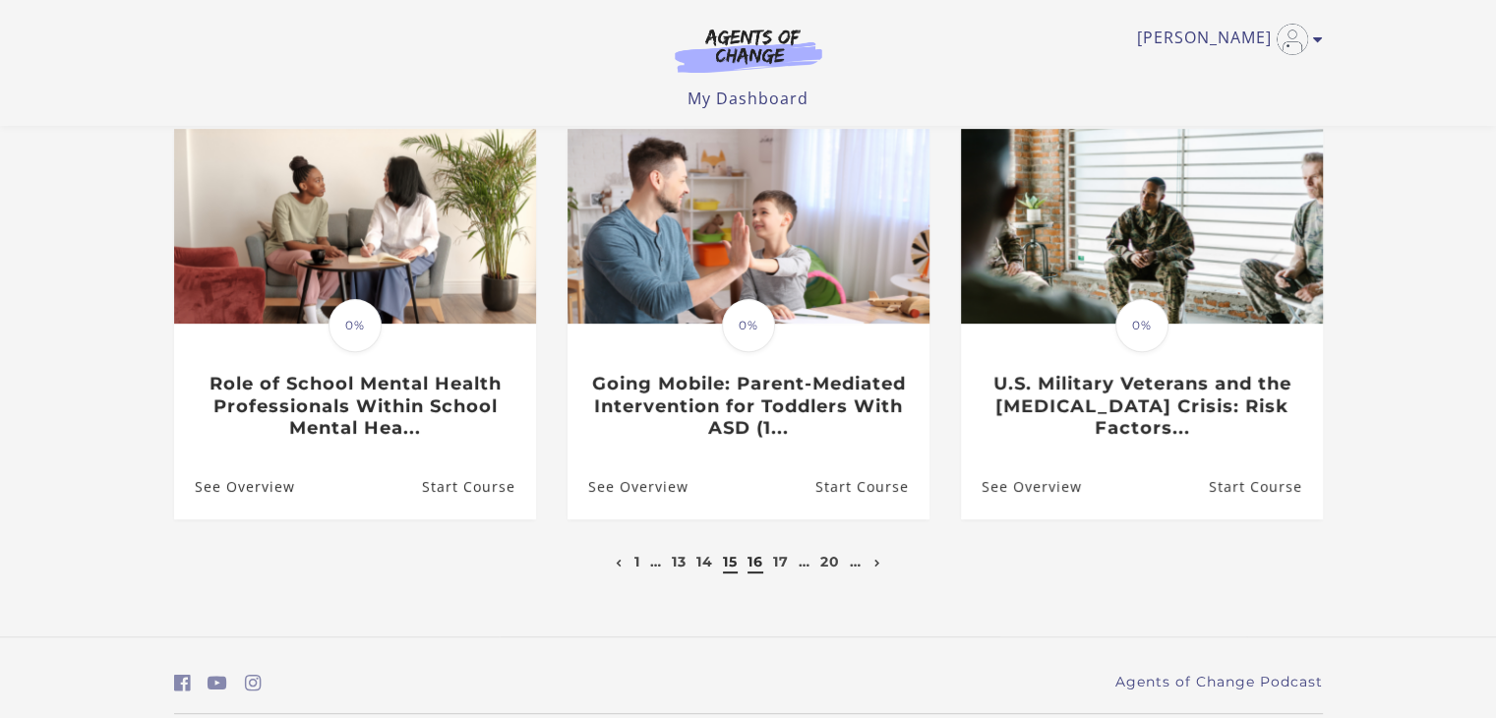
click at [761, 565] on link "16" at bounding box center [756, 562] width 16 height 18
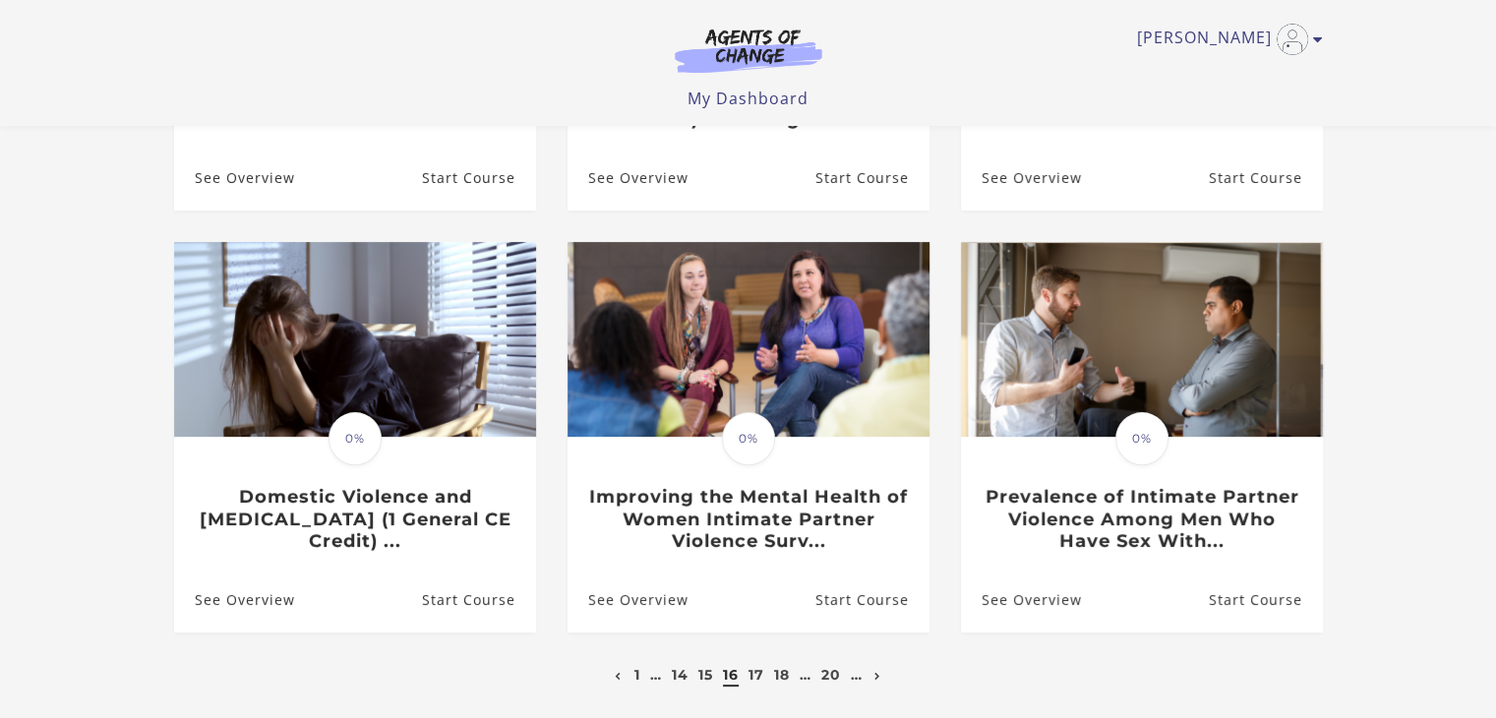
scroll to position [567, 0]
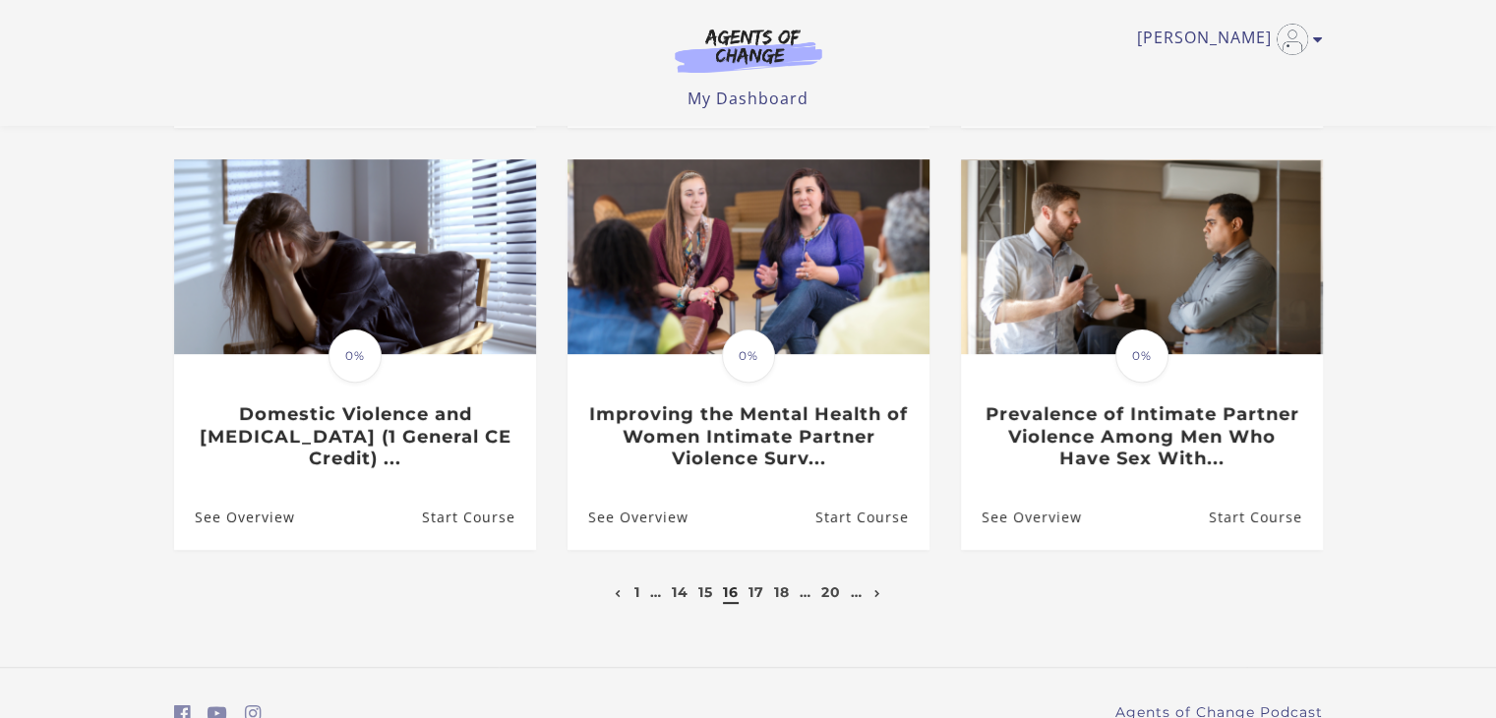
click at [763, 597] on li "17" at bounding box center [756, 592] width 21 height 24
click at [753, 600] on link "17" at bounding box center [757, 592] width 16 height 18
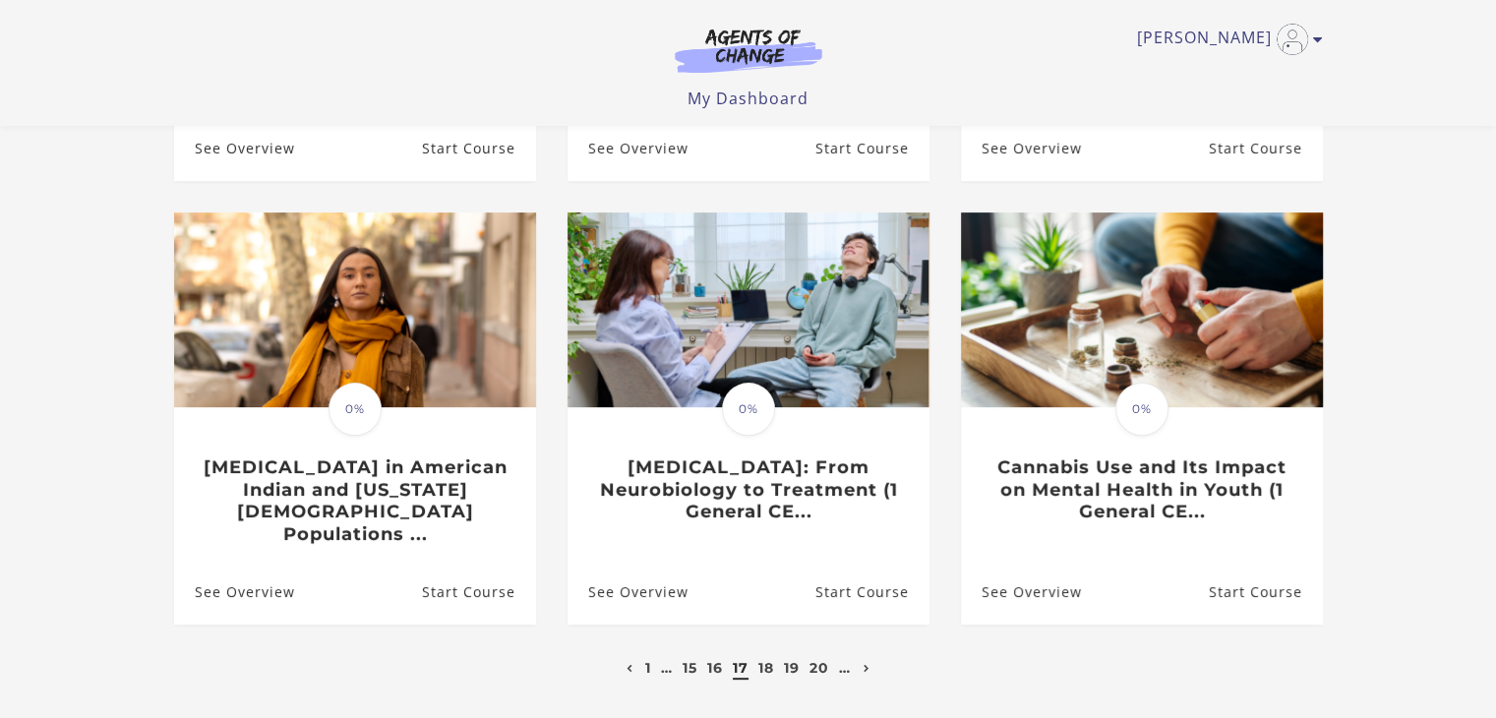
scroll to position [565, 0]
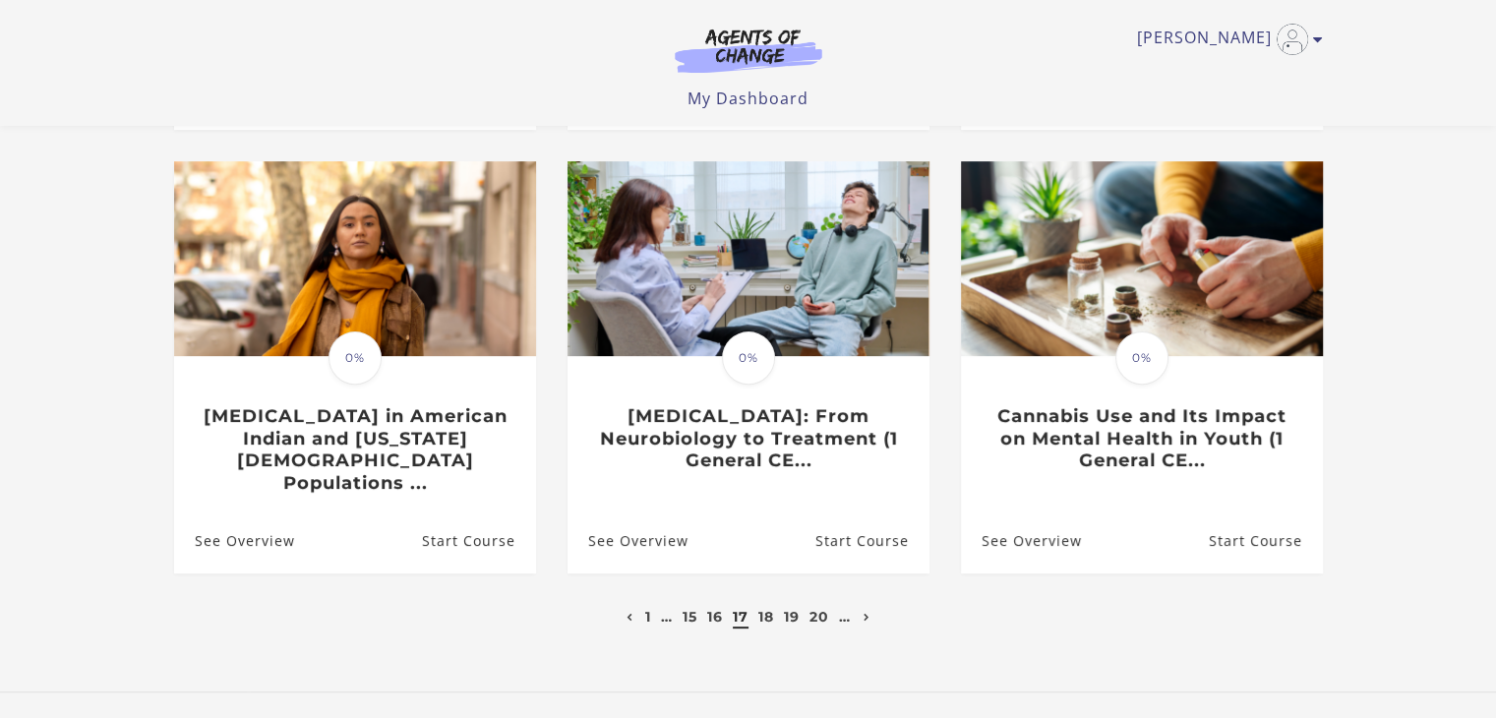
click at [776, 605] on li "18" at bounding box center [766, 617] width 21 height 24
click at [774, 608] on link "18" at bounding box center [766, 617] width 16 height 18
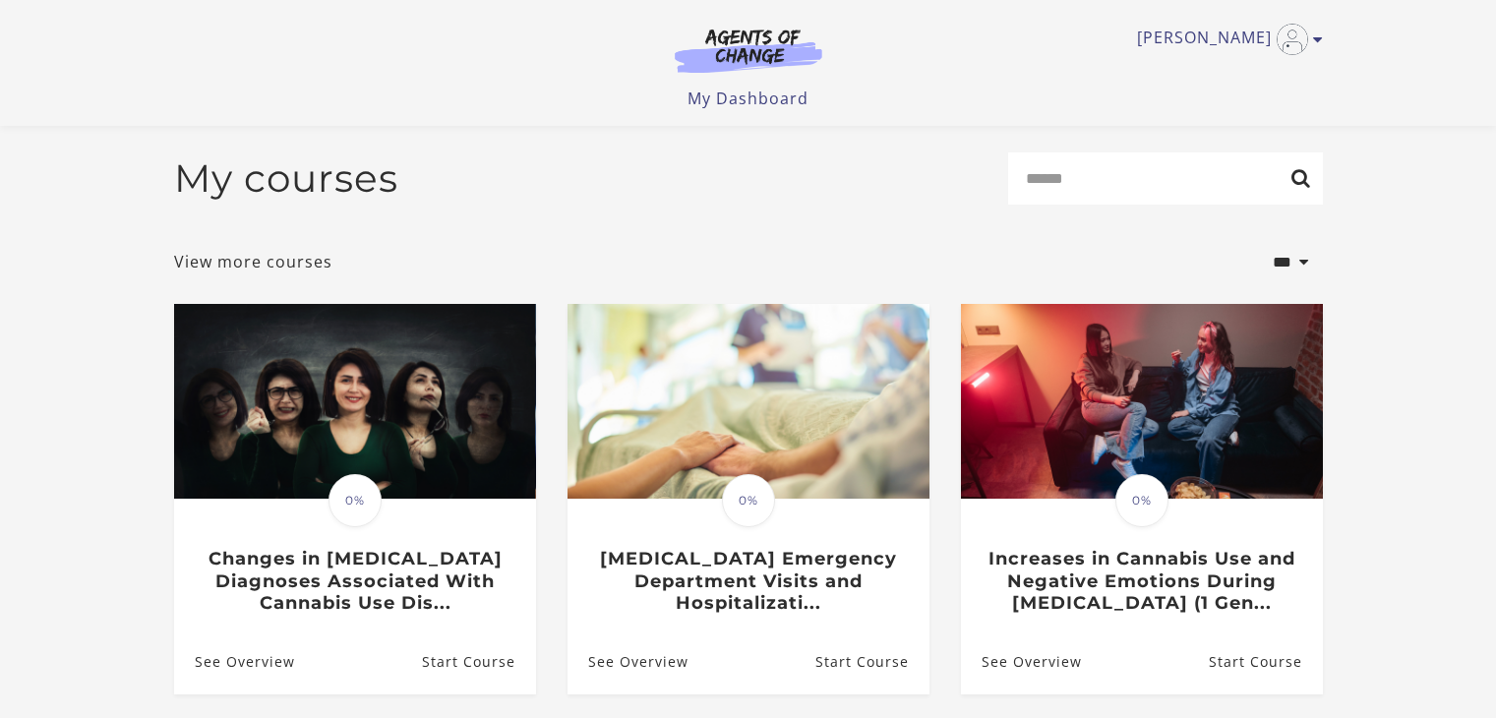
scroll to position [114, 0]
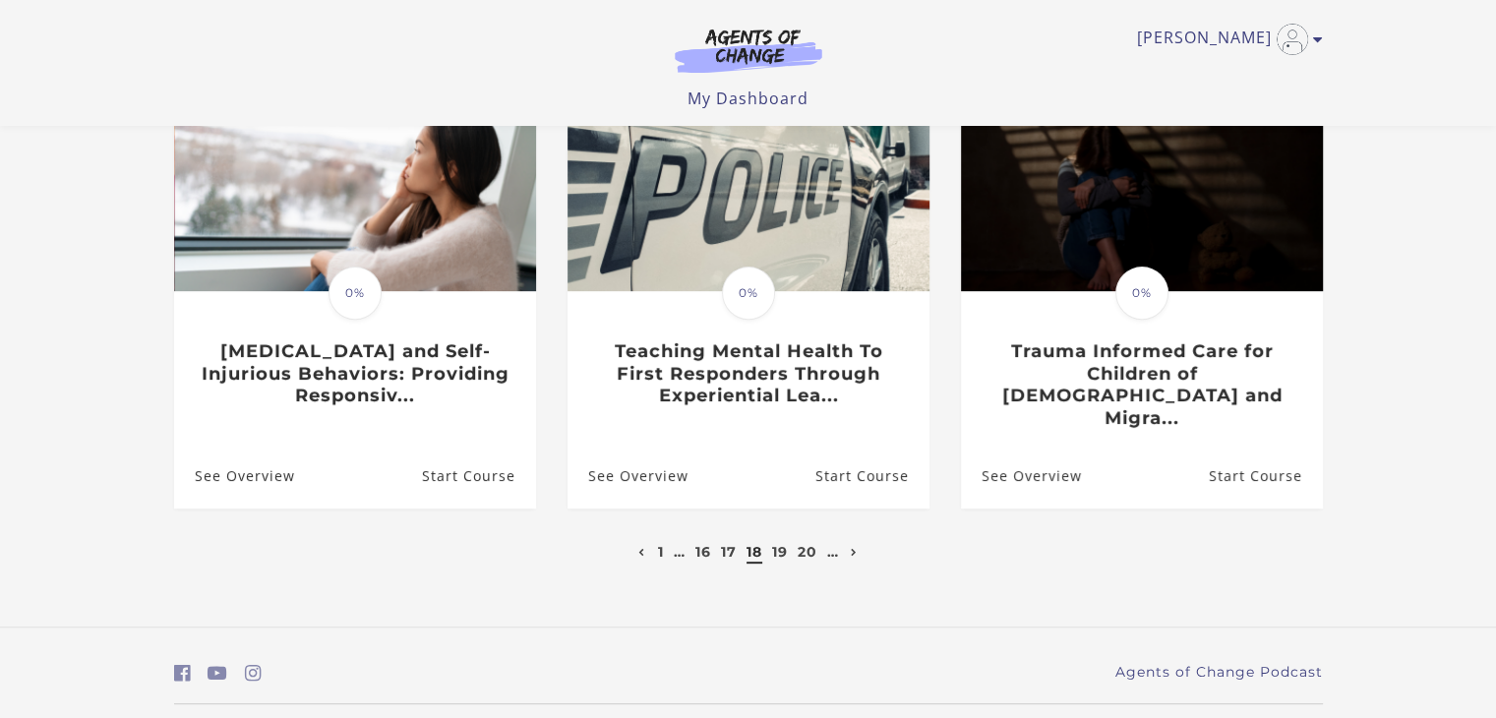
scroll to position [630, 0]
click at [775, 543] on link "19" at bounding box center [780, 552] width 16 height 18
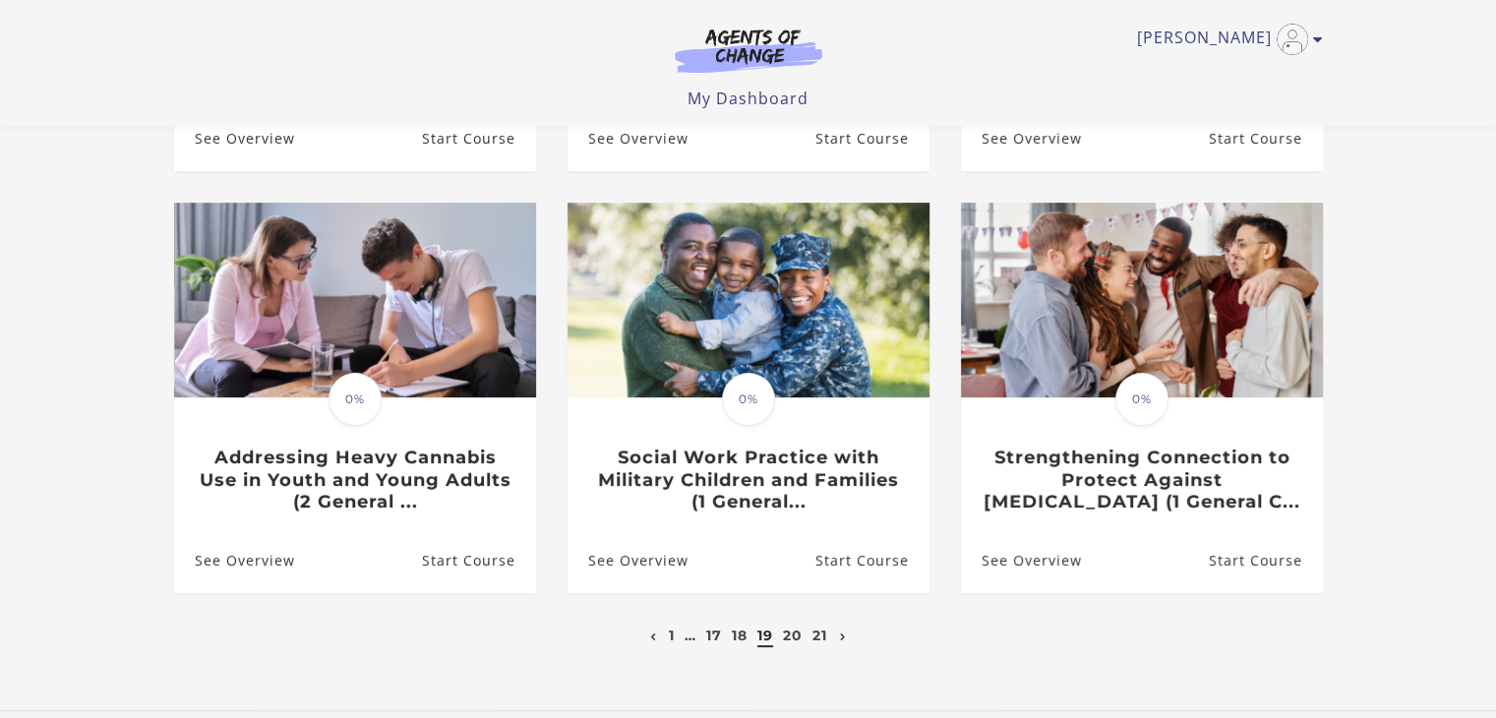
scroll to position [610, 0]
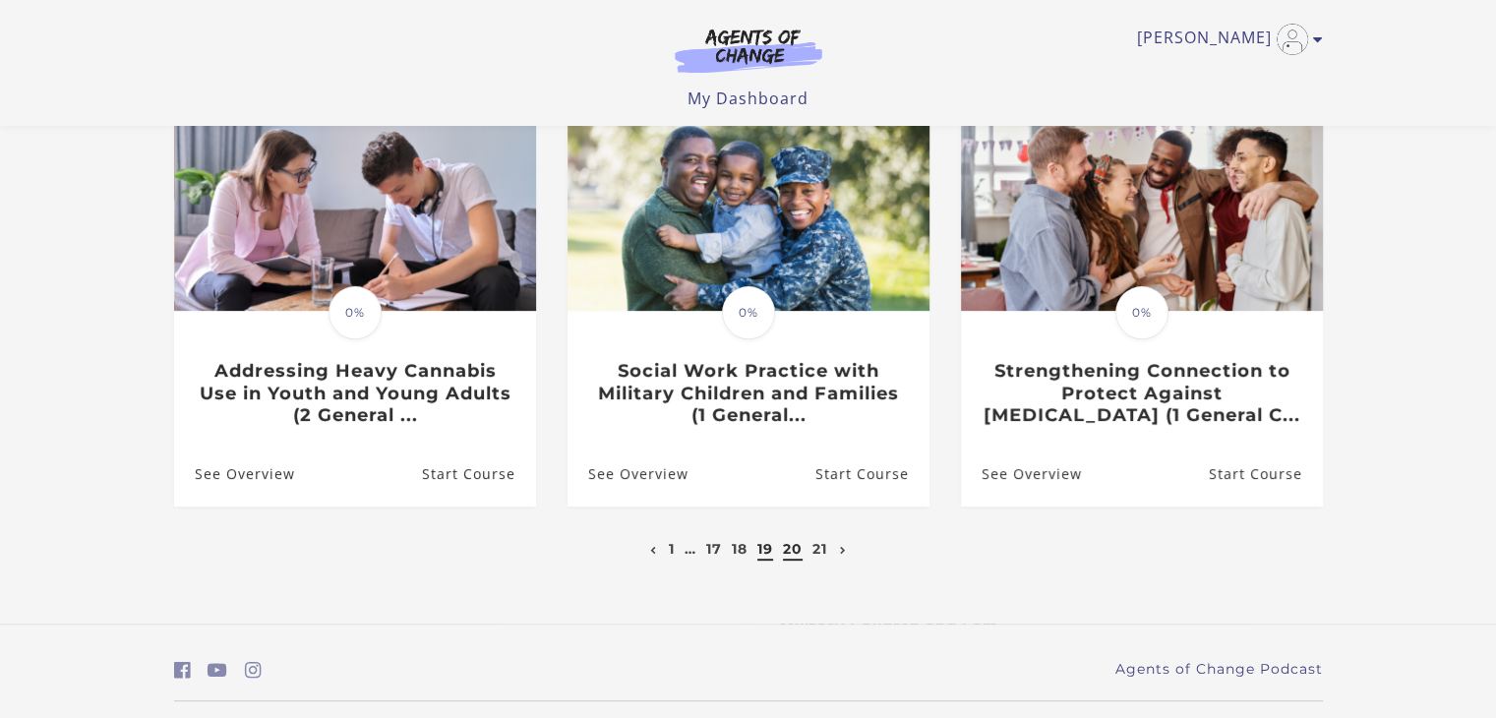
click at [790, 550] on link "20" at bounding box center [793, 549] width 20 height 18
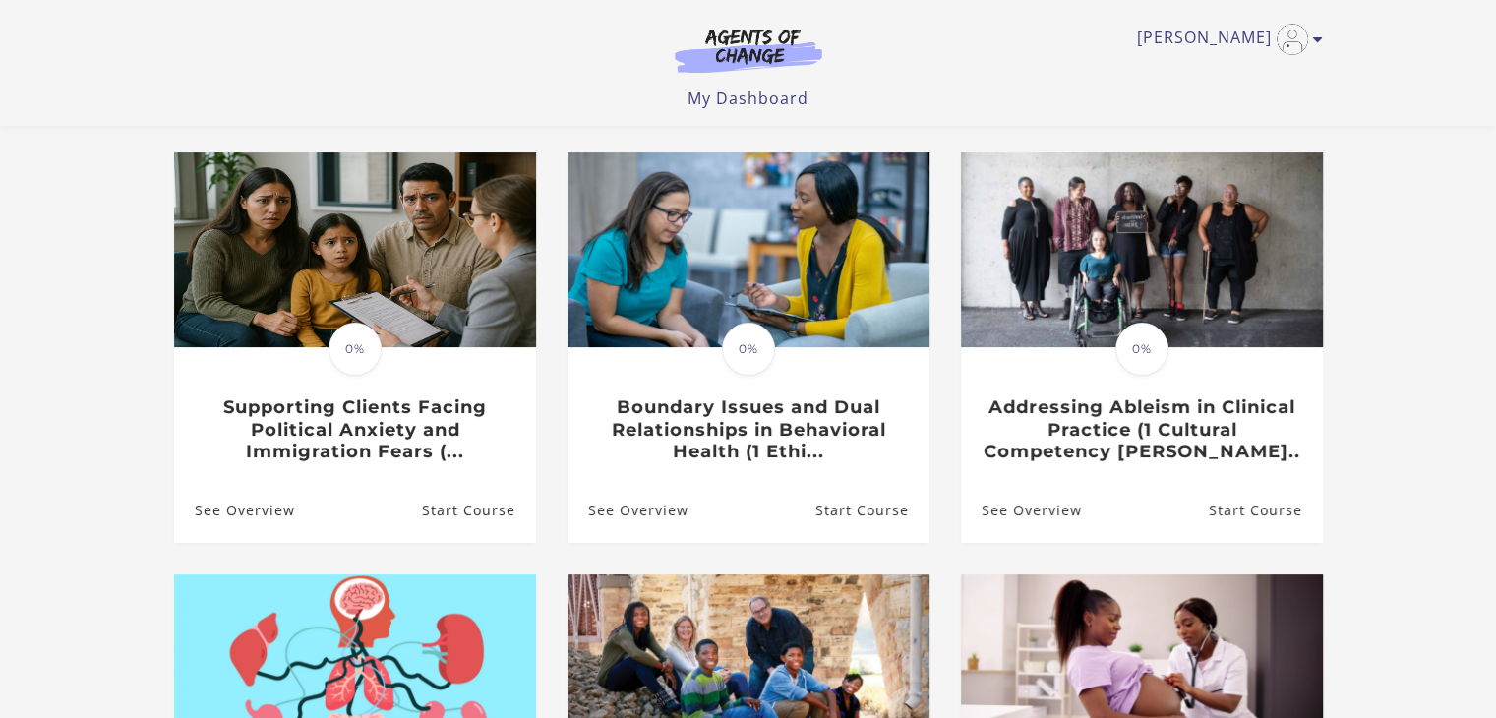
scroll to position [142, 0]
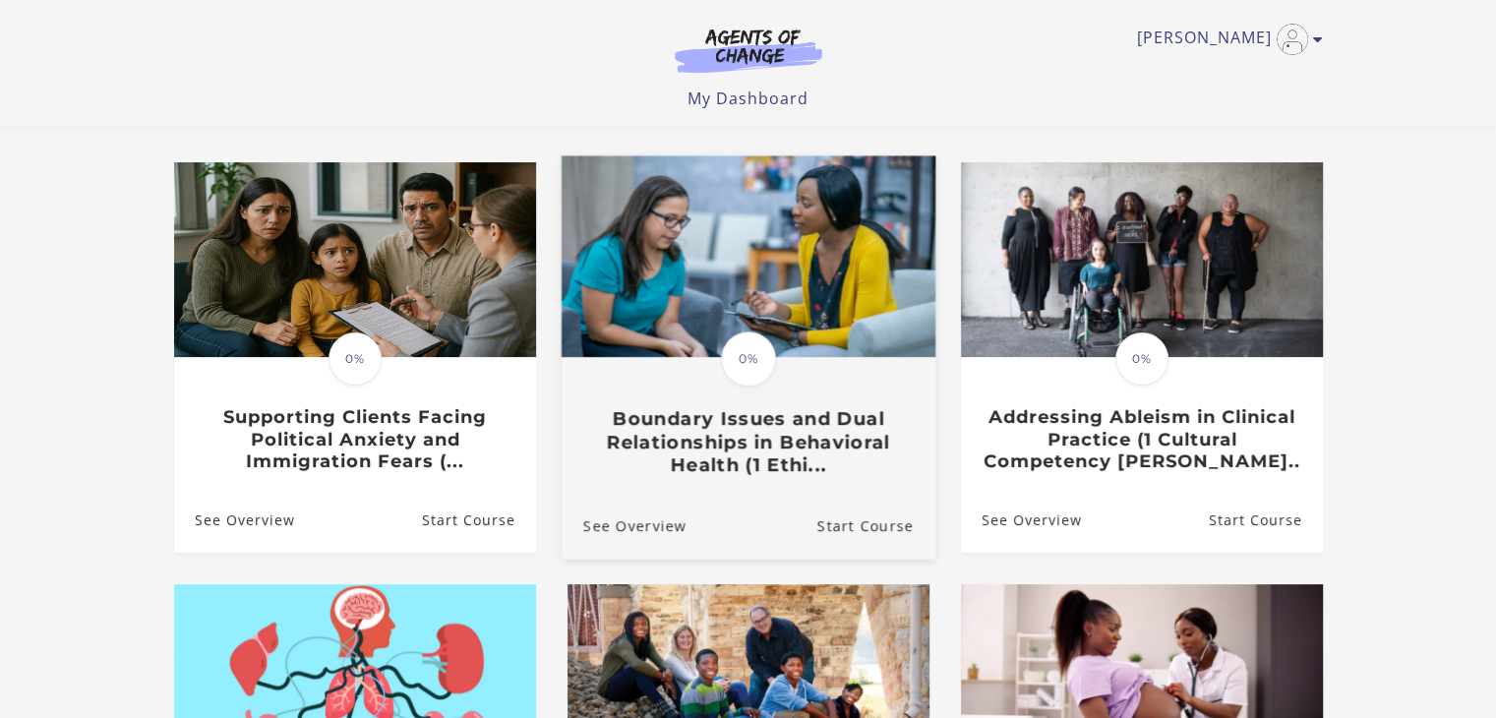
click at [815, 320] on img at bounding box center [748, 257] width 374 height 202
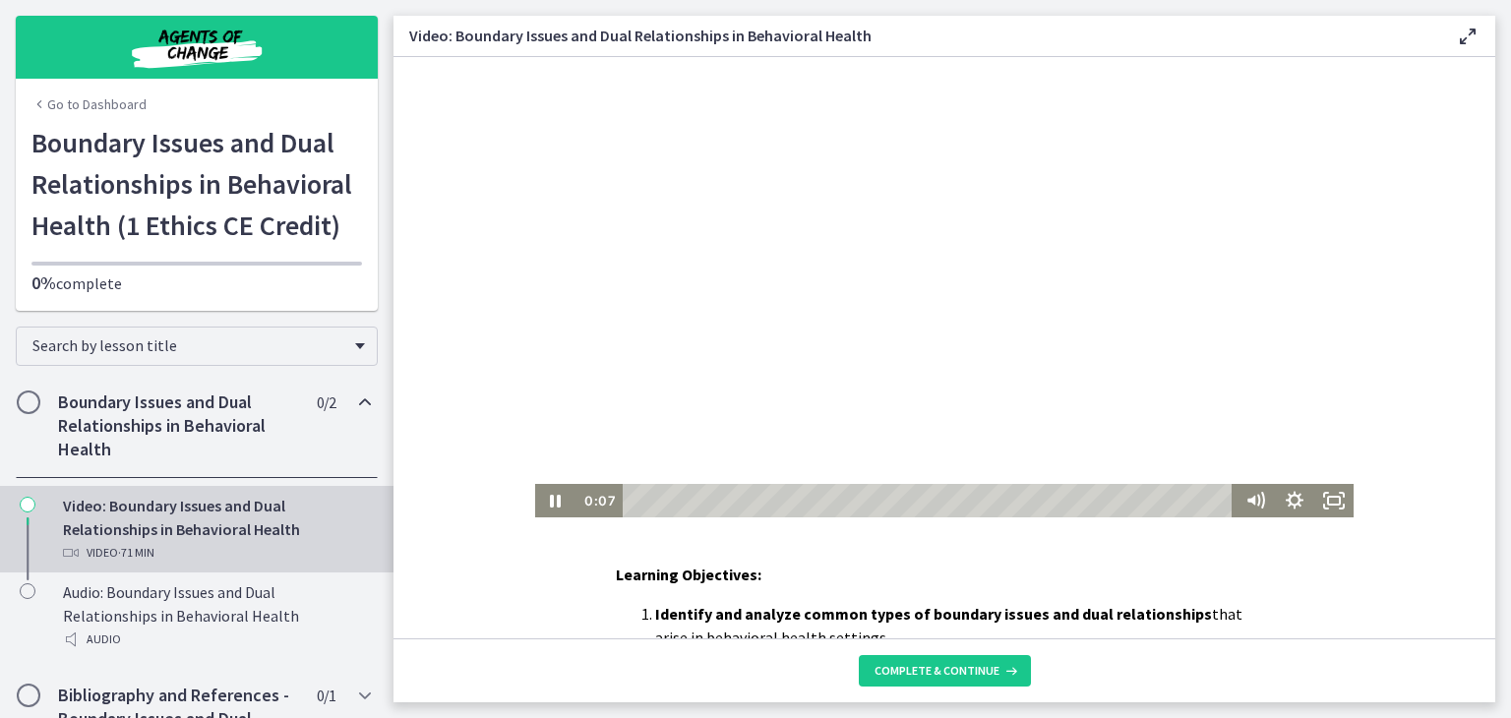
click at [848, 393] on div at bounding box center [944, 287] width 818 height 460
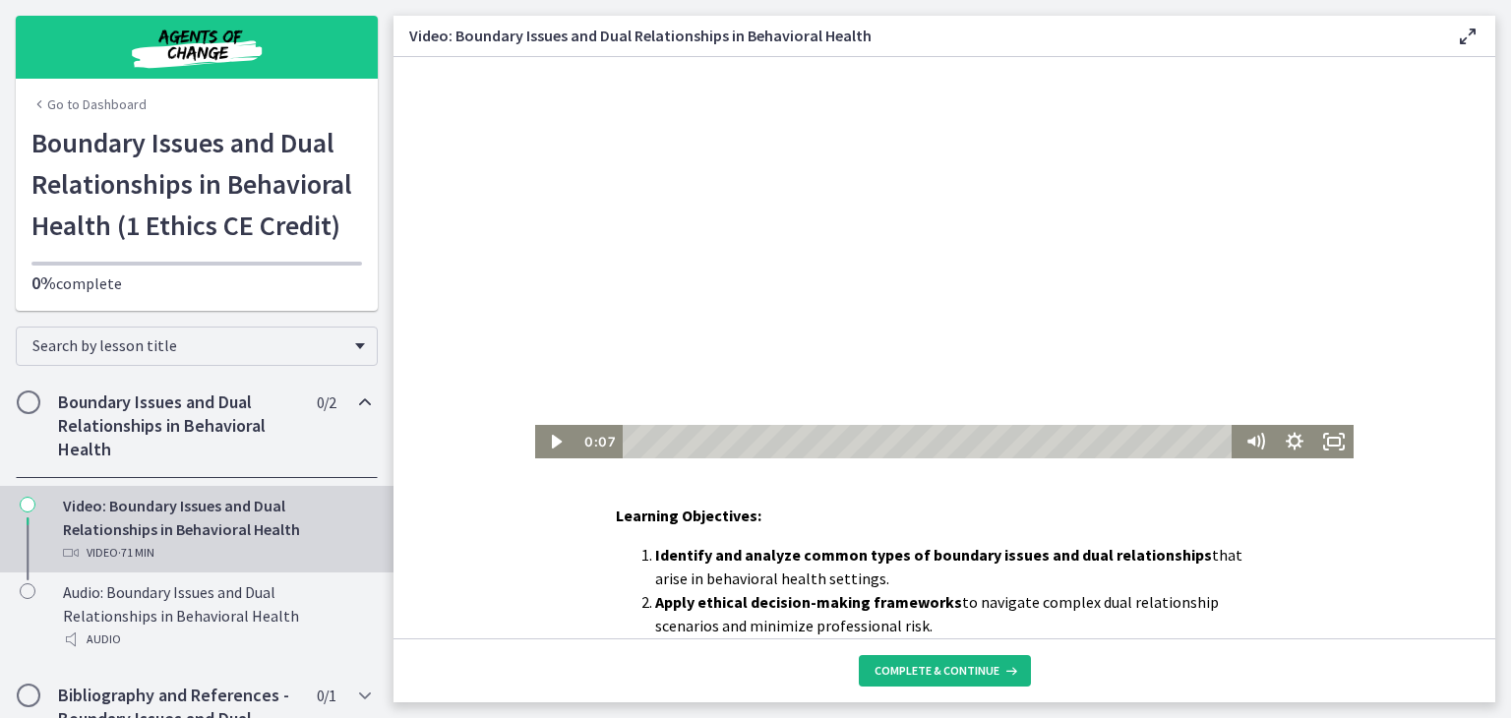
click at [913, 666] on span "Complete & continue" at bounding box center [937, 671] width 125 height 16
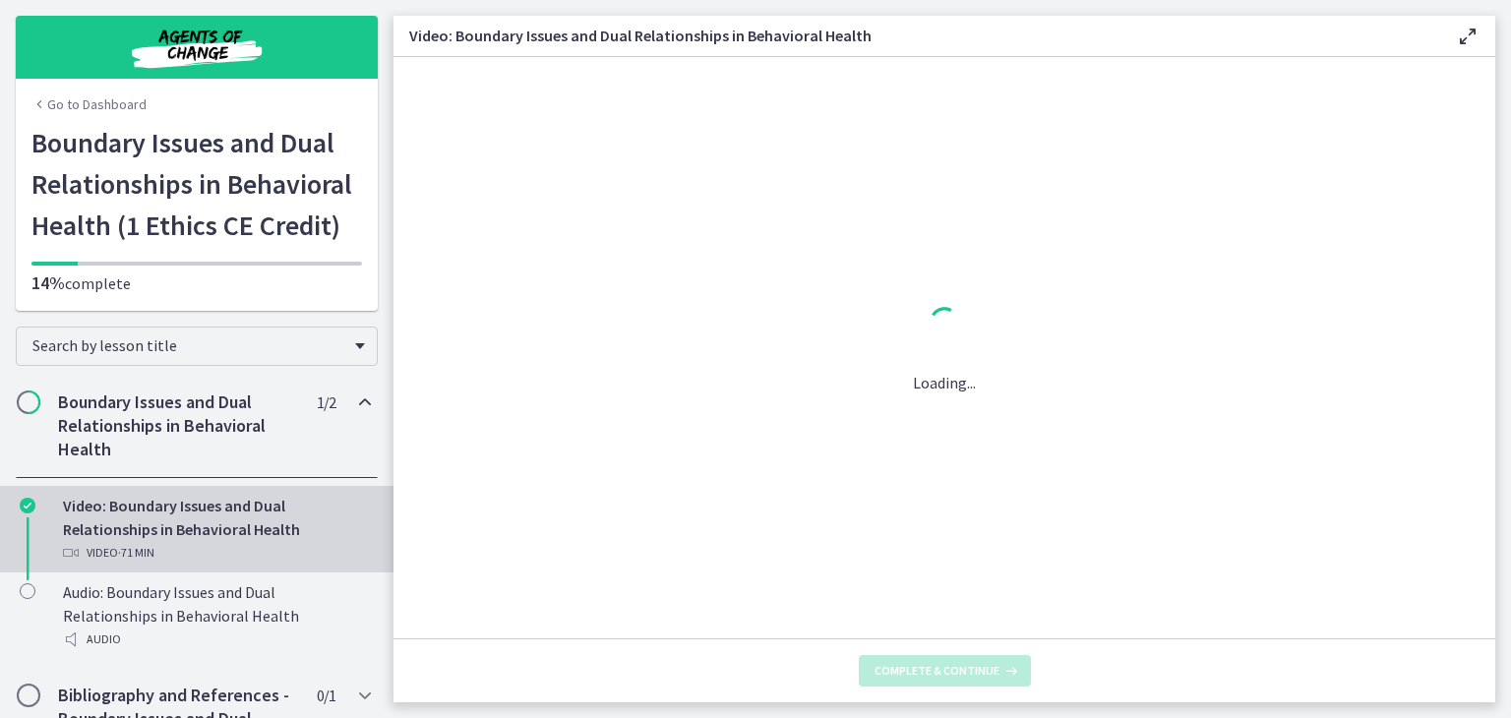
scroll to position [0, 0]
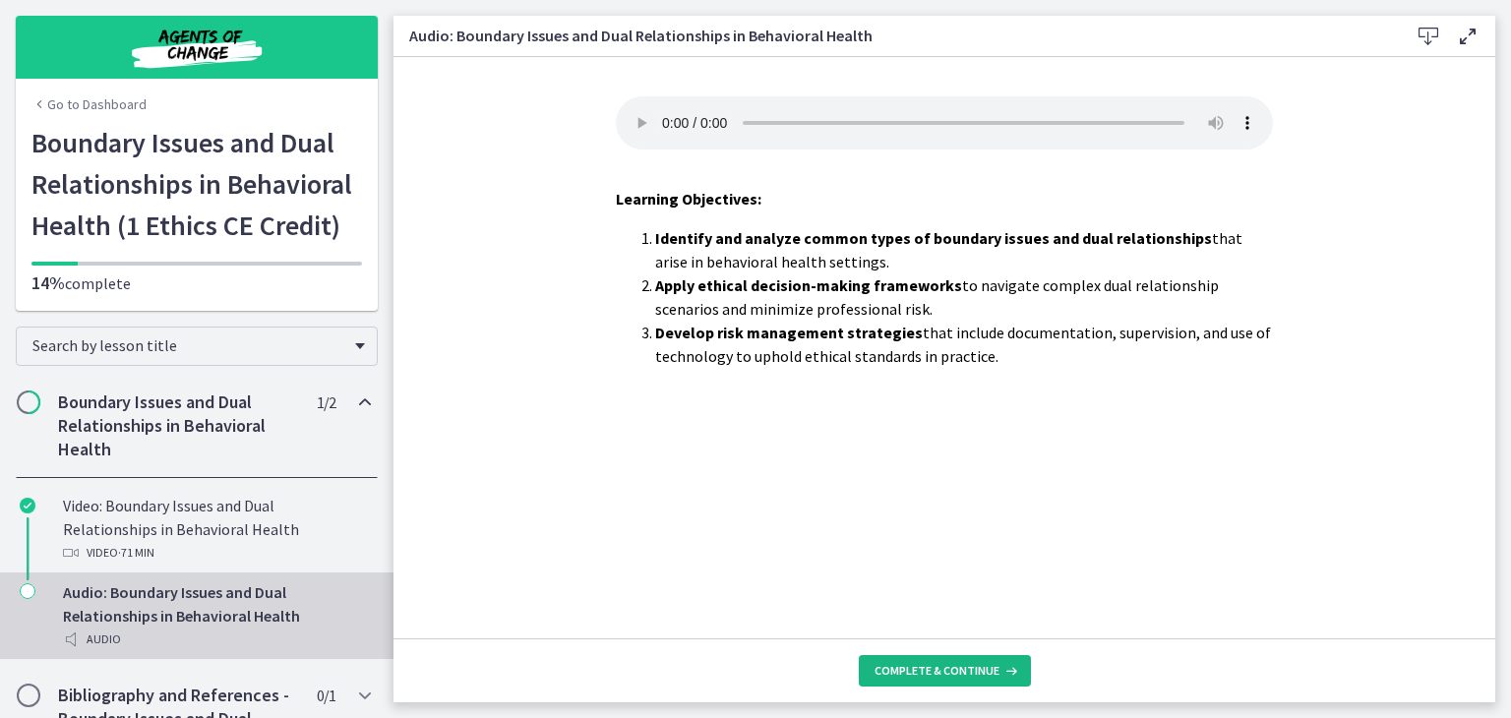
click at [913, 666] on span "Complete & continue" at bounding box center [937, 671] width 125 height 16
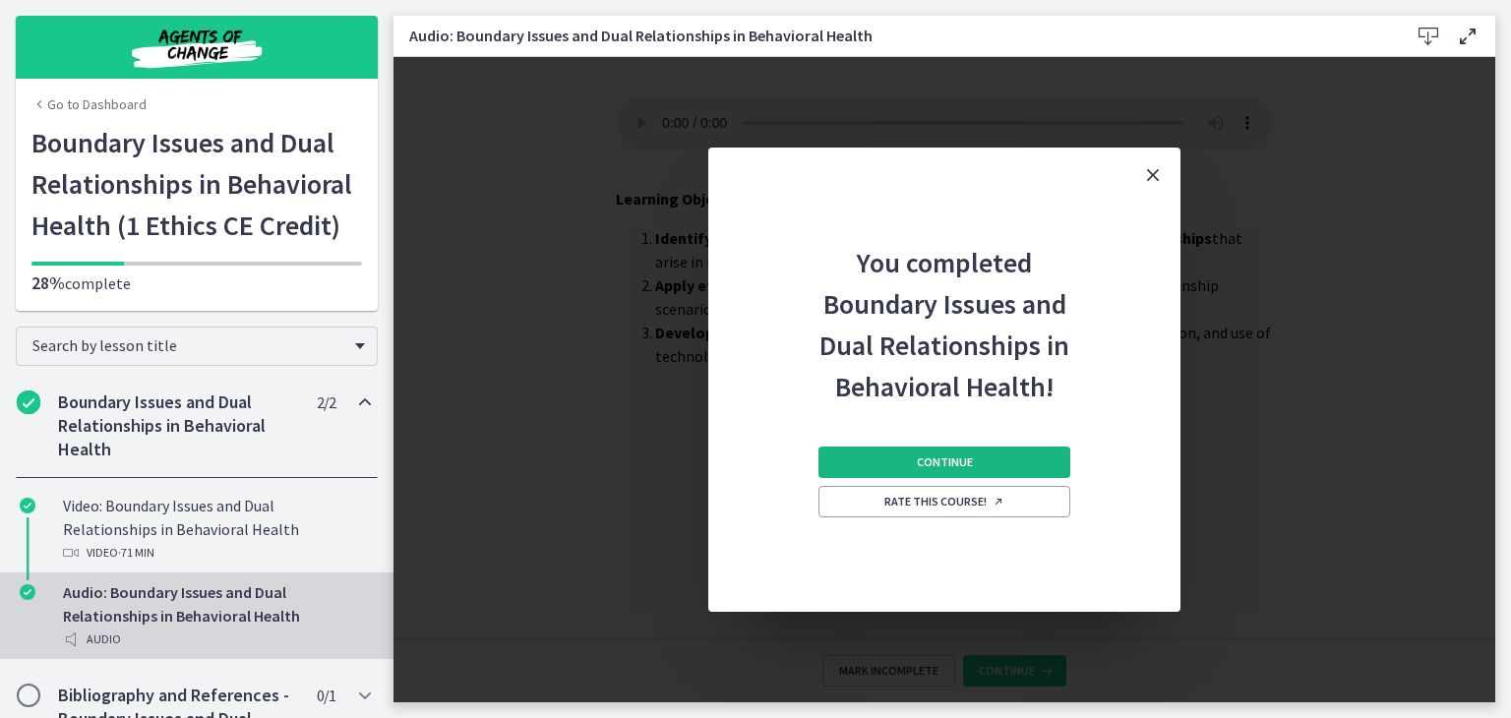
click at [988, 448] on button "Continue" at bounding box center [944, 462] width 252 height 31
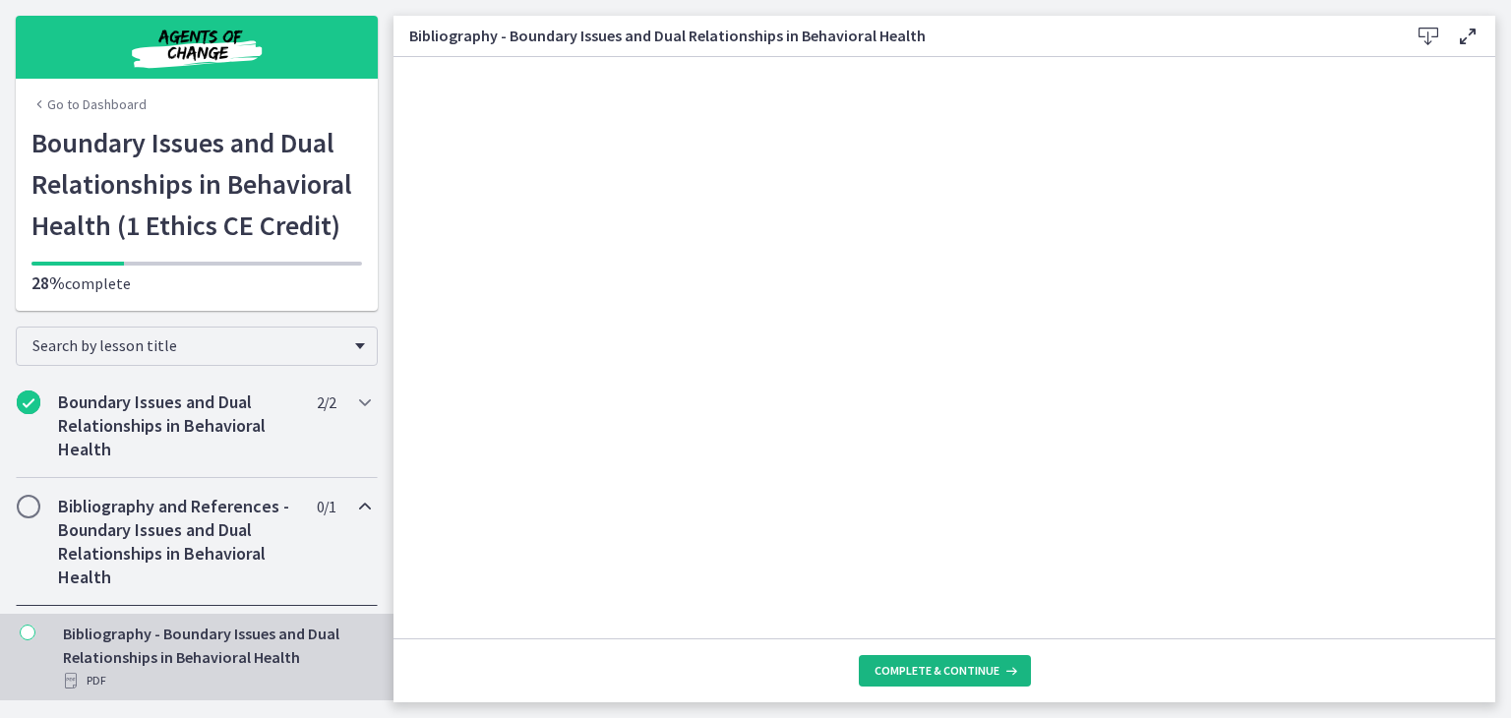
click at [917, 669] on span "Complete & continue" at bounding box center [937, 671] width 125 height 16
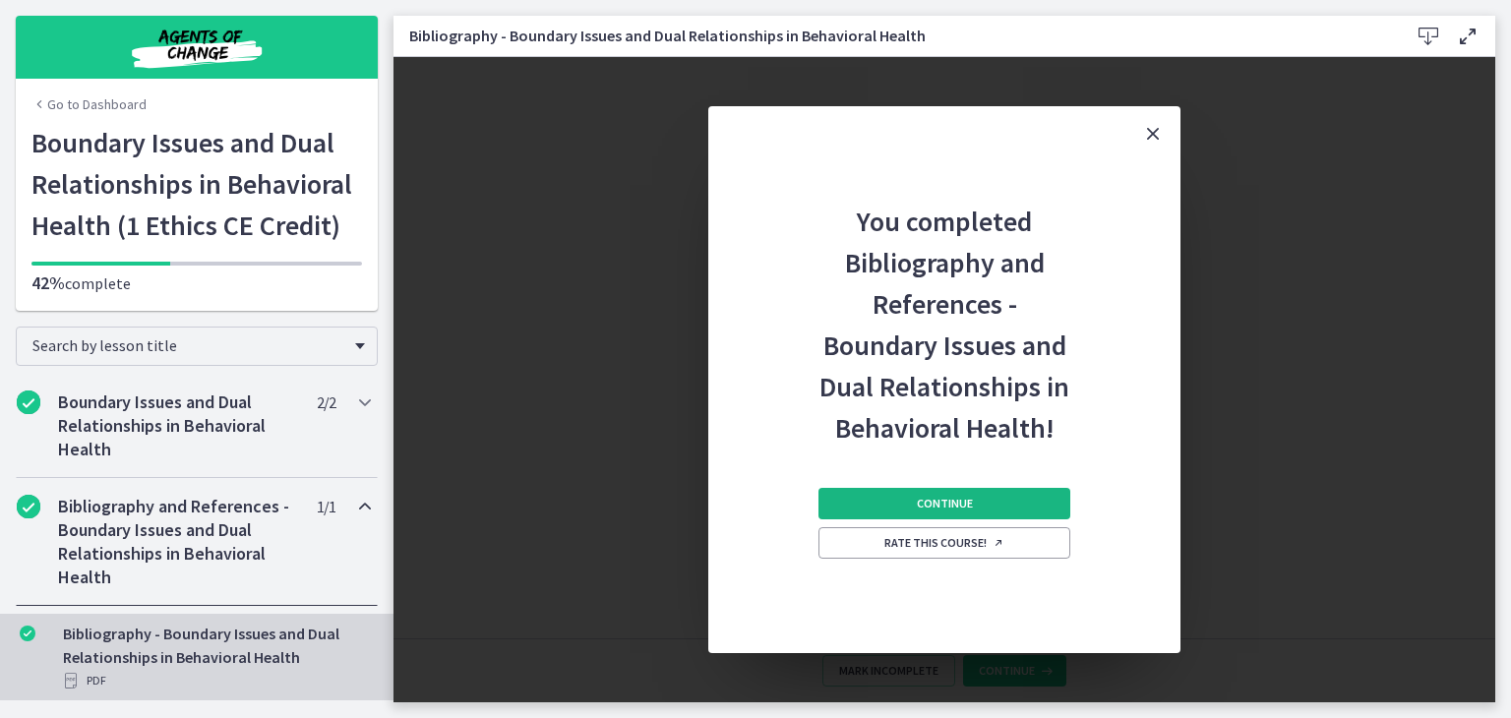
click at [916, 498] on button "Continue" at bounding box center [944, 503] width 252 height 31
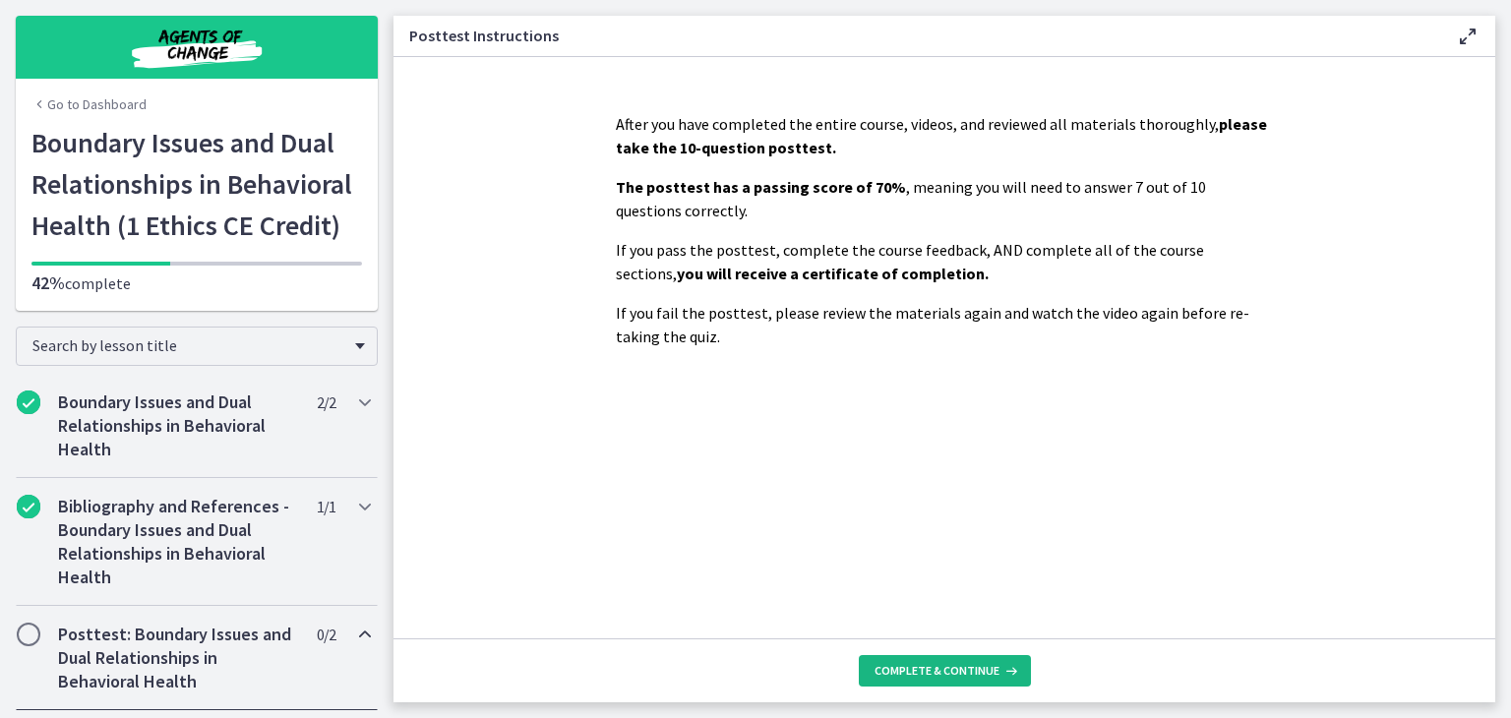
click at [920, 669] on span "Complete & continue" at bounding box center [937, 671] width 125 height 16
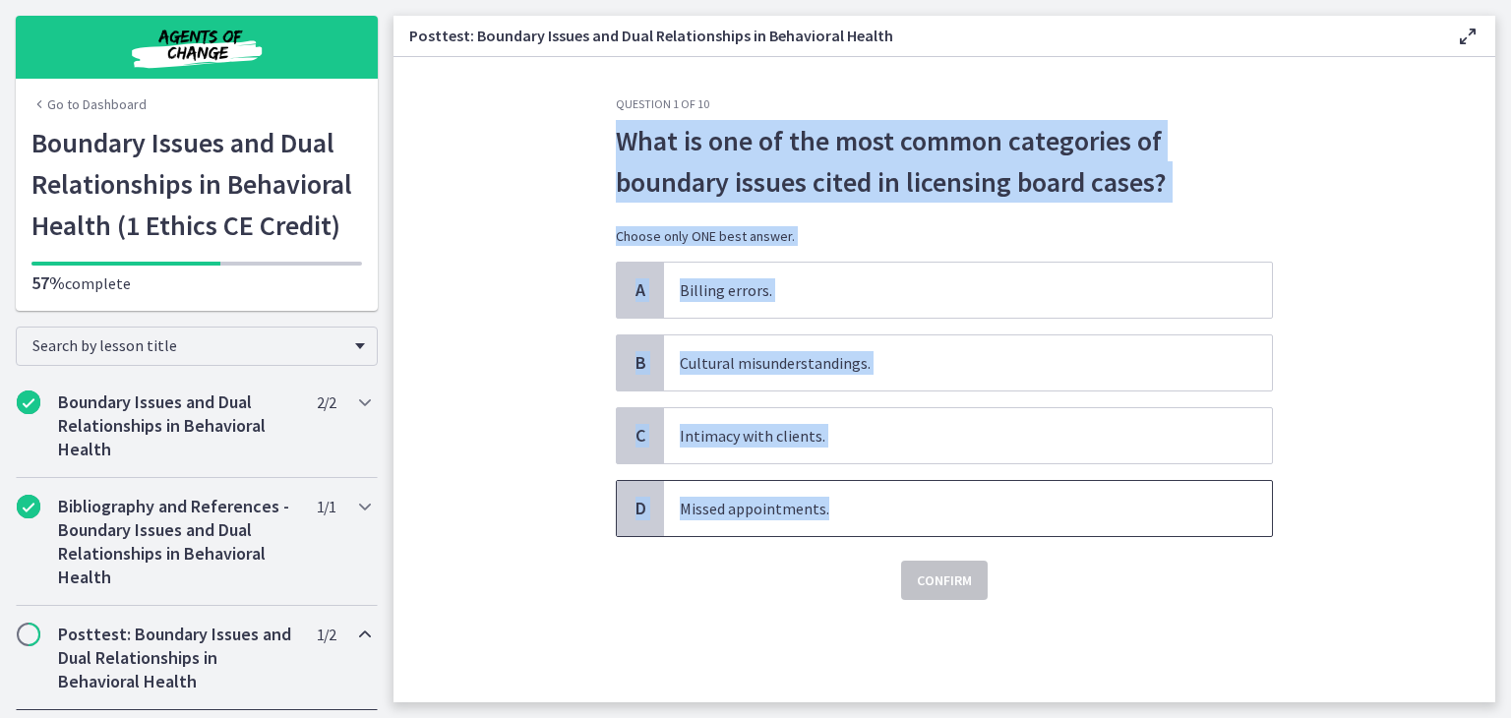
drag, startPoint x: 622, startPoint y: 137, endPoint x: 866, endPoint y: 484, distance: 424.4
click at [866, 484] on div "Question 1 of 10 What is one of the most common categories of boundary issues c…" at bounding box center [944, 348] width 657 height 504
copy div "What is one of the most common categories of boundary issues cited in licensing…"
click at [860, 453] on span "Intimacy with clients." at bounding box center [968, 435] width 608 height 55
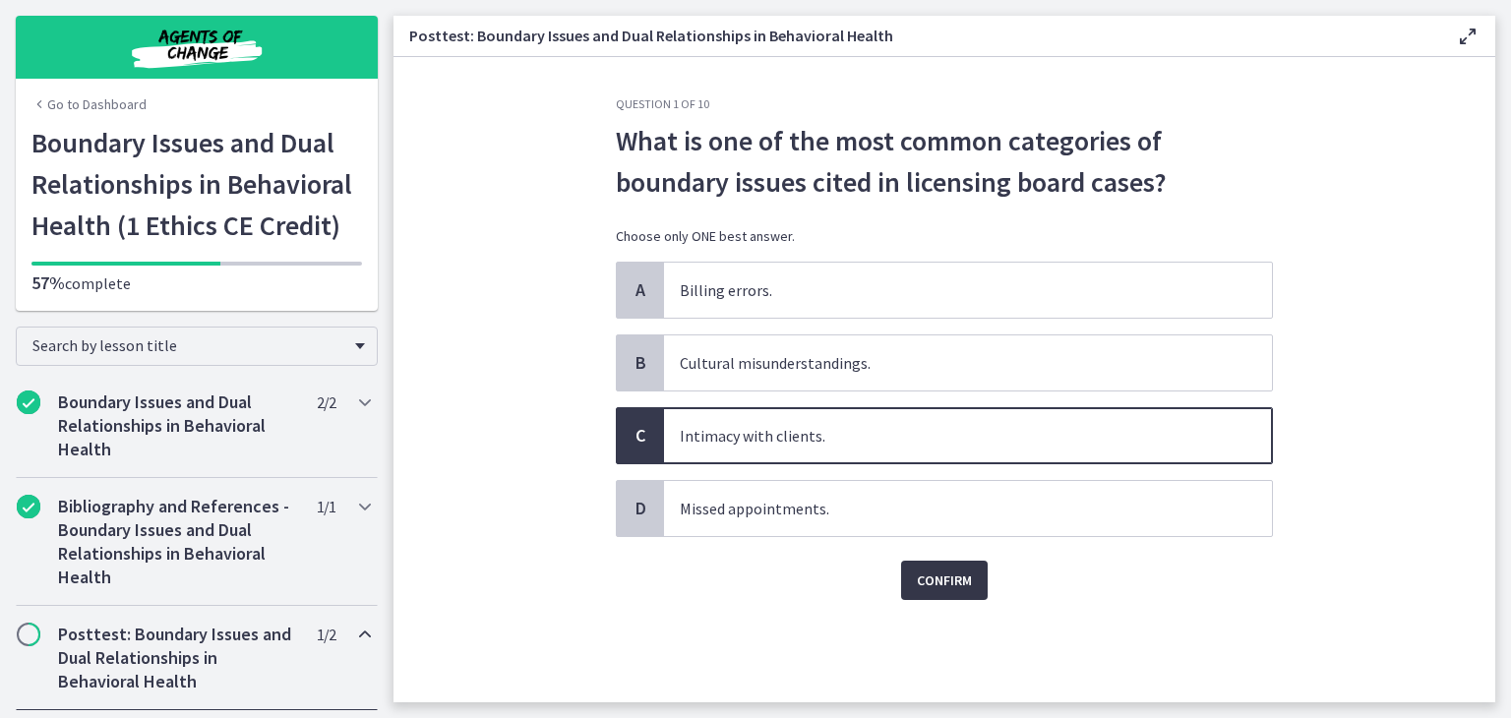
click at [921, 585] on span "Confirm" at bounding box center [944, 581] width 55 height 24
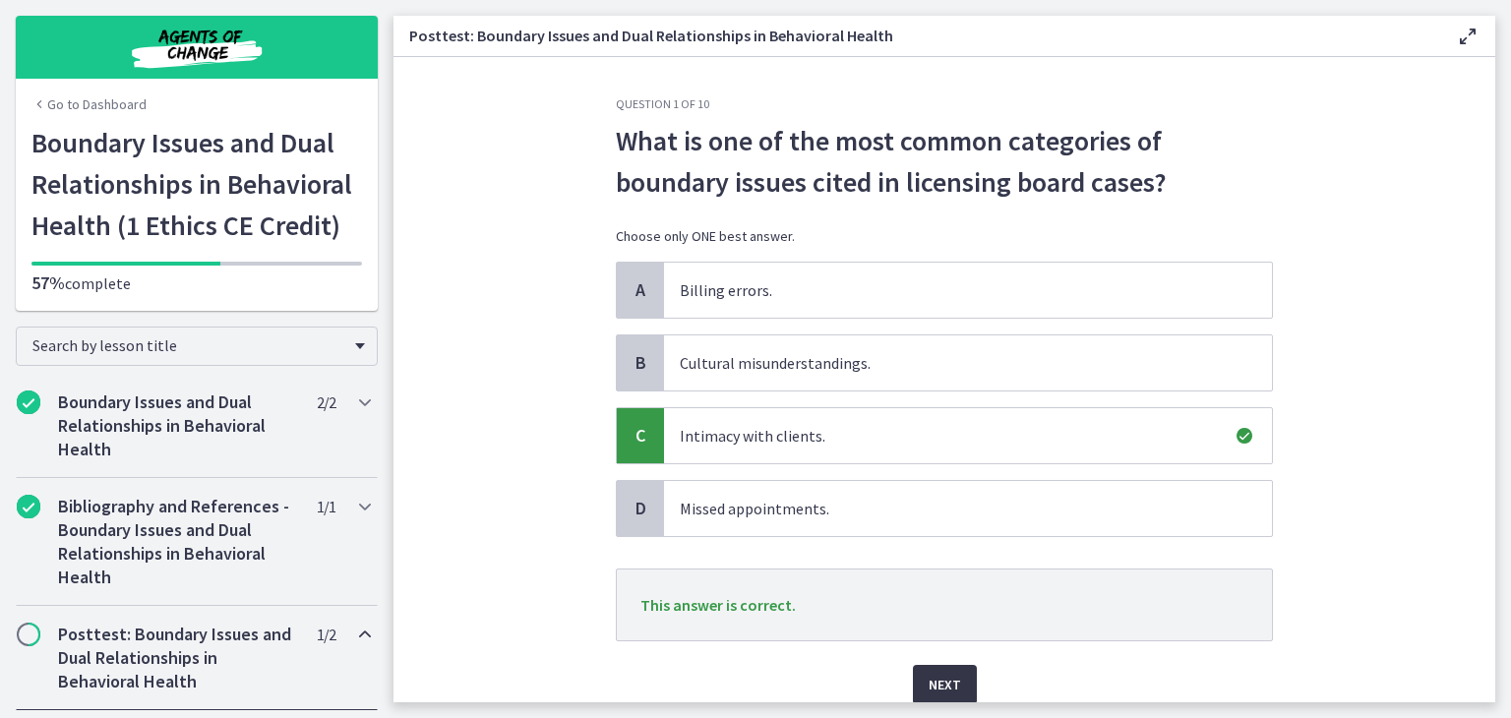
click at [949, 690] on span "Next" at bounding box center [945, 685] width 32 height 24
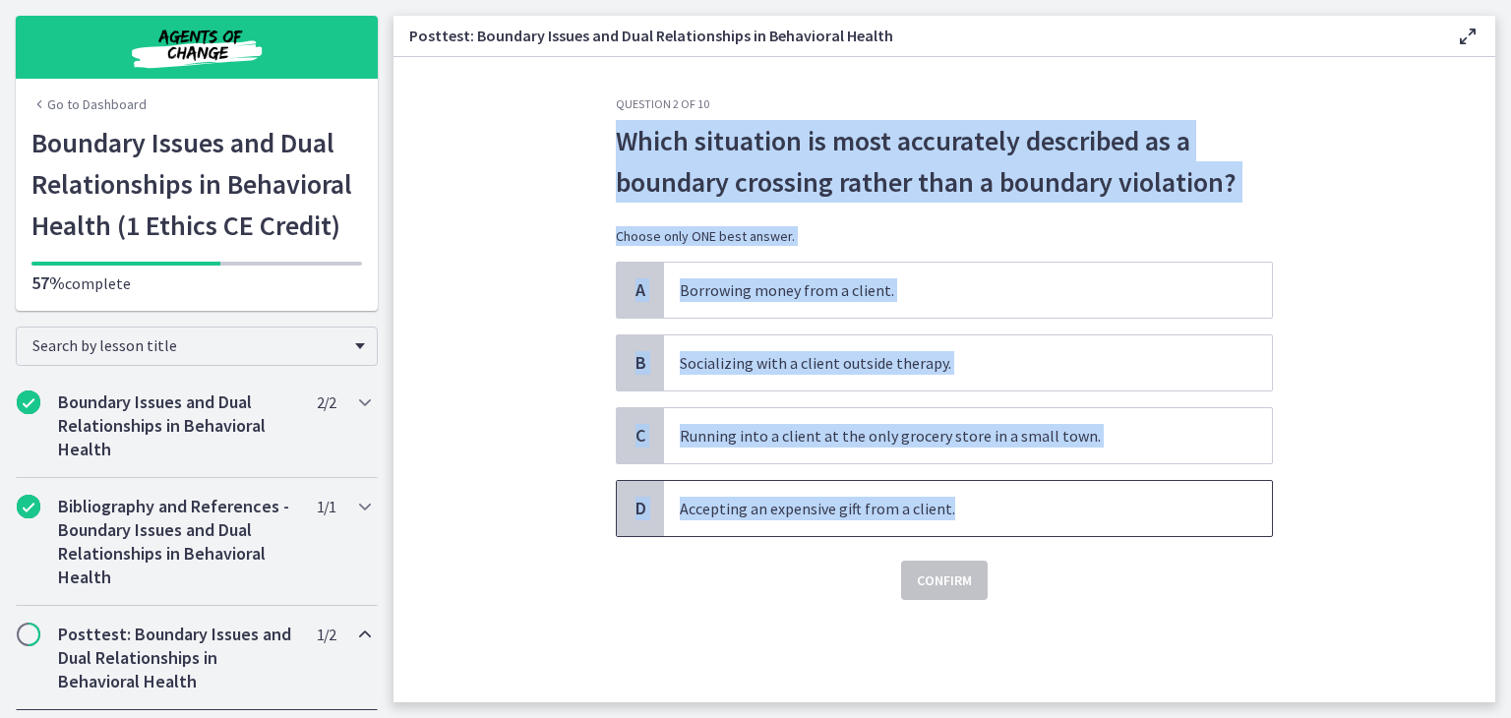
drag, startPoint x: 614, startPoint y: 134, endPoint x: 949, endPoint y: 496, distance: 493.5
click at [949, 496] on div "Question 2 of 10 Which situation is most accurately described as a boundary cro…" at bounding box center [944, 399] width 689 height 606
click at [714, 159] on span "Which situation is most accurately described as a boundary crossing rather than…" at bounding box center [944, 161] width 657 height 83
drag, startPoint x: 611, startPoint y: 128, endPoint x: 946, endPoint y: 530, distance: 523.8
click at [946, 530] on div "Question 2 of 10 Which situation is most accurately described as a boundary cro…" at bounding box center [944, 399] width 689 height 606
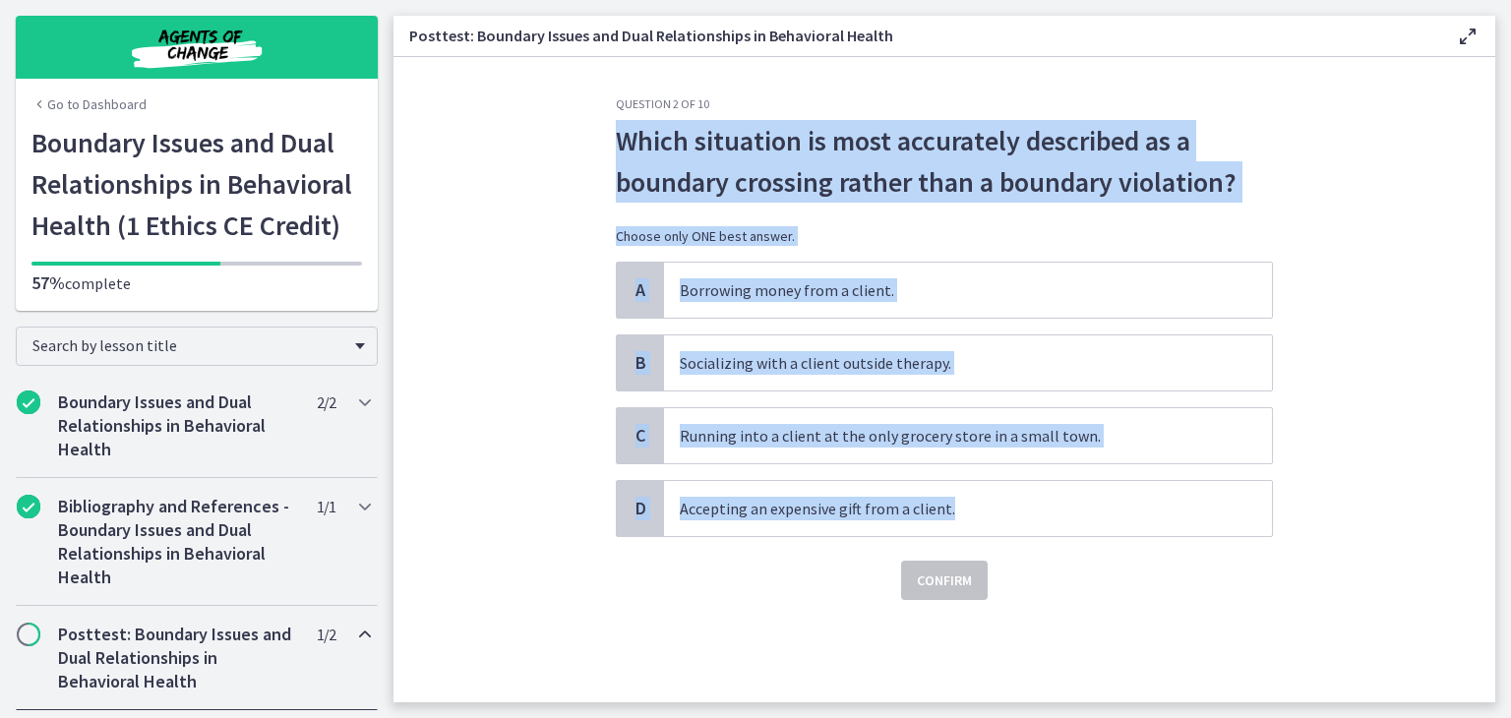
copy div "Which situation is most accurately described as a boundary crossing rather than…"
click at [811, 442] on span "Running into a client at the only grocery store in a small town." at bounding box center [968, 435] width 608 height 55
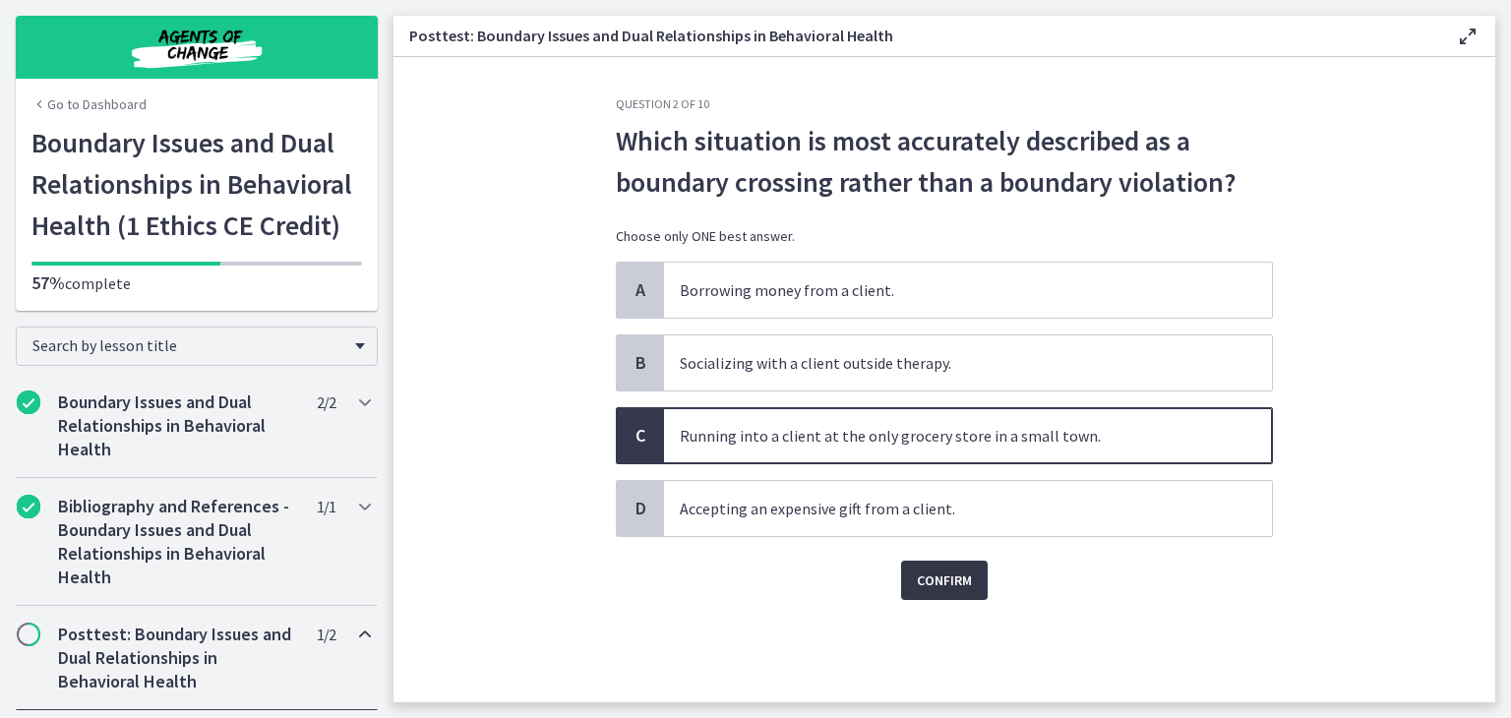
click at [934, 575] on span "Confirm" at bounding box center [944, 581] width 55 height 24
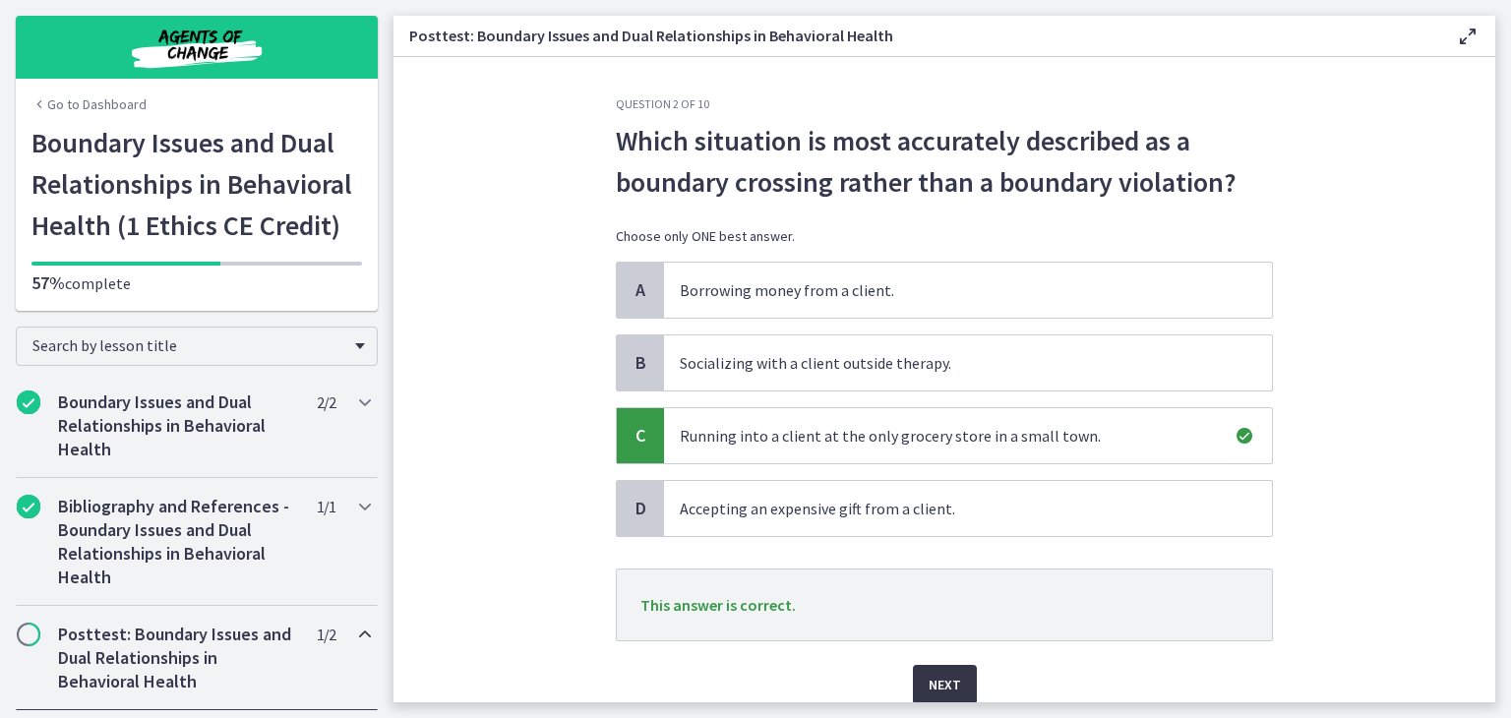
click at [948, 678] on span "Next" at bounding box center [945, 685] width 32 height 24
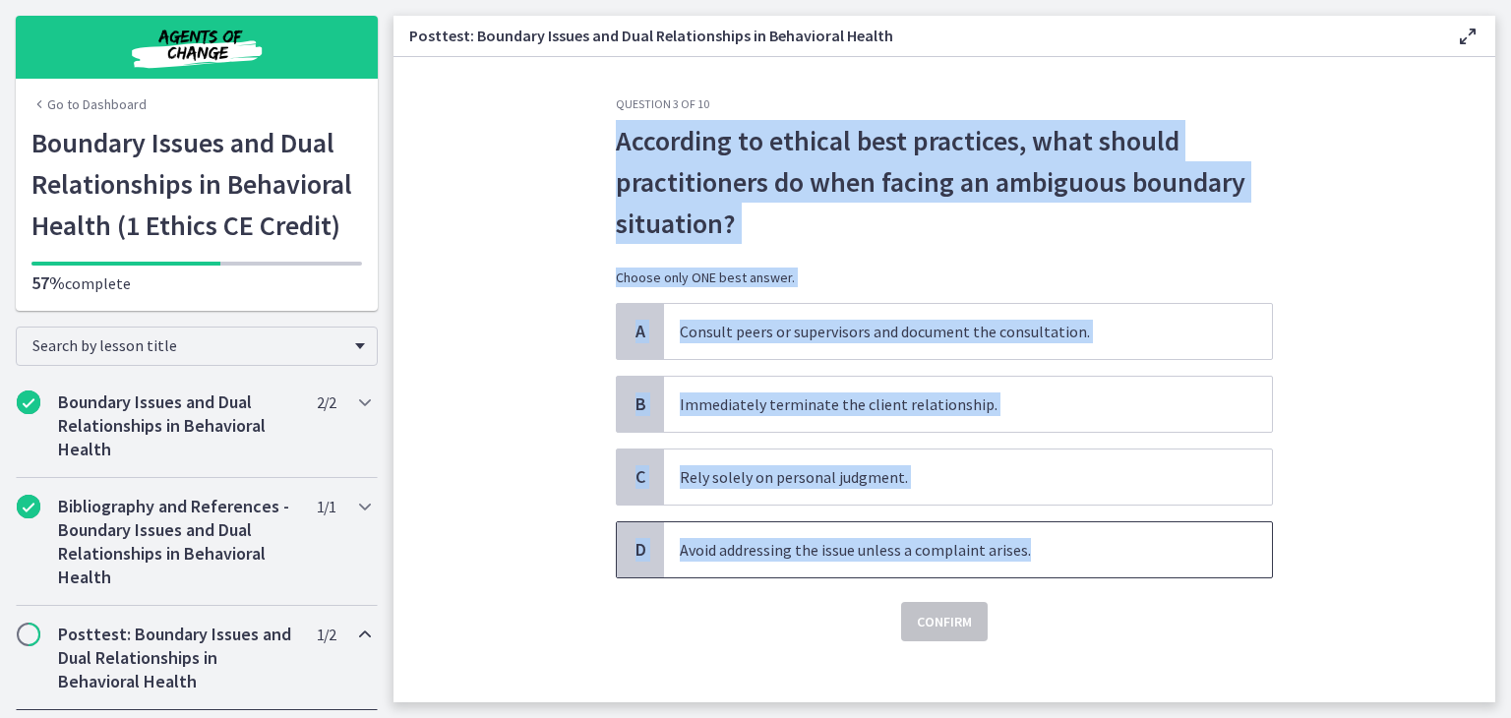
drag, startPoint x: 610, startPoint y: 139, endPoint x: 1020, endPoint y: 528, distance: 565.7
click at [1020, 528] on div "Question 3 of 10 According to ethical best practices, what should practitioners…" at bounding box center [944, 368] width 657 height 545
copy div "According to ethical best practices, what should practitioners do when facing a…"
click at [756, 323] on span "Consult peers or supervisors and document the consultation." at bounding box center [968, 331] width 608 height 55
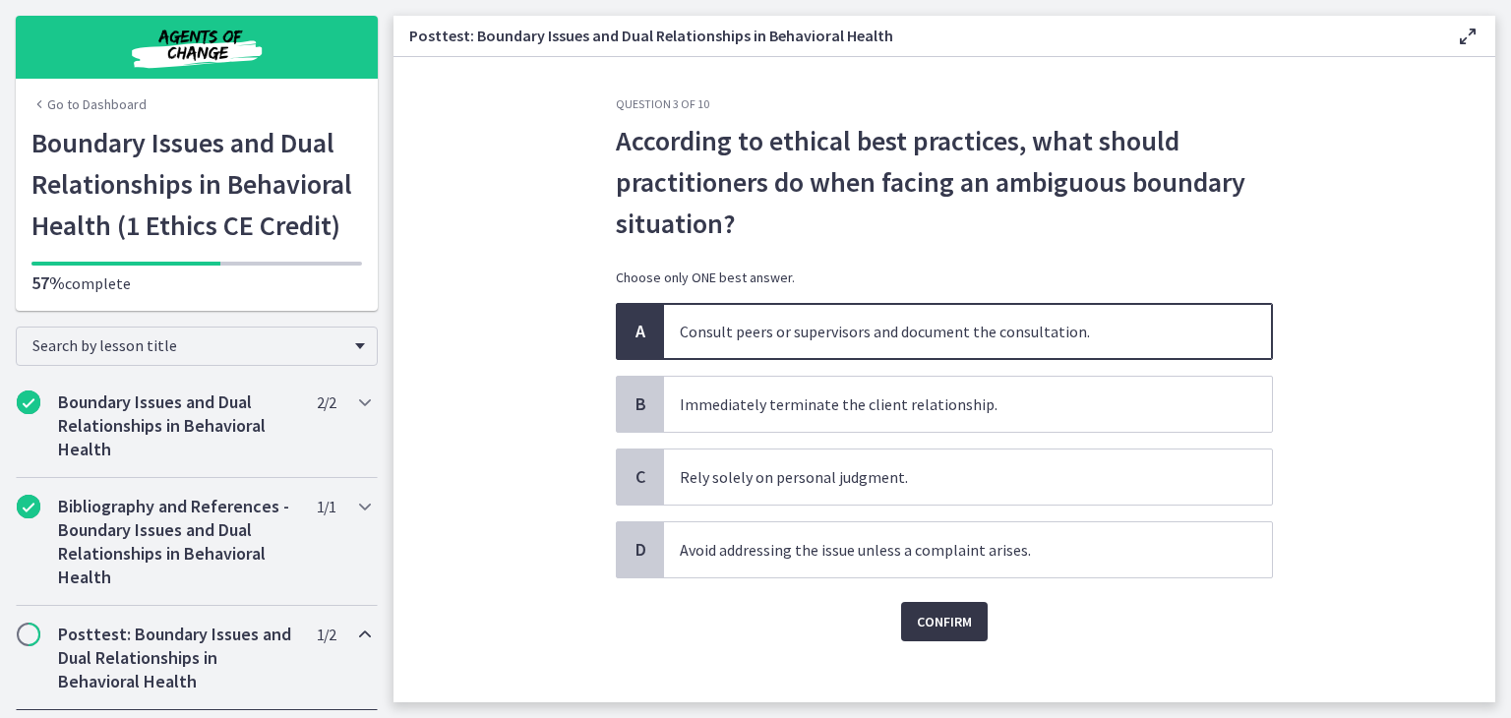
click at [937, 623] on span "Confirm" at bounding box center [944, 622] width 55 height 24
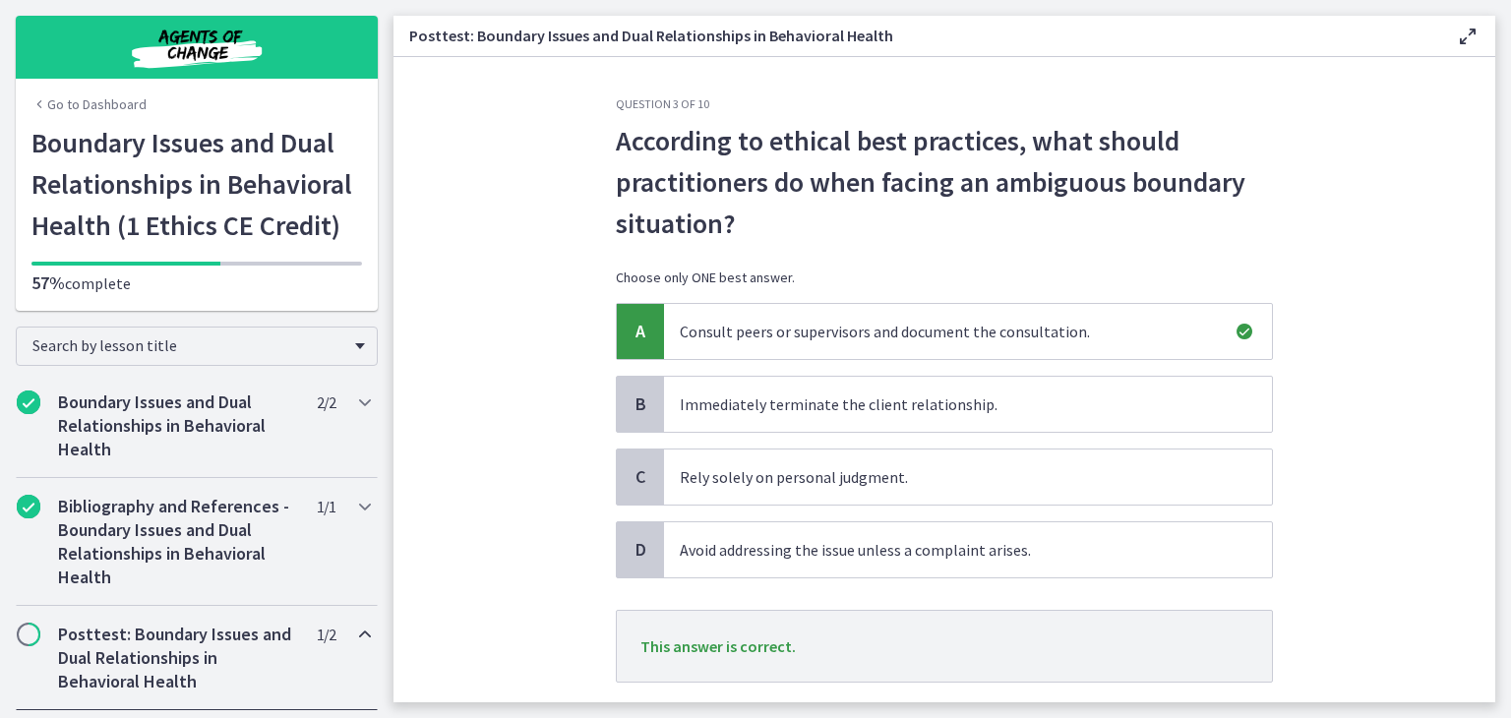
scroll to position [120, 0]
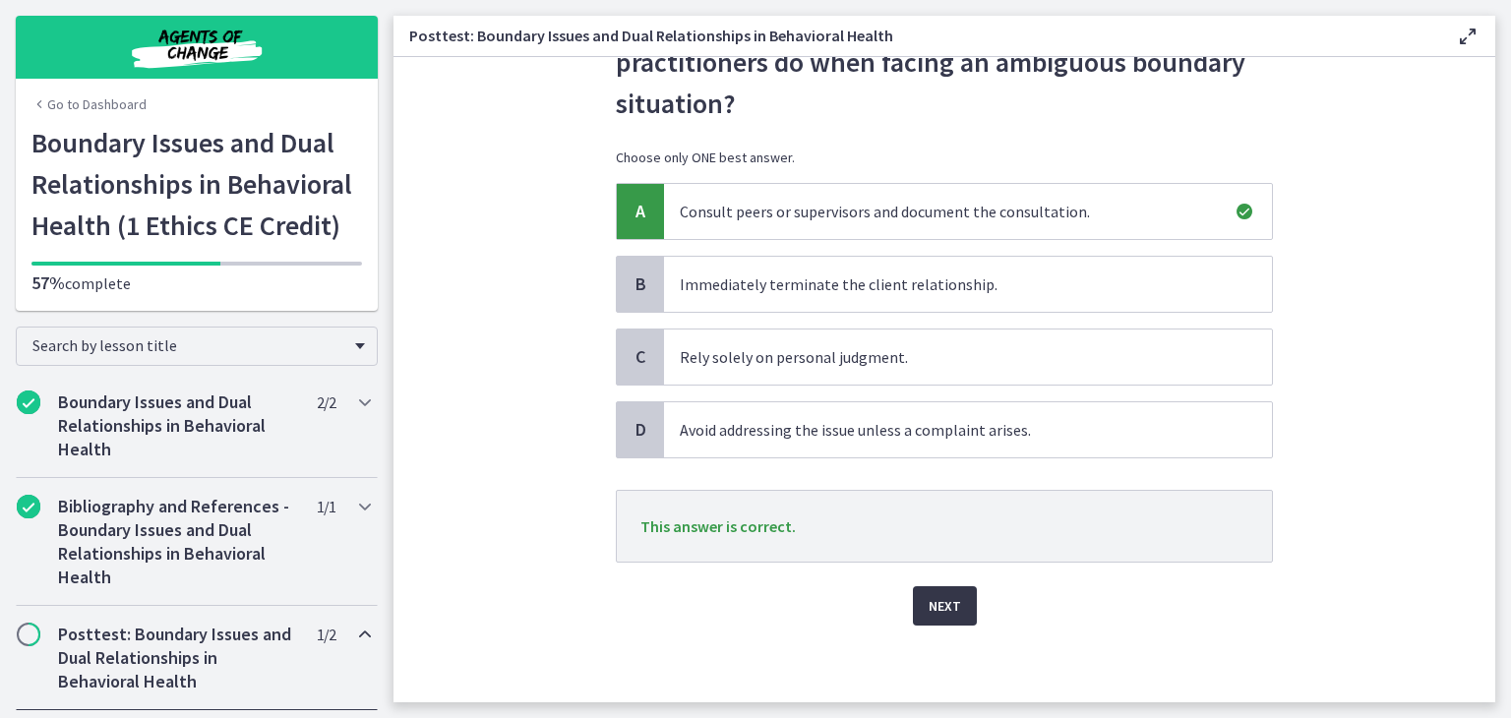
click at [935, 597] on span "Next" at bounding box center [945, 606] width 32 height 24
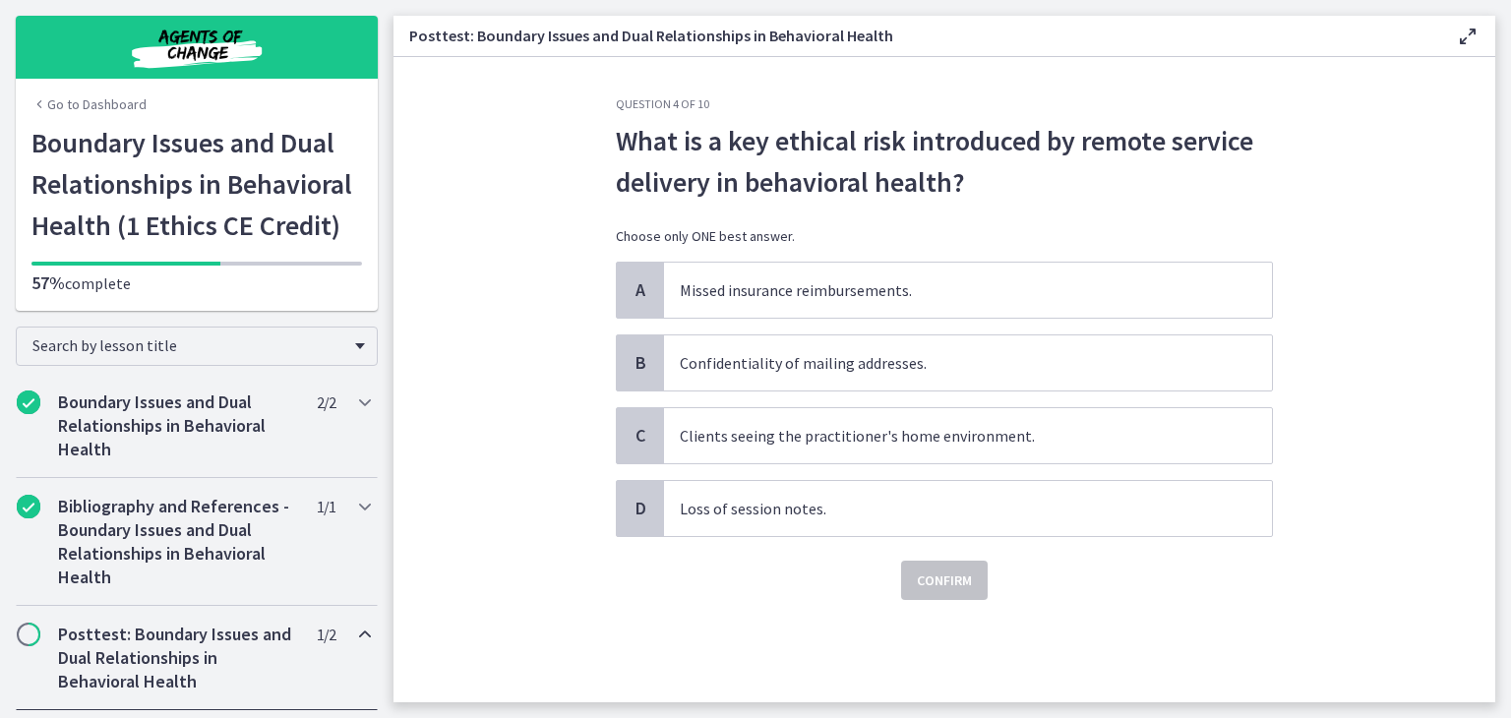
scroll to position [0, 0]
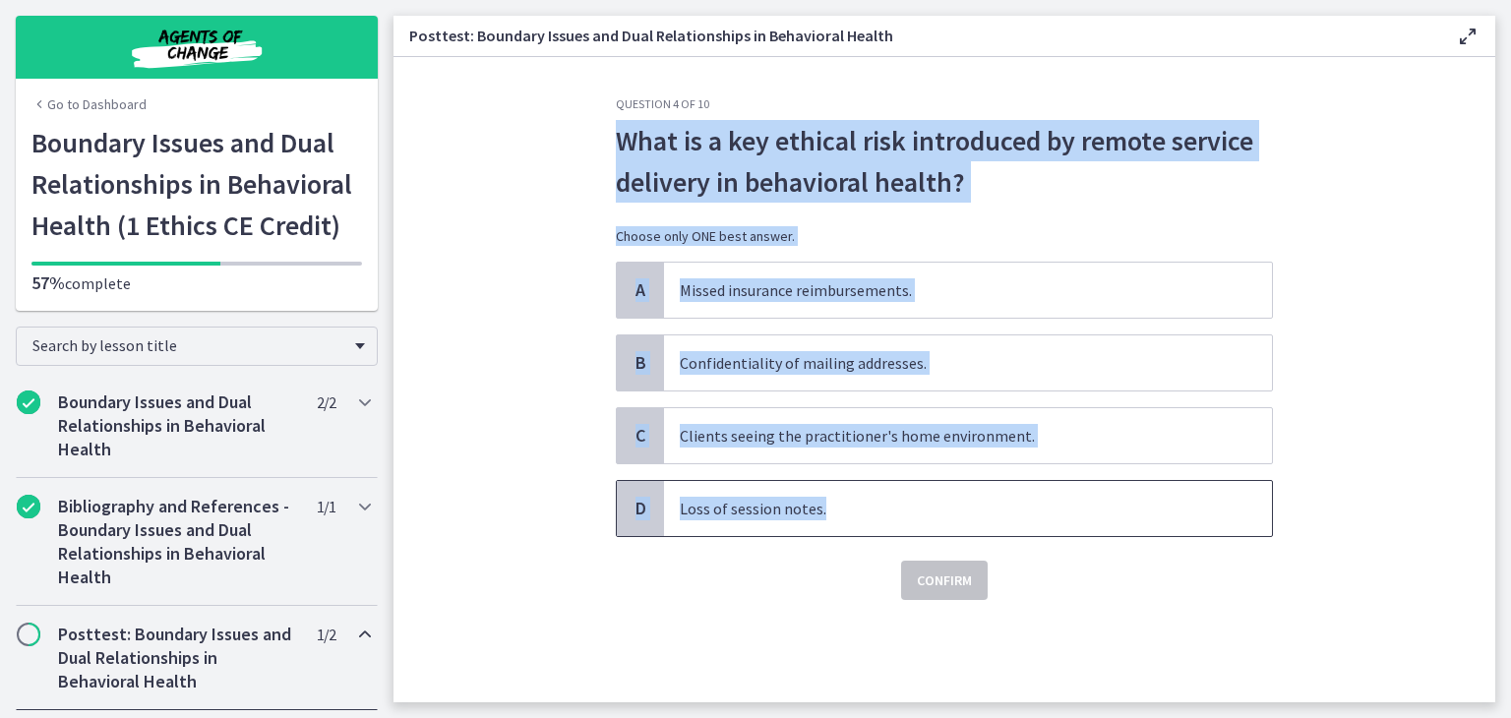
drag, startPoint x: 616, startPoint y: 134, endPoint x: 839, endPoint y: 478, distance: 410.4
click at [839, 478] on div "Question 4 of 10 What is a key ethical risk introduced by remote service delive…" at bounding box center [944, 348] width 657 height 504
copy div "What is a key ethical risk introduced by remote service delivery in behavioral …"
click at [862, 363] on span "Confidentiality of mailing addresses." at bounding box center [968, 362] width 608 height 55
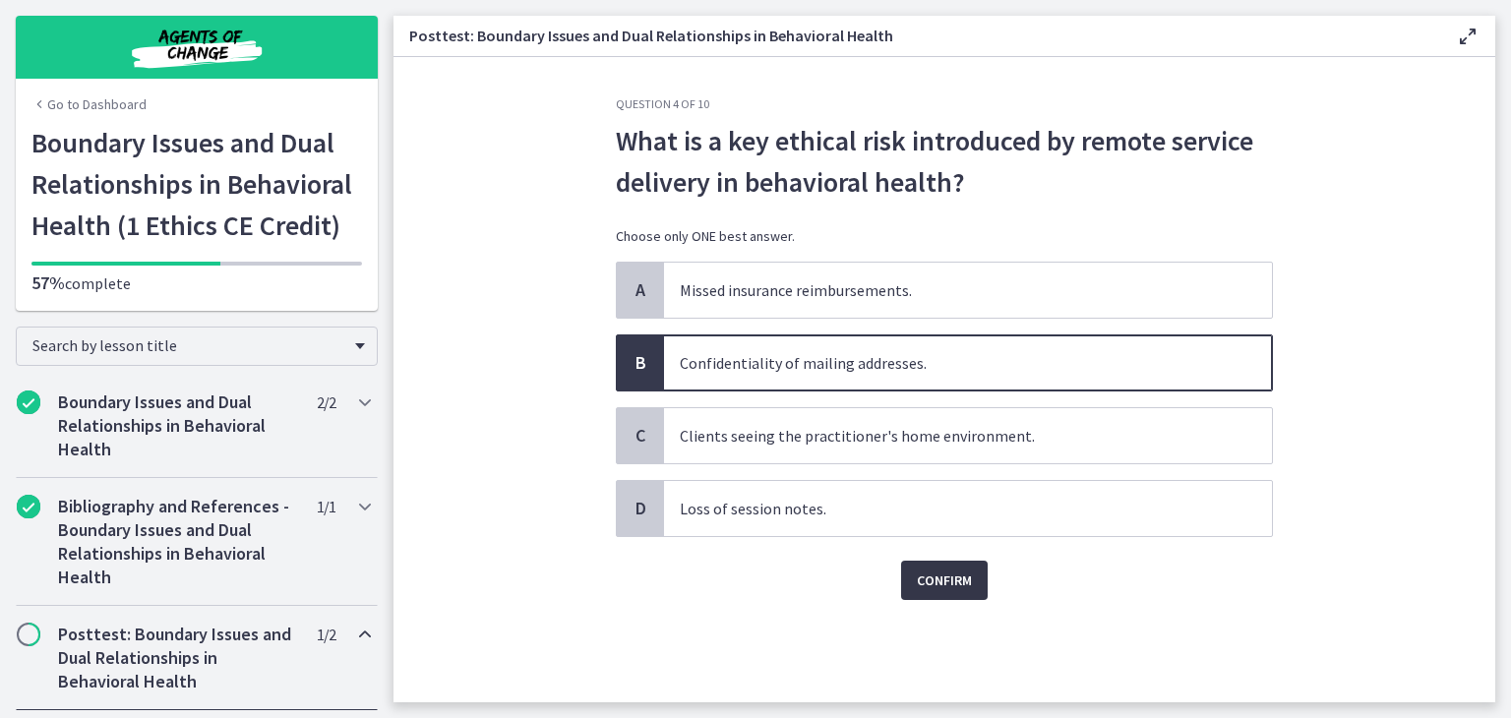
click at [966, 596] on button "Confirm" at bounding box center [944, 580] width 87 height 39
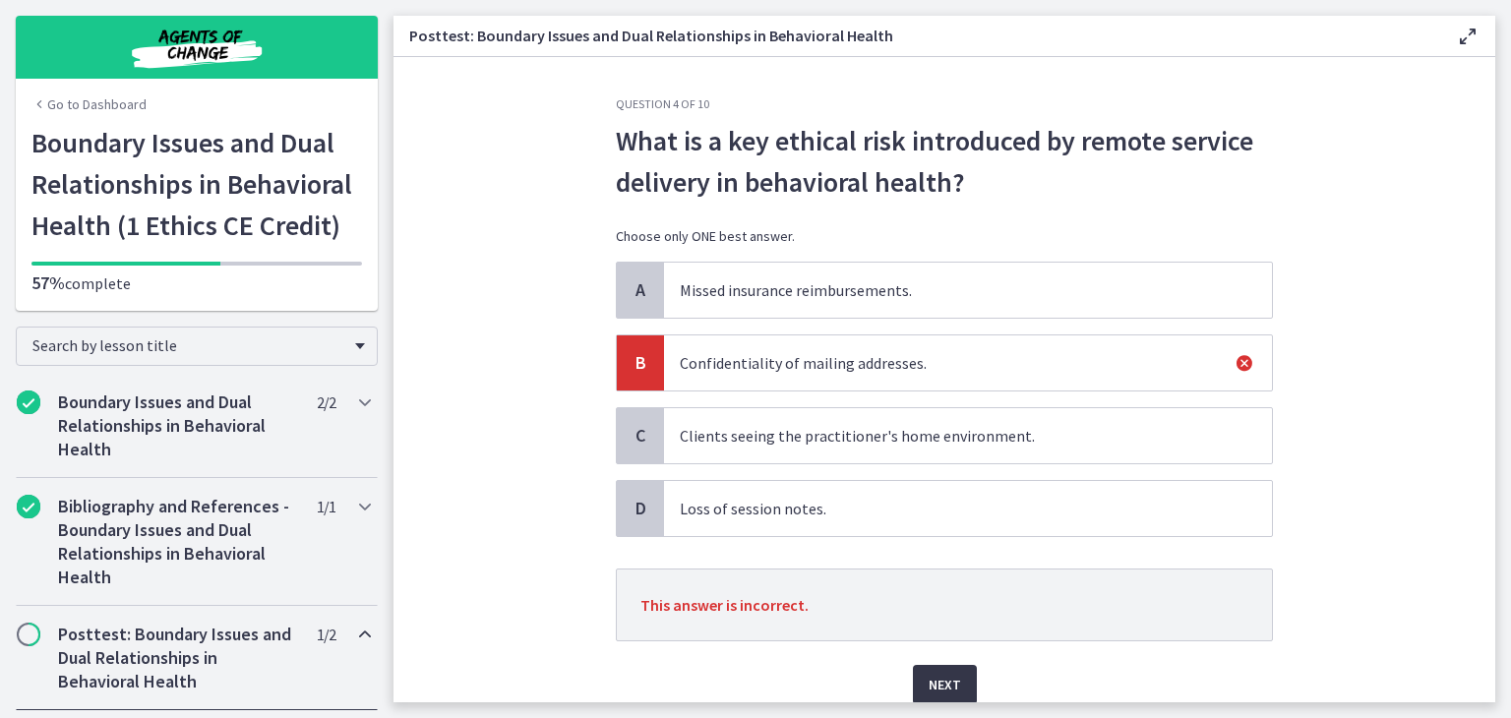
scroll to position [58, 0]
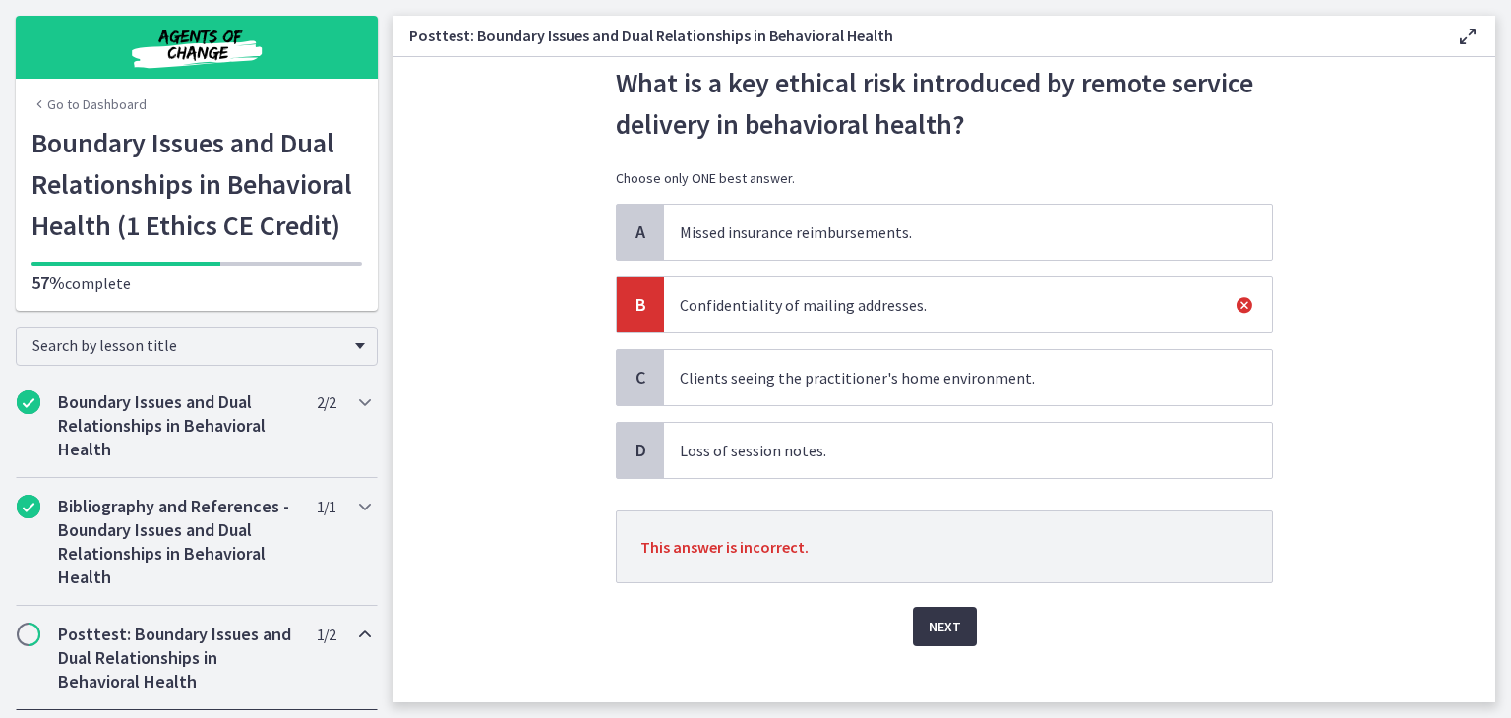
click at [947, 615] on span "Next" at bounding box center [945, 627] width 32 height 24
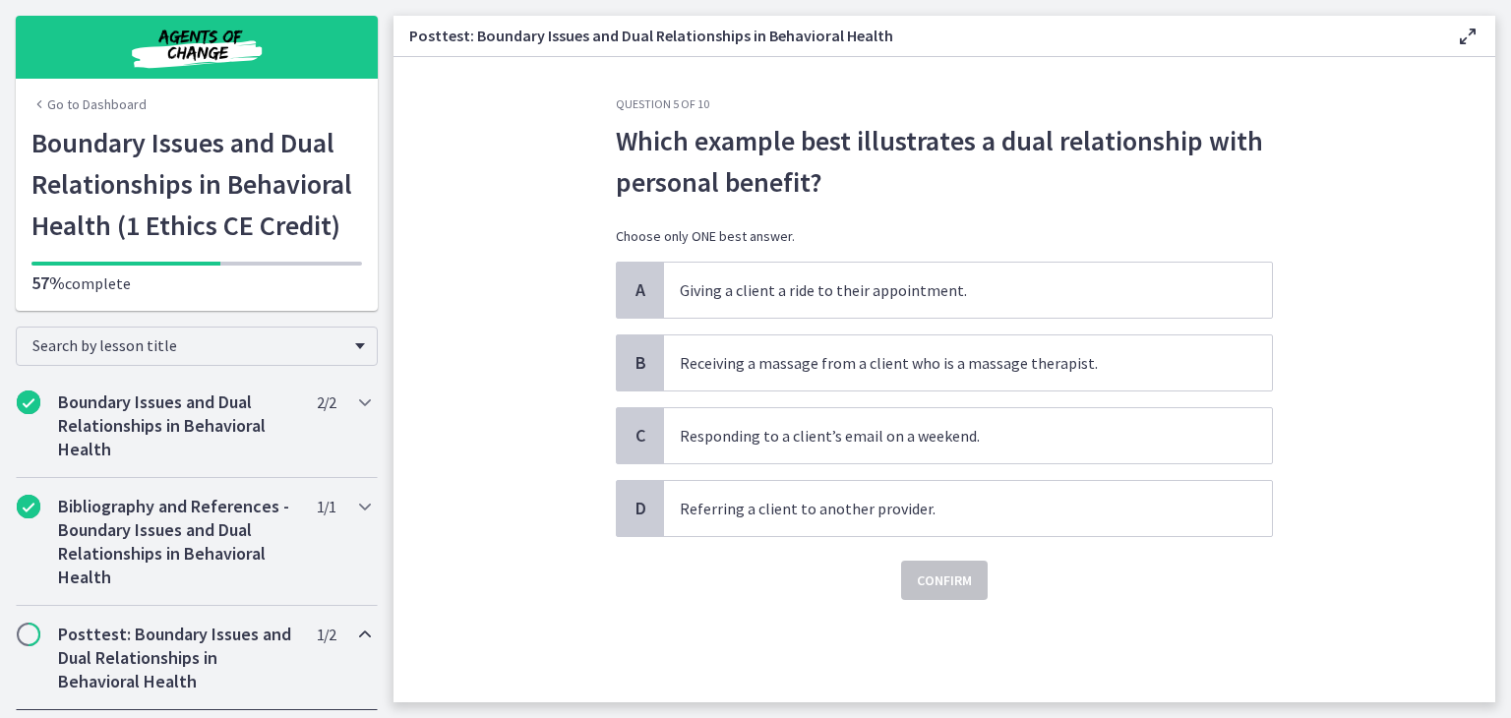
scroll to position [0, 0]
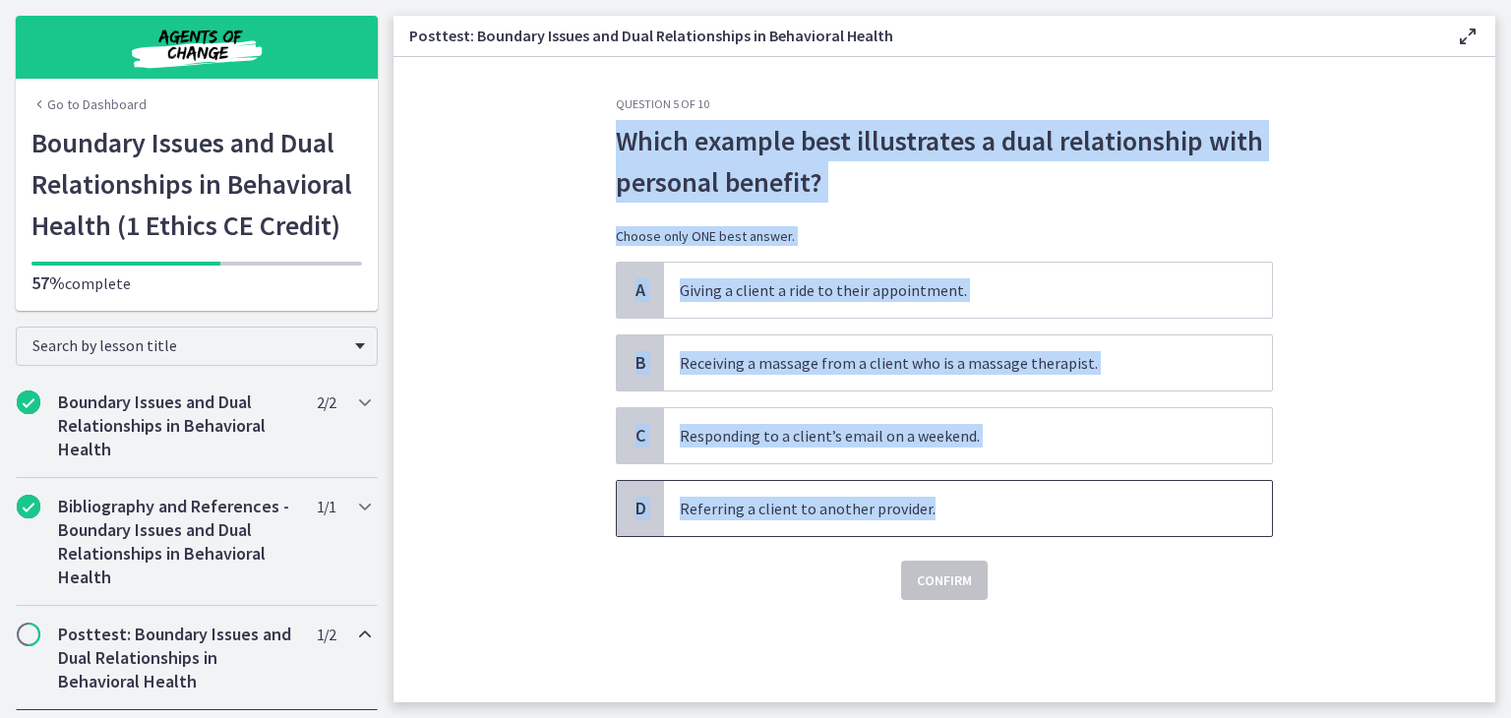
drag, startPoint x: 617, startPoint y: 131, endPoint x: 931, endPoint y: 502, distance: 485.8
click at [931, 502] on div "Question 5 of 10 Which example best illustrates a dual relationship with person…" at bounding box center [944, 348] width 657 height 504
click at [673, 148] on span "Which example best illustrates a dual relationship with personal benefit?" at bounding box center [944, 161] width 657 height 83
drag, startPoint x: 617, startPoint y: 137, endPoint x: 930, endPoint y: 503, distance: 481.4
click at [930, 503] on div "Question 5 of 10 Which example best illustrates a dual relationship with person…" at bounding box center [944, 348] width 657 height 504
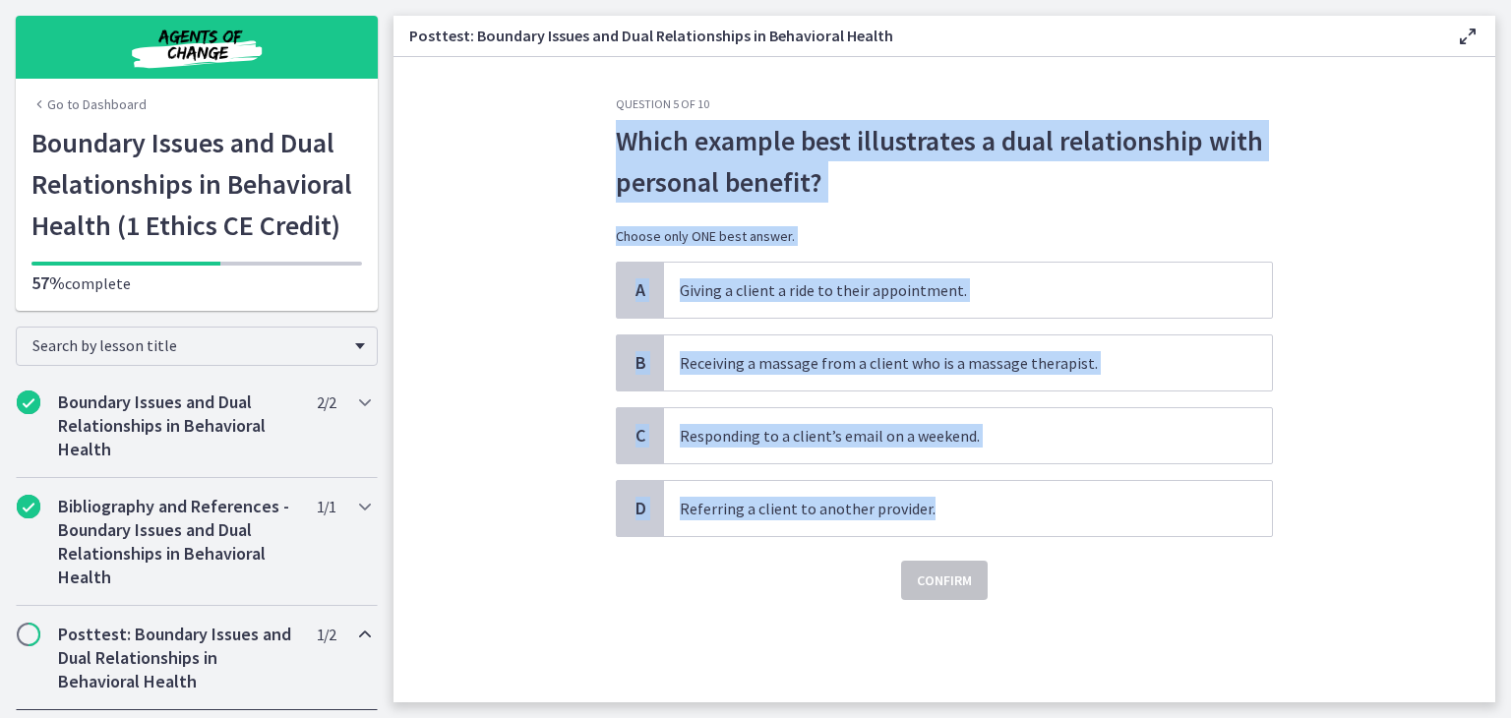
click at [669, 157] on span "Which example best illustrates a dual relationship with personal benefit?" at bounding box center [944, 161] width 657 height 83
drag, startPoint x: 619, startPoint y: 135, endPoint x: 944, endPoint y: 499, distance: 488.4
click at [944, 499] on div "Question 5 of 10 Which example best illustrates a dual relationship with person…" at bounding box center [944, 399] width 689 height 606
copy div "Which example best illustrates a dual relationship with personal benefit? Choos…"
click at [770, 349] on span "Receiving a massage from a client who is a massage therapist." at bounding box center [968, 362] width 608 height 55
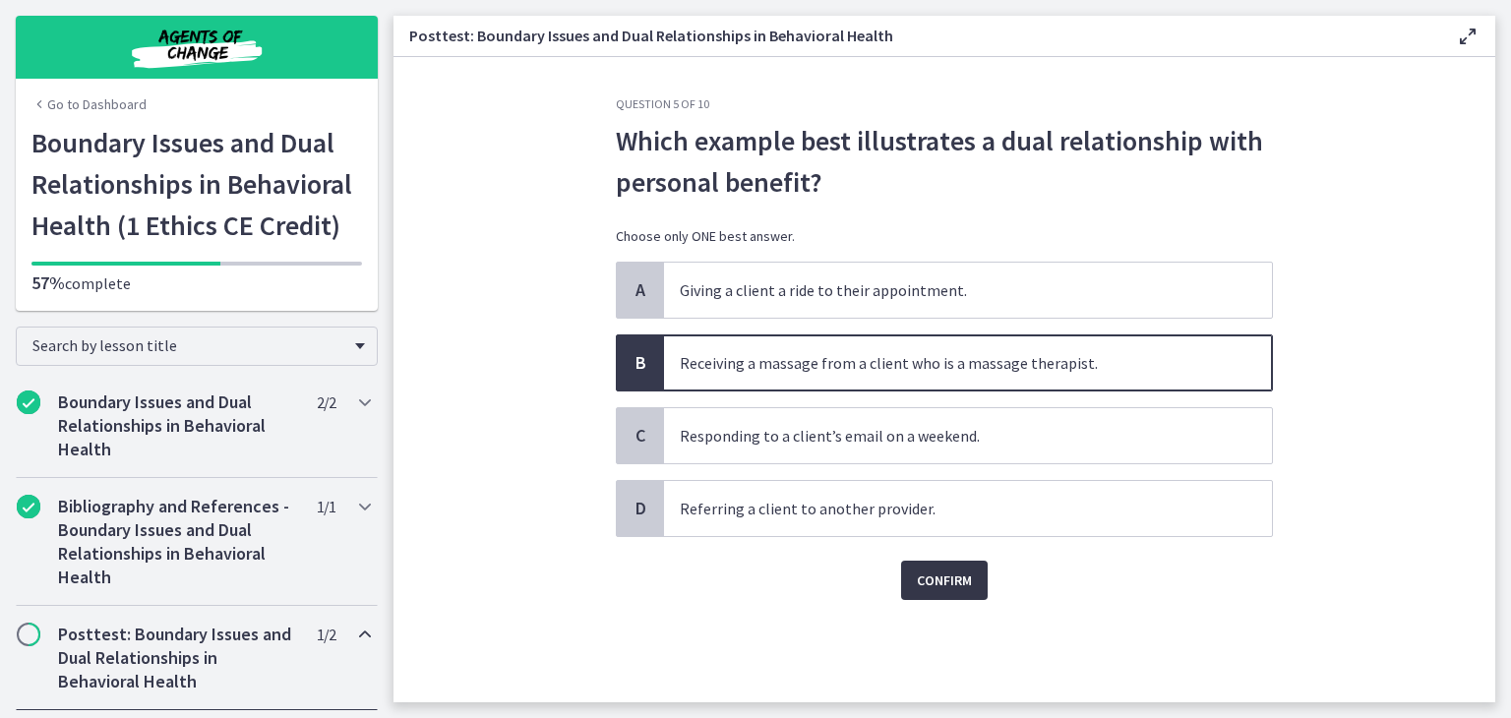
click at [941, 595] on button "Confirm" at bounding box center [944, 580] width 87 height 39
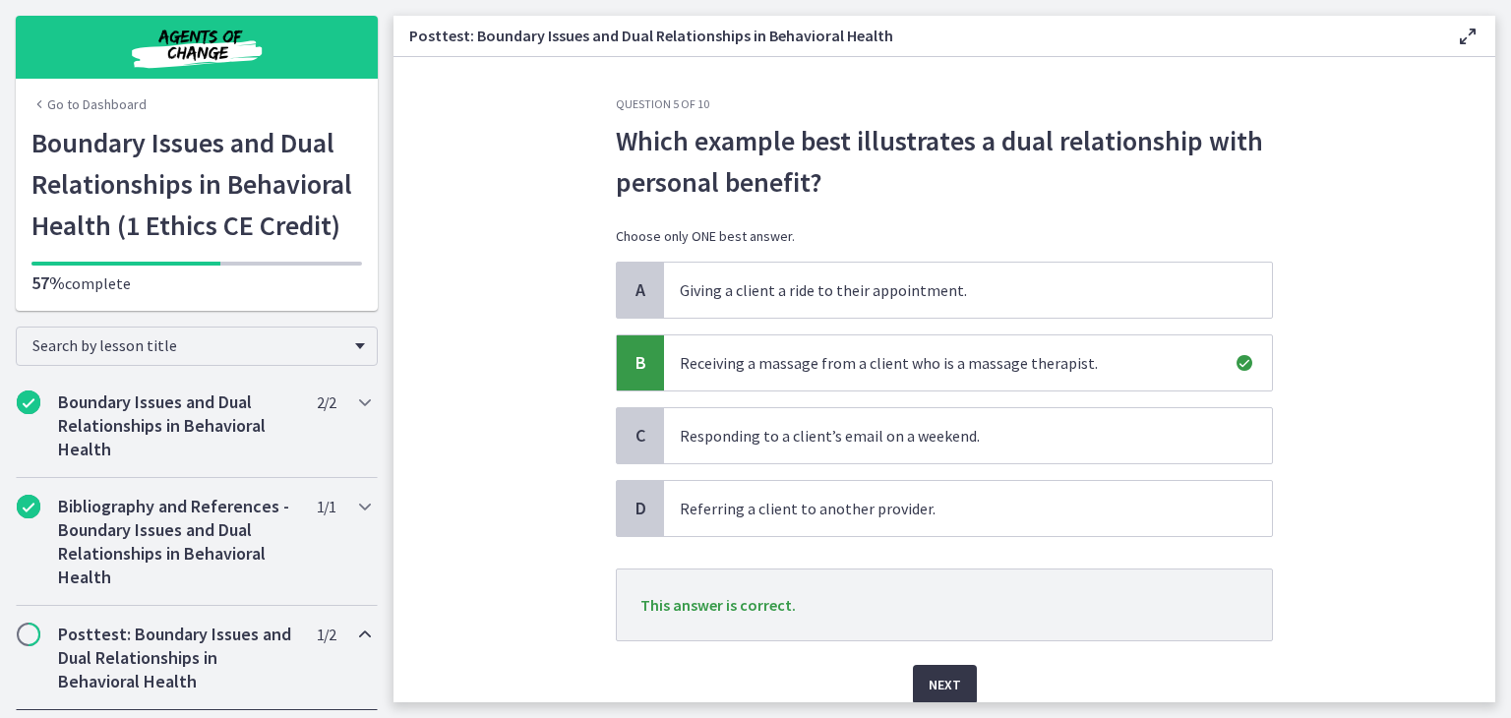
click at [940, 668] on button "Next" at bounding box center [945, 684] width 64 height 39
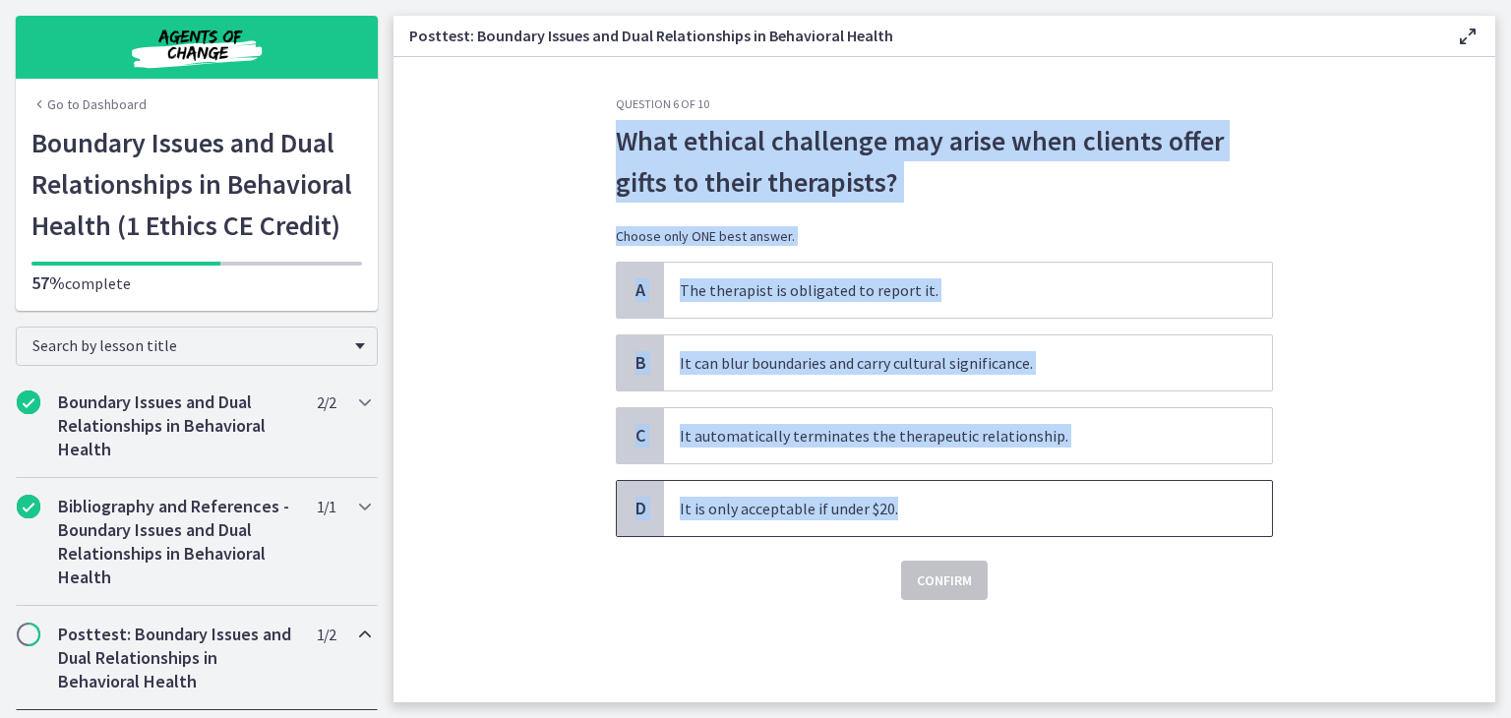
drag, startPoint x: 613, startPoint y: 139, endPoint x: 915, endPoint y: 493, distance: 465.4
click at [915, 493] on div "Question 6 of 10 What ethical challenge may arise when clients offer gifts to t…" at bounding box center [944, 399] width 689 height 606
copy div "What ethical challenge may arise when clients offer gifts to their therapists? …"
click at [818, 350] on span "It can blur boundaries and carry cultural significance." at bounding box center [968, 362] width 608 height 55
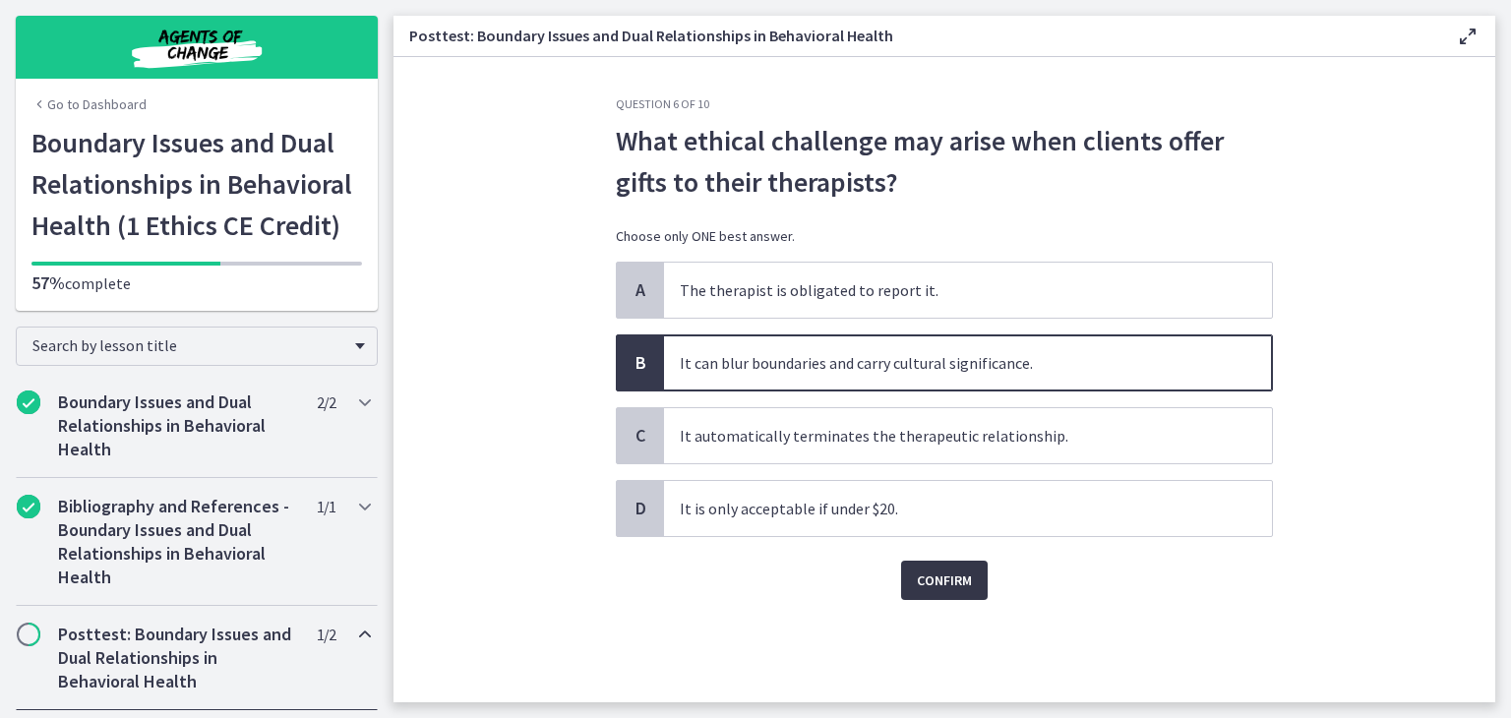
click at [951, 579] on span "Confirm" at bounding box center [944, 581] width 55 height 24
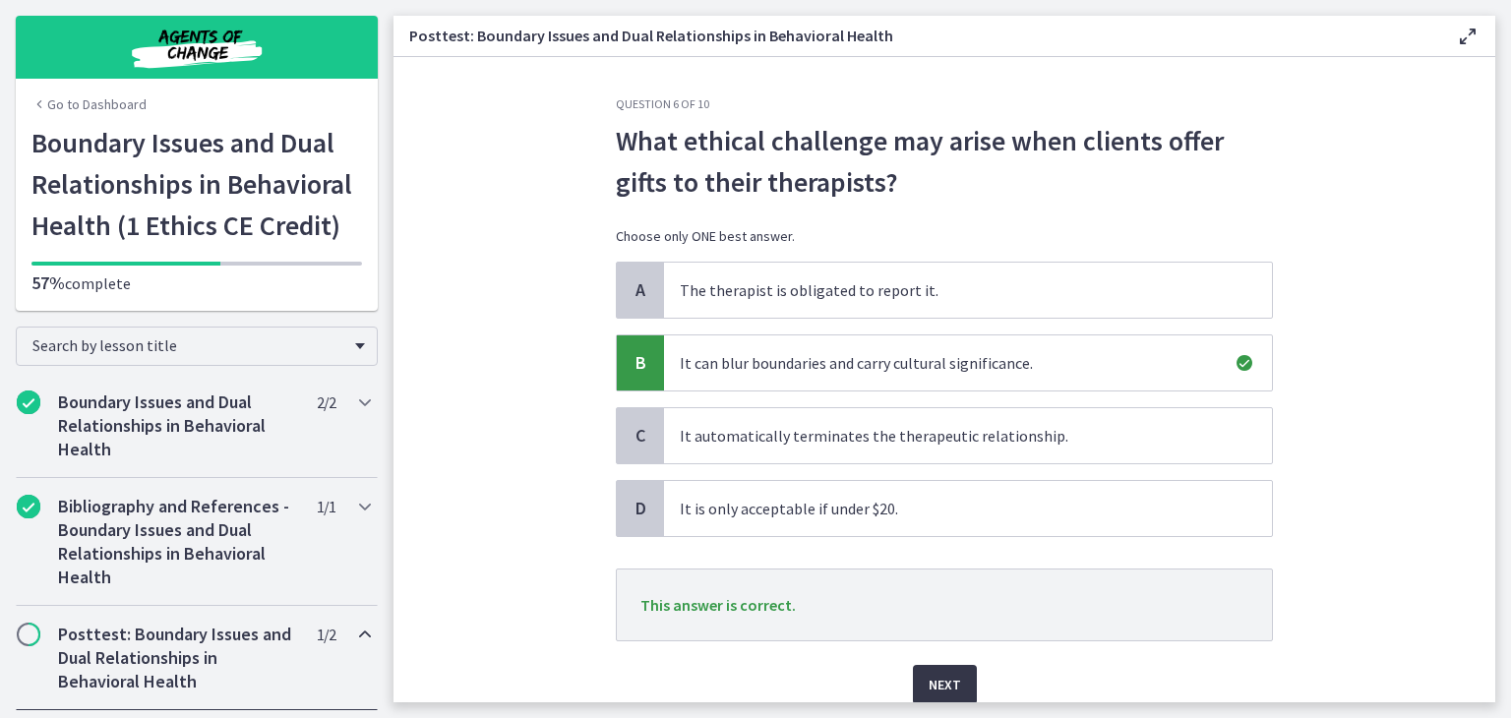
click at [930, 673] on span "Next" at bounding box center [945, 685] width 32 height 24
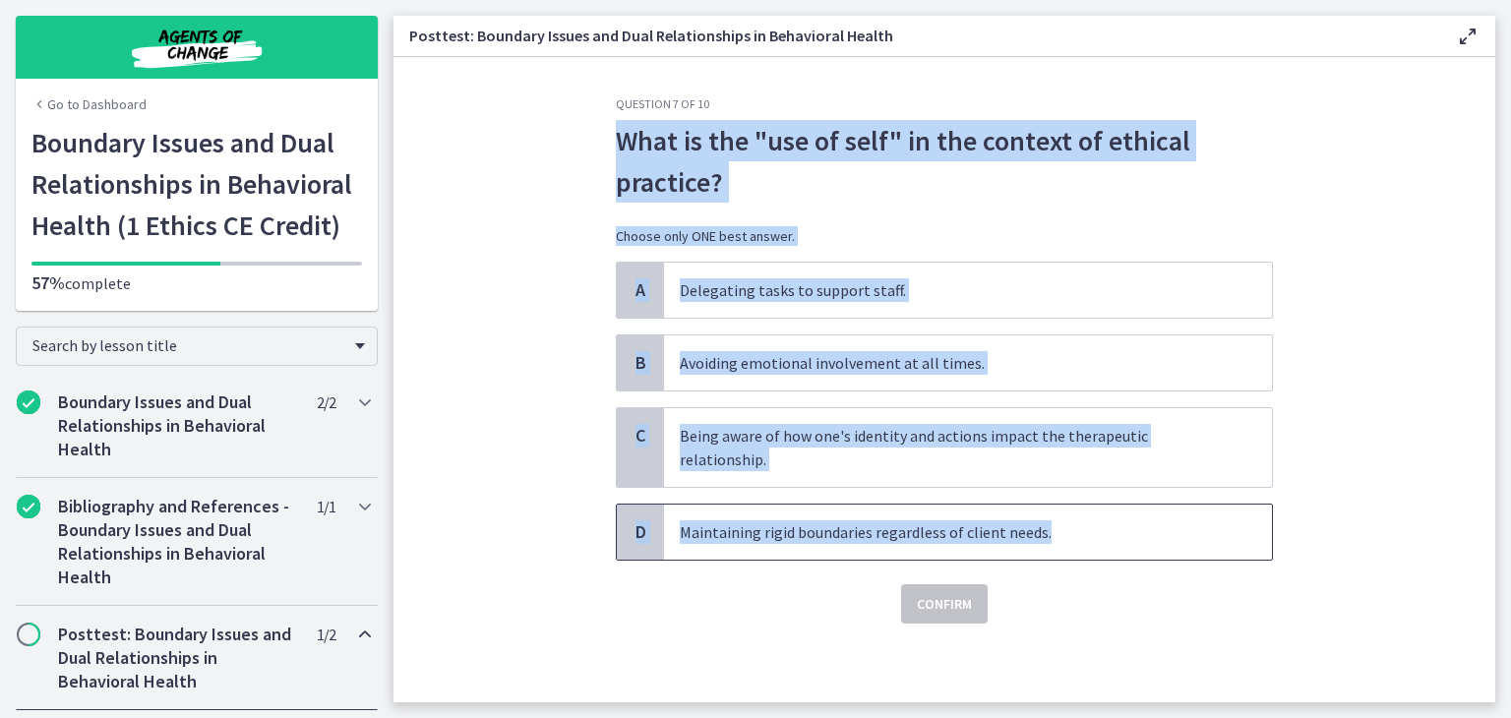
drag, startPoint x: 617, startPoint y: 131, endPoint x: 1065, endPoint y: 524, distance: 596.7
click at [1065, 524] on div "Question 7 of 10 What is the "use of self" in the context of ethical practice? …" at bounding box center [944, 359] width 657 height 527
copy div "What is the "use of self" in the context of ethical practice? Choose only ONE b…"
click at [840, 448] on span "Being aware of how one's identity and actions impact the therapeutic relationsh…" at bounding box center [968, 447] width 608 height 79
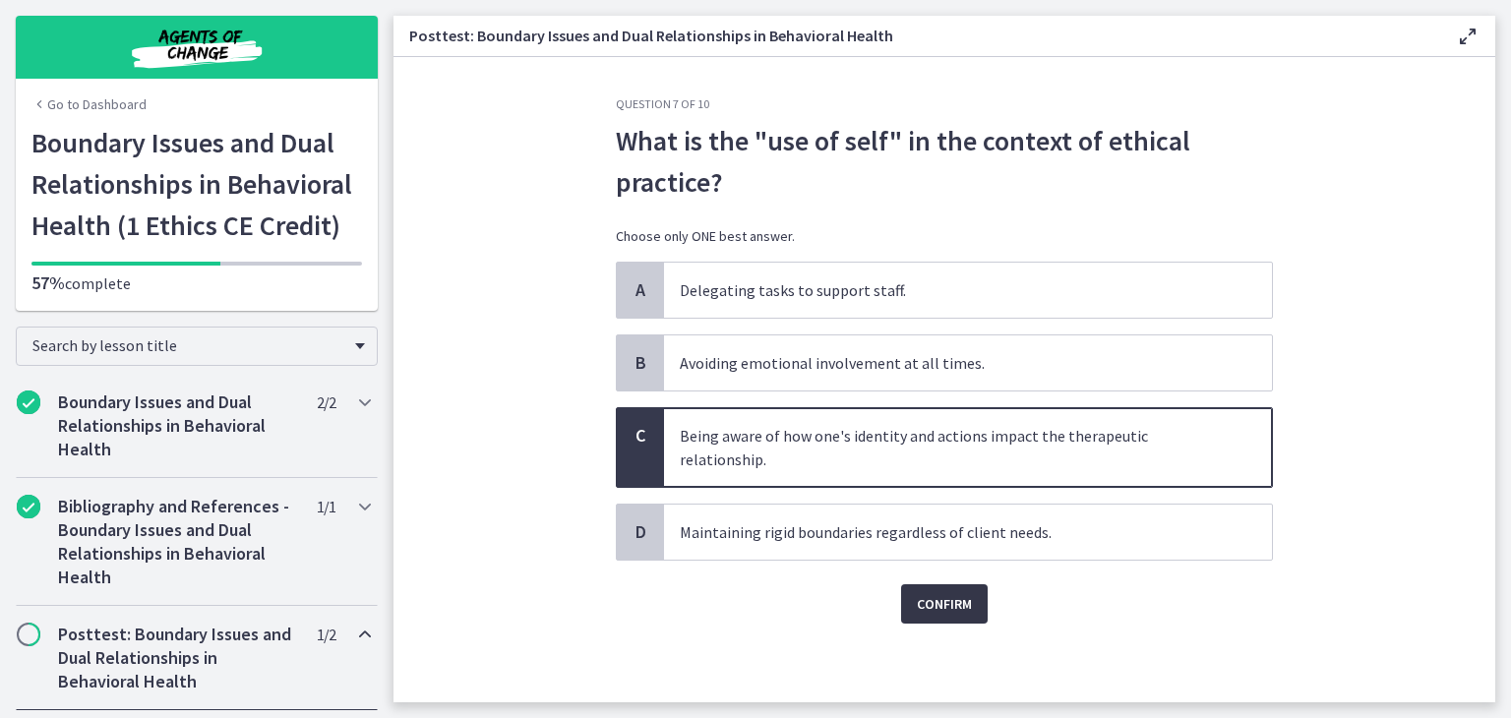
click at [933, 607] on span "Confirm" at bounding box center [944, 604] width 55 height 24
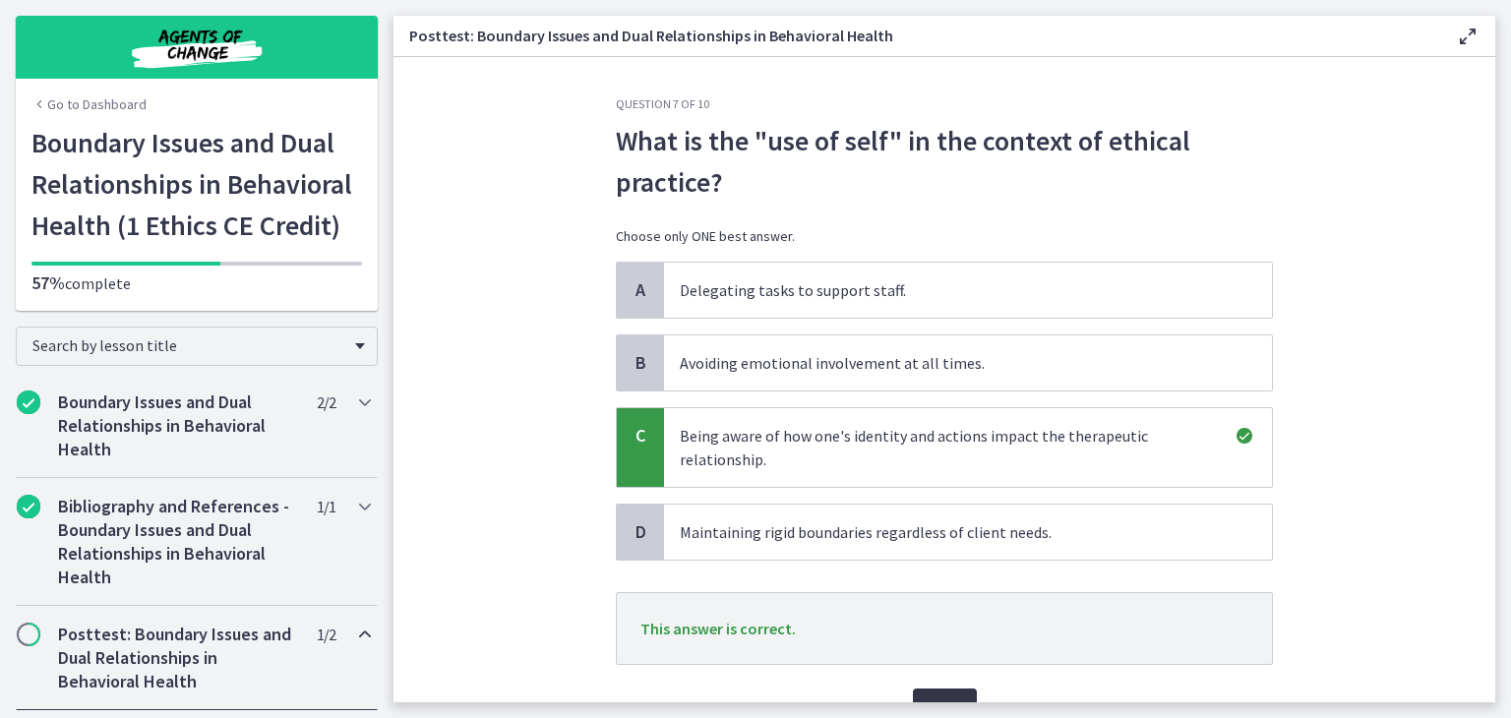
click at [945, 689] on button "Next" at bounding box center [945, 708] width 64 height 39
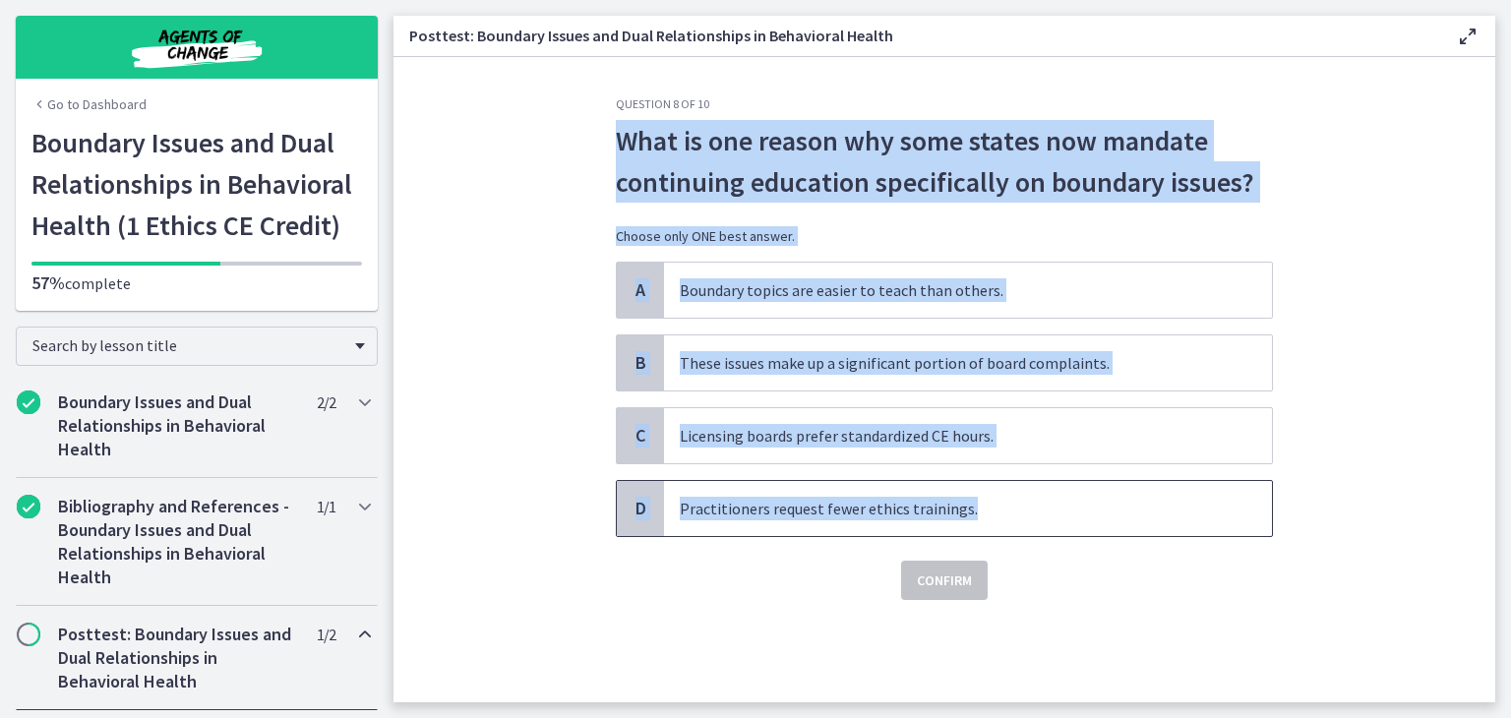
drag, startPoint x: 613, startPoint y: 131, endPoint x: 969, endPoint y: 488, distance: 504.3
click at [969, 488] on div "Question 8 of 10 What is one reason why some states now mandate continuing educ…" at bounding box center [944, 399] width 689 height 606
copy div "What is one reason why some states now mandate continuing education specificall…"
click at [869, 356] on span "These issues make up a significant portion of board complaints." at bounding box center [968, 362] width 608 height 55
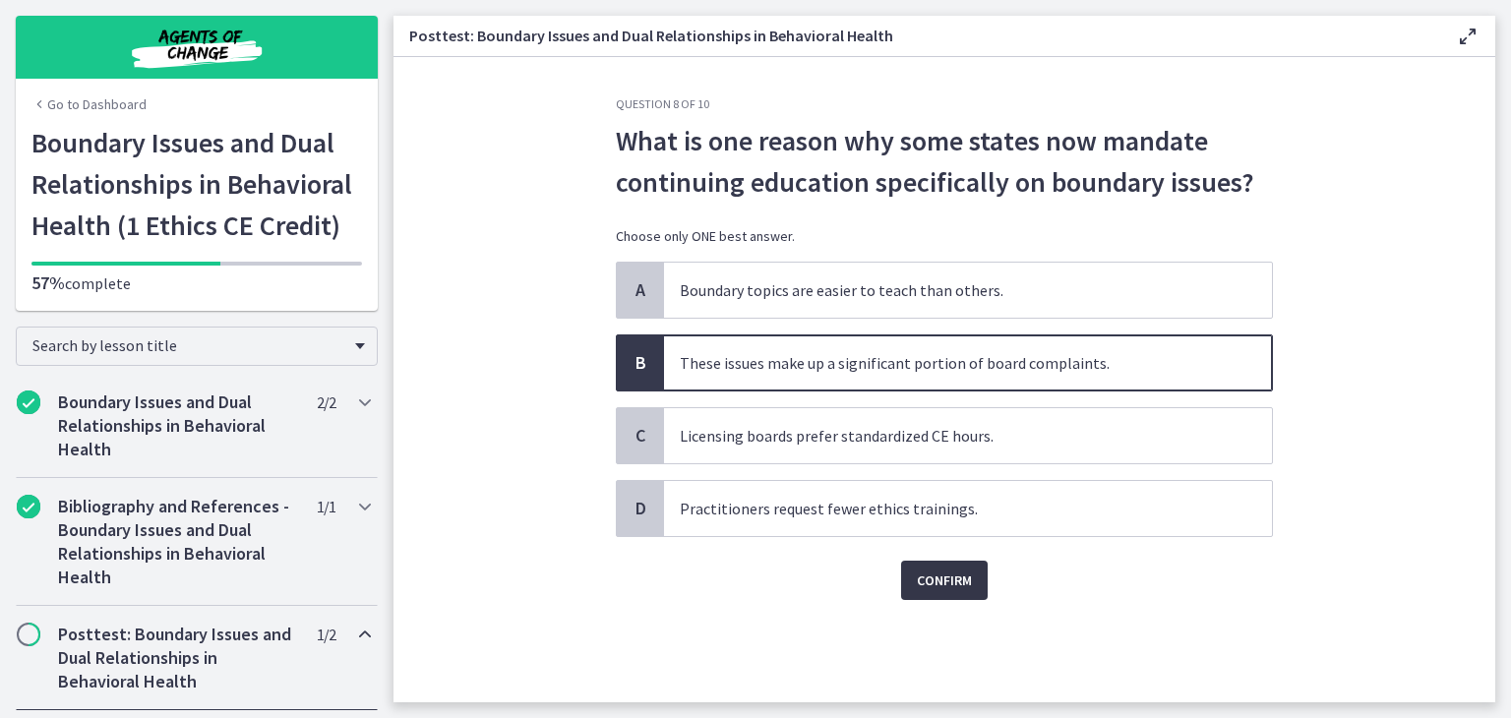
click at [946, 570] on span "Confirm" at bounding box center [944, 581] width 55 height 24
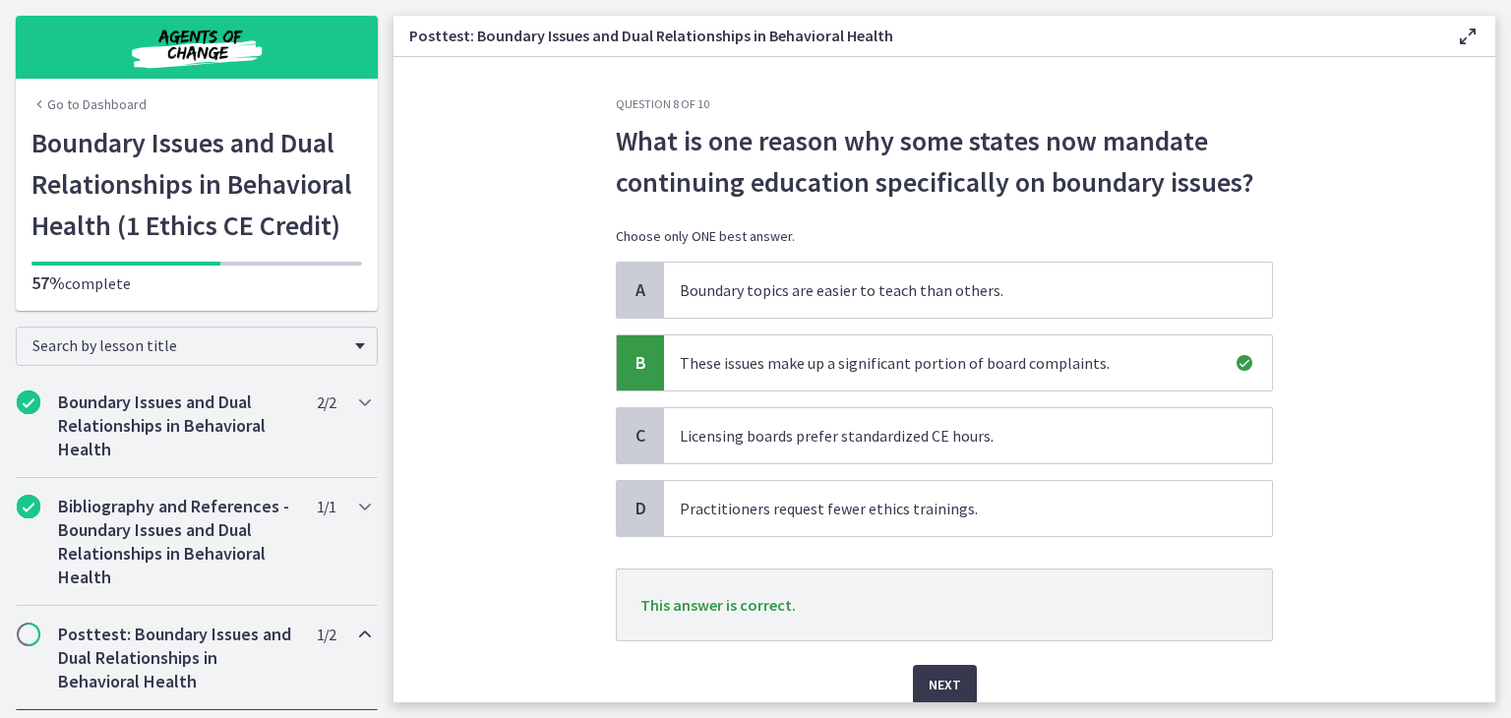
click at [948, 654] on div "Next" at bounding box center [944, 672] width 657 height 63
click at [956, 671] on button "Next" at bounding box center [945, 684] width 64 height 39
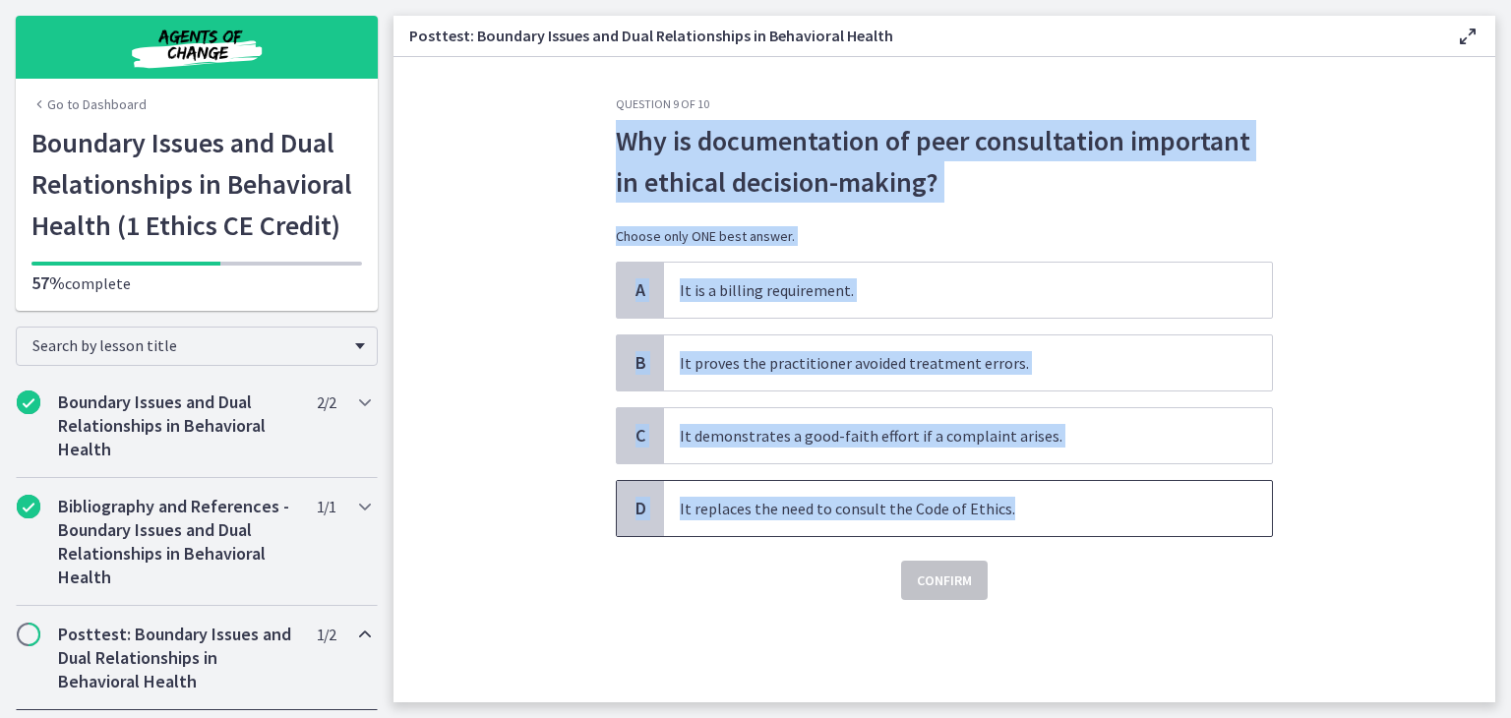
drag, startPoint x: 618, startPoint y: 131, endPoint x: 1007, endPoint y: 496, distance: 533.8
click at [1007, 496] on div "Question 9 of 10 Why is documentation of peer consultation important in ethical…" at bounding box center [944, 348] width 657 height 504
copy div "Why is documentation of peer consultation important in ethical decision-making?…"
click at [771, 431] on span "It demonstrates a good-faith effort if a complaint arises." at bounding box center [968, 435] width 608 height 55
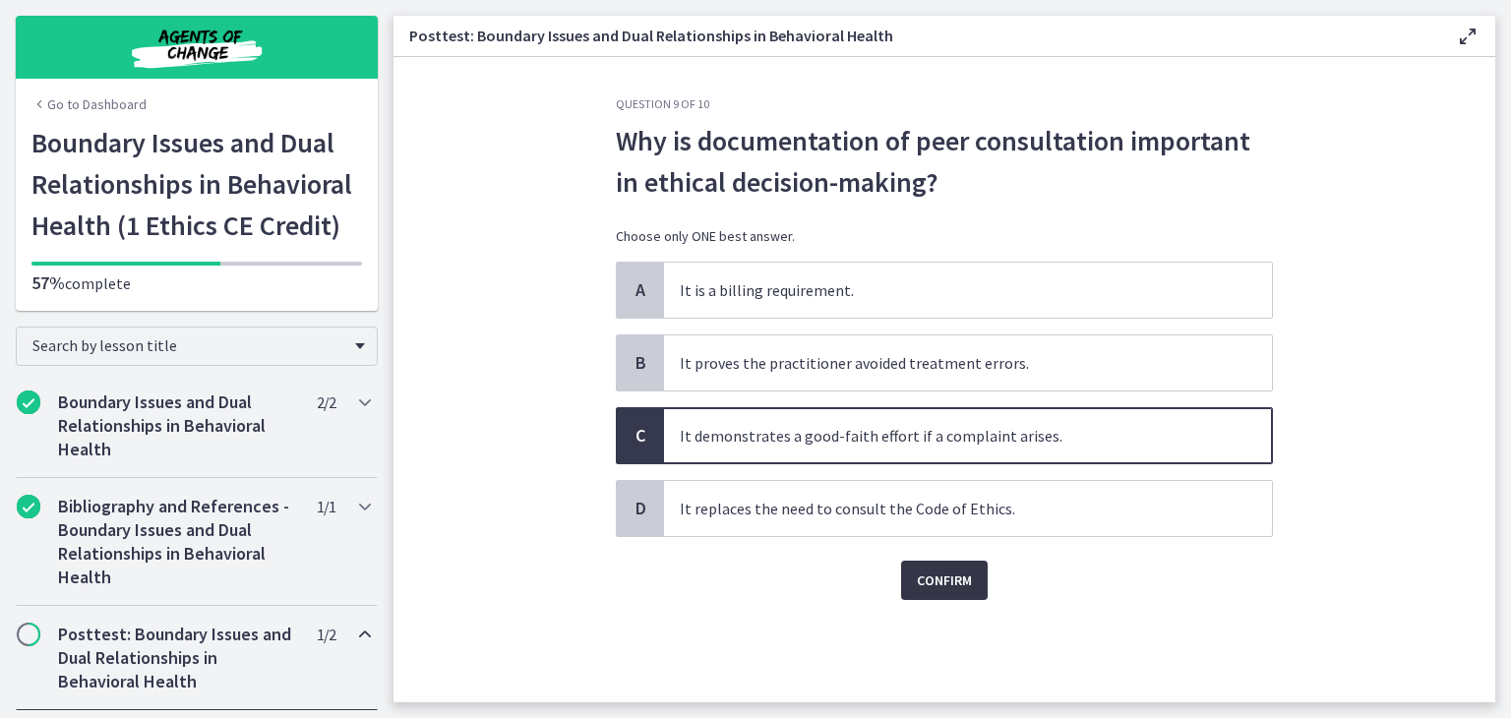
click at [956, 587] on span "Confirm" at bounding box center [944, 581] width 55 height 24
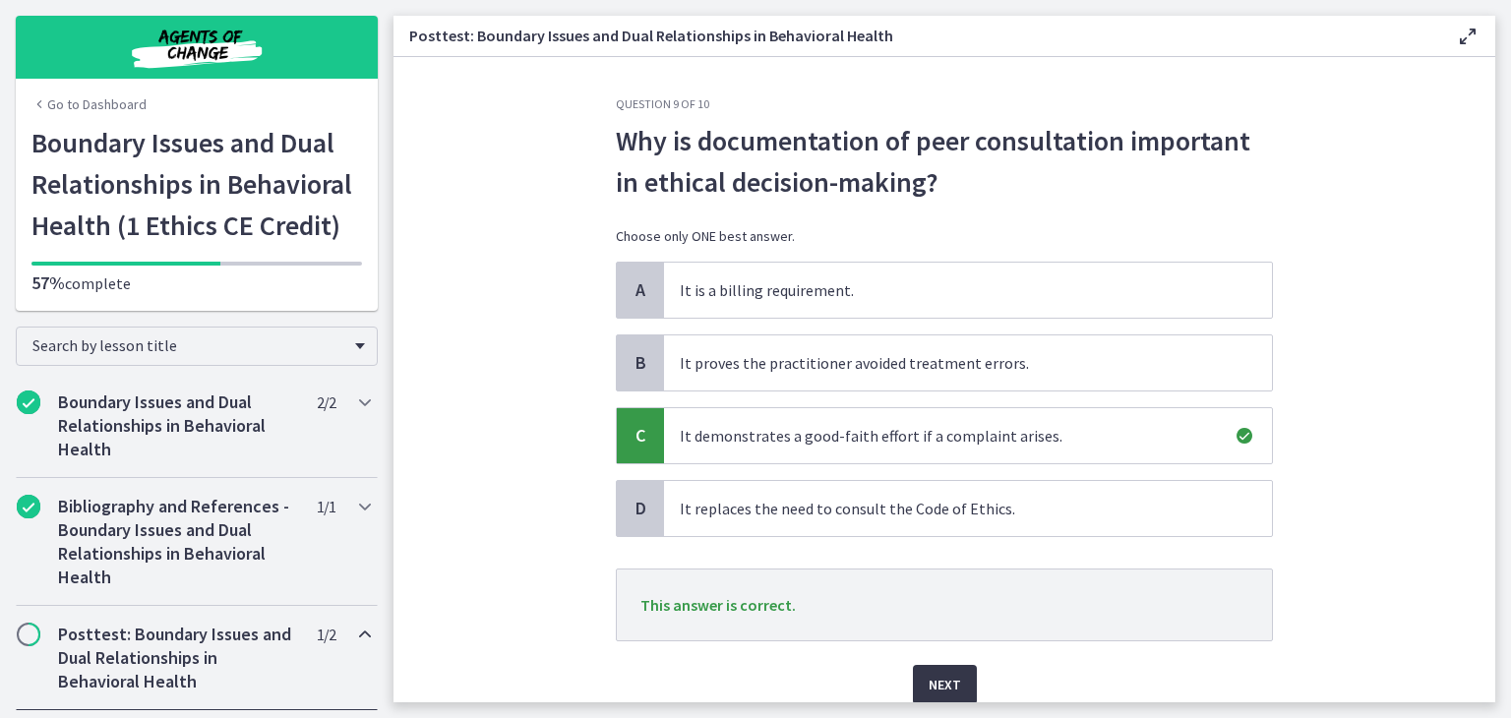
click at [941, 678] on span "Next" at bounding box center [945, 685] width 32 height 24
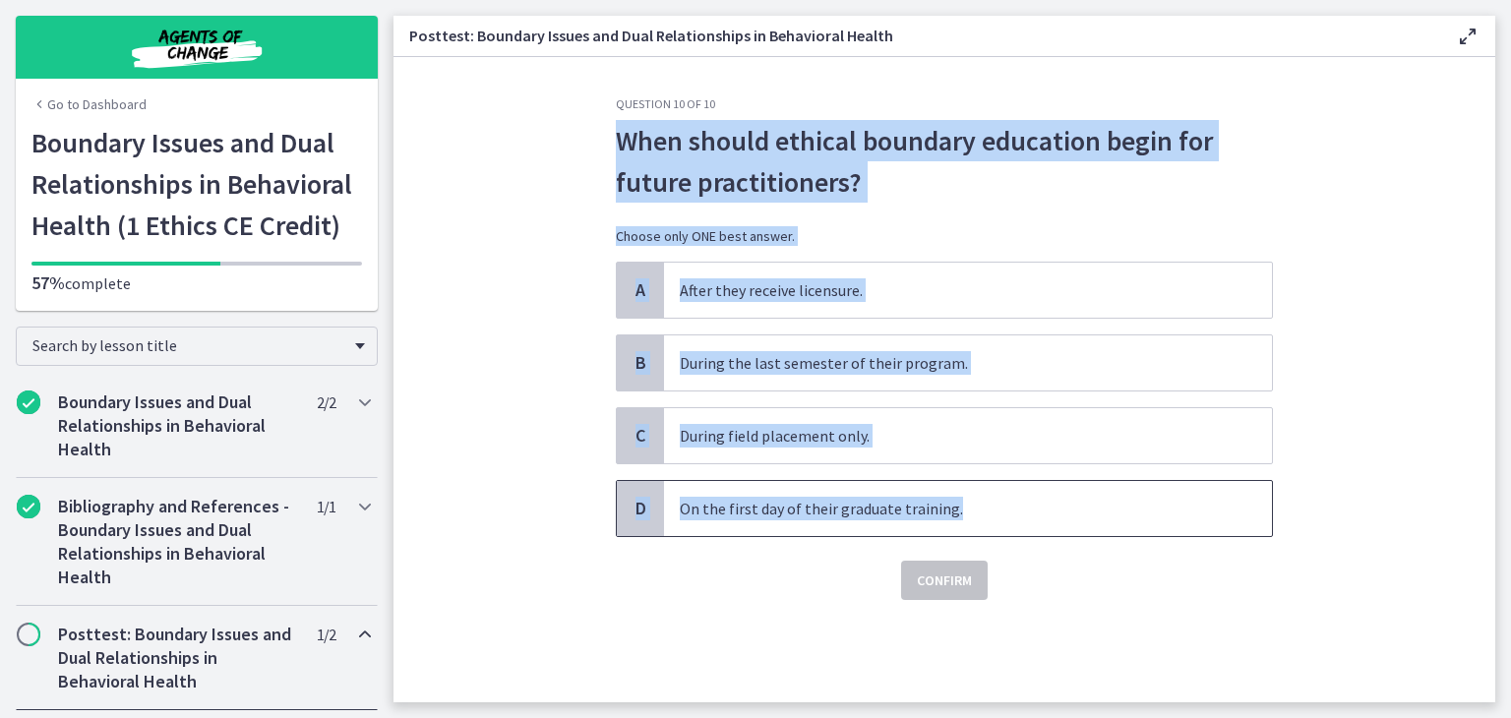
drag, startPoint x: 619, startPoint y: 128, endPoint x: 956, endPoint y: 493, distance: 497.0
click at [956, 493] on div "Question 10 of 10 When should ethical boundary education begin for future pract…" at bounding box center [944, 348] width 657 height 504
copy div "When should ethical boundary education begin for future practitioners? Choose o…"
click at [783, 498] on span "On the first day of their graduate training." at bounding box center [968, 508] width 608 height 55
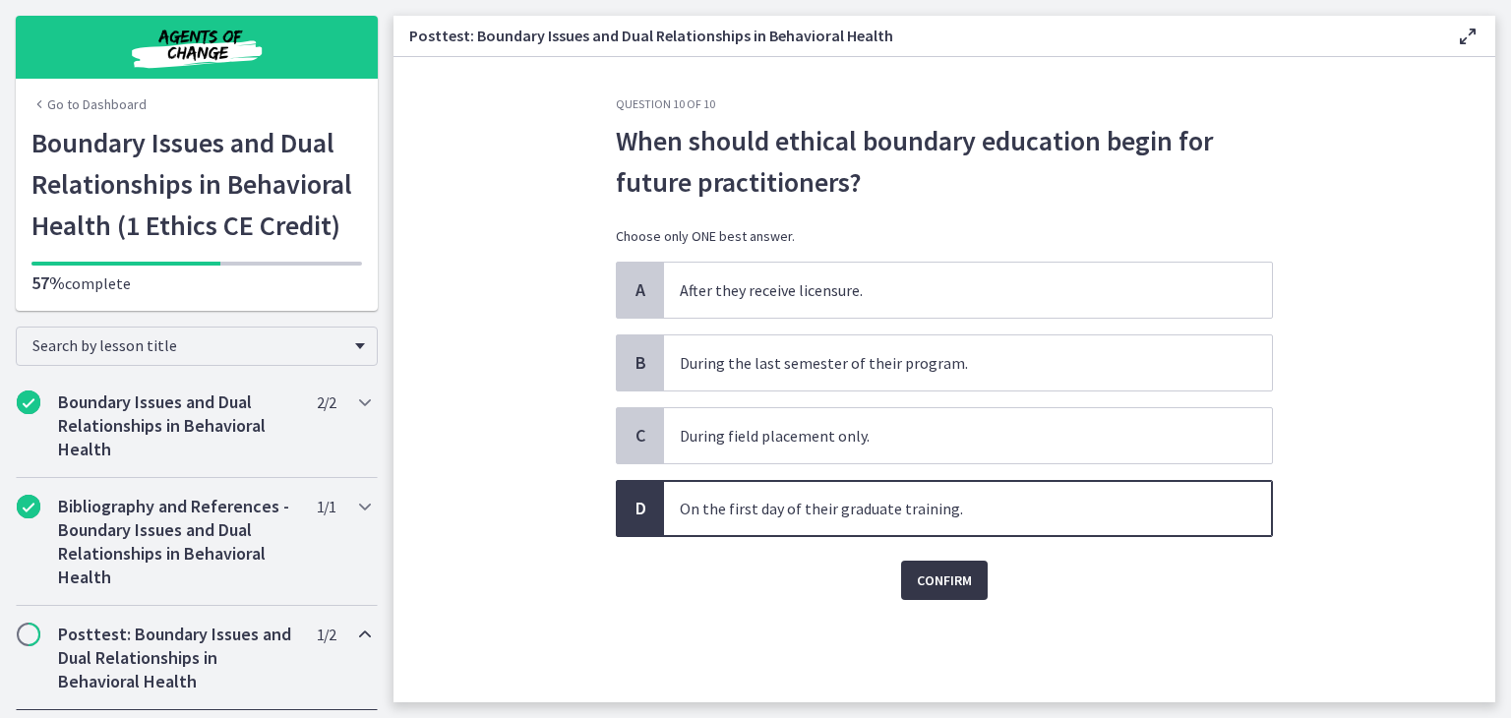
click at [950, 572] on span "Confirm" at bounding box center [944, 581] width 55 height 24
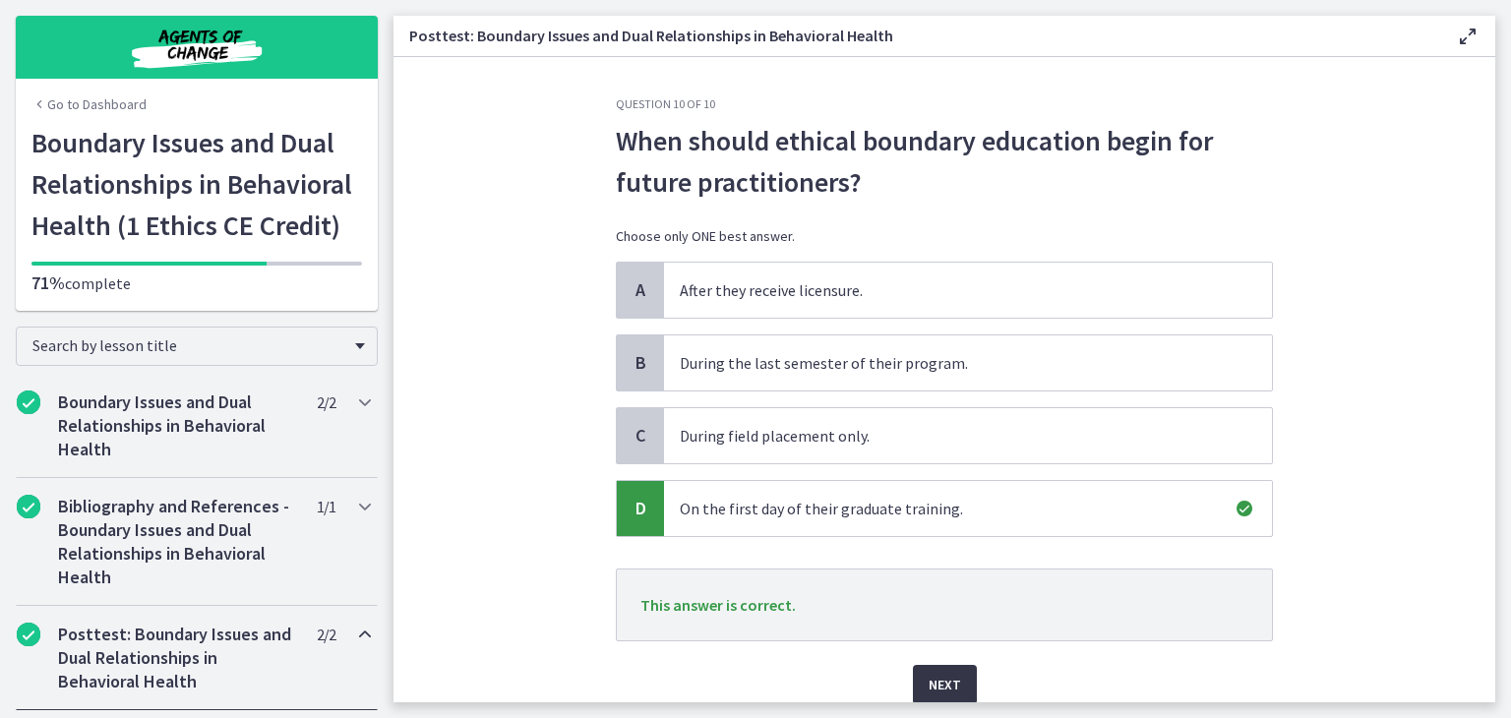
click at [941, 674] on span "Next" at bounding box center [945, 685] width 32 height 24
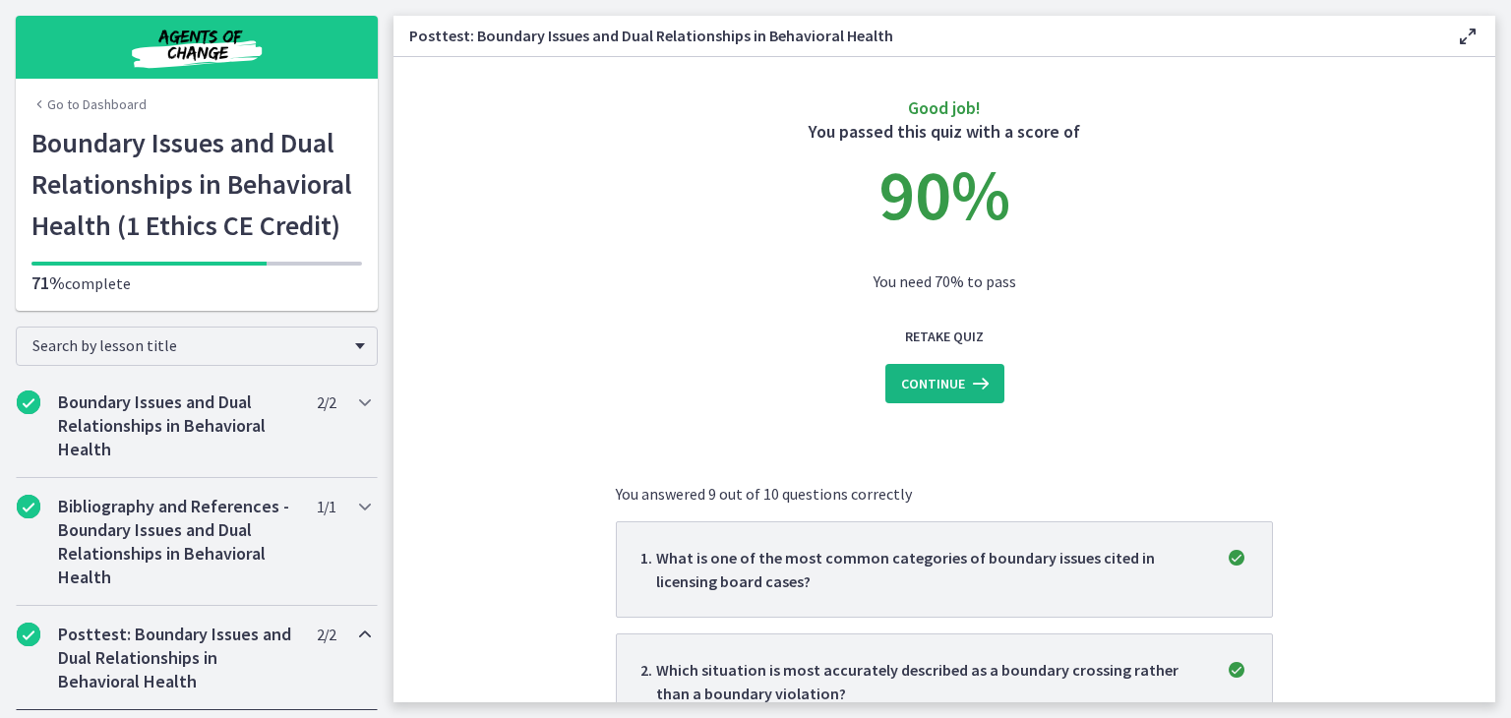
click at [965, 377] on icon at bounding box center [979, 384] width 28 height 24
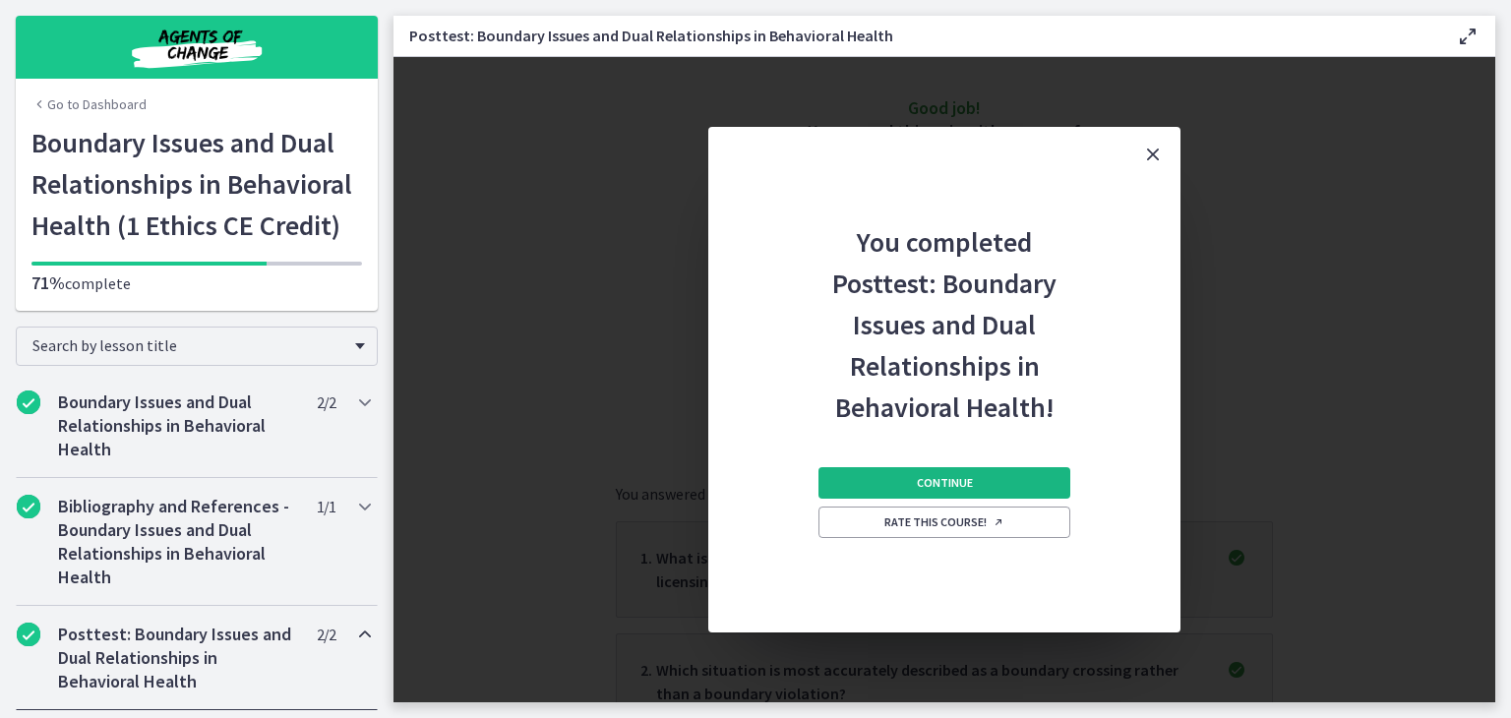
click at [982, 482] on button "Continue" at bounding box center [944, 482] width 252 height 31
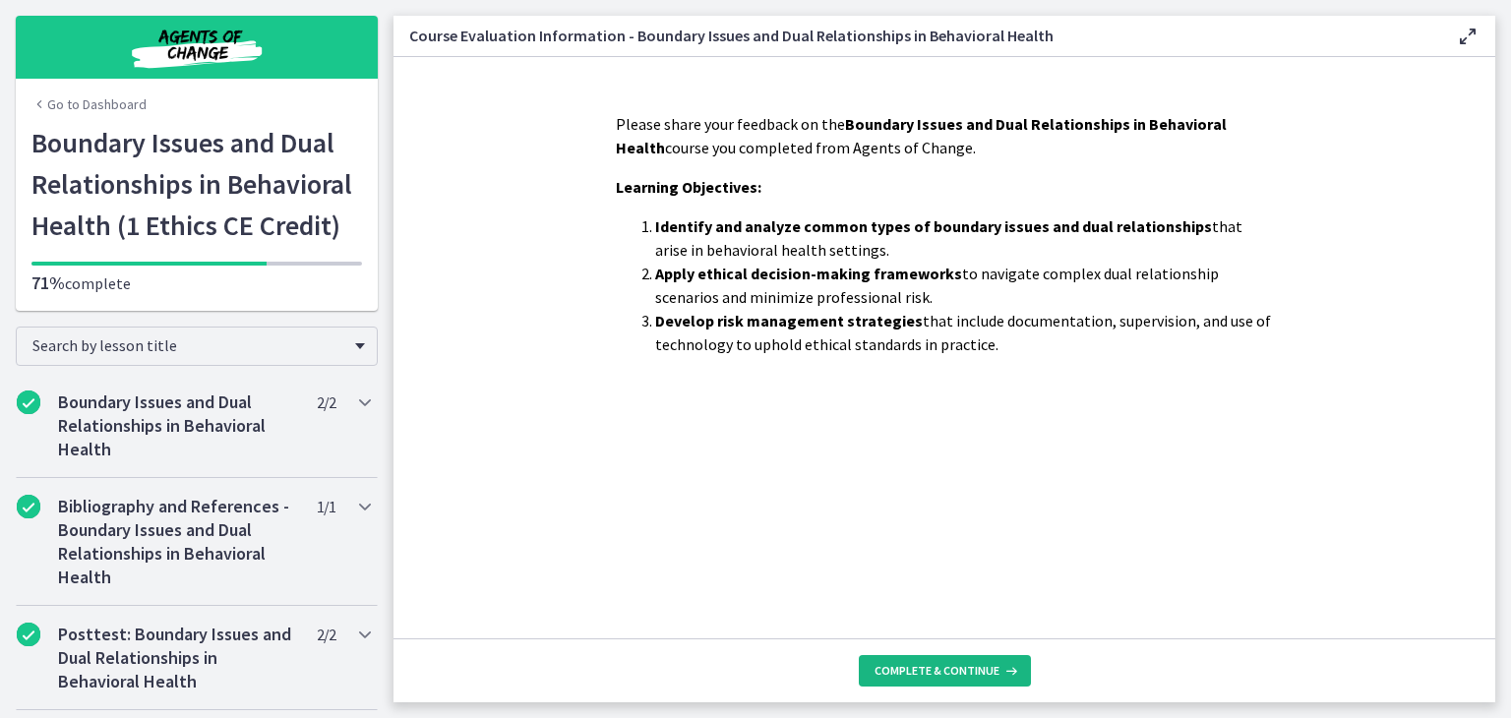
click at [961, 667] on span "Complete & continue" at bounding box center [937, 671] width 125 height 16
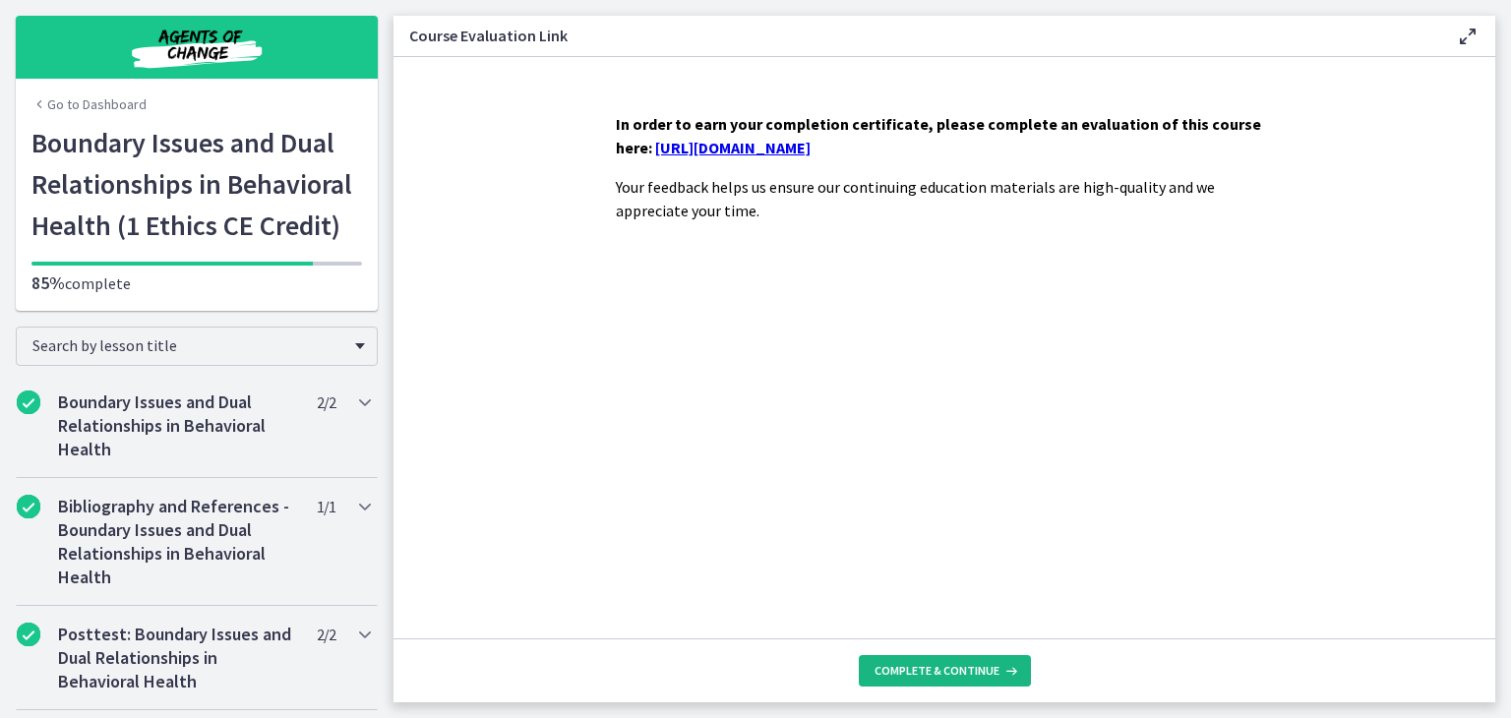
click at [961, 667] on span "Complete & continue" at bounding box center [937, 671] width 125 height 16
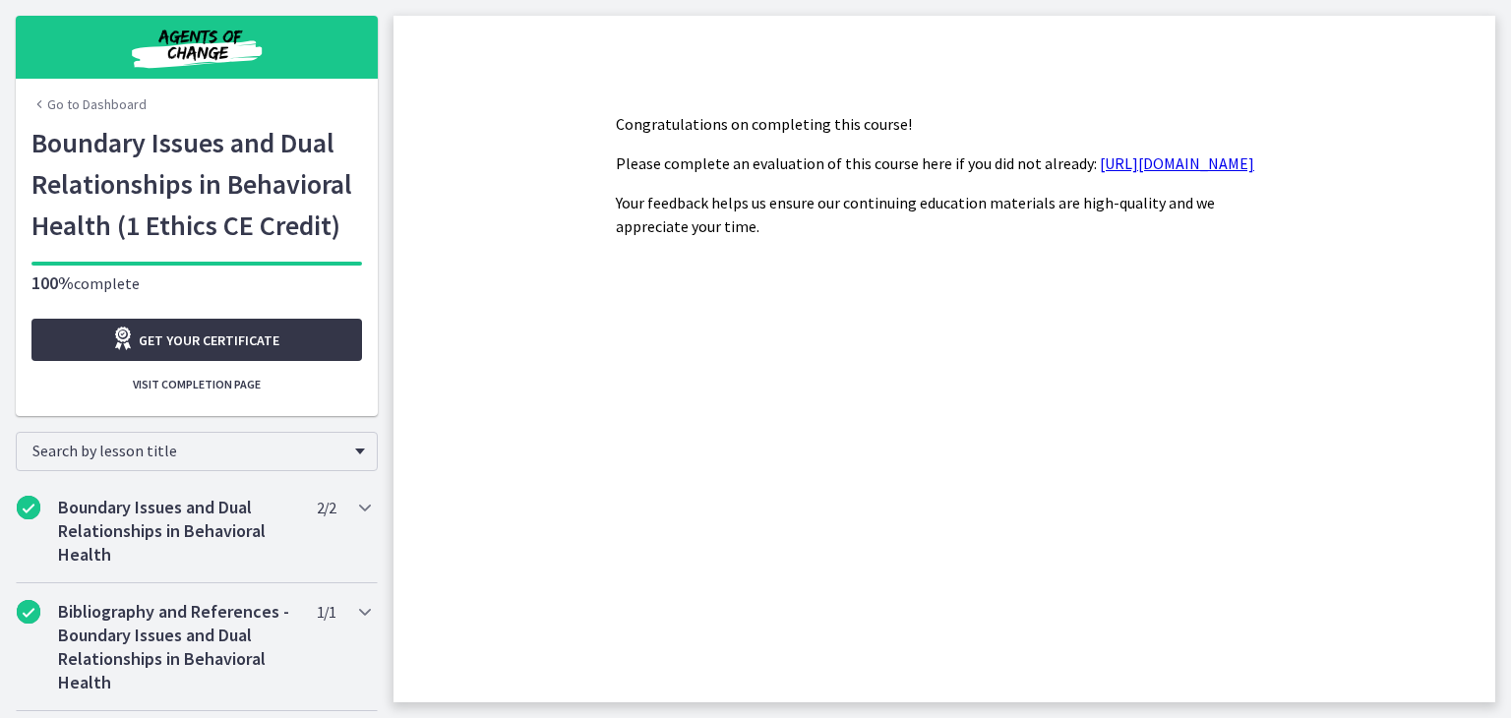
click at [294, 346] on link "Get your certificate" at bounding box center [196, 340] width 331 height 42
click at [104, 109] on link "Go to Dashboard" at bounding box center [88, 104] width 115 height 20
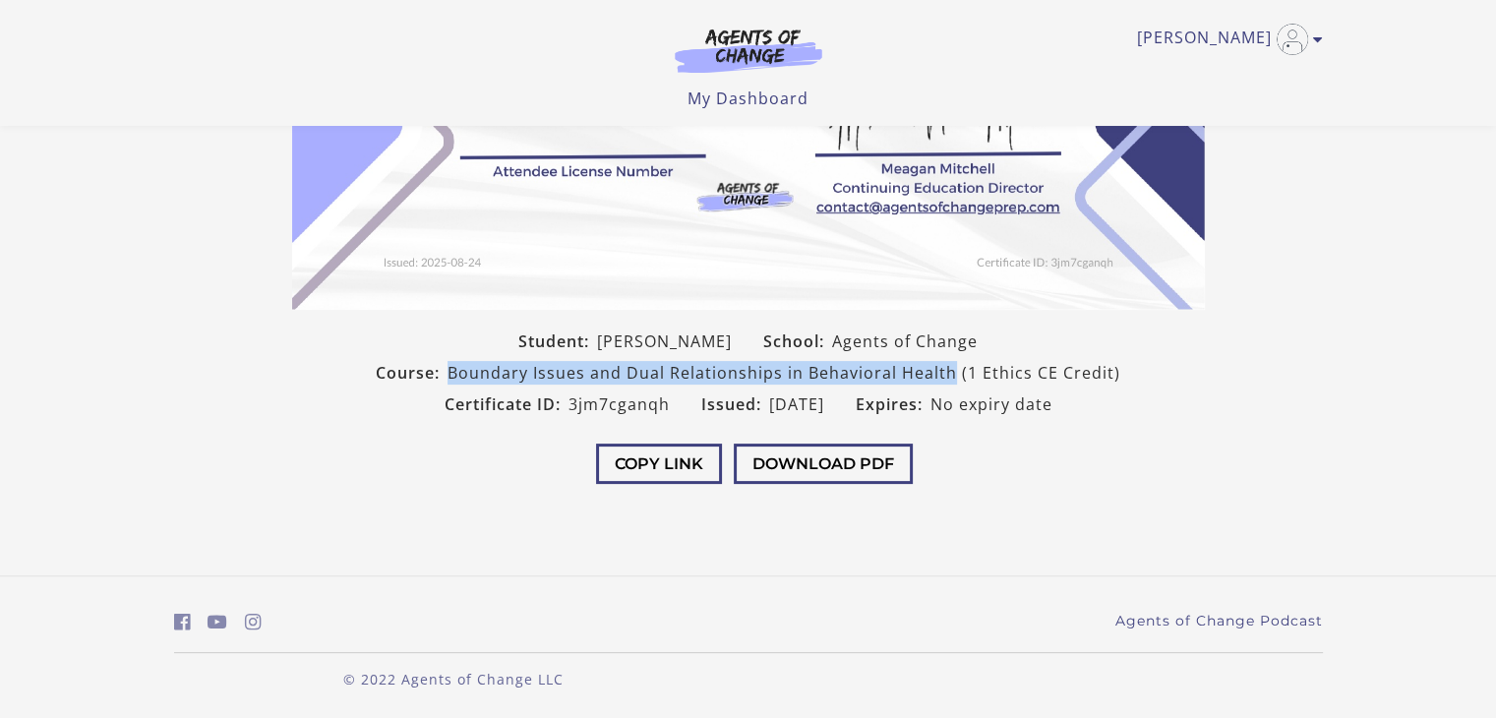
scroll to position [382, 0]
